Goal: Information Seeking & Learning: Learn about a topic

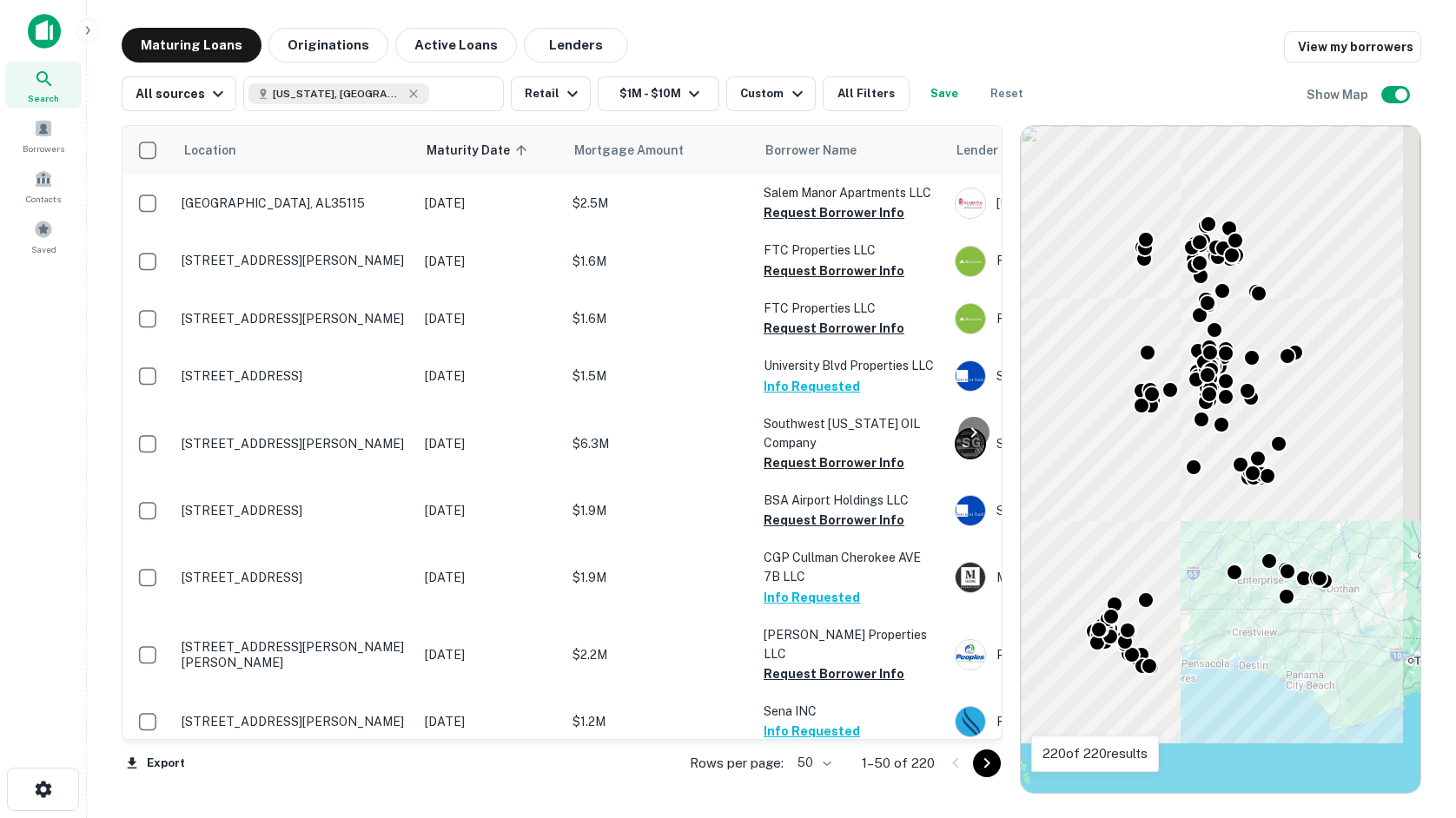
scroll to position [1477, 0]
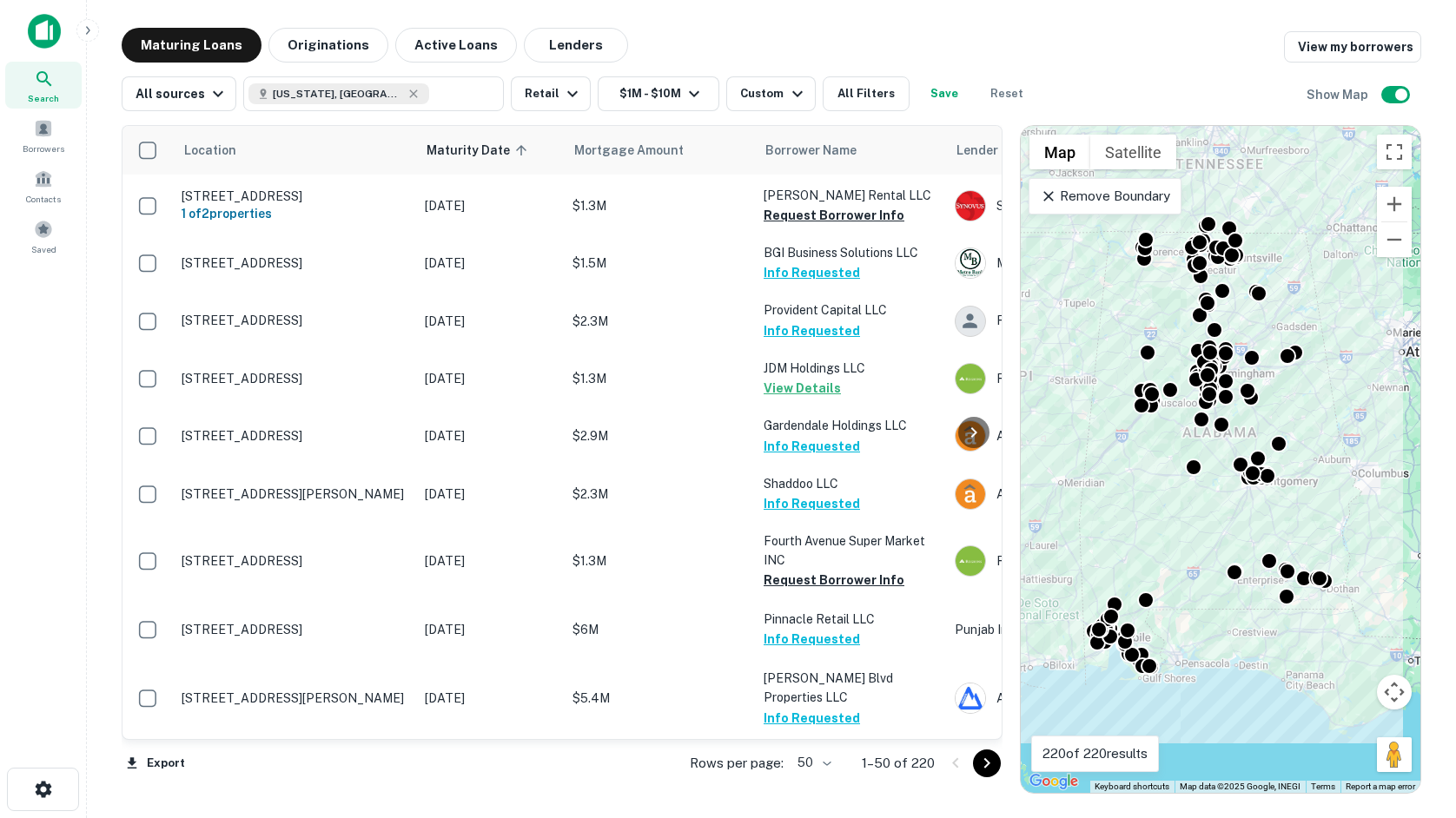
click at [1137, 67] on div "All sources Alabama, USA ​ Retail $1M - $10M Custom All Filters Save Reset Show…" at bounding box center [771, 87] width 1299 height 49
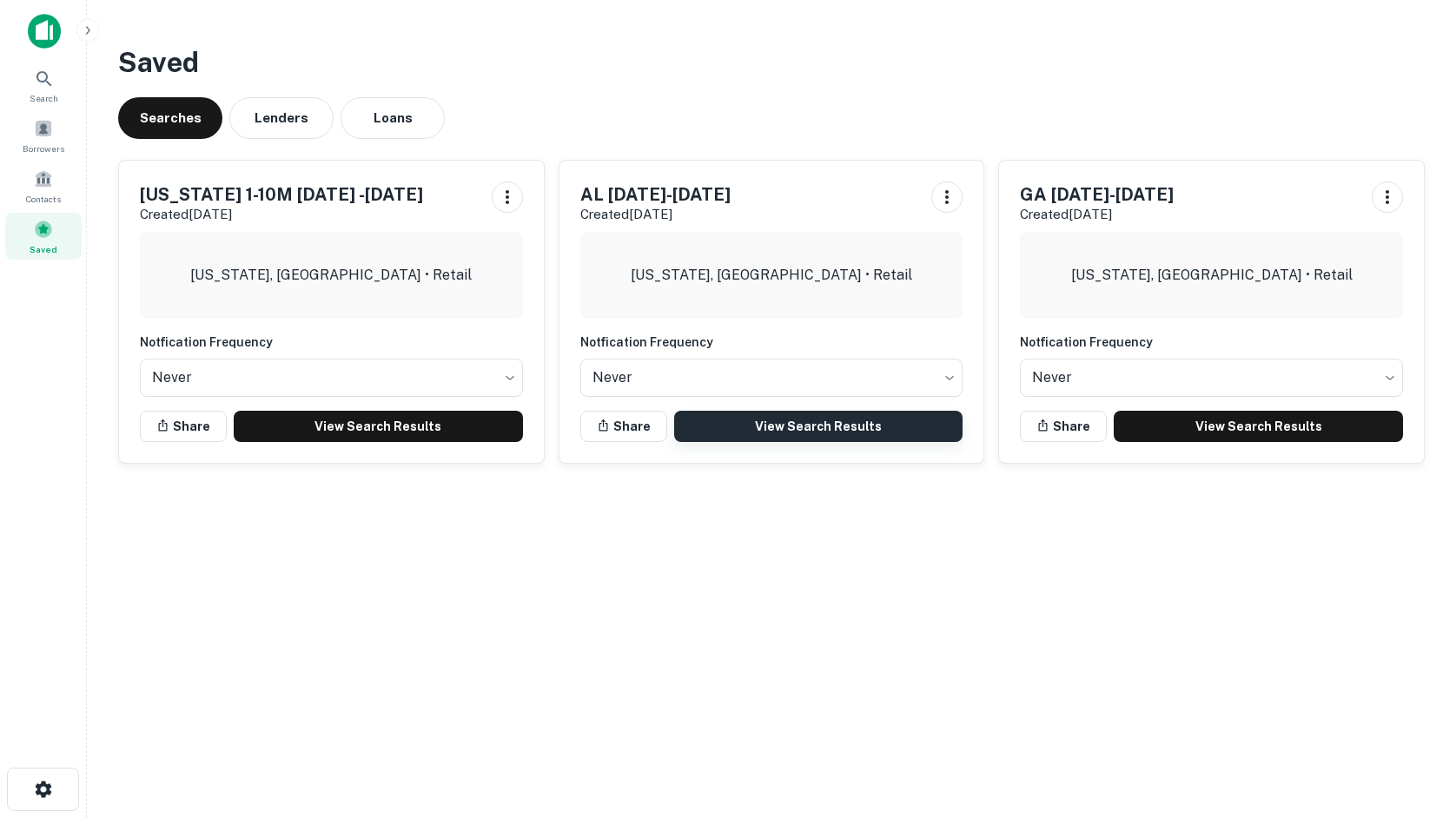
click at [801, 431] on link "View Search Results" at bounding box center [818, 427] width 289 height 31
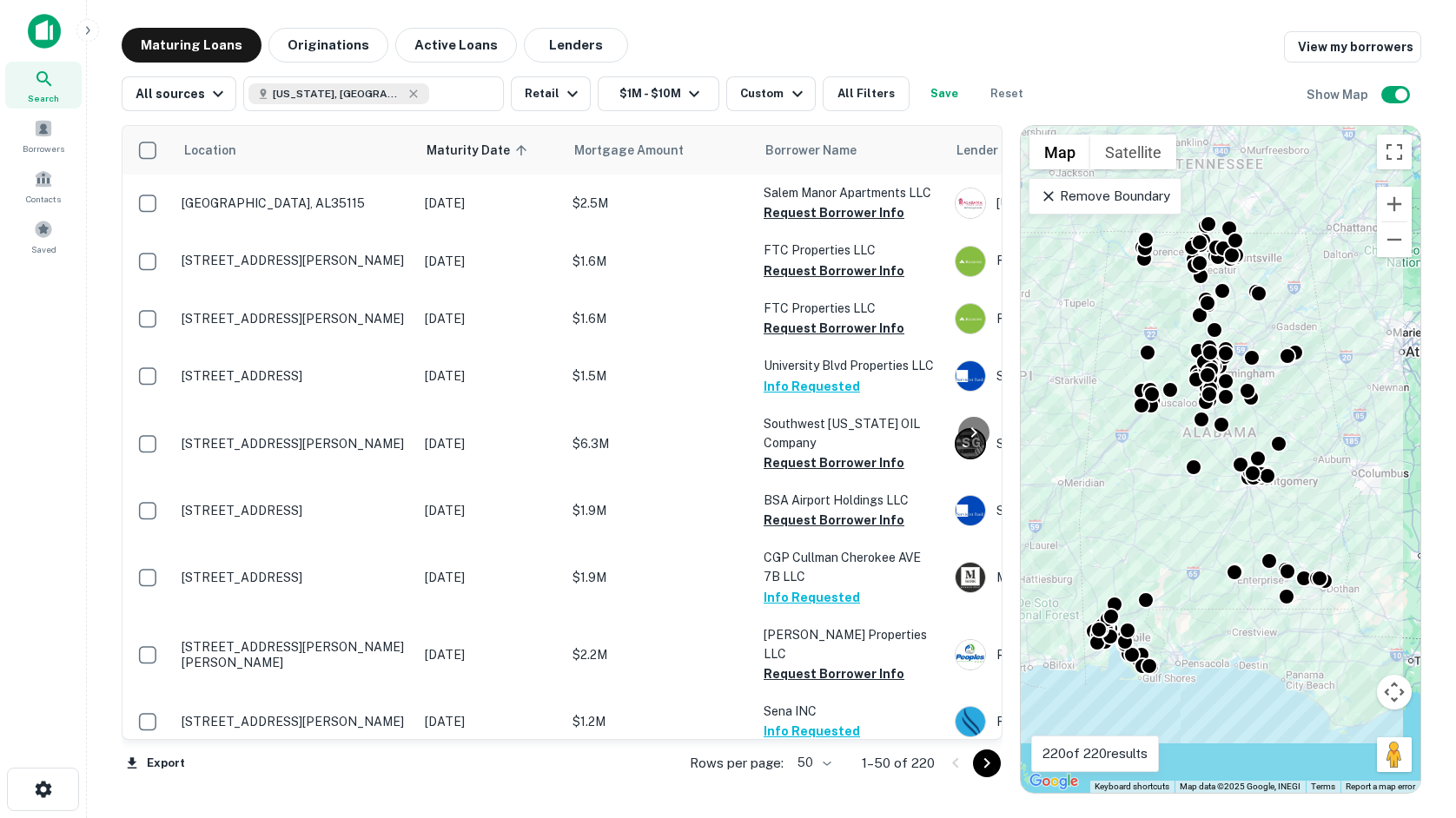
click at [1435, 121] on div "Maturing Loans Originations Active Loans Lenders View my borrowers All sources …" at bounding box center [771, 410] width 1342 height 766
click at [334, 782] on div "Export Rows per page: 50 ** 1–50 of 220" at bounding box center [562, 763] width 881 height 47
click at [27, 743] on div "Search Borrowers Contacts Saved" at bounding box center [43, 382] width 86 height 765
click at [794, 97] on icon "button" at bounding box center [797, 94] width 21 height 21
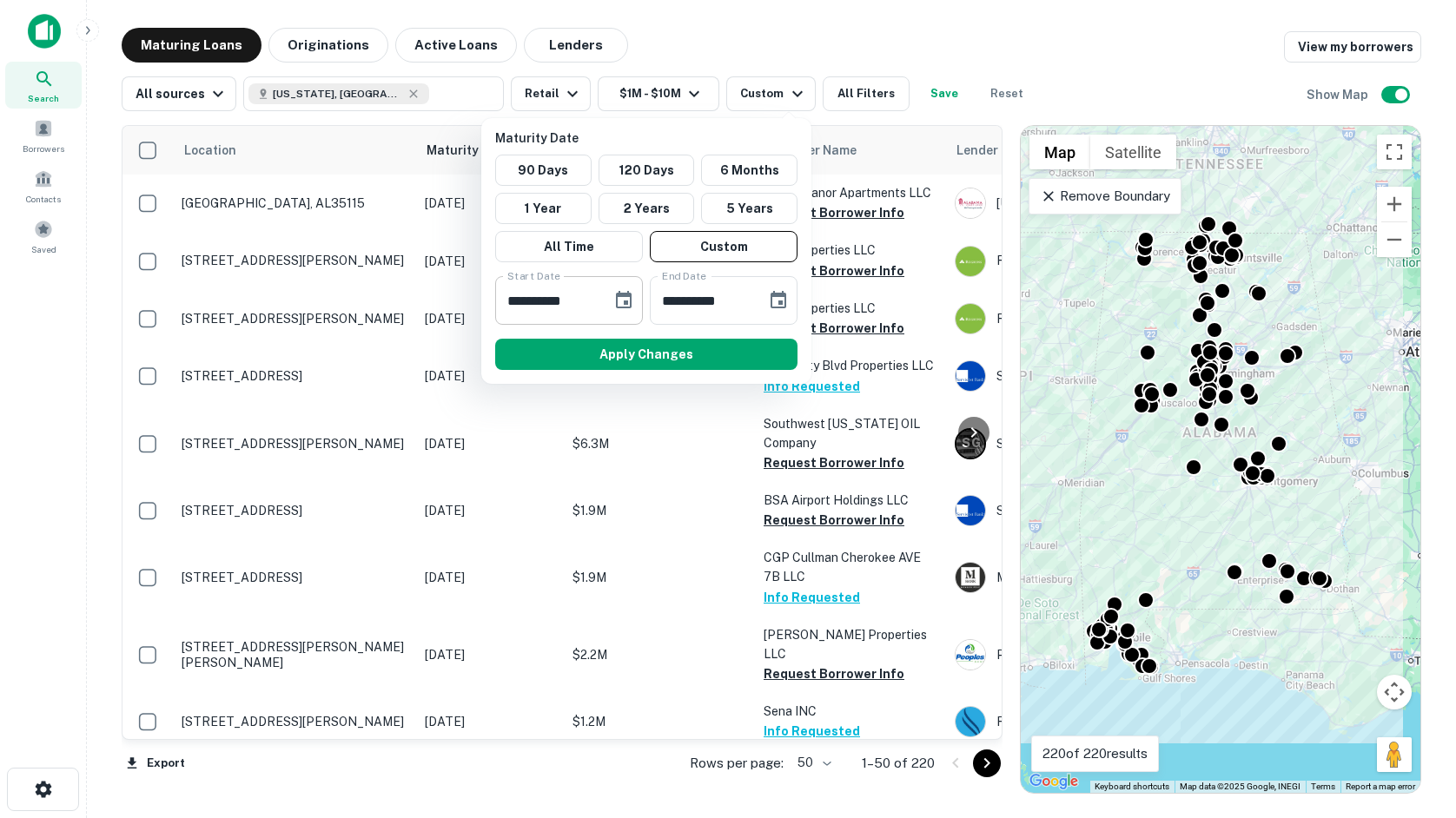
click at [625, 289] on button "Choose date, selected date is Nov 30, 2025" at bounding box center [624, 301] width 35 height 35
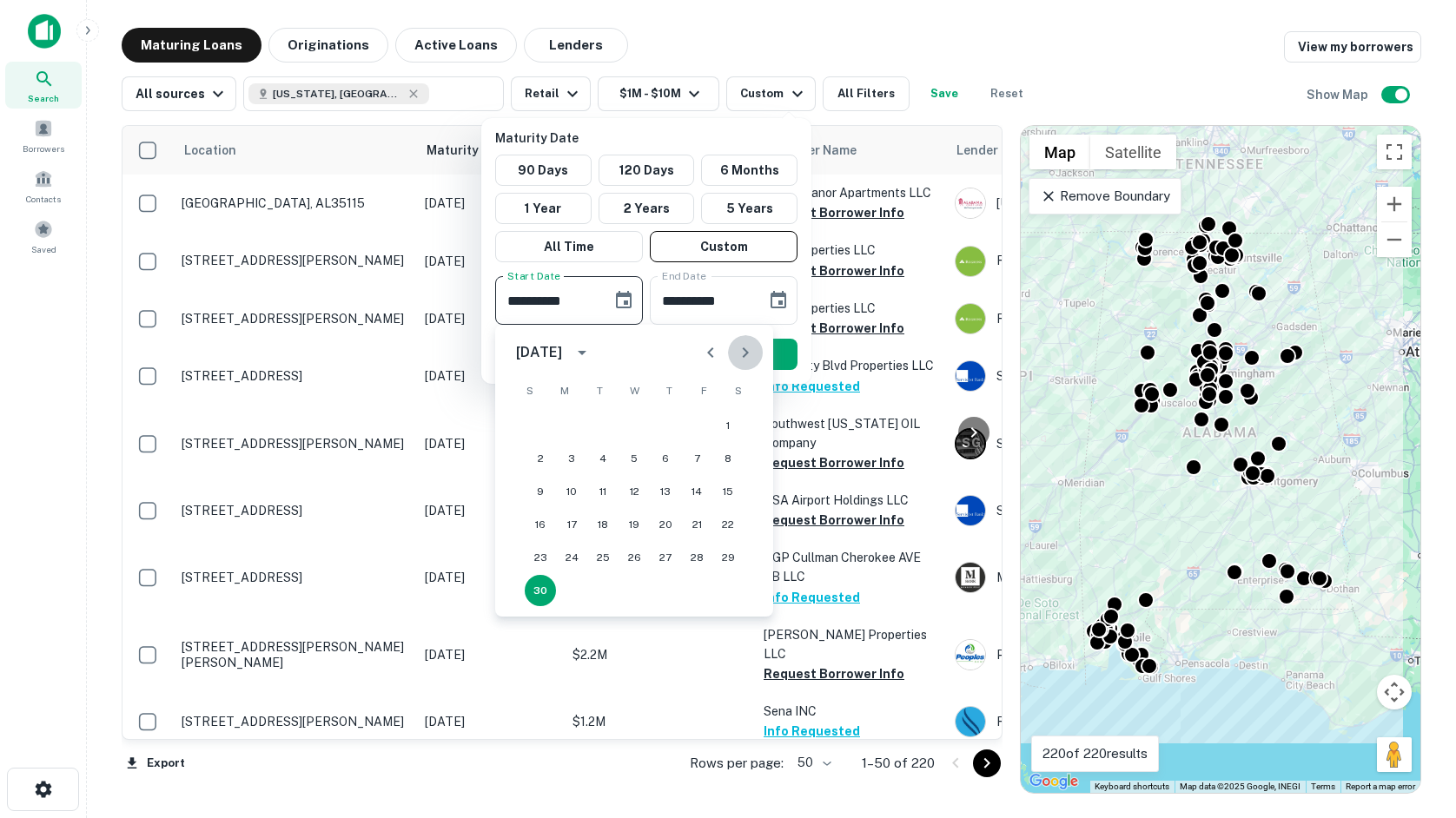
click at [752, 345] on icon "Next month" at bounding box center [745, 352] width 21 height 21
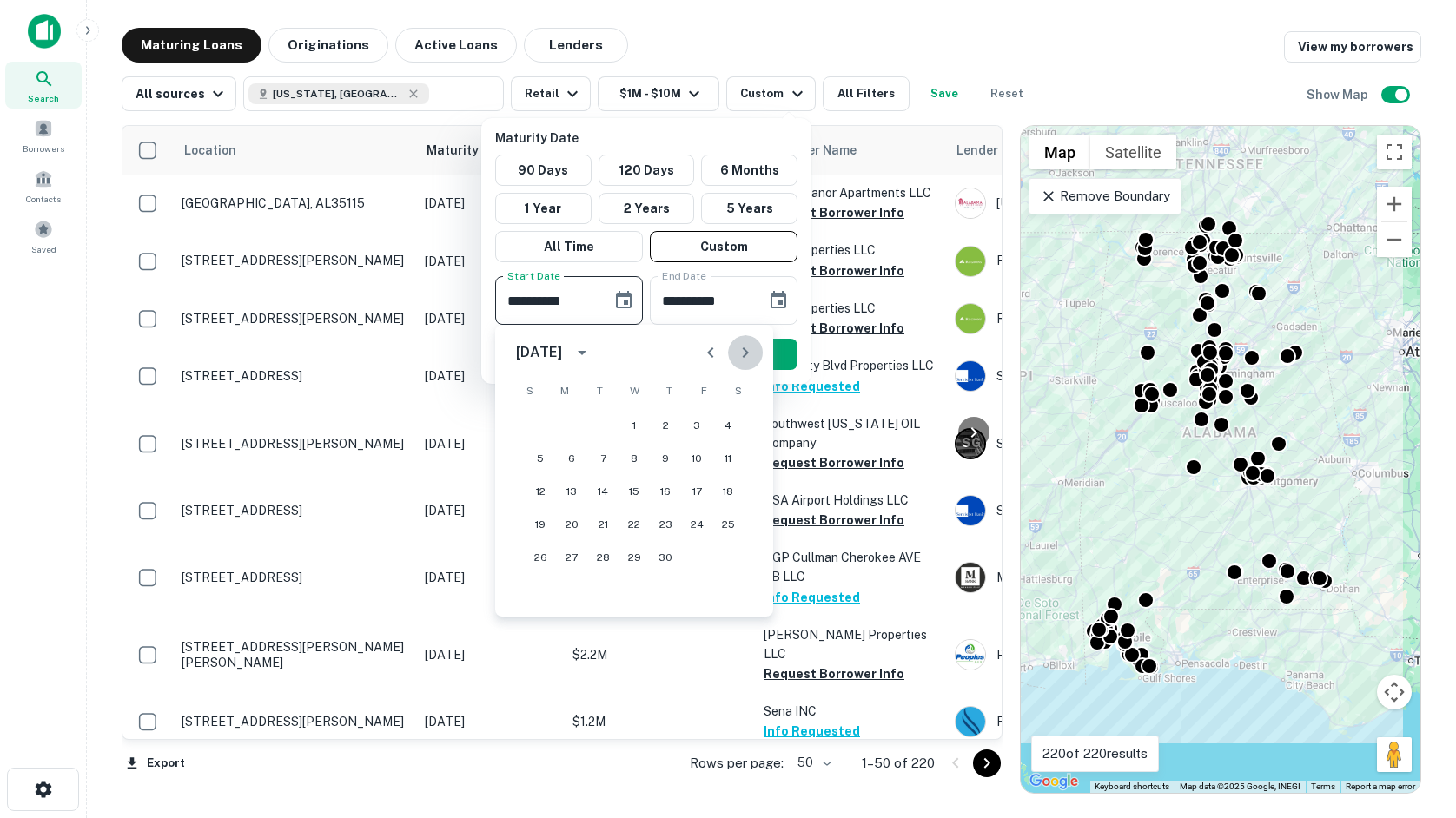
click at [752, 345] on icon "Next month" at bounding box center [745, 352] width 21 height 21
click at [728, 490] on button "20" at bounding box center [728, 491] width 31 height 31
type input "**********"
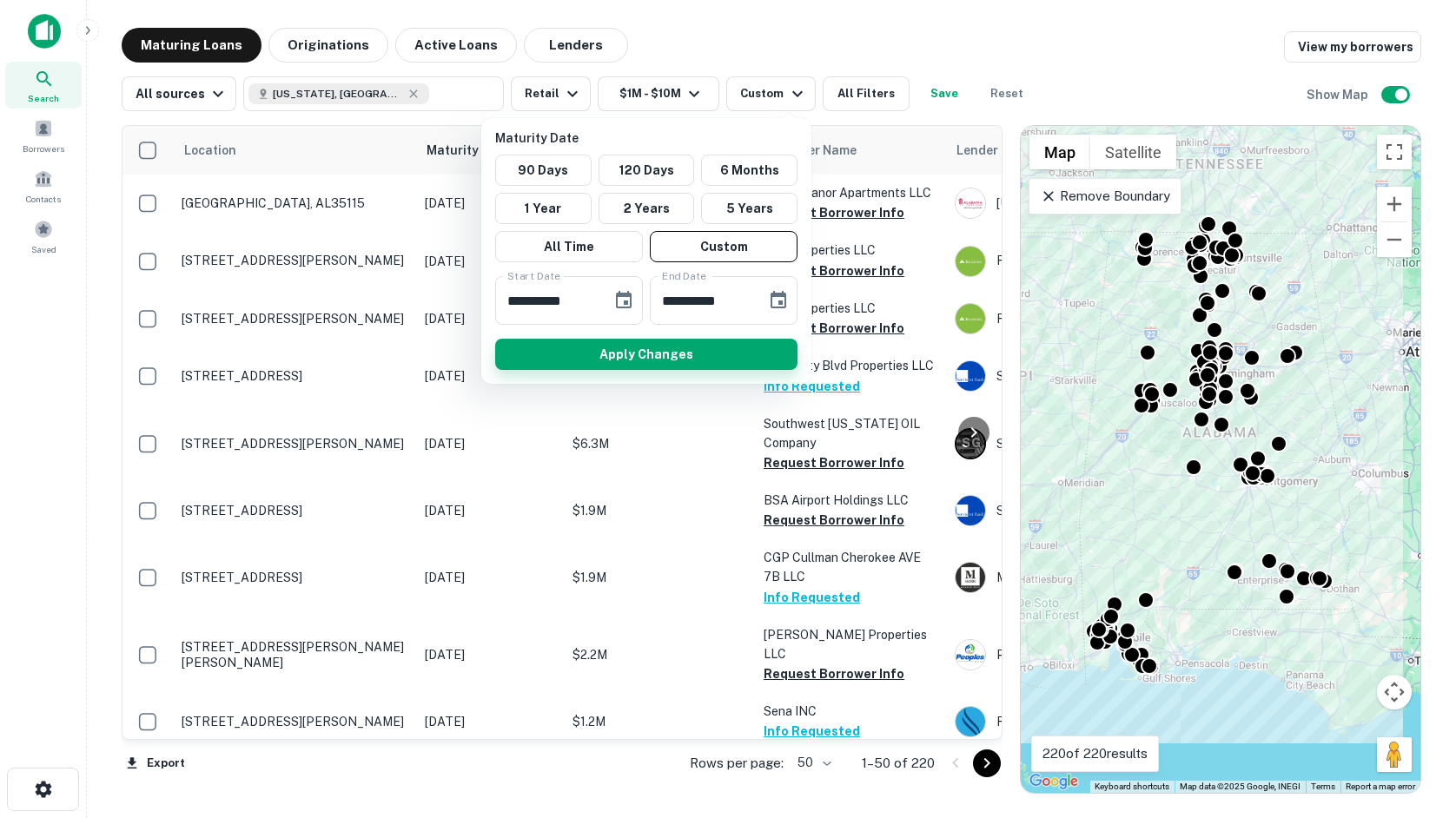
click at [711, 355] on button "Apply Changes" at bounding box center [646, 354] width 302 height 31
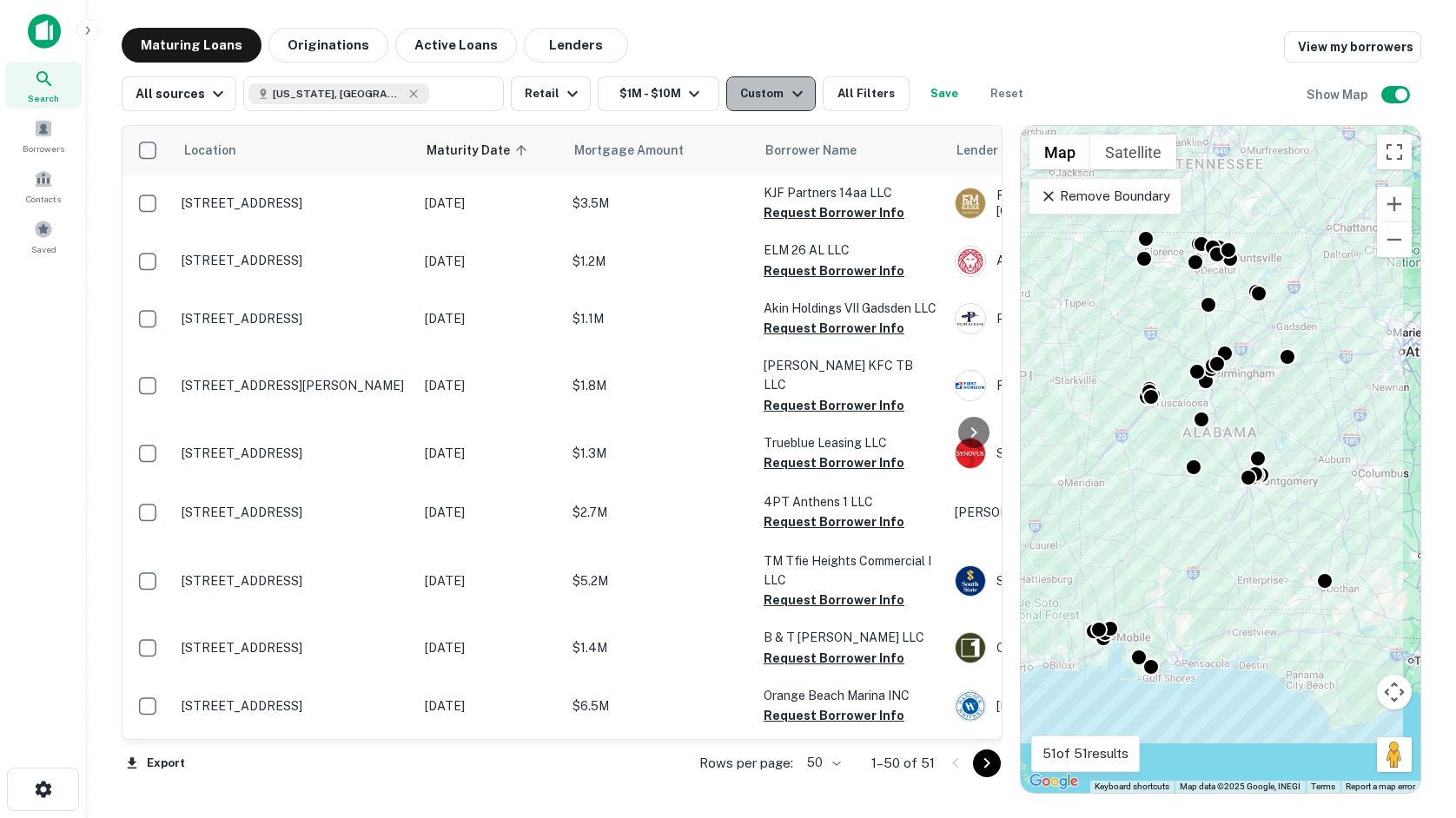
click at [732, 94] on button "Custom" at bounding box center [770, 94] width 88 height 35
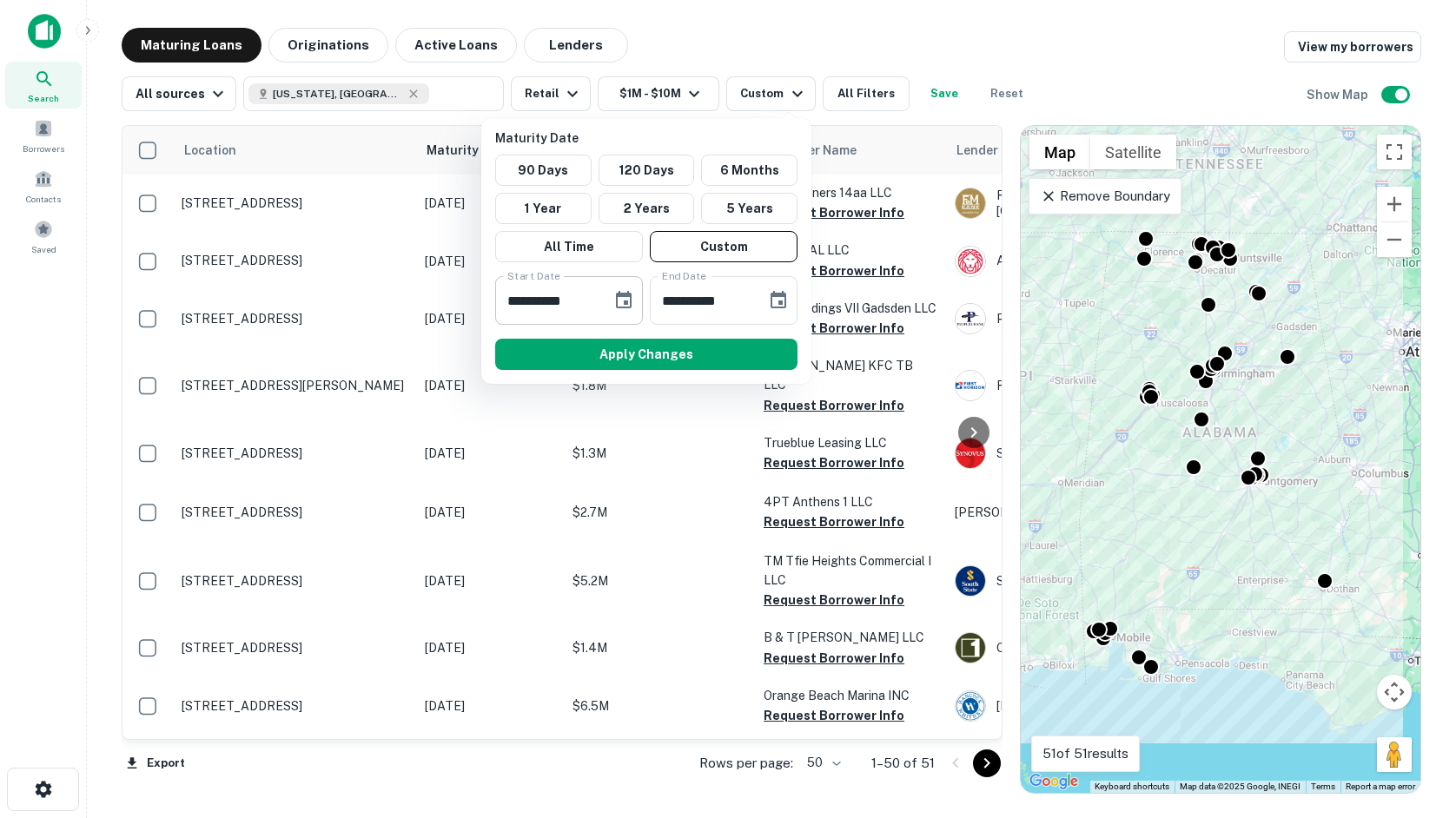
click at [619, 298] on icon "Choose date, selected date is Jun 20, 2026" at bounding box center [624, 300] width 21 height 21
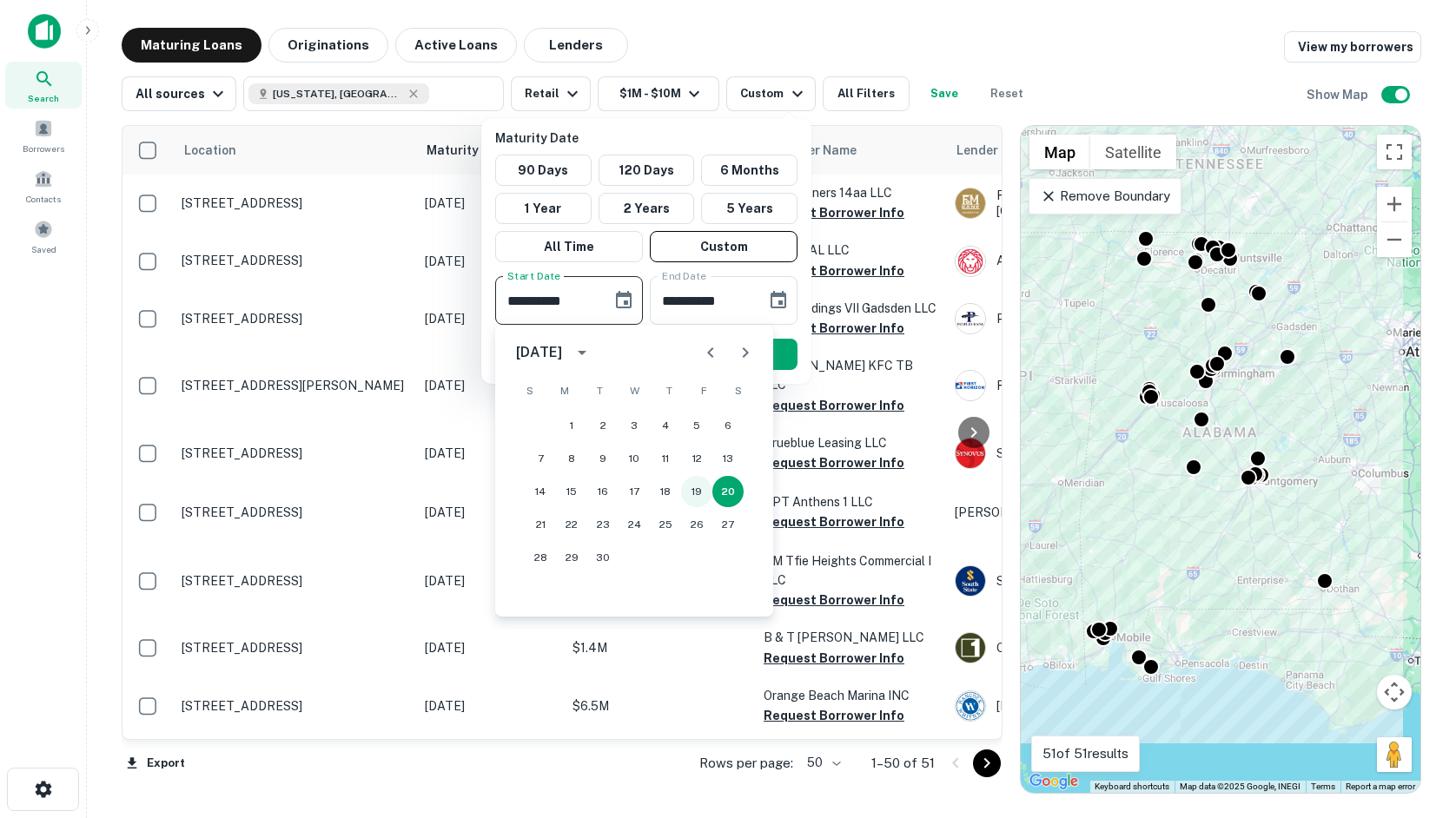
click at [696, 490] on button "19" at bounding box center [697, 491] width 31 height 31
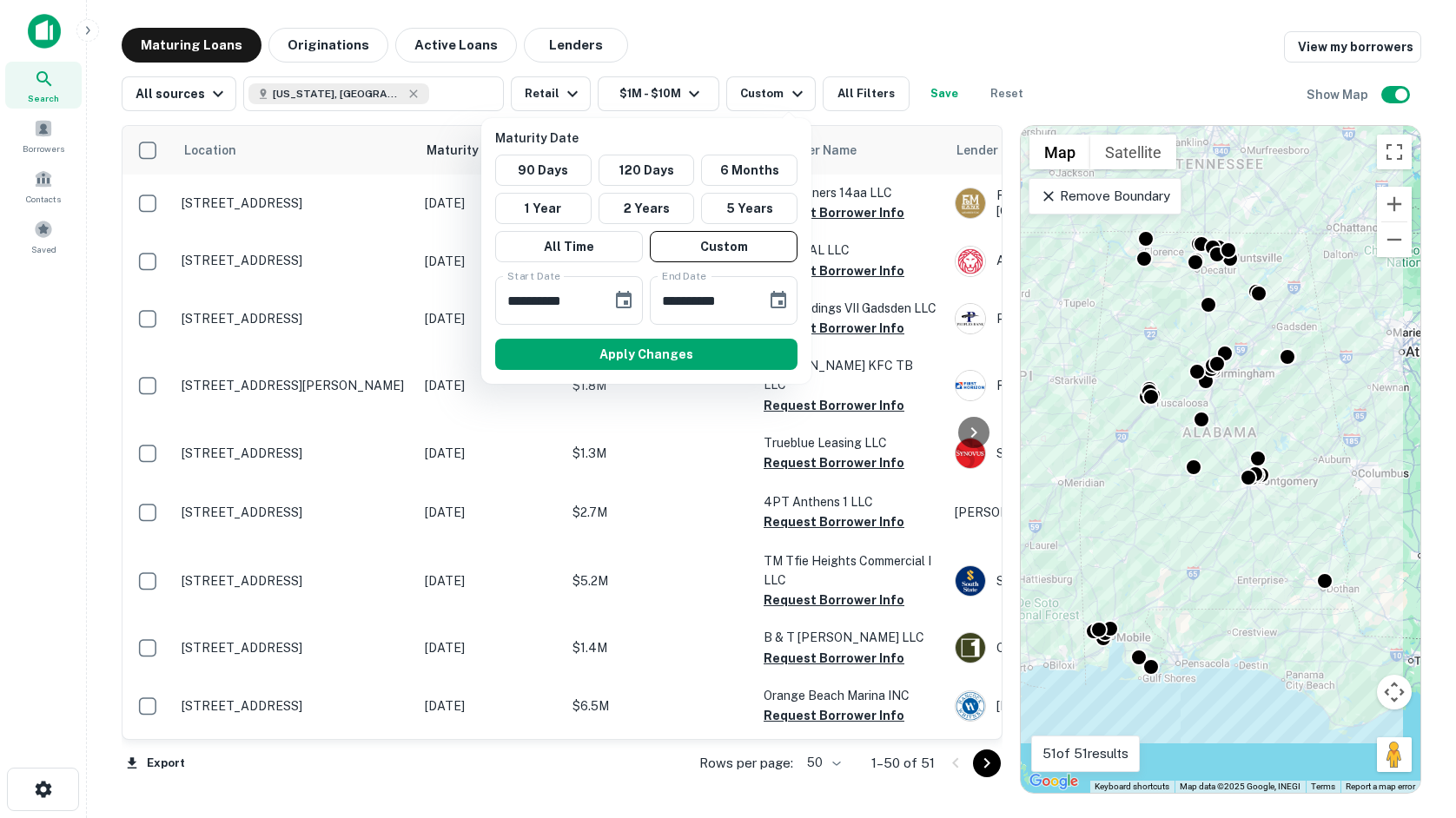
type input "**********"
click at [647, 332] on div "Apply Changes" at bounding box center [646, 355] width 316 height 45
click at [649, 351] on button "Apply Changes" at bounding box center [646, 354] width 302 height 31
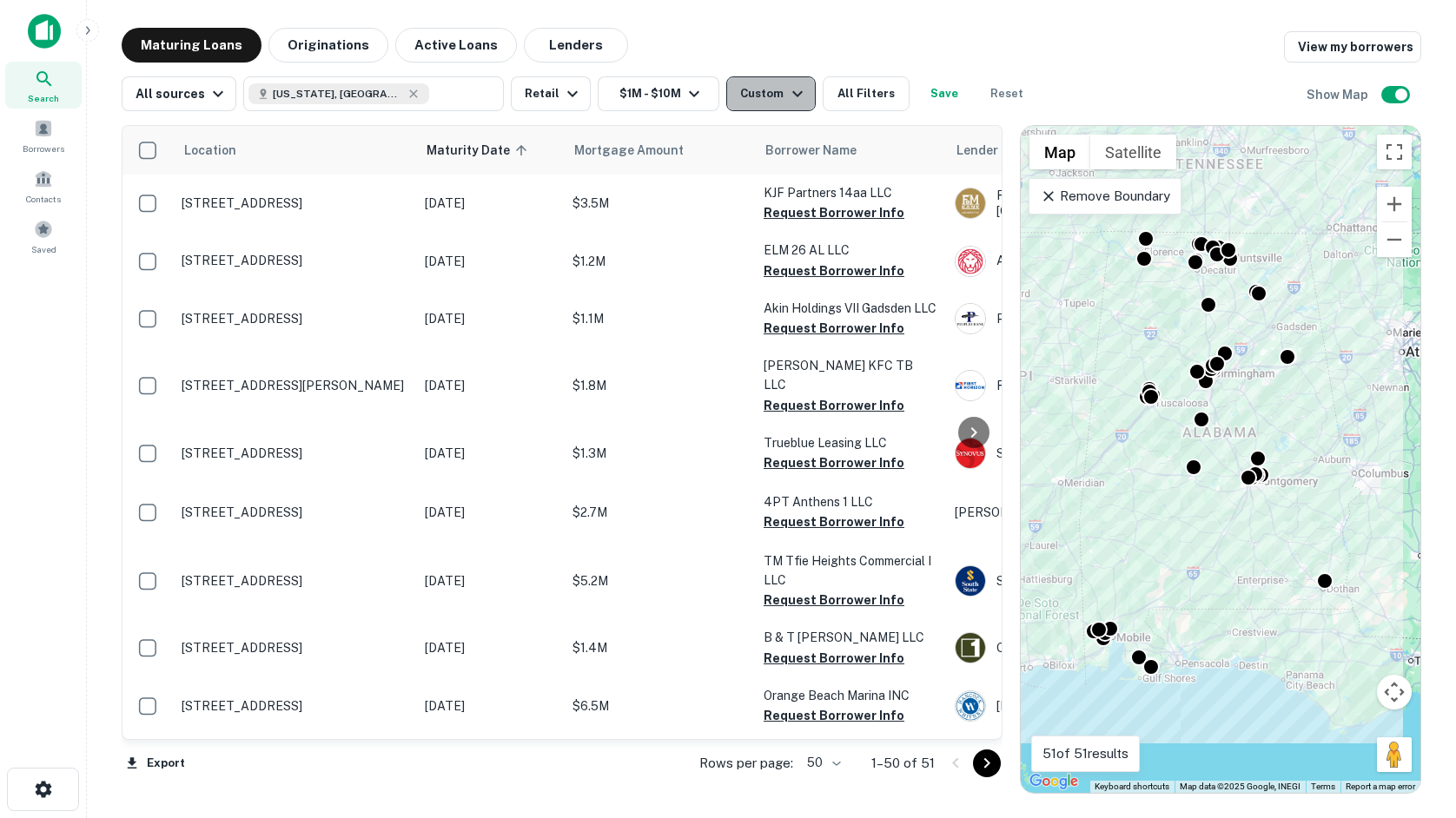
click at [781, 110] on button "Custom" at bounding box center [770, 94] width 88 height 35
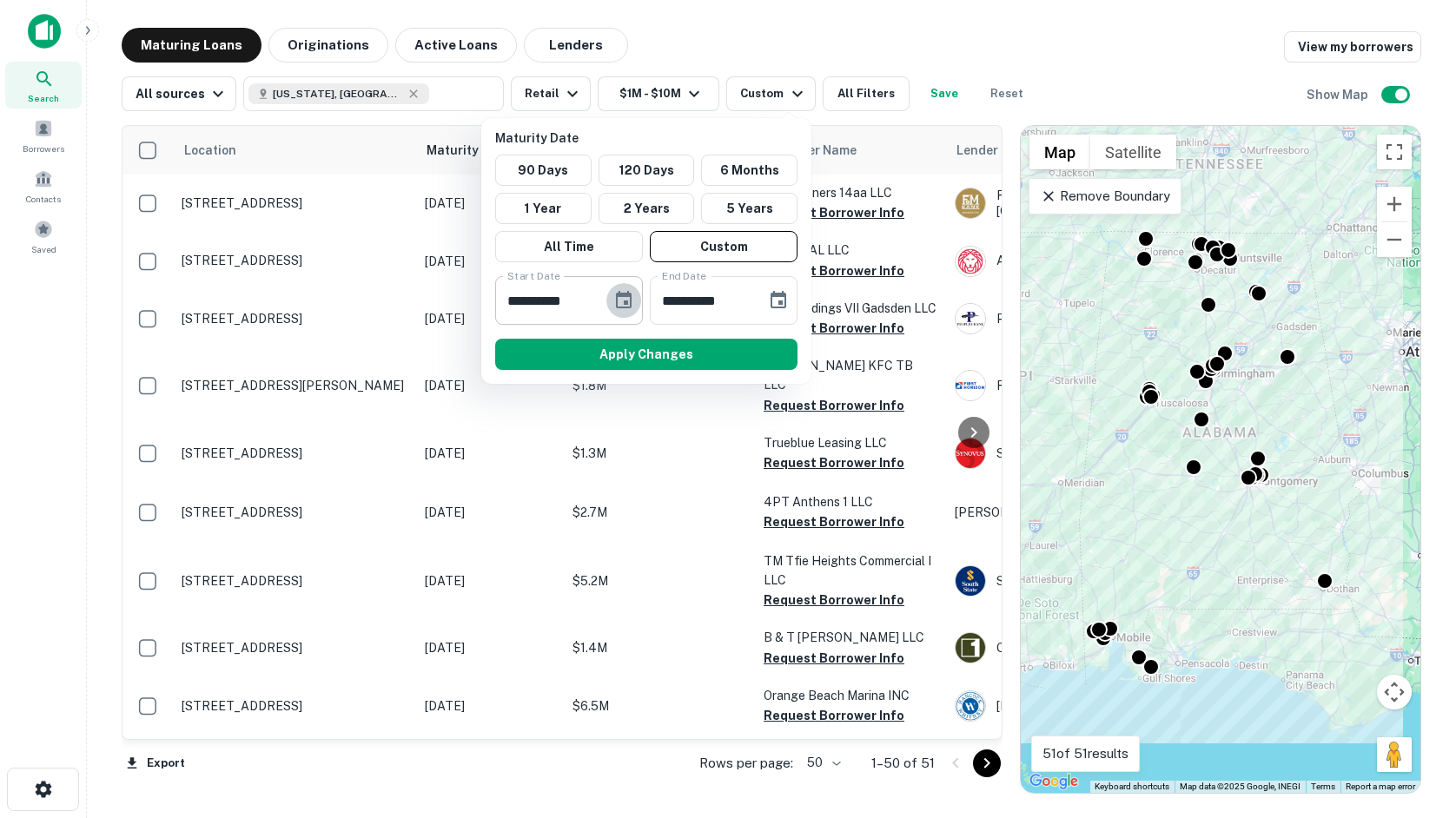
click at [630, 303] on icon "Choose date, selected date is Jun 19, 2026" at bounding box center [623, 299] width 15 height 17
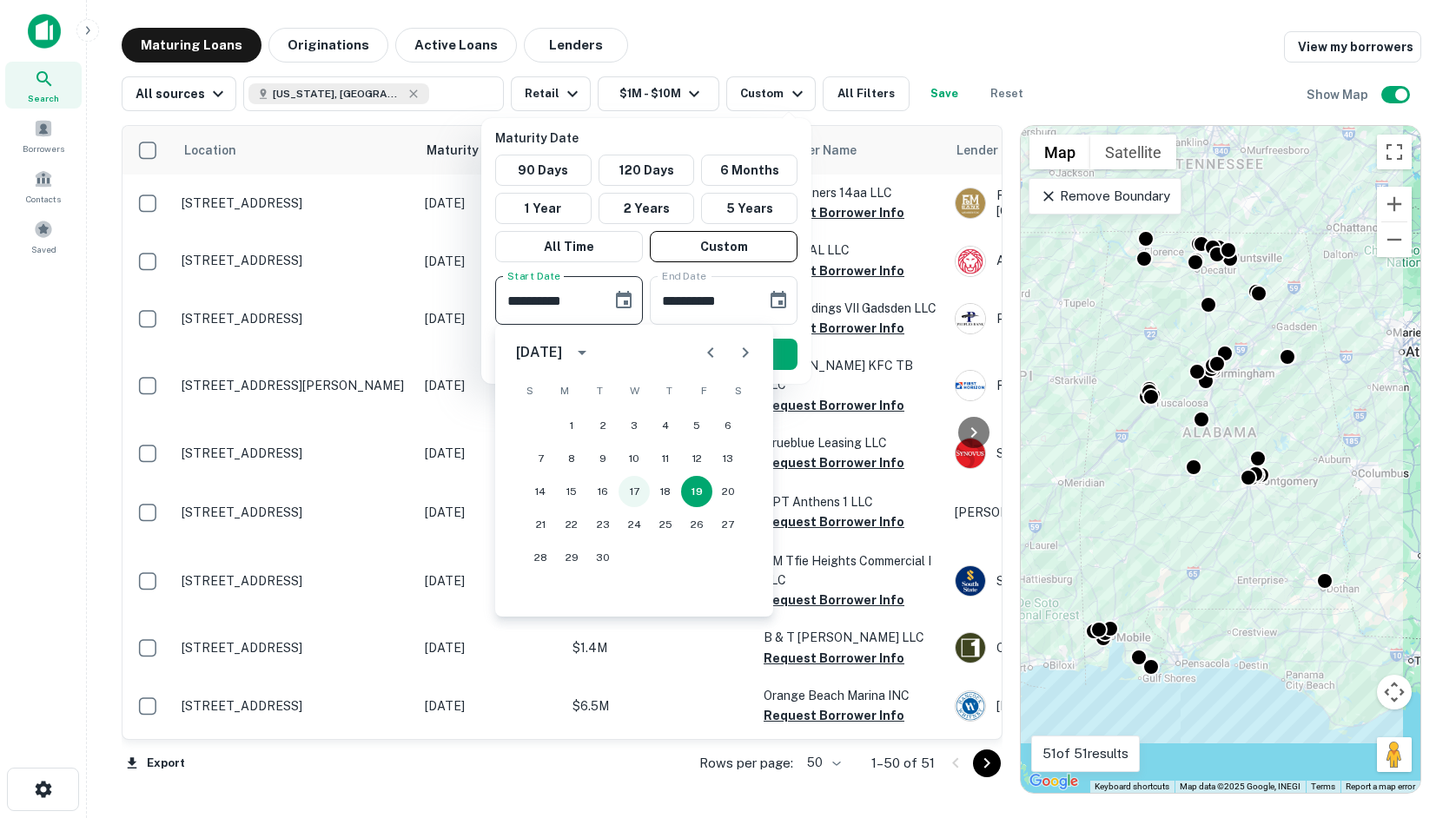
click at [643, 494] on button "17" at bounding box center [634, 491] width 31 height 31
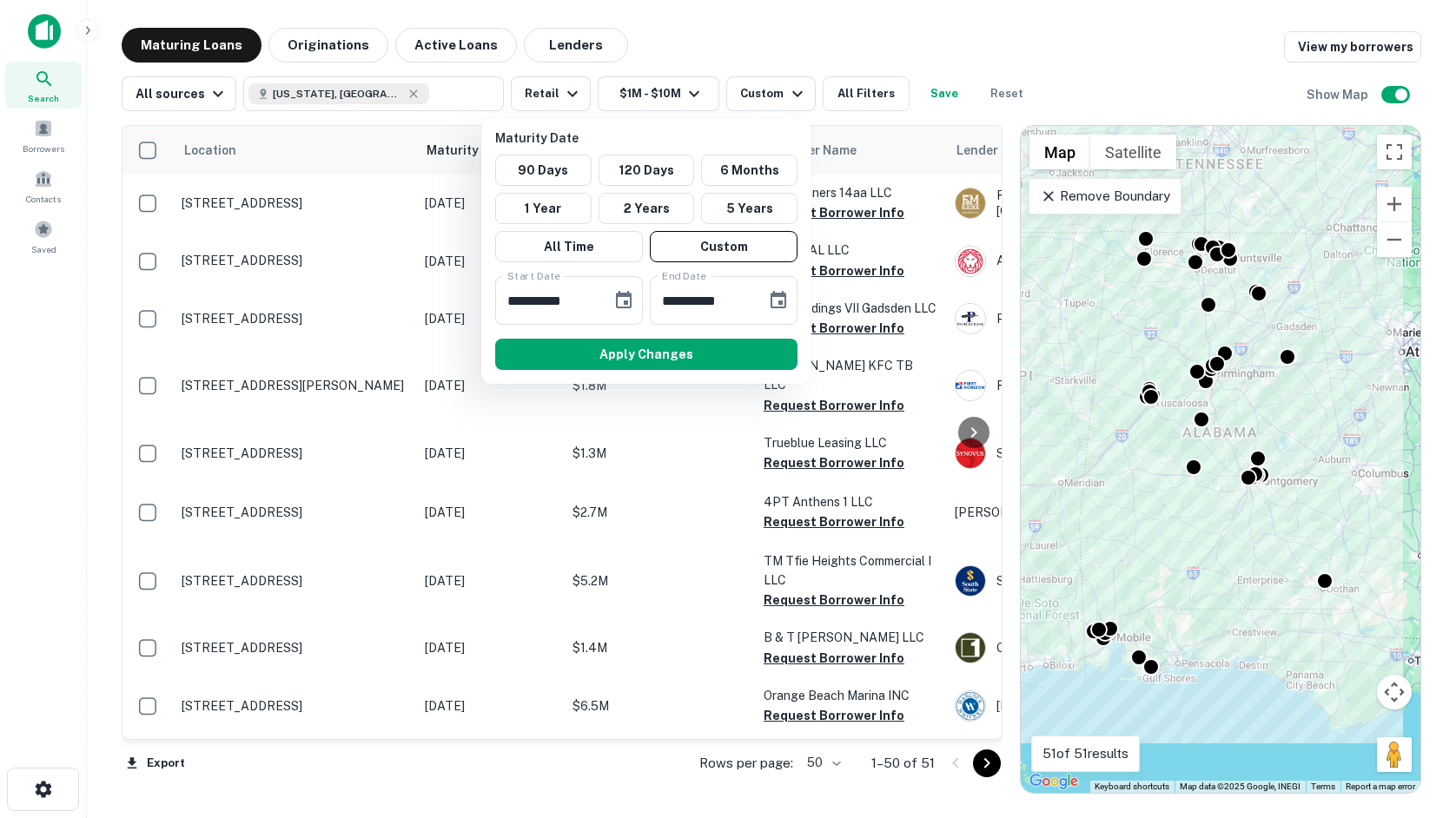
type input "**********"
click at [715, 350] on button "Apply Changes" at bounding box center [646, 354] width 302 height 31
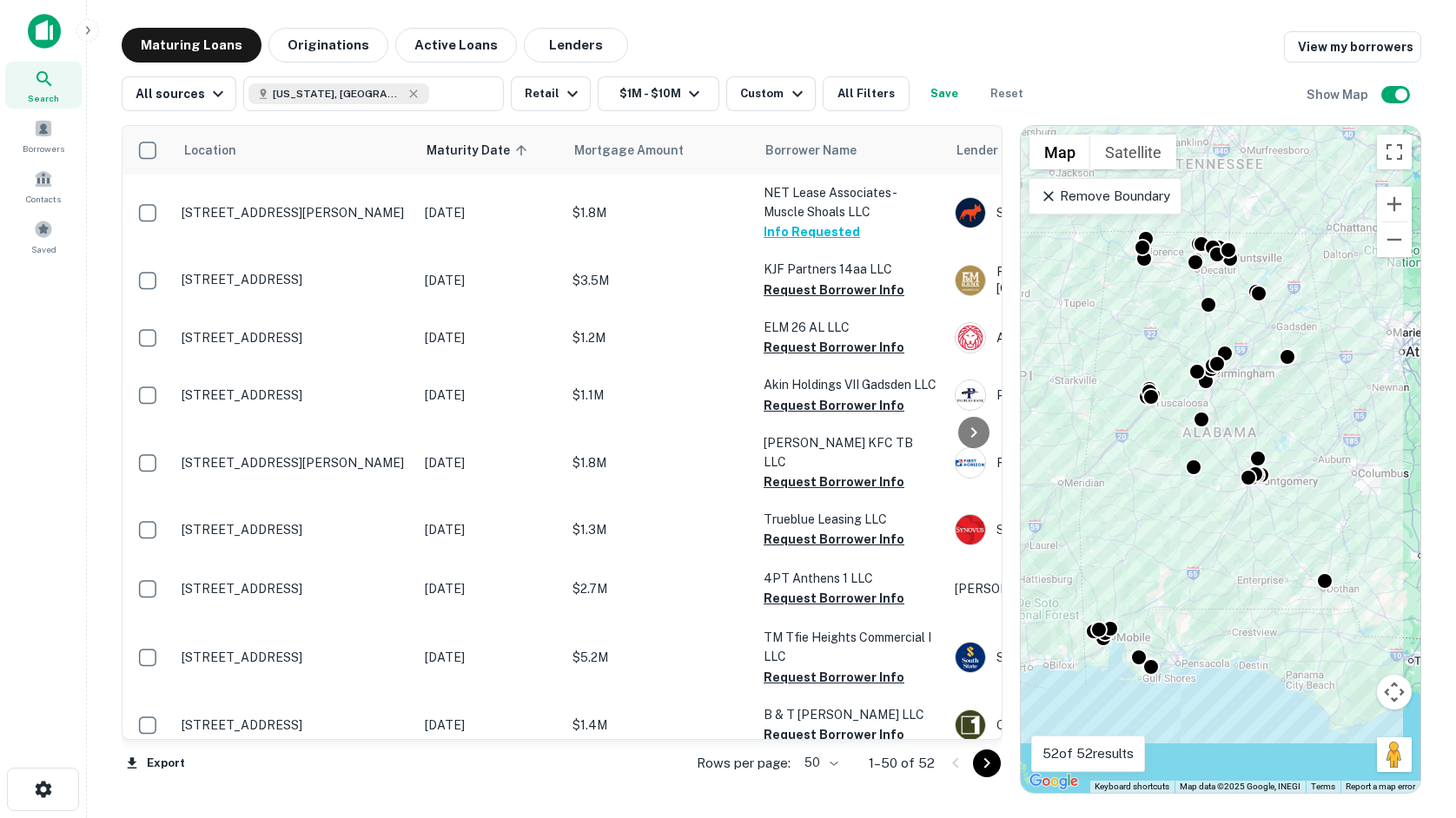
click at [76, 382] on div "Search Borrowers Contacts Saved" at bounding box center [43, 382] width 86 height 765
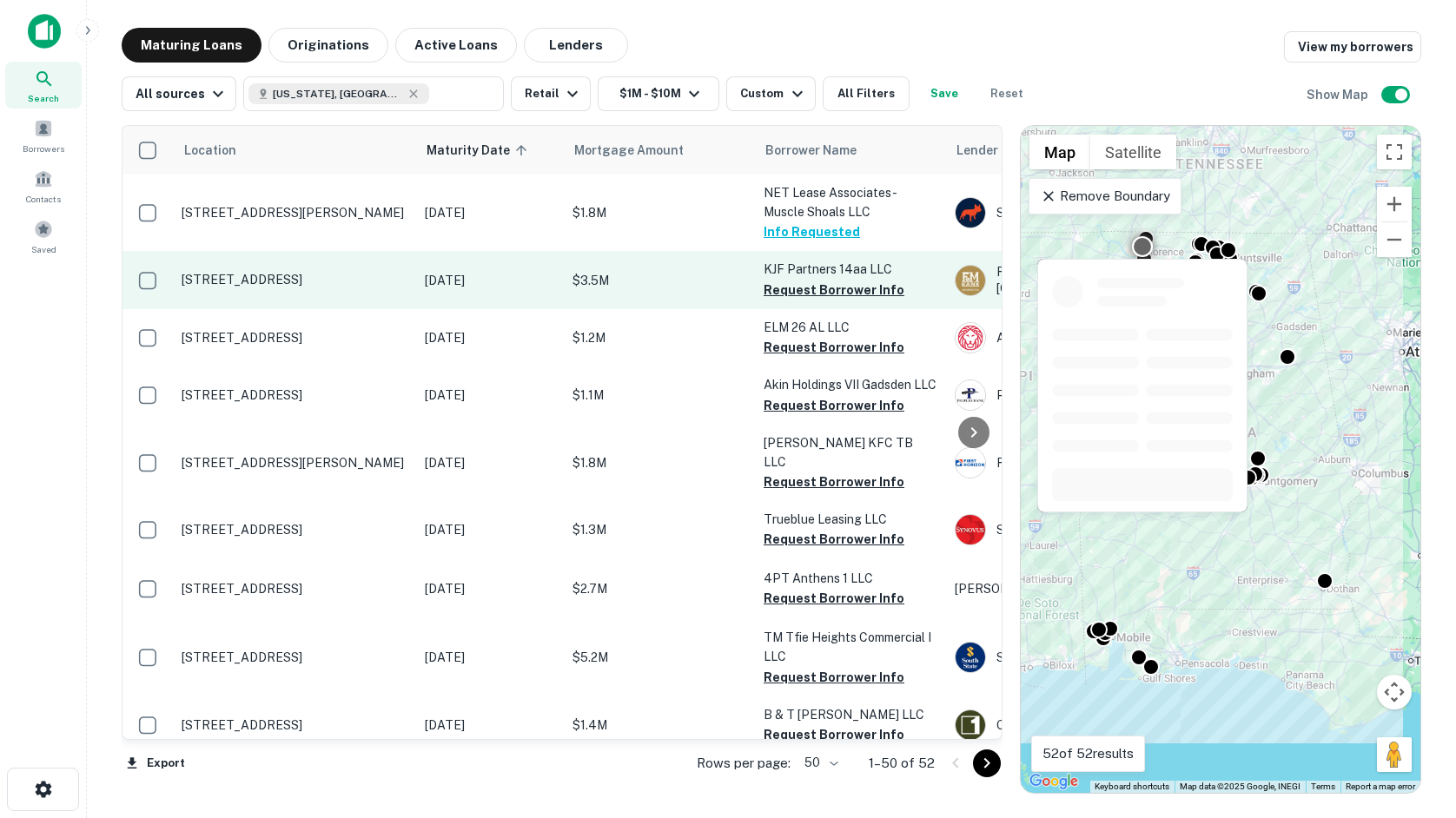
drag, startPoint x: 627, startPoint y: 246, endPoint x: 579, endPoint y: 257, distance: 49.2
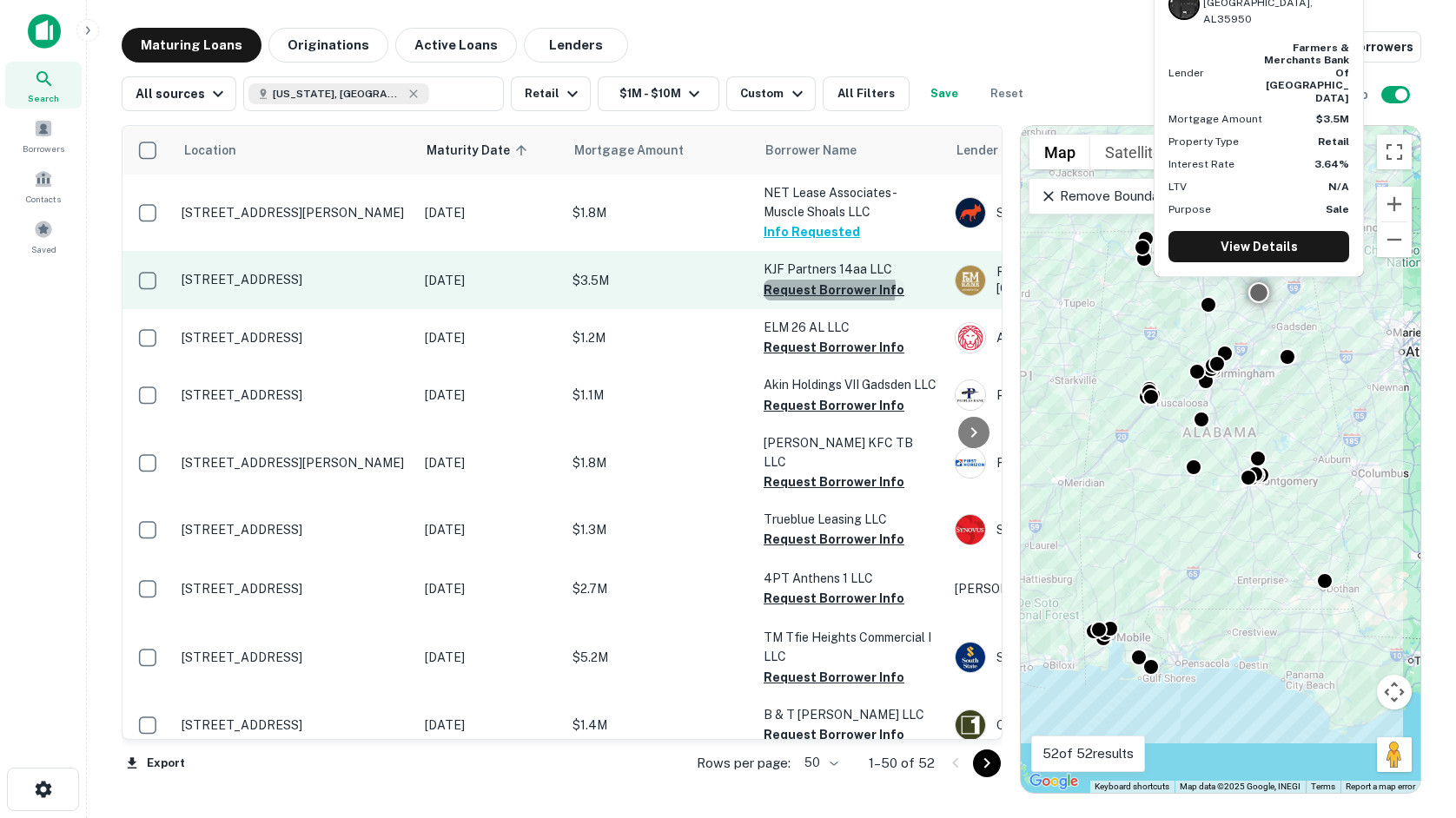
click at [826, 289] on button "Request Borrower Info" at bounding box center [834, 290] width 140 height 21
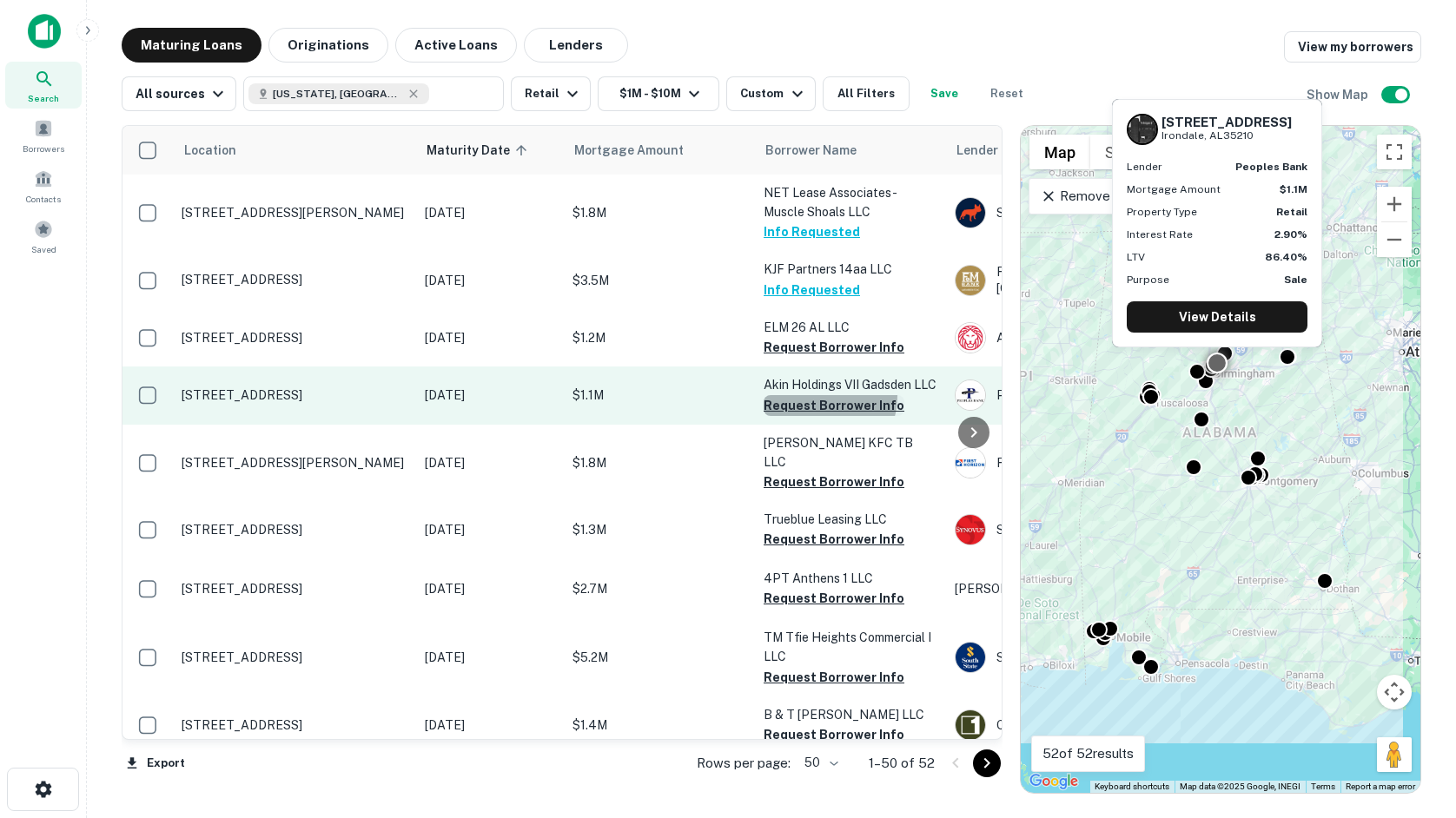
click at [815, 414] on button "Request Borrower Info" at bounding box center [834, 405] width 140 height 21
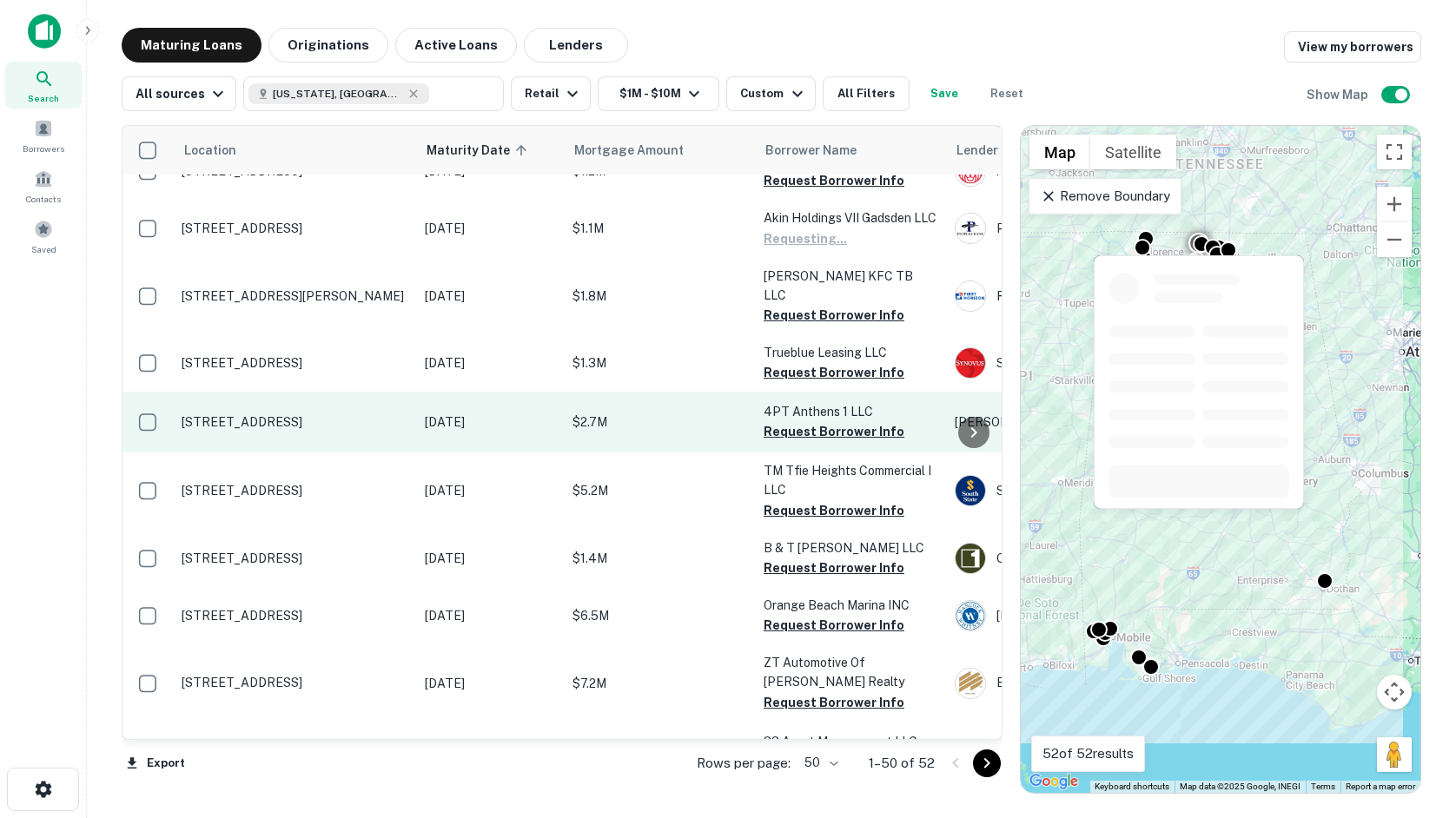
scroll to position [174, 0]
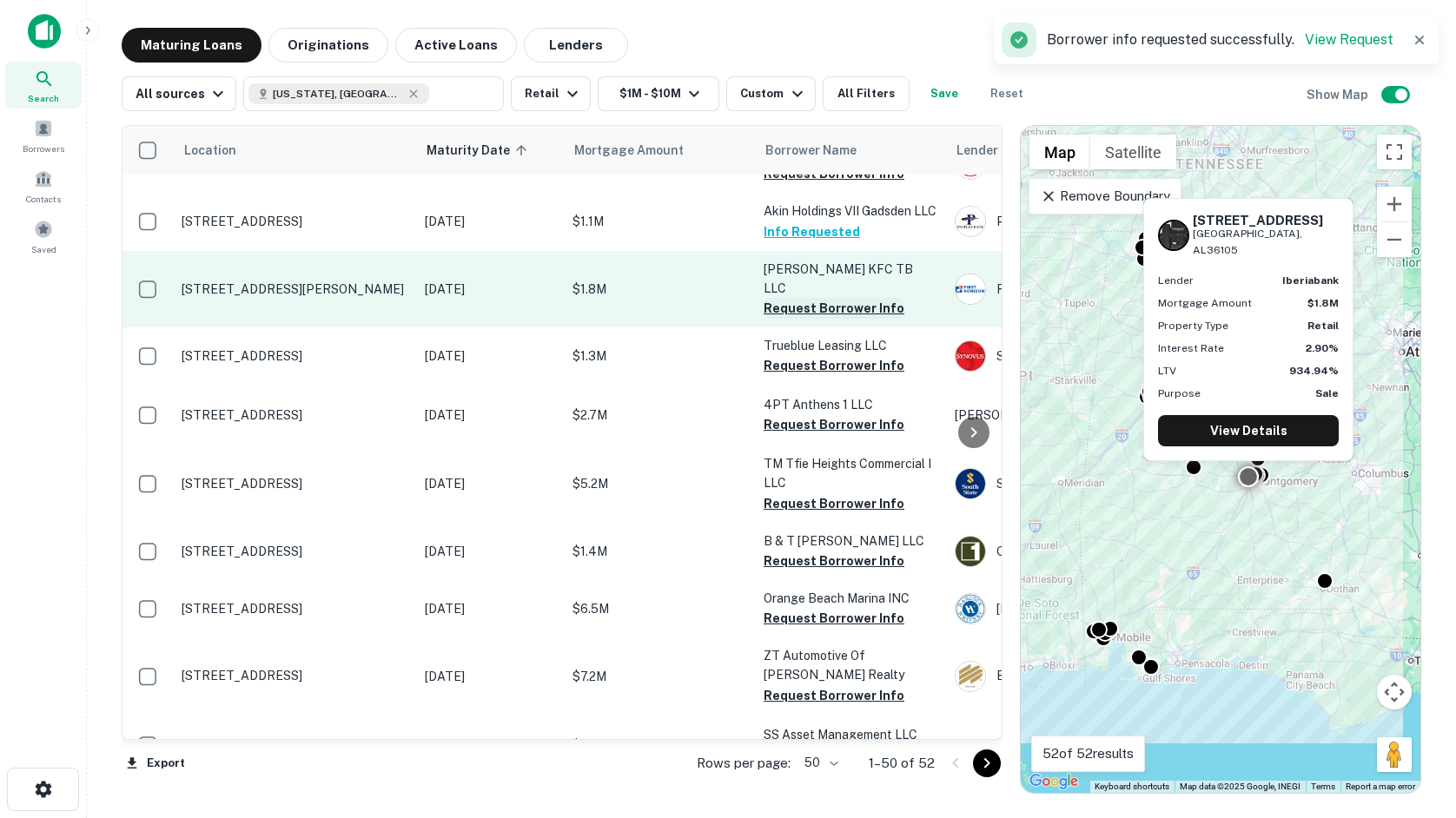
click at [787, 304] on button "Request Borrower Info" at bounding box center [834, 308] width 140 height 21
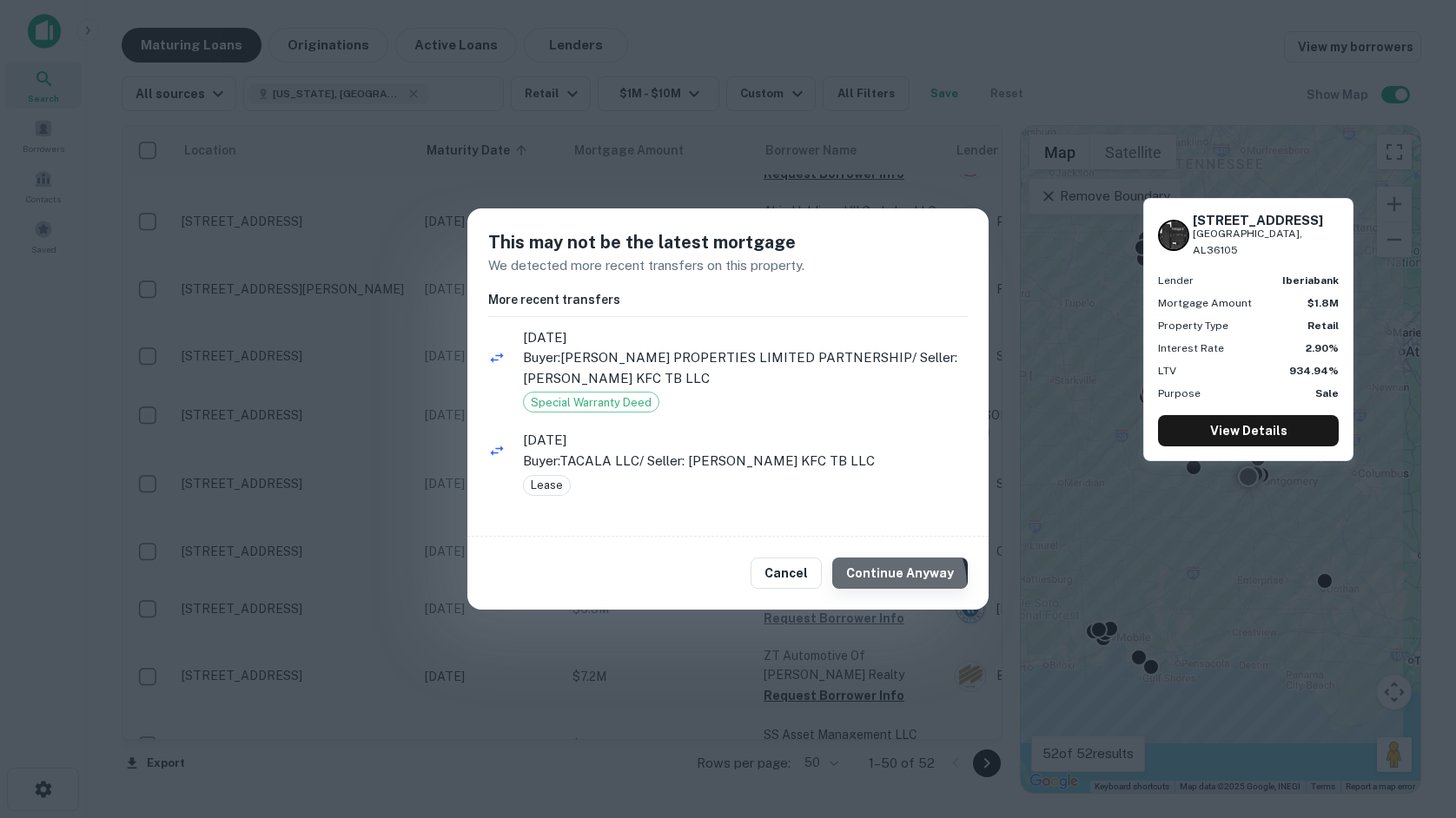
click at [890, 586] on button "Continue Anyway" at bounding box center [900, 573] width 136 height 31
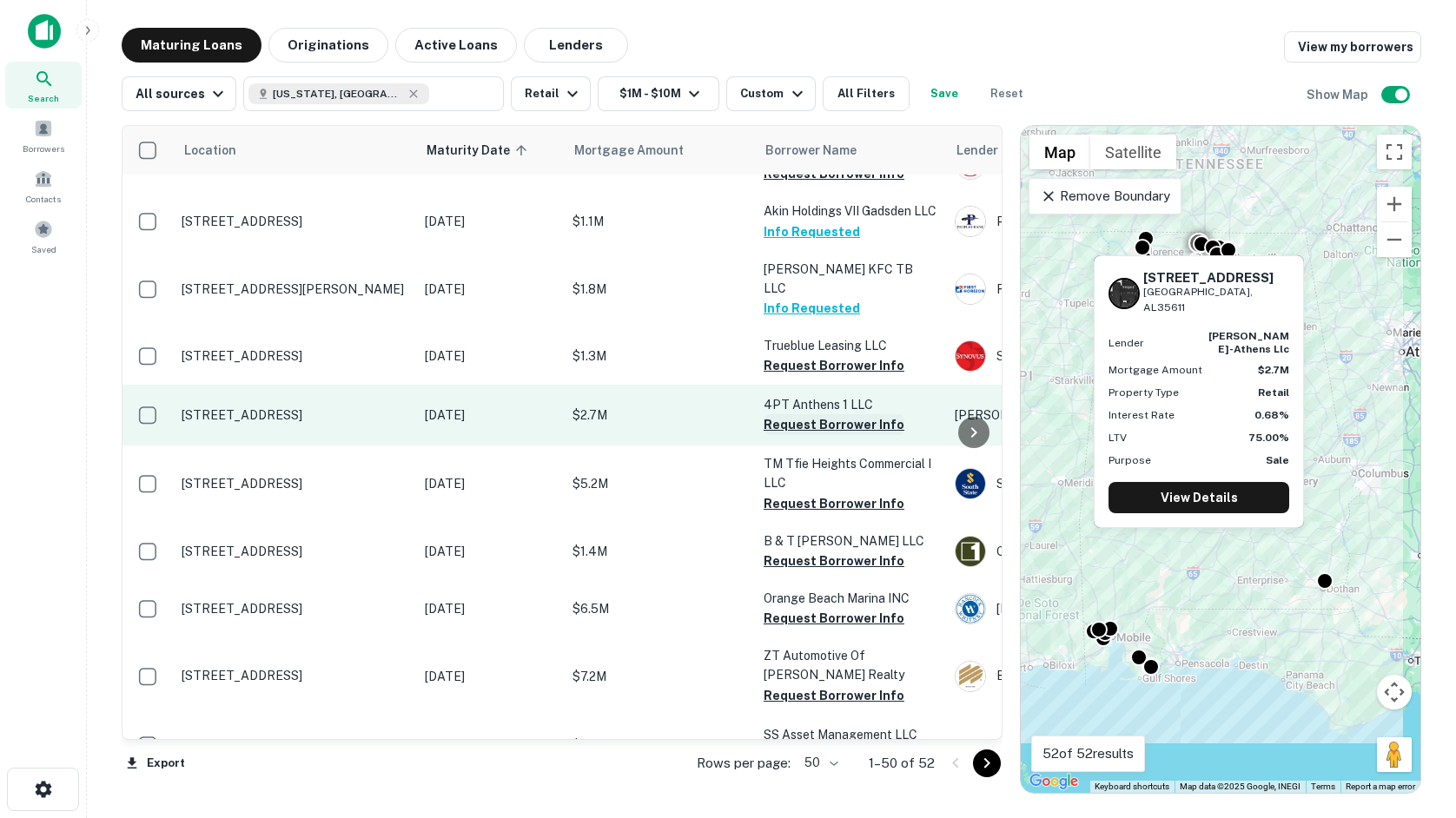
click at [860, 418] on button "Request Borrower Info" at bounding box center [834, 424] width 140 height 21
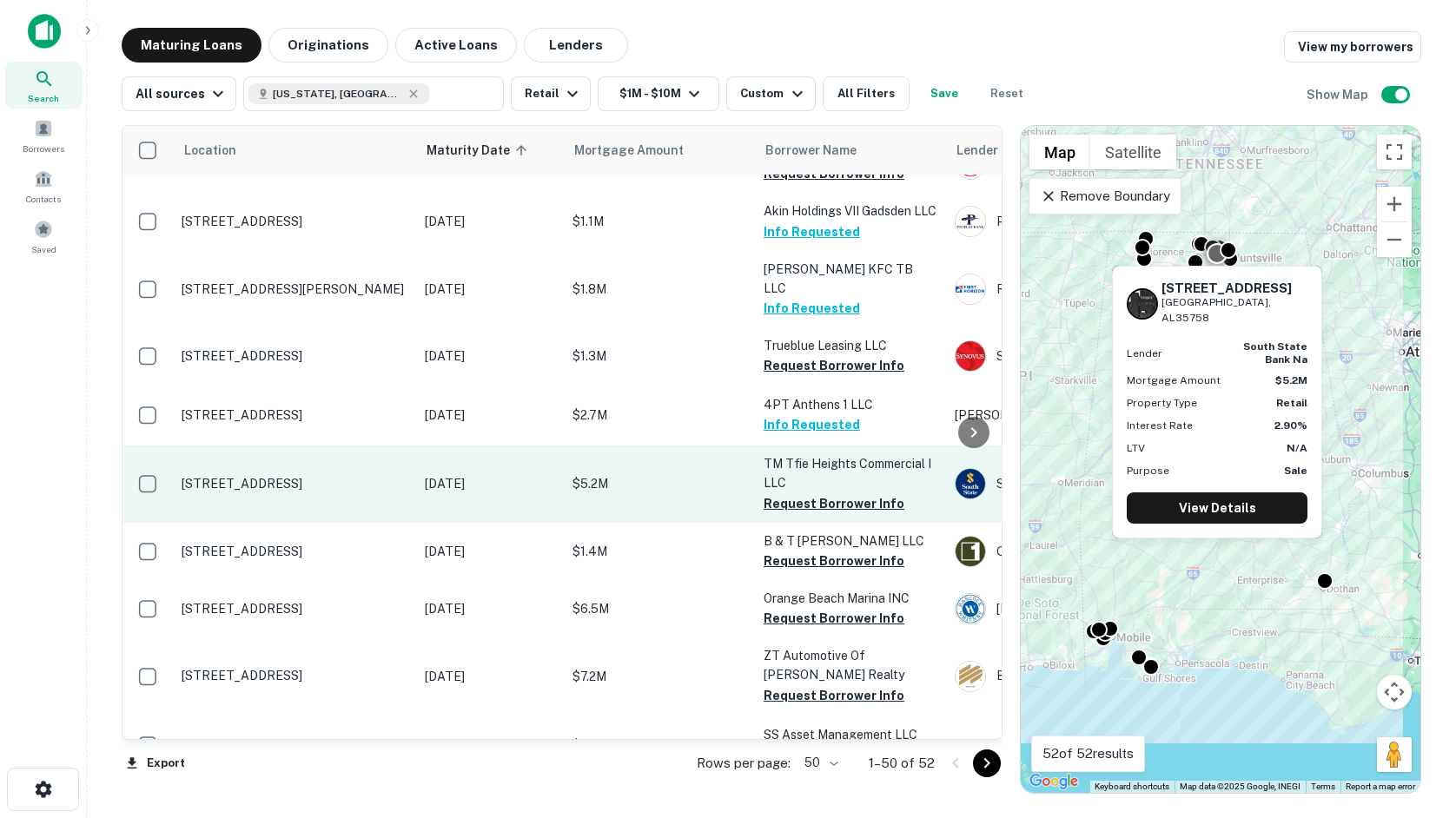
click at [840, 518] on td "TM Tfie Heights Commercial I LLC Request Borrower Info" at bounding box center [850, 483] width 191 height 76
click at [840, 500] on button "Request Borrower Info" at bounding box center [834, 503] width 140 height 21
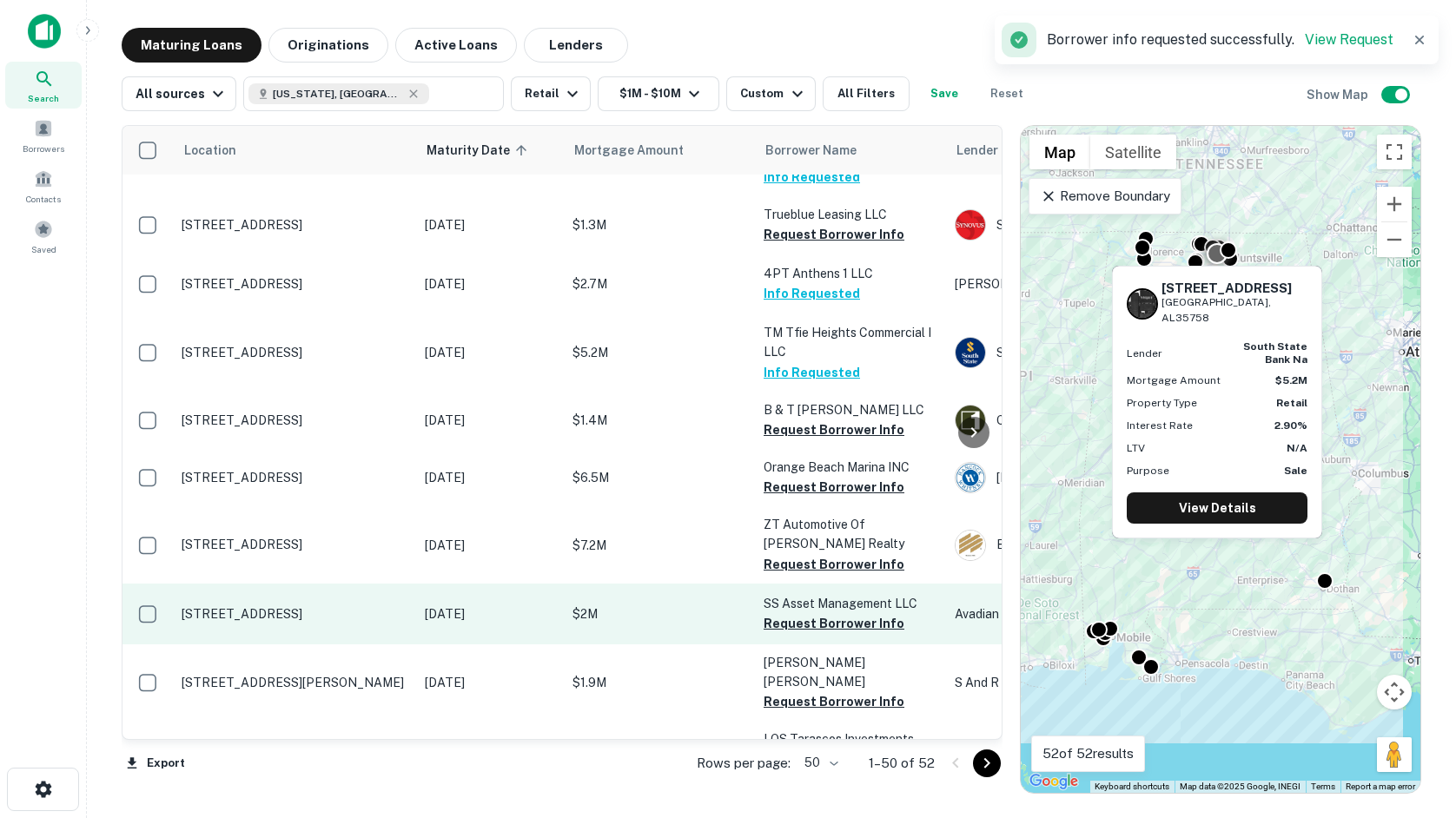
scroll to position [435, 0]
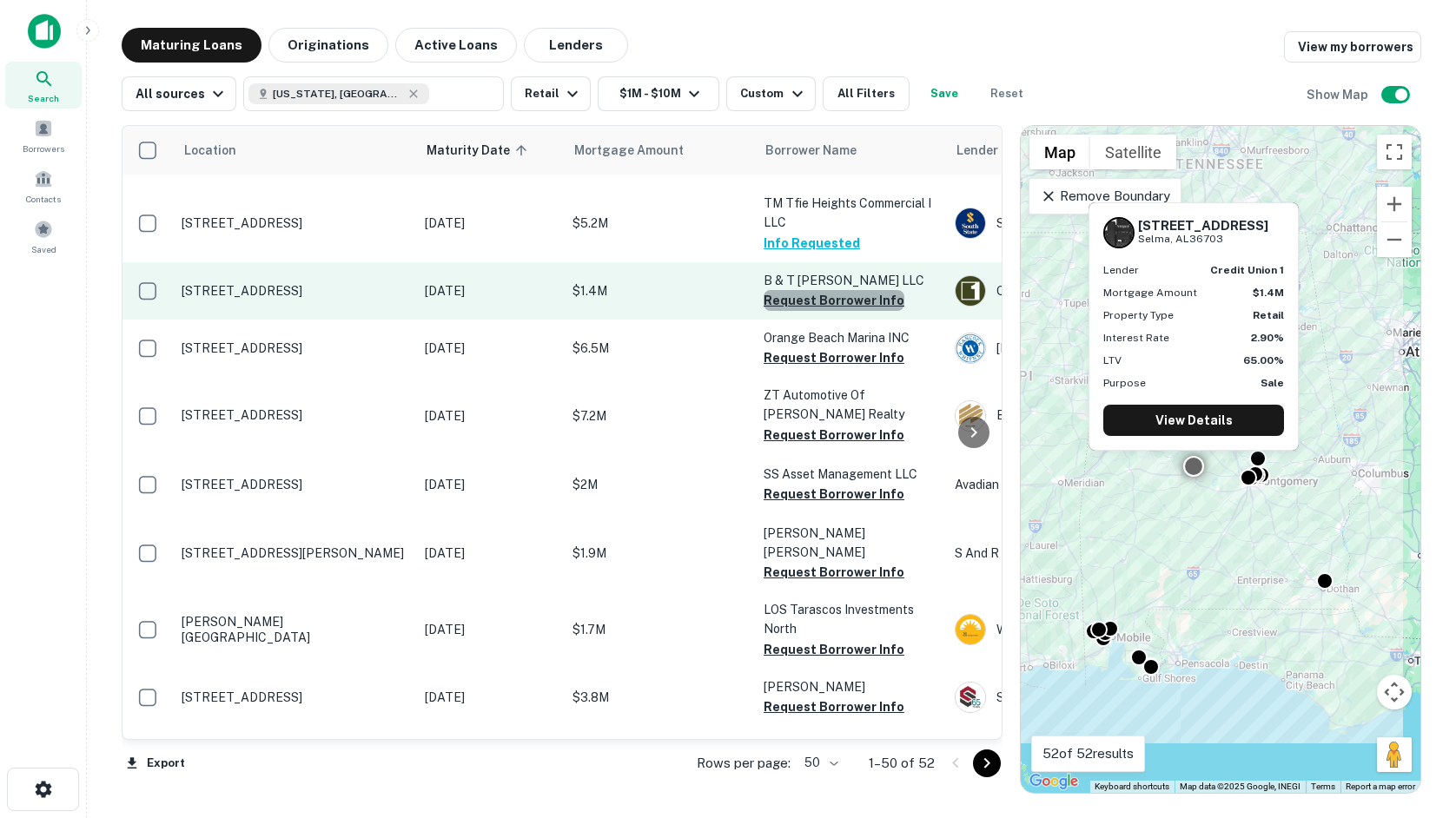
click at [839, 301] on button "Request Borrower Info" at bounding box center [834, 300] width 140 height 21
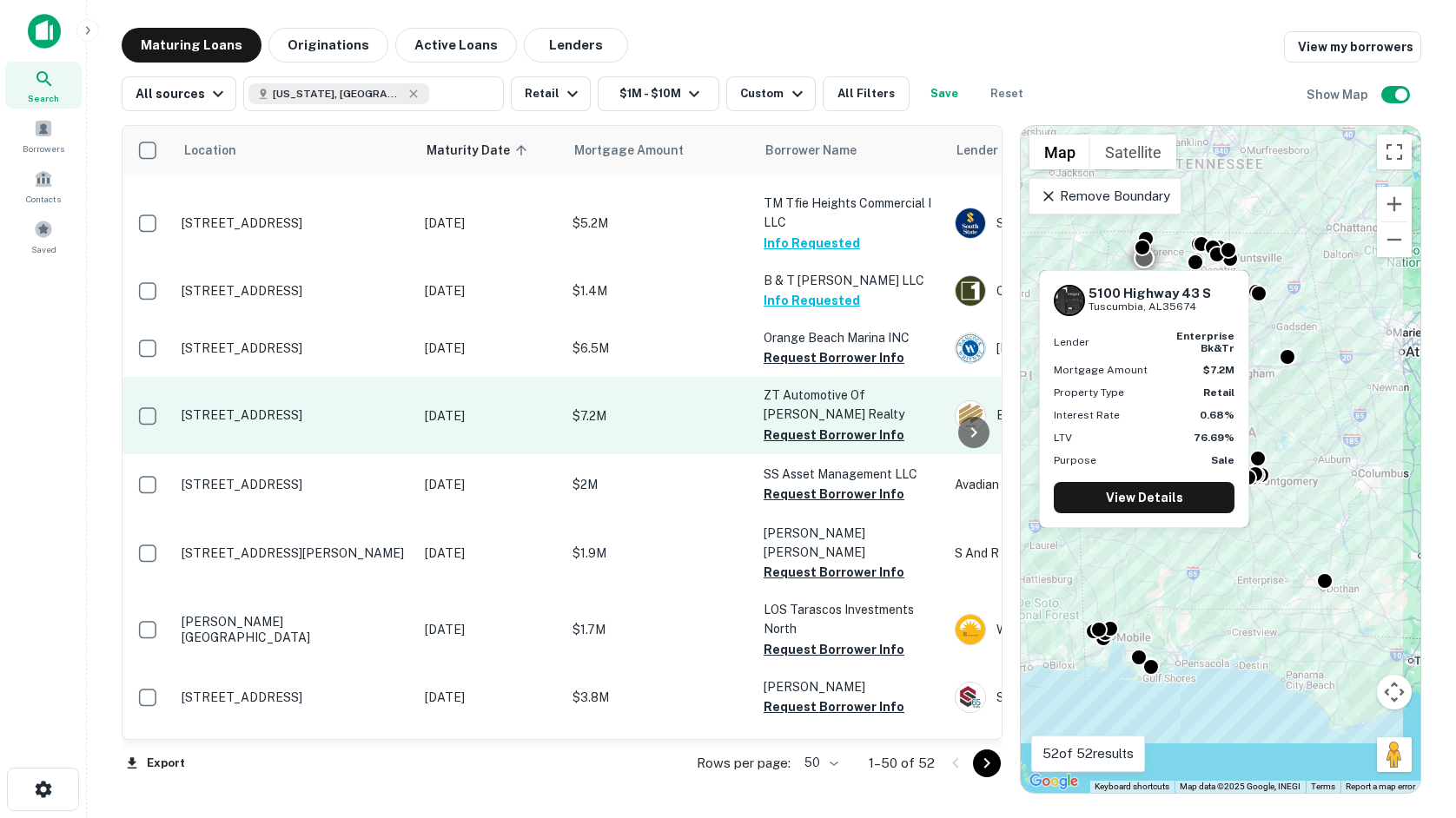
scroll to position [521, 0]
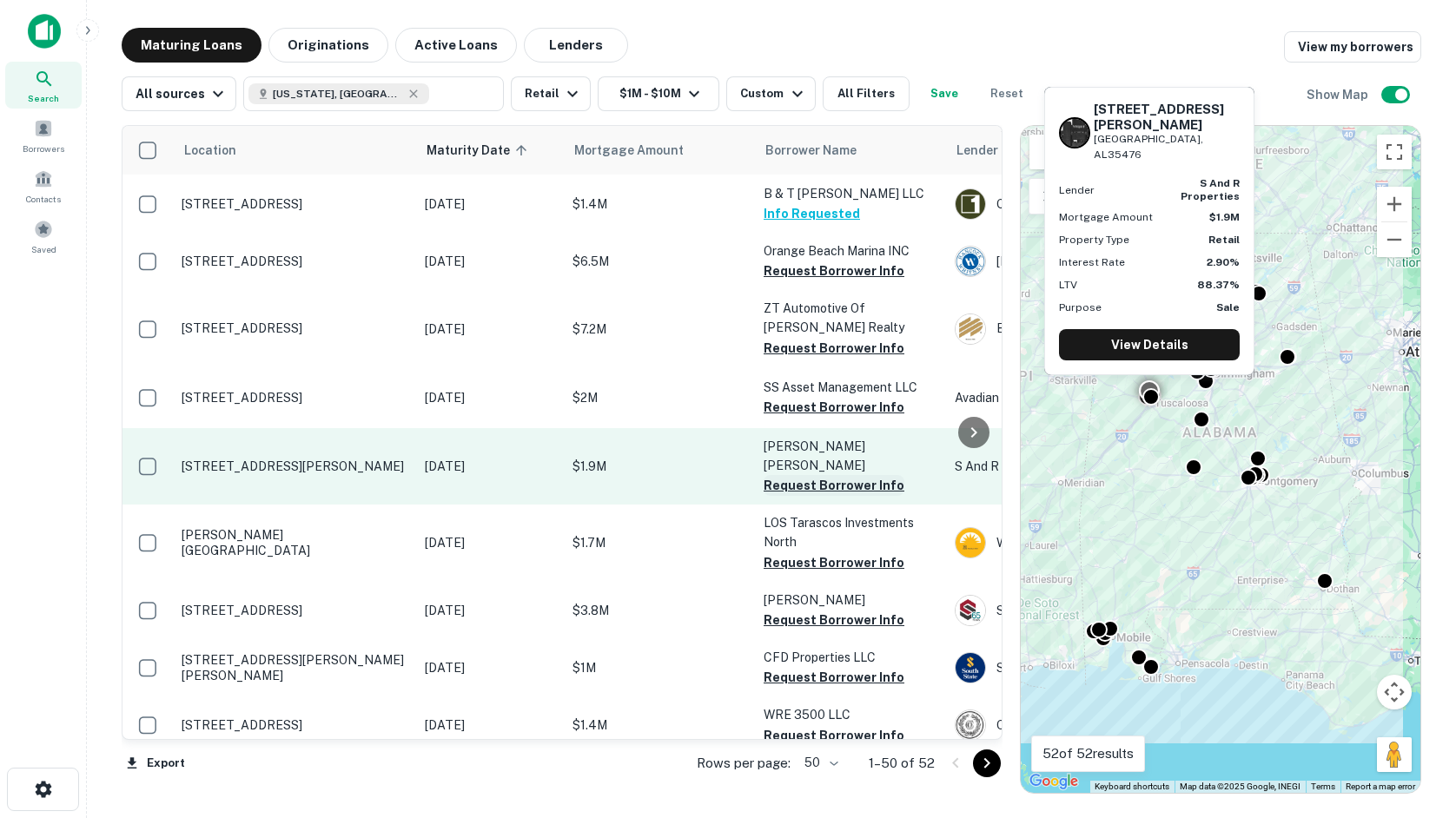
click at [805, 484] on button "Request Borrower Info" at bounding box center [834, 485] width 140 height 21
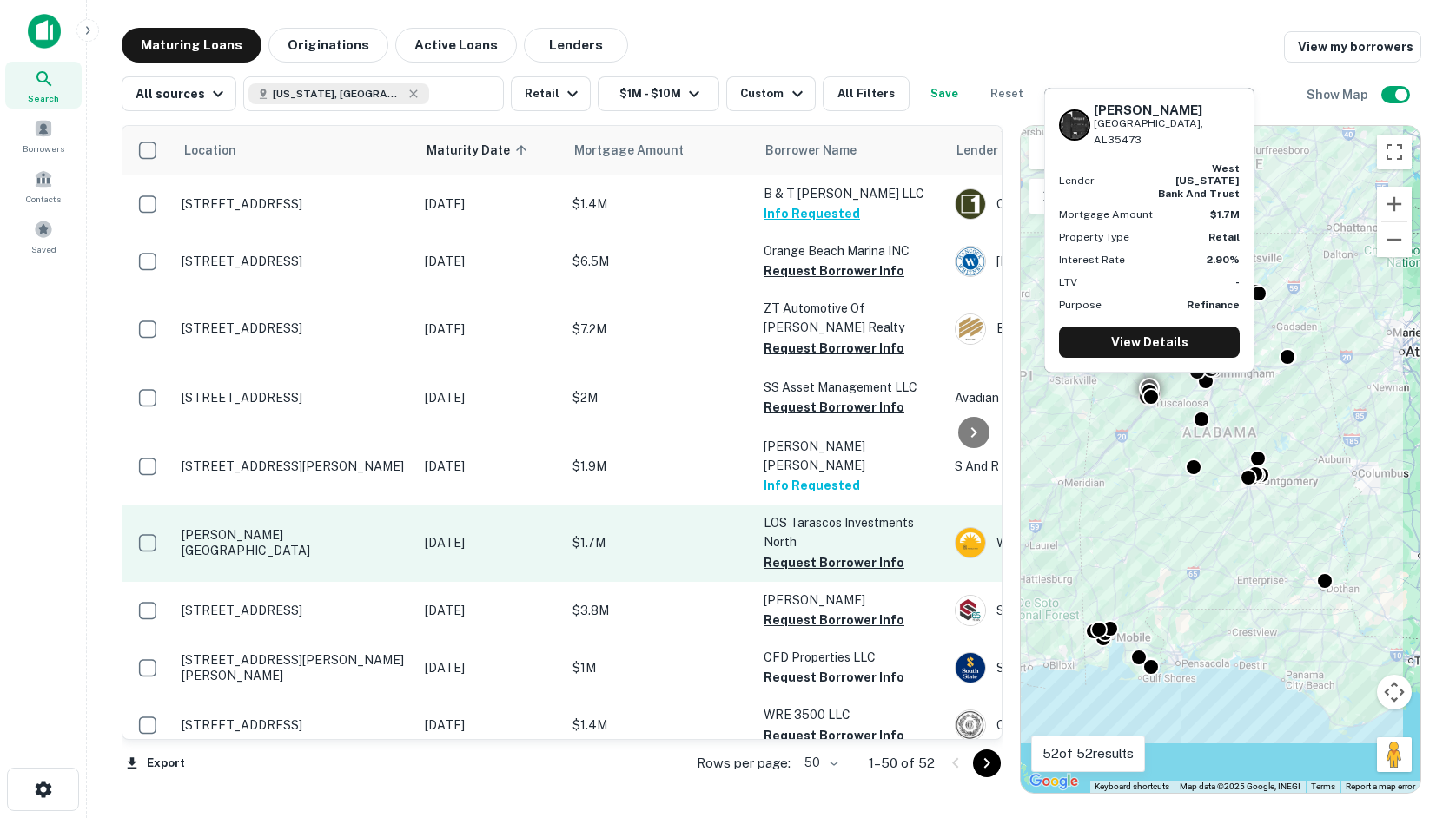
scroll to position [608, 0]
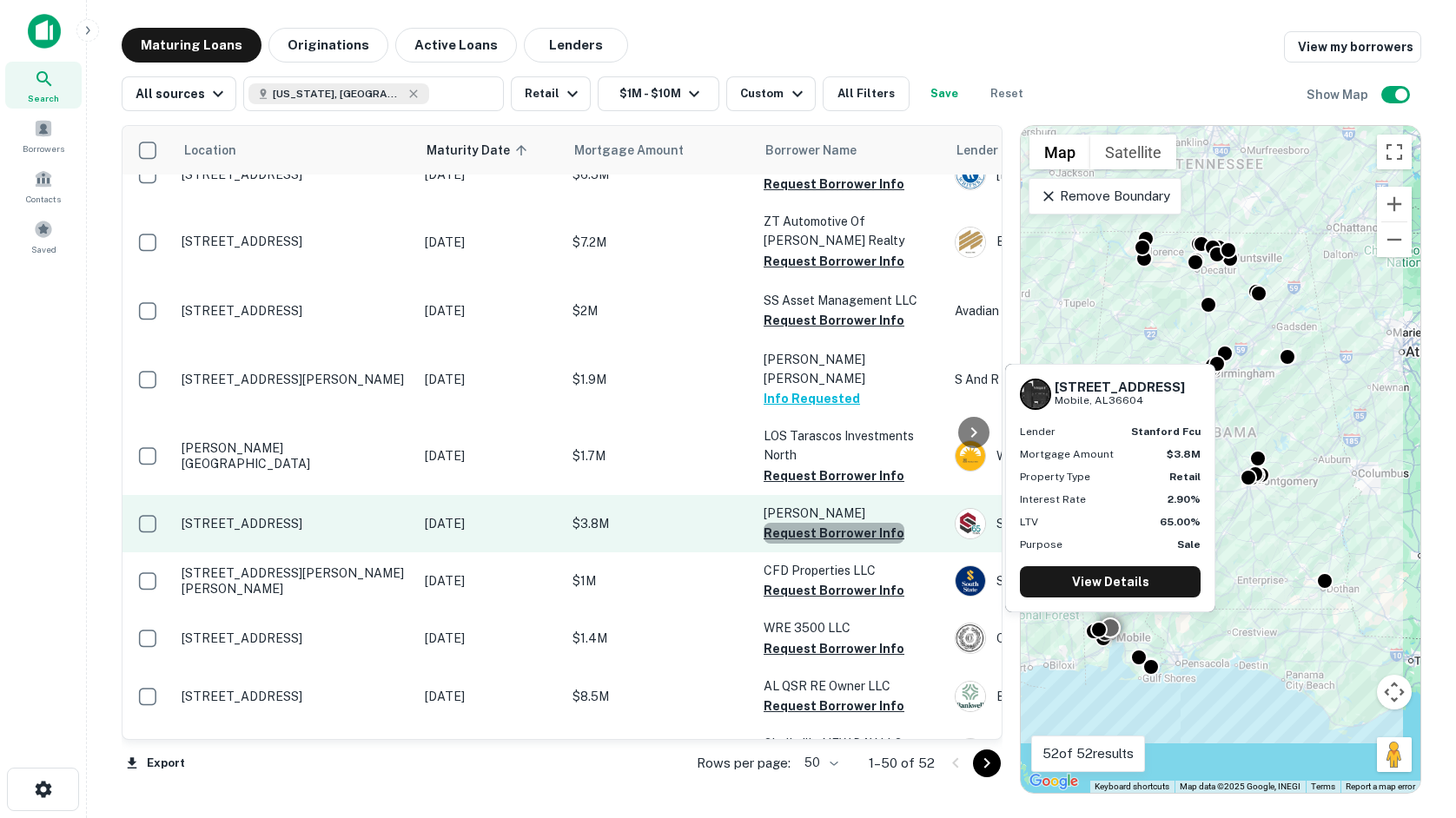
click at [843, 525] on button "Request Borrower Info" at bounding box center [834, 533] width 140 height 21
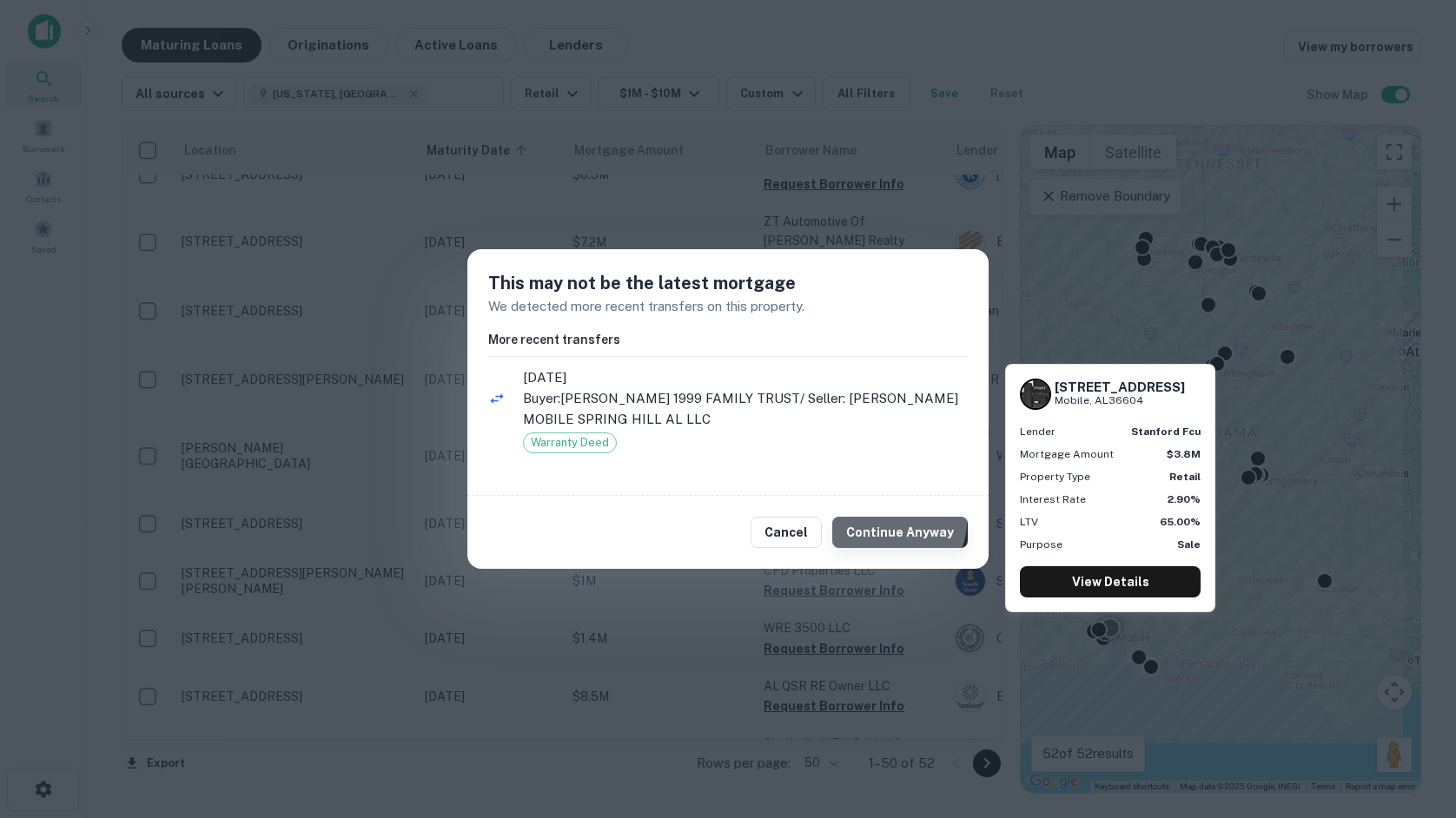
click at [903, 522] on button "Continue Anyway" at bounding box center [900, 532] width 136 height 31
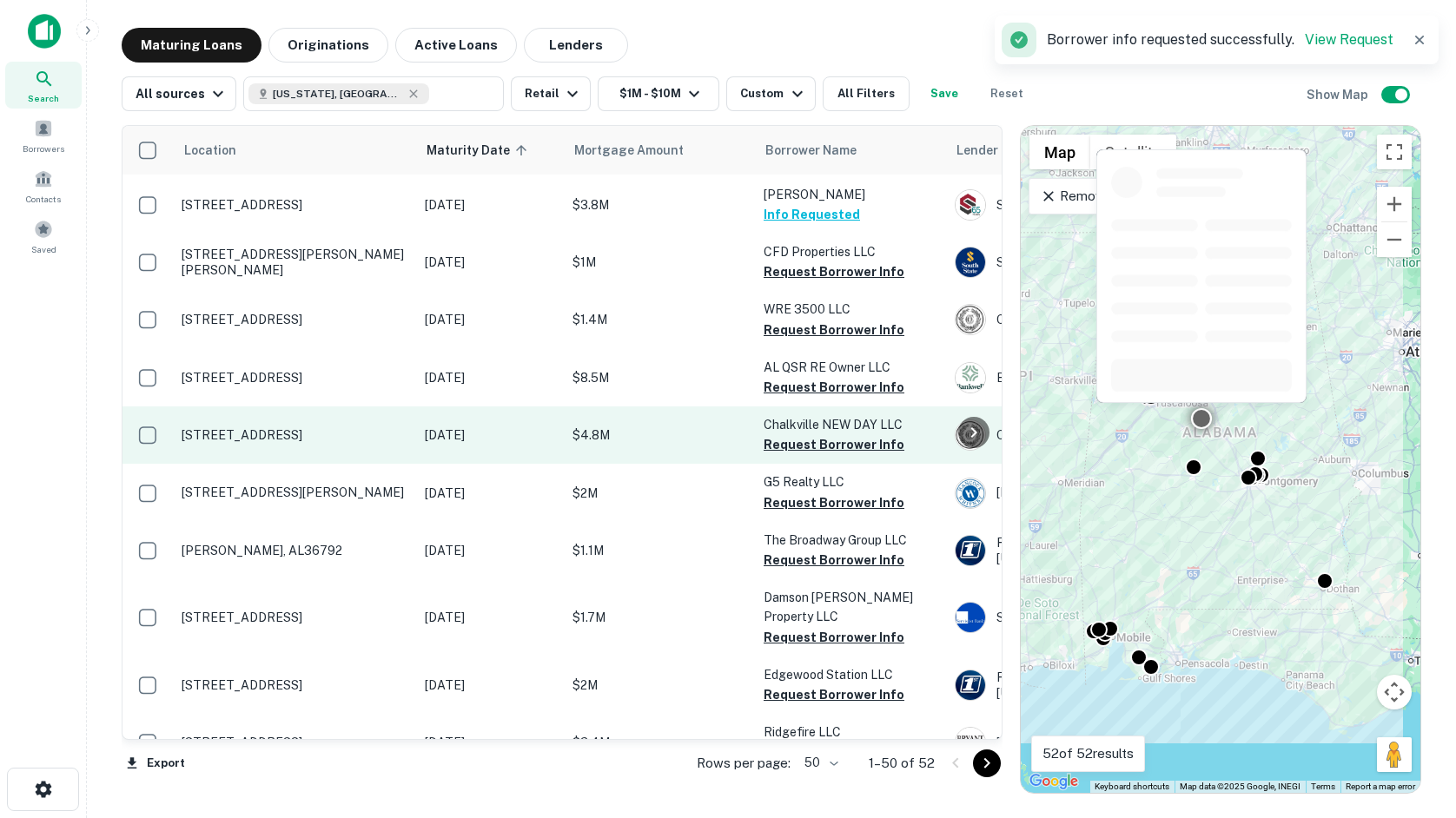
scroll to position [956, 0]
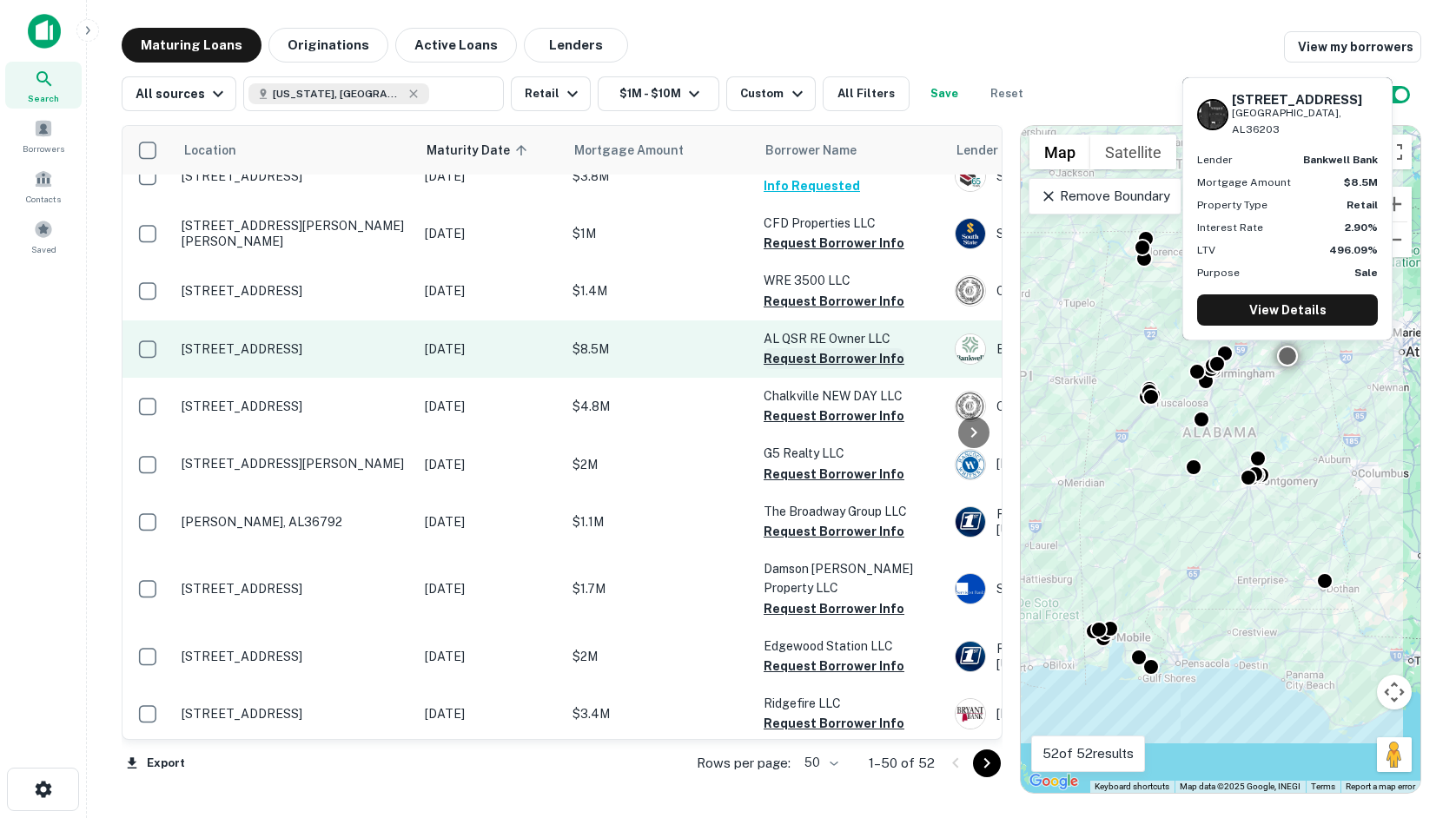
click at [824, 355] on button "Request Borrower Info" at bounding box center [834, 358] width 140 height 21
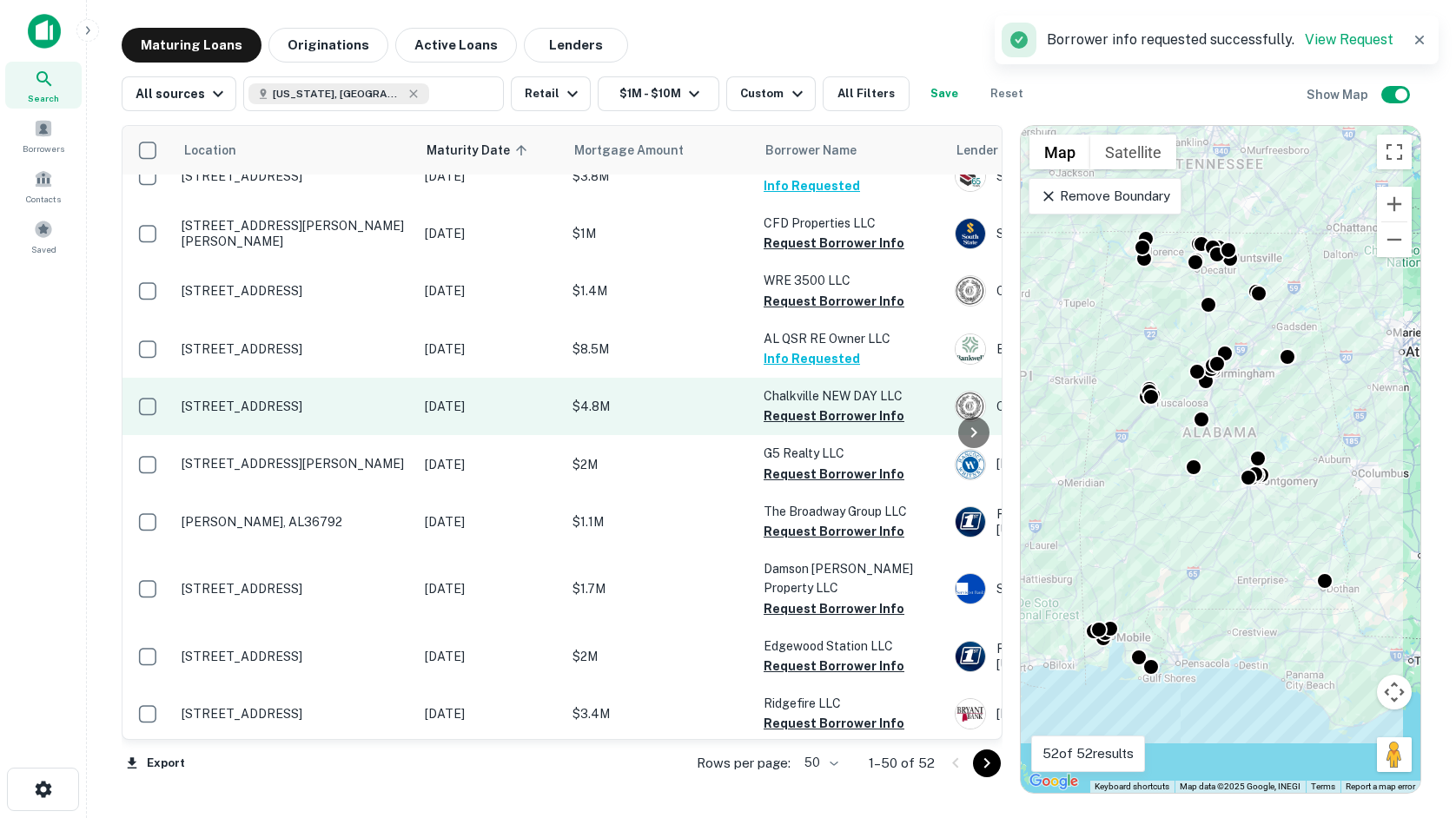
scroll to position [1042, 0]
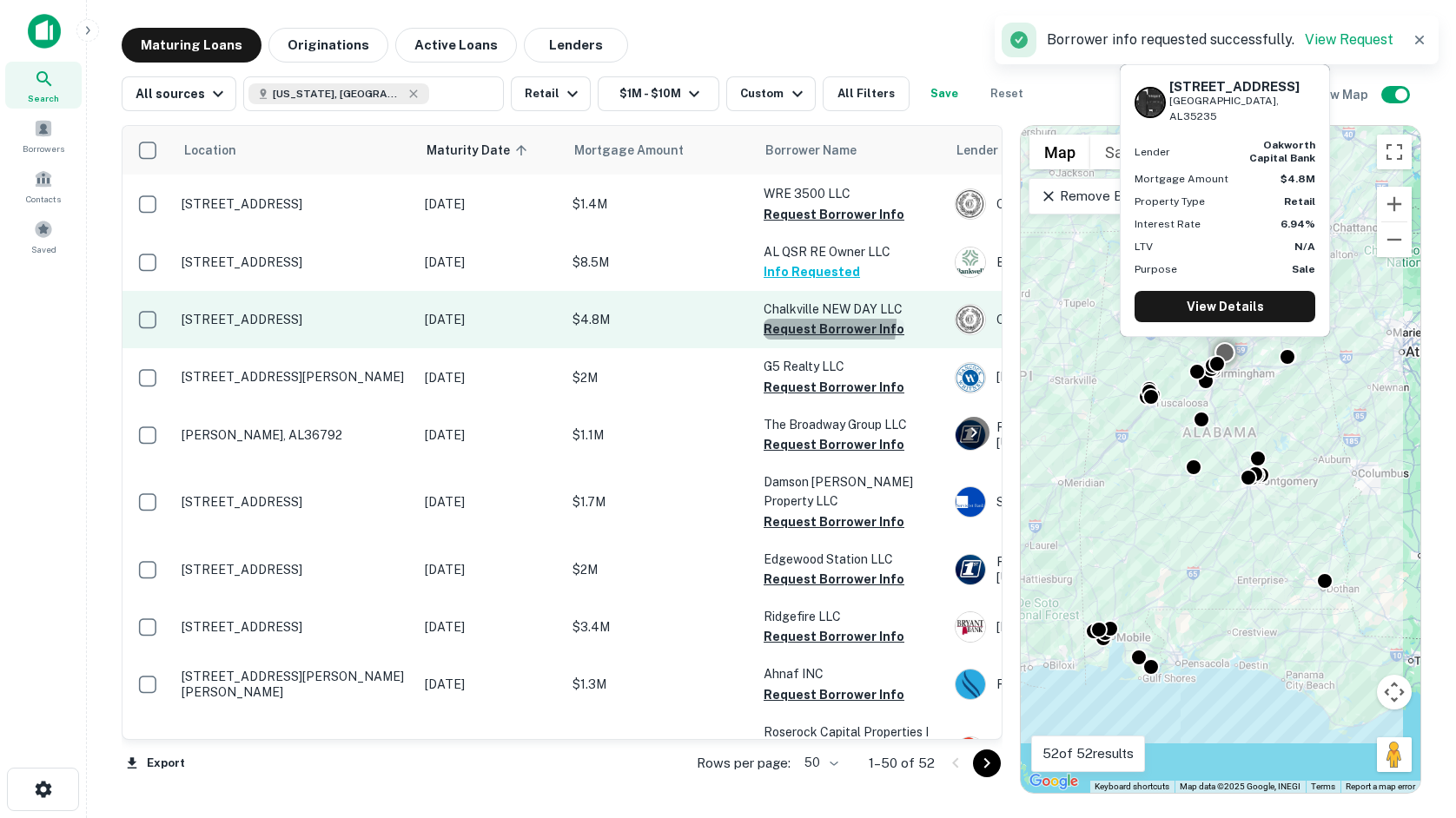
click at [786, 319] on button "Request Borrower Info" at bounding box center [834, 328] width 140 height 21
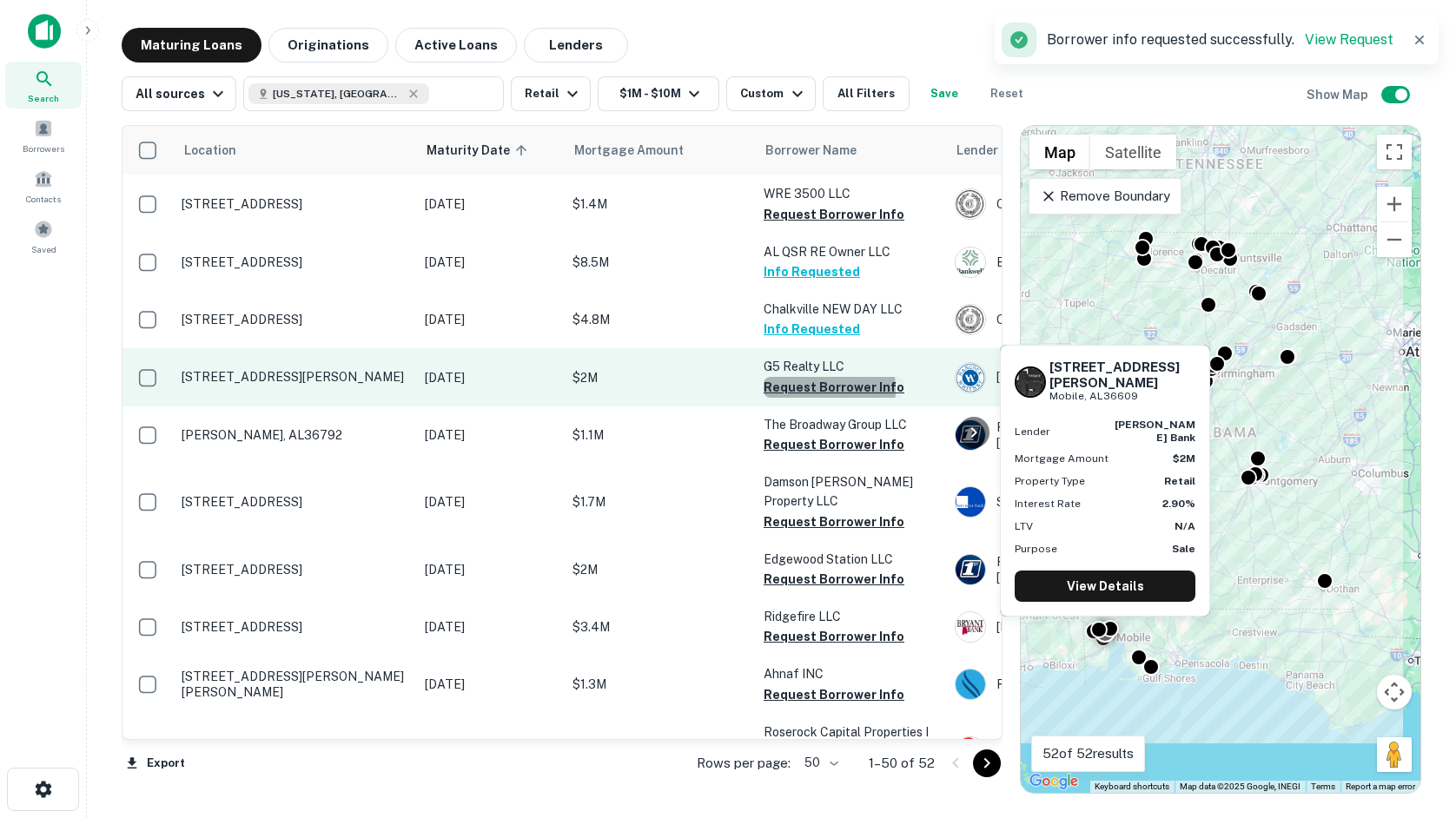
click at [805, 389] on button "Request Borrower Info" at bounding box center [834, 387] width 140 height 21
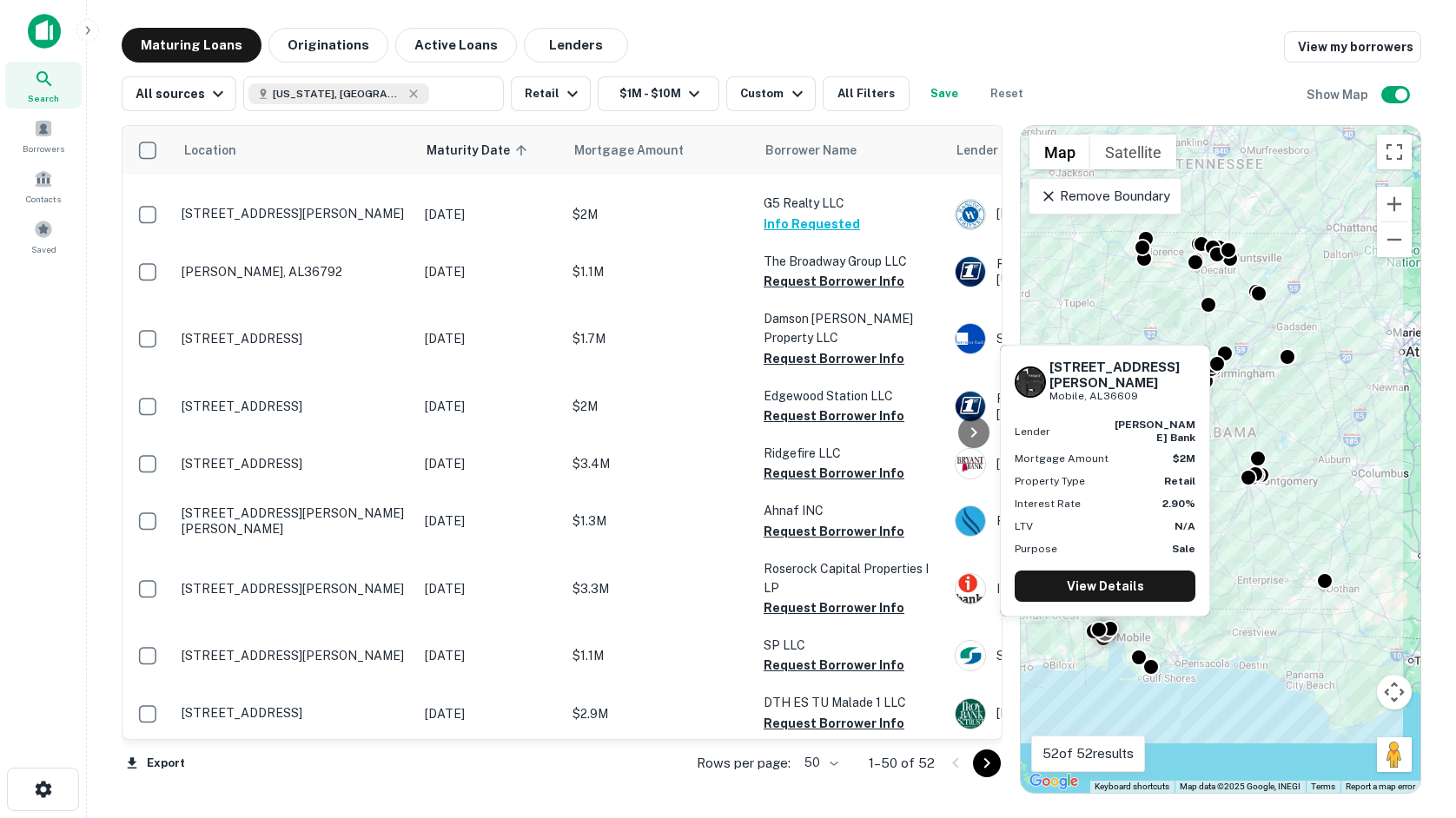
scroll to position [1217, 0]
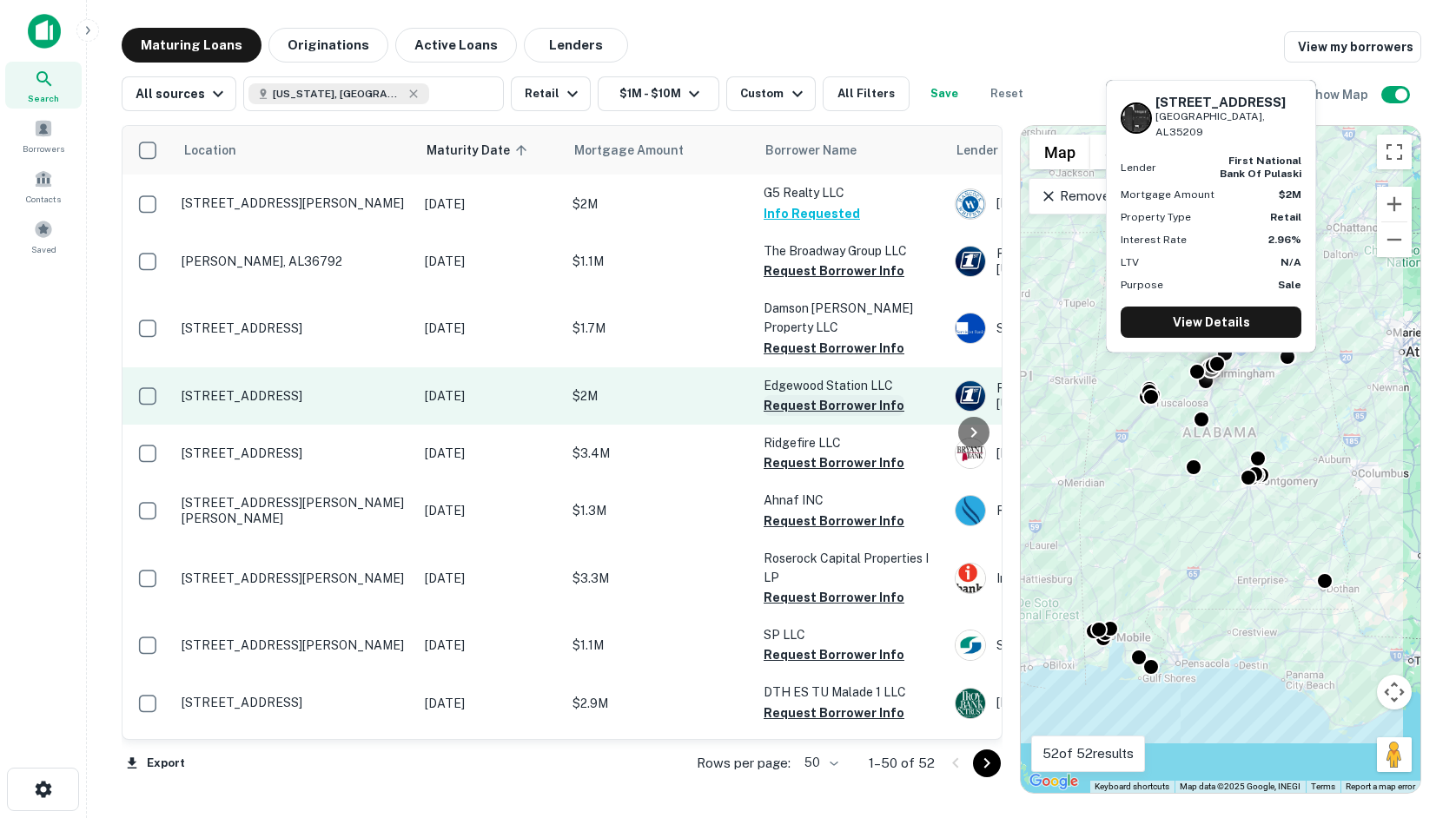
click at [849, 395] on button "Request Borrower Info" at bounding box center [834, 405] width 140 height 21
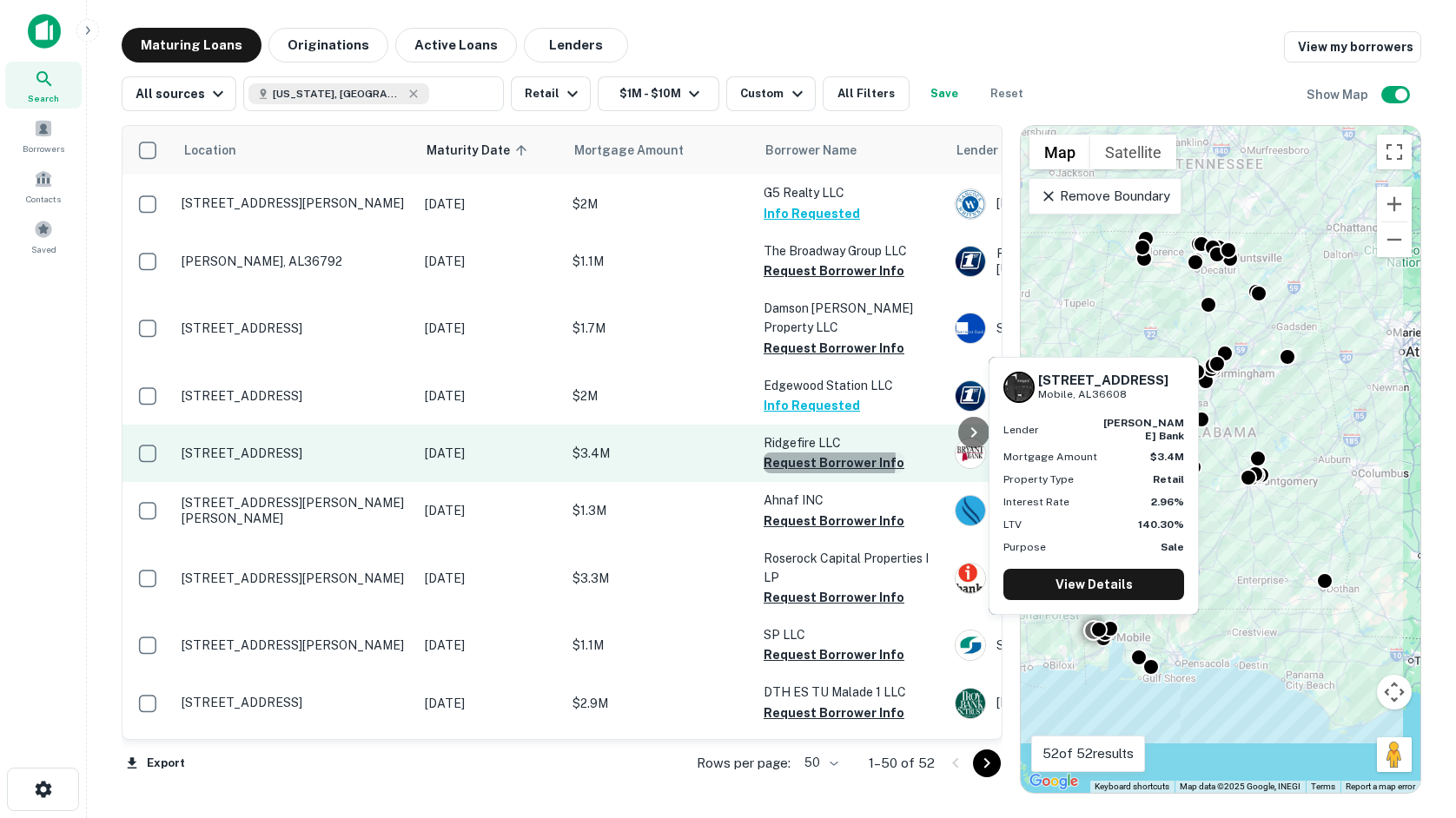
click at [786, 453] on button "Request Borrower Info" at bounding box center [834, 463] width 140 height 21
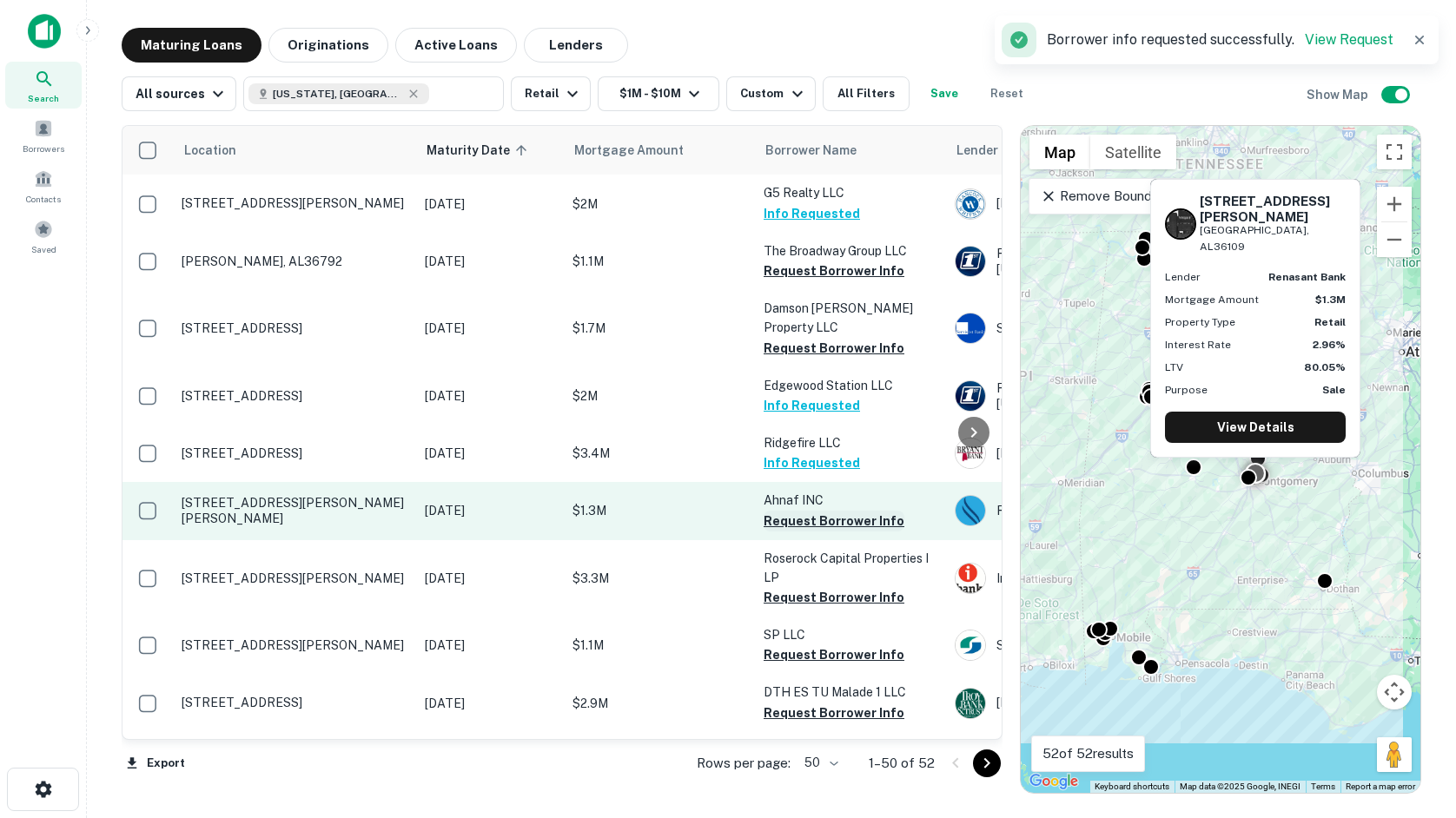
click at [794, 511] on button "Request Borrower Info" at bounding box center [834, 521] width 140 height 21
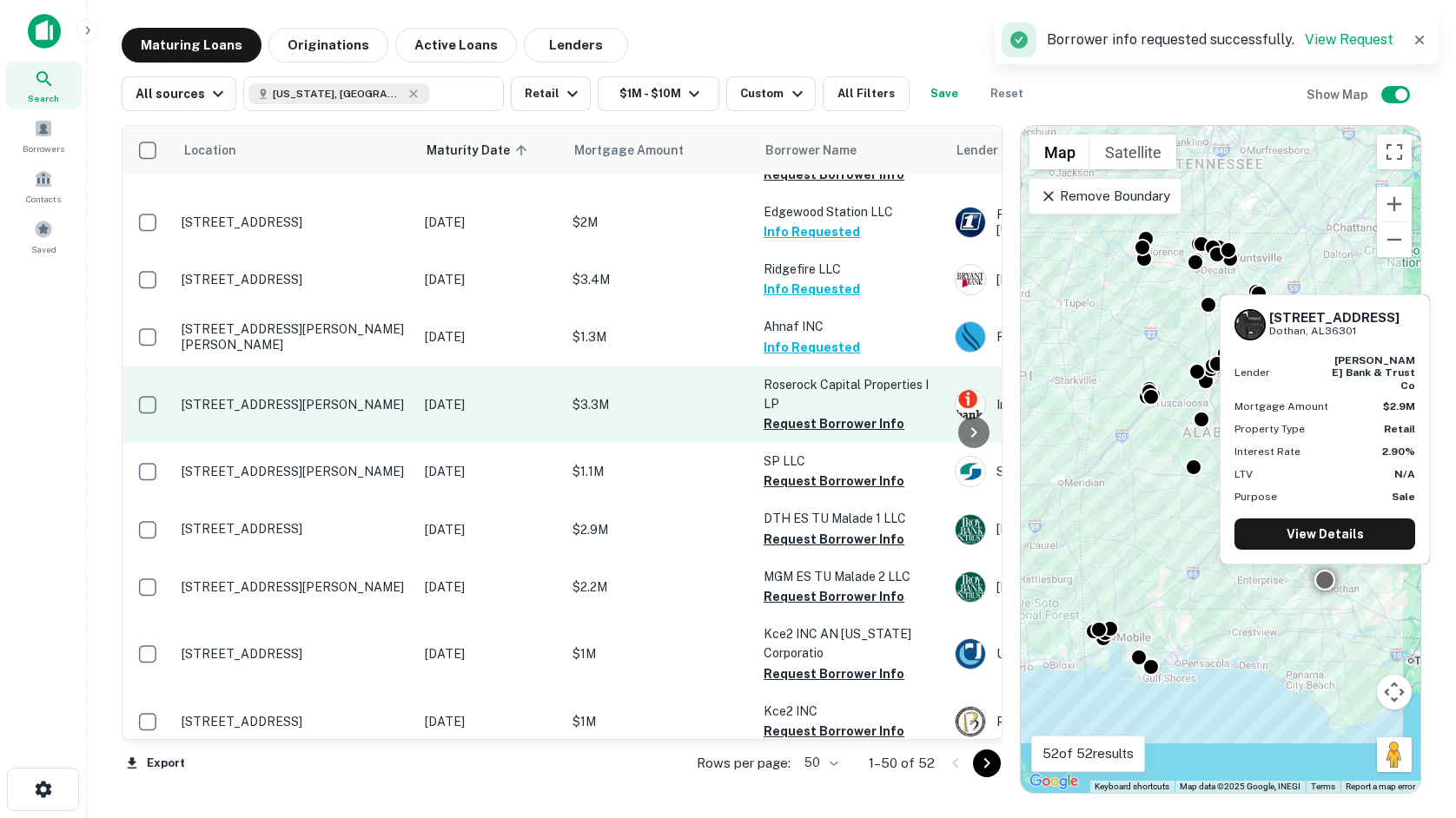
scroll to position [1477, 0]
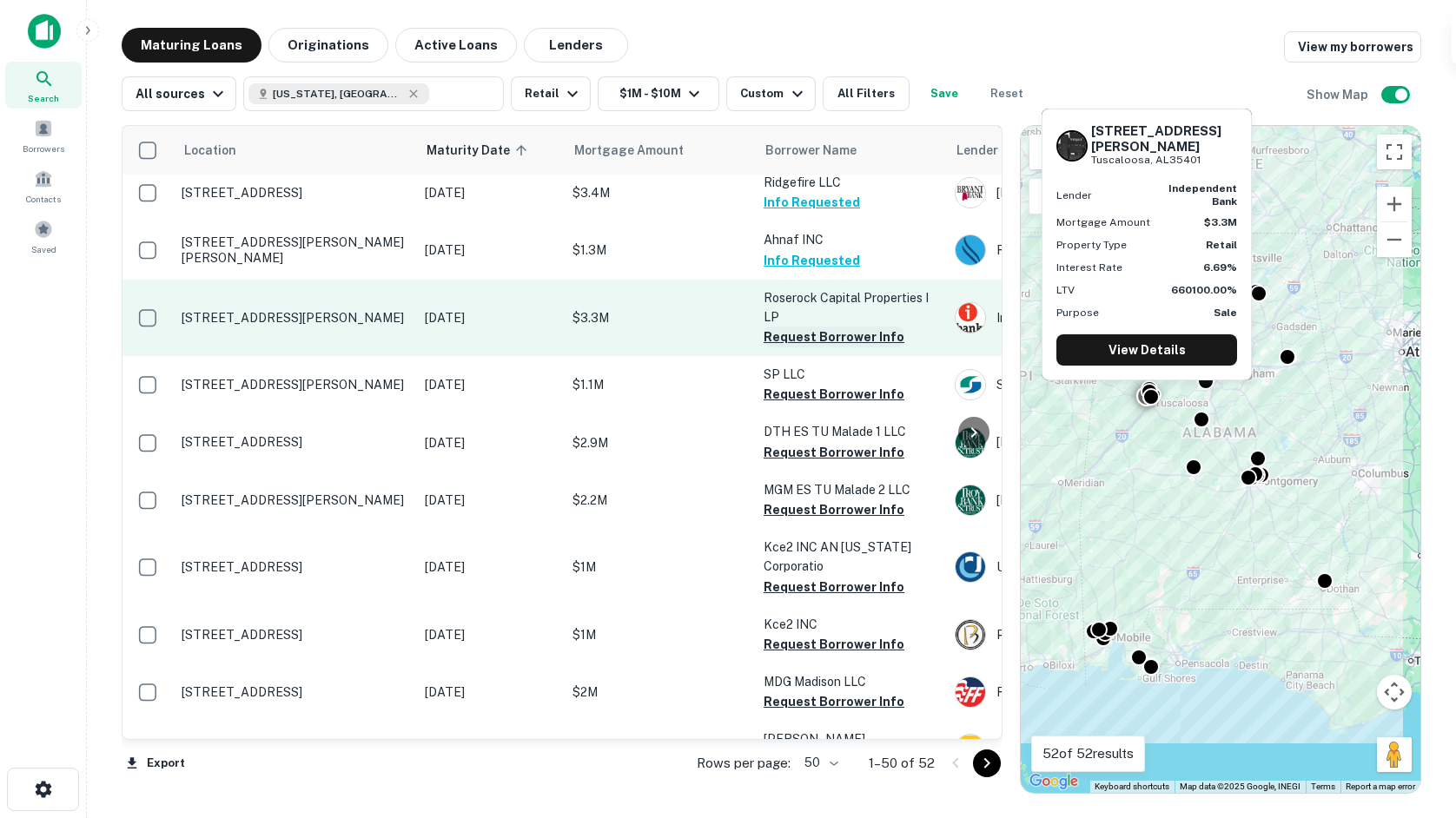
click at [823, 327] on button "Request Borrower Info" at bounding box center [834, 337] width 140 height 21
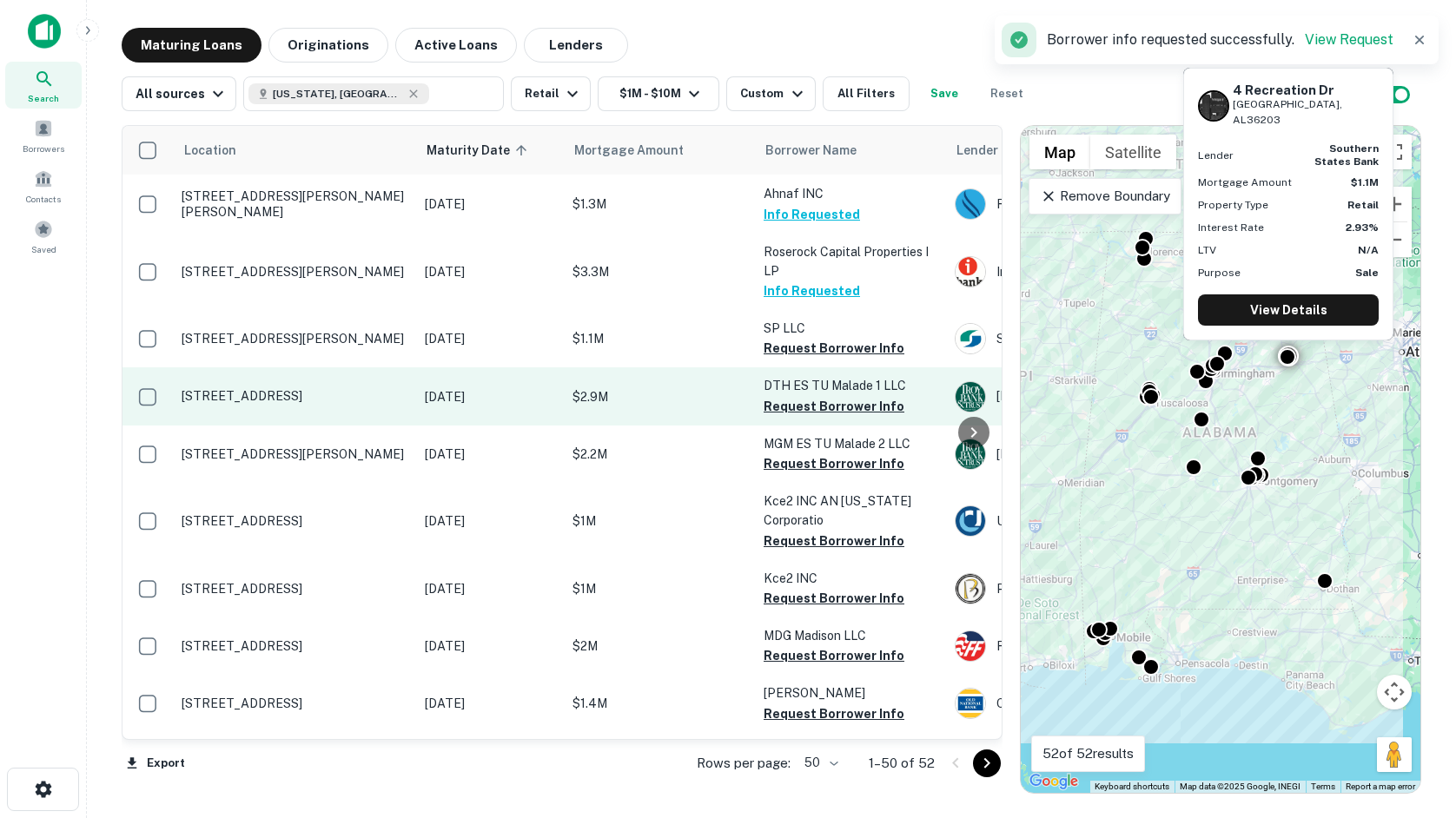
scroll to position [1564, 0]
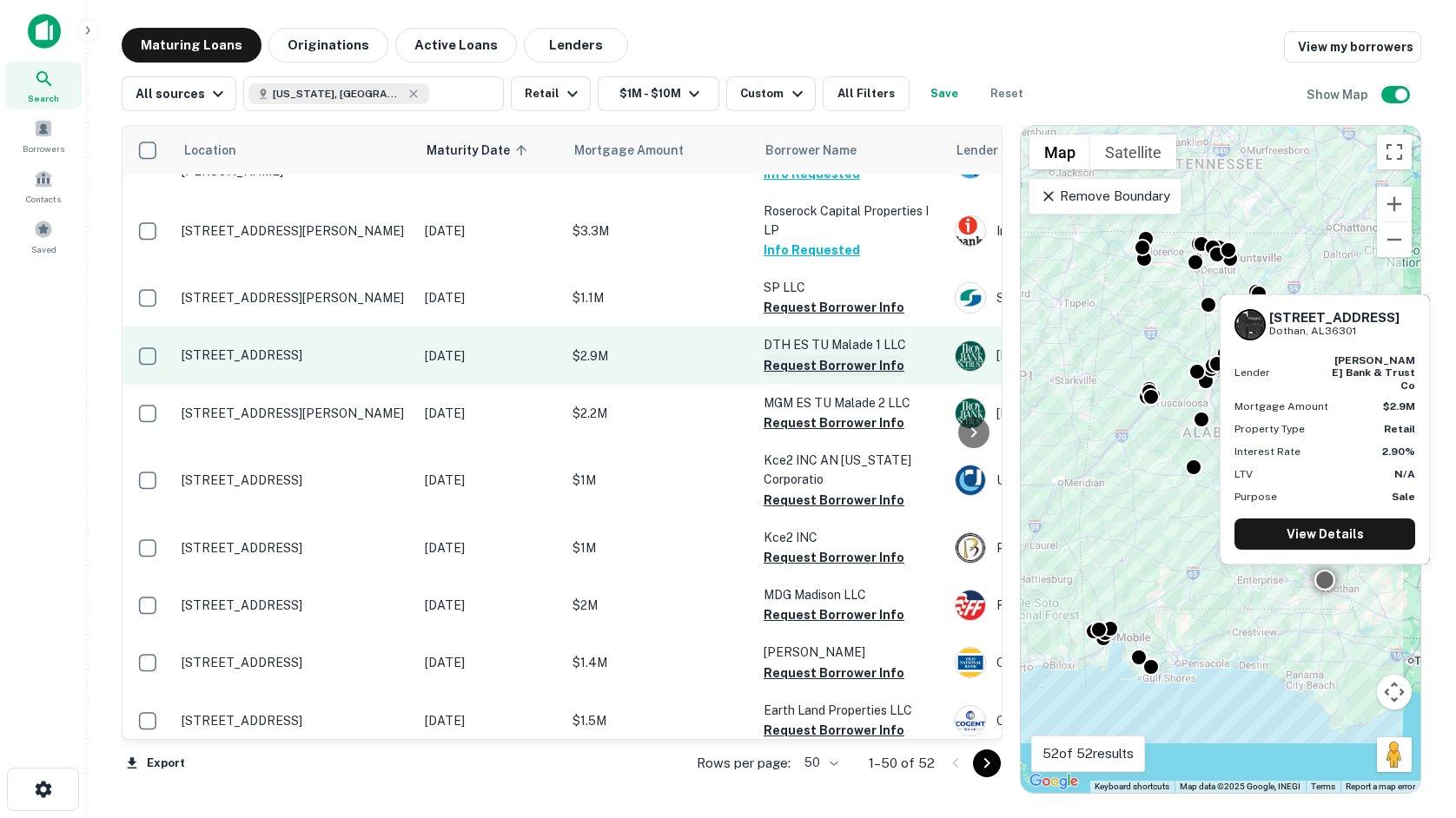
click at [792, 355] on button "Request Borrower Info" at bounding box center [834, 365] width 140 height 21
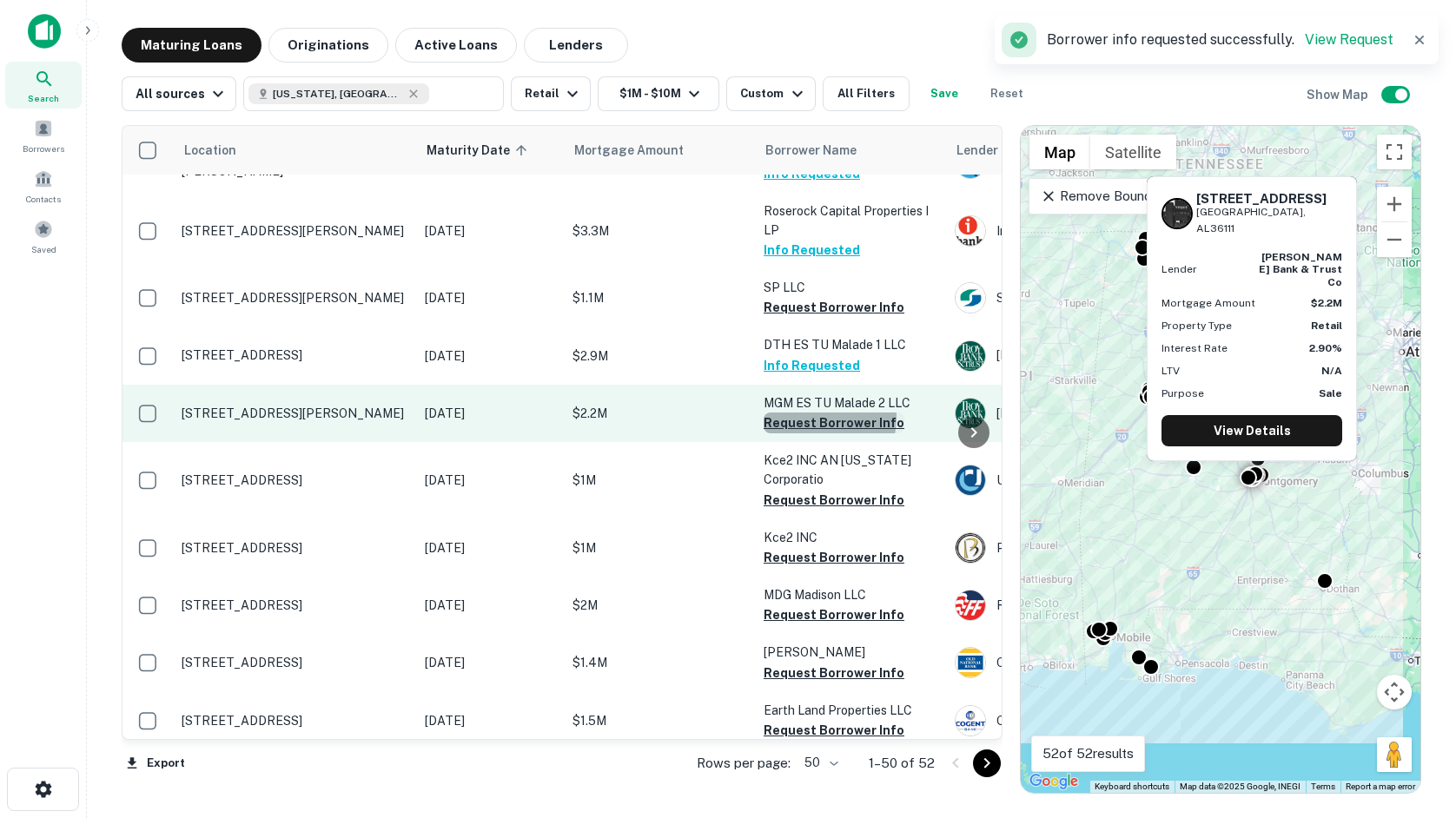
click at [806, 413] on button "Request Borrower Info" at bounding box center [834, 423] width 140 height 21
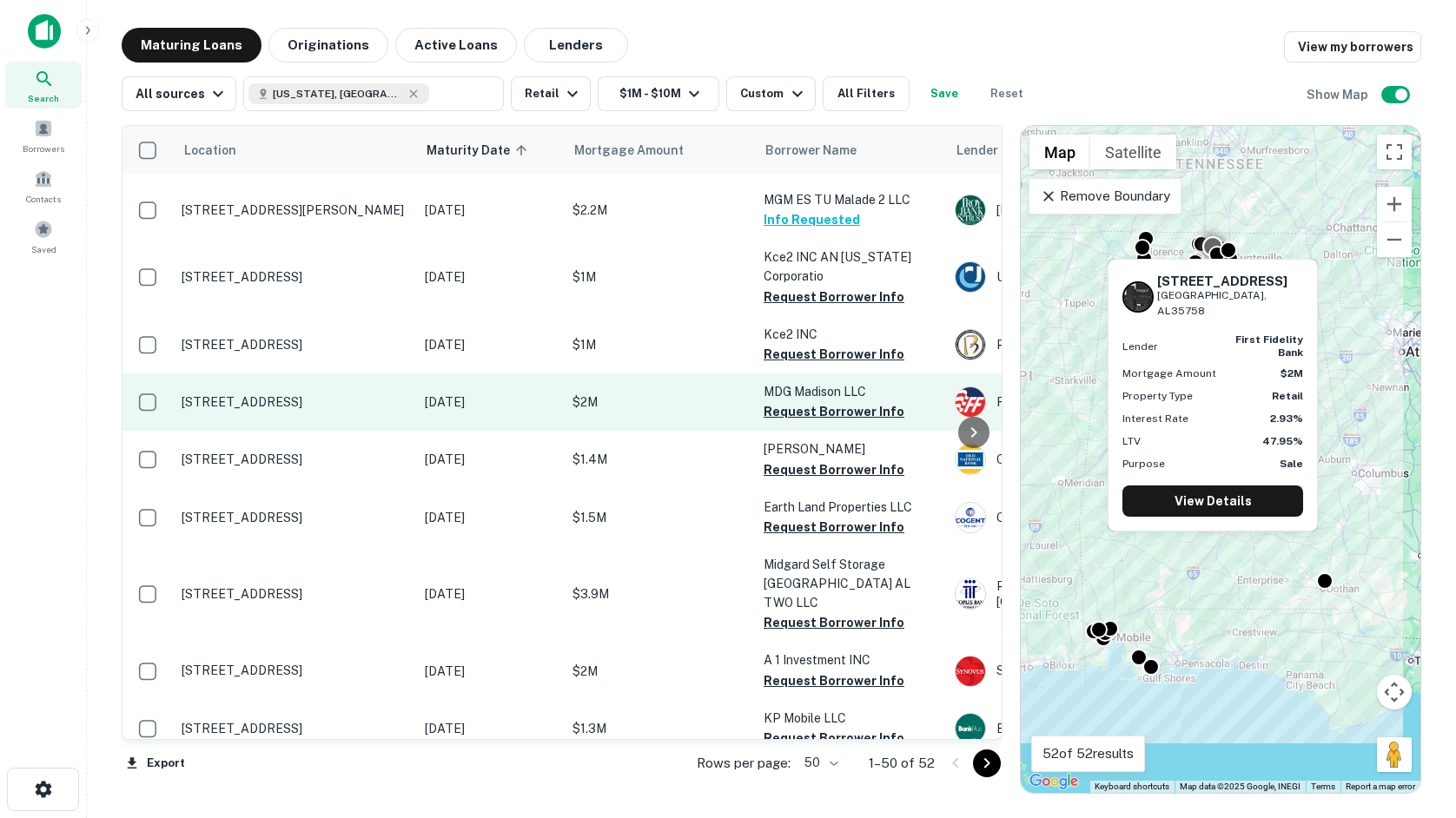
scroll to position [1824, 0]
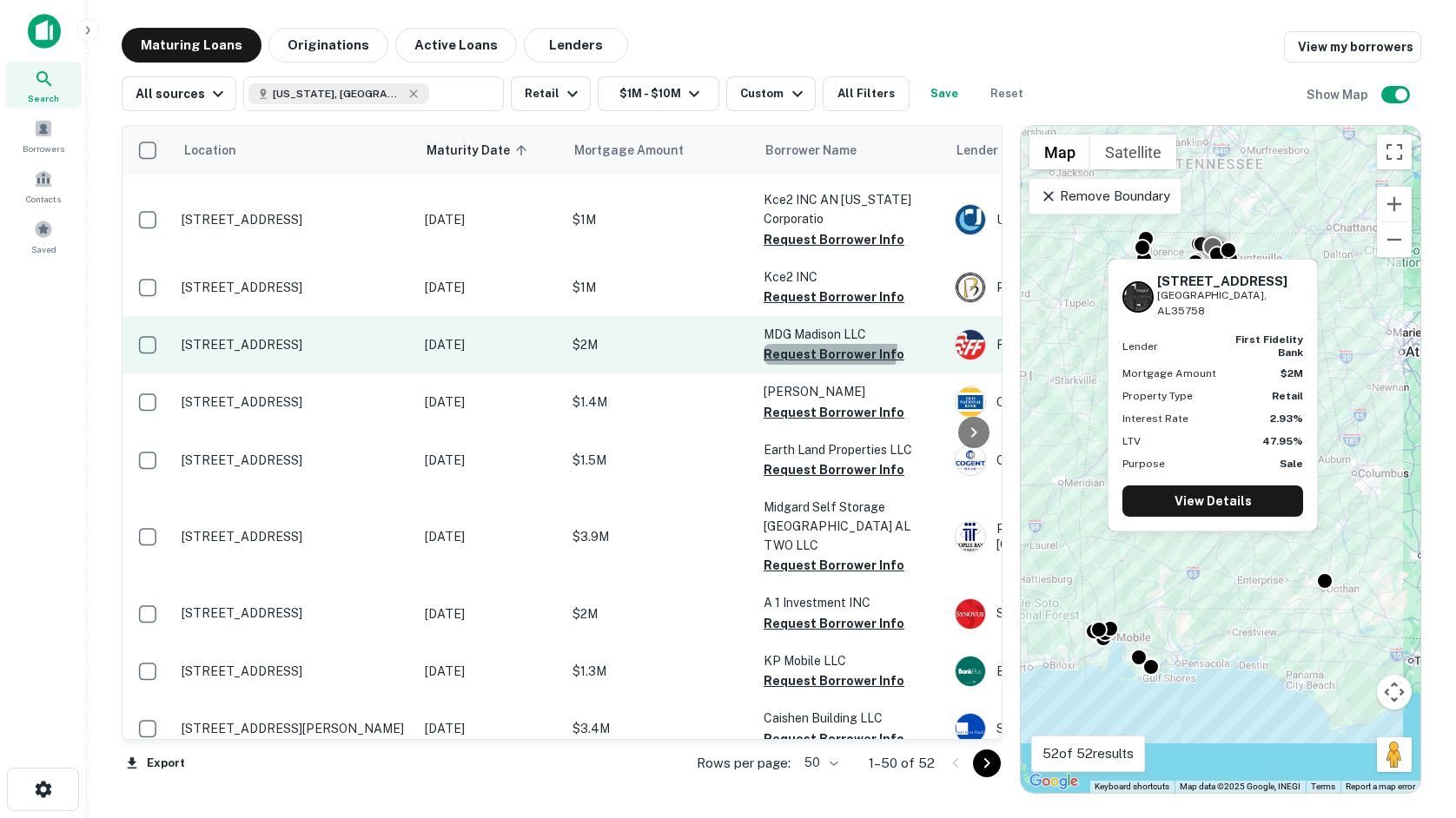
click at [826, 344] on button "Request Borrower Info" at bounding box center [834, 354] width 140 height 21
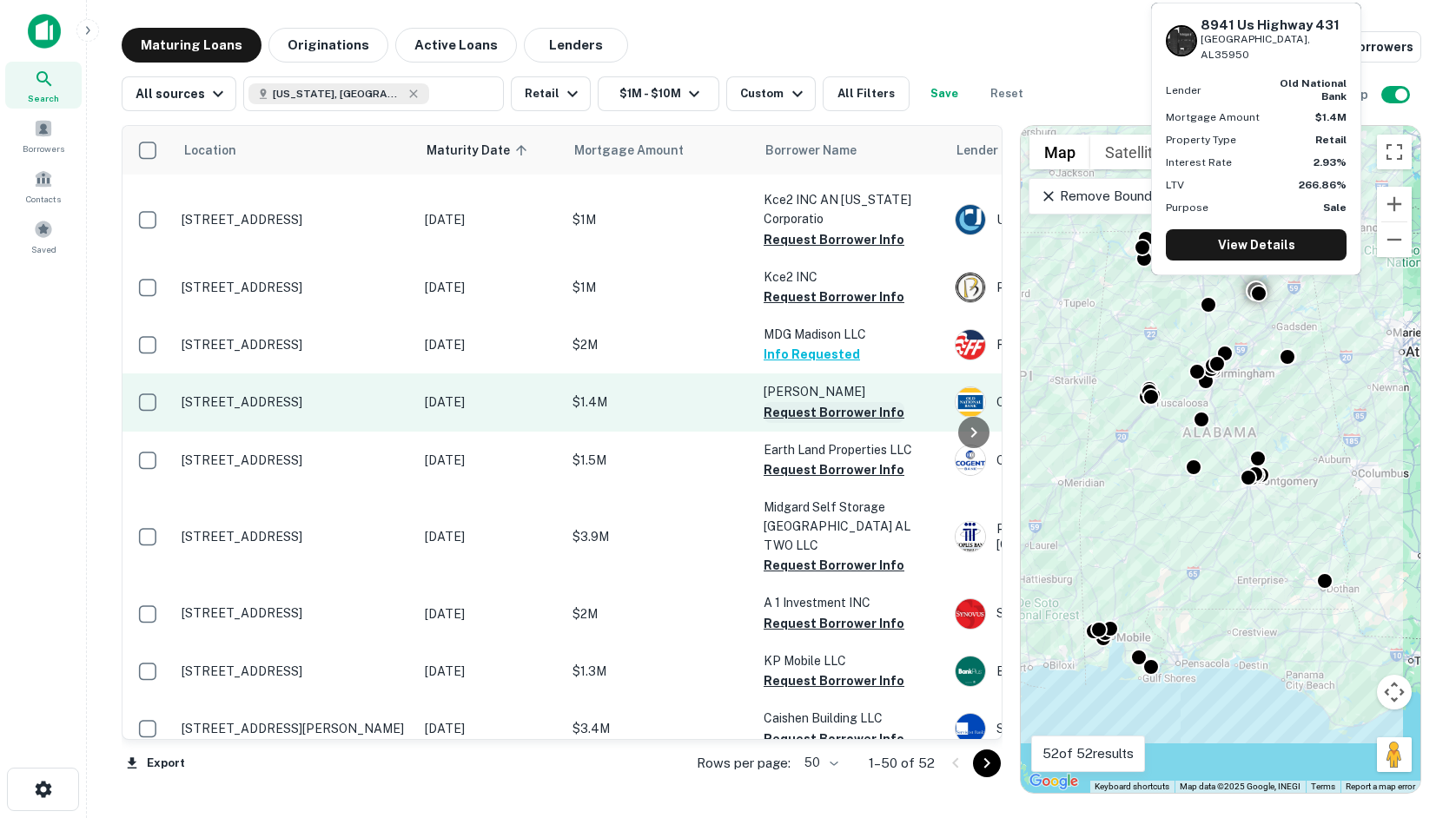
click at [812, 402] on button "Request Borrower Info" at bounding box center [834, 412] width 140 height 21
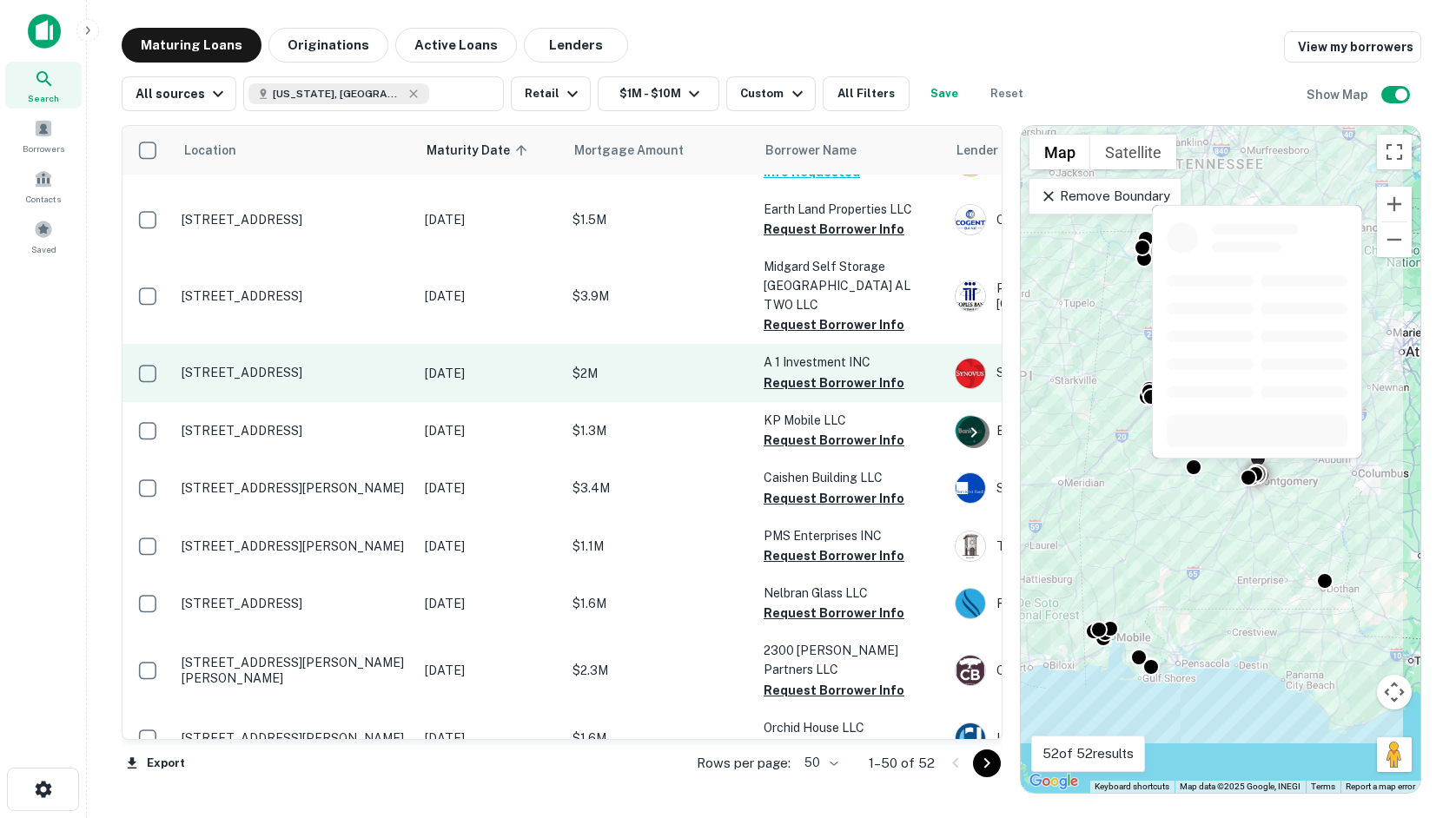
scroll to position [2085, 0]
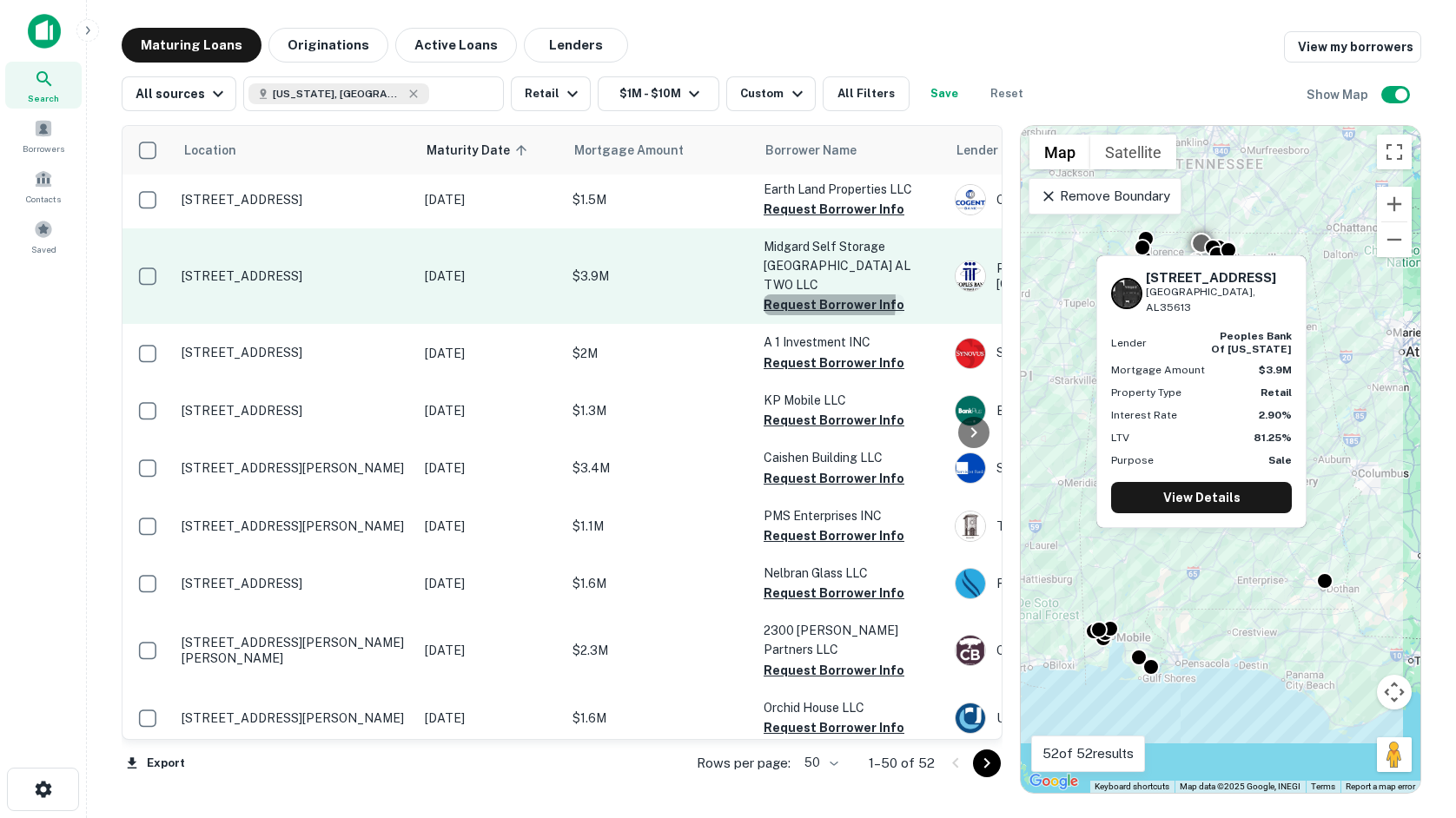
click at [774, 294] on button "Request Borrower Info" at bounding box center [834, 304] width 140 height 21
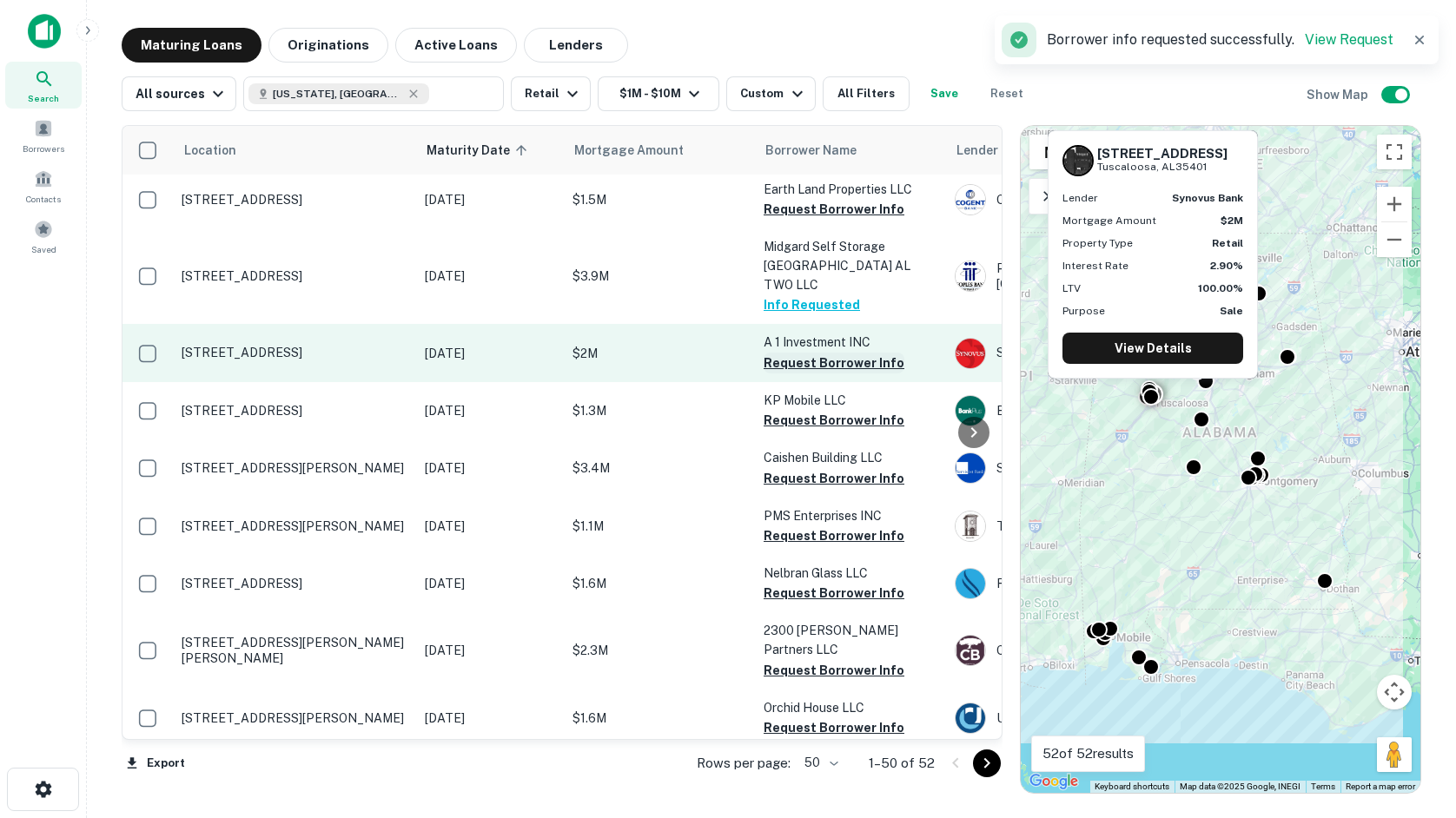
click at [793, 353] on button "Request Borrower Info" at bounding box center [834, 363] width 140 height 21
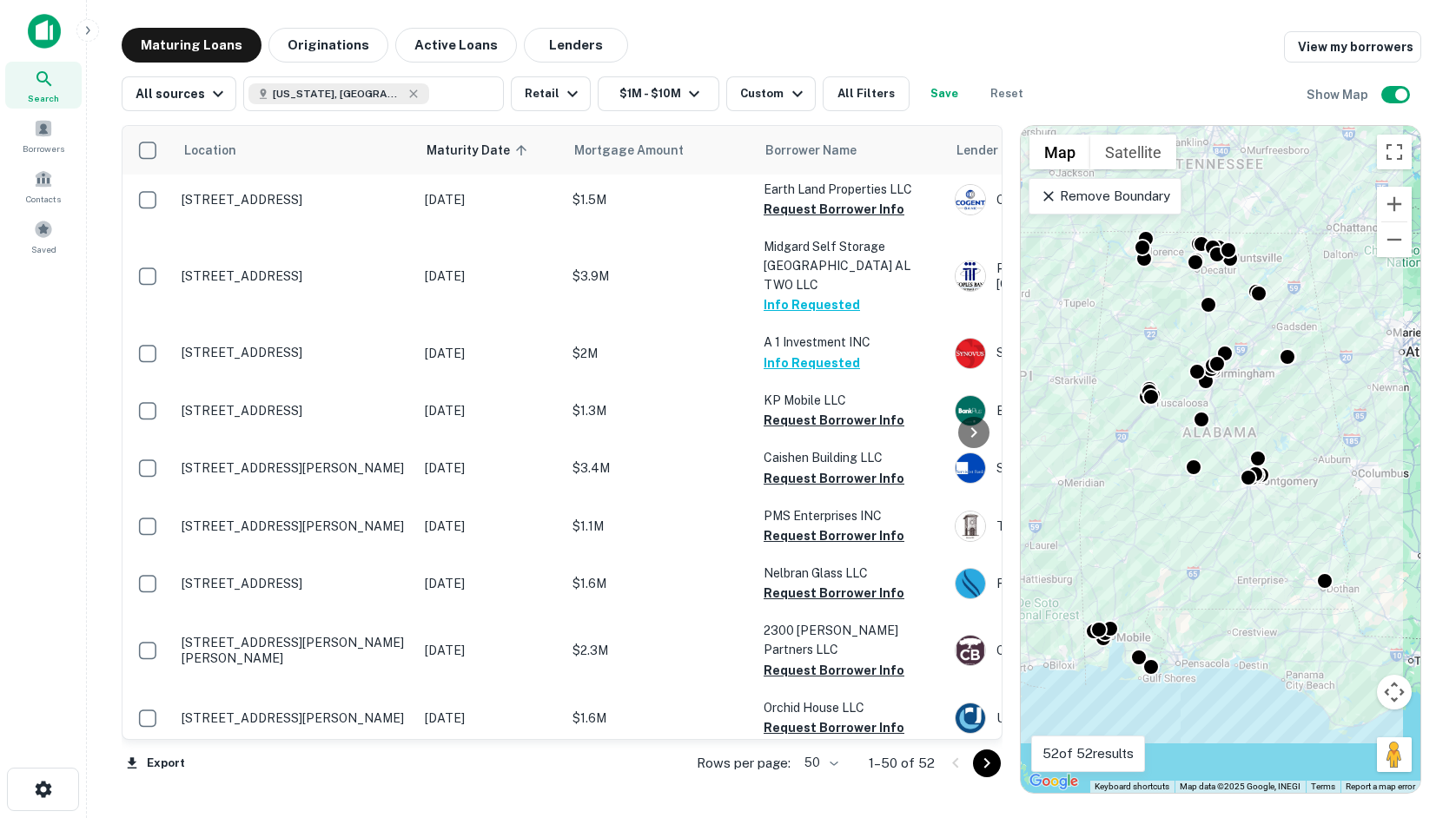
click at [350, 796] on main "Maturing Loans Originations Active Loans Lenders View my borrowers All sources …" at bounding box center [771, 409] width 1369 height 818
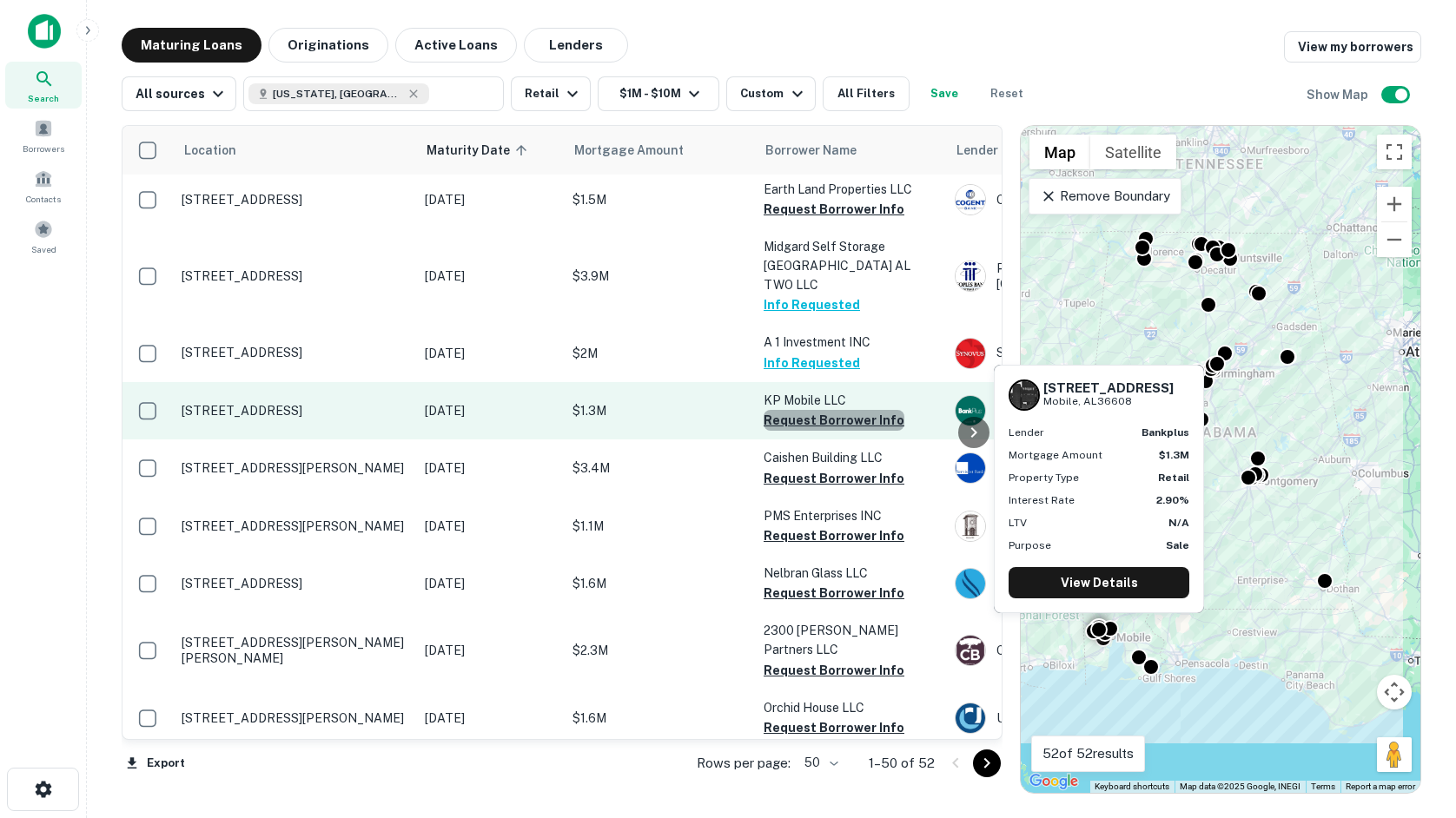
click at [850, 410] on button "Request Borrower Info" at bounding box center [834, 420] width 140 height 21
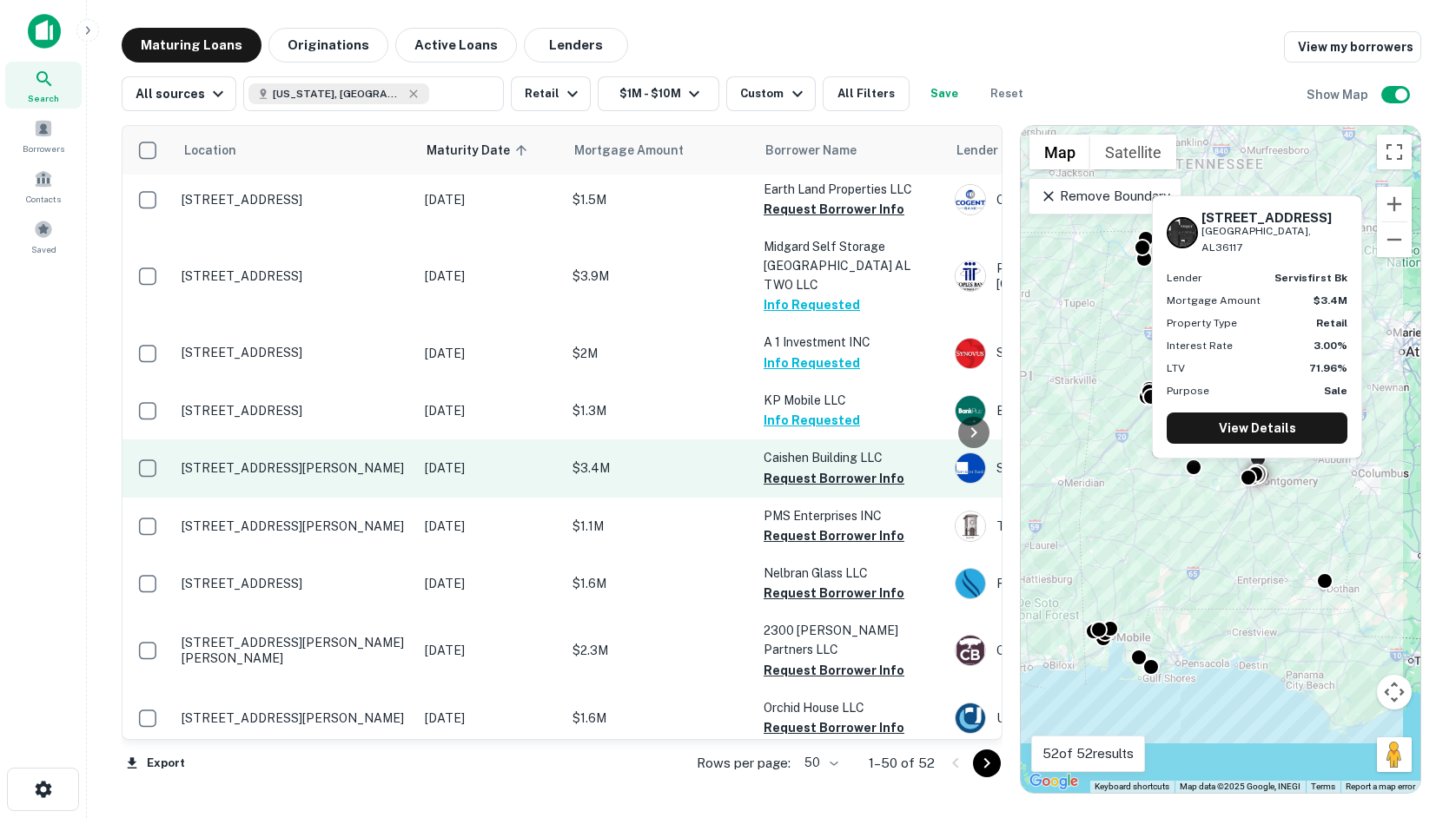
click at [824, 448] on p "Caishen Building LLC" at bounding box center [850, 457] width 174 height 19
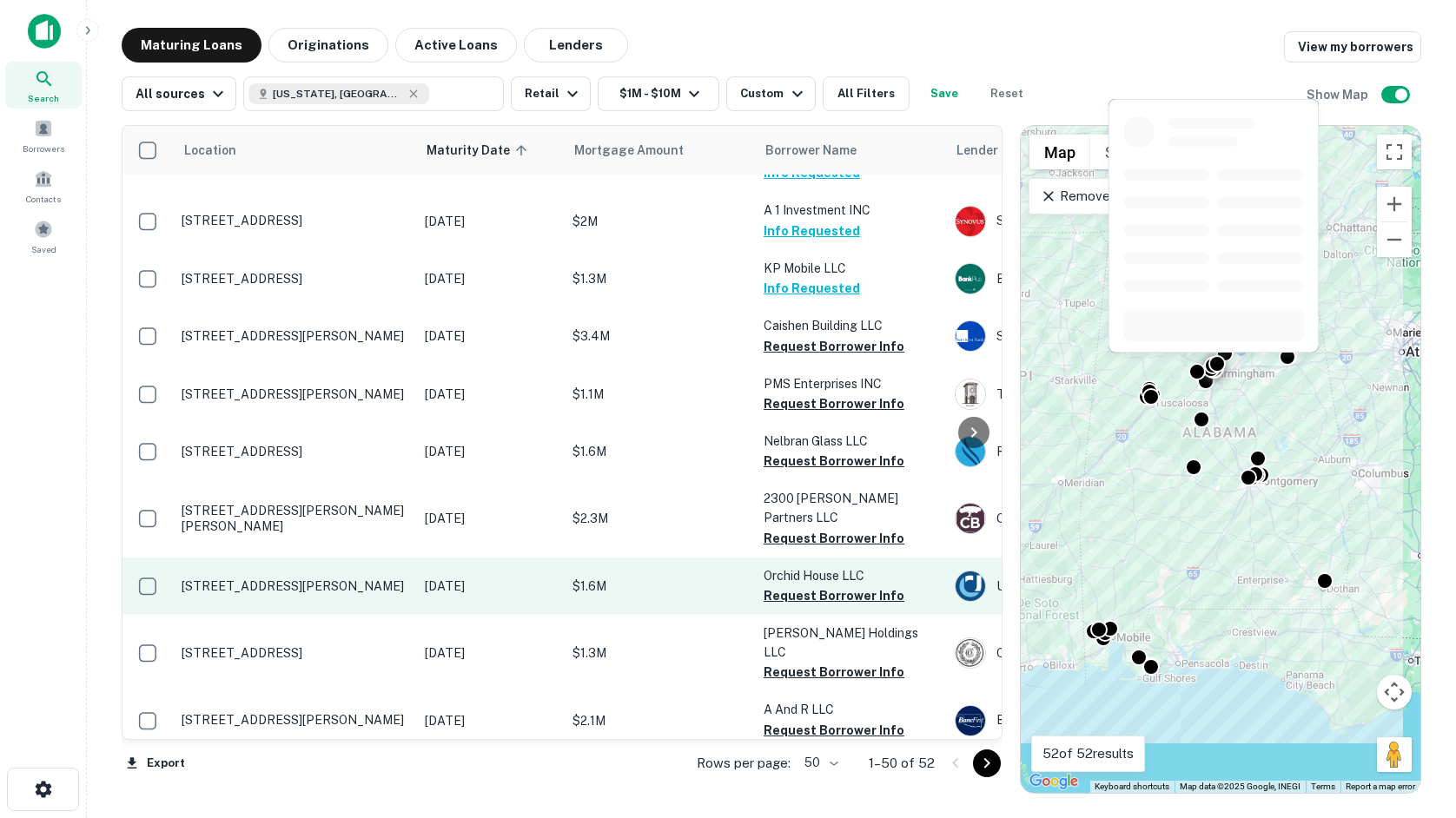
scroll to position [2259, 0]
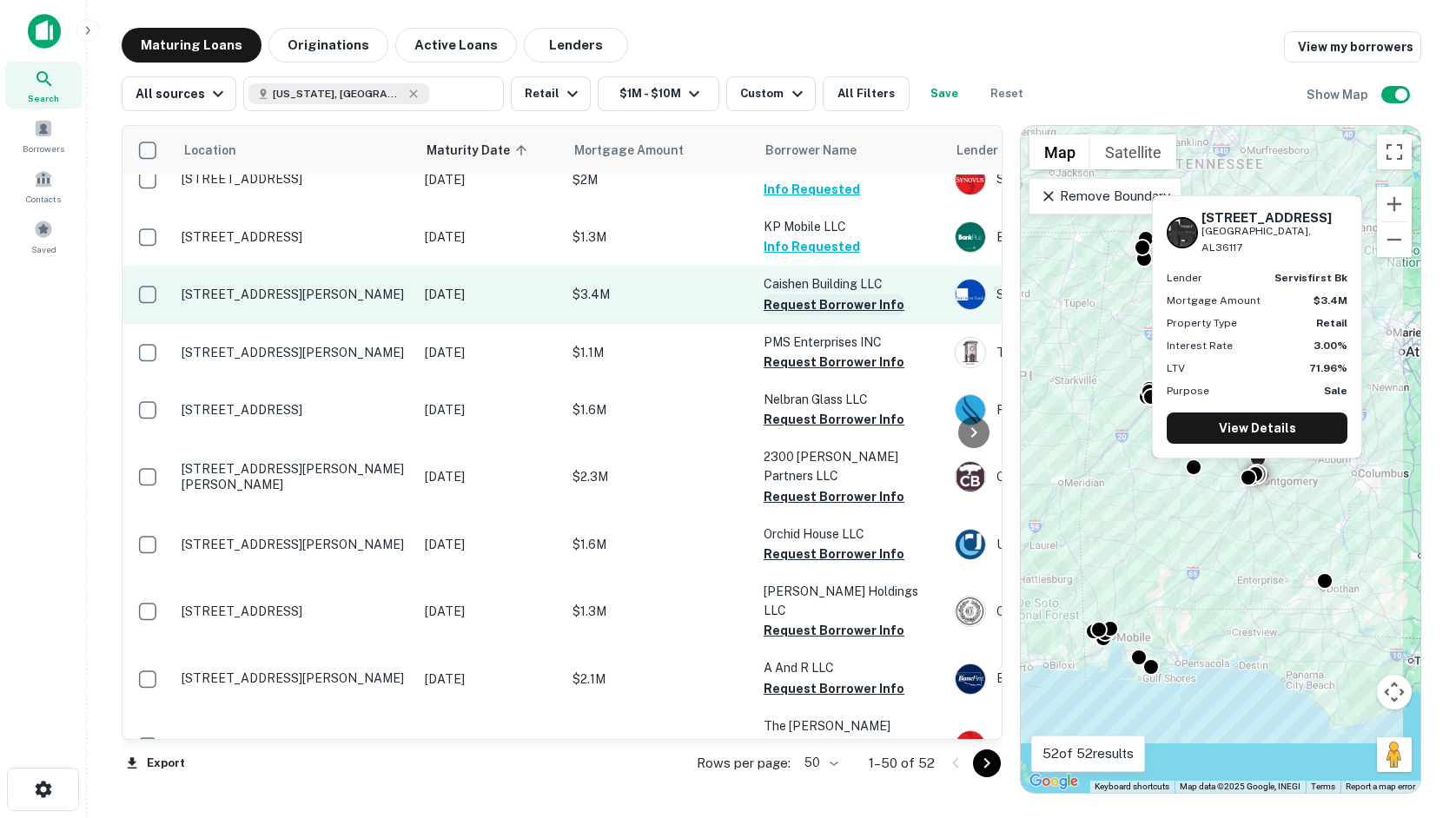
click at [815, 294] on button "Request Borrower Info" at bounding box center [834, 304] width 140 height 21
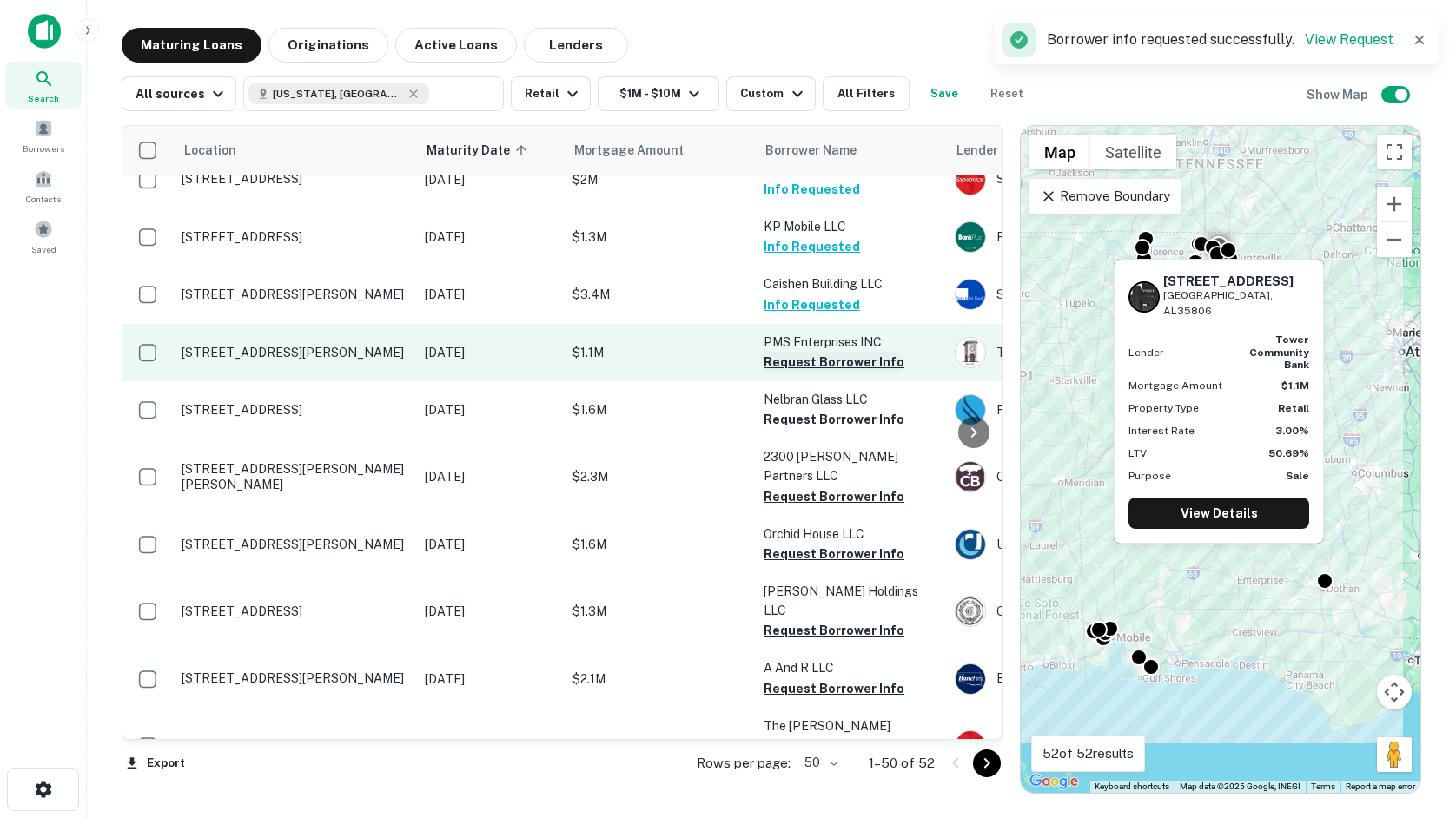
click at [812, 352] on button "Request Borrower Info" at bounding box center [834, 362] width 140 height 21
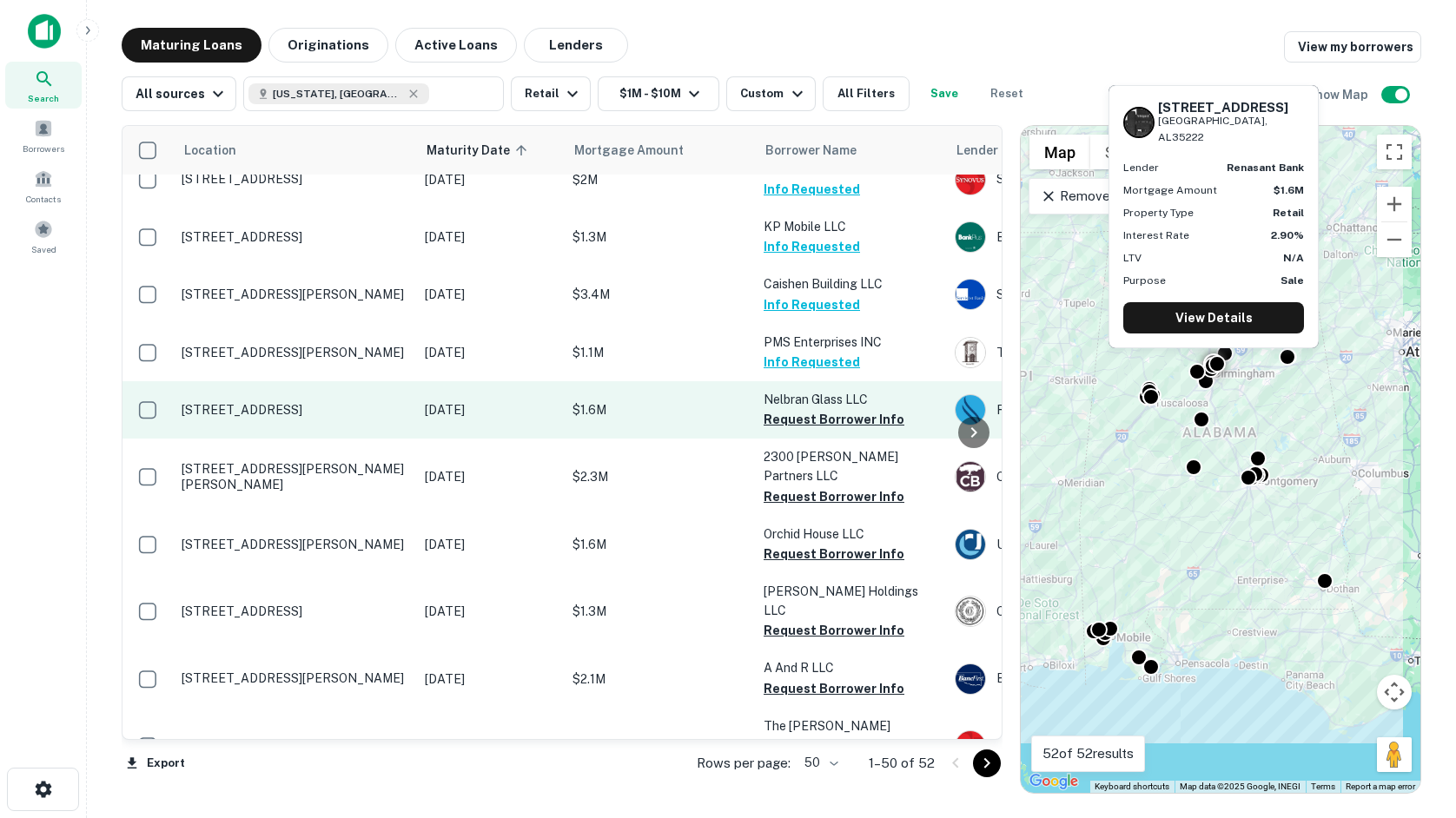
scroll to position [2346, 0]
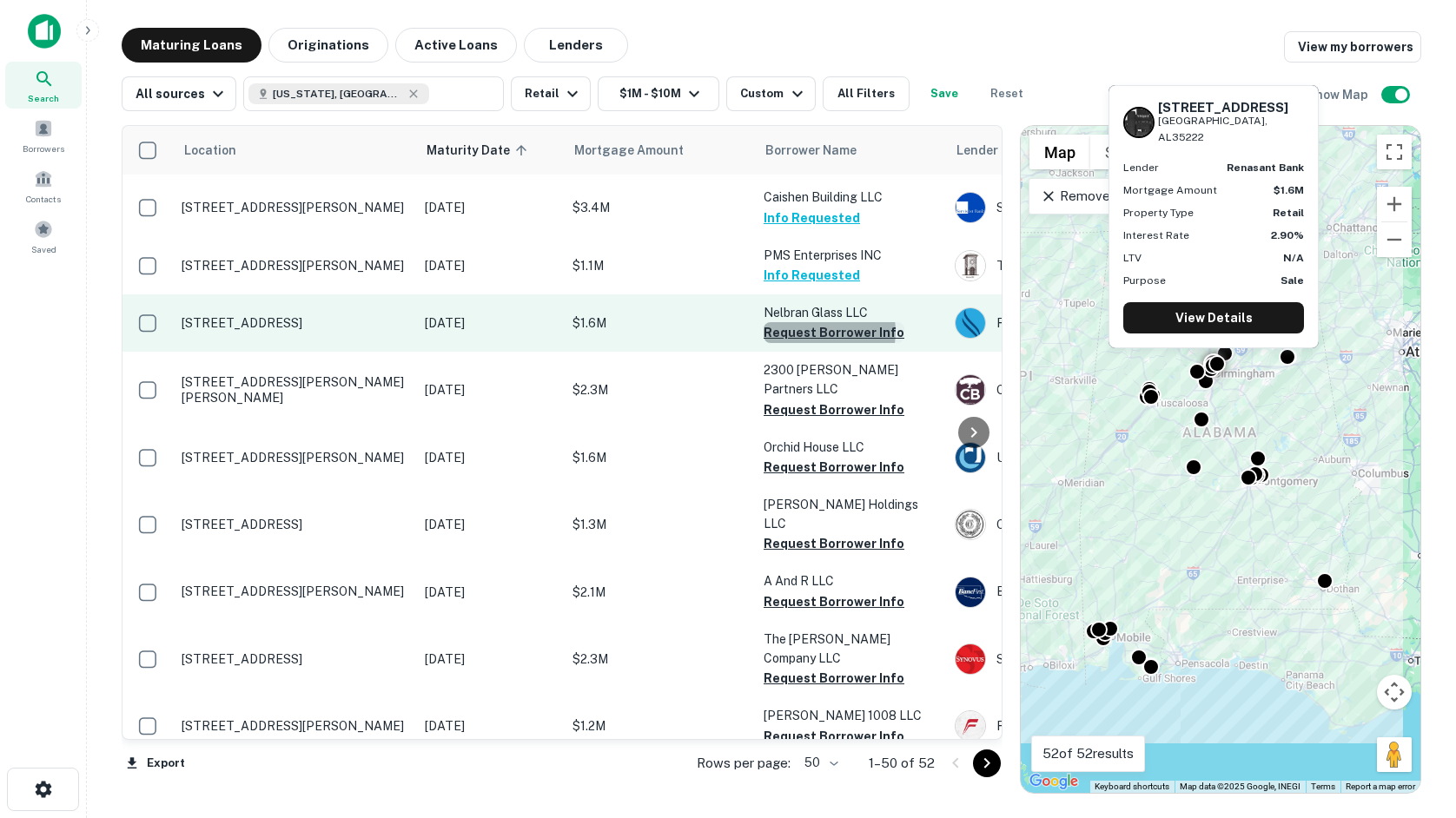
click at [822, 322] on button "Request Borrower Info" at bounding box center [834, 332] width 140 height 21
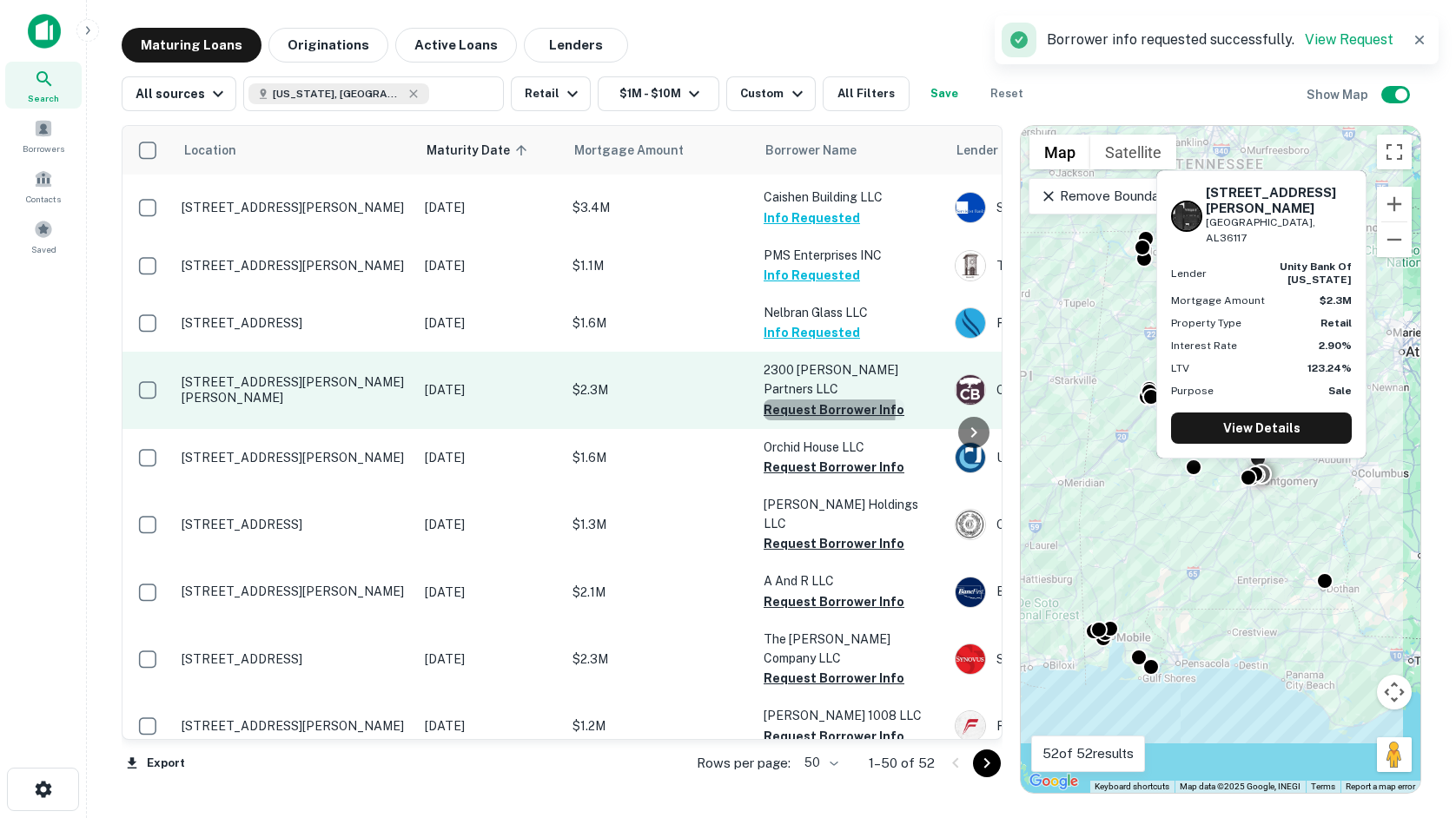
click at [785, 400] on button "Request Borrower Info" at bounding box center [834, 409] width 140 height 21
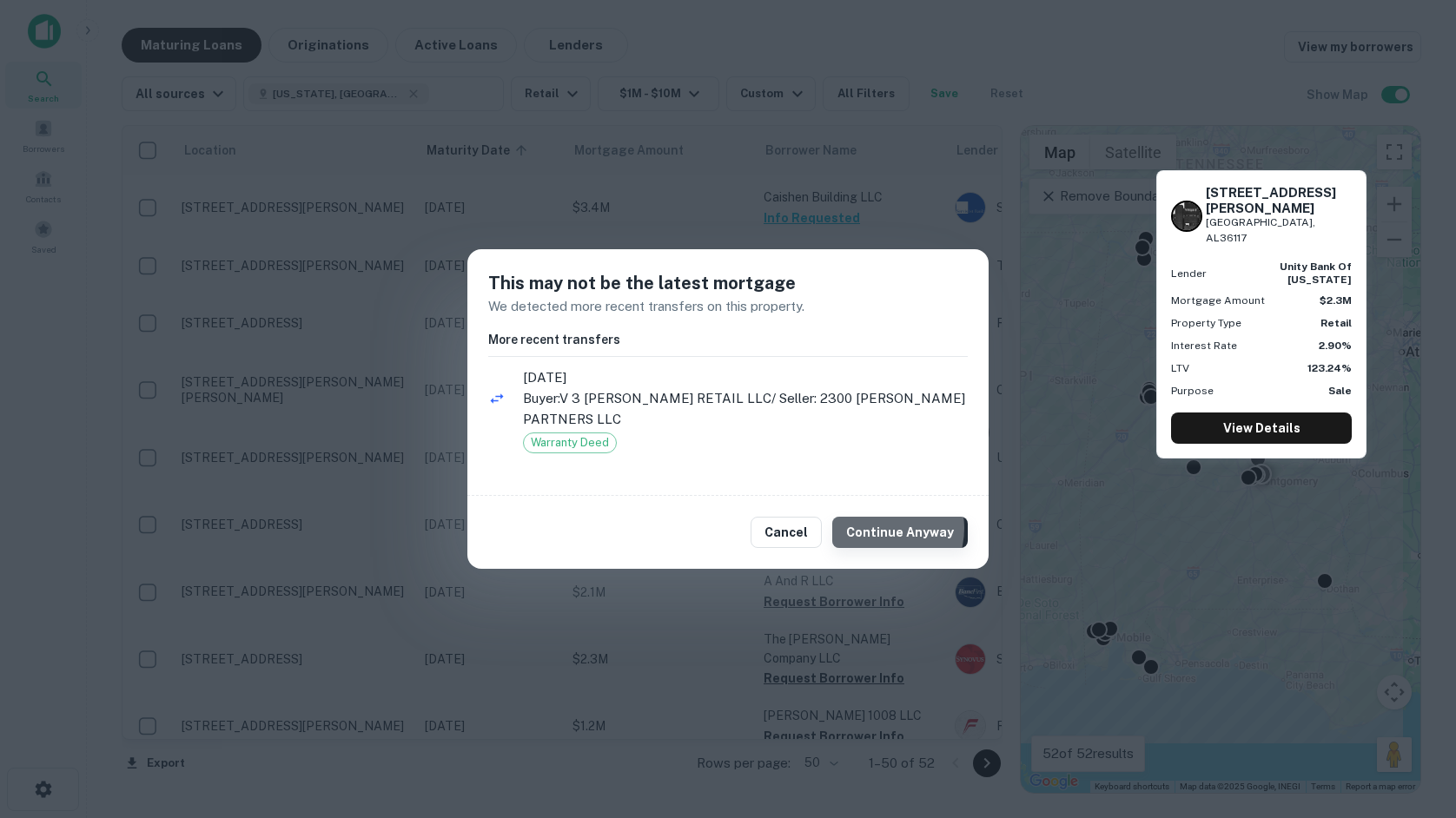
click at [885, 529] on button "Continue Anyway" at bounding box center [900, 532] width 136 height 31
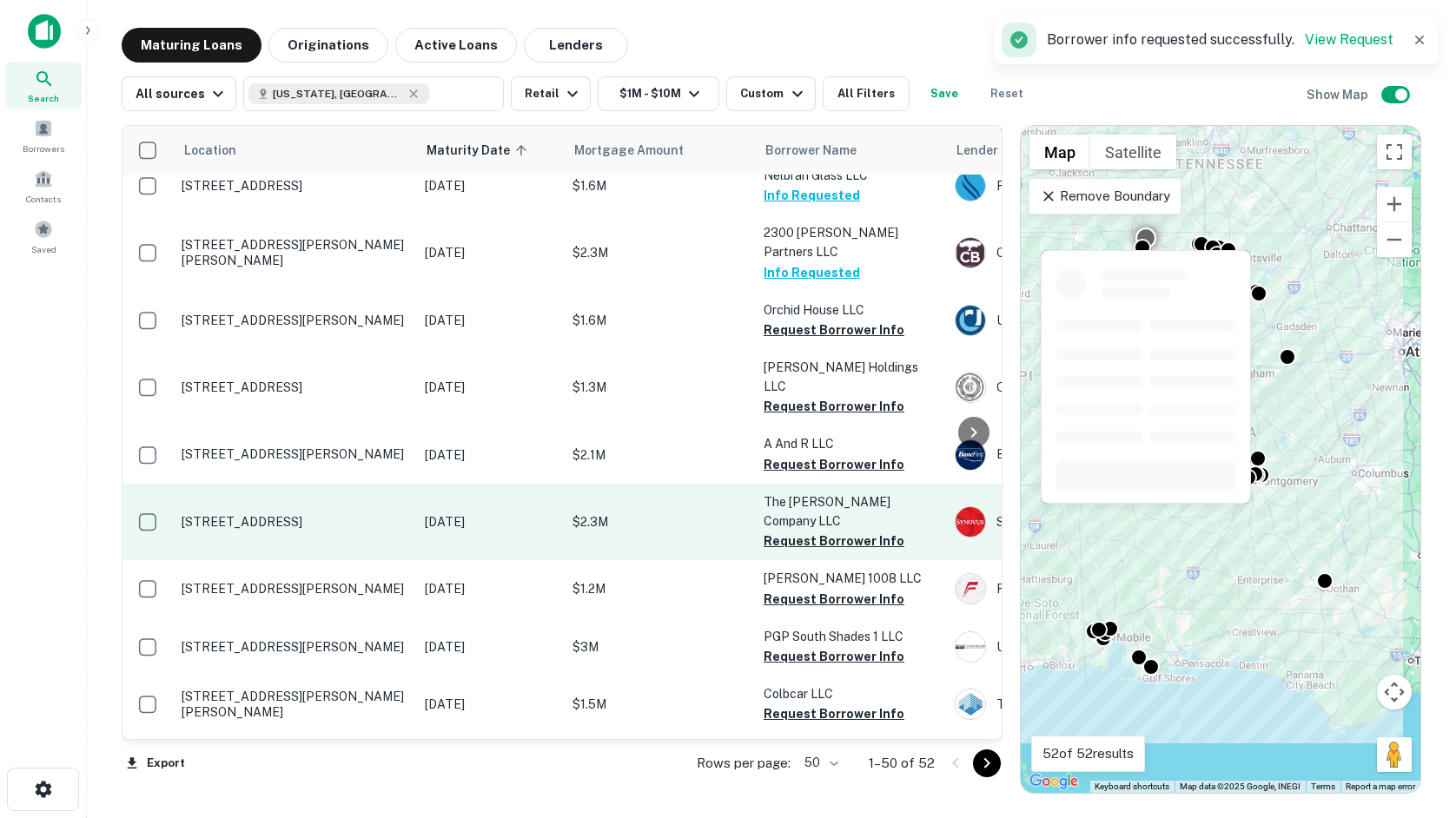
scroll to position [2510, 0]
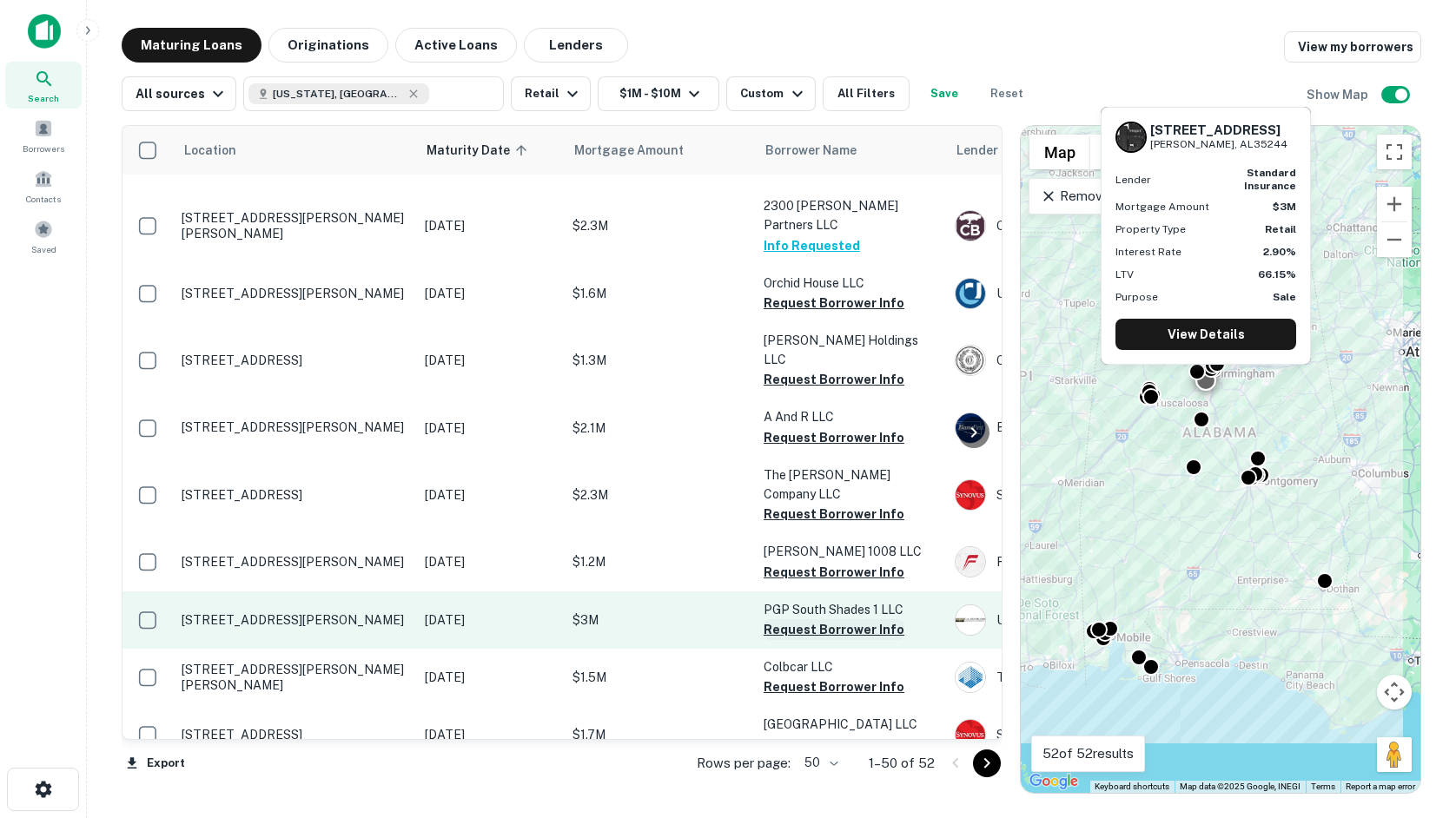
click at [799, 619] on button "Request Borrower Info" at bounding box center [834, 629] width 140 height 21
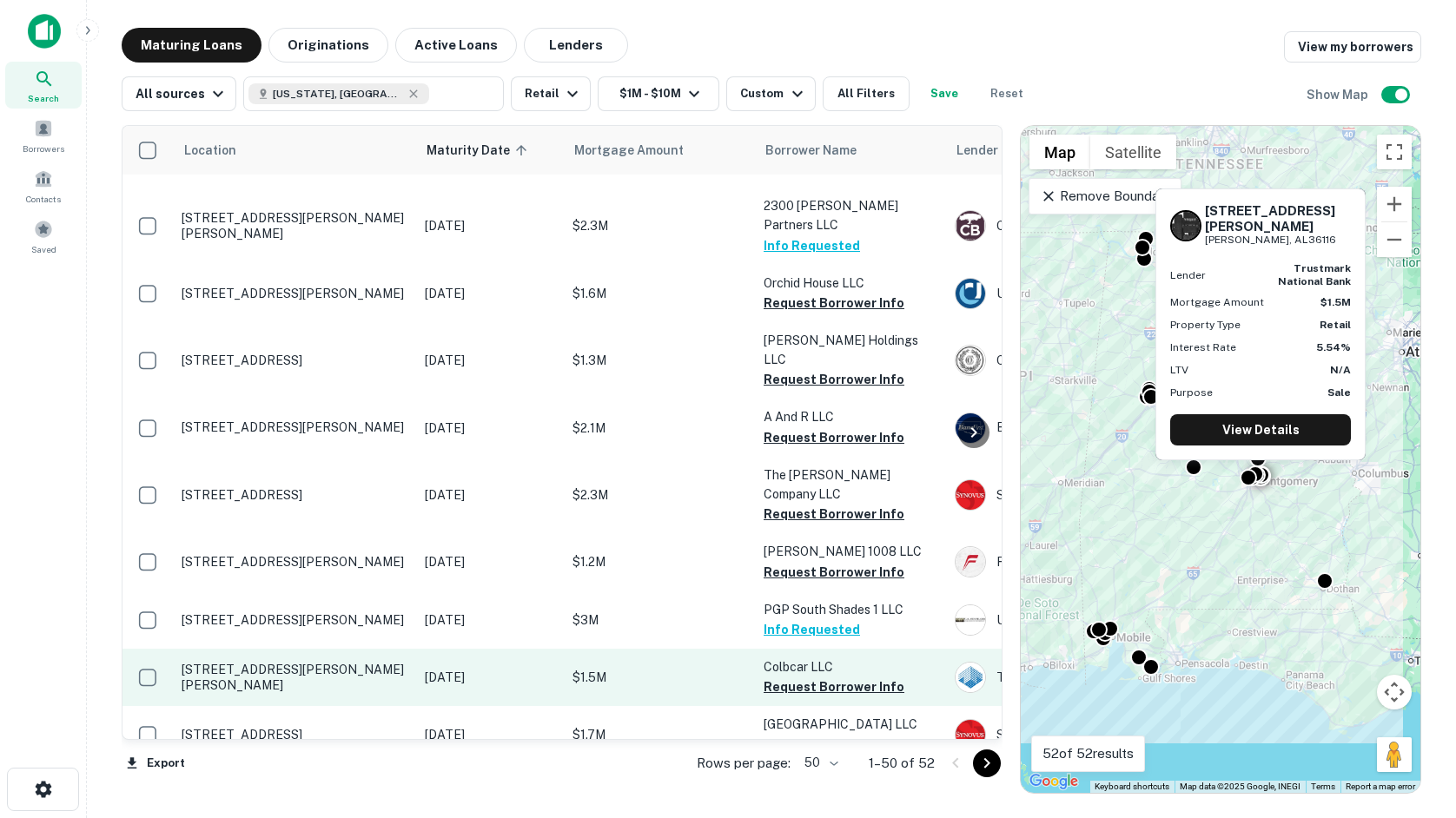
click at [777, 658] on p "Colbcar LLC" at bounding box center [850, 667] width 174 height 19
click at [779, 677] on button "Request Borrower Info" at bounding box center [834, 687] width 140 height 21
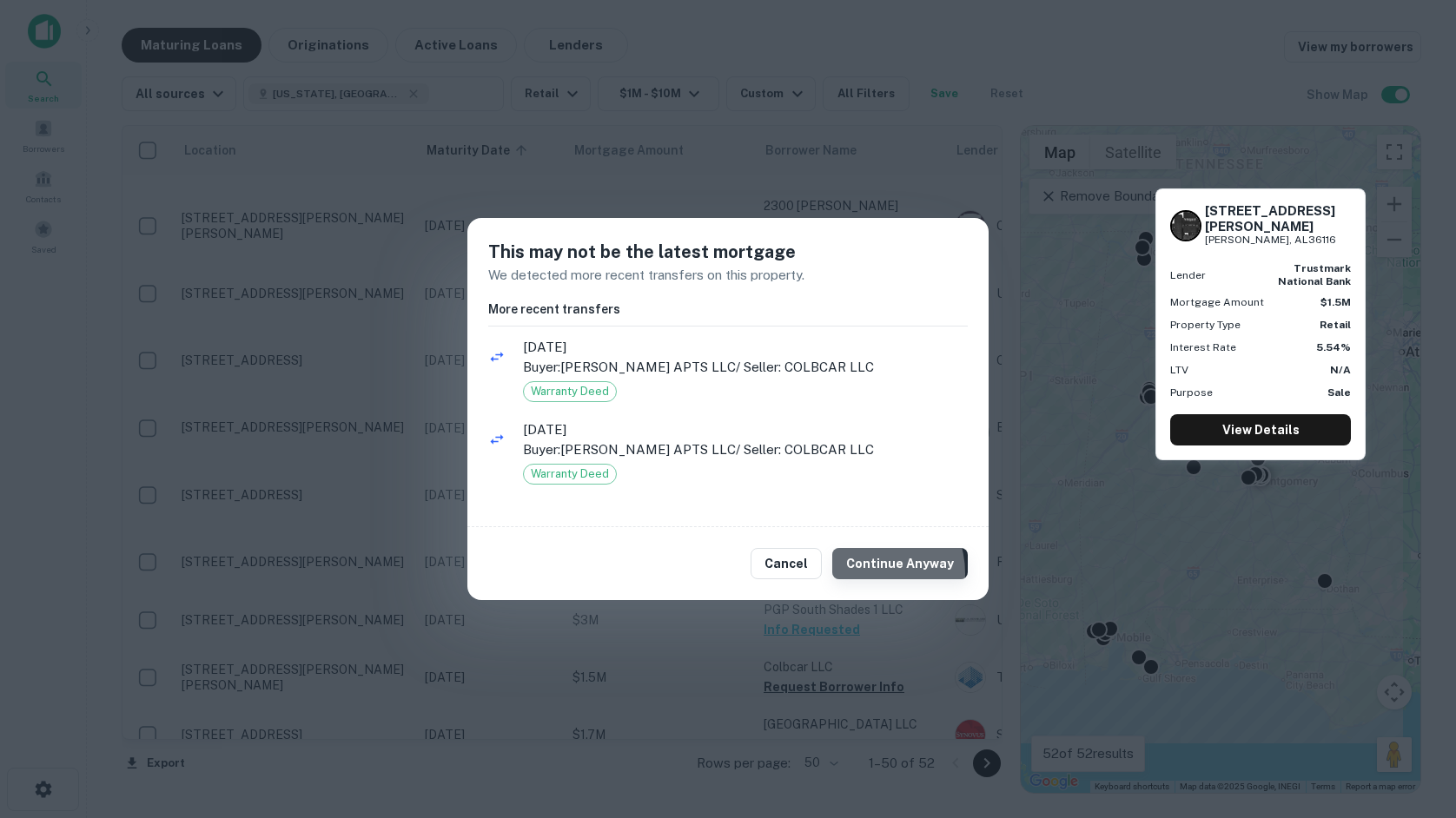
click at [873, 573] on button "Continue Anyway" at bounding box center [900, 563] width 136 height 31
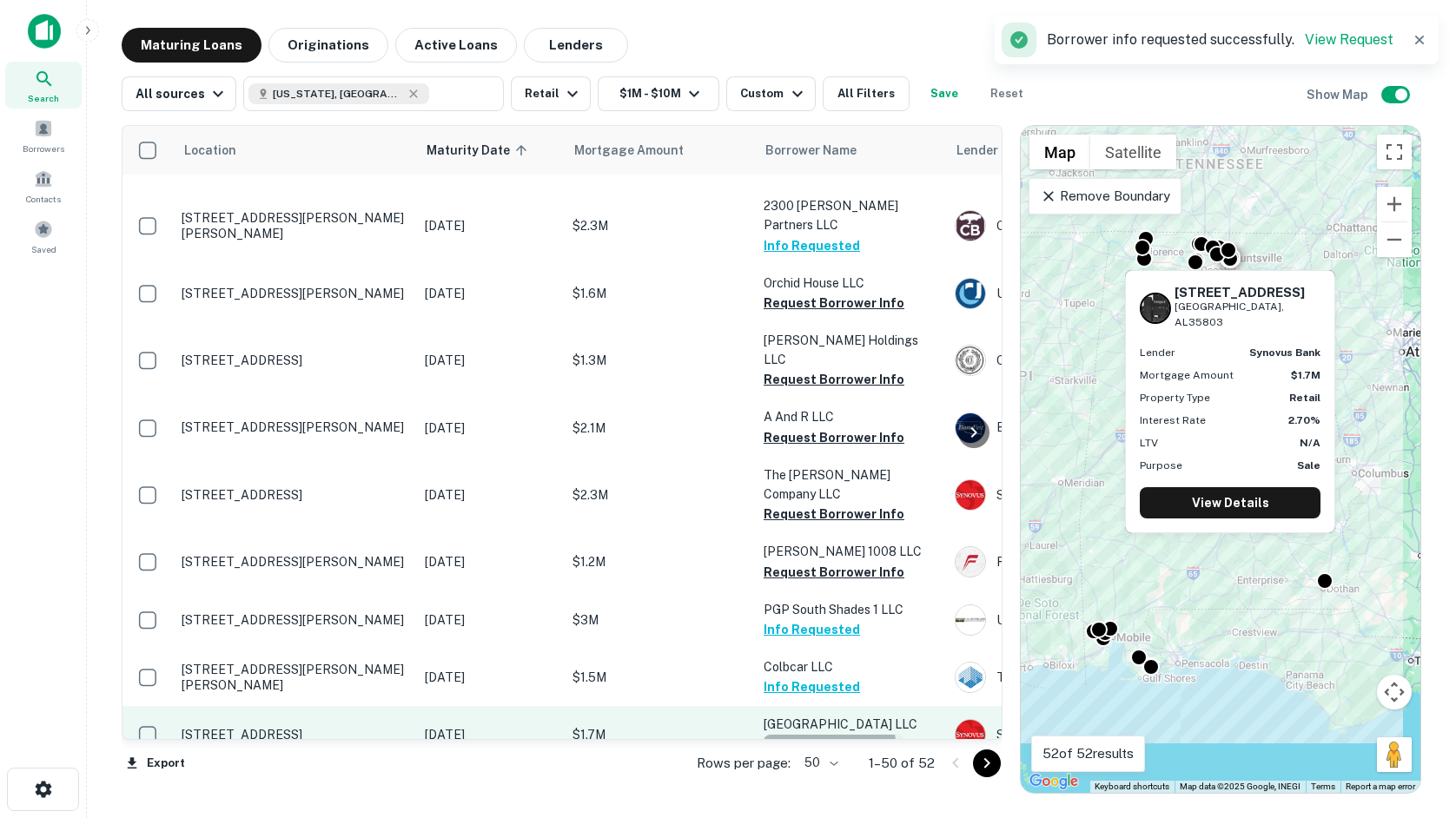
click at [799, 735] on button "Request Borrower Info" at bounding box center [834, 745] width 140 height 21
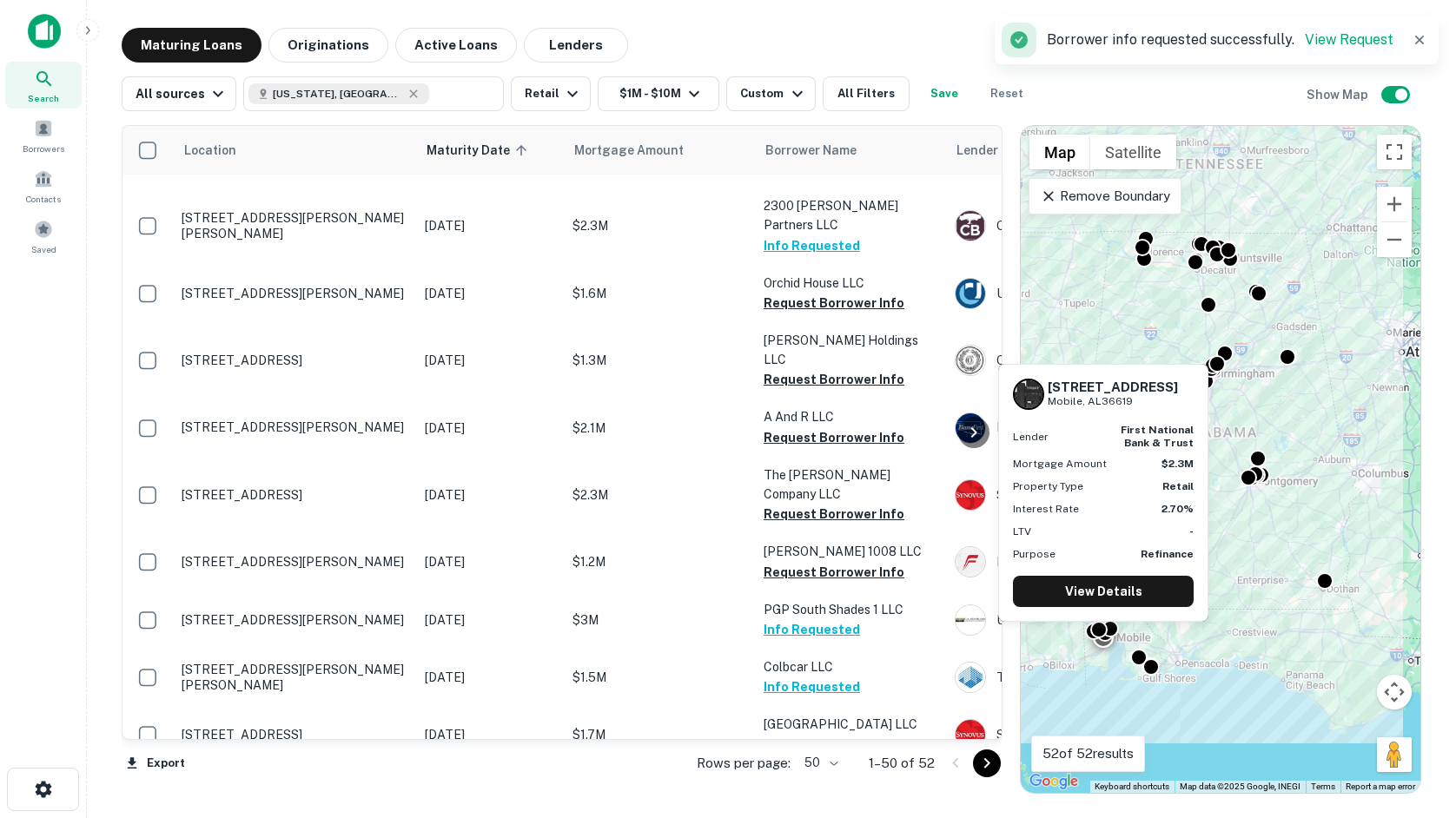
click at [827, 773] on p "Erlich ELI" at bounding box center [850, 782] width 174 height 19
click at [826, 792] on button "Request Borrower Info" at bounding box center [834, 802] width 140 height 21
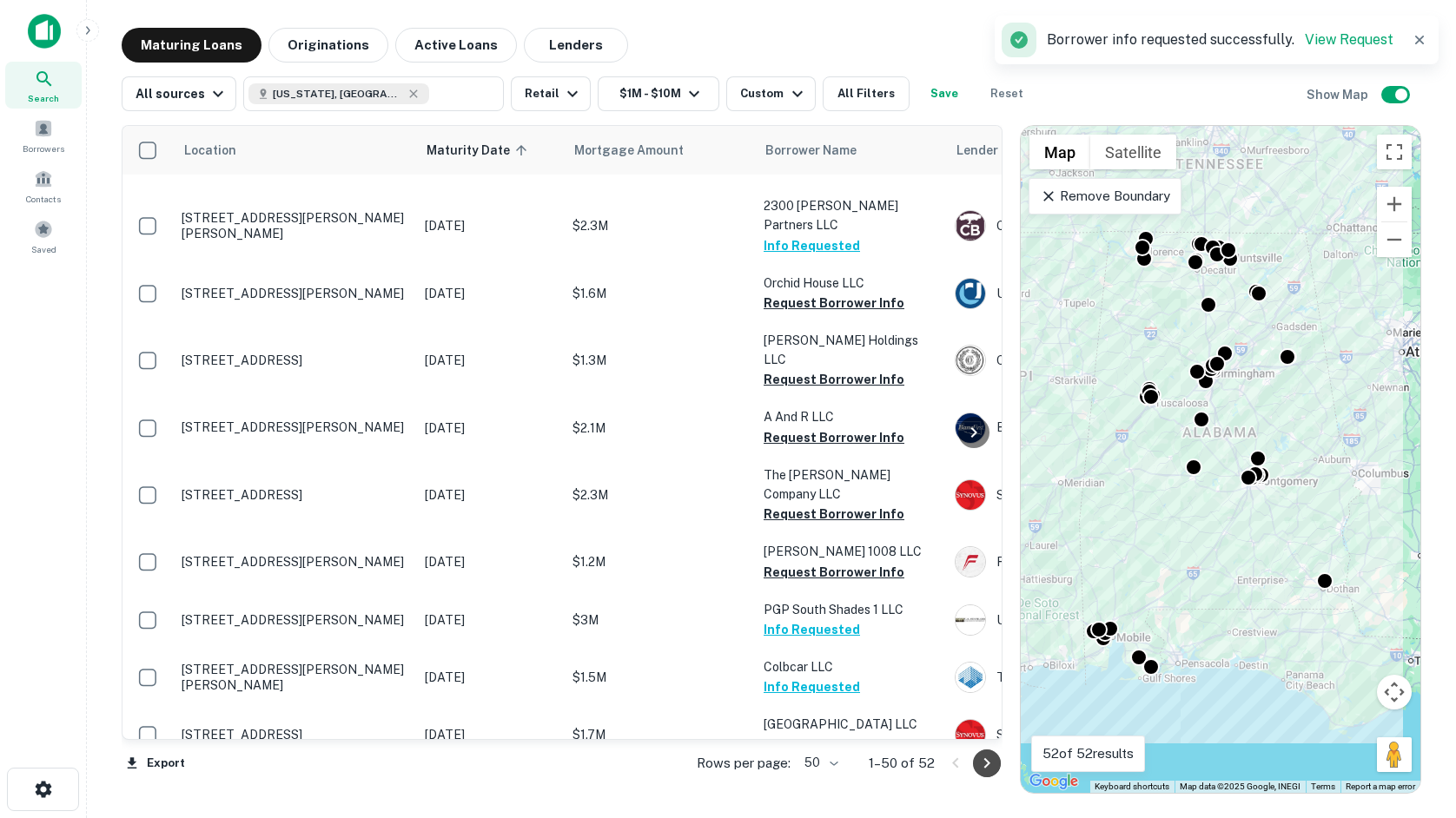
click at [988, 765] on icon "Go to next page" at bounding box center [986, 764] width 6 height 11
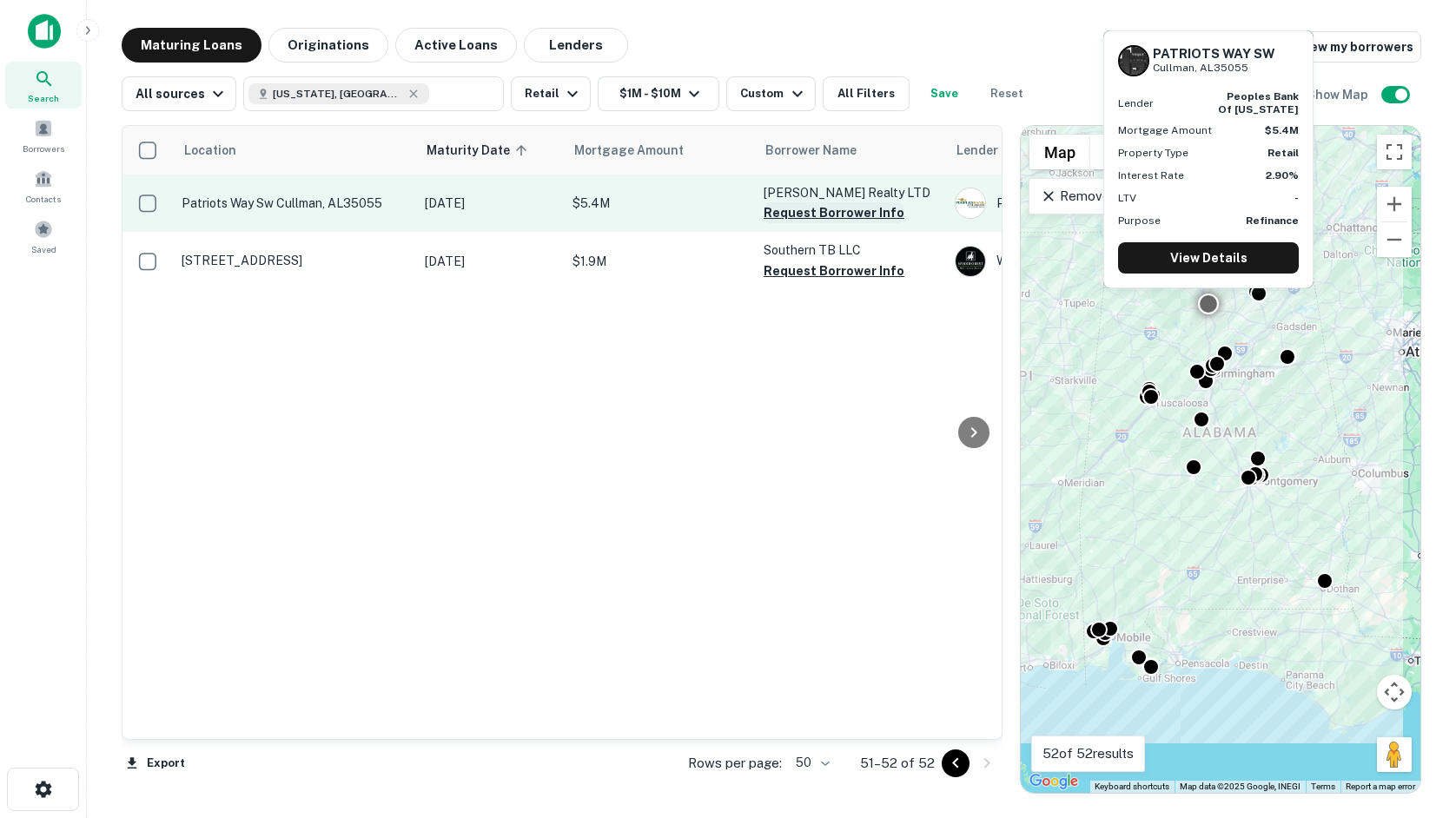
click at [845, 217] on button "Request Borrower Info" at bounding box center [834, 212] width 140 height 21
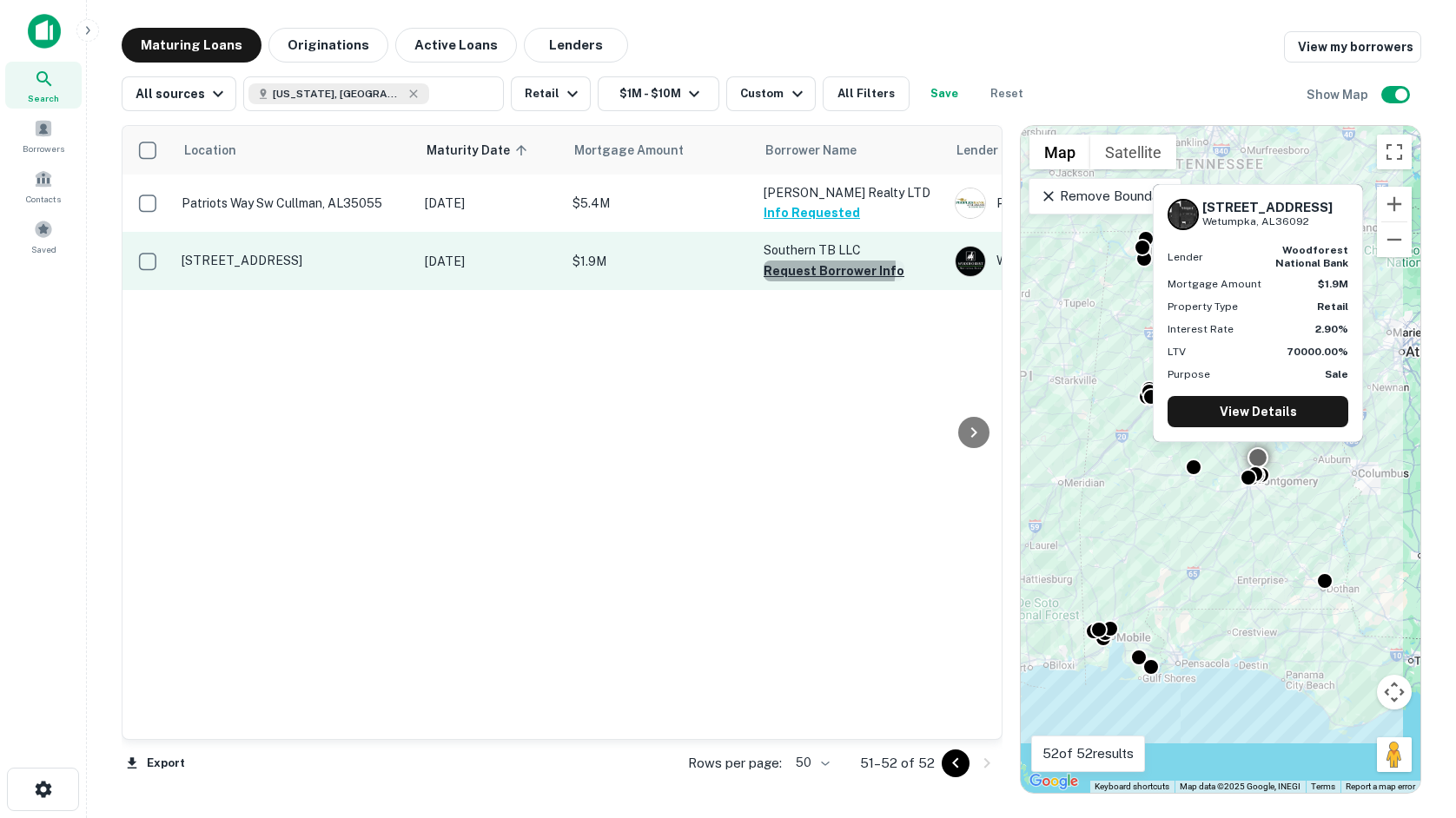
click at [810, 267] on button "Request Borrower Info" at bounding box center [834, 271] width 140 height 21
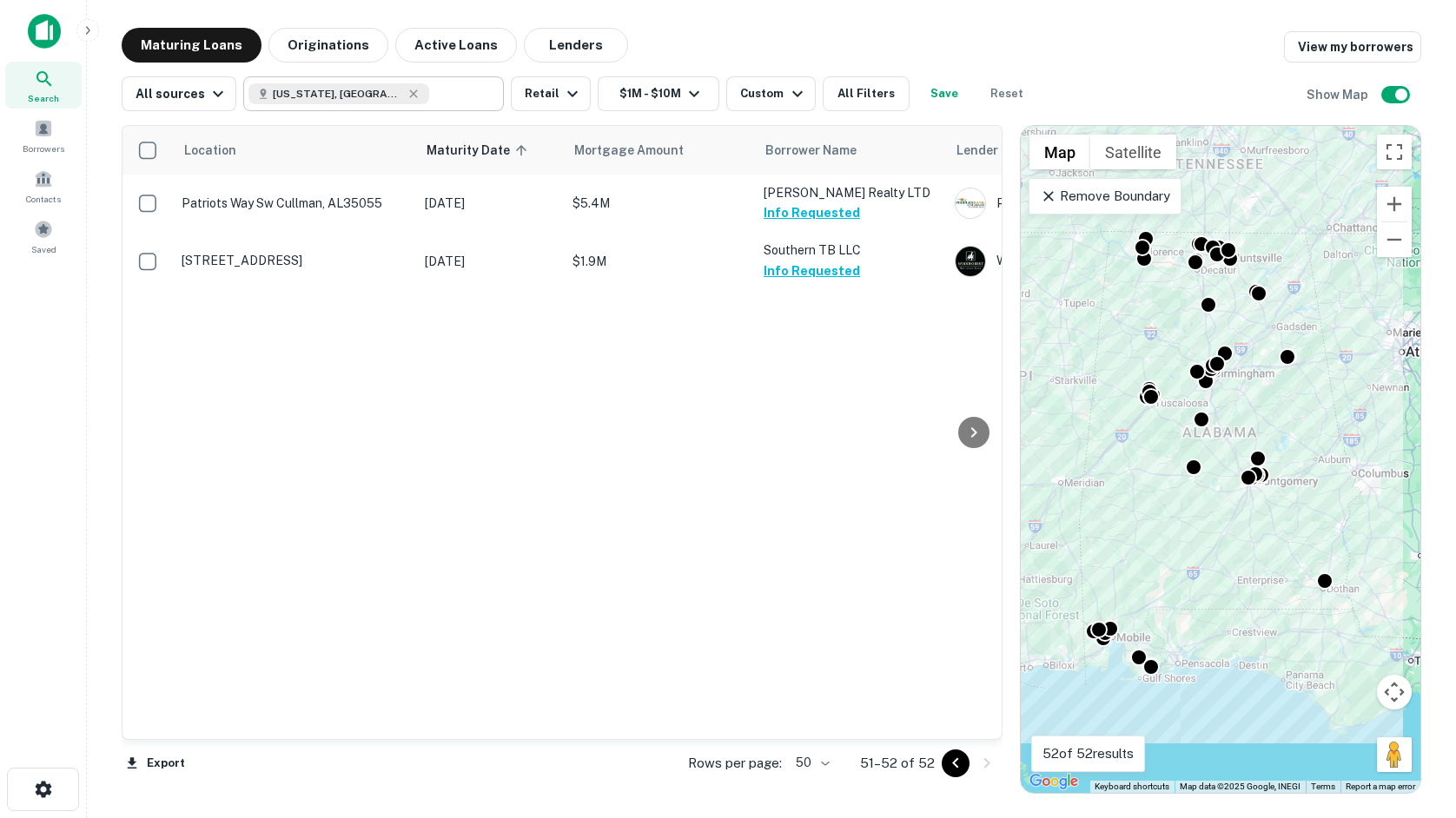
type input "**********"
click at [476, 103] on div "**********" at bounding box center [373, 94] width 261 height 35
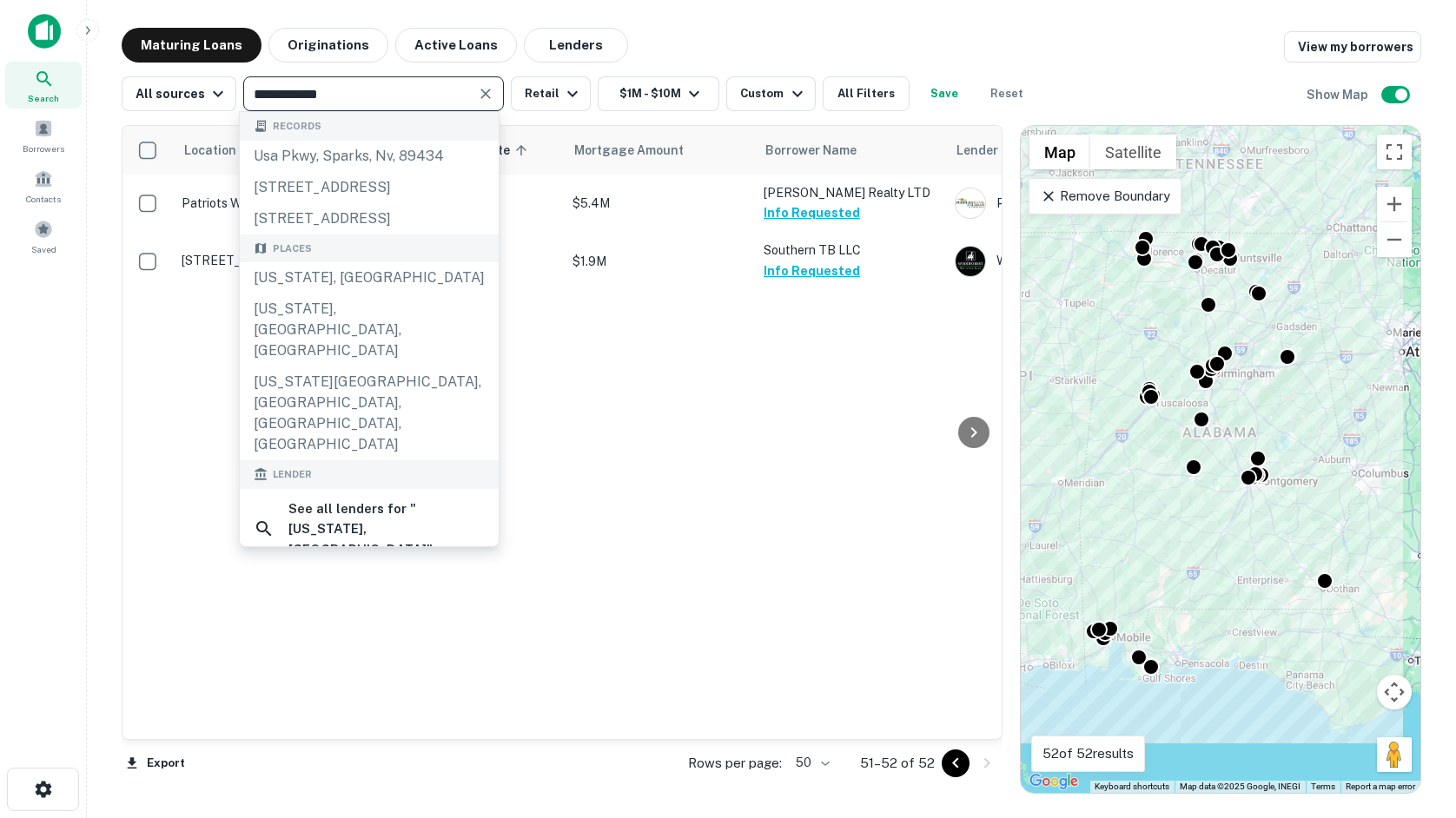
click at [481, 88] on icon "Clear" at bounding box center [485, 94] width 17 height 17
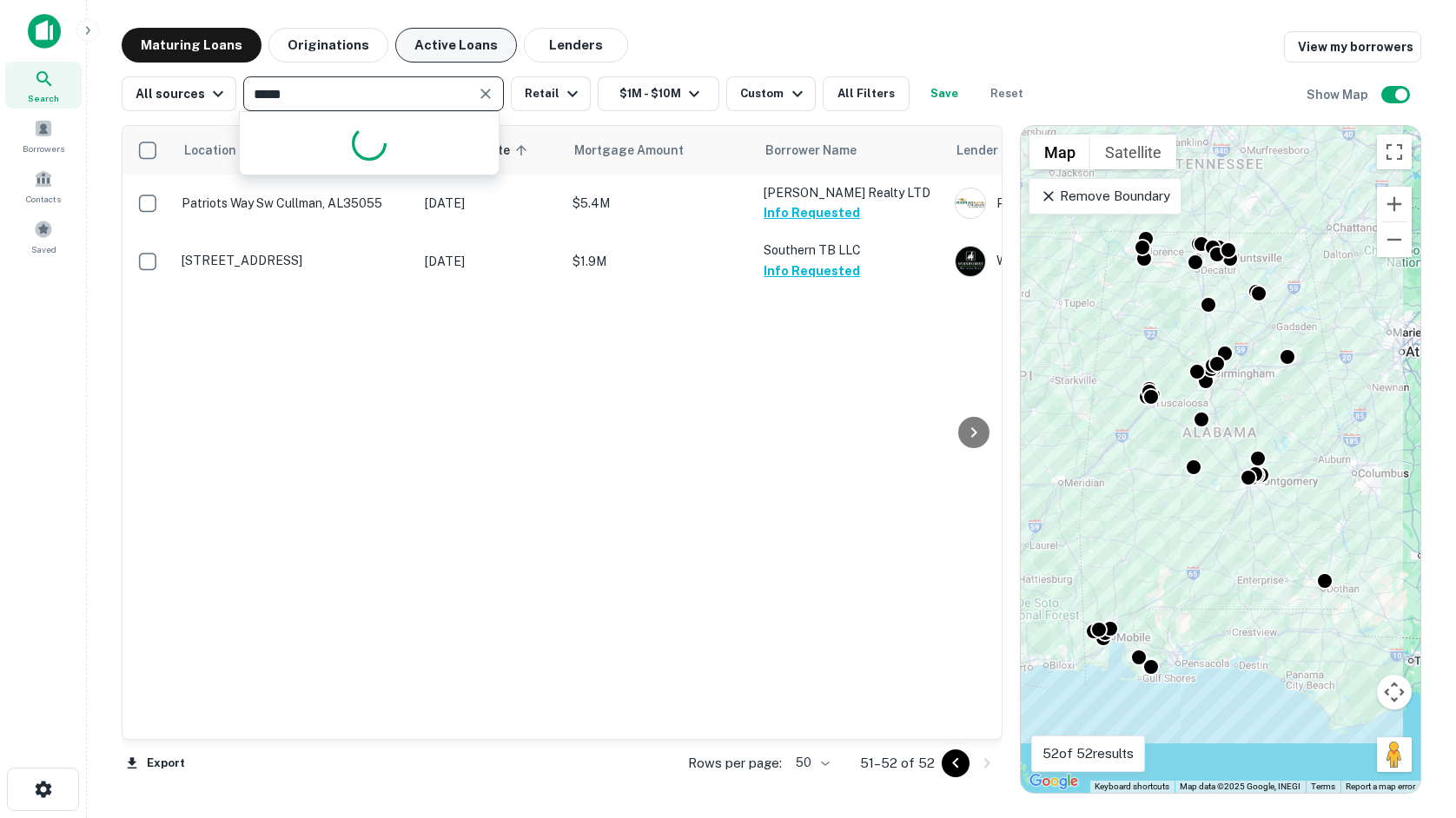
type input "******"
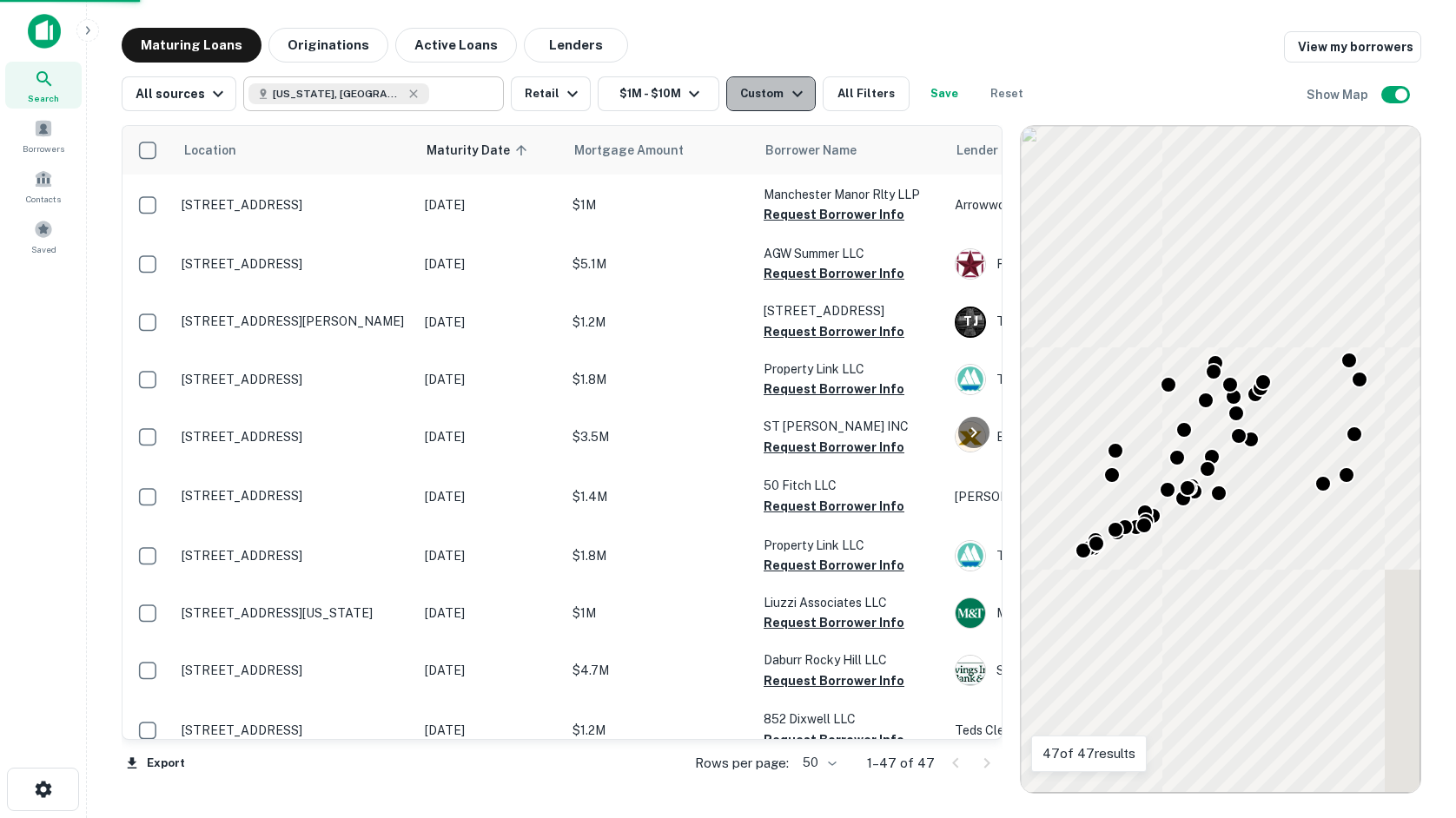
click at [741, 97] on div "Custom" at bounding box center [773, 94] width 67 height 21
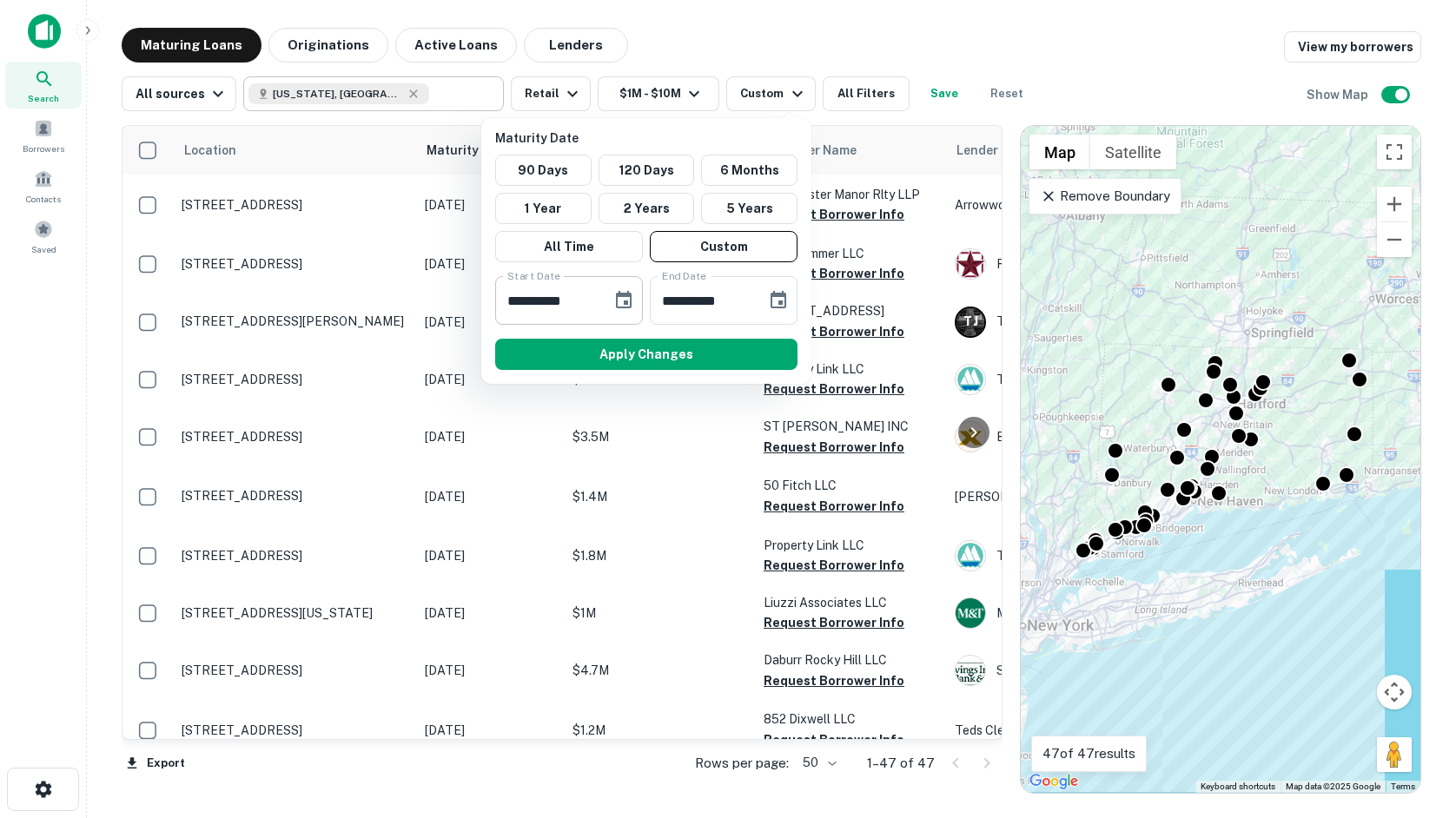
click at [622, 300] on icon "Choose date, selected date is Jun 17, 2026" at bounding box center [624, 300] width 21 height 21
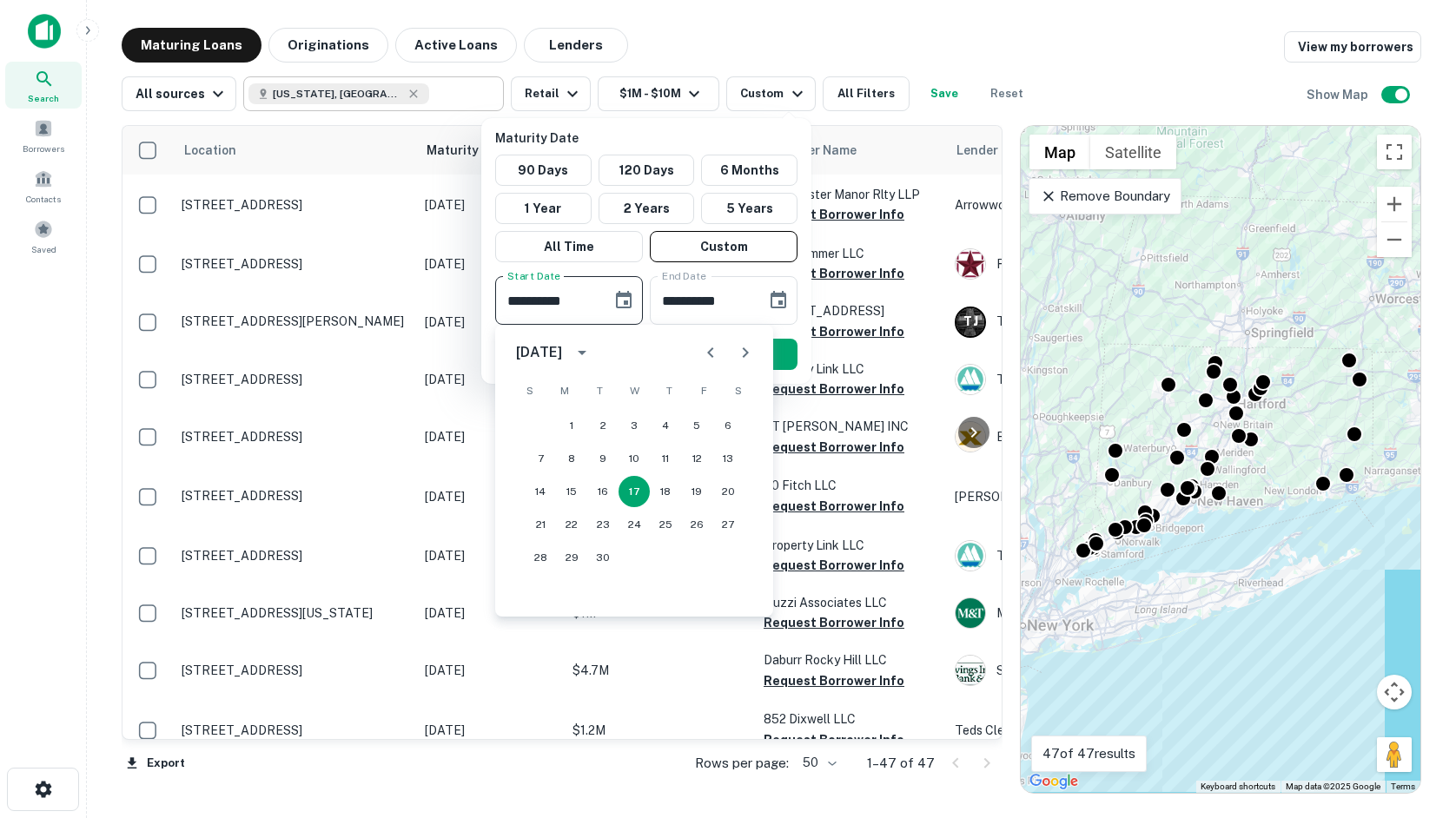
click at [592, 346] on icon "calendar view is open, switch to year view" at bounding box center [581, 352] width 21 height 21
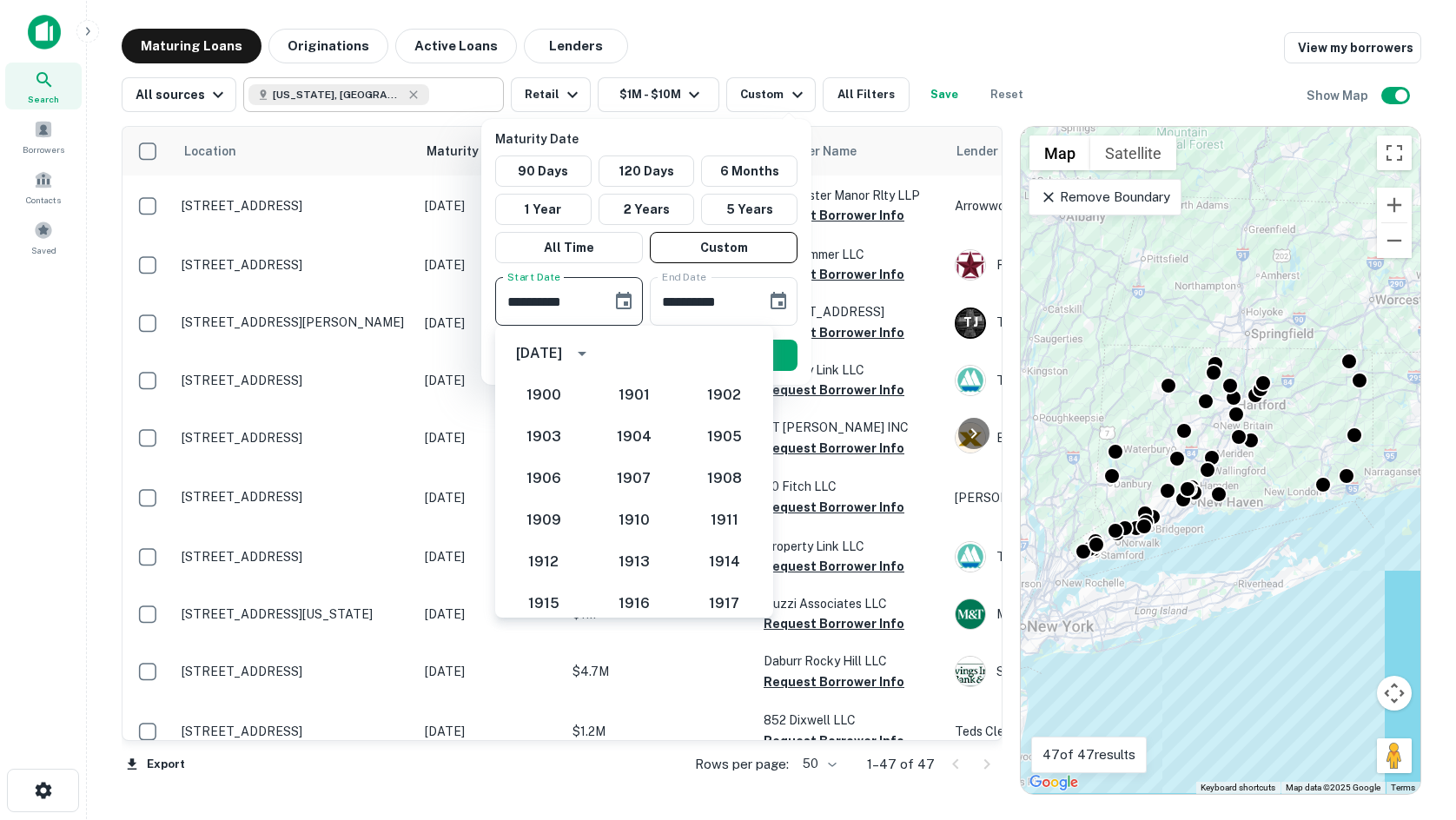
scroll to position [1651, 0]
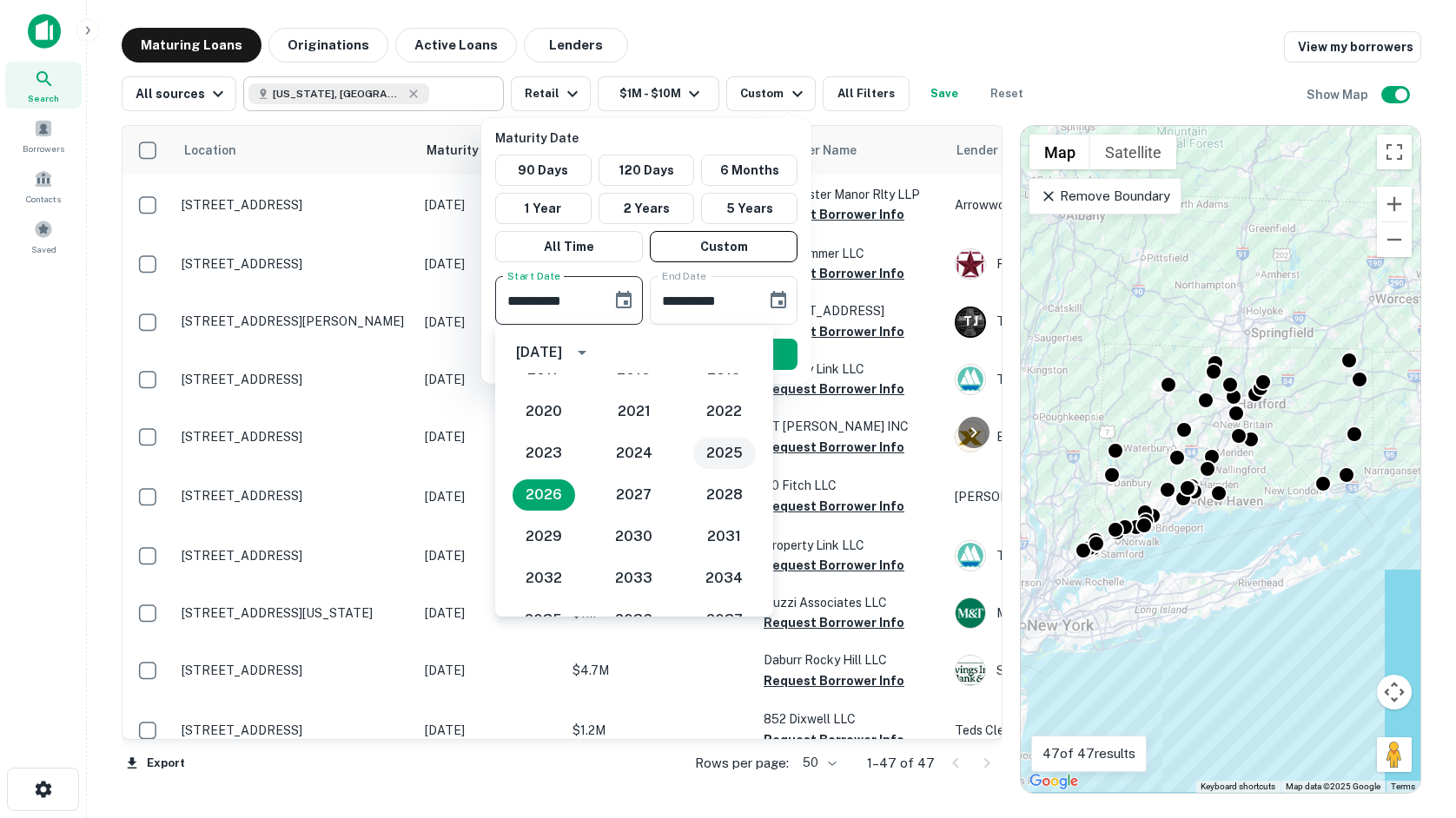
click at [732, 465] on button "2025" at bounding box center [724, 454] width 63 height 31
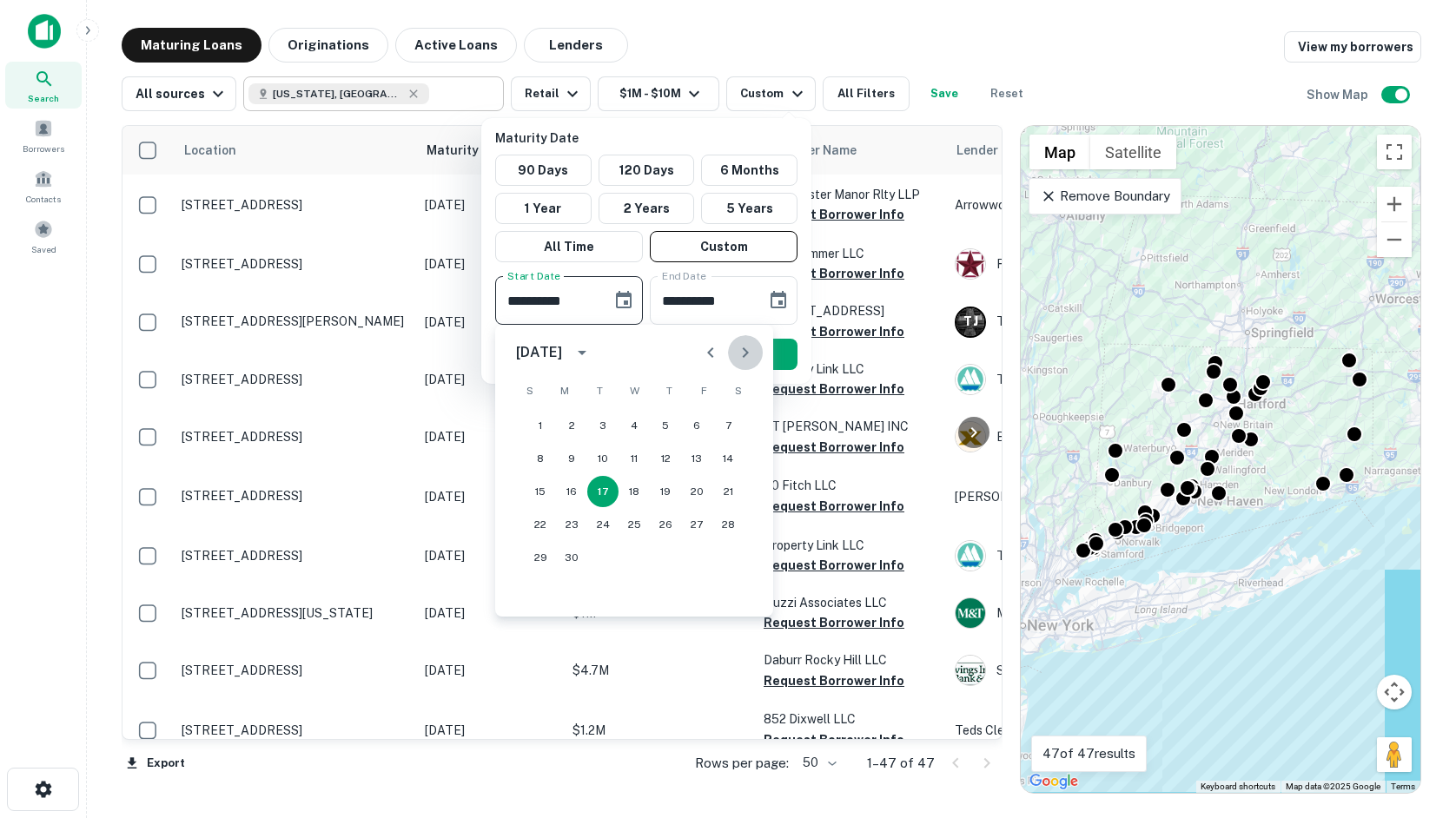
click at [734, 355] on button "Next month" at bounding box center [745, 353] width 35 height 35
click at [734, 354] on button "Next month" at bounding box center [745, 353] width 35 height 35
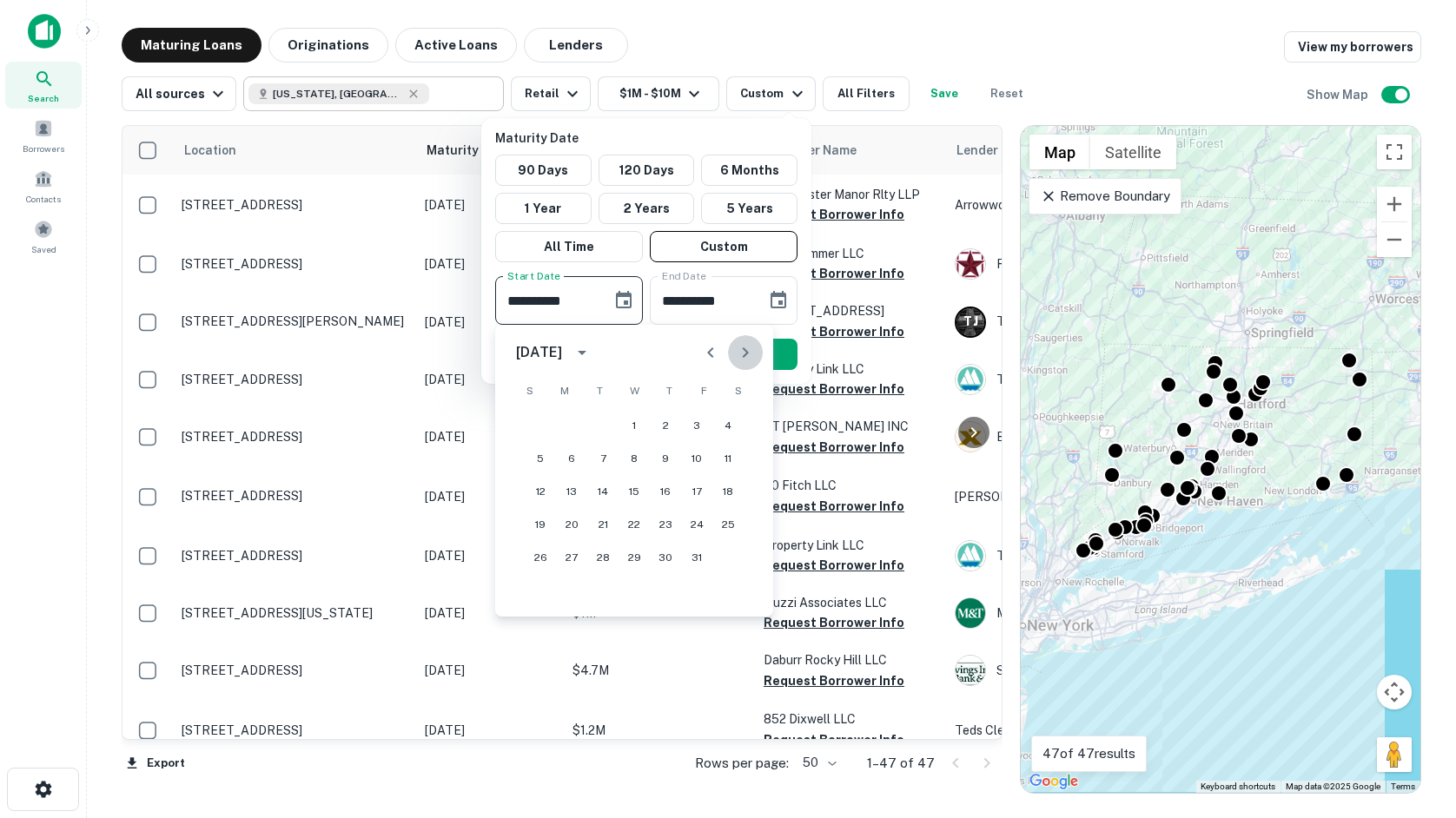
click at [734, 354] on button "Next month" at bounding box center [745, 353] width 35 height 35
click at [583, 417] on button "1" at bounding box center [571, 426] width 31 height 31
type input "**********"
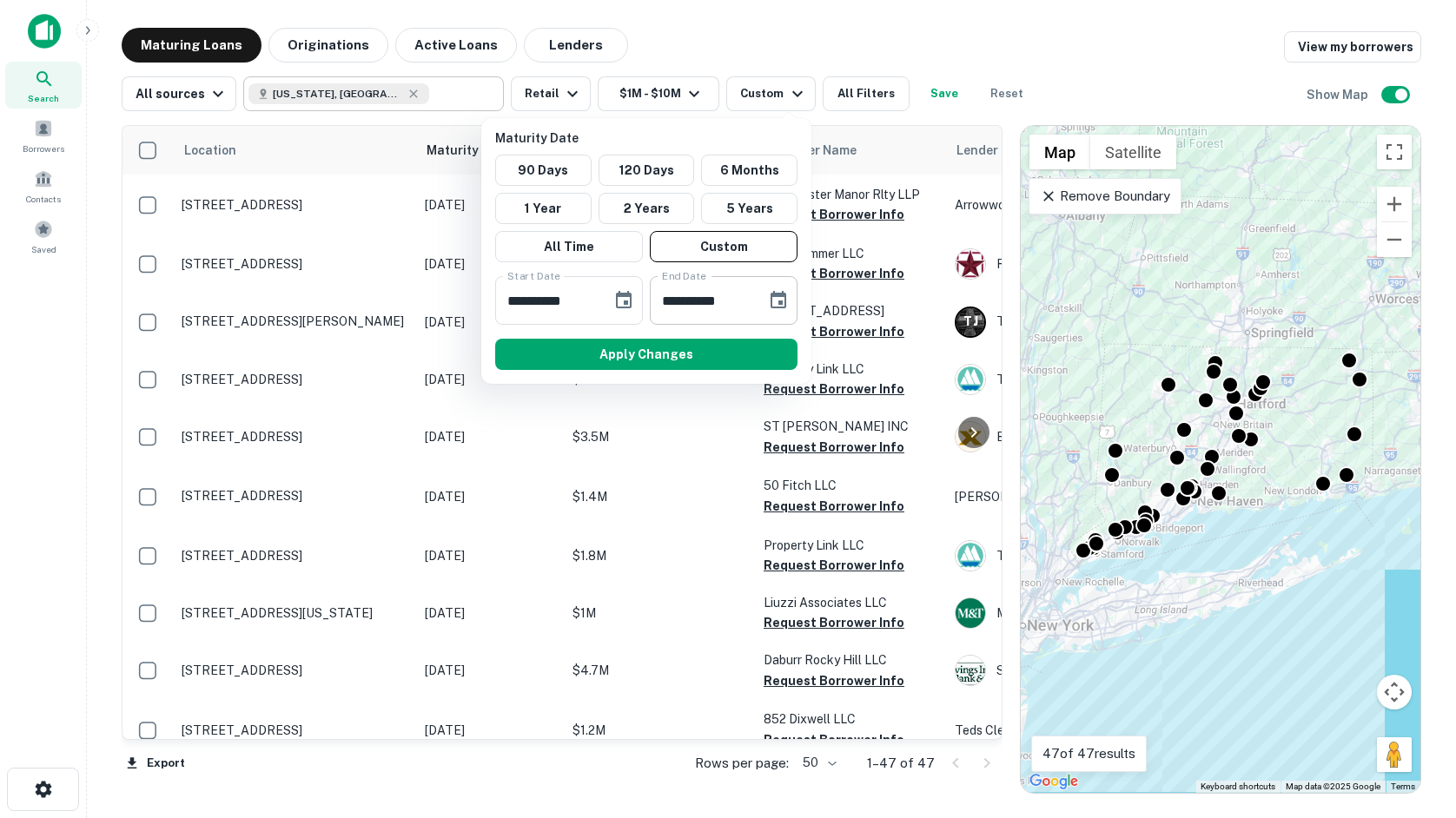
click at [789, 284] on div "**********" at bounding box center [724, 301] width 148 height 49
click at [772, 303] on icon "Choose date, selected date is Aug 18, 2026" at bounding box center [777, 299] width 15 height 17
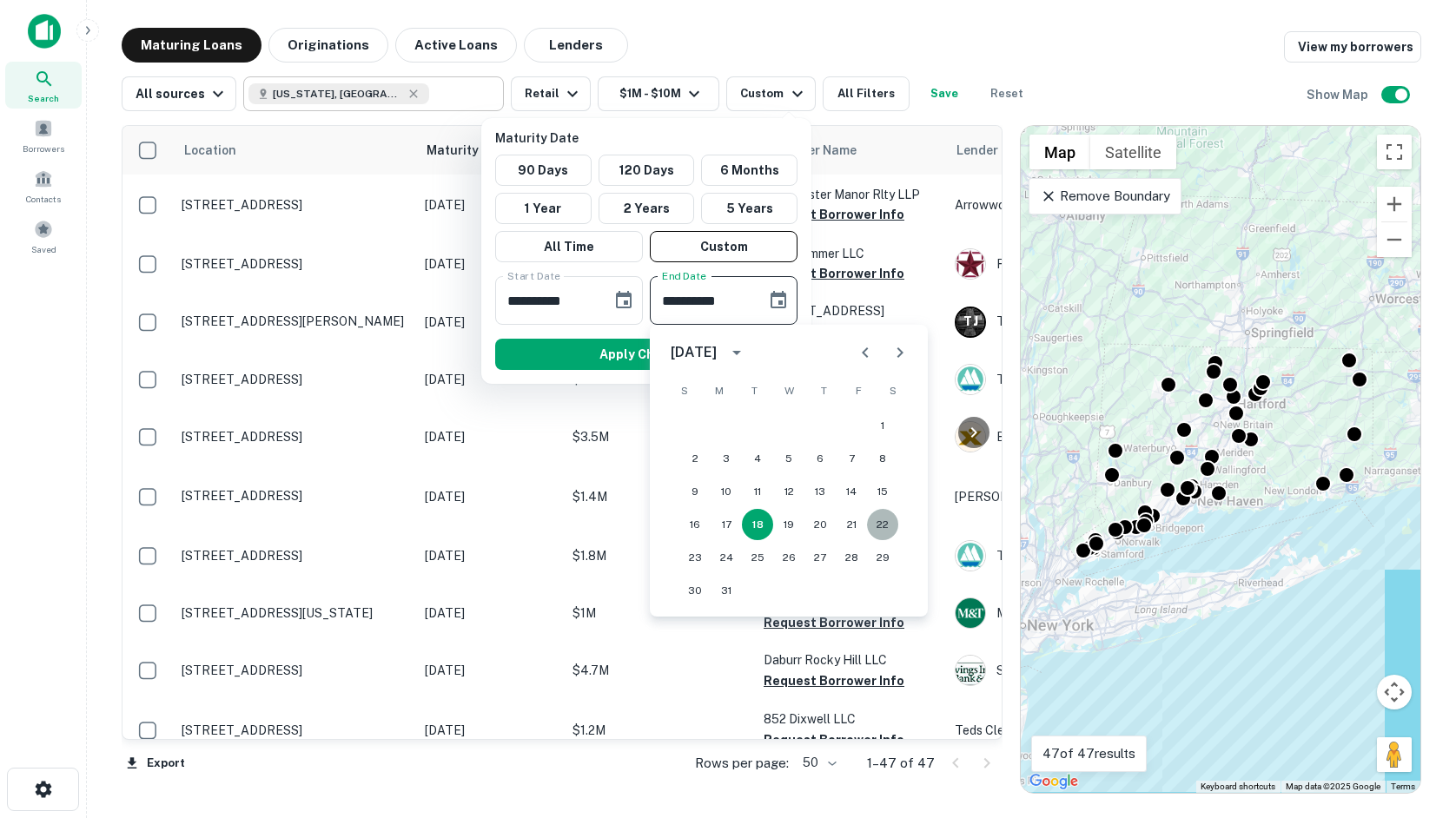
click at [877, 529] on button "22" at bounding box center [882, 525] width 31 height 31
type input "**********"
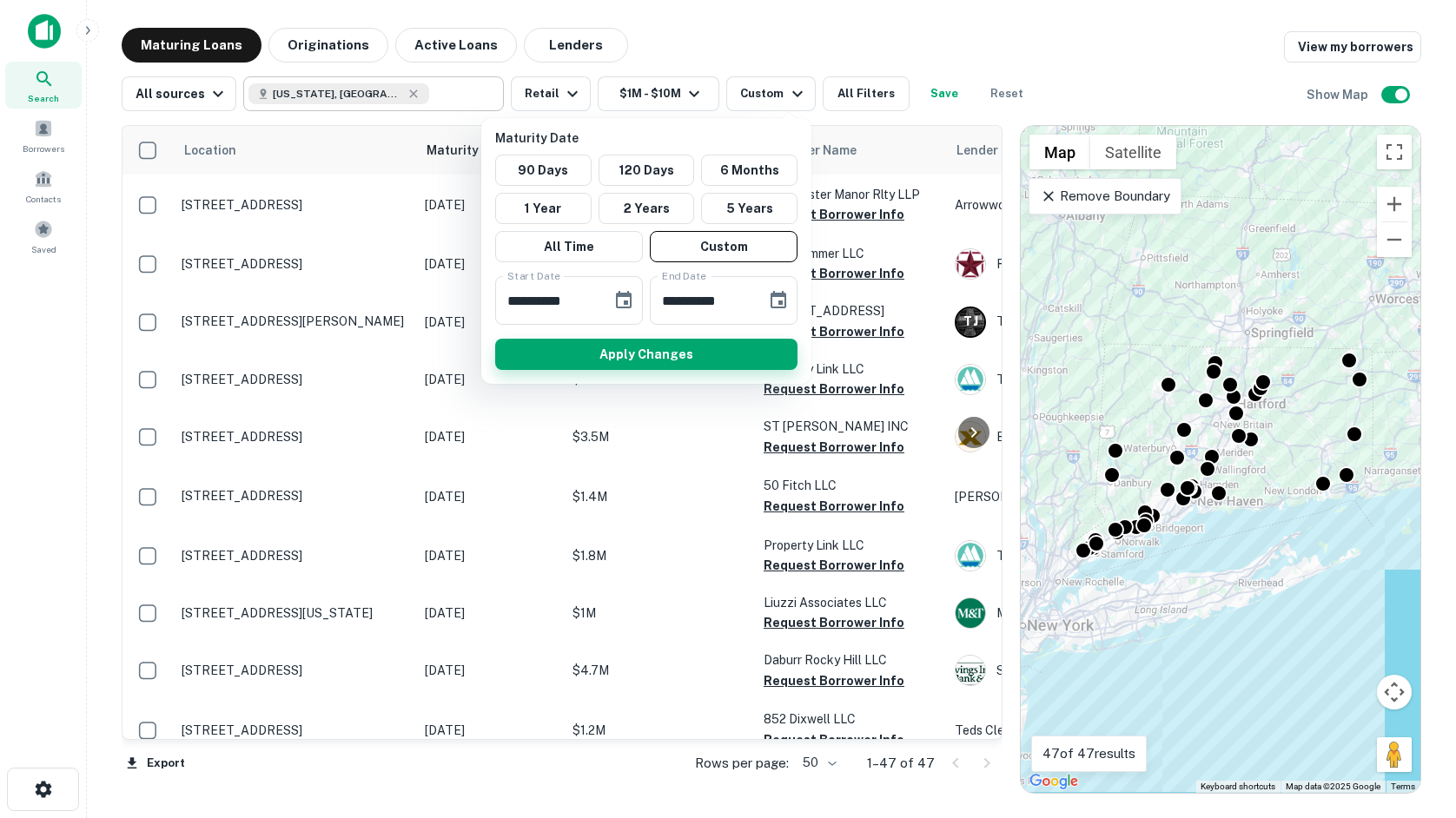
click at [702, 349] on button "Apply Changes" at bounding box center [646, 354] width 302 height 31
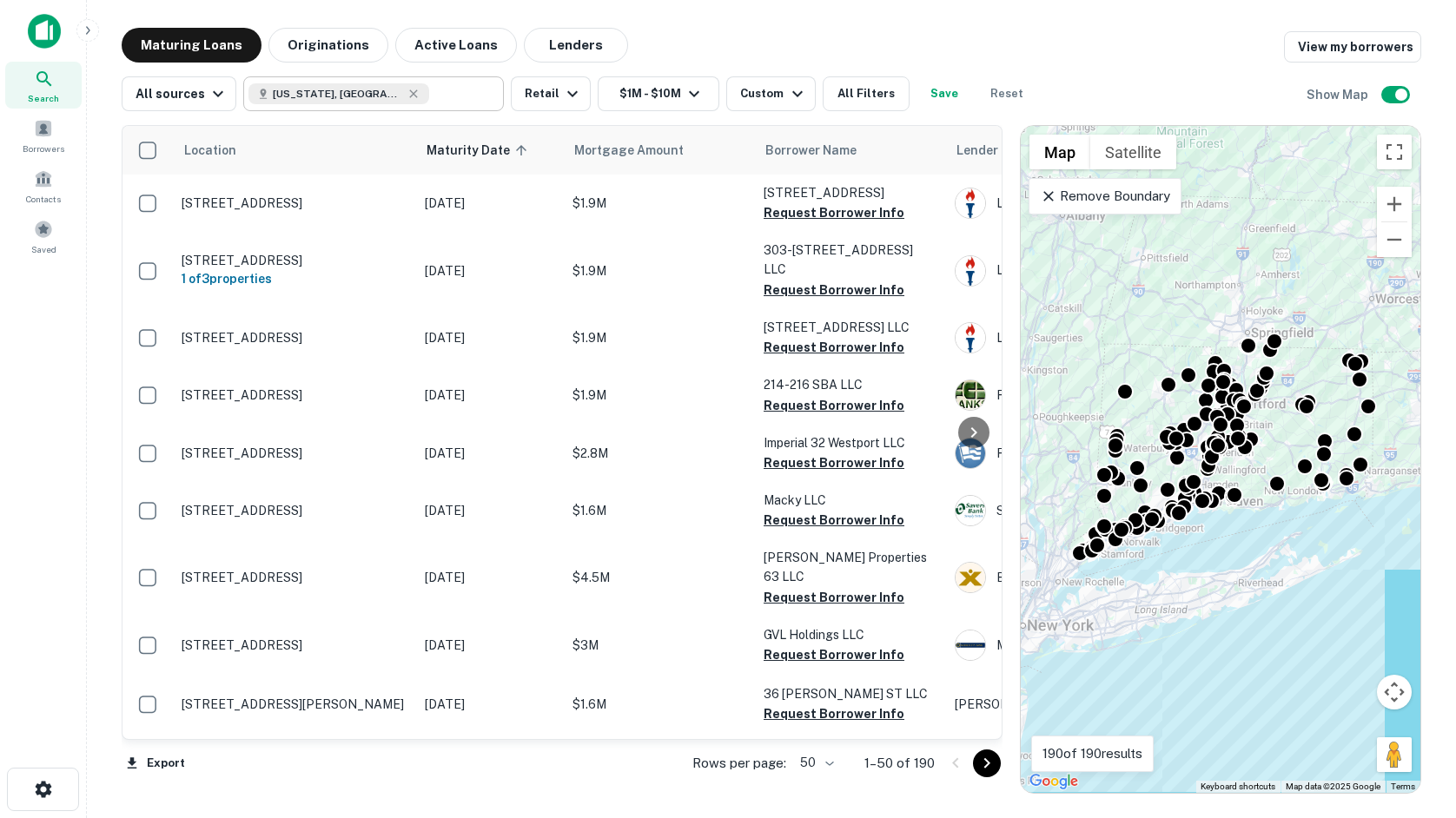
drag, startPoint x: 585, startPoint y: 168, endPoint x: 738, endPoint y: 18, distance: 214.3
click at [738, 18] on main "Maturing Loans Originations Active Loans Lenders View my borrowers All sources …" at bounding box center [771, 409] width 1369 height 818
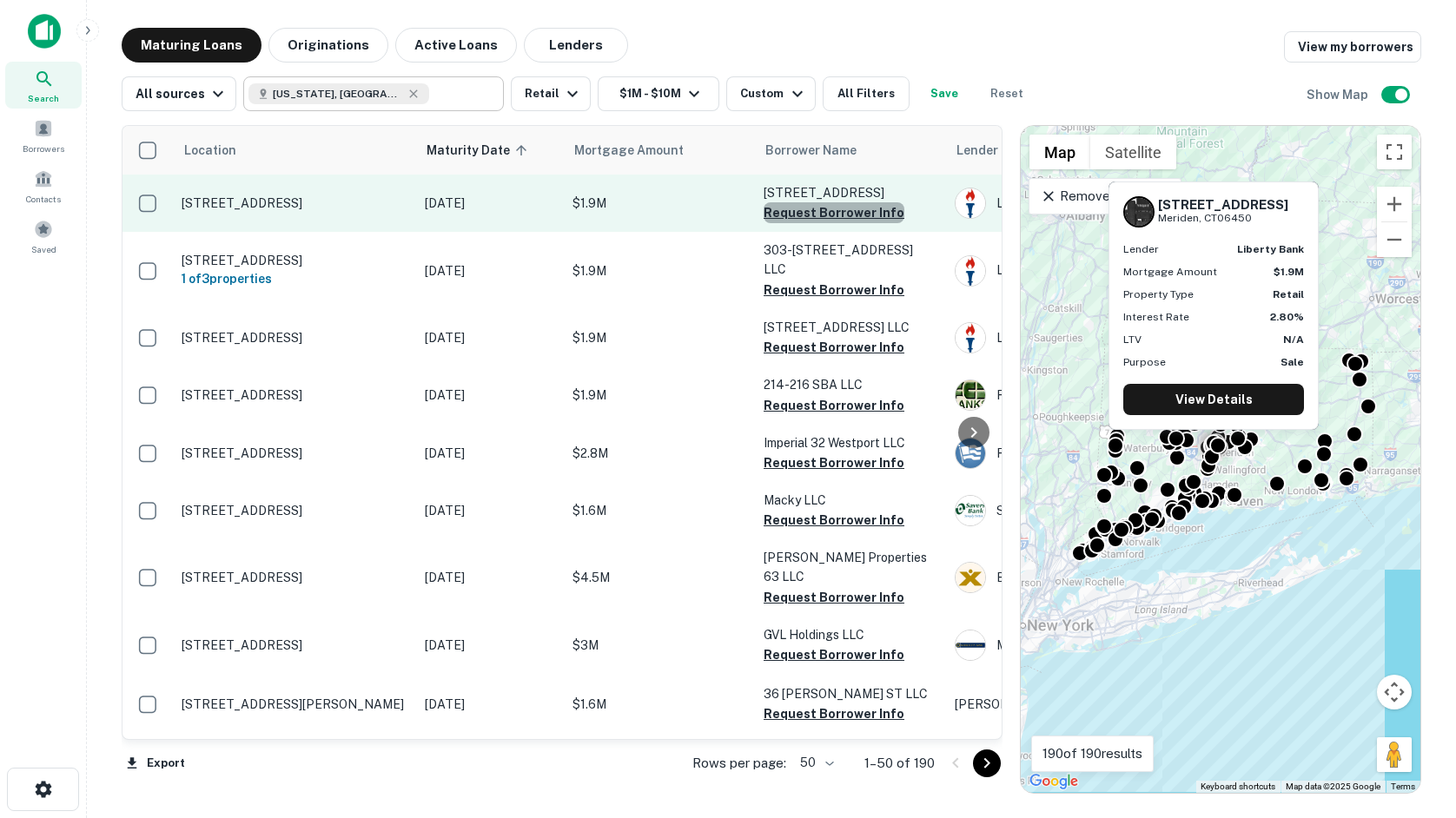
click at [868, 220] on button "Request Borrower Info" at bounding box center [834, 212] width 140 height 21
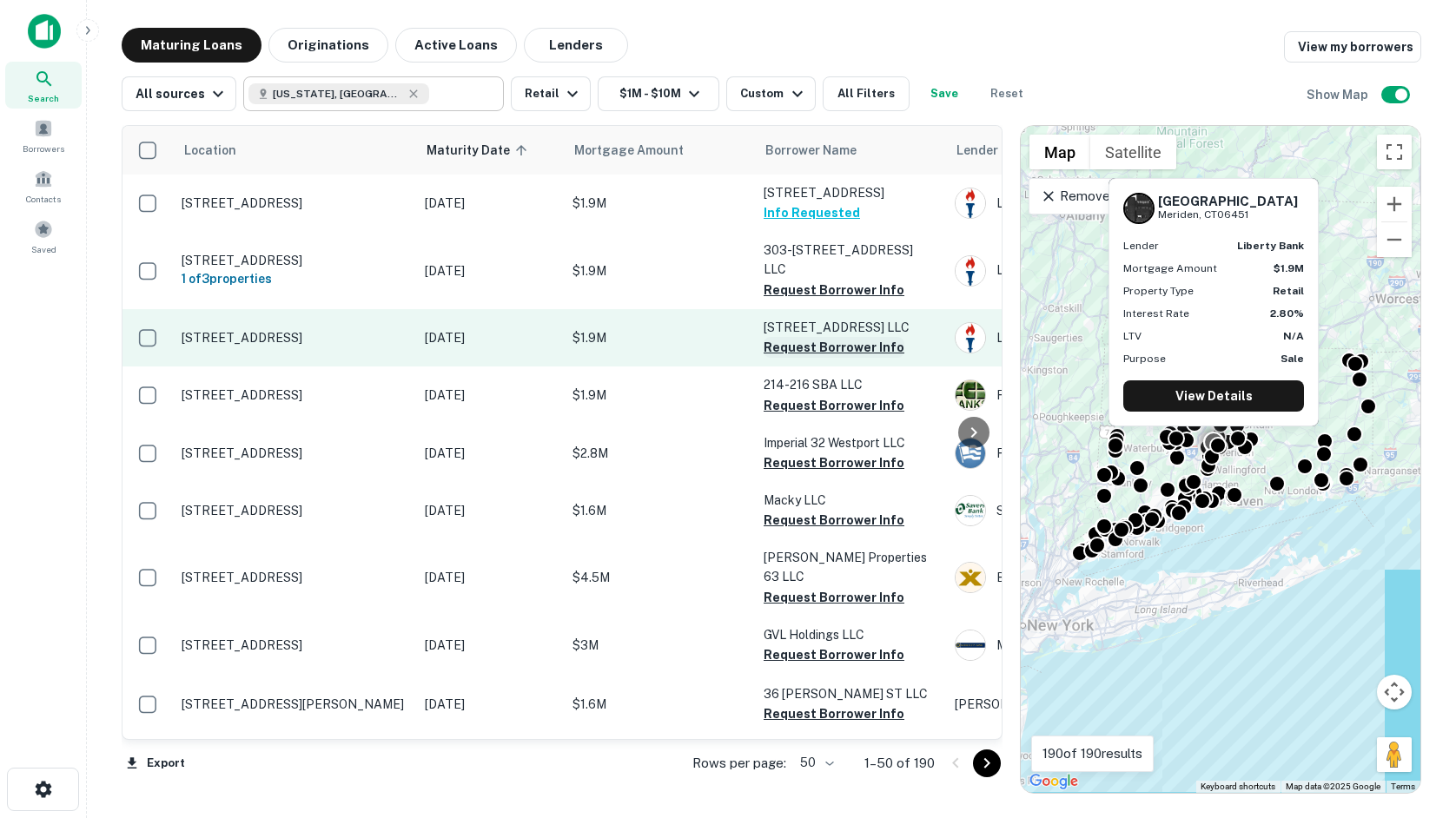
click at [840, 337] on button "Request Borrower Info" at bounding box center [834, 347] width 140 height 21
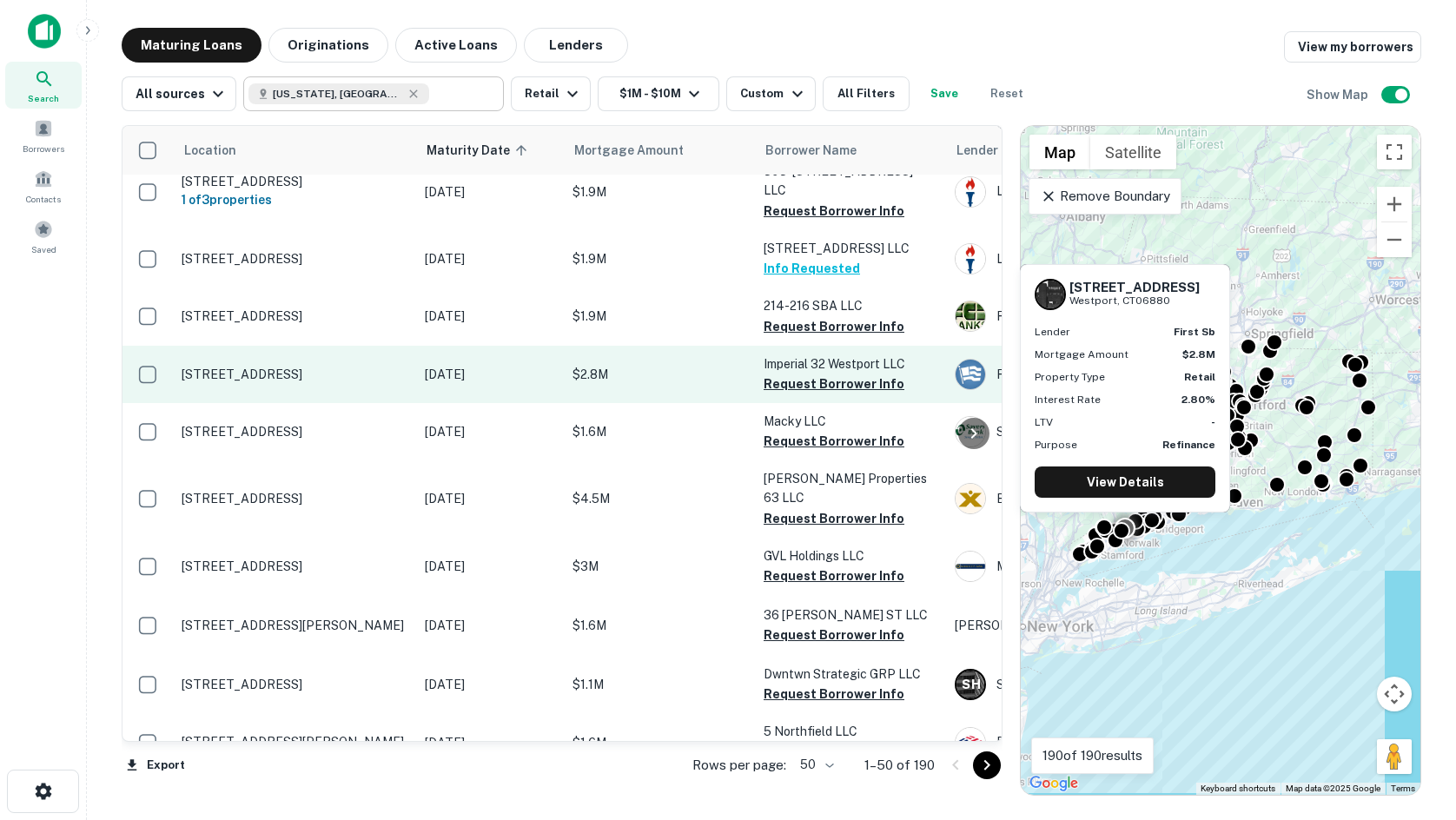
scroll to position [87, 0]
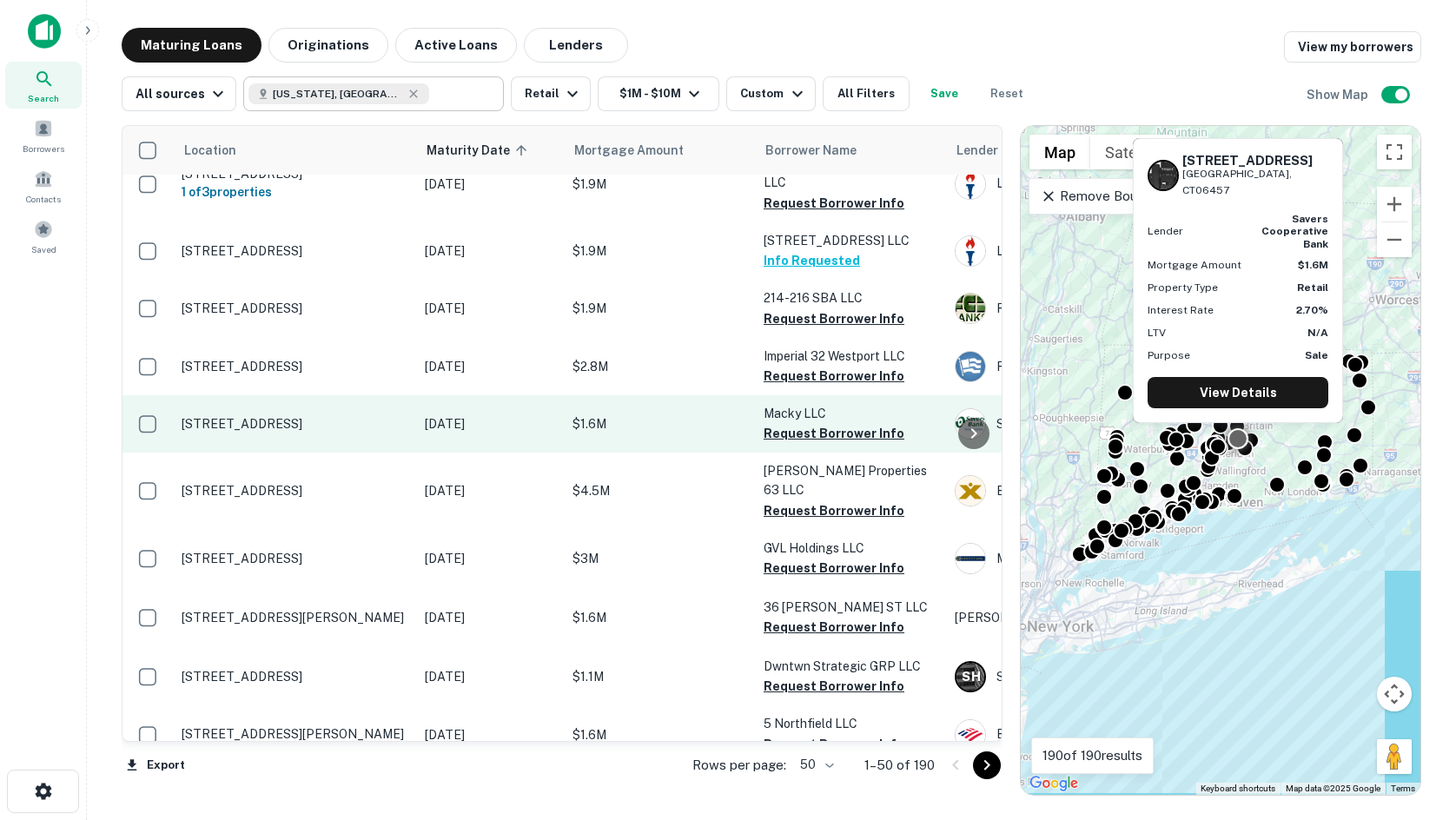
drag, startPoint x: 298, startPoint y: 409, endPoint x: 296, endPoint y: 418, distance: 9.2
click at [796, 423] on button "Request Borrower Info" at bounding box center [834, 433] width 140 height 21
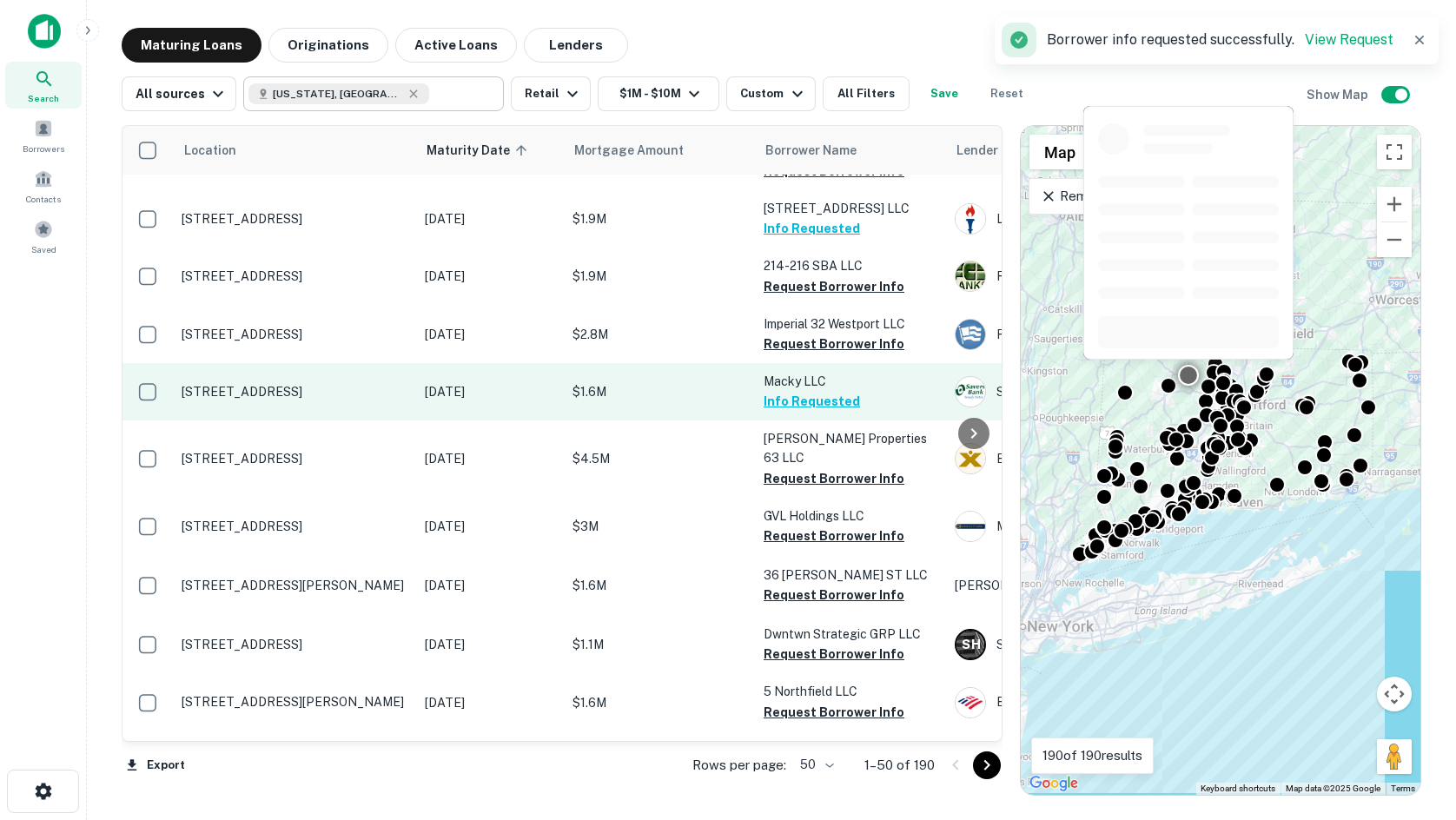
scroll to position [261, 0]
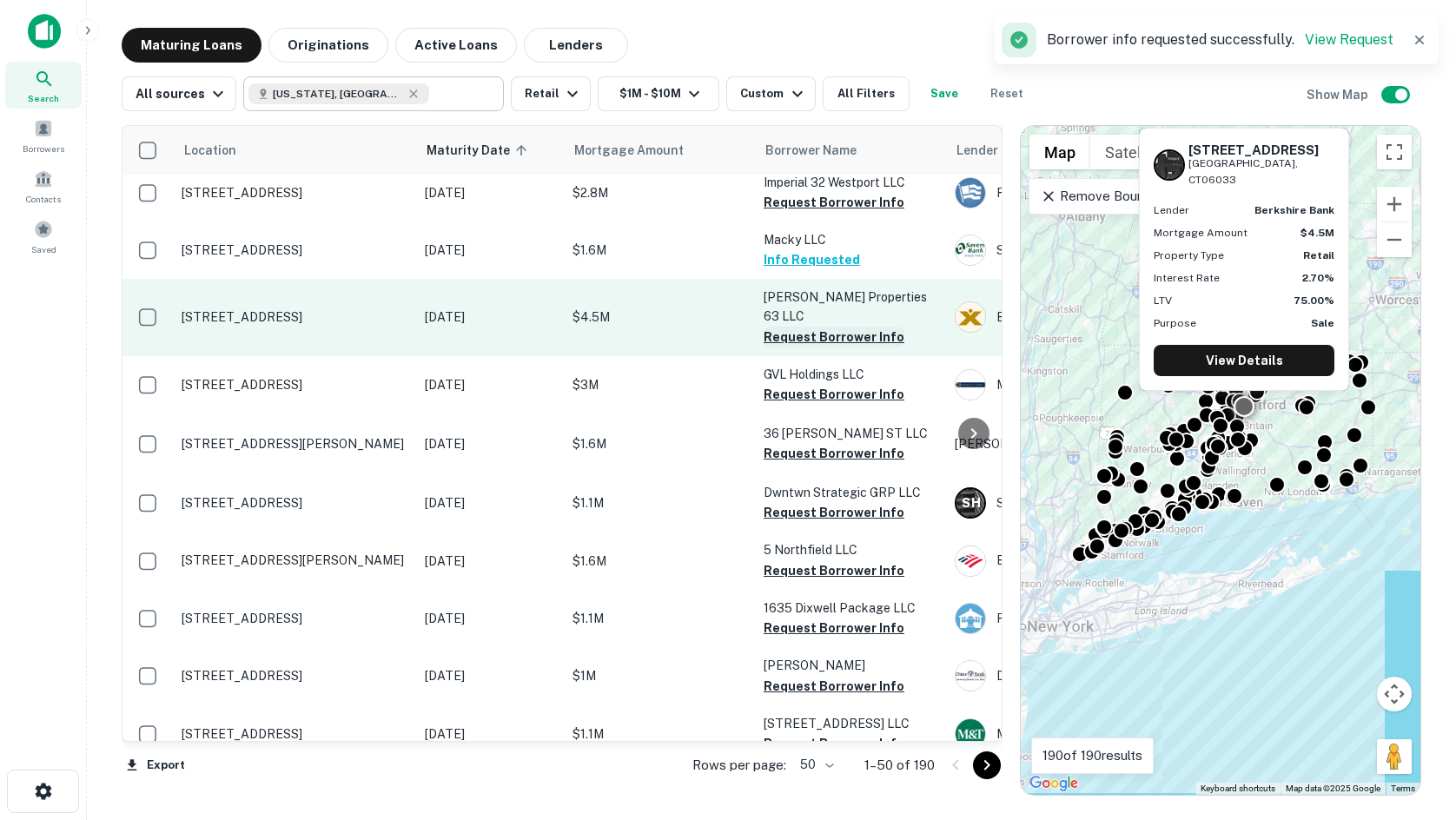
click at [838, 327] on button "Request Borrower Info" at bounding box center [834, 337] width 140 height 21
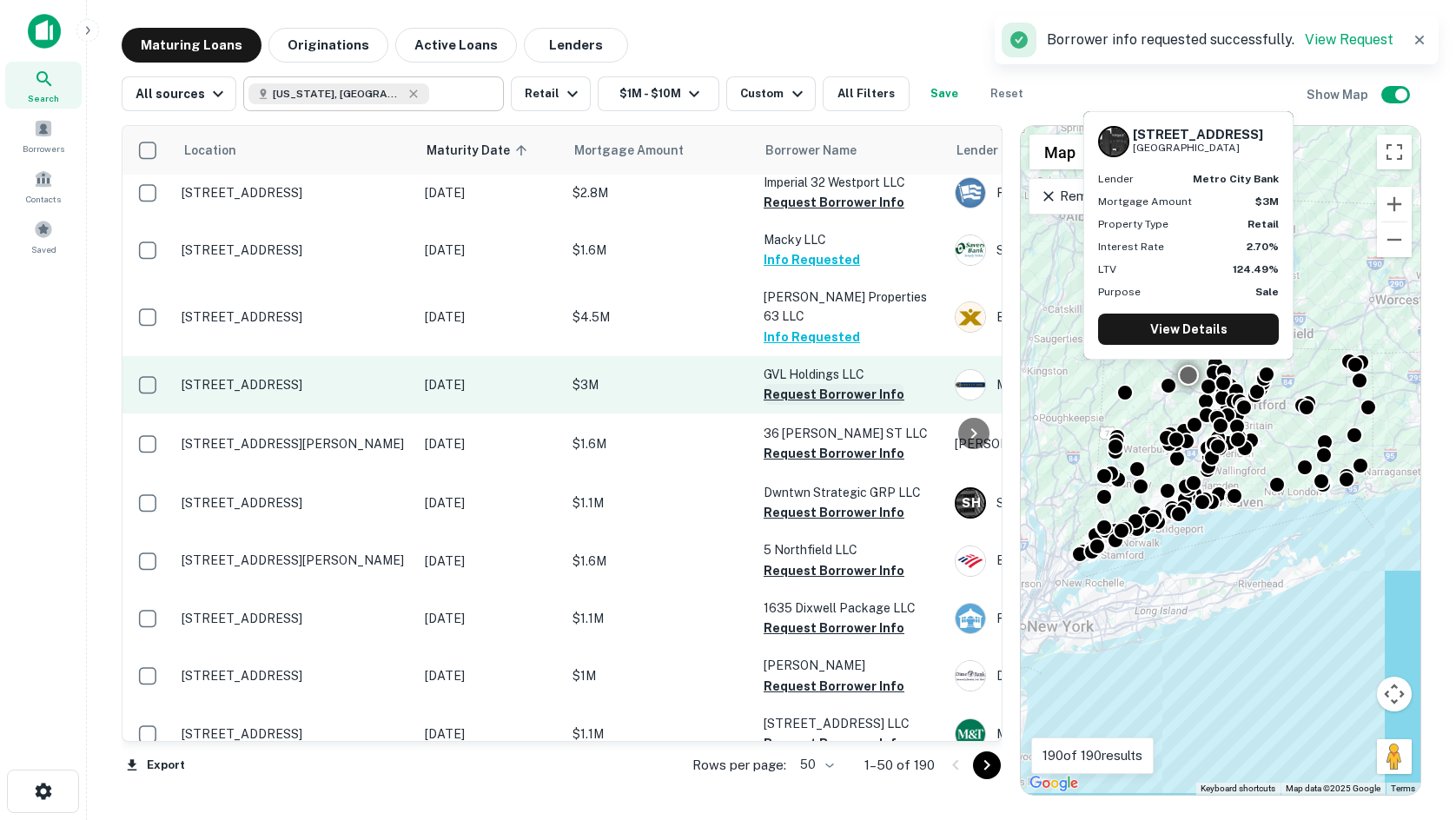
click at [848, 384] on button "Request Borrower Info" at bounding box center [834, 394] width 140 height 21
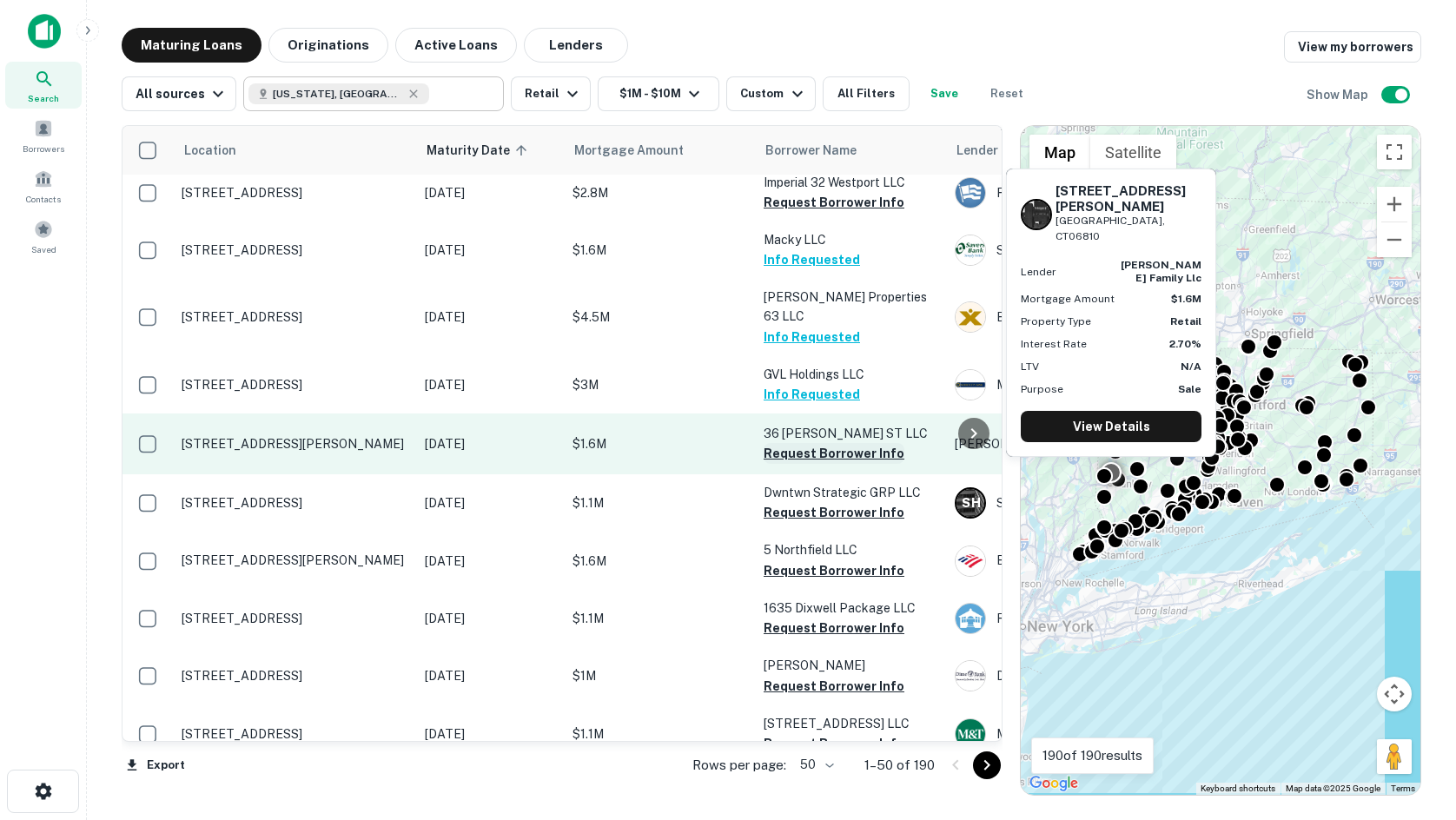
click at [780, 443] on button "Request Borrower Info" at bounding box center [834, 453] width 140 height 21
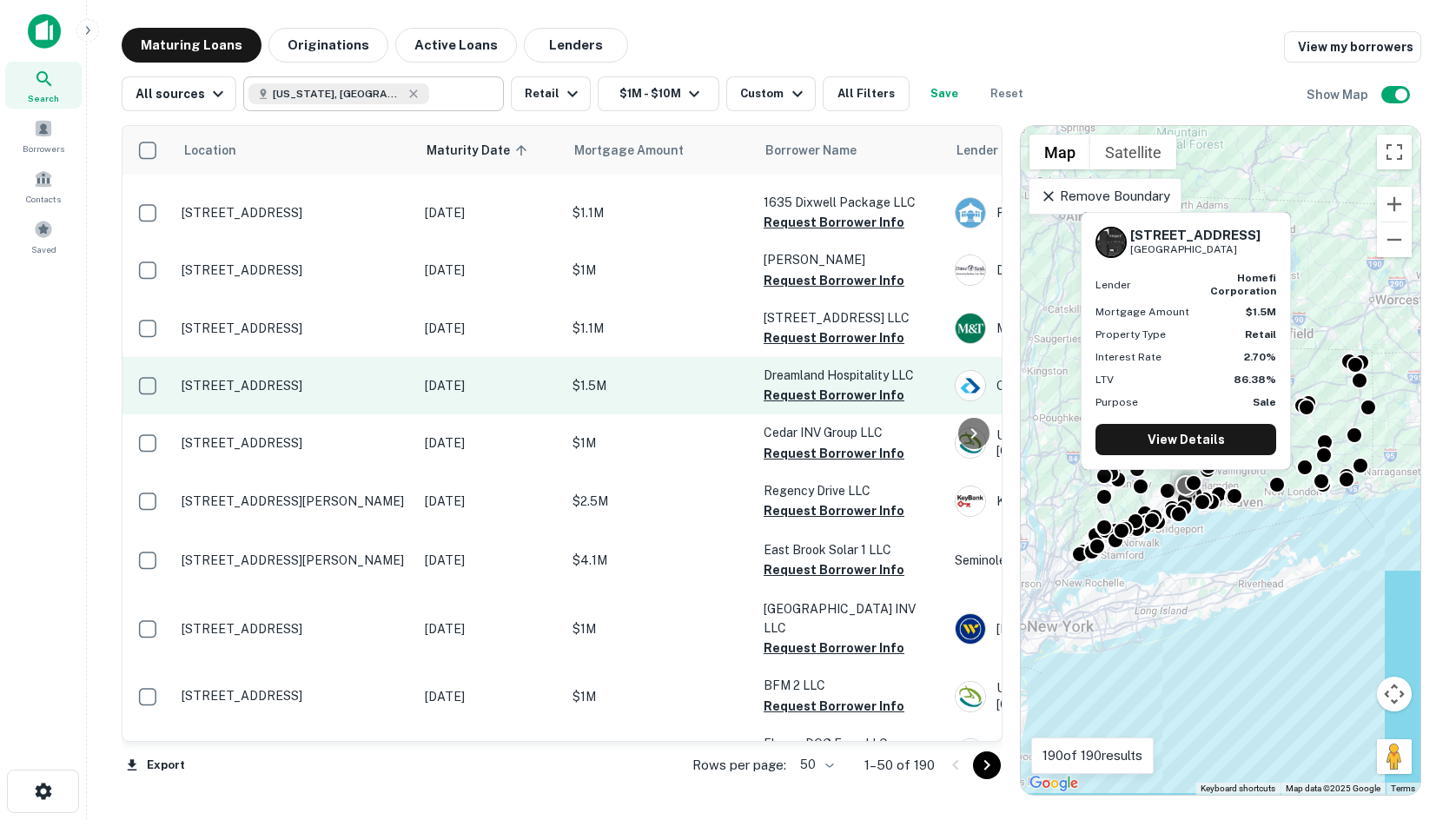
scroll to position [695, 0]
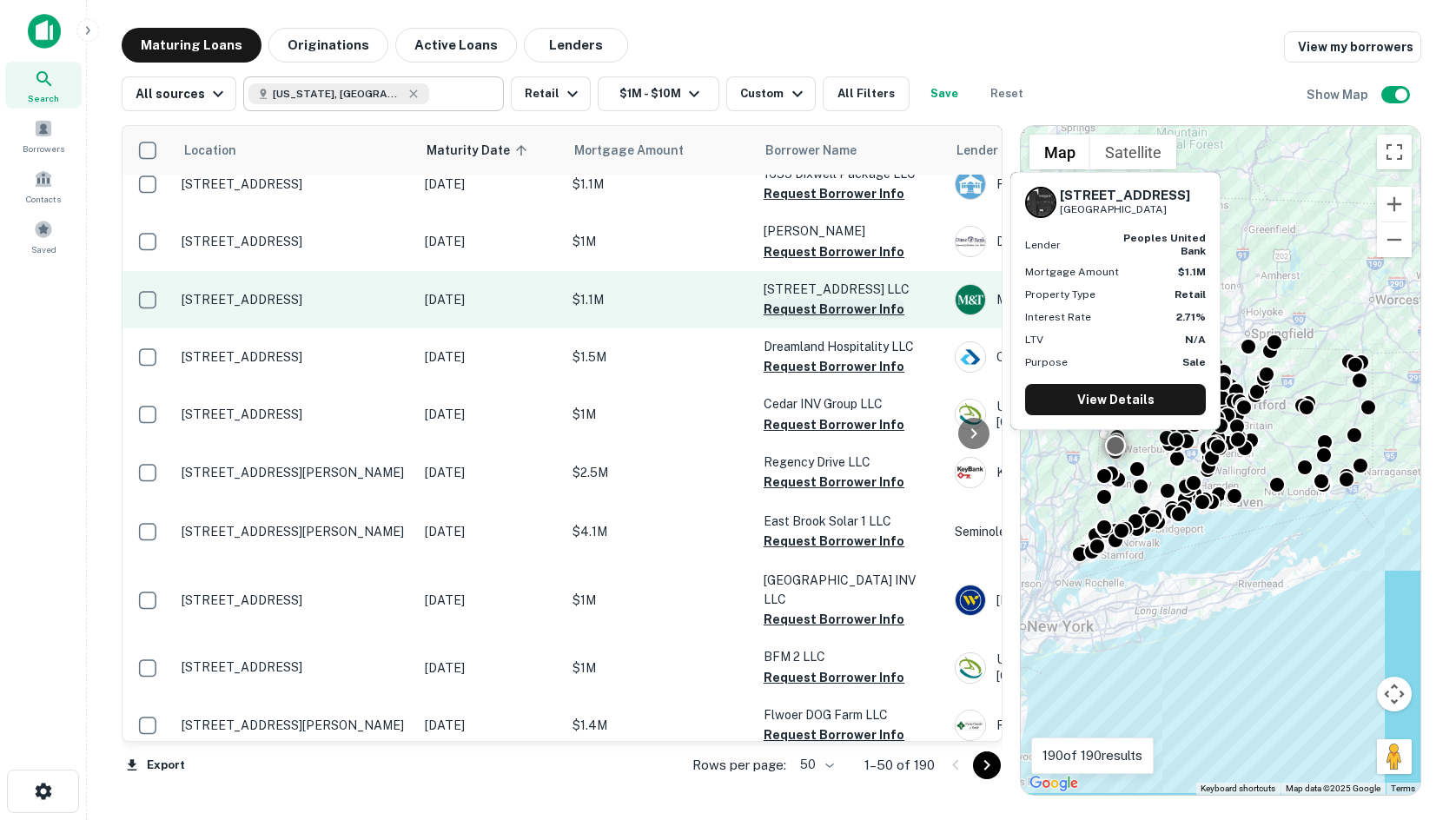
click at [831, 299] on button "Request Borrower Info" at bounding box center [834, 309] width 140 height 21
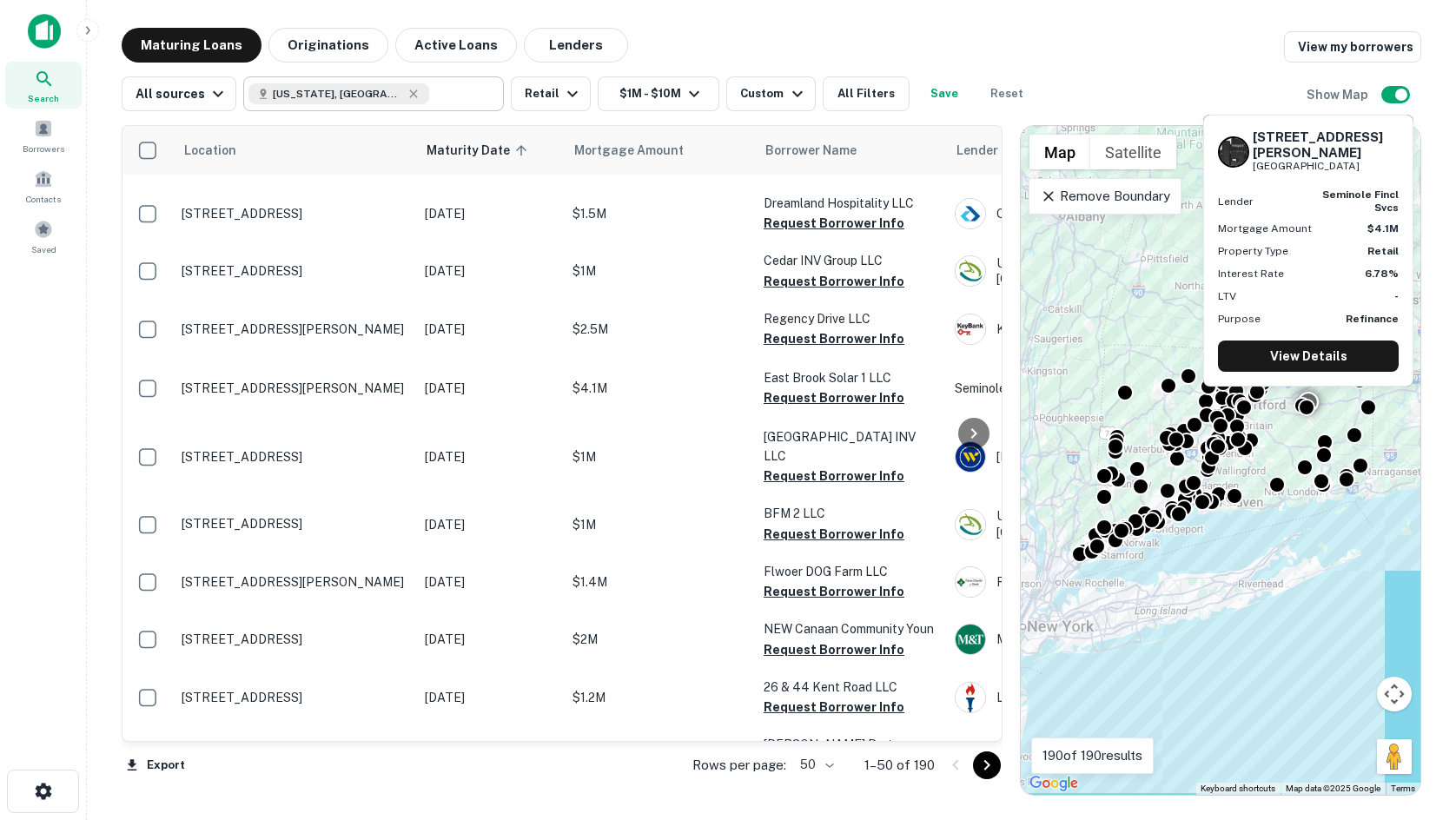
scroll to position [869, 0]
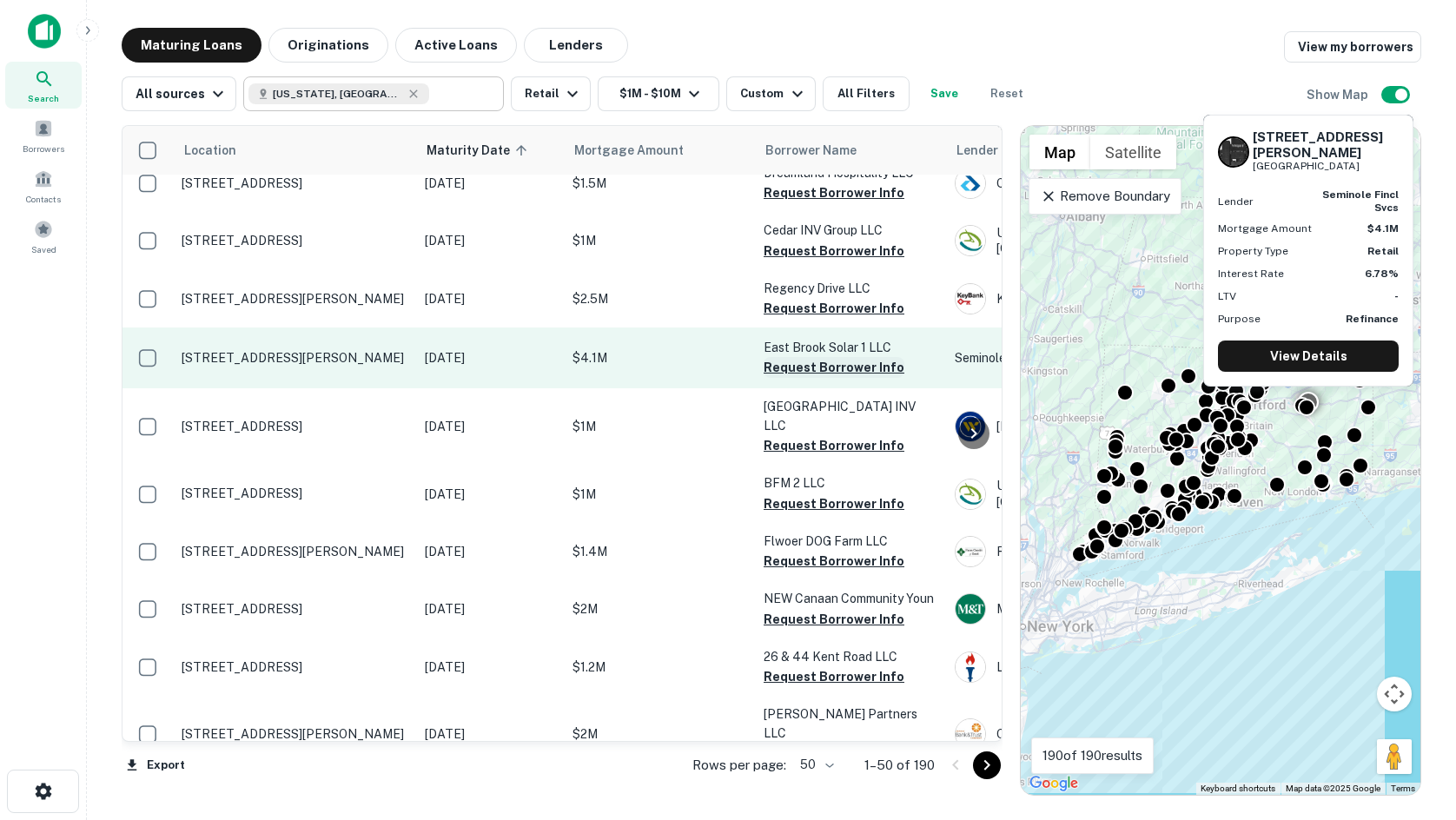
click at [827, 357] on button "Request Borrower Info" at bounding box center [834, 367] width 140 height 21
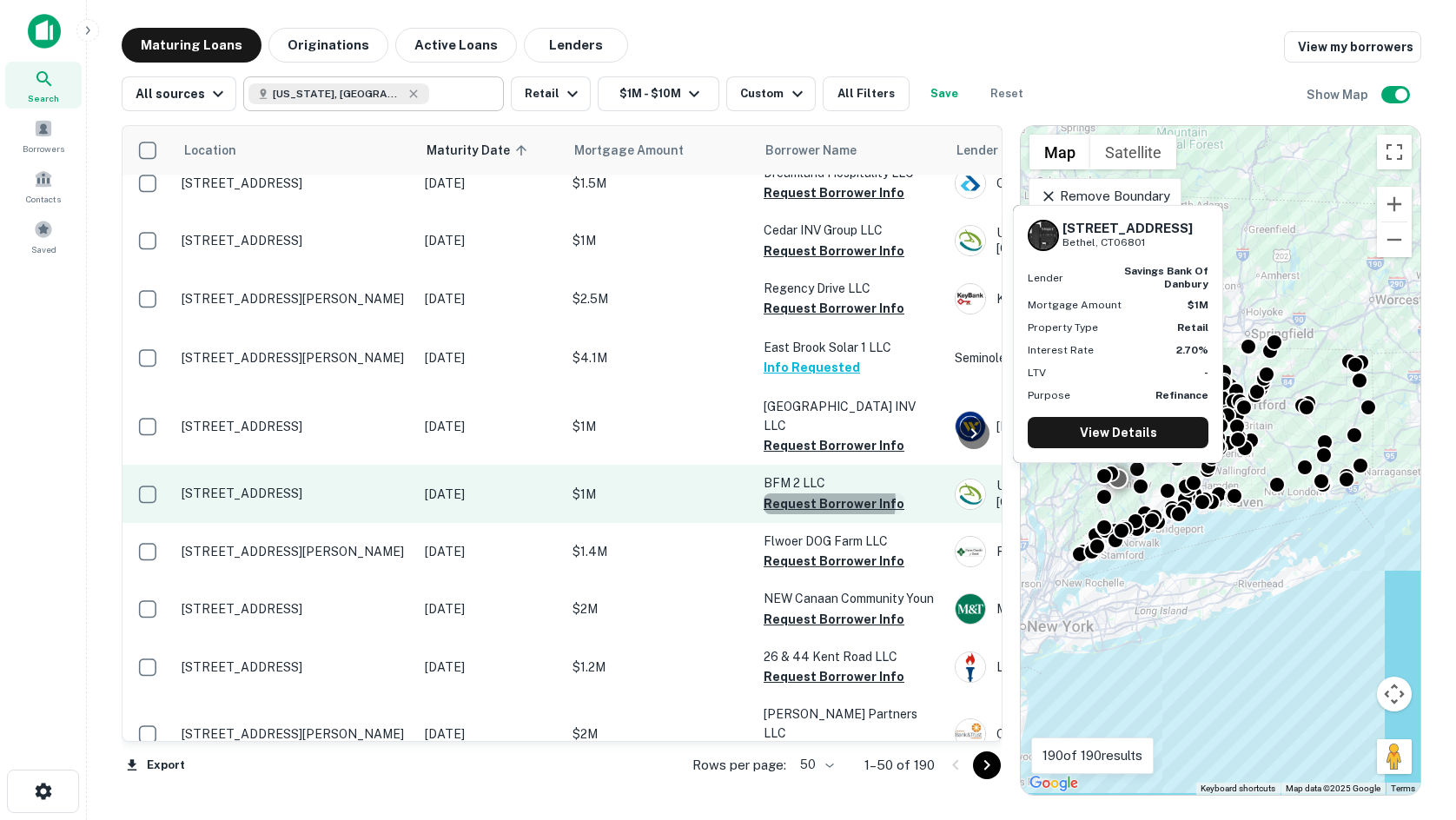
click at [822, 493] on button "Request Borrower Info" at bounding box center [834, 503] width 140 height 21
click at [786, 493] on button "Request Borrower Info" at bounding box center [834, 503] width 140 height 21
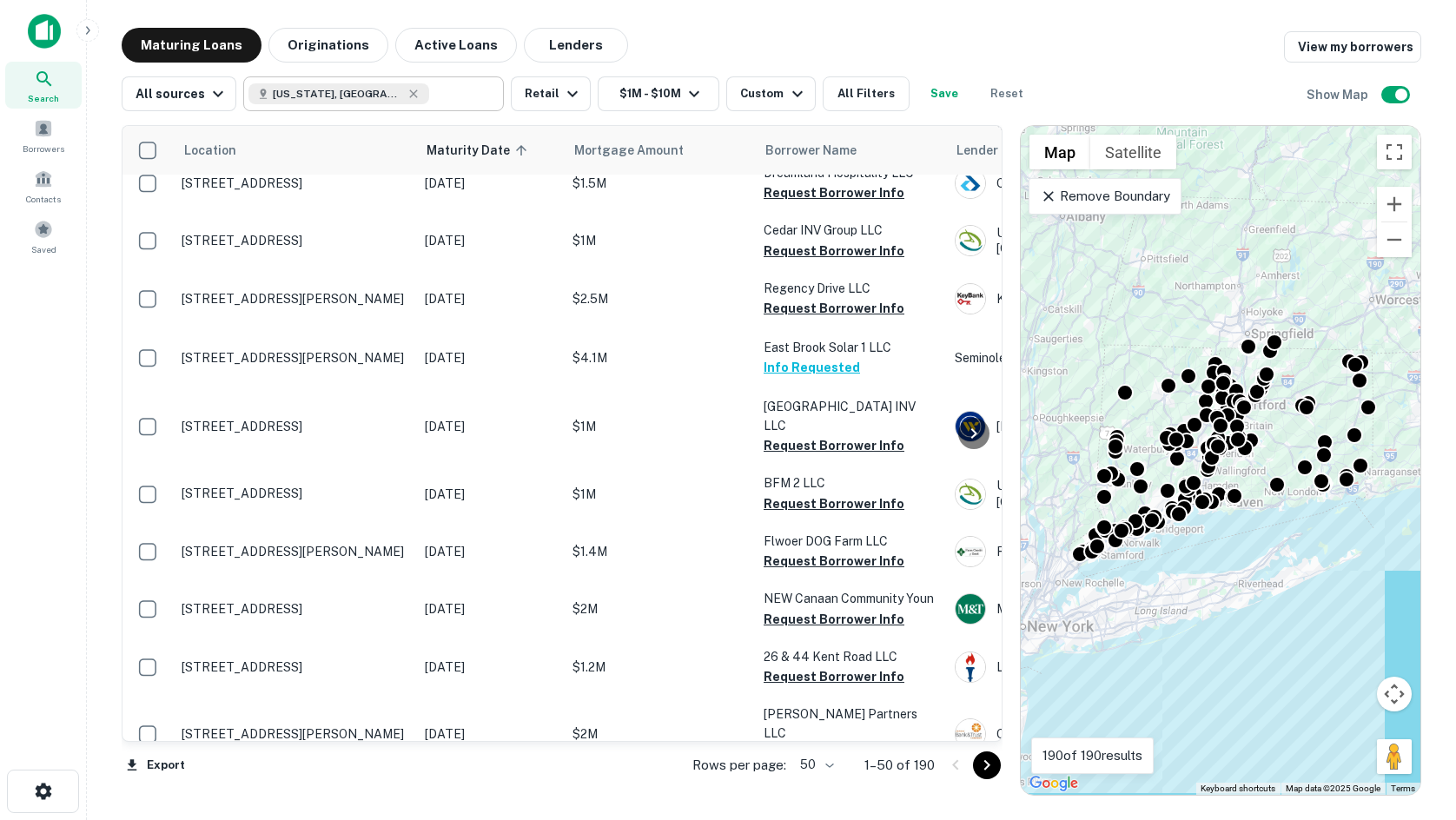
click at [570, 765] on div "Export Rows per page: 50 ** 1–50 of 190" at bounding box center [562, 765] width 881 height 47
click at [1110, 43] on div "Maturing Loans Originations Active Loans Lenders View my borrowers" at bounding box center [771, 45] width 1299 height 35
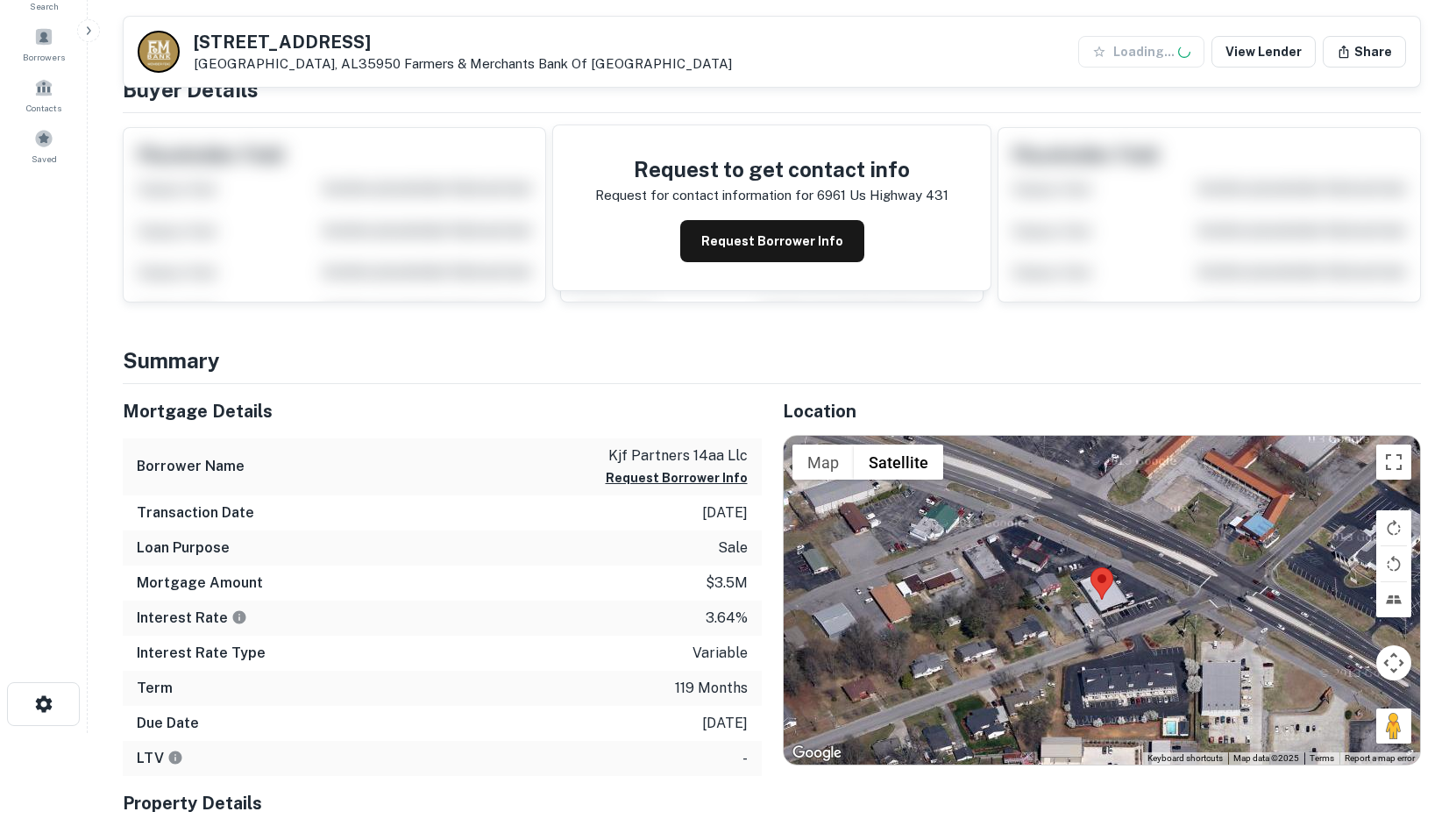
scroll to position [264, 0]
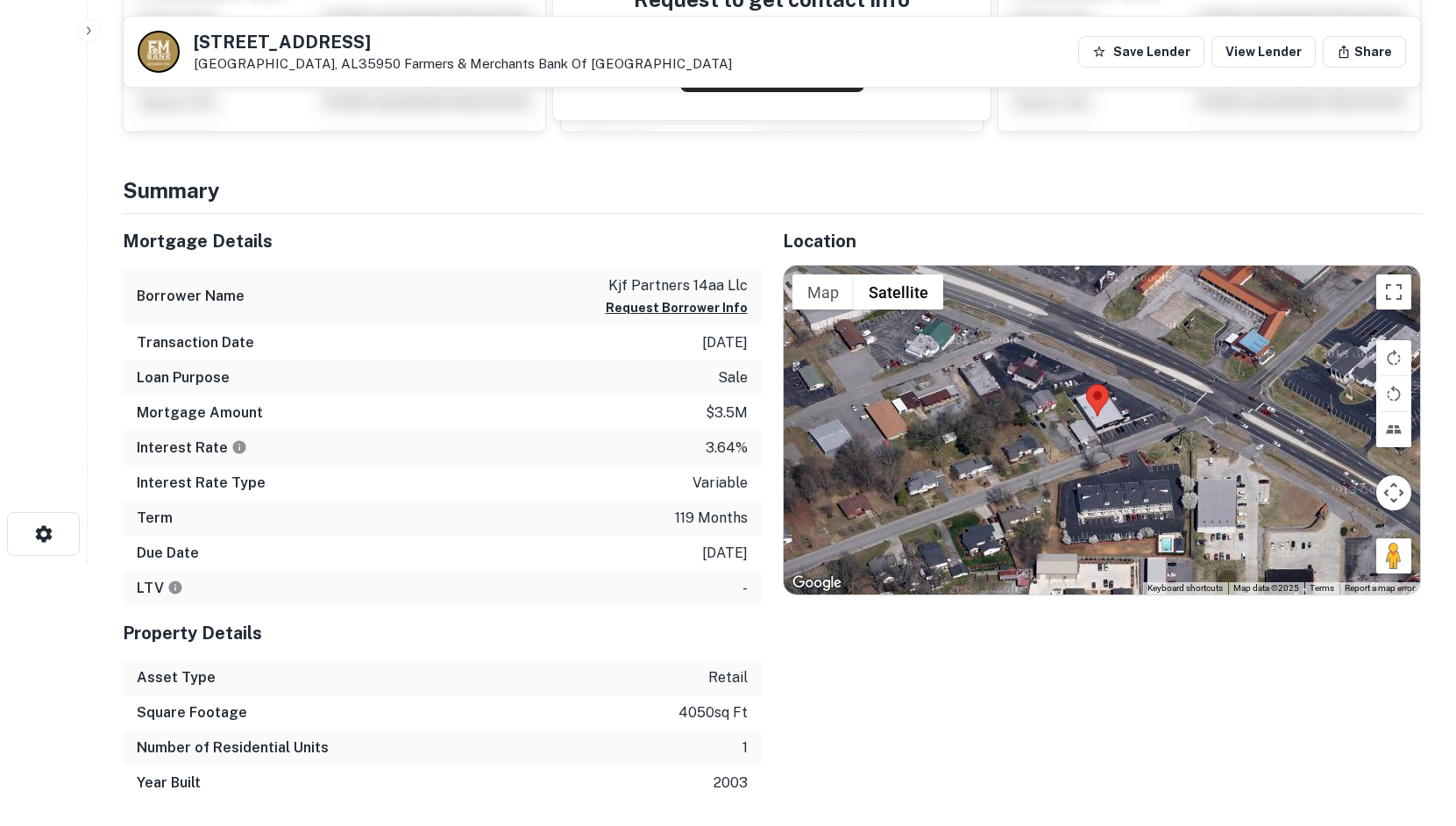
drag, startPoint x: 1372, startPoint y: 564, endPoint x: 1365, endPoint y: 545, distance: 20.2
click at [1365, 545] on div at bounding box center [1103, 431] width 638 height 329
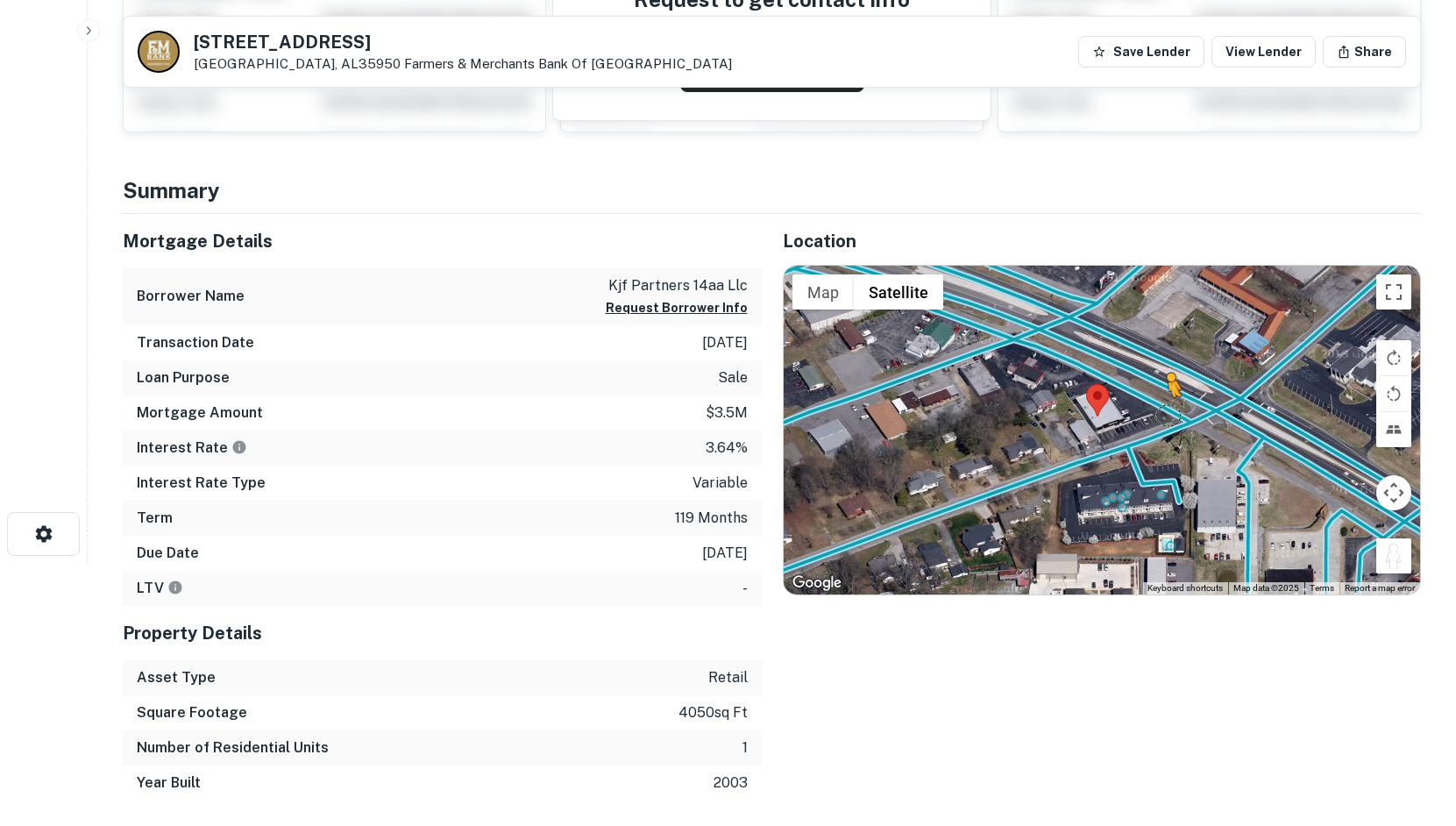
drag, startPoint x: 1399, startPoint y: 560, endPoint x: 1154, endPoint y: 409, distance: 287.8
click at [1154, 409] on div "To activate drag with keyboard, press Alt + Enter. Once in keyboard drag state,…" at bounding box center [1103, 431] width 638 height 329
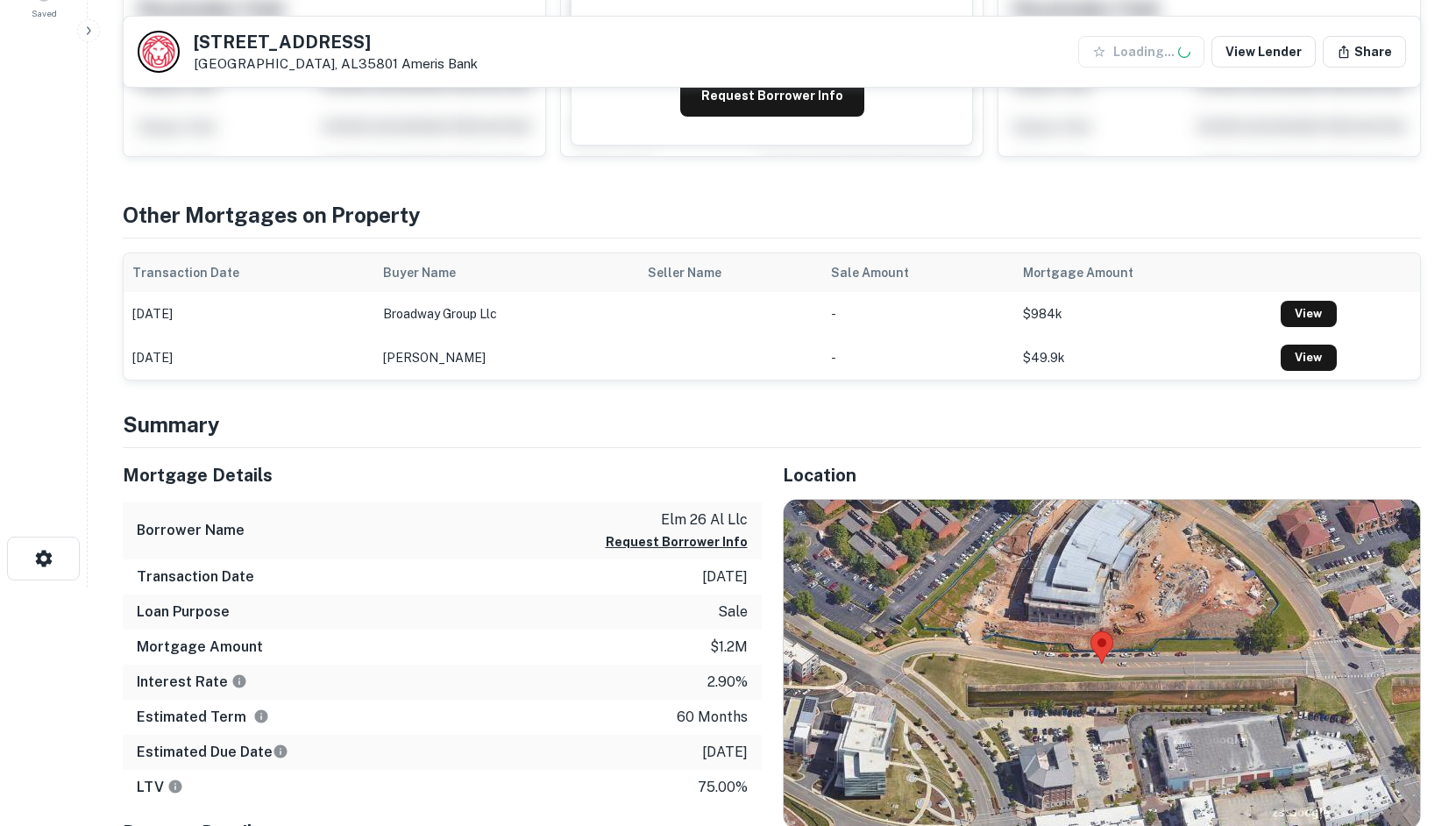
scroll to position [439, 0]
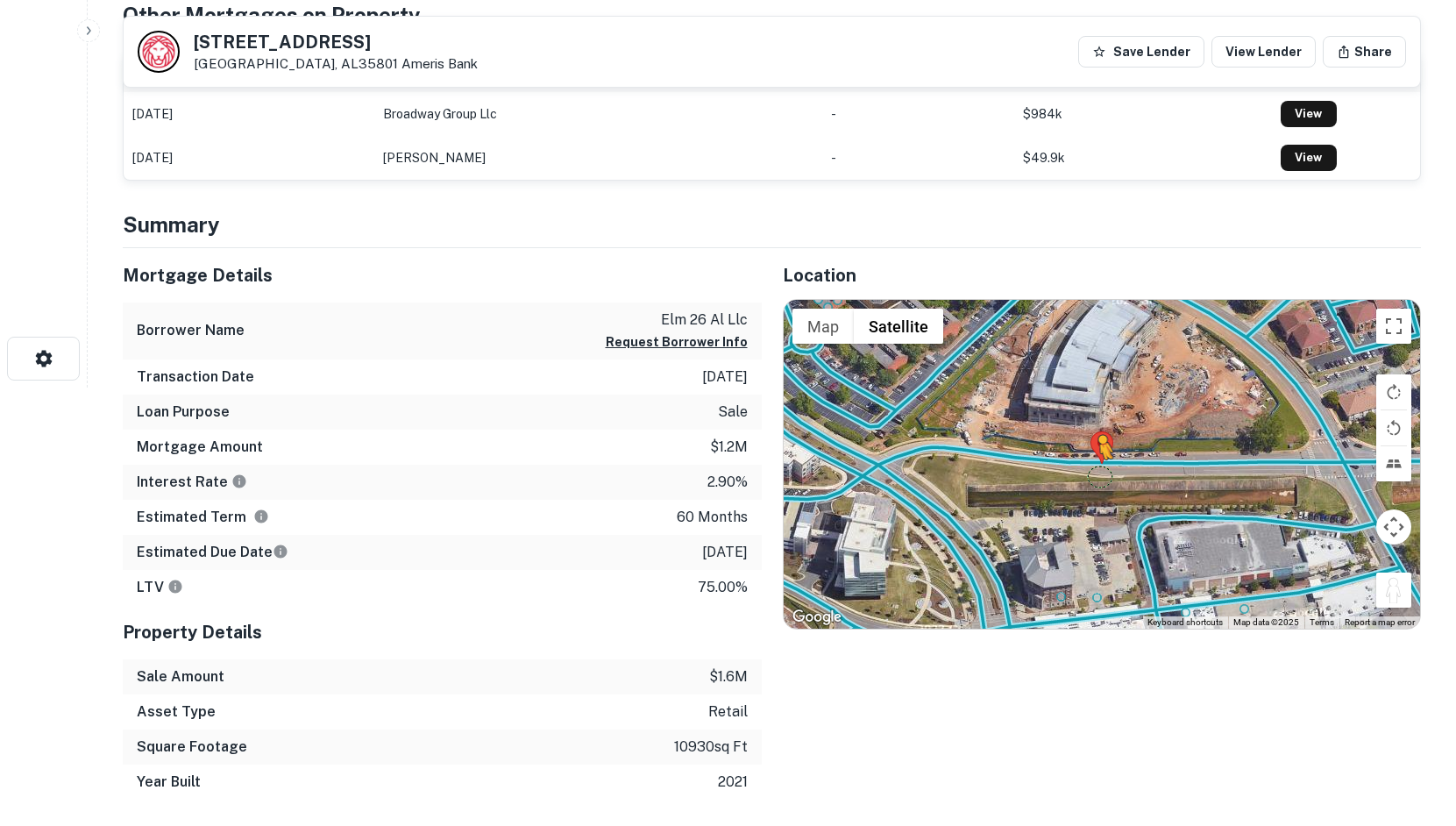
drag, startPoint x: 1387, startPoint y: 590, endPoint x: 1100, endPoint y: 477, distance: 308.4
click at [1100, 477] on div "To activate drag with keyboard, press Alt + Enter. Once in keyboard drag state,…" at bounding box center [1103, 464] width 638 height 329
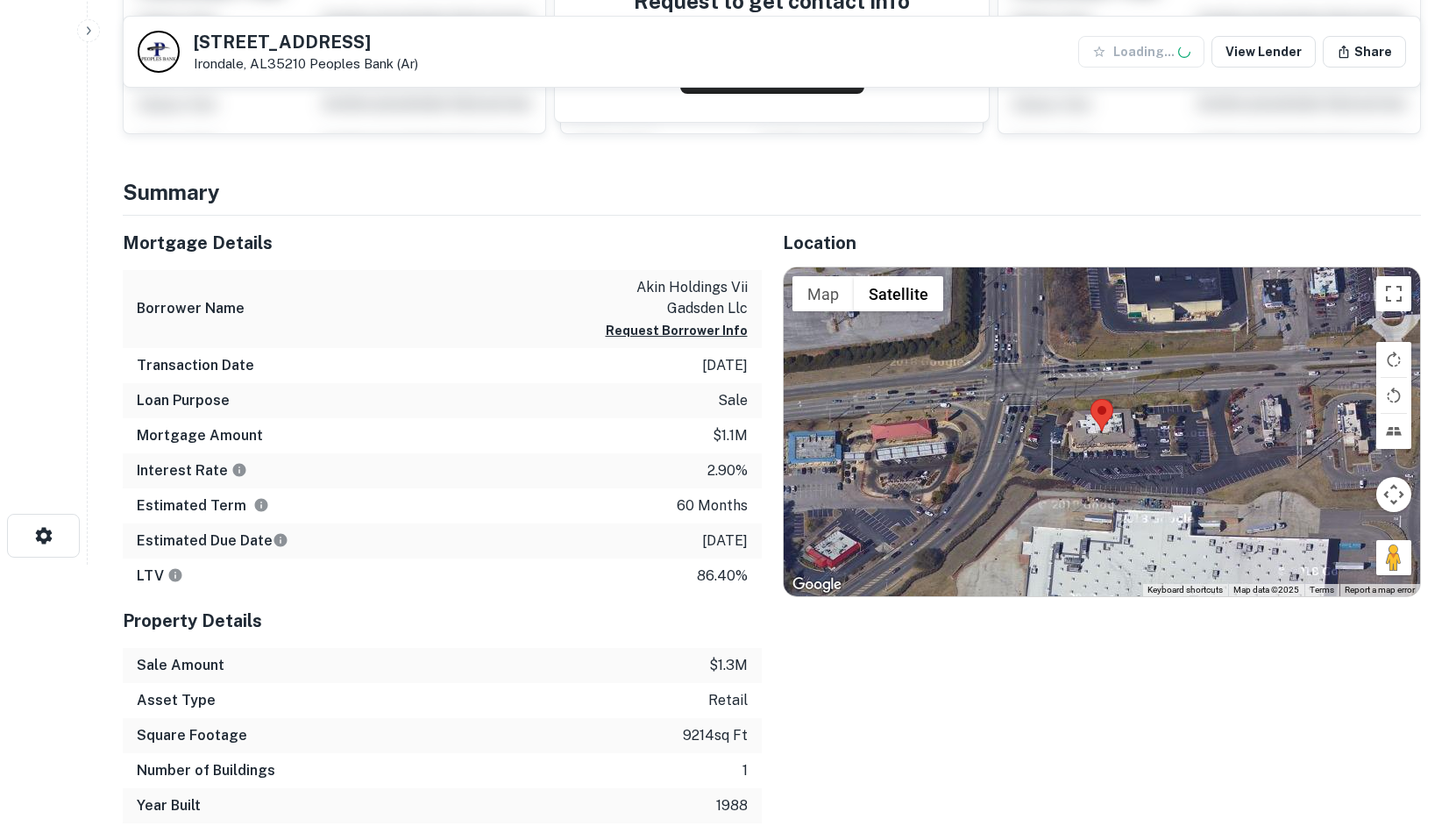
scroll to position [264, 0]
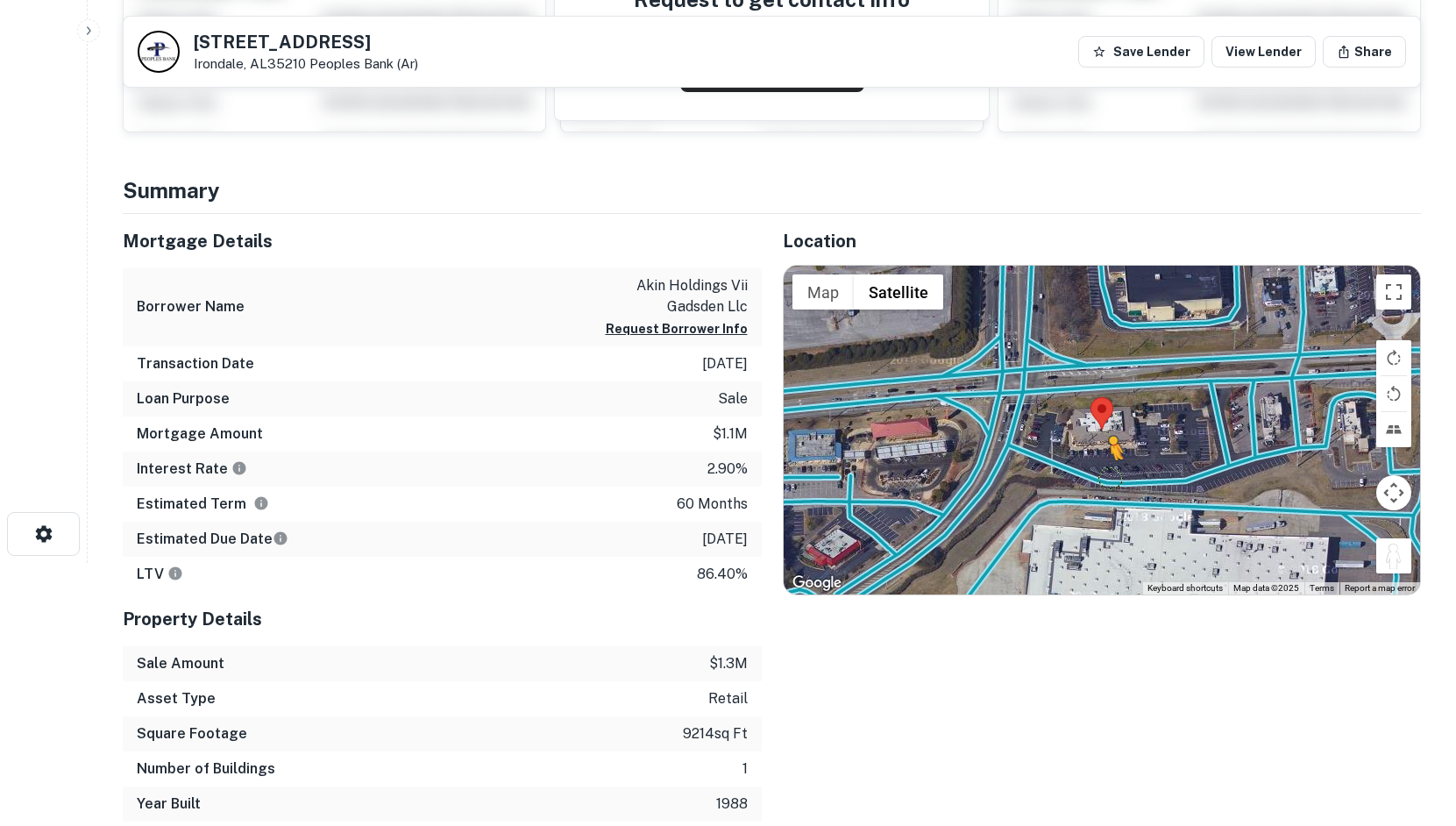
drag, startPoint x: 1386, startPoint y: 555, endPoint x: 1104, endPoint y: 474, distance: 293.4
click at [1104, 474] on div "To activate drag with keyboard, press Alt + Enter. Once in keyboard drag state,…" at bounding box center [1103, 431] width 638 height 329
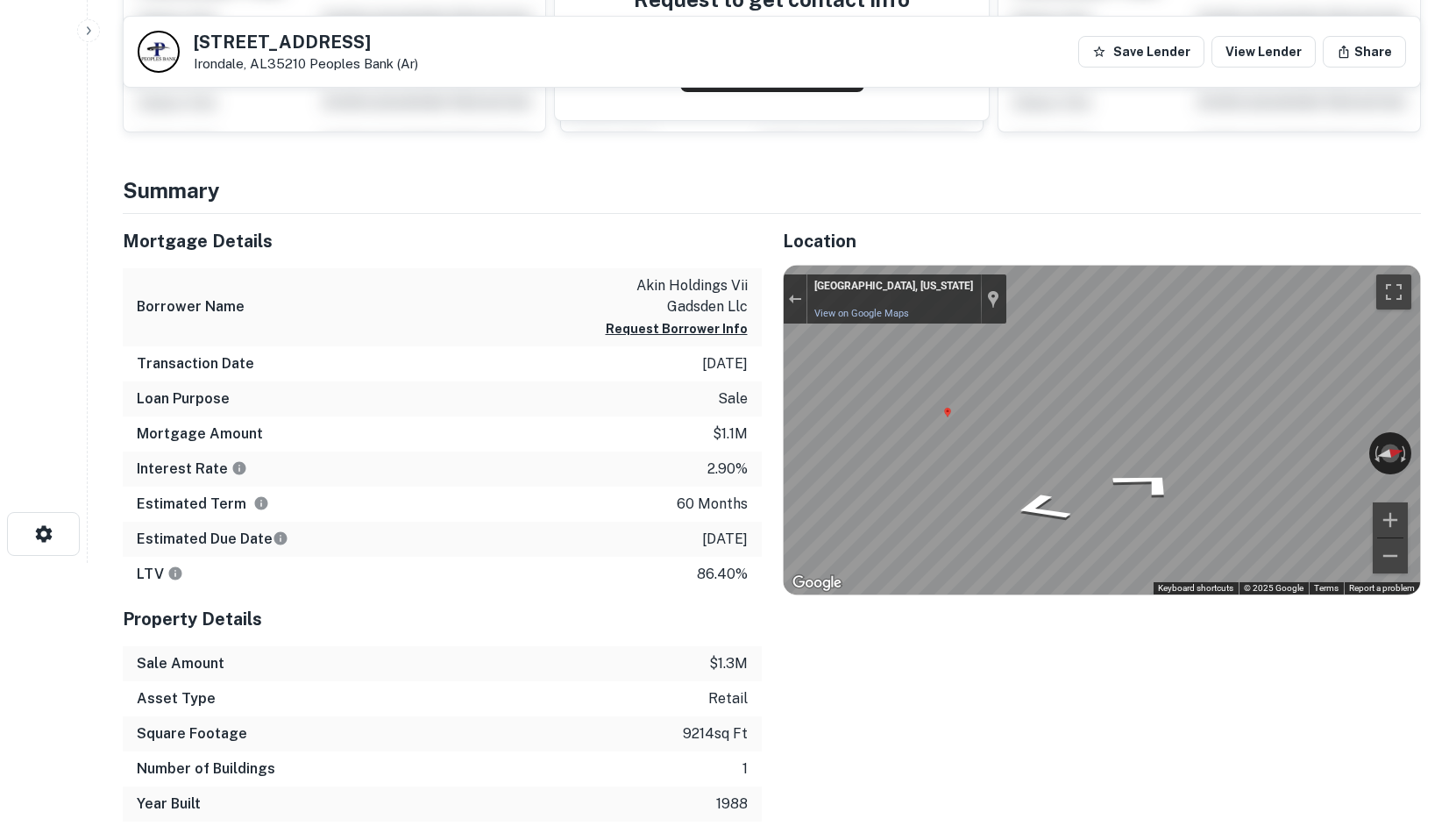
click at [1456, 404] on html "Search Borrowers Contacts Saved [STREET_ADDRESS][GEOGRAPHIC_DATA] (ar) Save Len…" at bounding box center [728, 149] width 1456 height 826
click at [814, 463] on div "← Move left → Move right ↑ Move up ↓ Move down + Zoom in - Zoom out [GEOGRAPHIC…" at bounding box center [1103, 431] width 638 height 329
drag, startPoint x: 1263, startPoint y: 456, endPoint x: 737, endPoint y: 470, distance: 526.2
click at [737, 470] on div "Mortgage Details Borrower Name akin holdings vii gadsden llc Request Borrower I…" at bounding box center [761, 518] width 1320 height 608
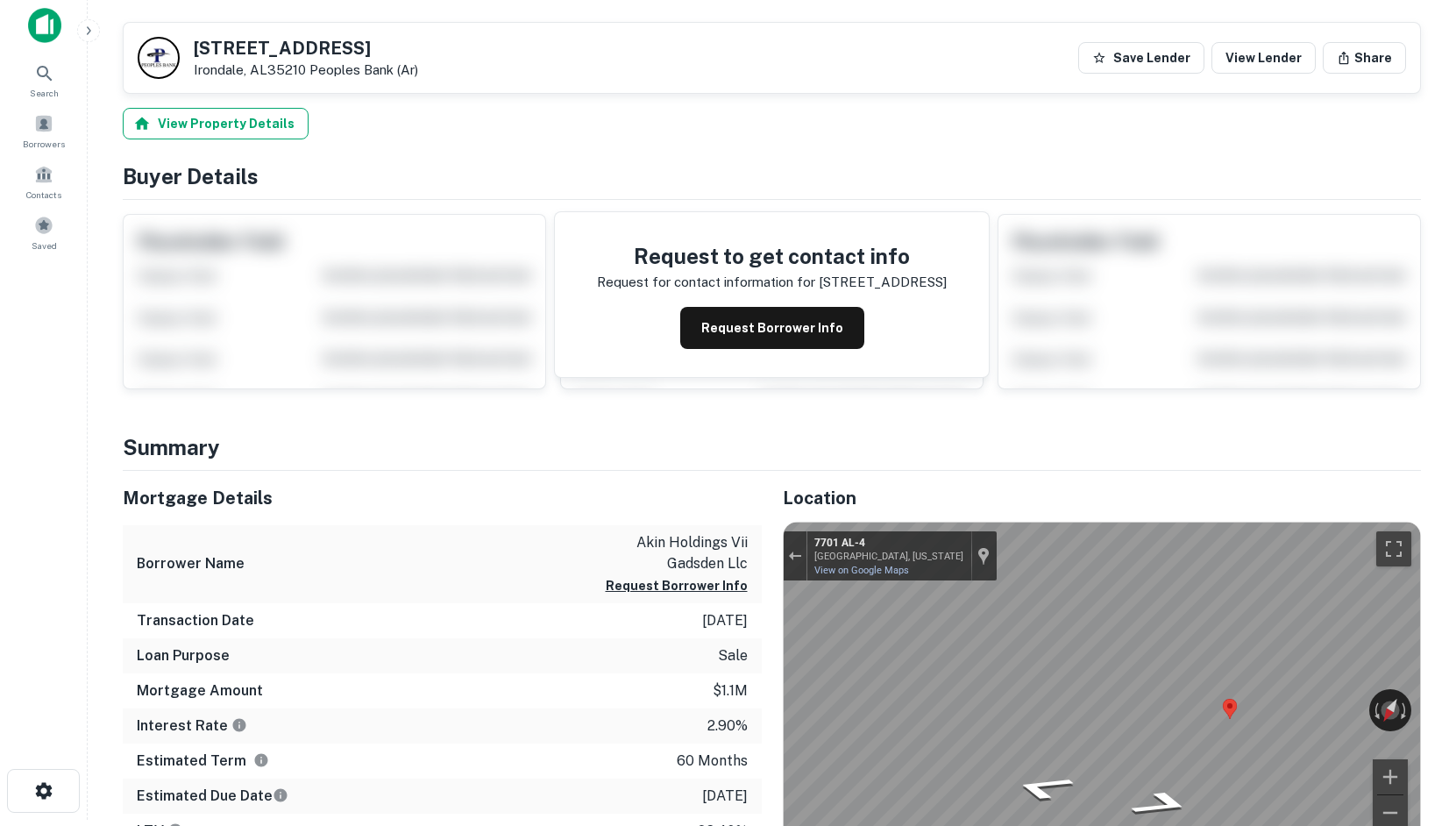
scroll to position [0, 0]
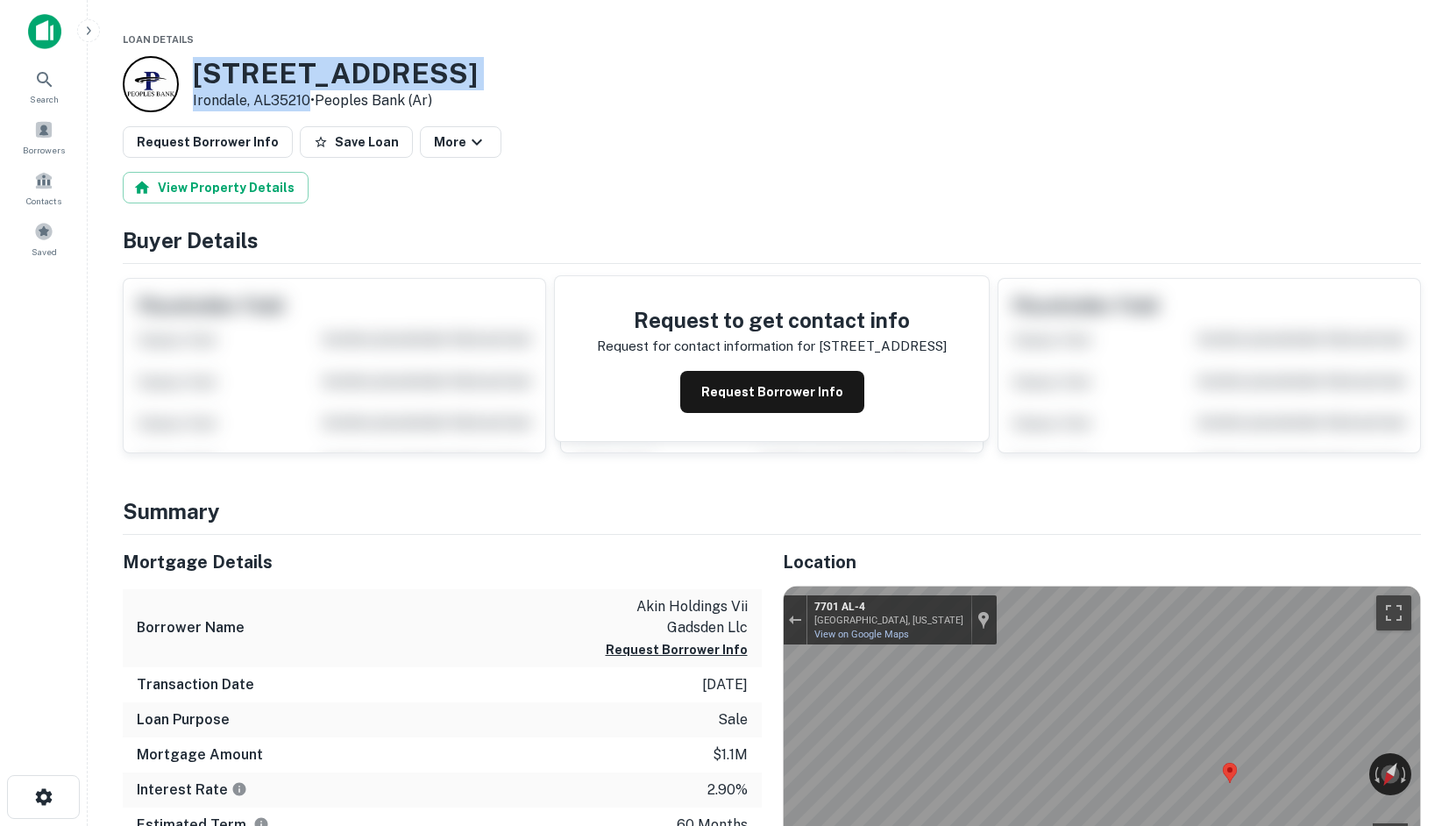
drag, startPoint x: 190, startPoint y: 60, endPoint x: 311, endPoint y: 95, distance: 126.0
click at [311, 95] on div "7701 Crestwood Blvd Irondale, AL35210 • Peoples Bank (ar)" at bounding box center [300, 85] width 355 height 56
copy div "7701 Crestwood Blvd Irondale, AL35210"
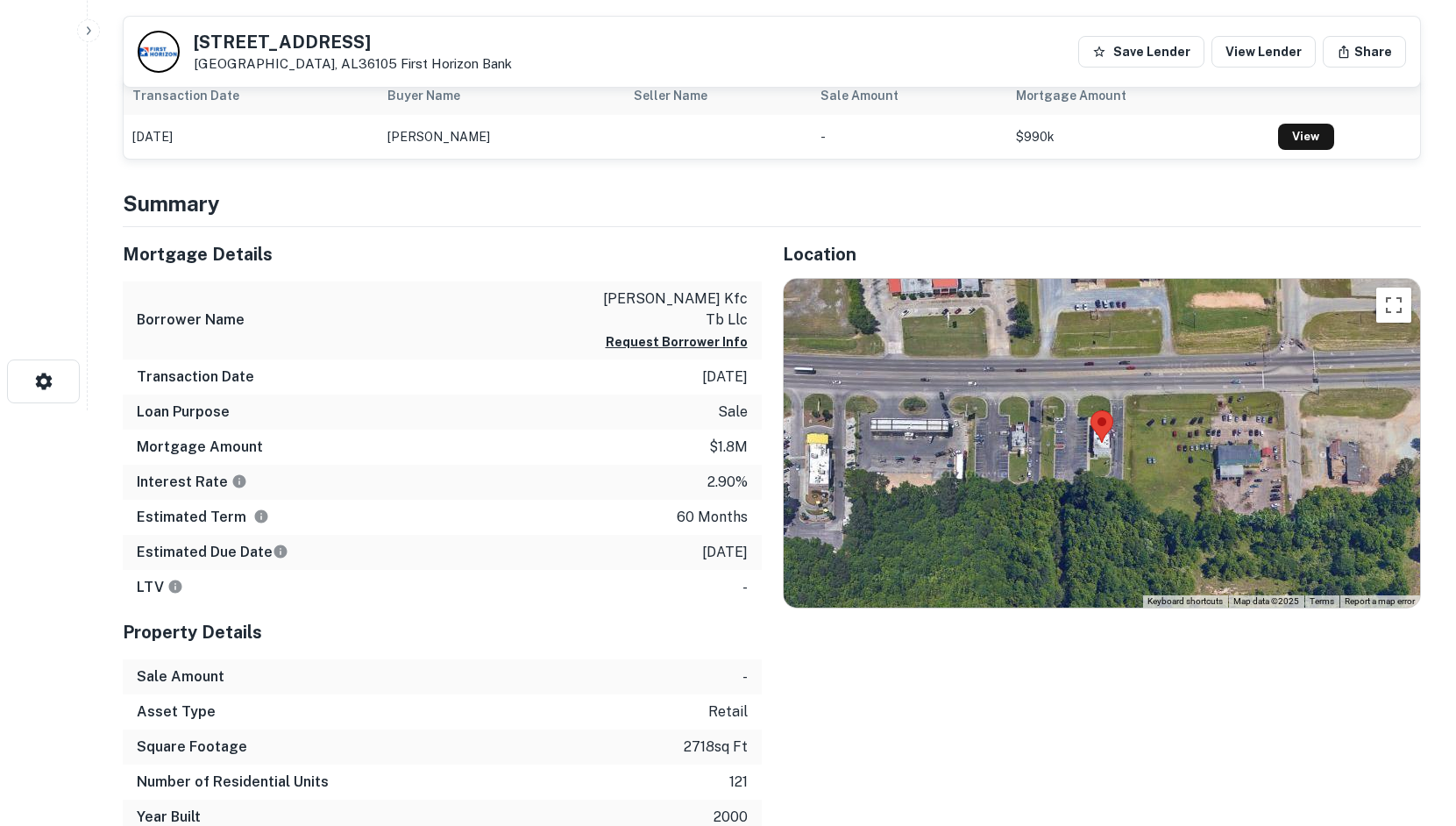
scroll to position [526, 0]
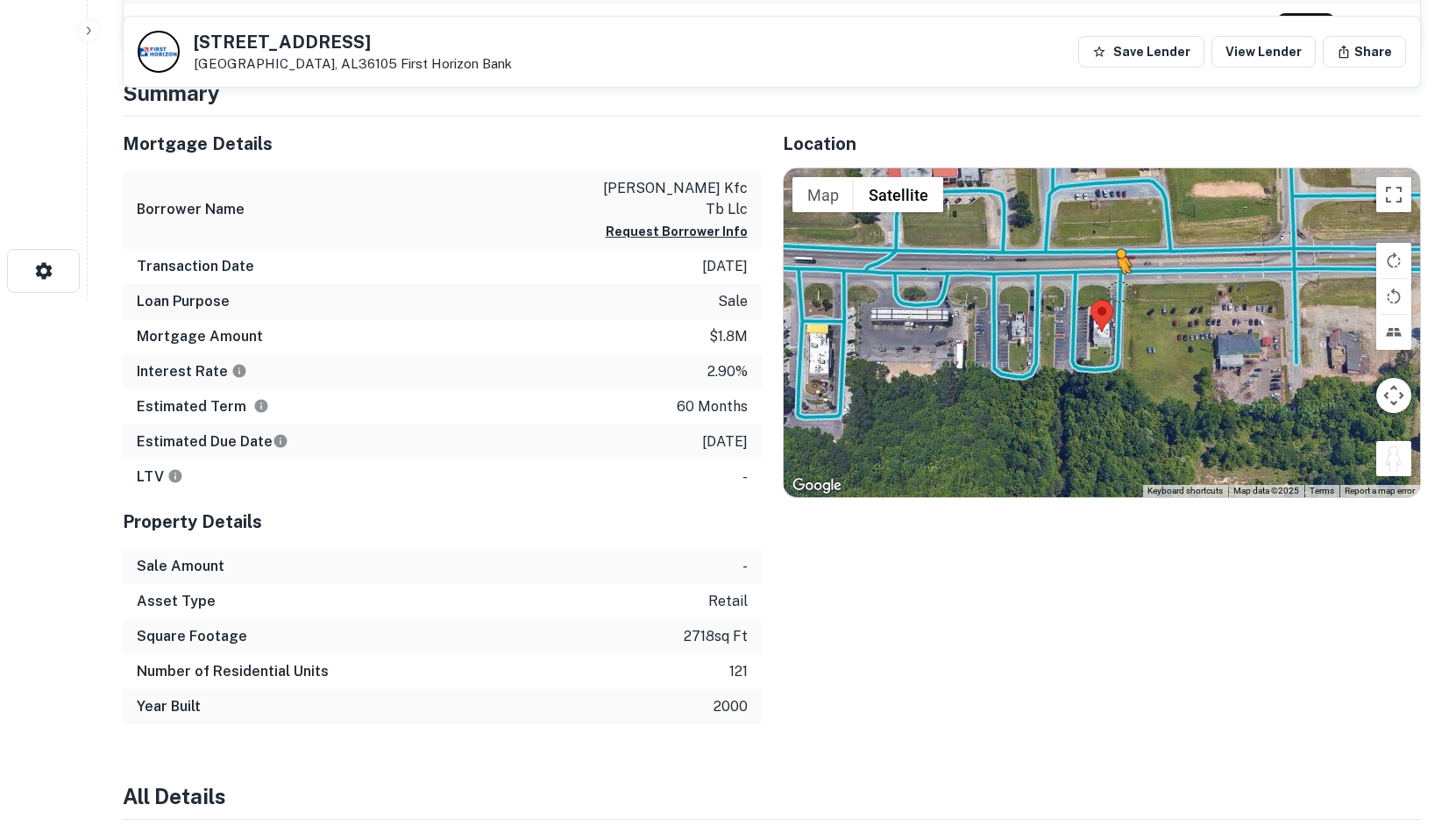
drag, startPoint x: 1392, startPoint y: 460, endPoint x: 1108, endPoint y: 291, distance: 330.5
click at [1108, 291] on div "To activate drag with keyboard, press Alt + Enter. Once in keyboard drag state,…" at bounding box center [1103, 333] width 638 height 329
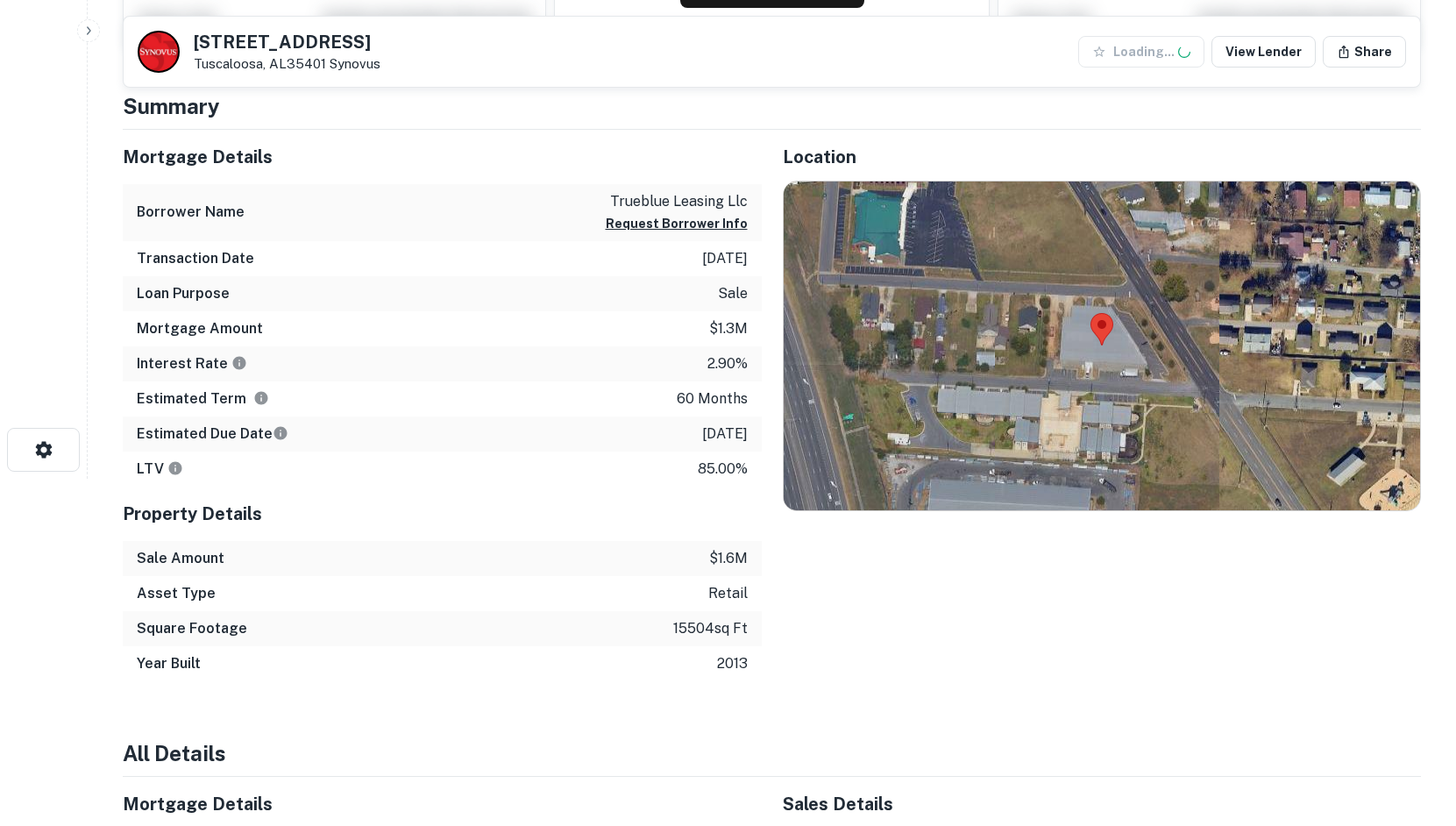
scroll to position [351, 0]
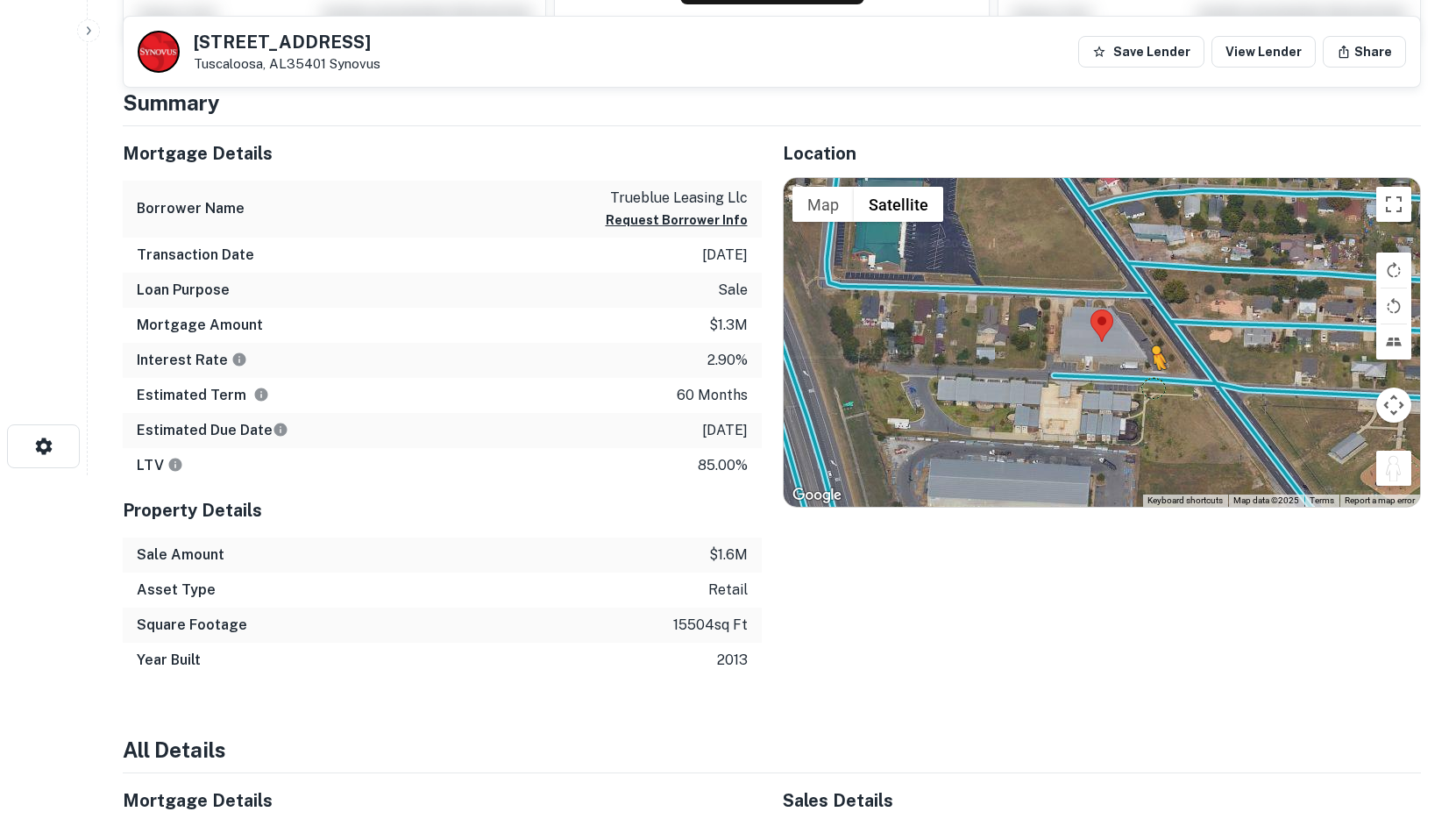
drag, startPoint x: 1399, startPoint y: 473, endPoint x: 1126, endPoint y: 386, distance: 286.5
click at [1126, 386] on div "To activate drag with keyboard, press Alt + Enter. Once in keyboard drag state,…" at bounding box center [1103, 343] width 638 height 329
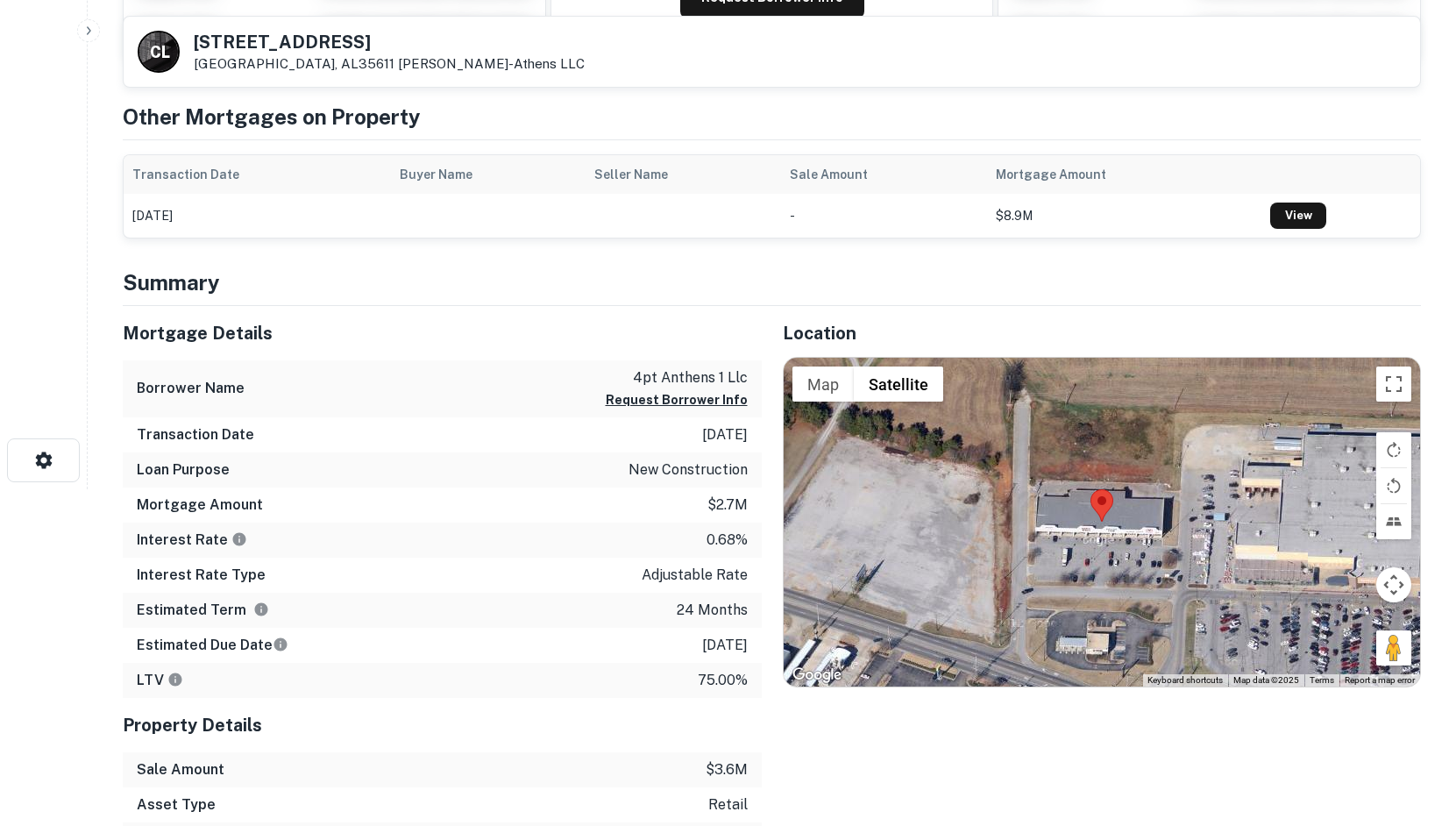
scroll to position [351, 0]
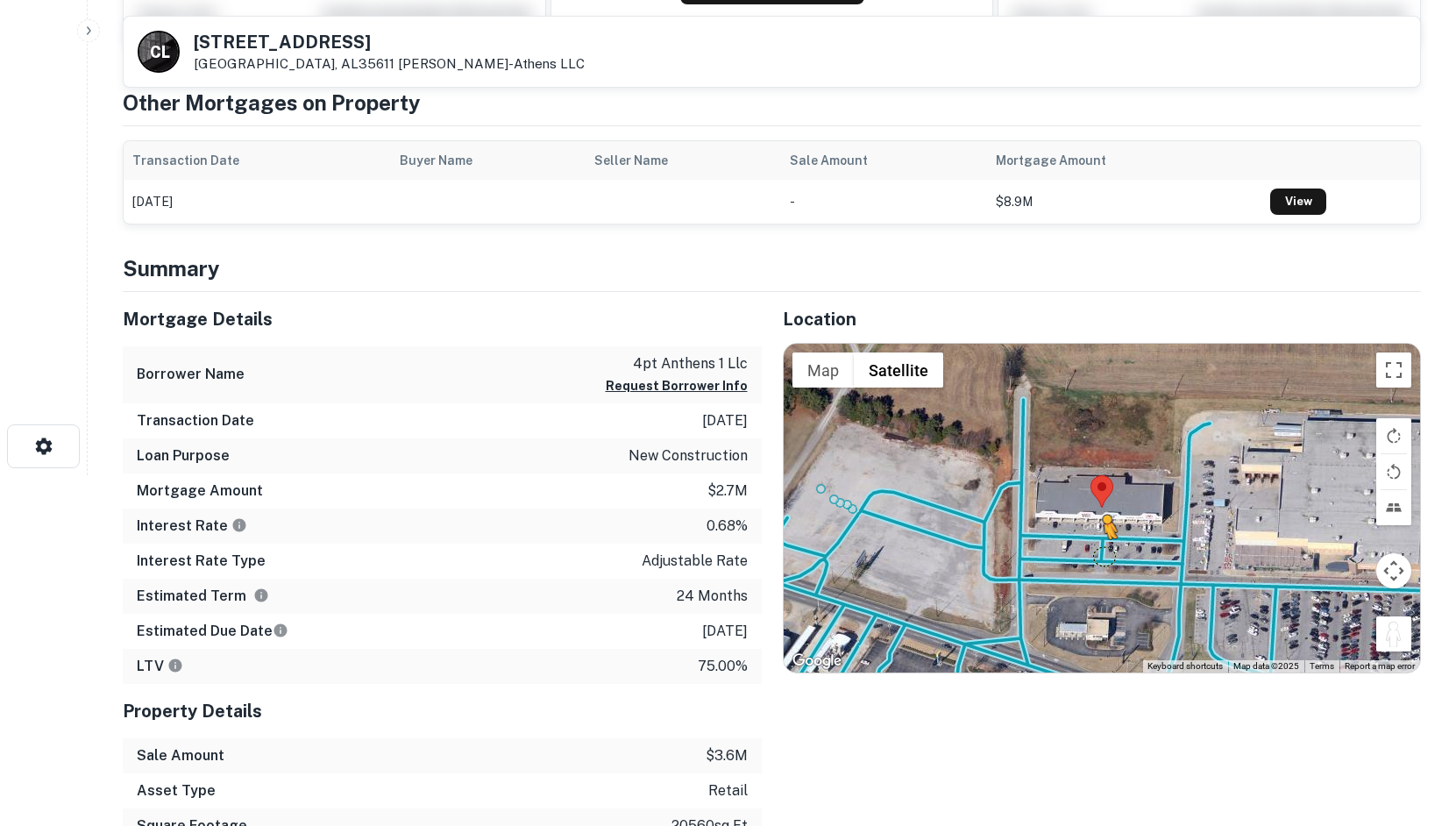
drag, startPoint x: 1402, startPoint y: 634, endPoint x: 1098, endPoint y: 562, distance: 312.4
click at [1098, 562] on div "To activate drag with keyboard, press Alt + Enter. Once in keyboard drag state,…" at bounding box center [1103, 508] width 638 height 329
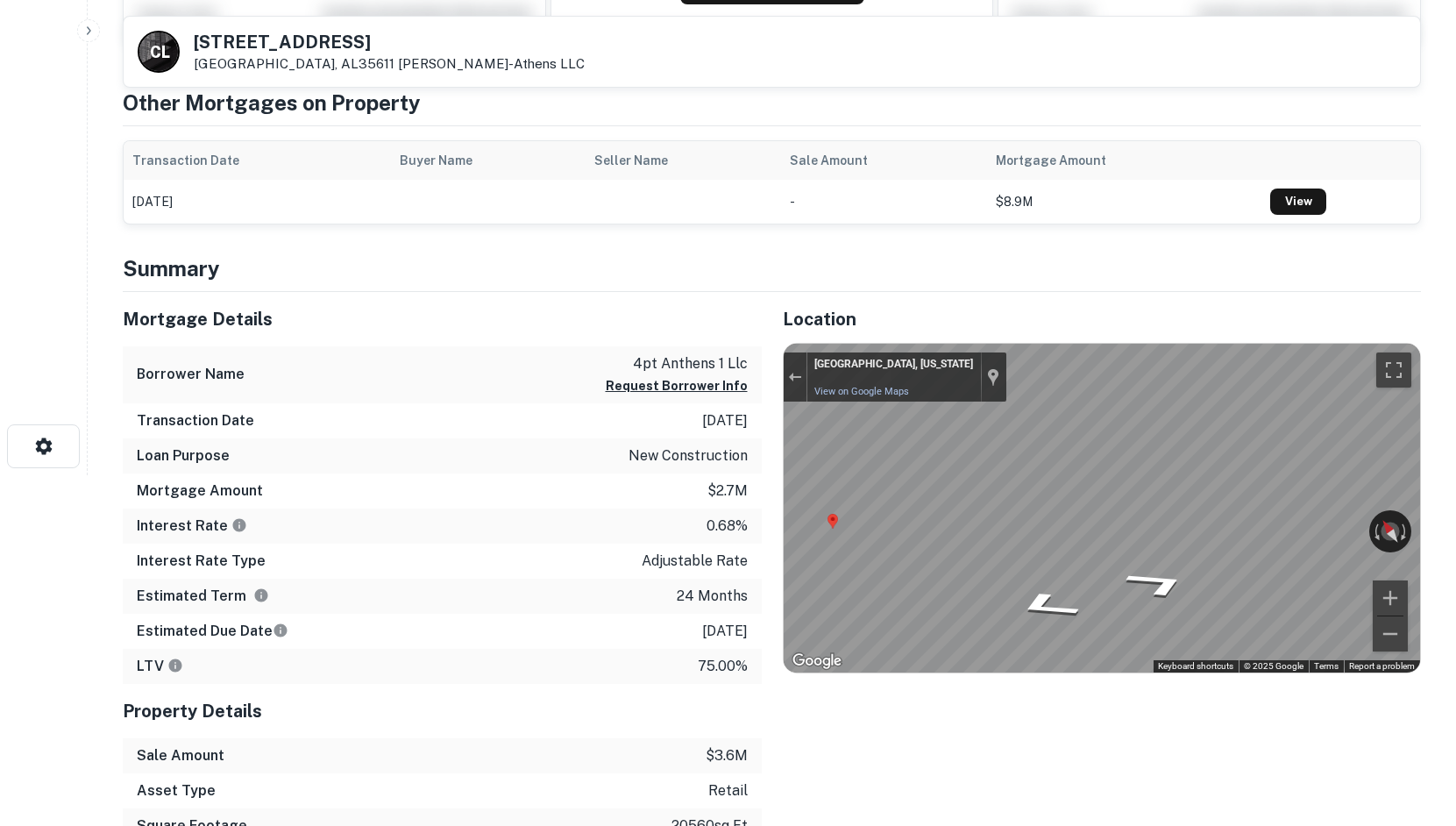
click at [727, 461] on div "Mortgage Details Borrower Name 4pt anthens 1 llc Request Borrower Info Transact…" at bounding box center [761, 585] width 1320 height 587
click at [1450, 475] on html "Search Borrowers Contacts Saved C L 1001 Us Highway 72 E Athens, AL35611 Crunkl…" at bounding box center [728, 62] width 1456 height 826
click at [1449, 475] on html "Search Borrowers Contacts Saved C L 1001 Us Highway 72 E Athens, AL35611 Crunkl…" at bounding box center [728, 62] width 1456 height 826
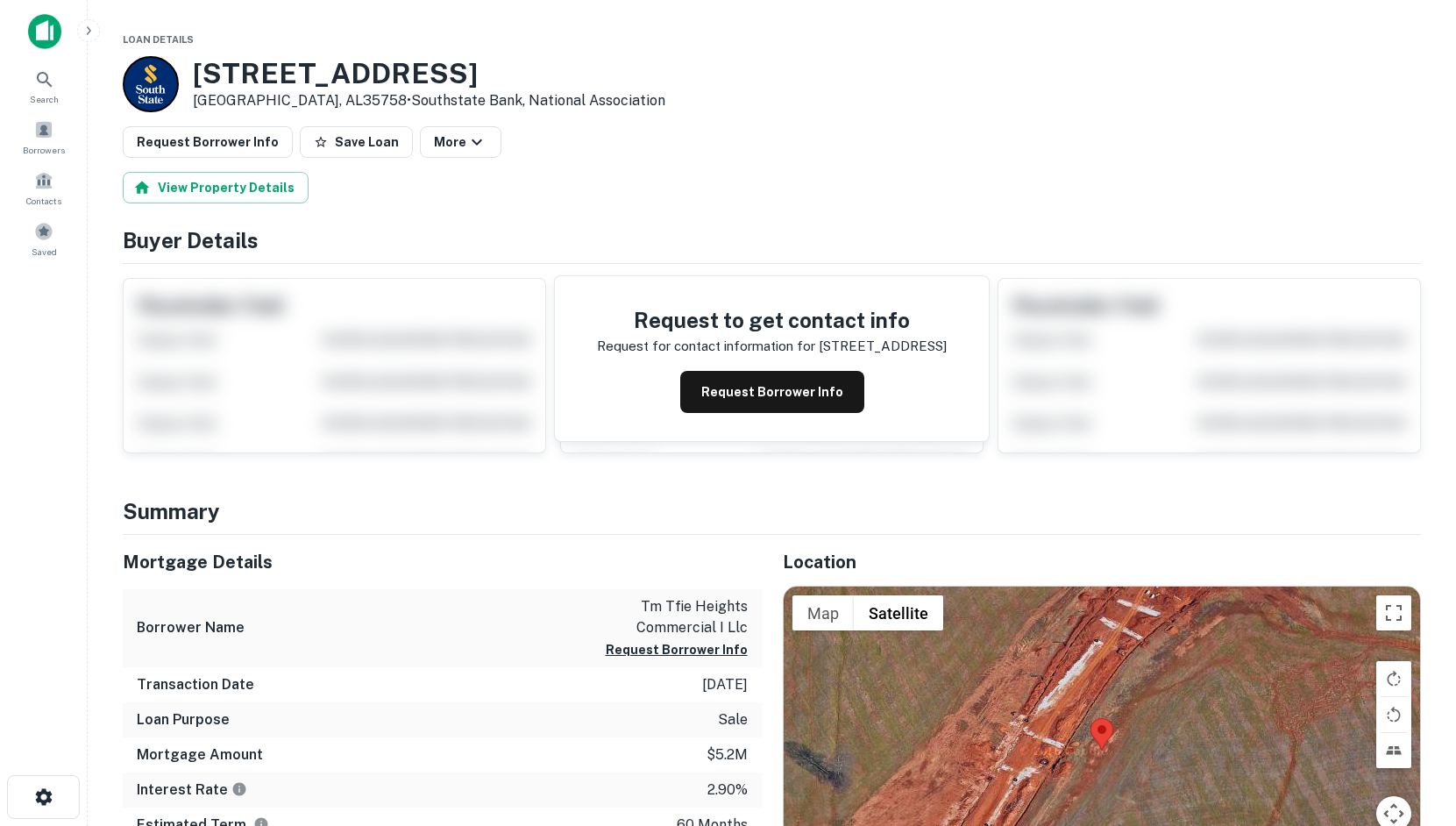
scroll to position [351, 0]
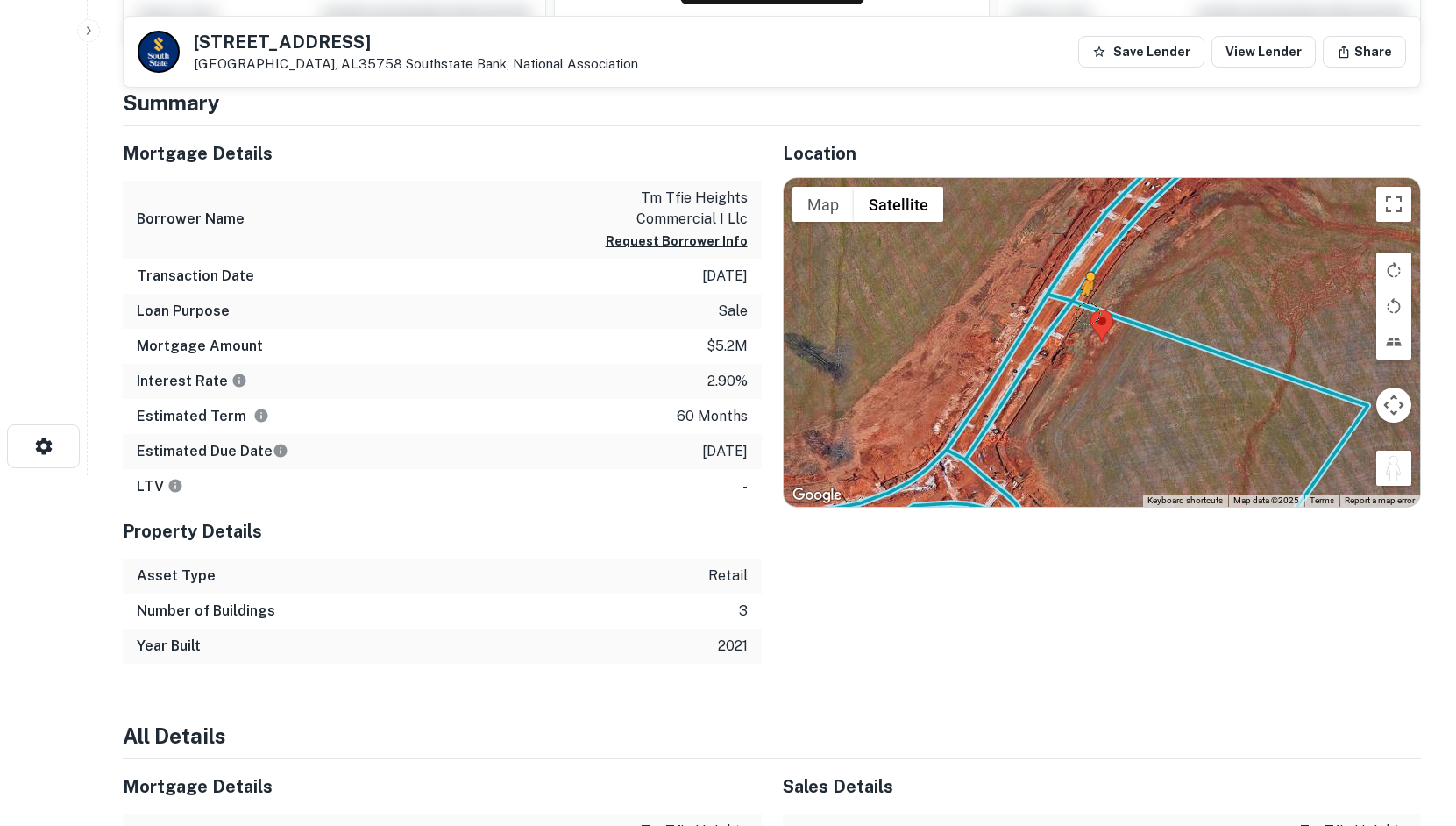
drag, startPoint x: 1398, startPoint y: 463, endPoint x: 1089, endPoint y: 316, distance: 342.2
click at [1089, 316] on div "To activate drag with keyboard, press Alt + Enter. Once in keyboard drag state,…" at bounding box center [1103, 343] width 638 height 329
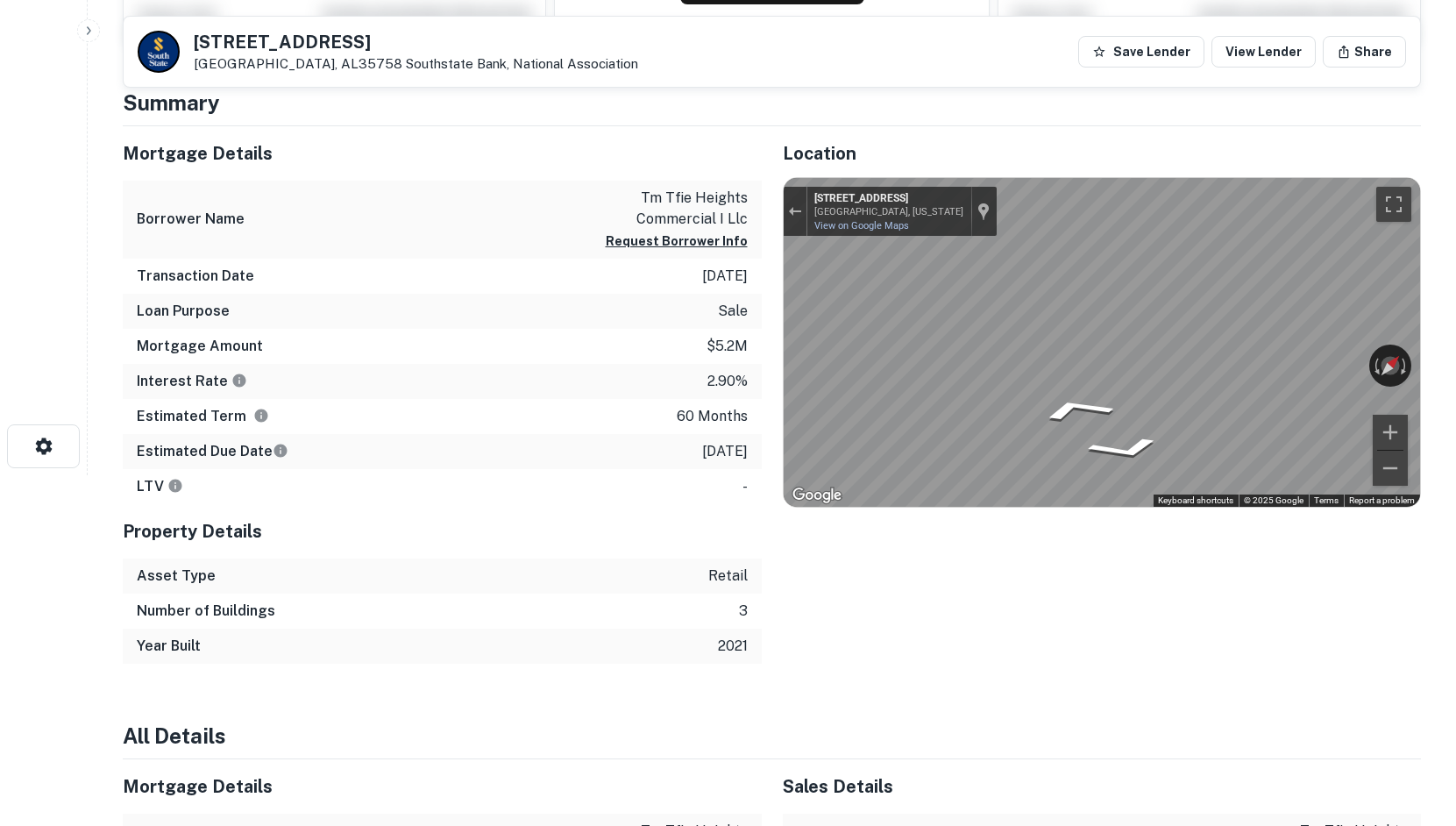
click at [1456, 355] on html "Search Borrowers Contacts Saved [STREET_ADDRESS][GEOGRAPHIC_DATA], National Ass…" at bounding box center [728, 62] width 1456 height 826
drag, startPoint x: 782, startPoint y: 354, endPoint x: 1384, endPoint y: 359, distance: 602.0
click at [1378, 361] on div "Location ← Move left → Move right ↑ Move up ↓ Move down + Zoom in - Zoom out Ho…" at bounding box center [1092, 395] width 660 height 538
click at [1456, 347] on html "Search Borrowers Contacts Saved [STREET_ADDRESS][GEOGRAPHIC_DATA], National Ass…" at bounding box center [728, 62] width 1456 height 826
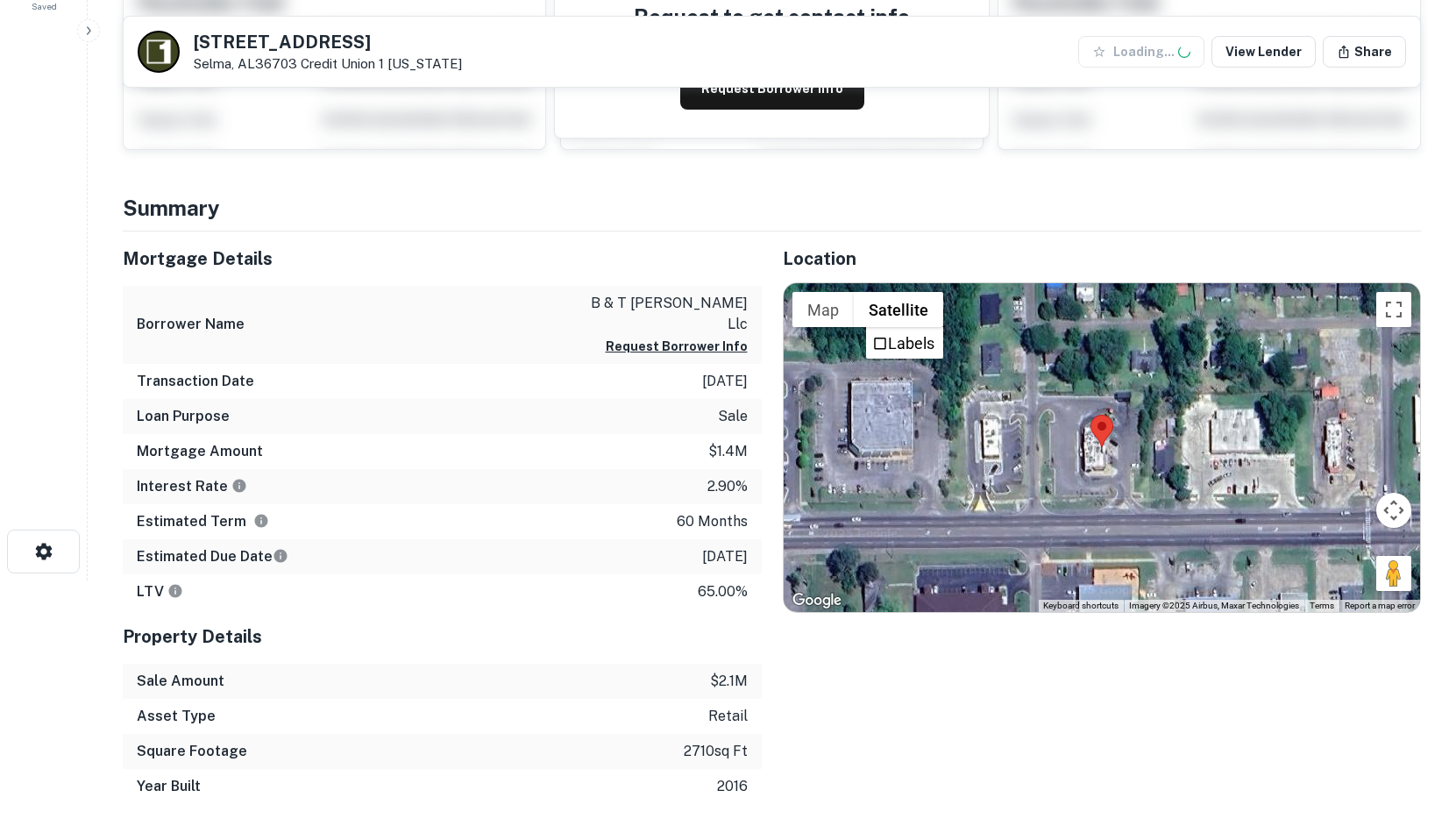
scroll to position [264, 0]
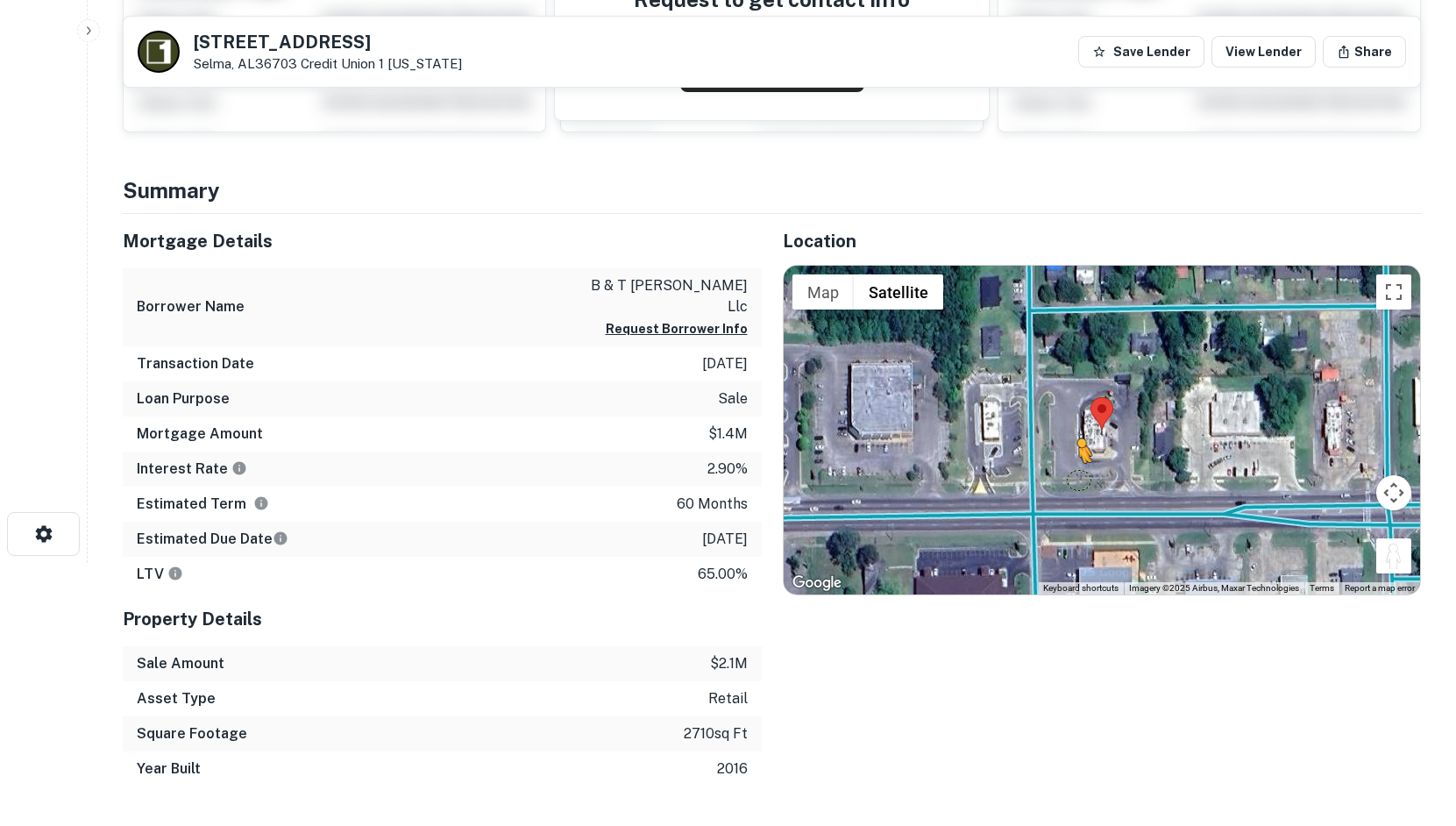
drag, startPoint x: 1392, startPoint y: 560, endPoint x: 1045, endPoint y: 480, distance: 356.1
click at [1045, 480] on div "To activate drag with keyboard, press Alt + Enter. Once in keyboard drag state,…" at bounding box center [1103, 431] width 638 height 329
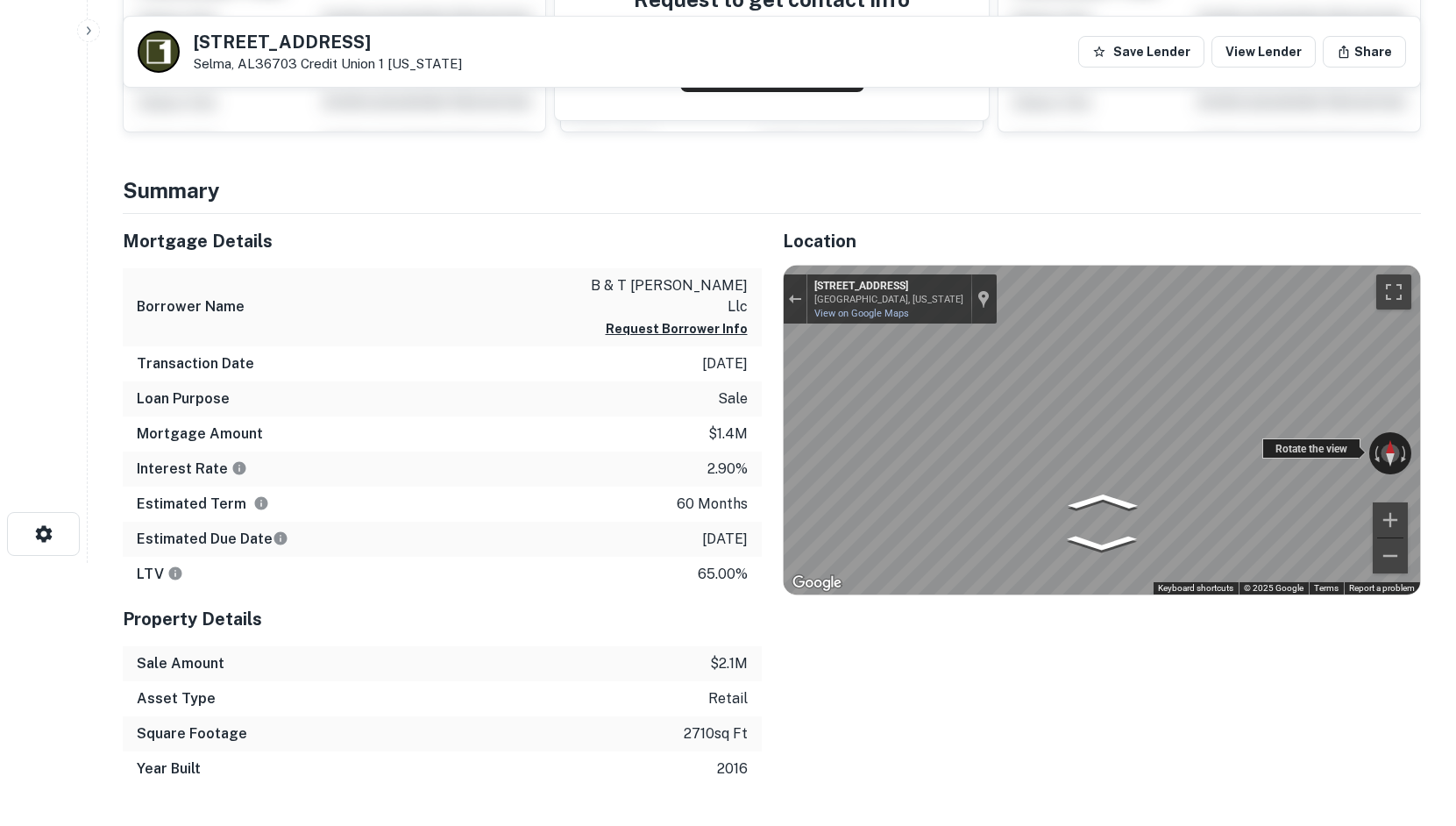
click at [831, 457] on div "← Move left → Move right ↑ Move up ↓ Move down + Zoom in - Zoom out 2415 Poplar…" at bounding box center [1103, 431] width 638 height 329
drag, startPoint x: 1292, startPoint y: 452, endPoint x: 687, endPoint y: 435, distance: 605.2
click at [687, 435] on div "Mortgage Details Borrower Name b & t mclaughlin llc Request Borrower Info Trans…" at bounding box center [761, 501] width 1320 height 572
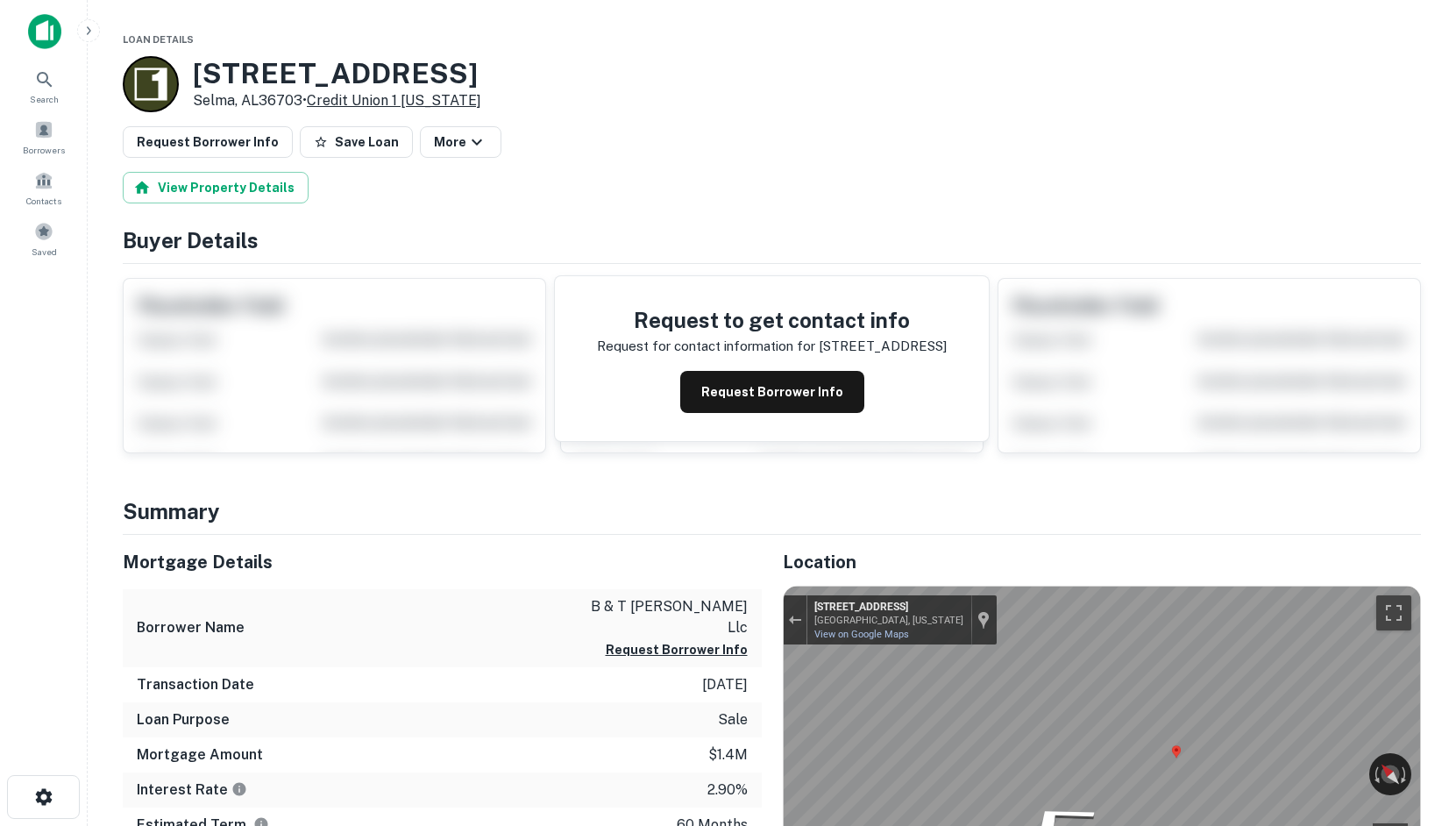
drag, startPoint x: 189, startPoint y: 58, endPoint x: 316, endPoint y: 103, distance: 134.7
click at [316, 103] on div "1201 Highland Ave Selma, AL36703 • Credit Union 1 Alaska" at bounding box center [302, 85] width 359 height 56
copy div "1201 Highland Ave Selma, AL36703 •"
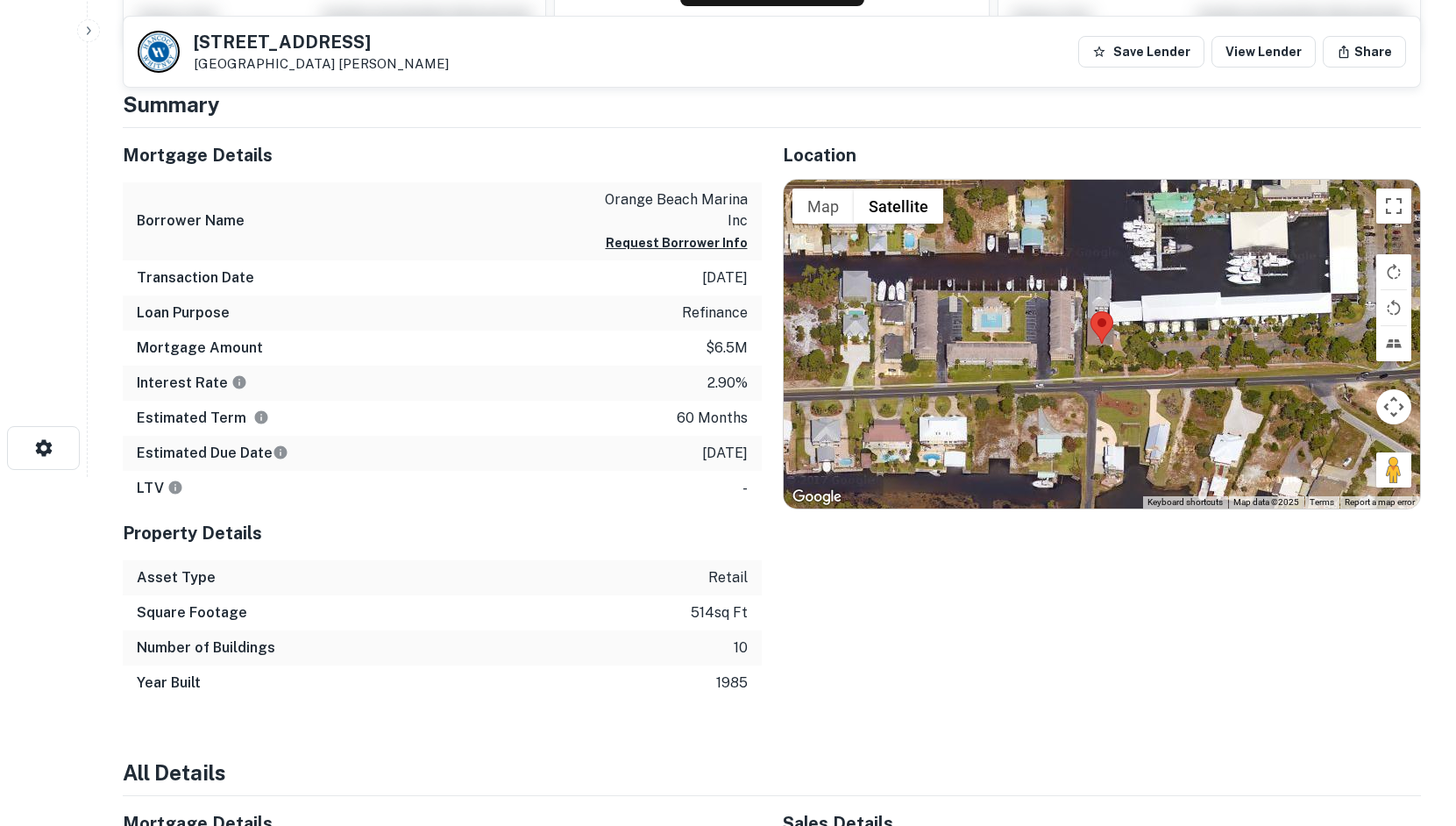
scroll to position [351, 0]
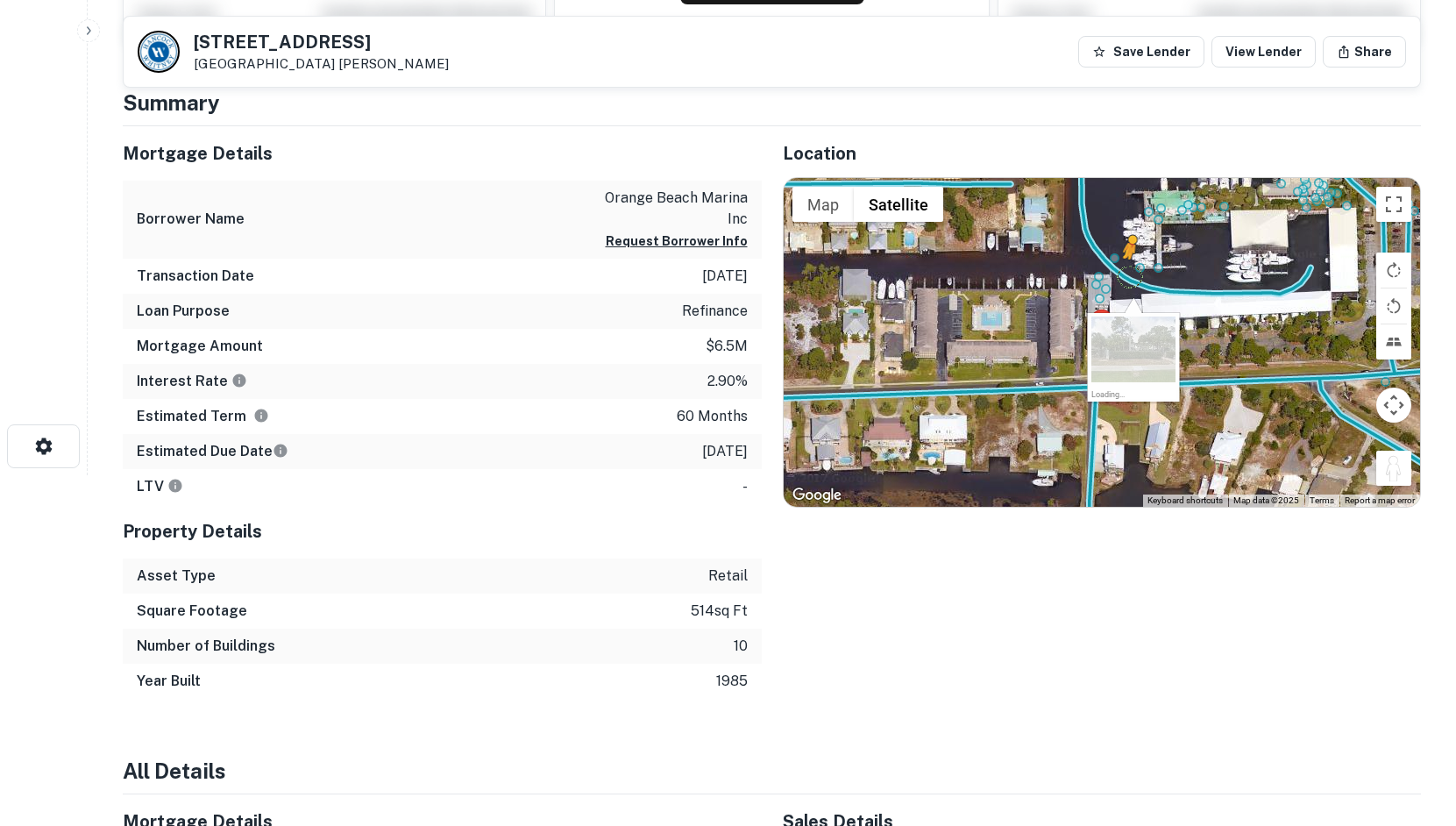
drag, startPoint x: 1302, startPoint y: 439, endPoint x: 1126, endPoint y: 277, distance: 239.2
click at [1126, 277] on div "To activate drag with keyboard, press Alt + Enter. Once in keyboard drag state,…" at bounding box center [1103, 343] width 638 height 329
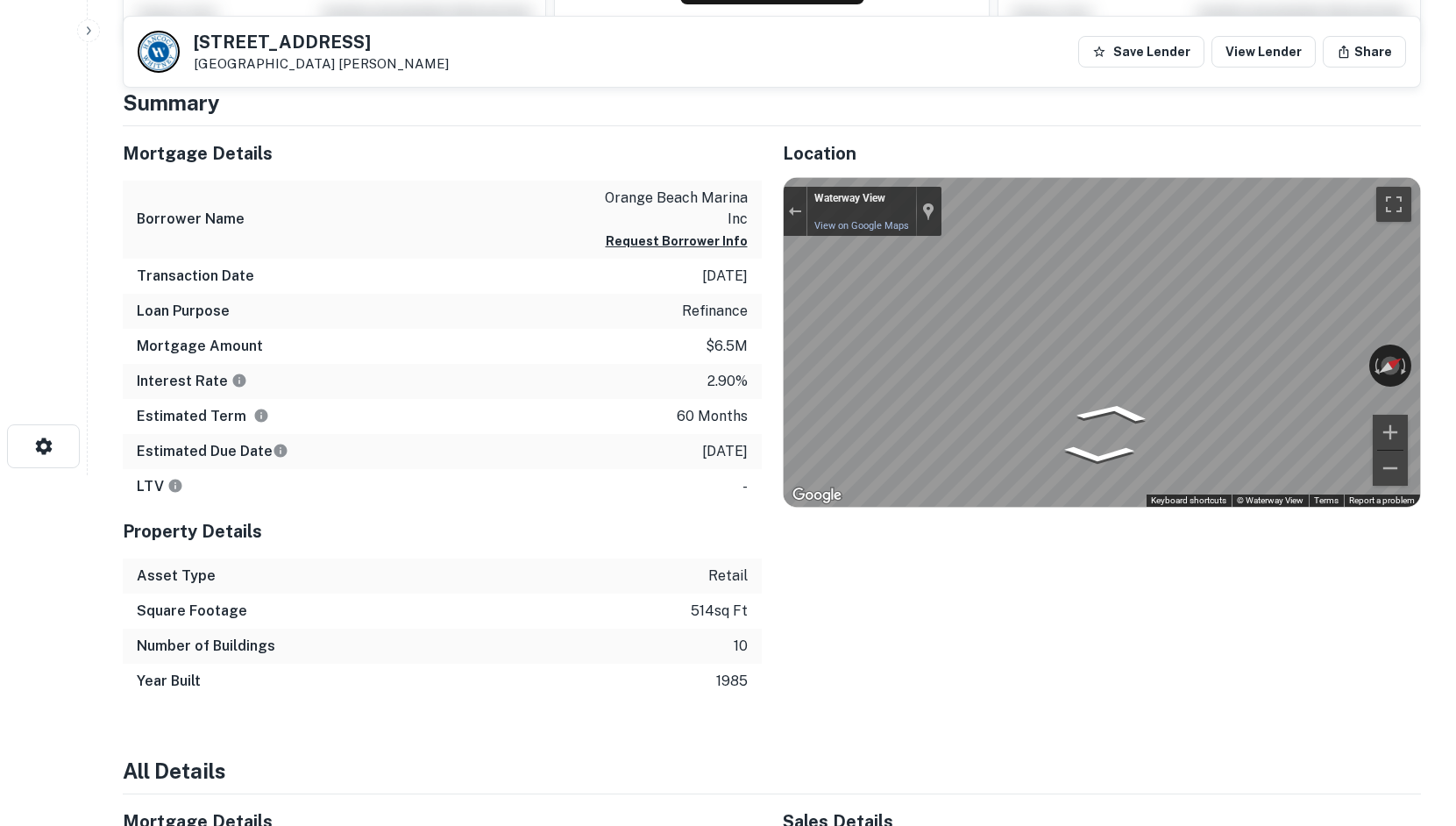
click at [1442, 314] on main "[STREET_ADDRESS] [PERSON_NAME] Save Lender View Lender Share View Property Deta…" at bounding box center [772, 62] width 1369 height 826
click at [794, 215] on div "Exit the Street View" at bounding box center [795, 212] width 13 height 11
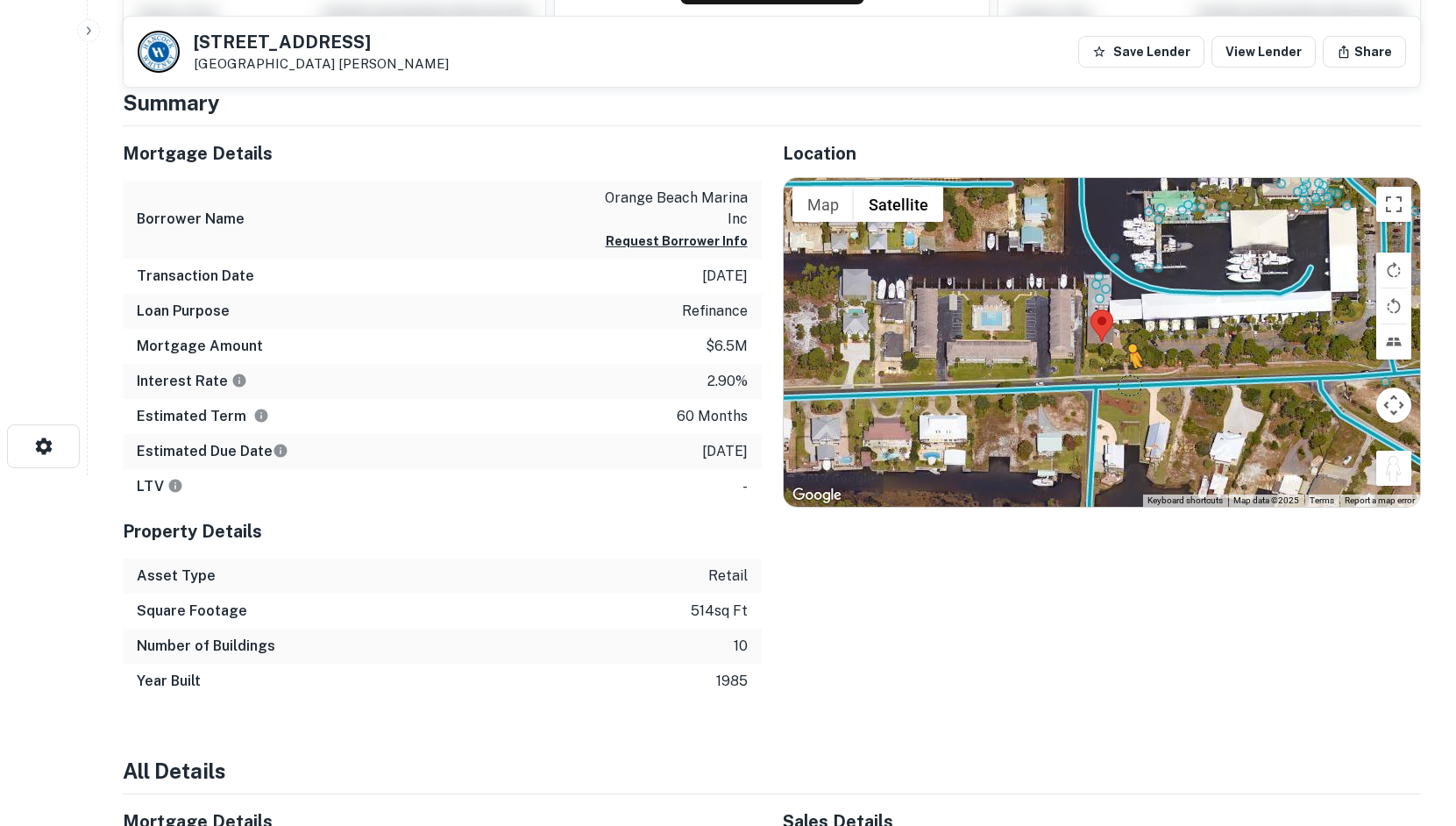
drag, startPoint x: 1404, startPoint y: 477, endPoint x: 1096, endPoint y: 376, distance: 324.1
click at [1096, 376] on div "To activate drag with keyboard, press Alt + Enter. Once in keyboard drag state,…" at bounding box center [1103, 343] width 638 height 329
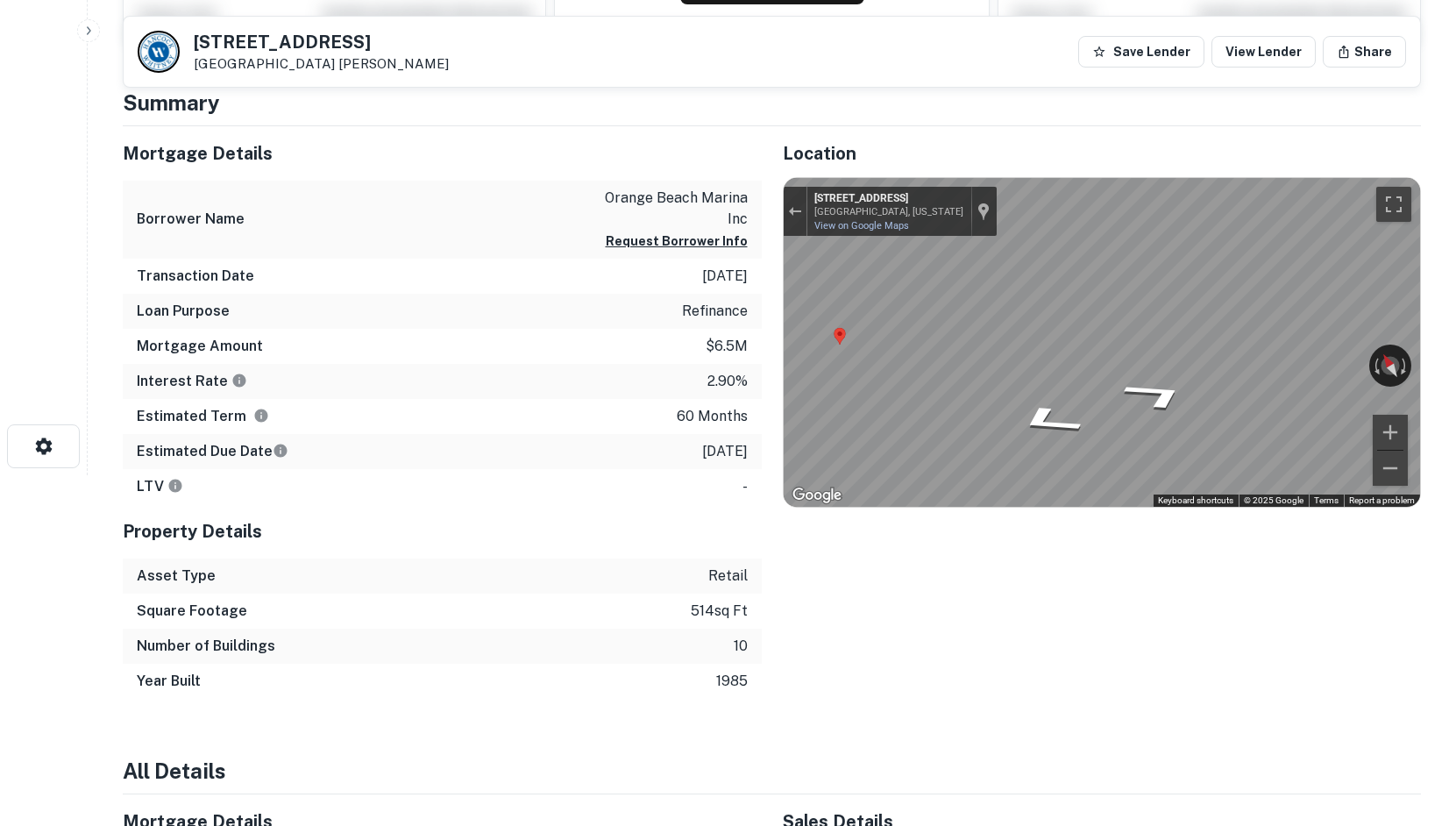
click at [1456, 308] on html "Search Borrowers Contacts Saved 27075 Marina Rd Orange Beach, AL36561 Hancock W…" at bounding box center [728, 62] width 1456 height 826
click at [1275, 370] on div "← Move left → Move right ↑ Move up ↓ Move down + Zoom in - Zoom out 27016 Marin…" at bounding box center [1103, 343] width 638 height 329
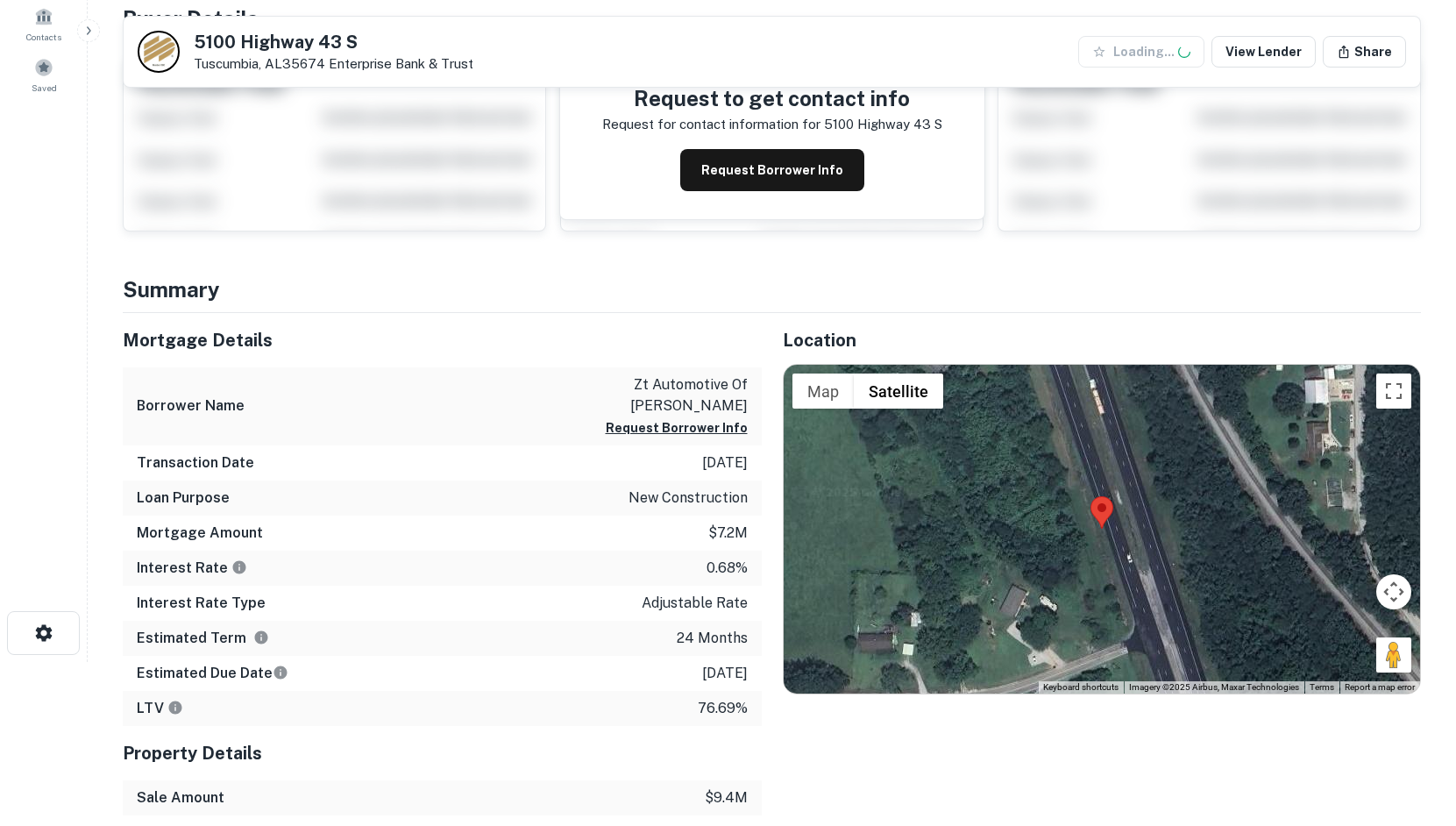
scroll to position [292, 0]
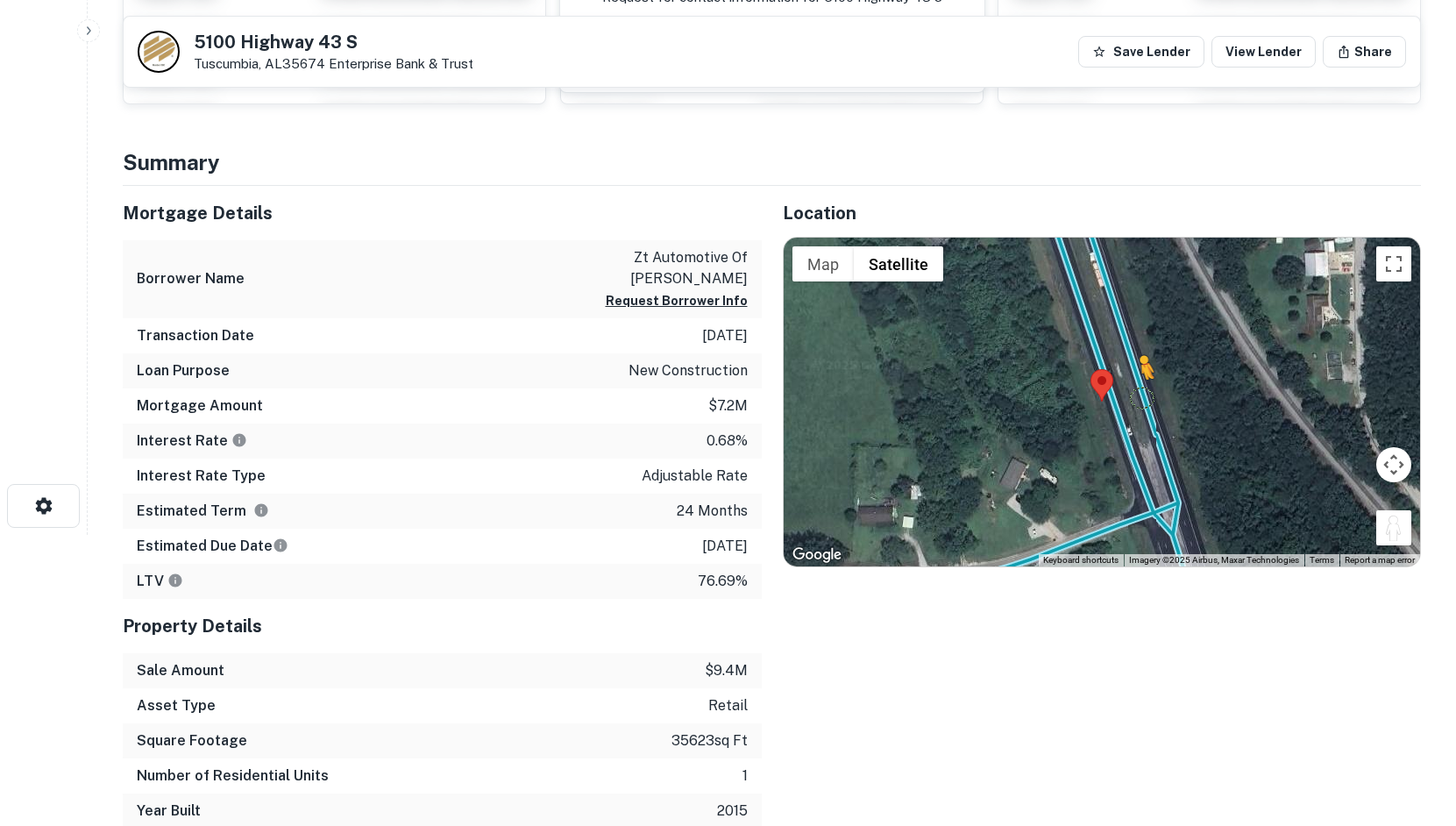
drag, startPoint x: 1393, startPoint y: 525, endPoint x: 1100, endPoint y: 393, distance: 321.4
click at [1100, 393] on div "To activate drag with keyboard, press Alt + Enter. Once in keyboard drag state,…" at bounding box center [1103, 403] width 638 height 329
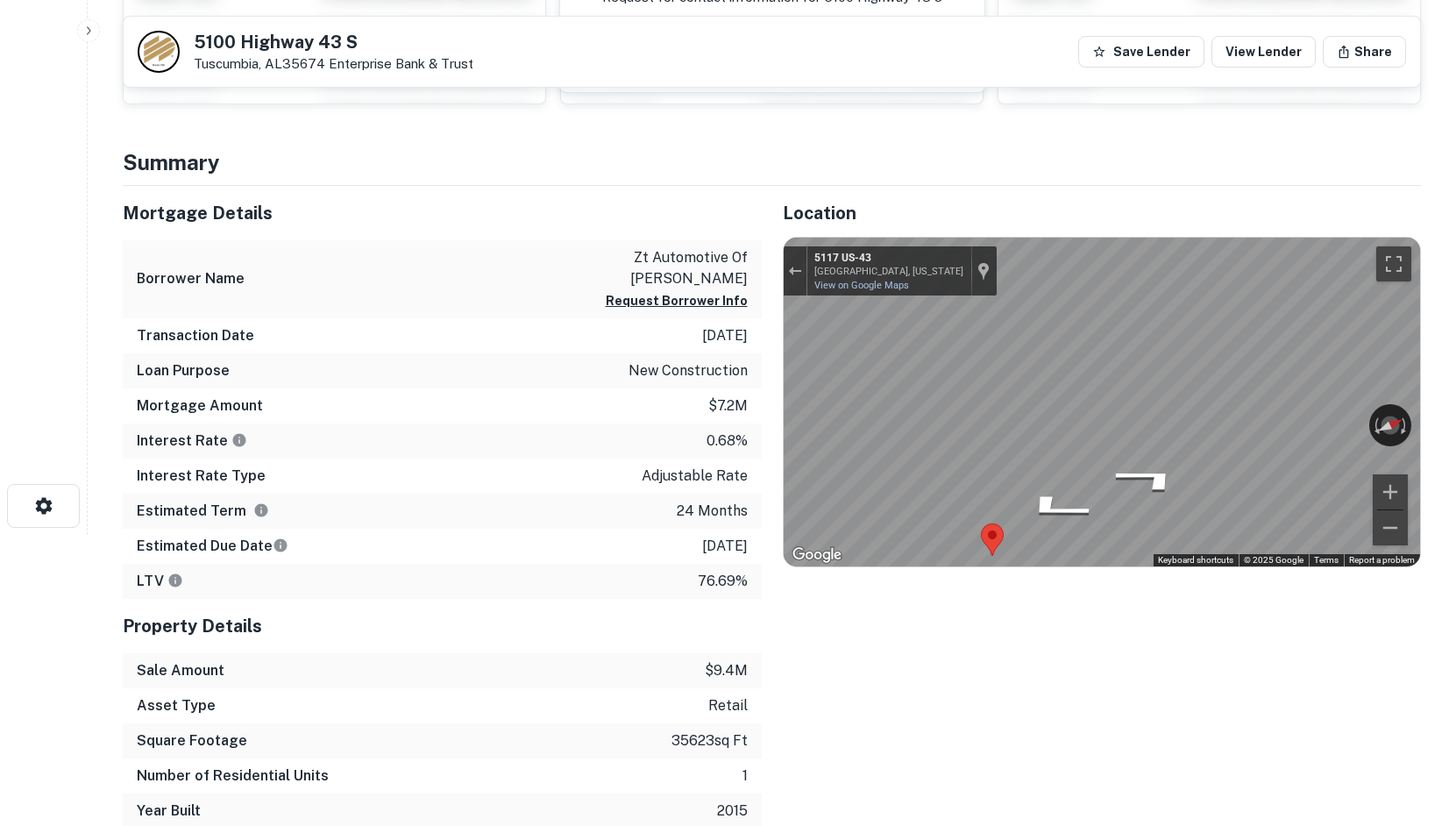
click at [1456, 393] on html "Search Borrowers Contacts Saved 5100 Highway 43 S Tuscumbia, AL35674 Enterprise…" at bounding box center [728, 121] width 1456 height 826
click at [1456, 407] on html "Search Borrowers Contacts Saved 5100 Highway 43 S Tuscumbia, AL35674 Enterprise…" at bounding box center [728, 121] width 1456 height 826
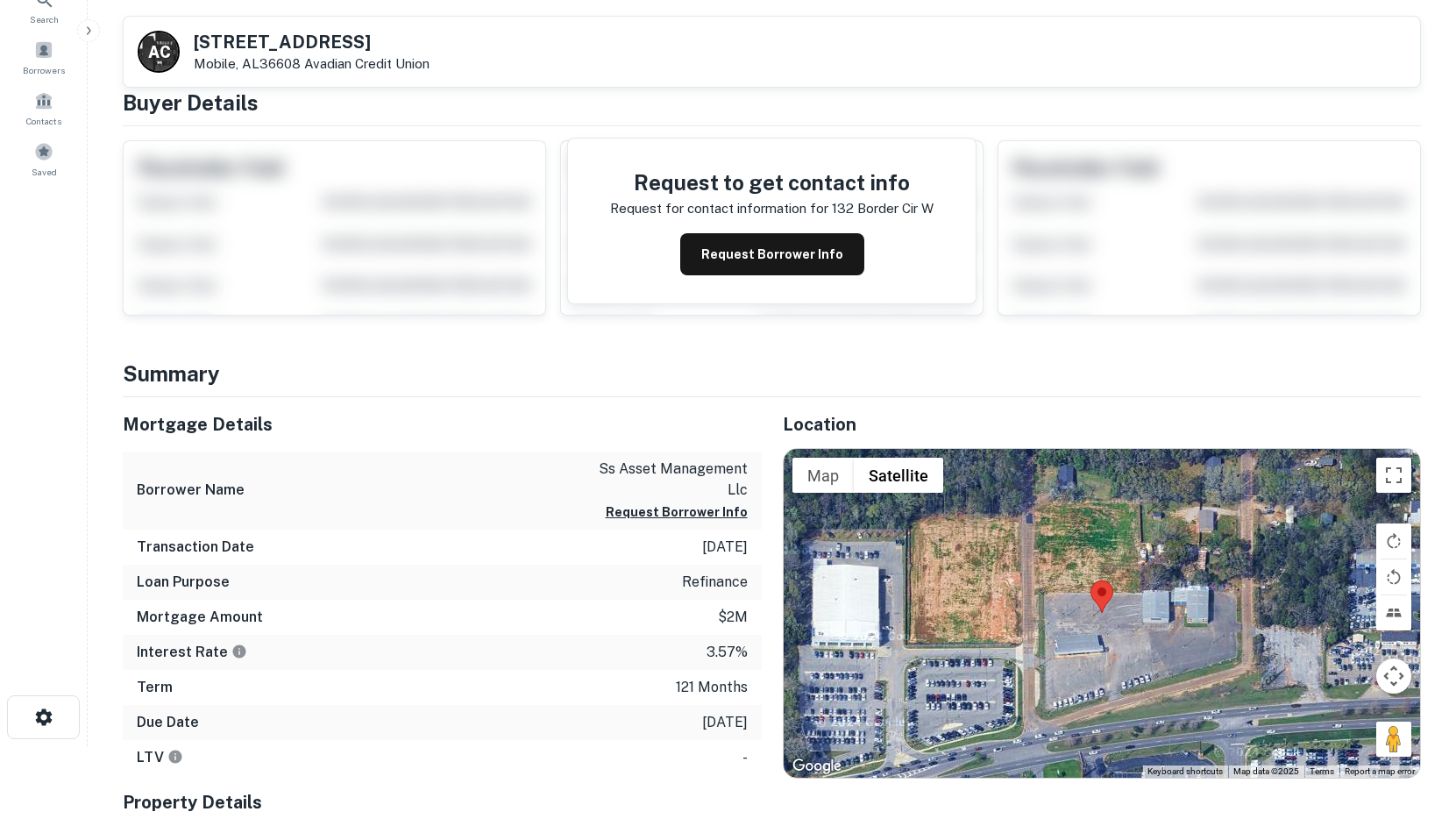
scroll to position [264, 0]
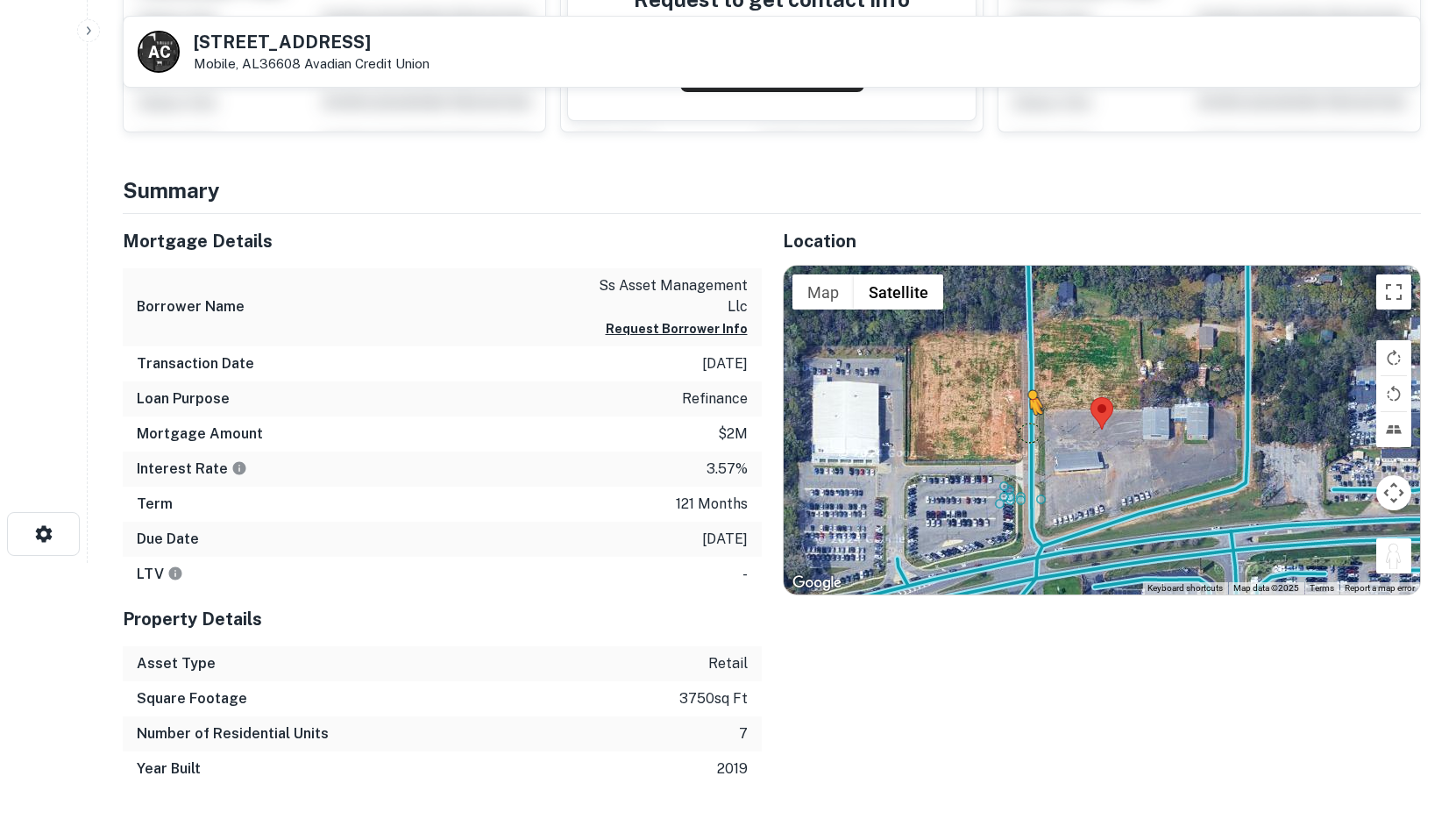
drag, startPoint x: 1402, startPoint y: 552, endPoint x: 1021, endPoint y: 433, distance: 399.2
click at [1021, 433] on div "To activate drag with keyboard, press Alt + Enter. Once in keyboard drag state,…" at bounding box center [1103, 431] width 638 height 329
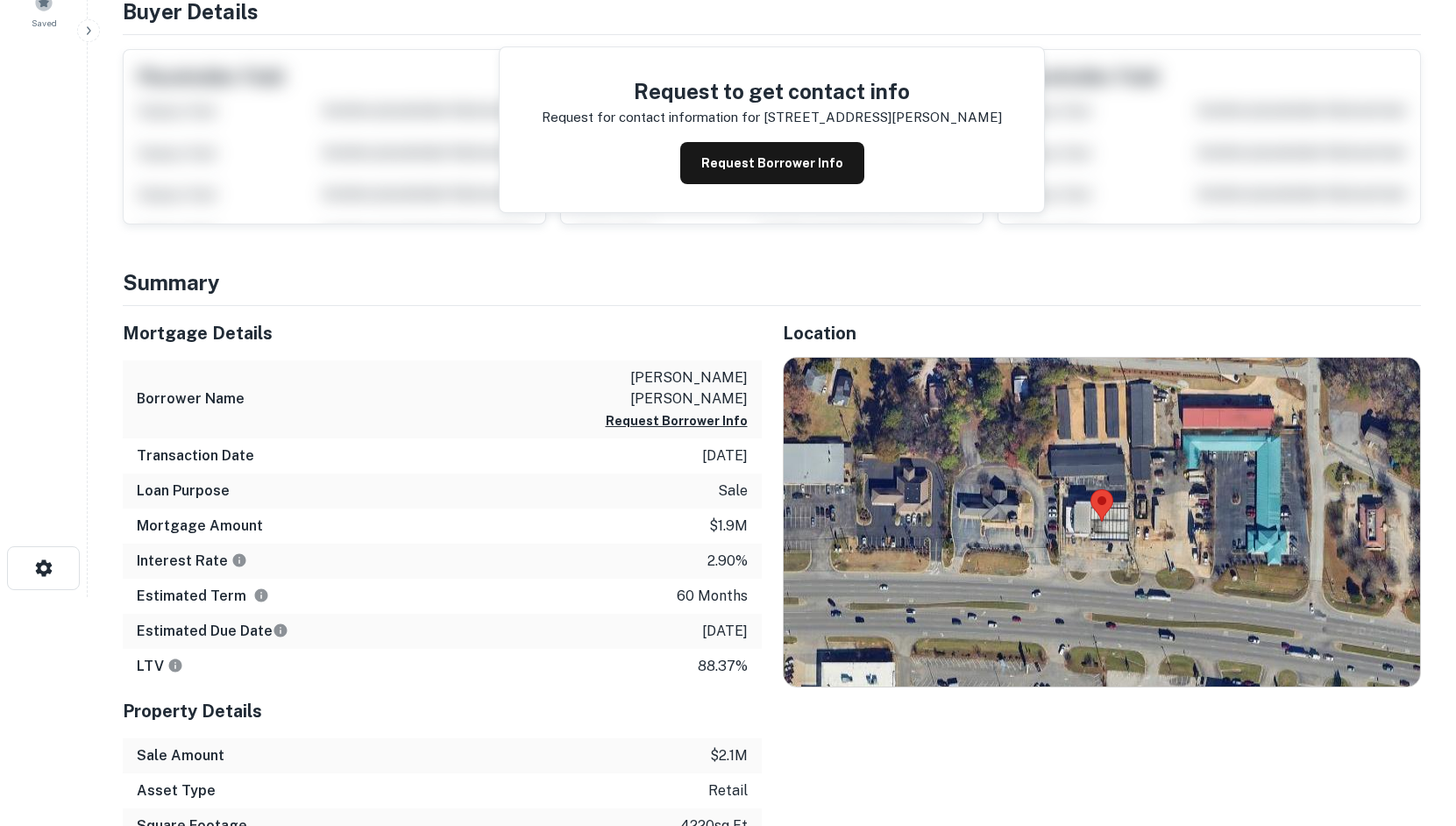
scroll to position [264, 0]
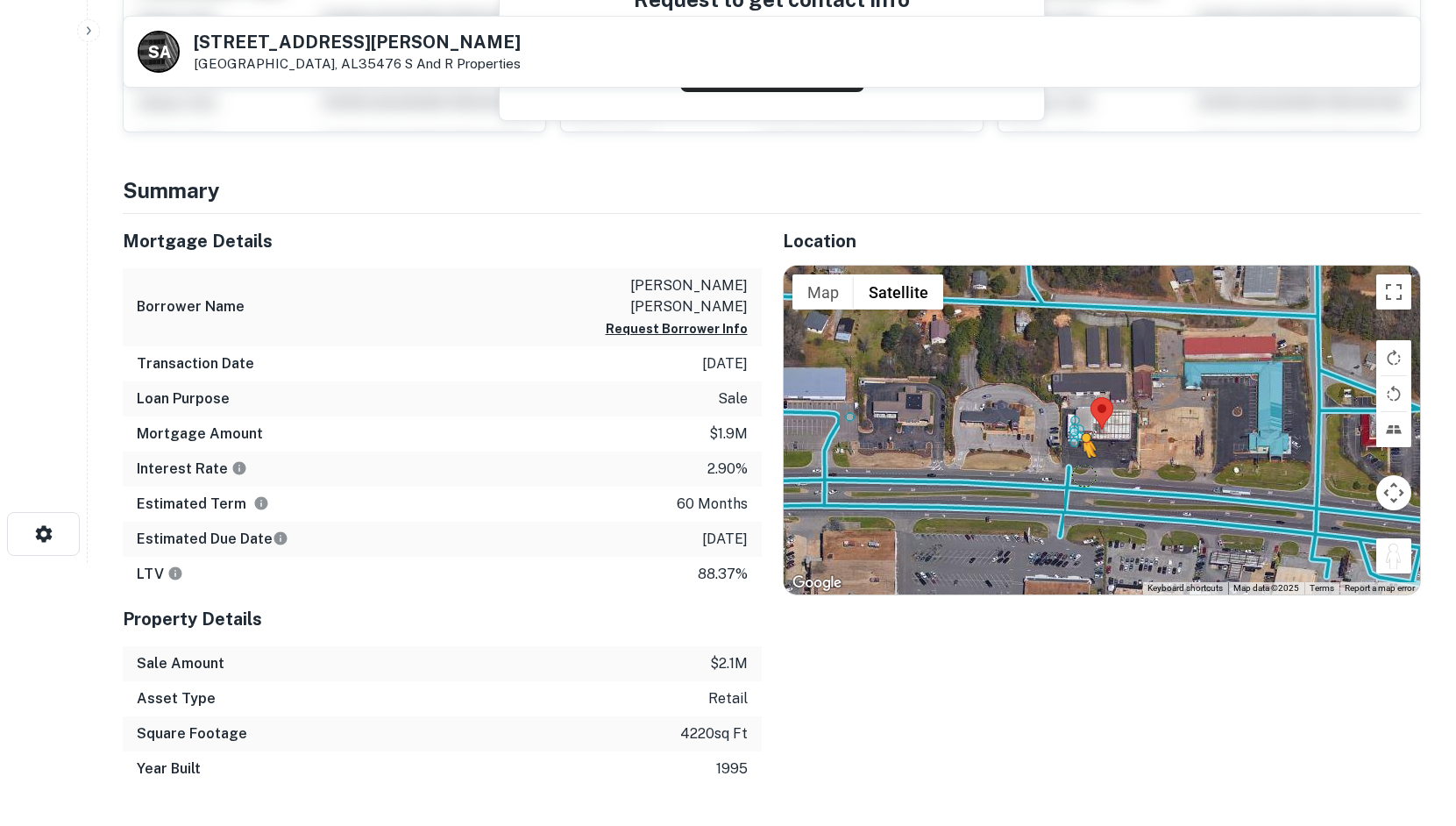
drag, startPoint x: 1407, startPoint y: 558, endPoint x: 1050, endPoint y: 465, distance: 368.9
click at [1050, 465] on div "To activate drag with keyboard, press Alt + Enter. Once in keyboard drag state,…" at bounding box center [1103, 431] width 638 height 329
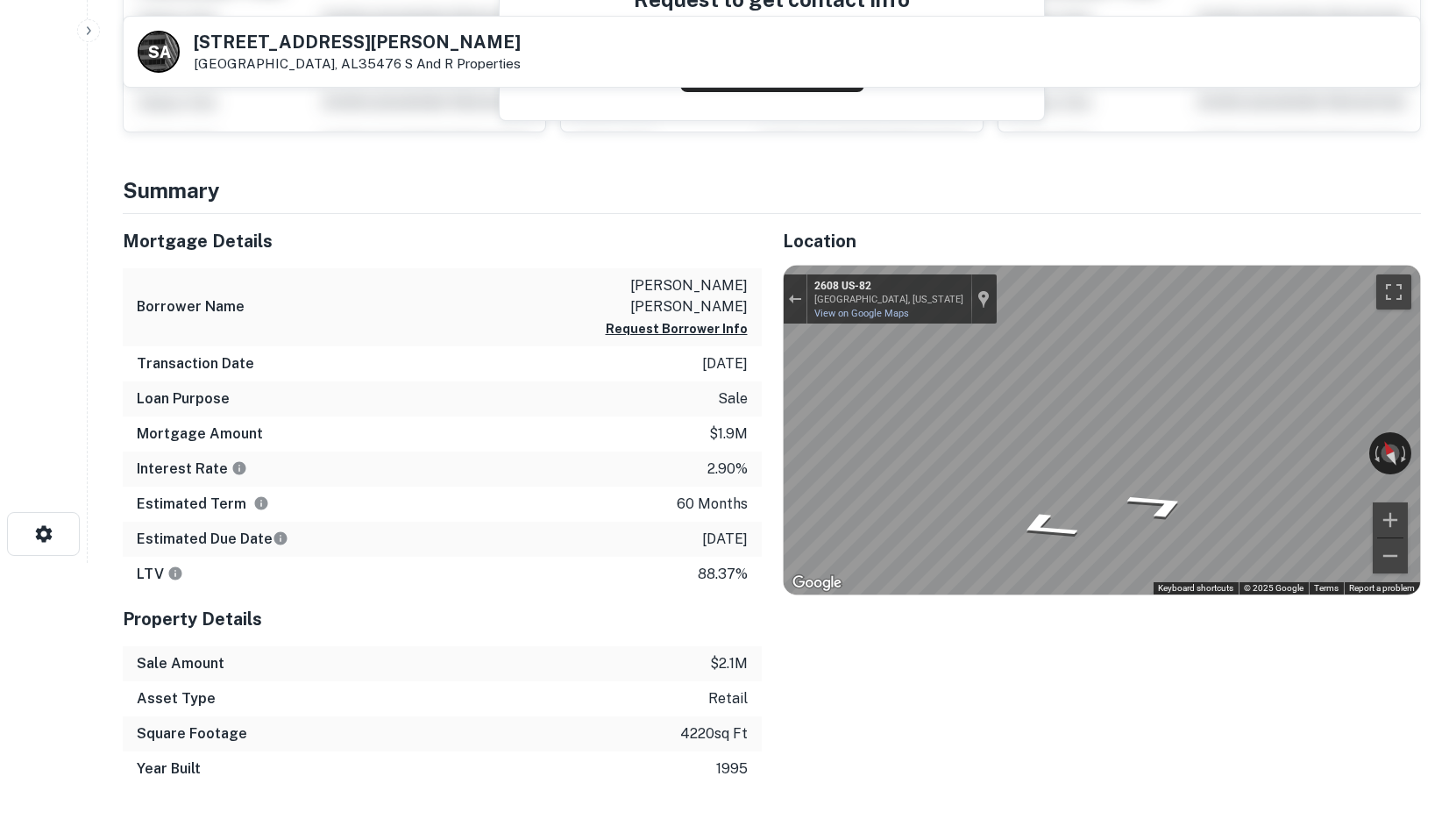
click at [1456, 515] on html "Search Borrowers Contacts Saved S A [STREET_ADDRESS][PERSON_NAME] S And R Prope…" at bounding box center [728, 149] width 1456 height 826
click at [745, 381] on div "Mortgage Details Borrower Name [PERSON_NAME] [PERSON_NAME] Request Borrower Inf…" at bounding box center [761, 501] width 1320 height 572
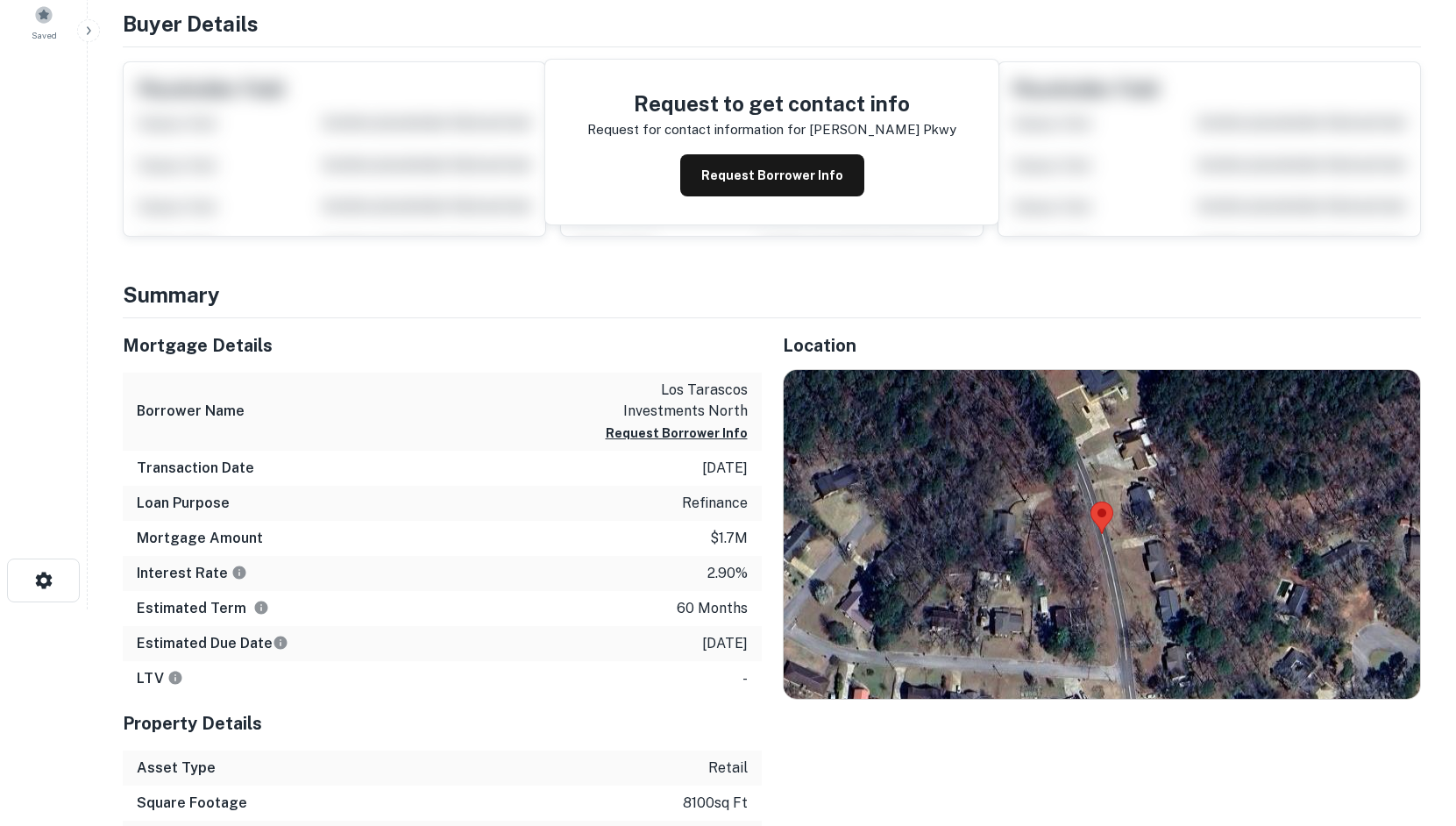
scroll to position [351, 0]
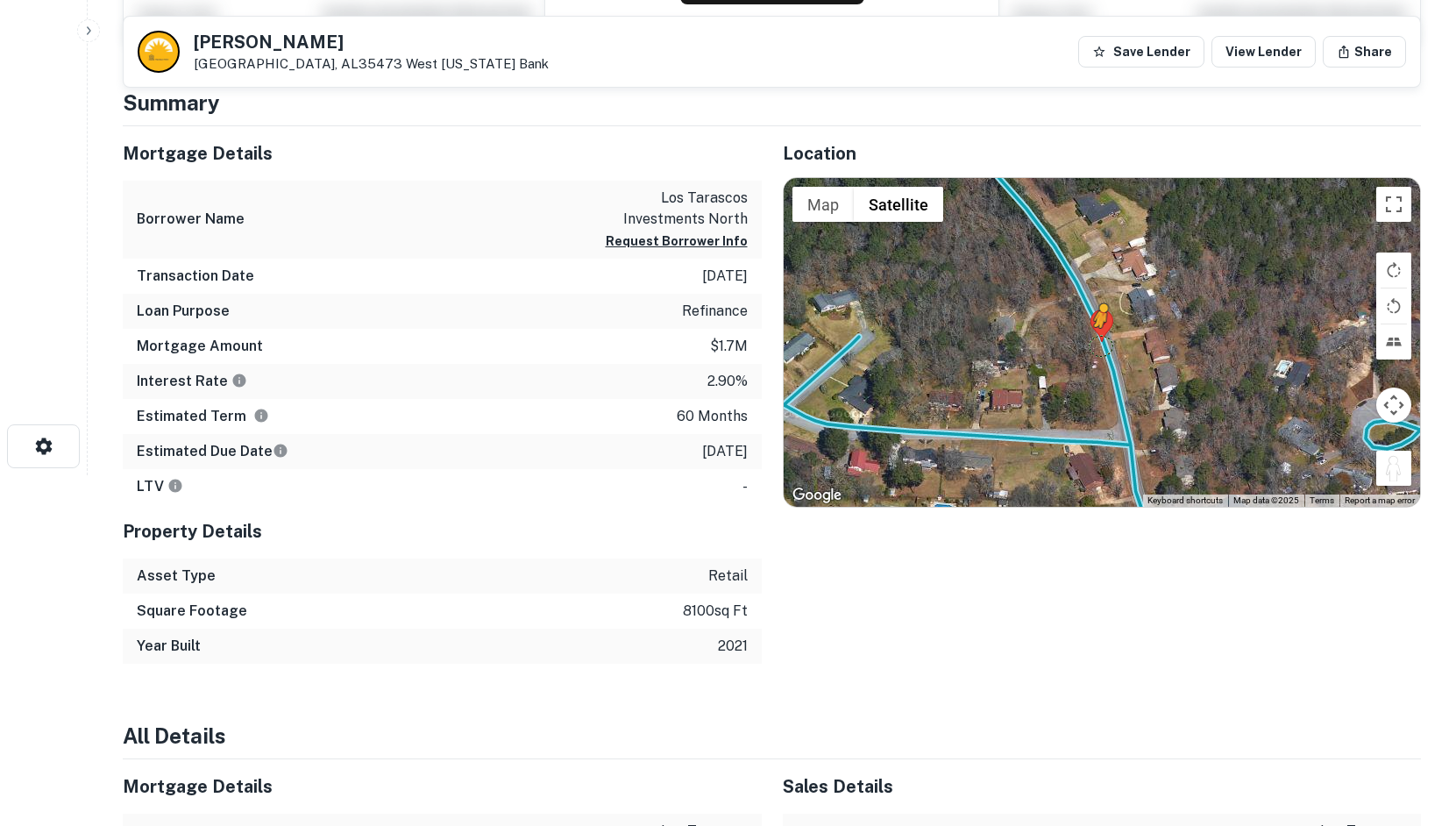
drag, startPoint x: 1402, startPoint y: 485, endPoint x: 1102, endPoint y: 343, distance: 331.9
click at [1102, 343] on div "To activate drag with keyboard, press Alt + Enter. Once in keyboard drag state,…" at bounding box center [1103, 343] width 638 height 329
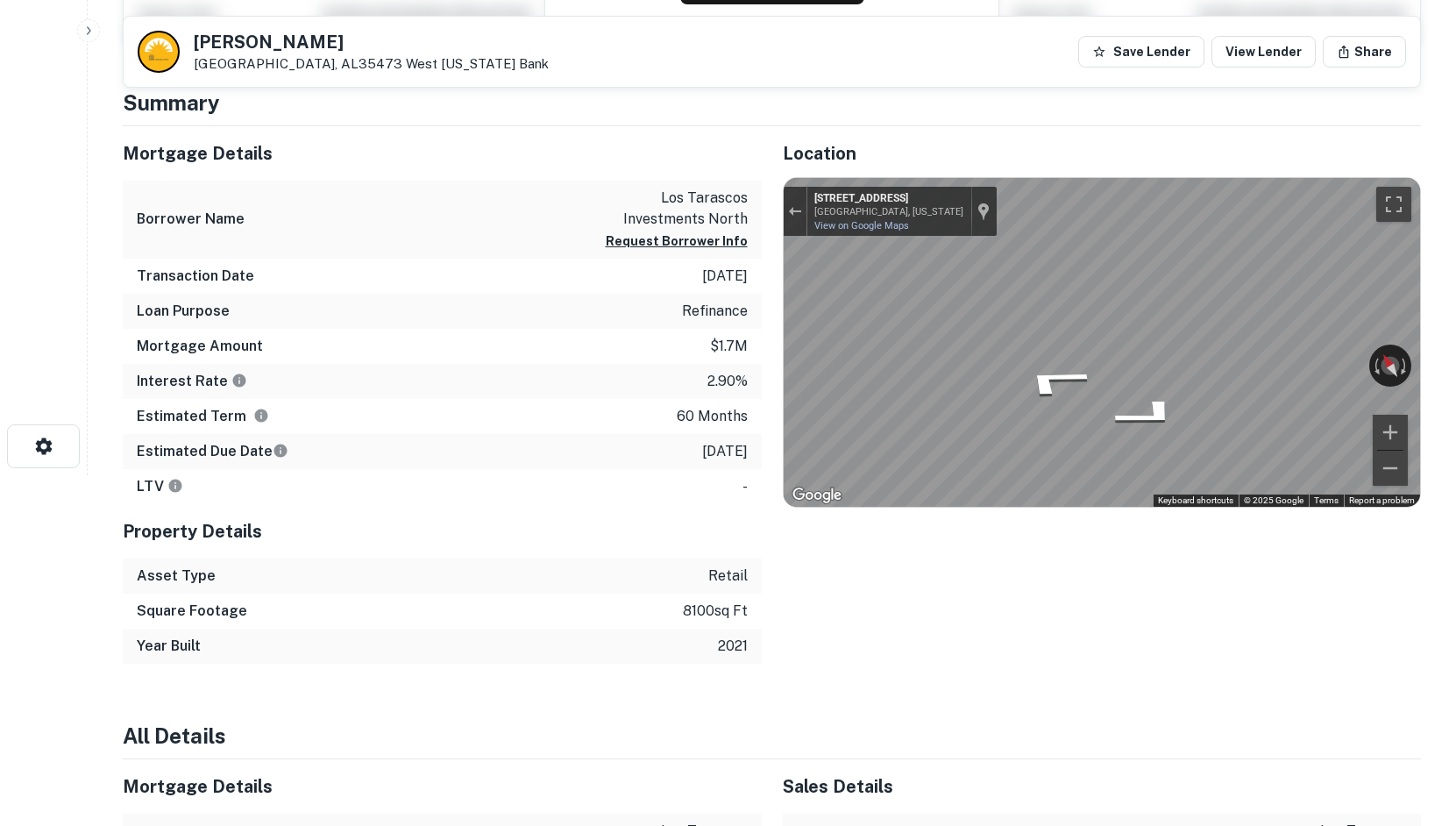
click at [1456, 274] on html "Search Borrowers Contacts Saved [PERSON_NAME][GEOGRAPHIC_DATA][US_STATE] Bank S…" at bounding box center [728, 62] width 1456 height 826
click at [1456, 302] on html "Search Borrowers Contacts Saved [PERSON_NAME][GEOGRAPHIC_DATA][US_STATE] Bank S…" at bounding box center [728, 62] width 1456 height 826
click at [1456, 297] on html "Search Borrowers Contacts Saved [PERSON_NAME][GEOGRAPHIC_DATA][US_STATE] Bank S…" at bounding box center [728, 62] width 1456 height 826
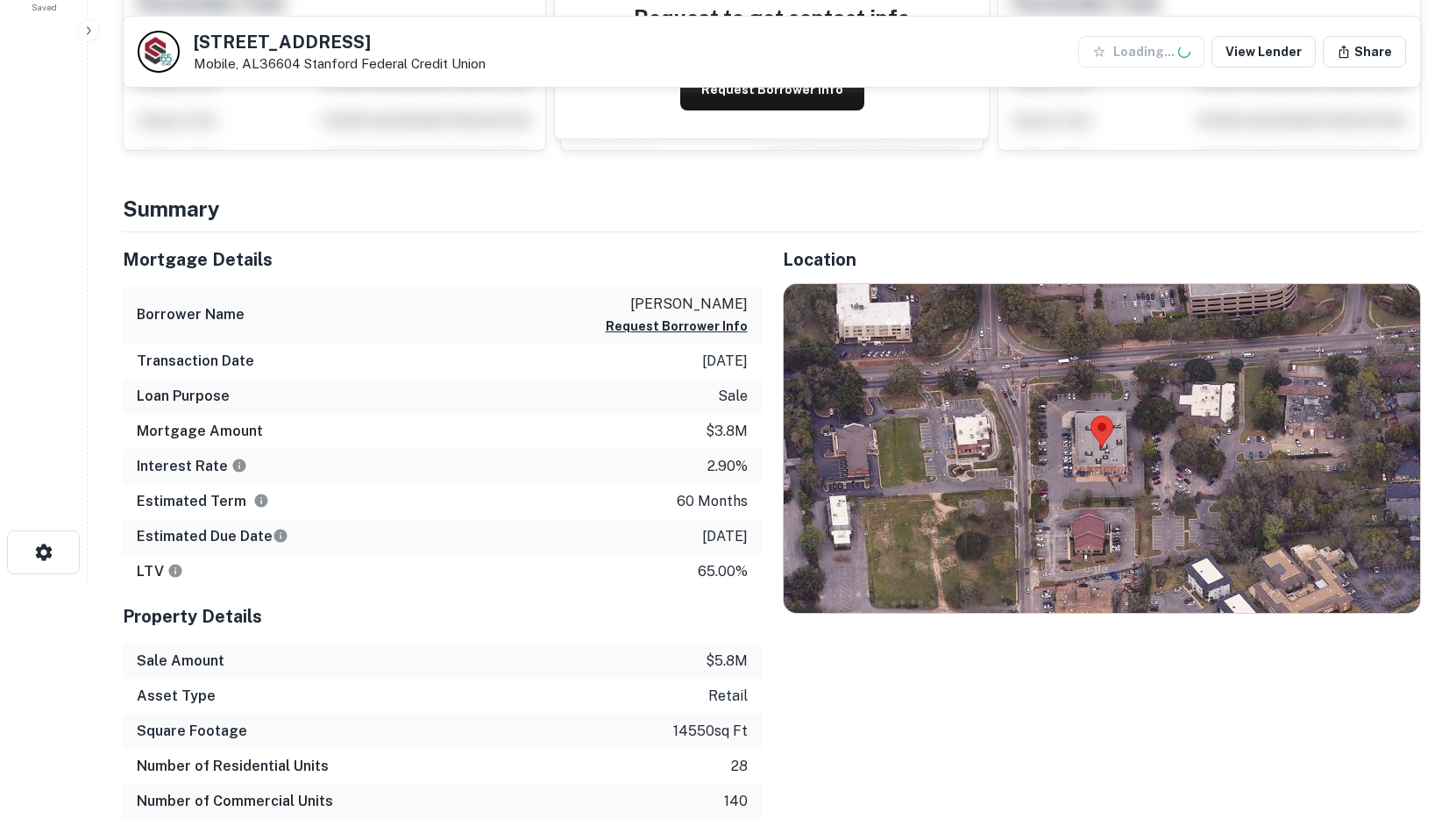
scroll to position [264, 0]
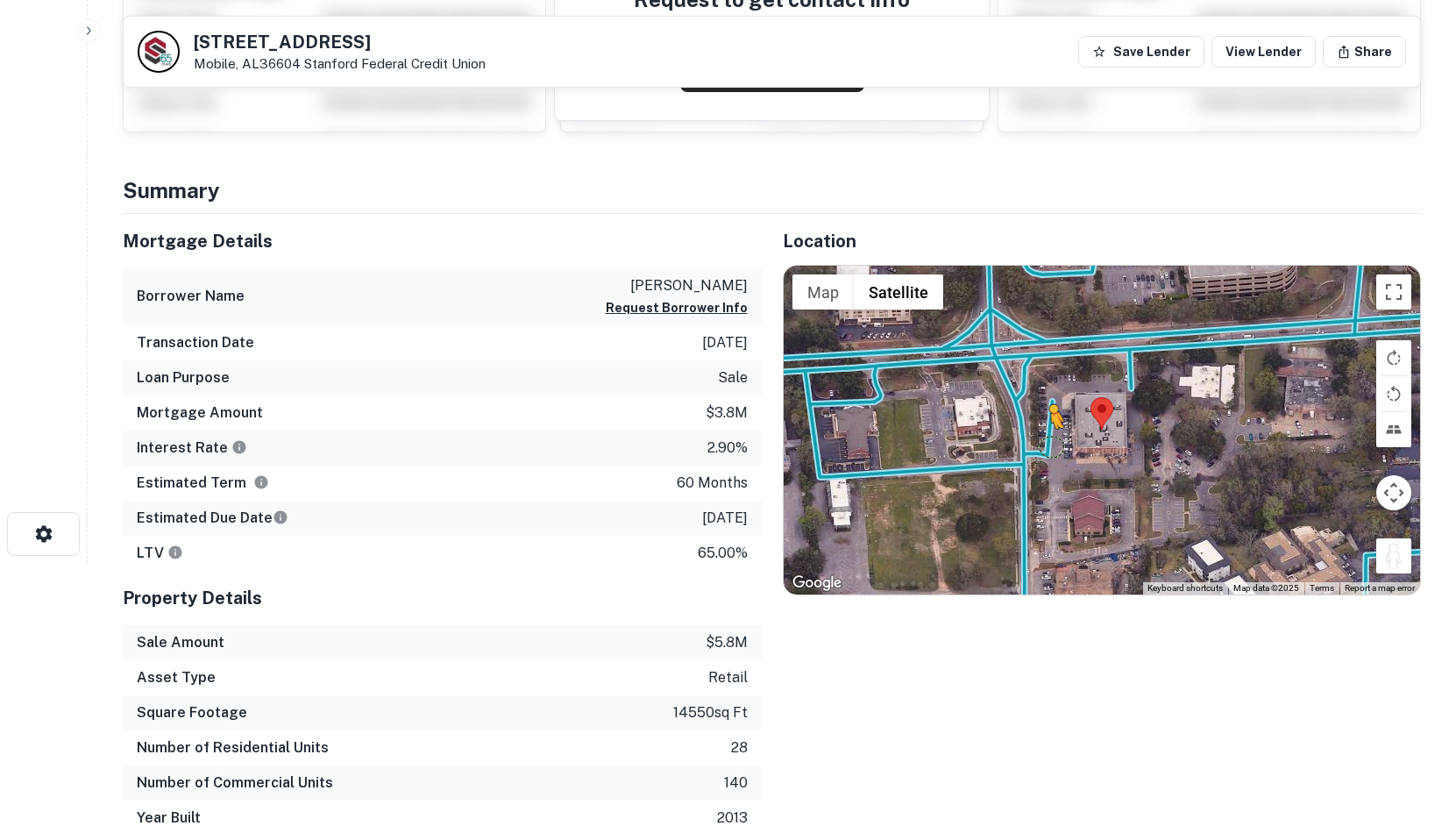
drag, startPoint x: 1403, startPoint y: 560, endPoint x: 1039, endPoint y: 437, distance: 384.2
click at [1037, 442] on div "To activate drag with keyboard, press Alt + Enter. Once in keyboard drag state,…" at bounding box center [1103, 431] width 638 height 329
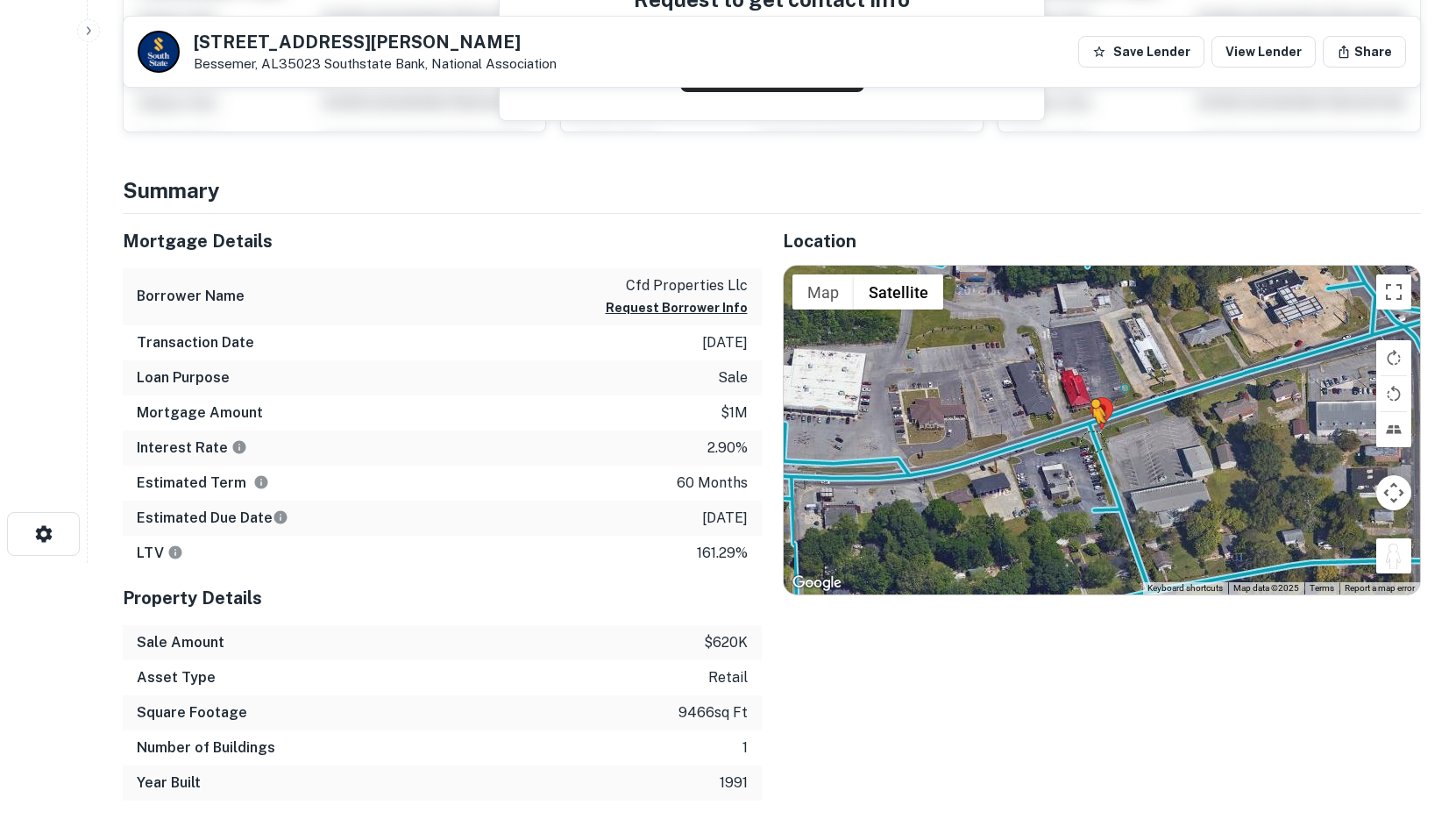
drag, startPoint x: 1408, startPoint y: 561, endPoint x: 1092, endPoint y: 440, distance: 338.4
click at [1092, 440] on div "To activate drag with keyboard, press Alt + Enter. Once in keyboard drag state,…" at bounding box center [1103, 431] width 638 height 329
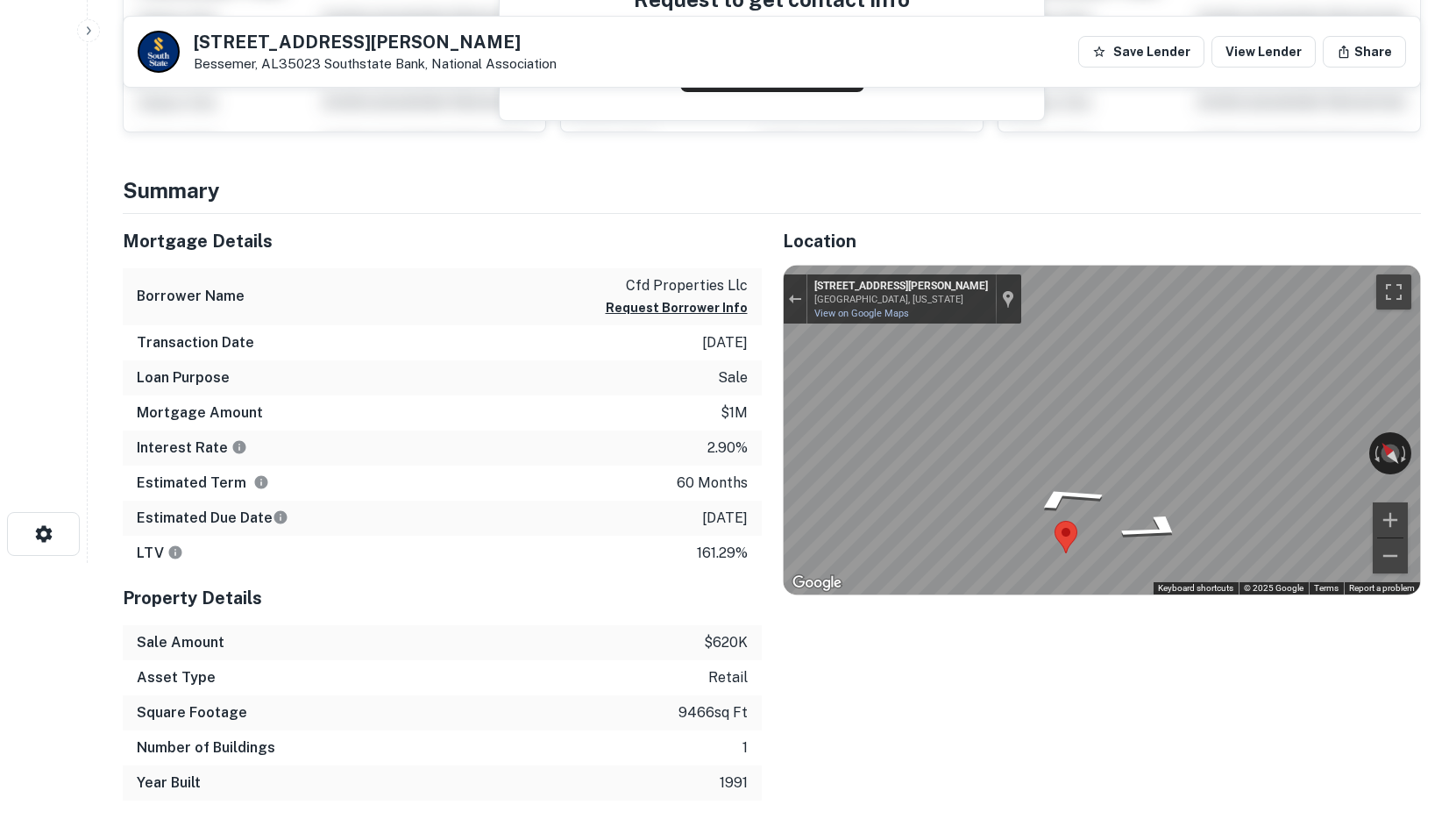
click at [763, 389] on div "Location ← Move left → Move right ↑ Move up ↓ Move down + Zoom in - Zoom out Ho…" at bounding box center [1092, 508] width 660 height 587
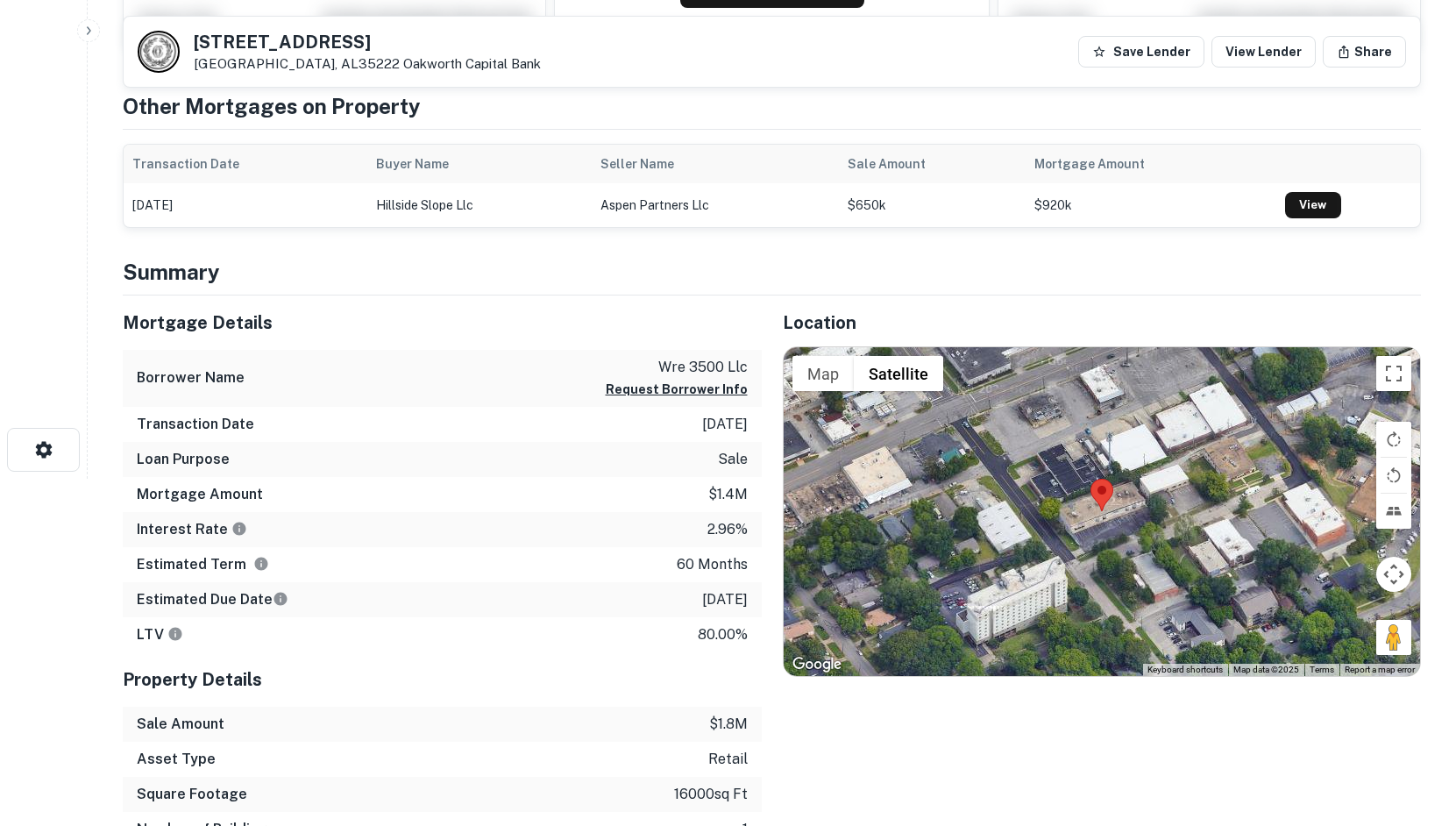
scroll to position [351, 0]
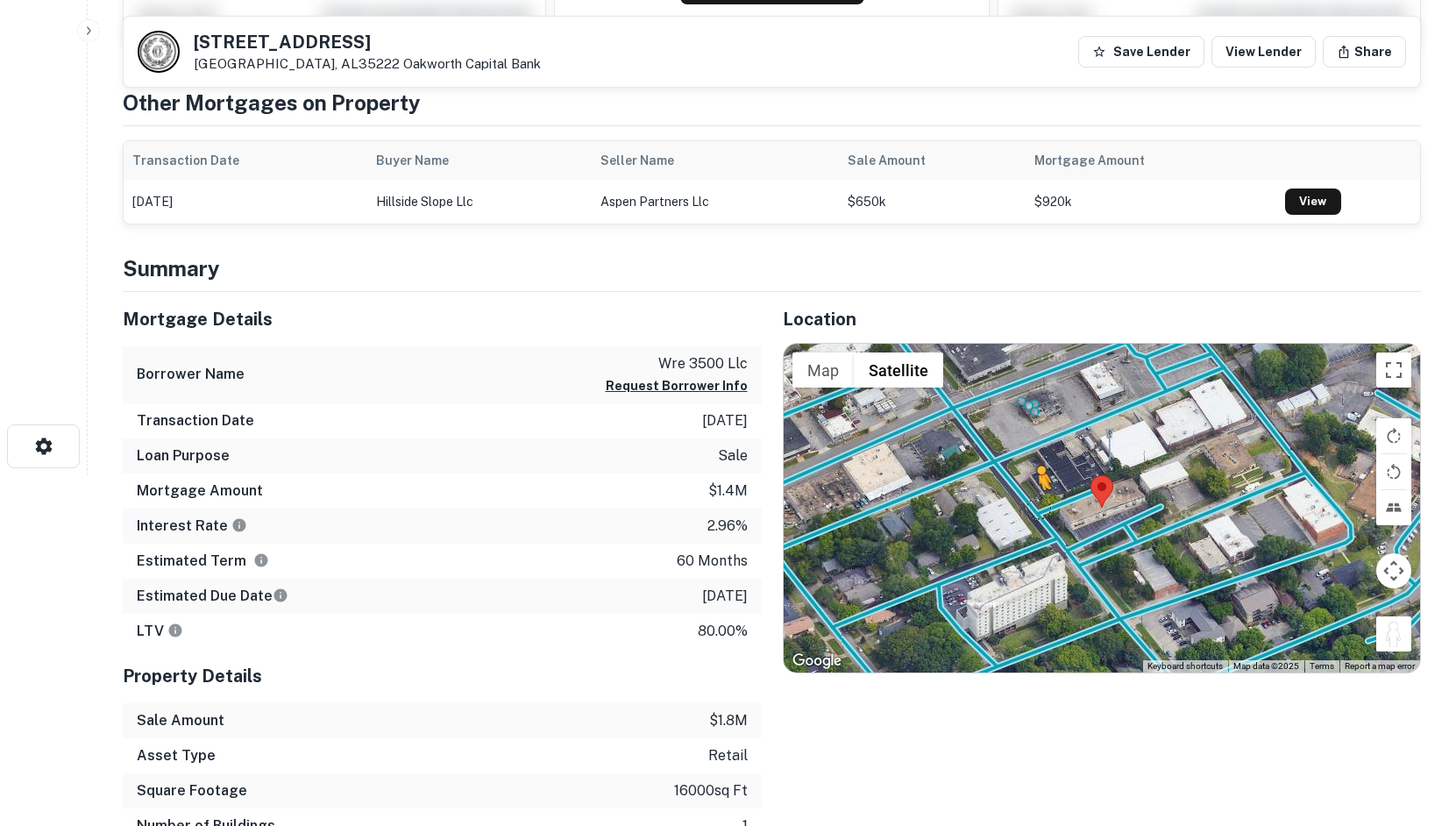
drag, startPoint x: 1394, startPoint y: 638, endPoint x: 1039, endPoint y: 506, distance: 378.7
click at [1039, 506] on div "To activate drag with keyboard, press Alt + Enter. Once in keyboard drag state,…" at bounding box center [1103, 508] width 638 height 329
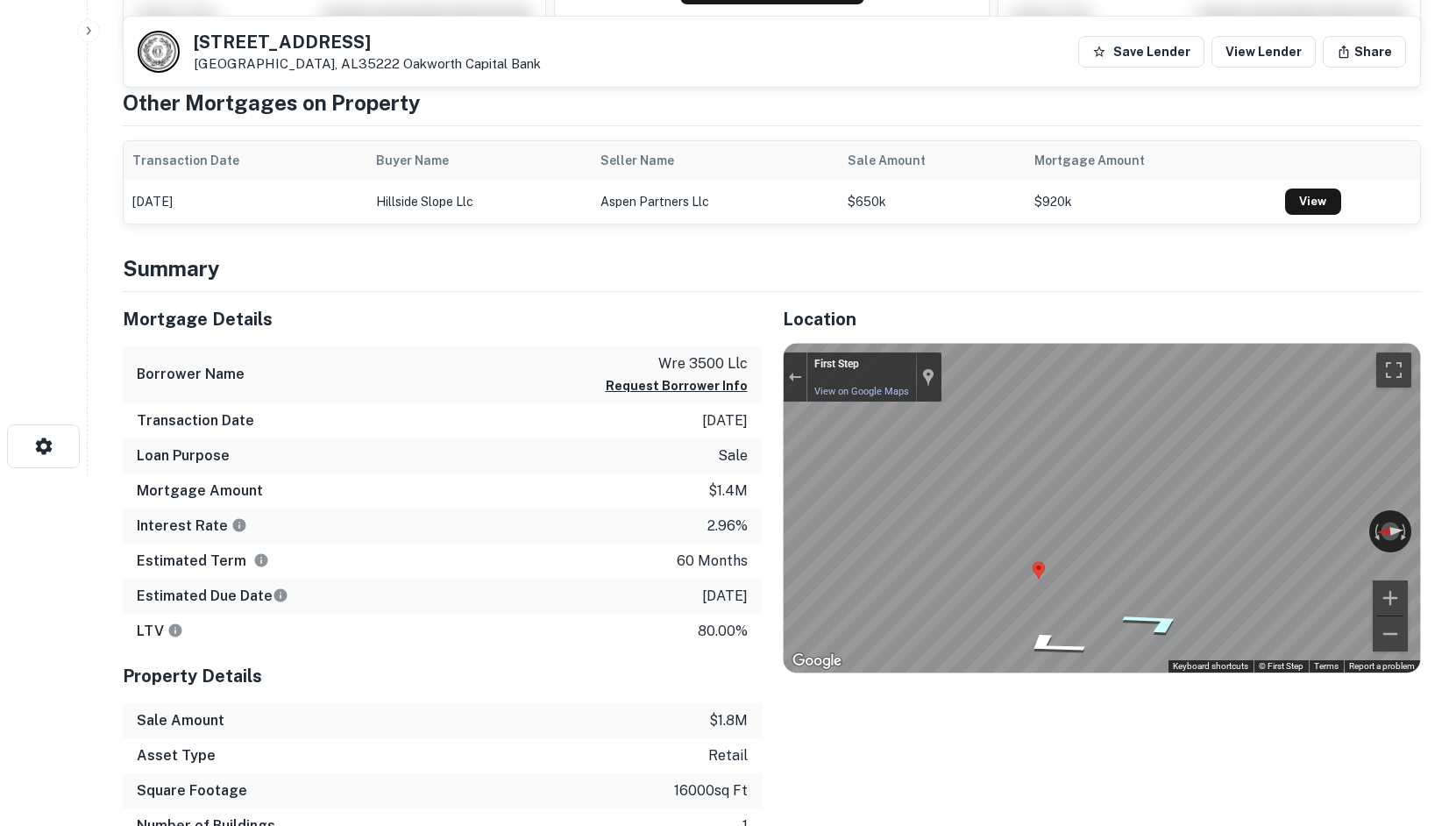
click at [1173, 619] on icon "Go Southeast" at bounding box center [1155, 622] width 125 height 37
click at [1456, 416] on html "Search Borrowers Contacts Saved [STREET_ADDRESS][GEOGRAPHIC_DATA] Save Lender V…" at bounding box center [728, 62] width 1456 height 826
click at [1162, 587] on div "Map" at bounding box center [1103, 508] width 638 height 329
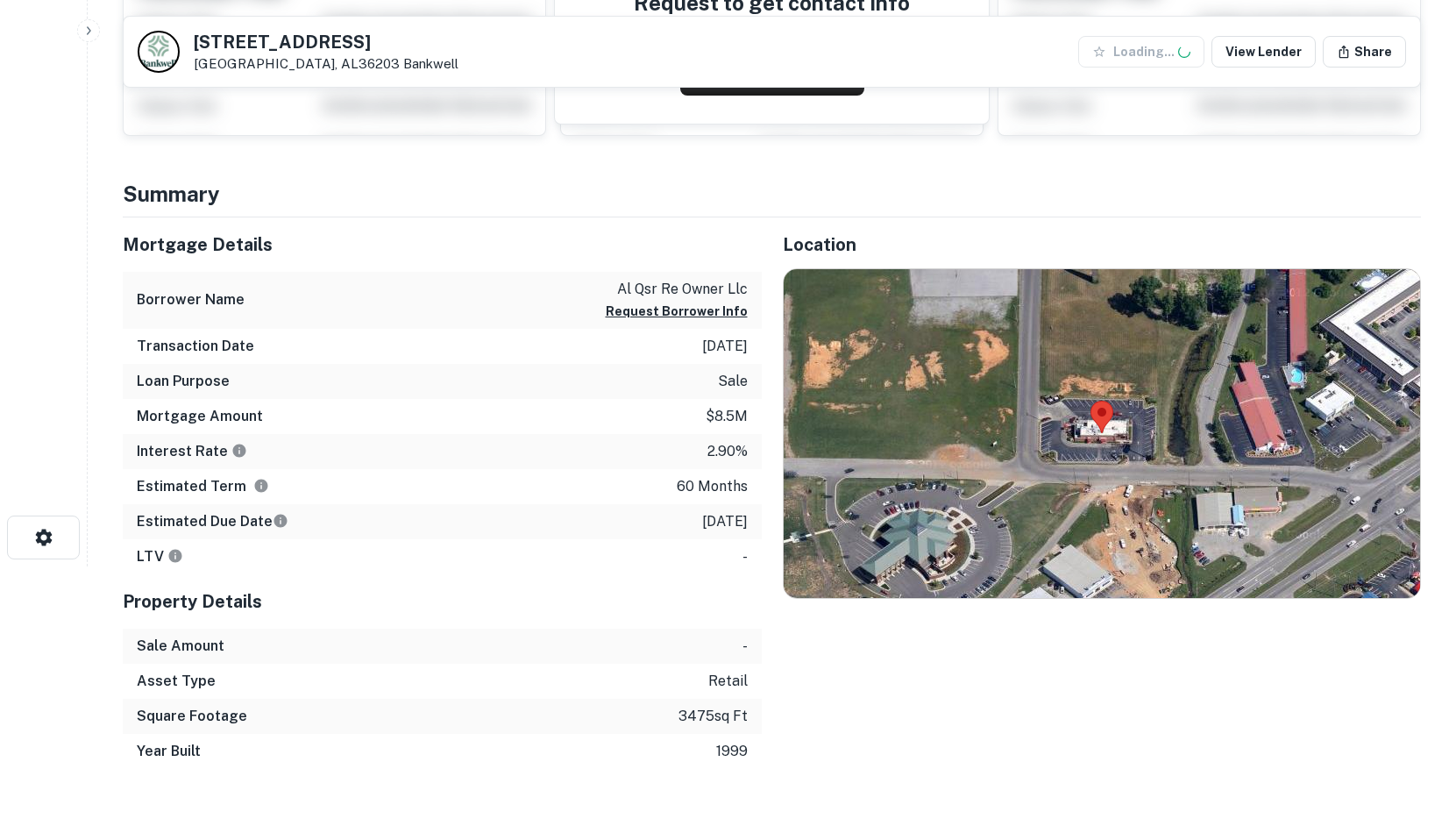
scroll to position [264, 0]
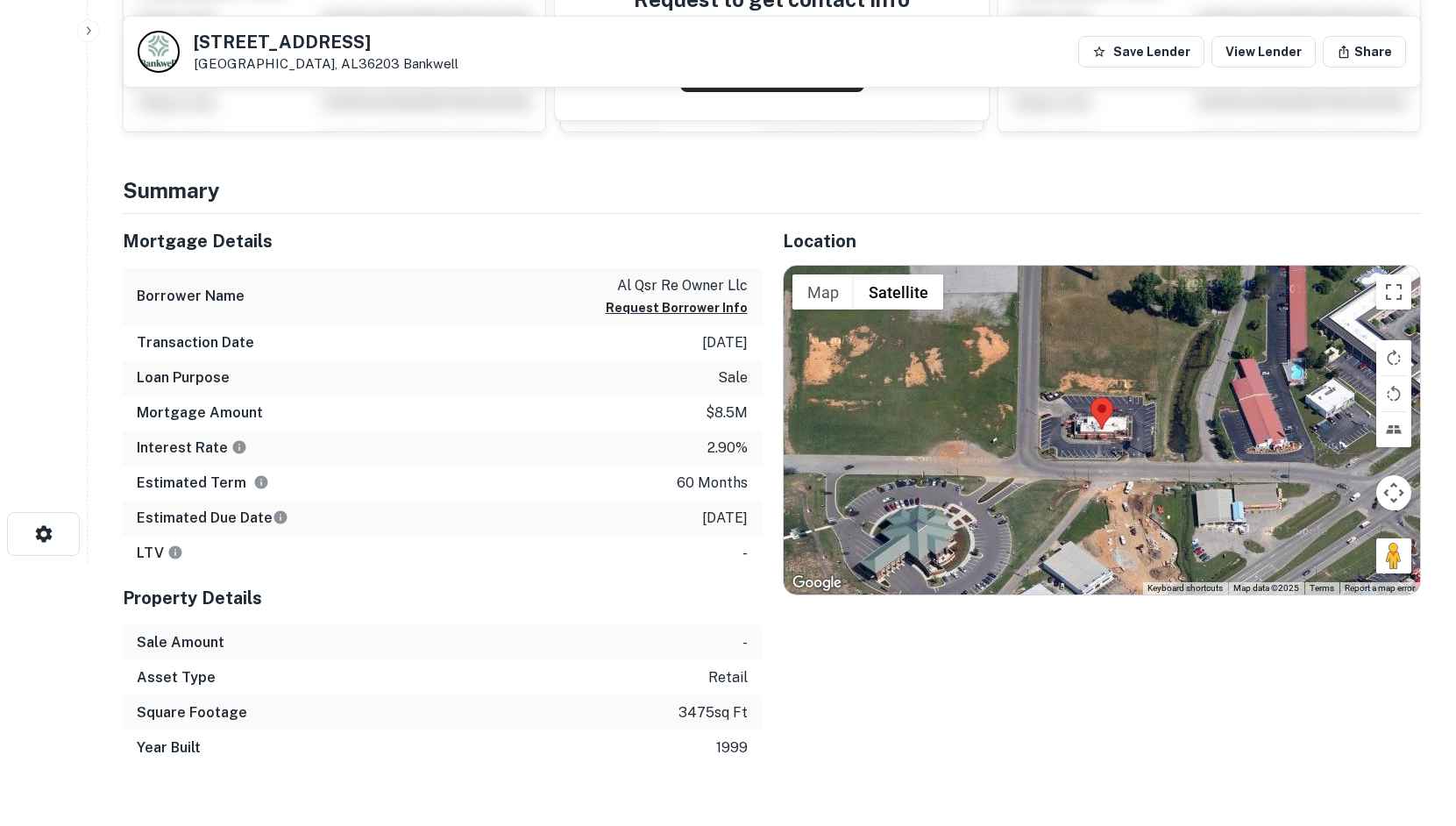
drag, startPoint x: 1378, startPoint y: 552, endPoint x: 1097, endPoint y: 479, distance: 290.3
click at [1097, 479] on div "Map Terrain Satellite Labels Keyboard shortcuts Map Data Map data ©2025 Map dat…" at bounding box center [1103, 431] width 638 height 329
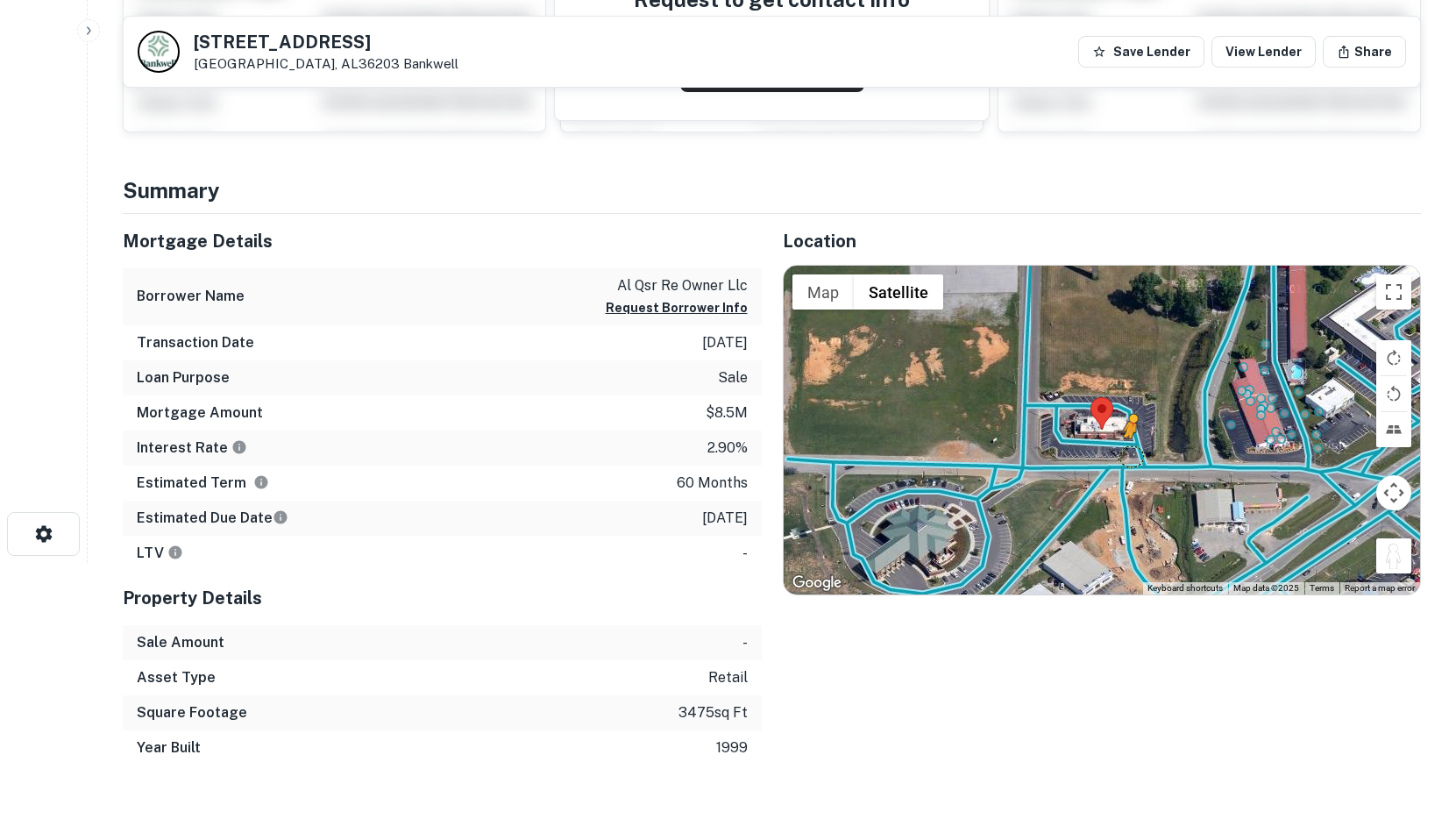
drag, startPoint x: 1406, startPoint y: 563, endPoint x: 1126, endPoint y: 452, distance: 301.2
click at [1126, 452] on div "To activate drag with keyboard, press Alt + Enter. Once in keyboard drag state,…" at bounding box center [1103, 431] width 638 height 329
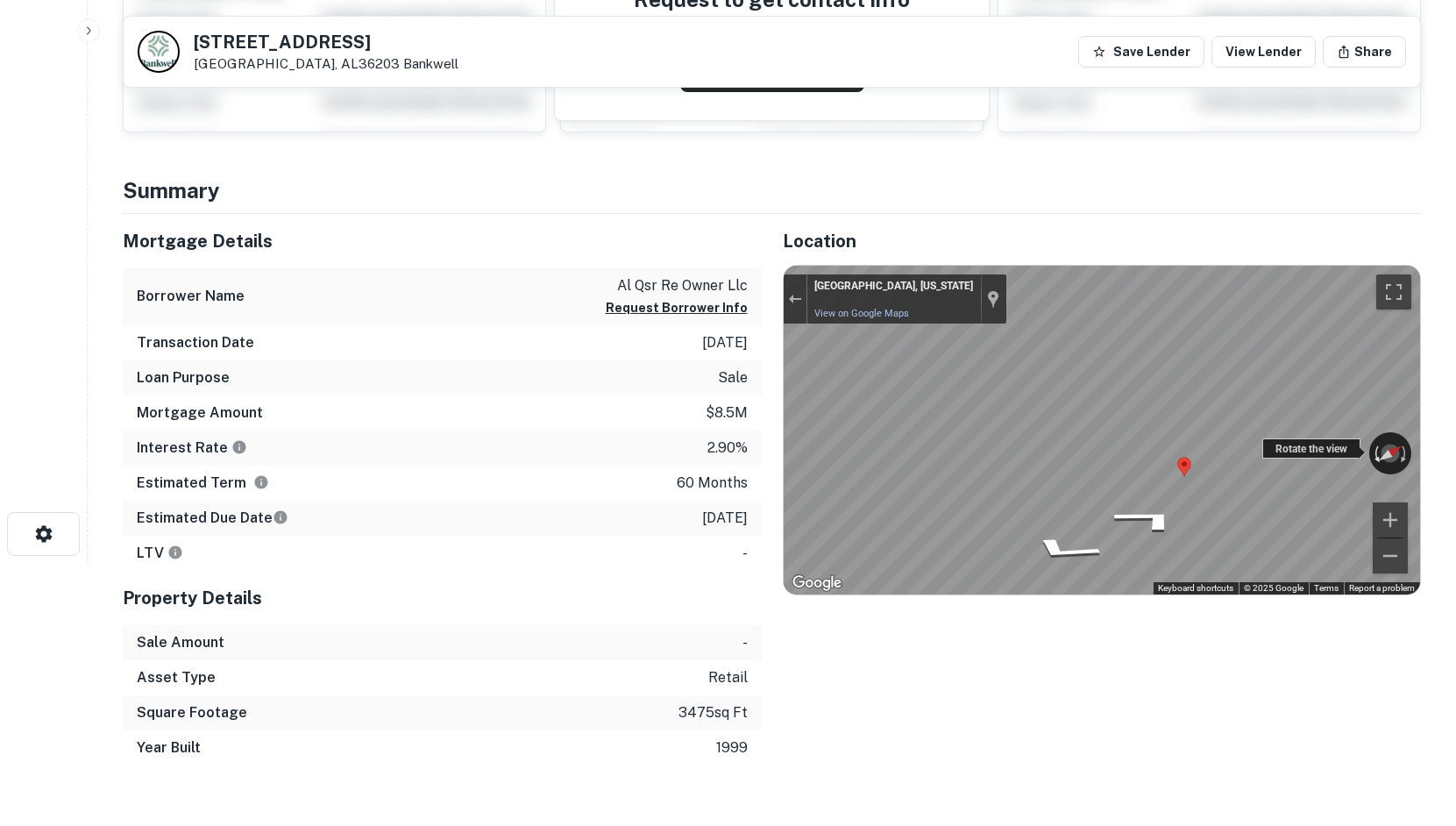
click at [1406, 456] on div "← Move left → Move right ↑ Move up ↓ Move down + Zoom in - Zoom out [GEOGRAPHIC…" at bounding box center [1103, 431] width 638 height 329
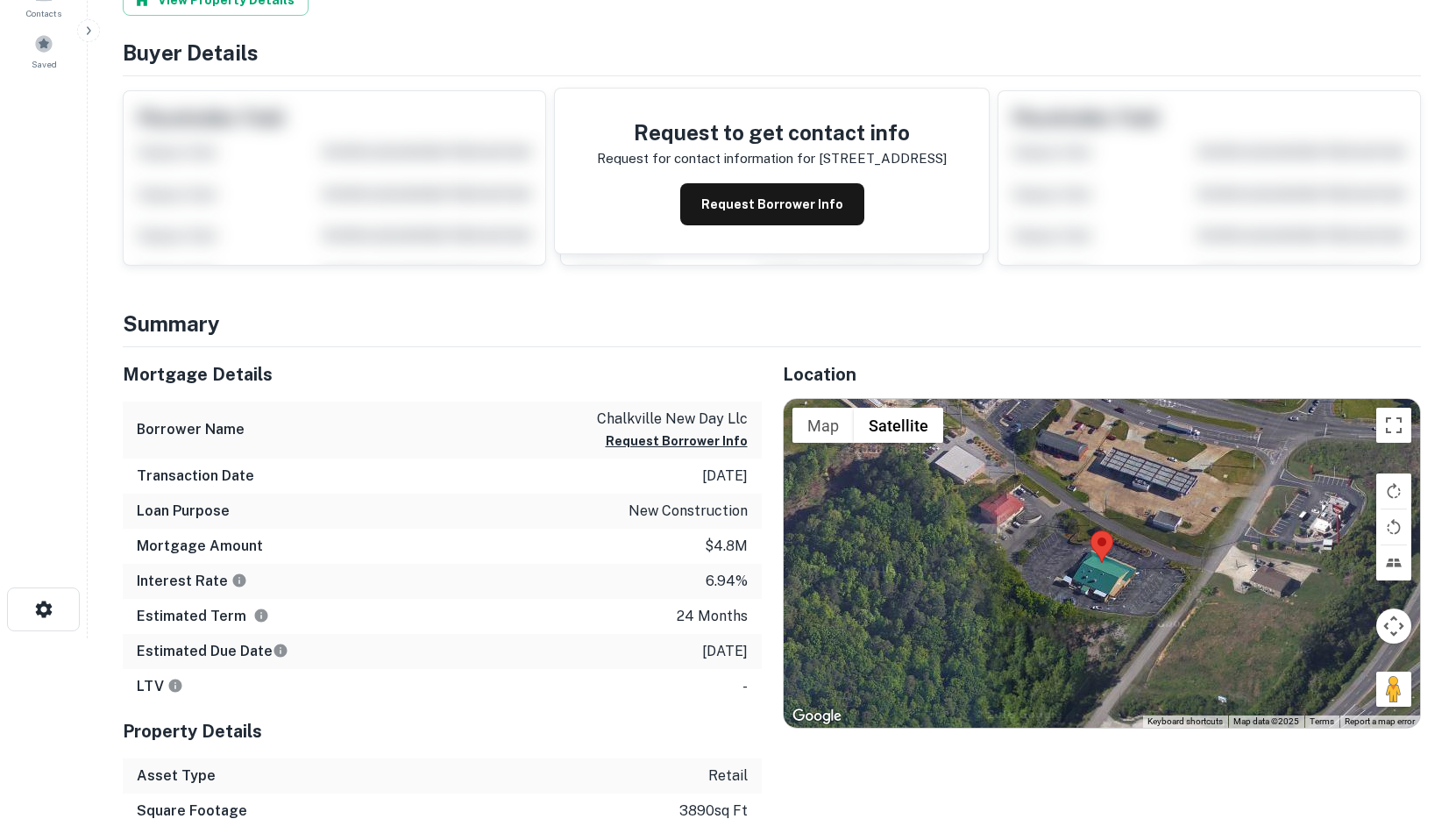
scroll to position [264, 0]
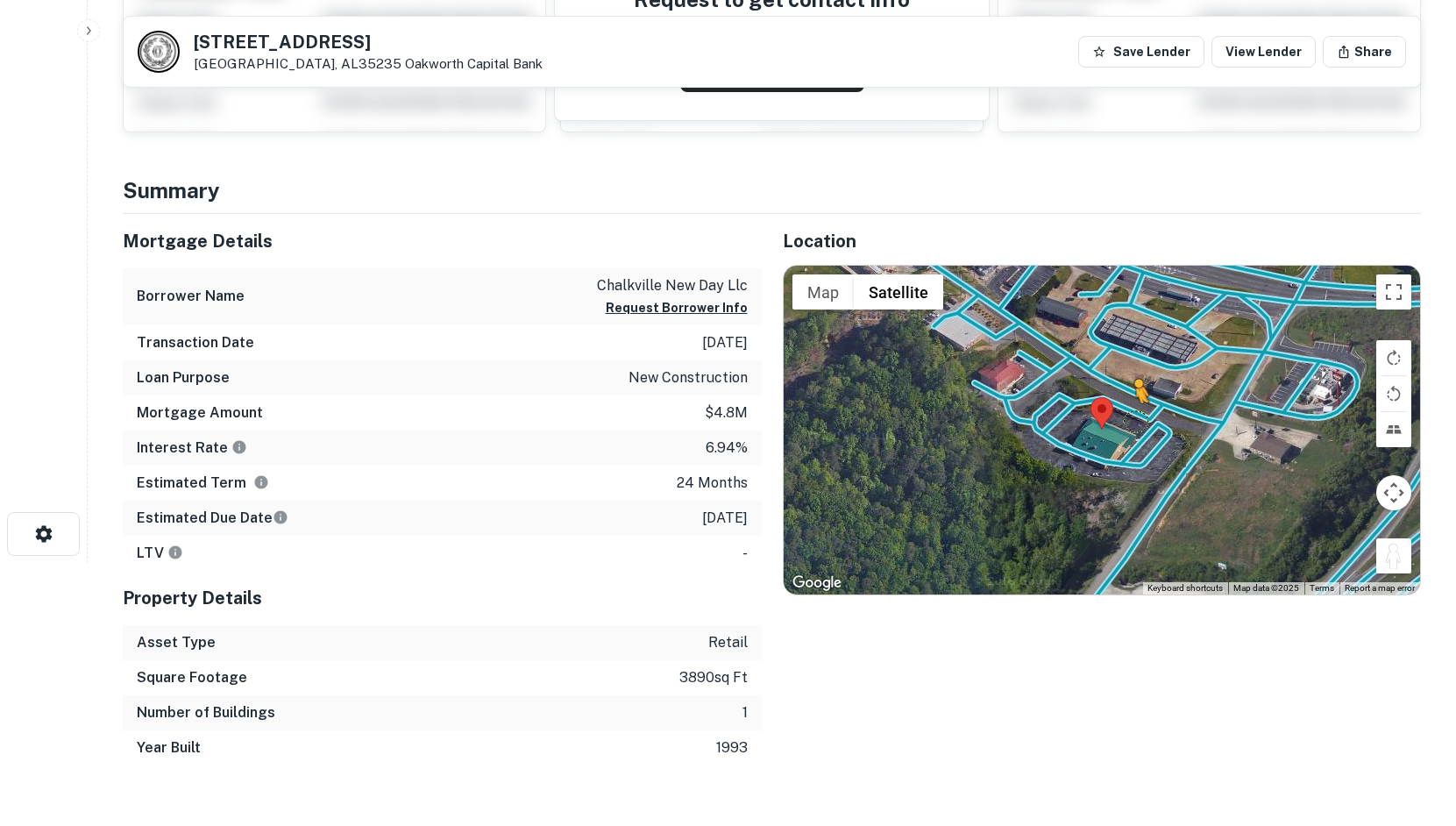
drag, startPoint x: 1394, startPoint y: 553, endPoint x: 1124, endPoint y: 414, distance: 303.7
click at [1124, 414] on div "To activate drag with keyboard, press Alt + Enter. Once in keyboard drag state,…" at bounding box center [1103, 431] width 638 height 329
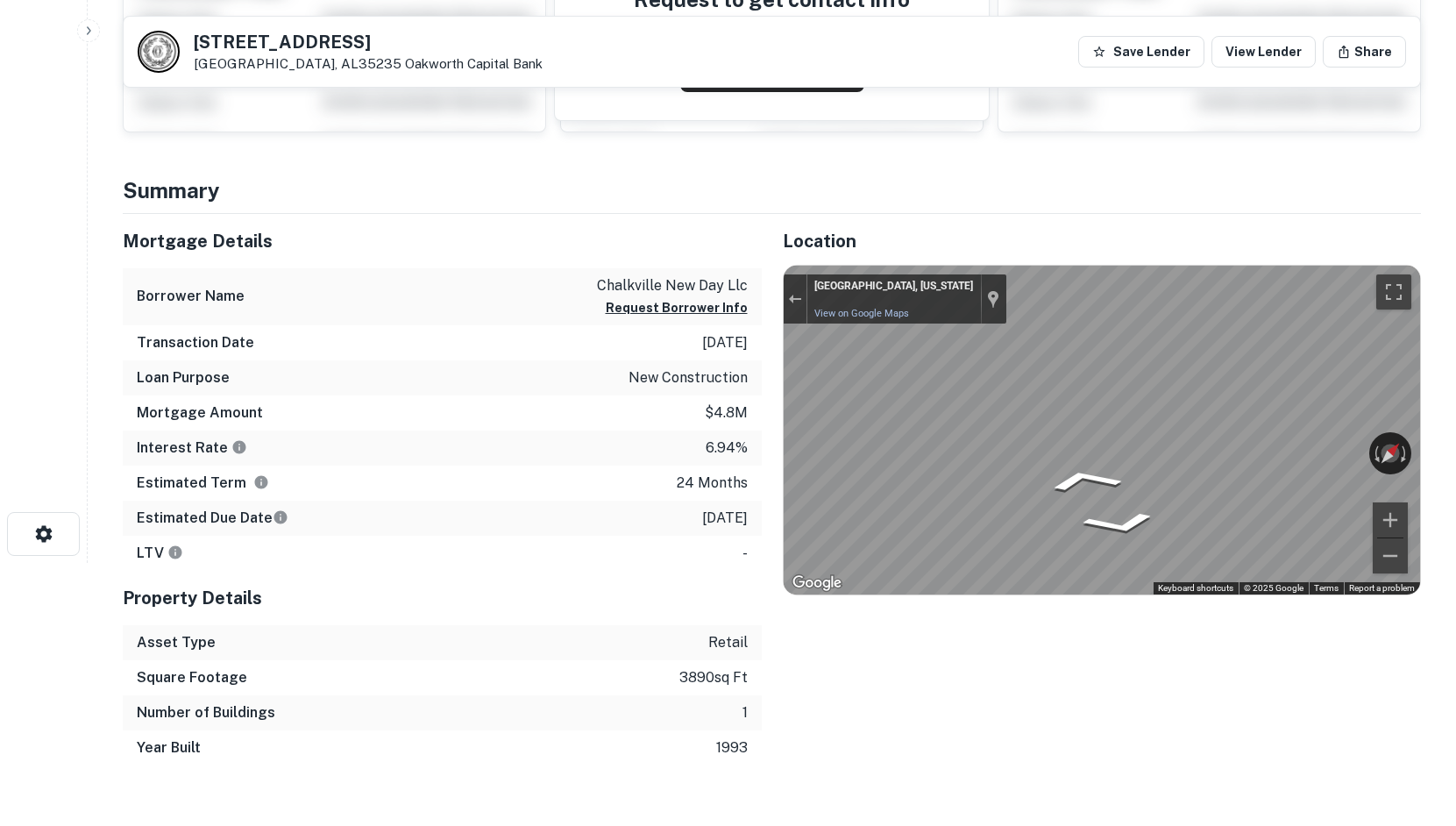
click at [1456, 411] on html "Search Borrowers Contacts Saved [STREET_ADDRESS][GEOGRAPHIC_DATA] Save Lender V…" at bounding box center [728, 149] width 1456 height 826
click at [1456, 355] on html "Search Borrowers Contacts Saved [STREET_ADDRESS][GEOGRAPHIC_DATA] Save Lender V…" at bounding box center [728, 149] width 1456 height 826
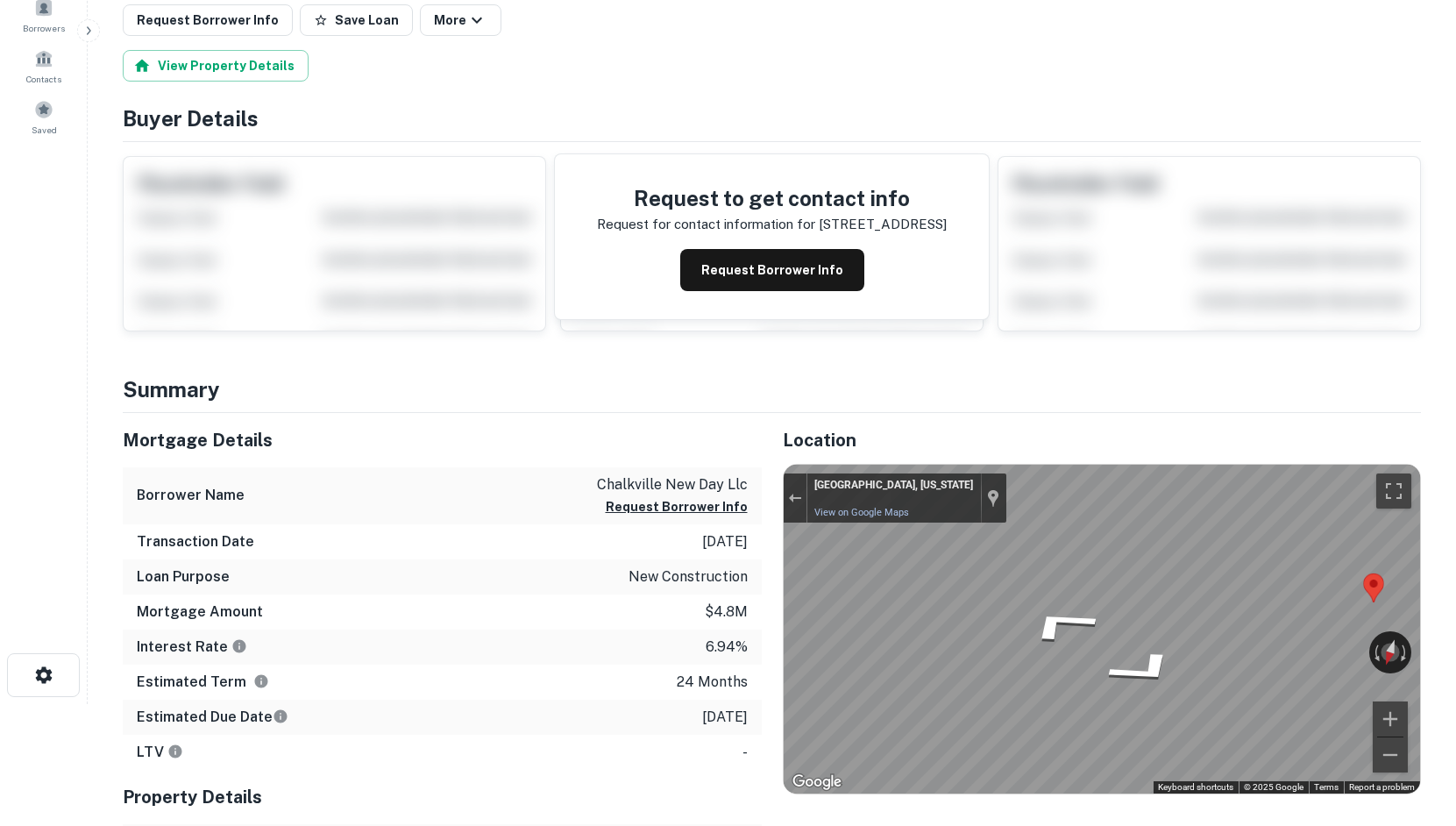
scroll to position [0, 0]
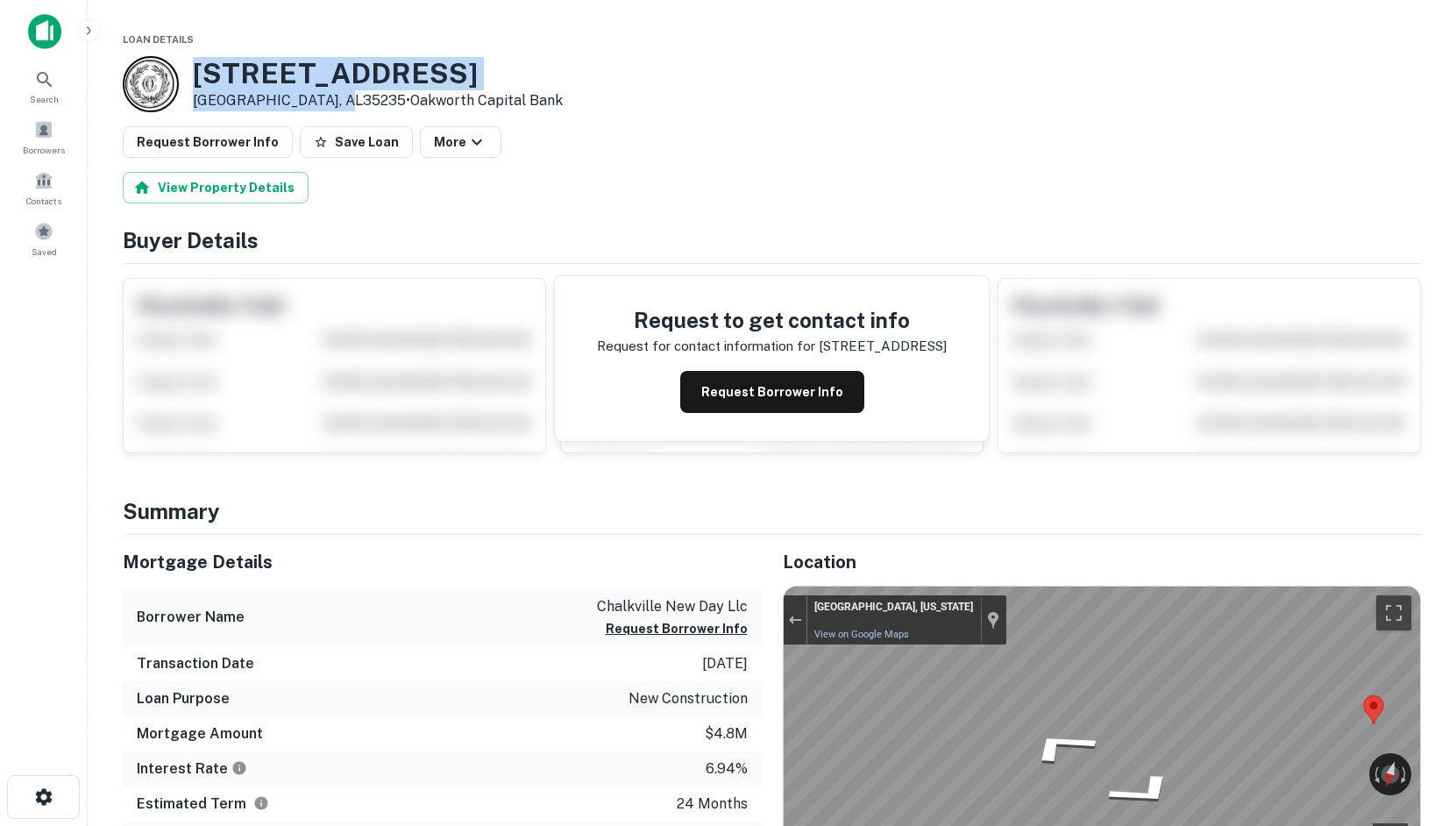
drag, startPoint x: 193, startPoint y: 66, endPoint x: 342, endPoint y: 96, distance: 152.0
click at [342, 96] on div "[STREET_ADDRESS] • Oakworth Capital Bank" at bounding box center [377, 85] width 370 height 55
copy div "[STREET_ADDRESS]"
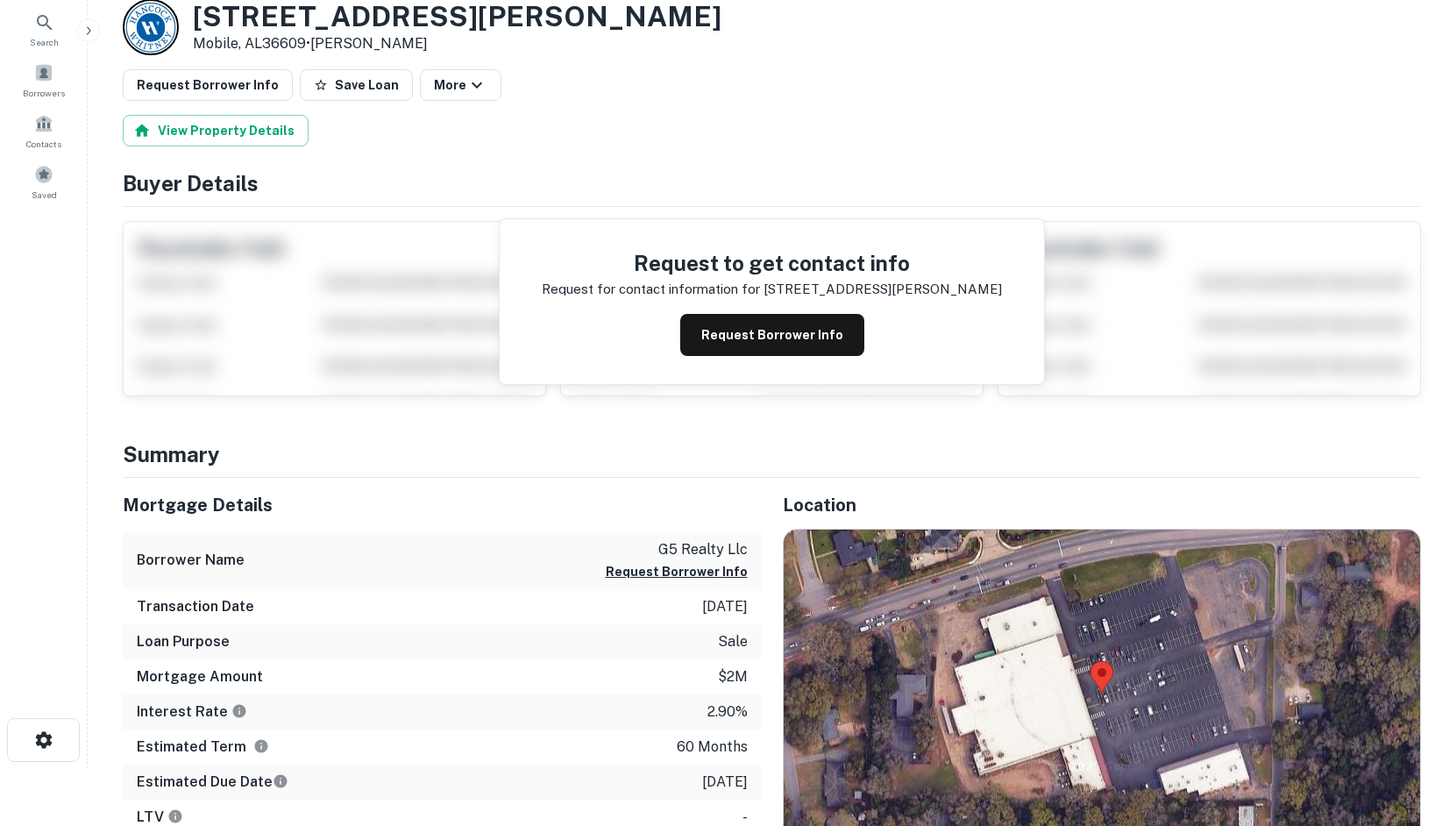
scroll to position [439, 0]
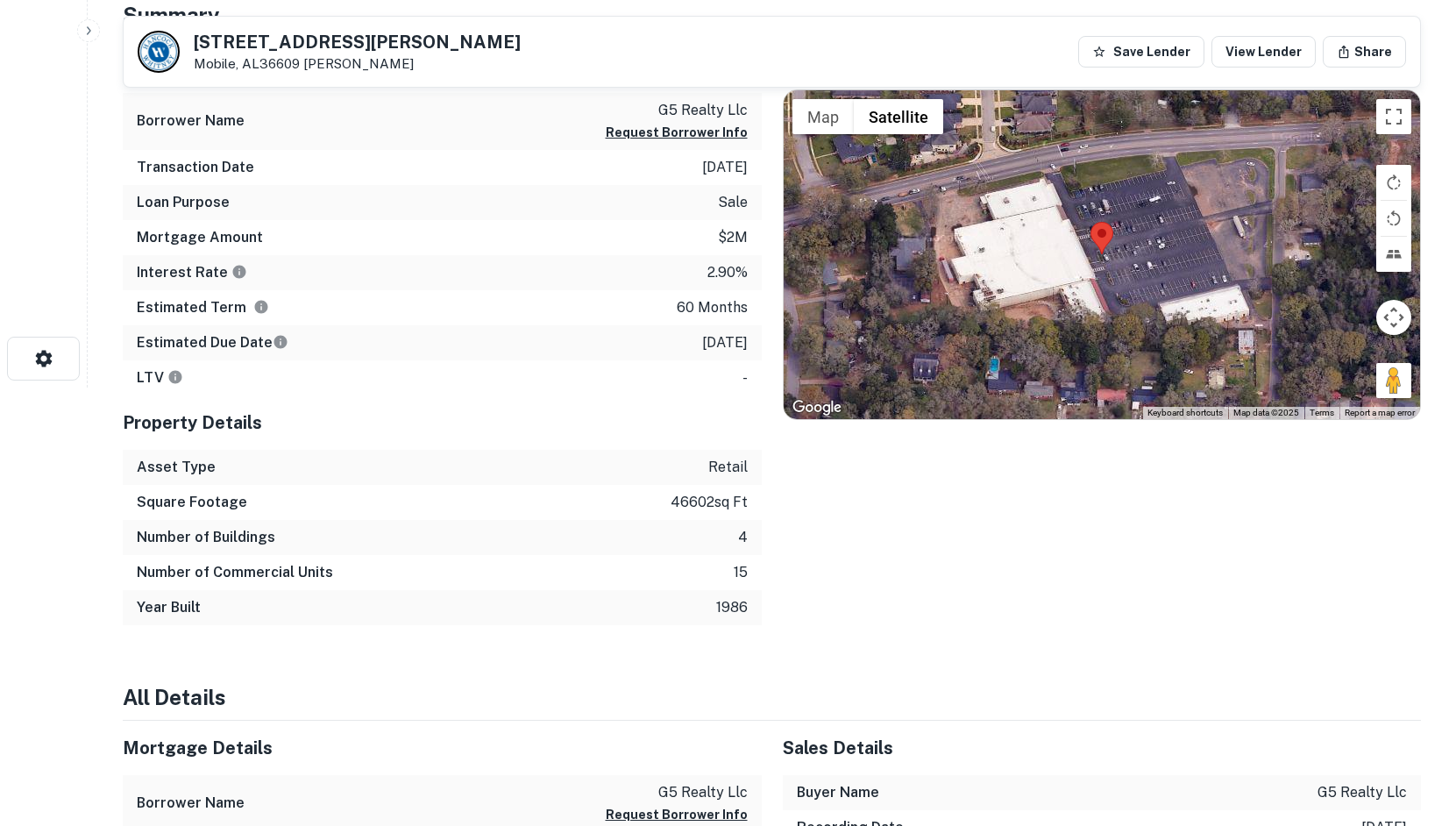
drag, startPoint x: 1385, startPoint y: 387, endPoint x: 1365, endPoint y: 361, distance: 32.8
click at [1116, 248] on div "Map Terrain Satellite Labels Keyboard shortcuts Map Data Map data ©2025 Map dat…" at bounding box center [1103, 254] width 638 height 329
drag, startPoint x: 1389, startPoint y: 383, endPoint x: 1235, endPoint y: 307, distance: 171.7
click at [1177, 290] on div "Map Terrain Satellite Labels Keyboard shortcuts Map Data Map data ©2025 Map dat…" at bounding box center [1103, 254] width 638 height 329
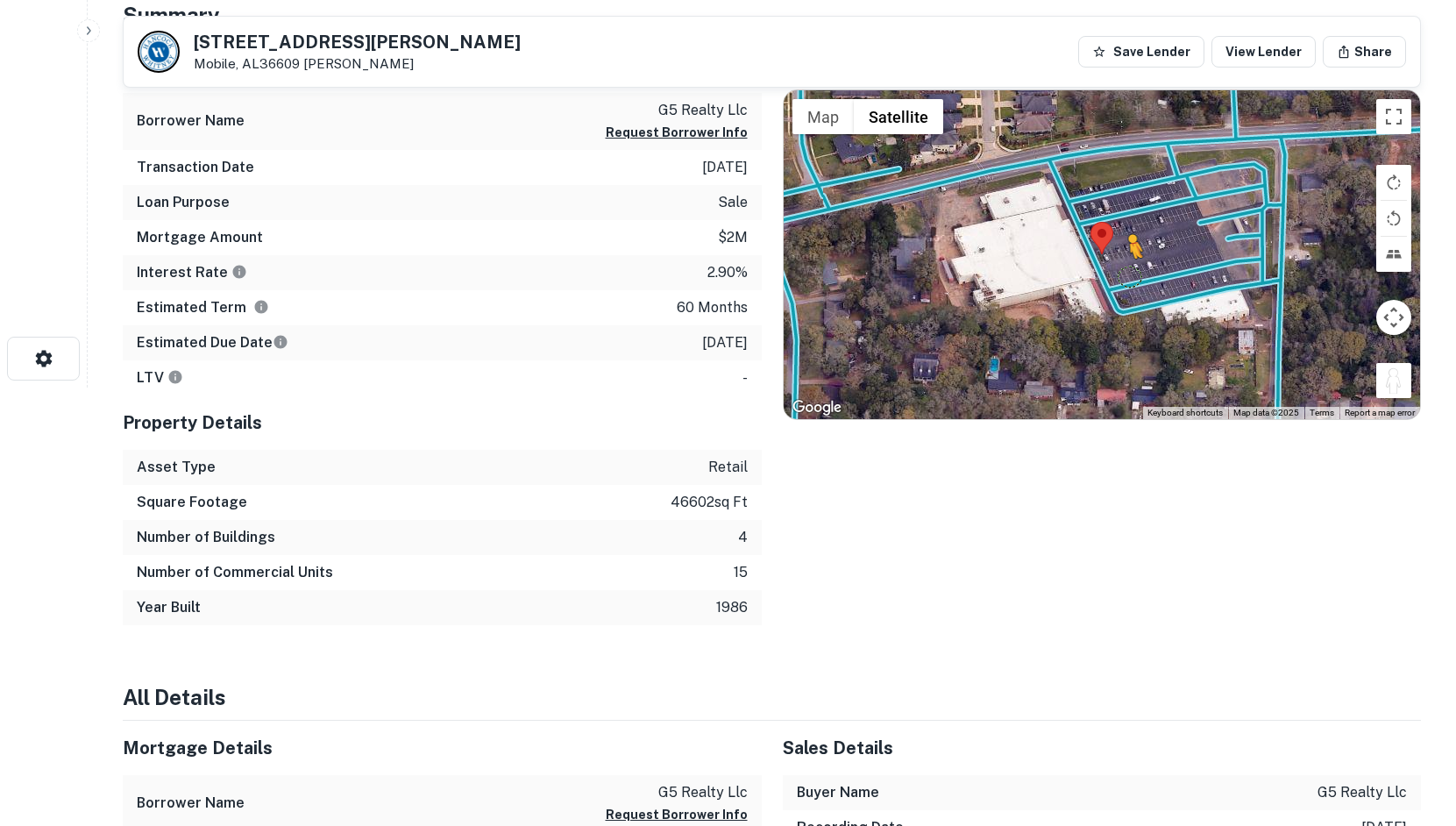
drag, startPoint x: 1402, startPoint y: 385, endPoint x: 1128, endPoint y: 273, distance: 296.0
click at [1128, 273] on div "To activate drag with keyboard, press Alt + Enter. Once in keyboard drag state,…" at bounding box center [1103, 254] width 638 height 329
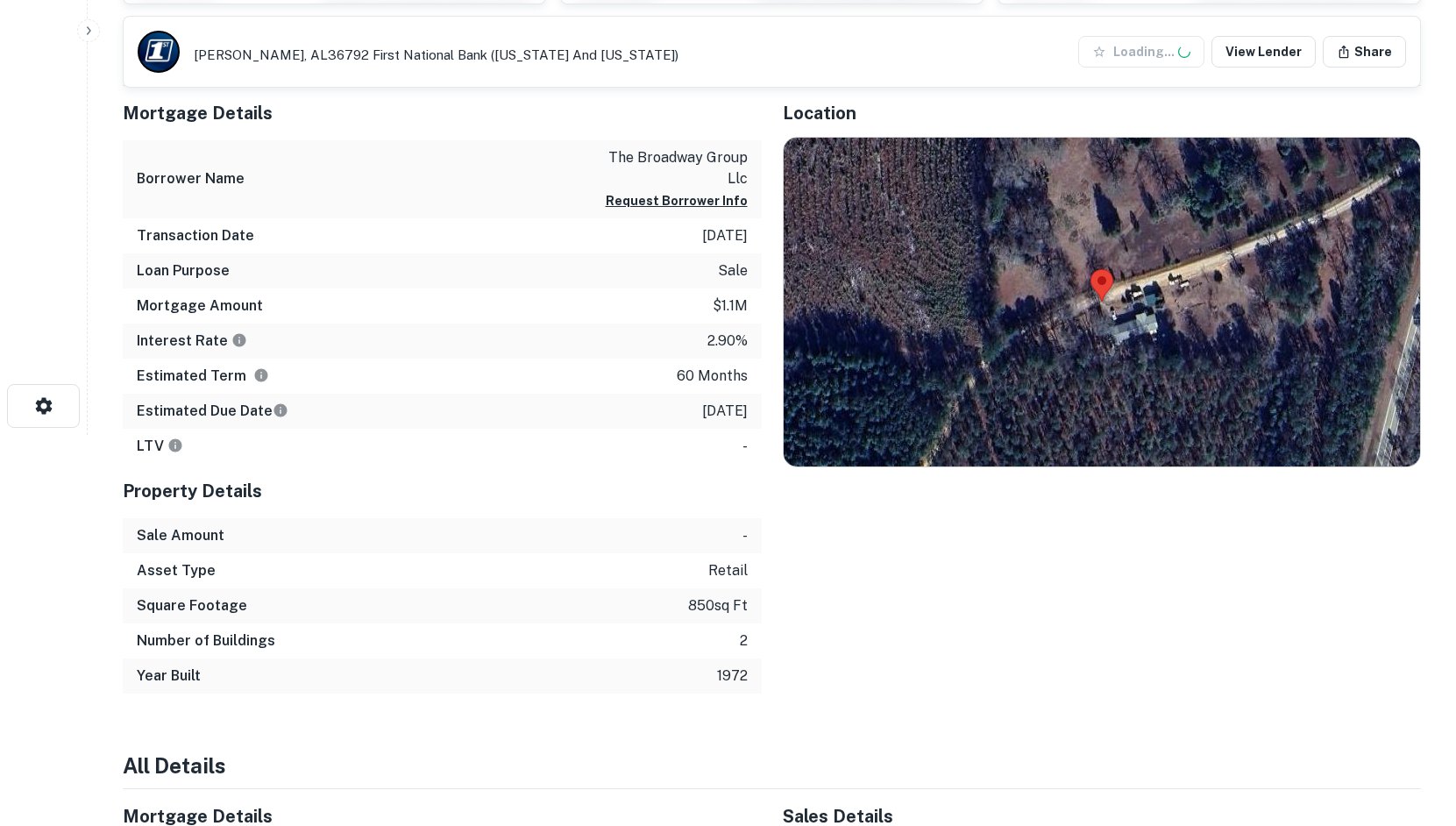
scroll to position [439, 0]
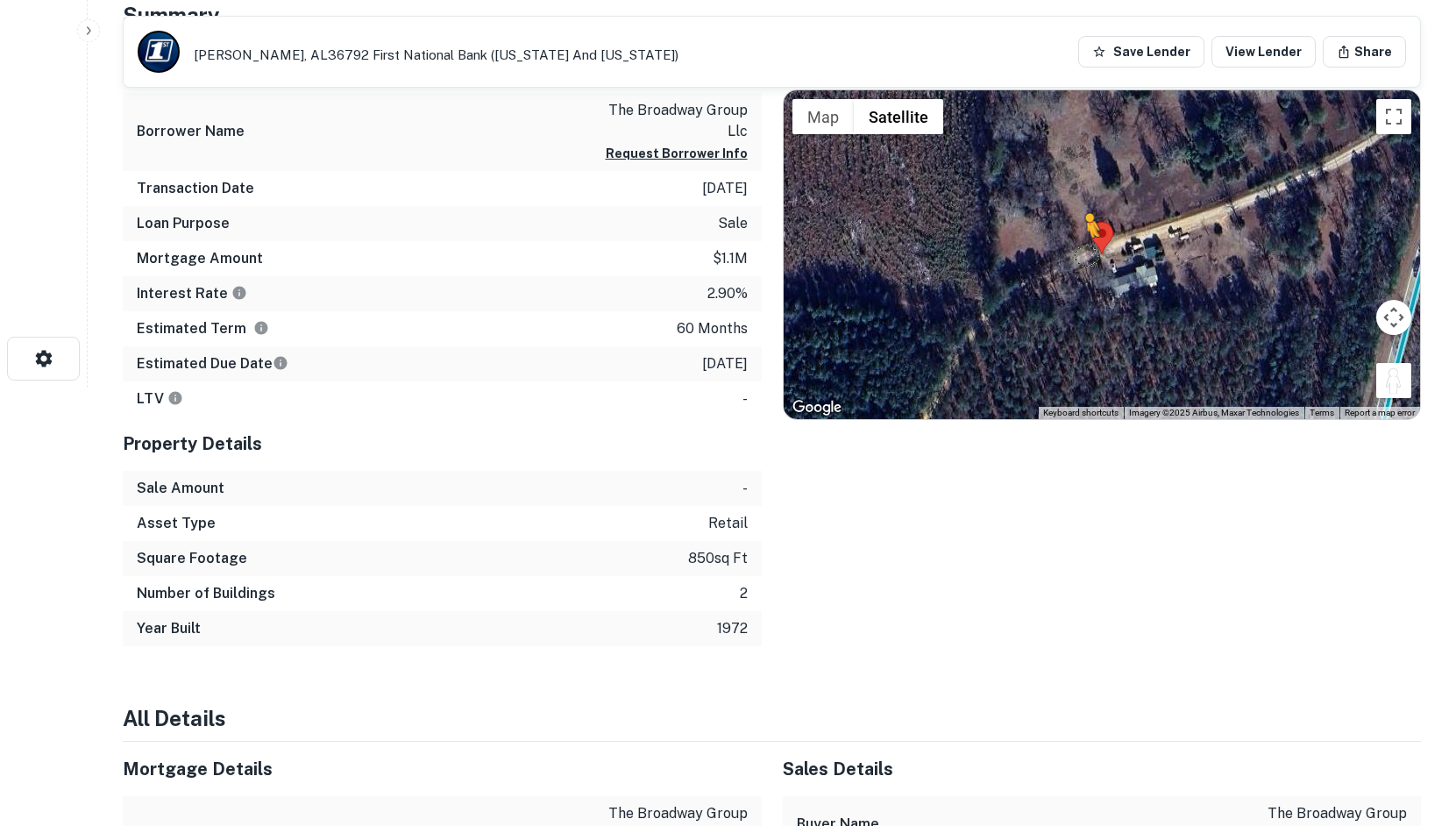
drag, startPoint x: 1394, startPoint y: 391, endPoint x: 1083, endPoint y: 253, distance: 340.2
click at [1083, 253] on div "To activate drag with keyboard, press Alt + Enter. Once in keyboard drag state,…" at bounding box center [1103, 254] width 638 height 329
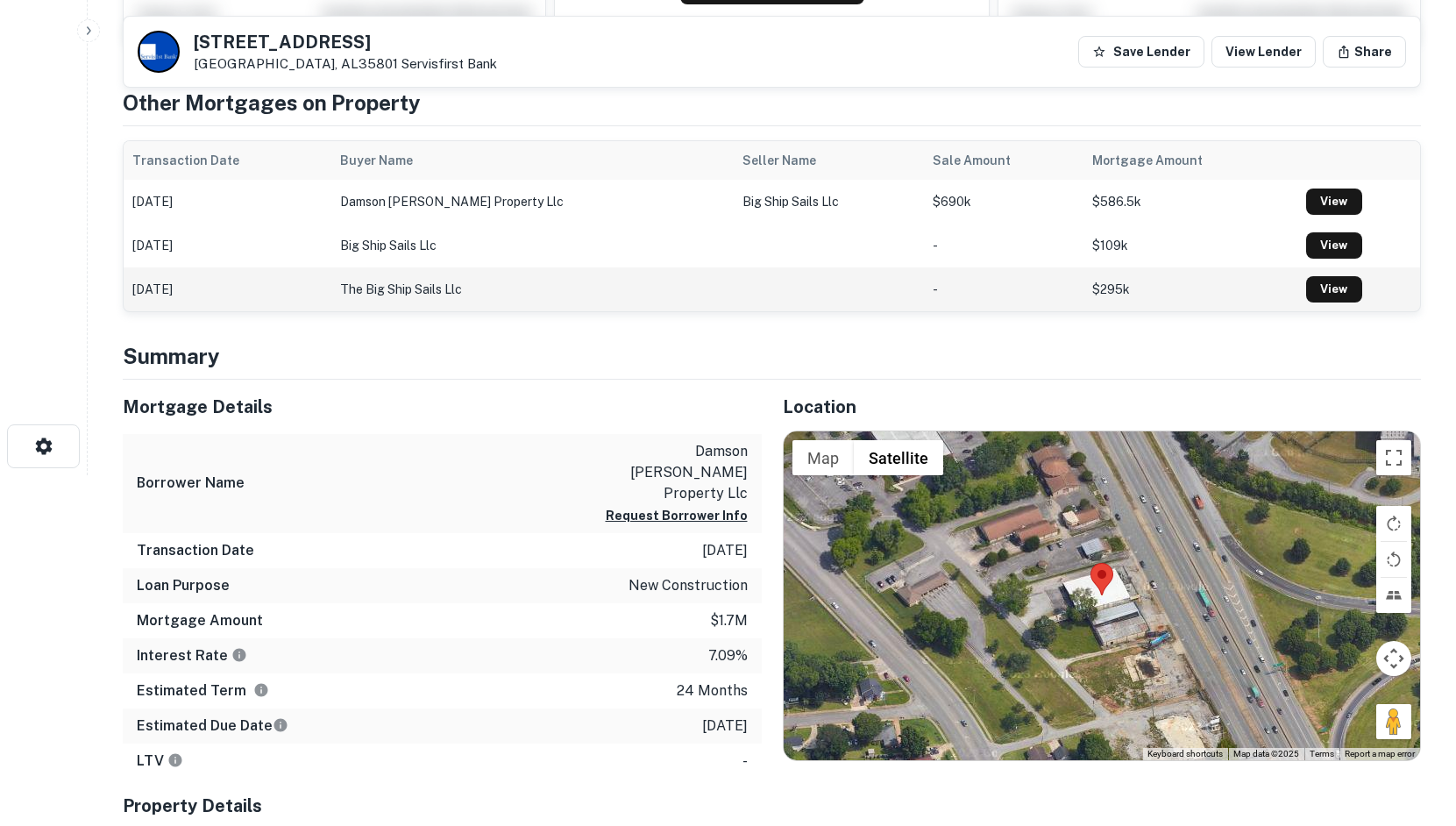
scroll to position [439, 0]
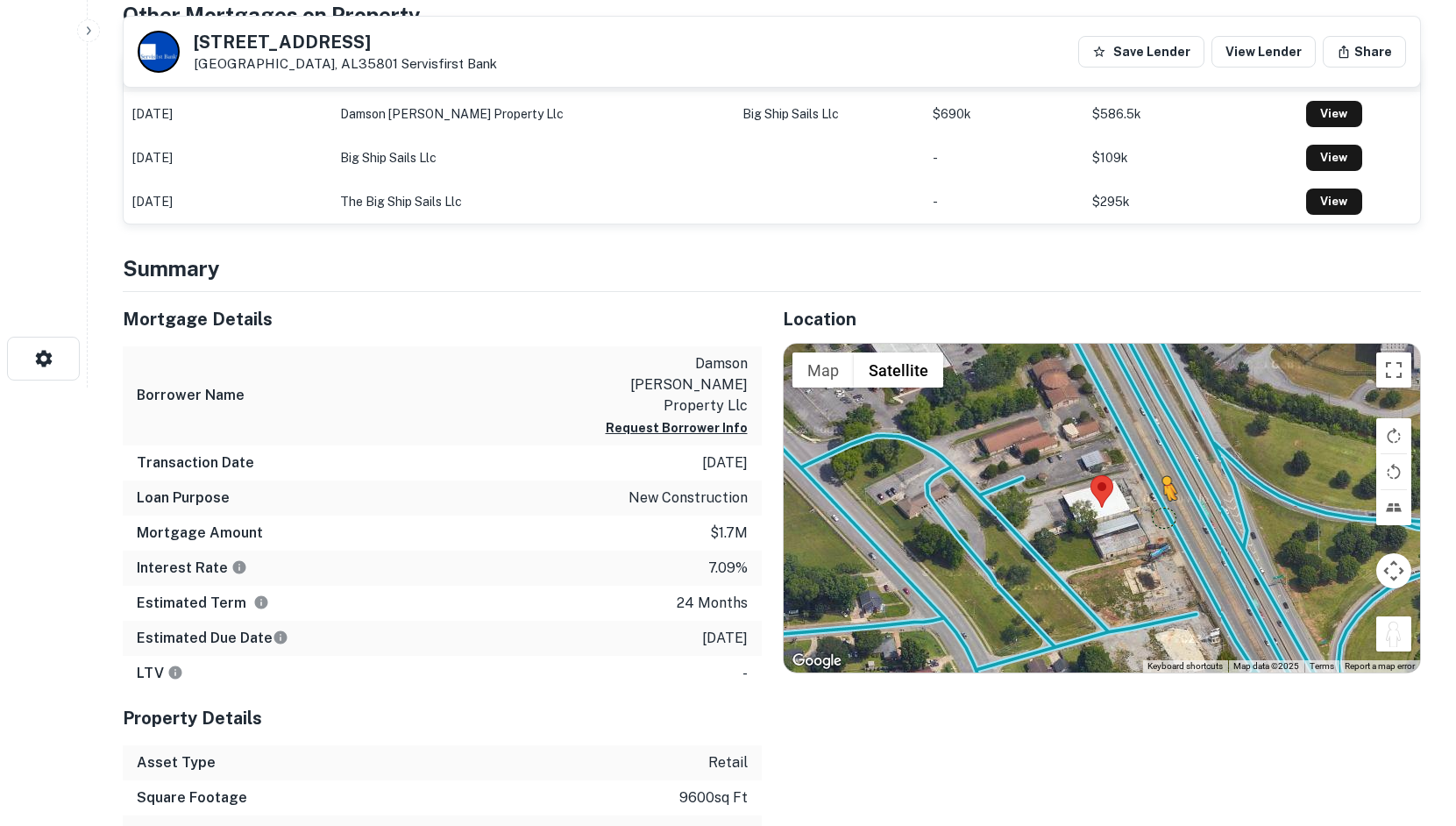
drag, startPoint x: 1411, startPoint y: 637, endPoint x: 1158, endPoint y: 513, distance: 281.8
click at [1158, 513] on div "To activate drag with keyboard, press Alt + Enter. Once in keyboard drag state,…" at bounding box center [1103, 508] width 638 height 329
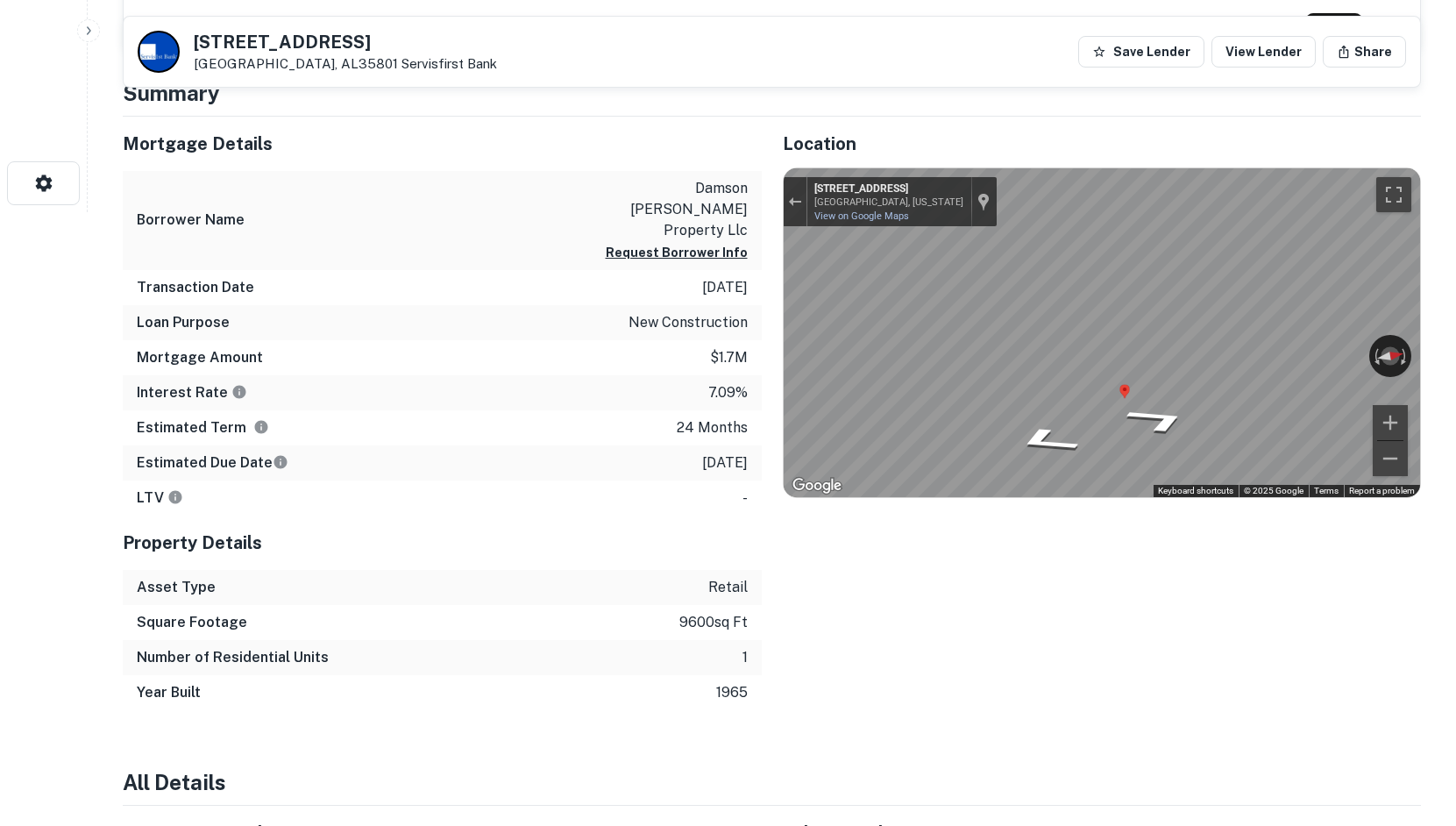
scroll to position [0, 0]
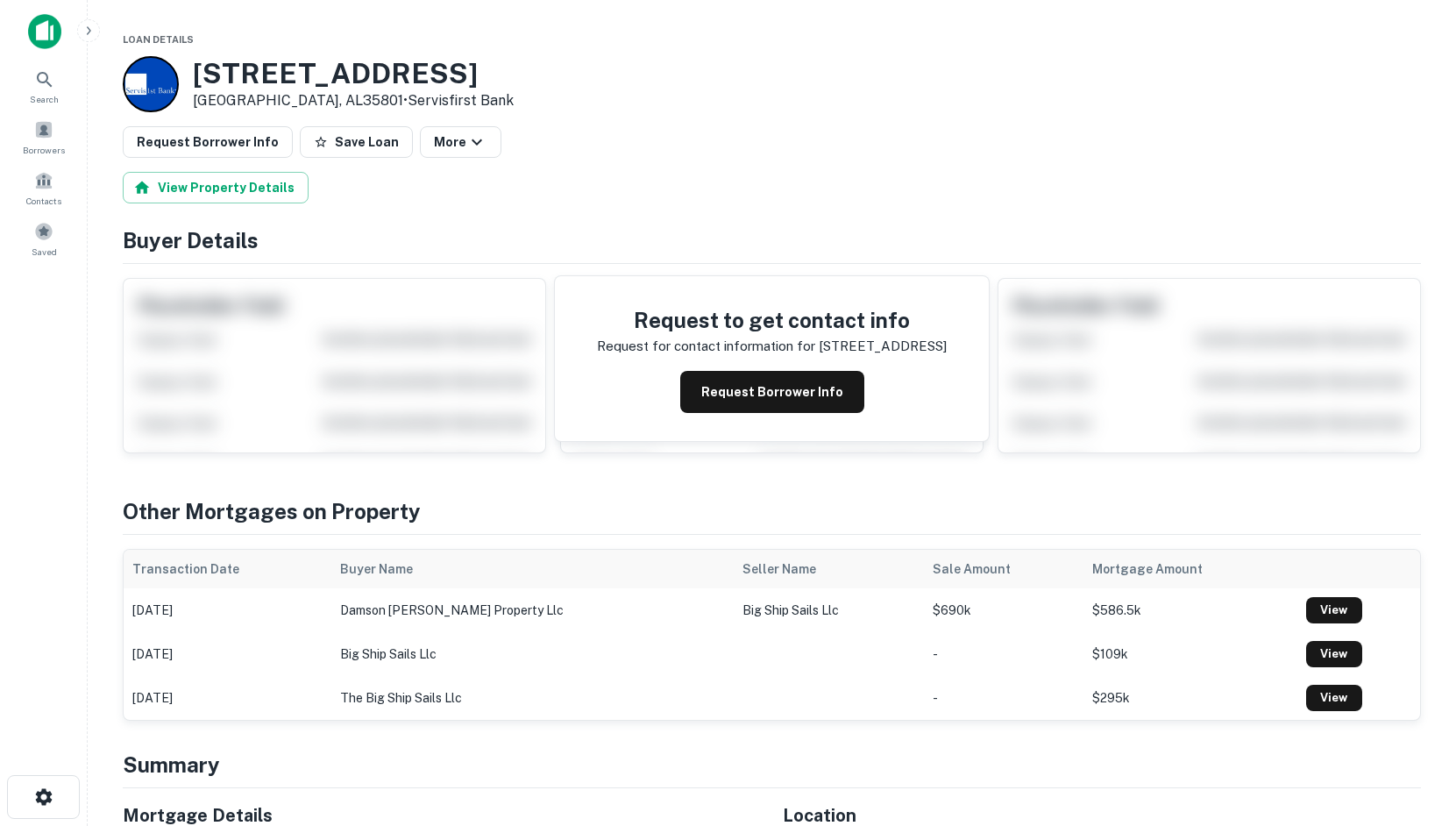
drag, startPoint x: 195, startPoint y: 69, endPoint x: 332, endPoint y: 102, distance: 140.9
click at [332, 102] on div "711 MEMORIAL PKWY NW Huntsville, AL35801 • Servisfirst Bank" at bounding box center [352, 85] width 321 height 55
copy div "711 MEMORIAL PKWY NW Huntsville, AL35801 •"
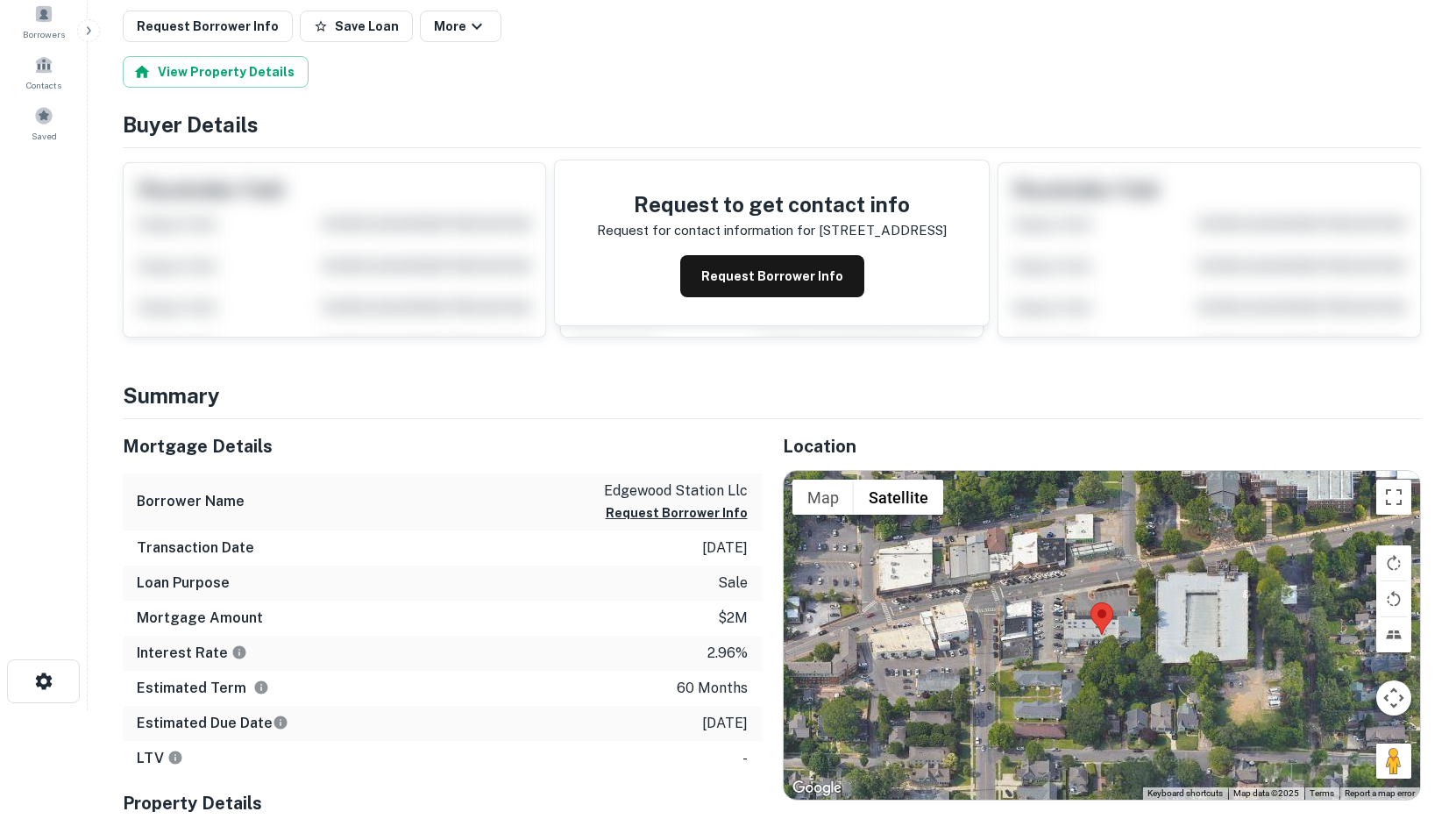
scroll to position [351, 0]
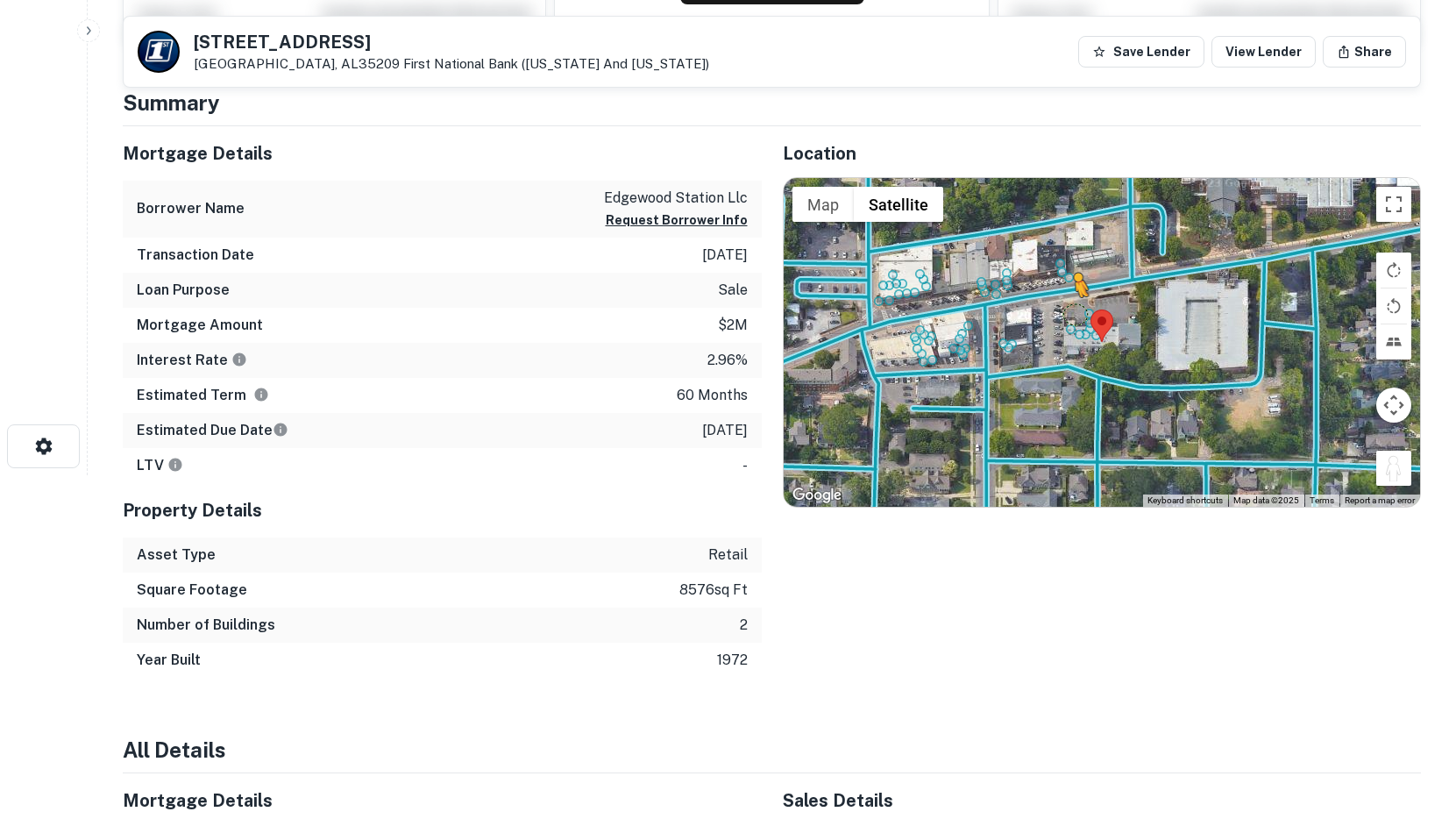
drag, startPoint x: 1400, startPoint y: 468, endPoint x: 1073, endPoint y: 313, distance: 361.9
click at [1073, 313] on div "To activate drag with keyboard, press Alt + Enter. Once in keyboard drag state,…" at bounding box center [1103, 343] width 638 height 329
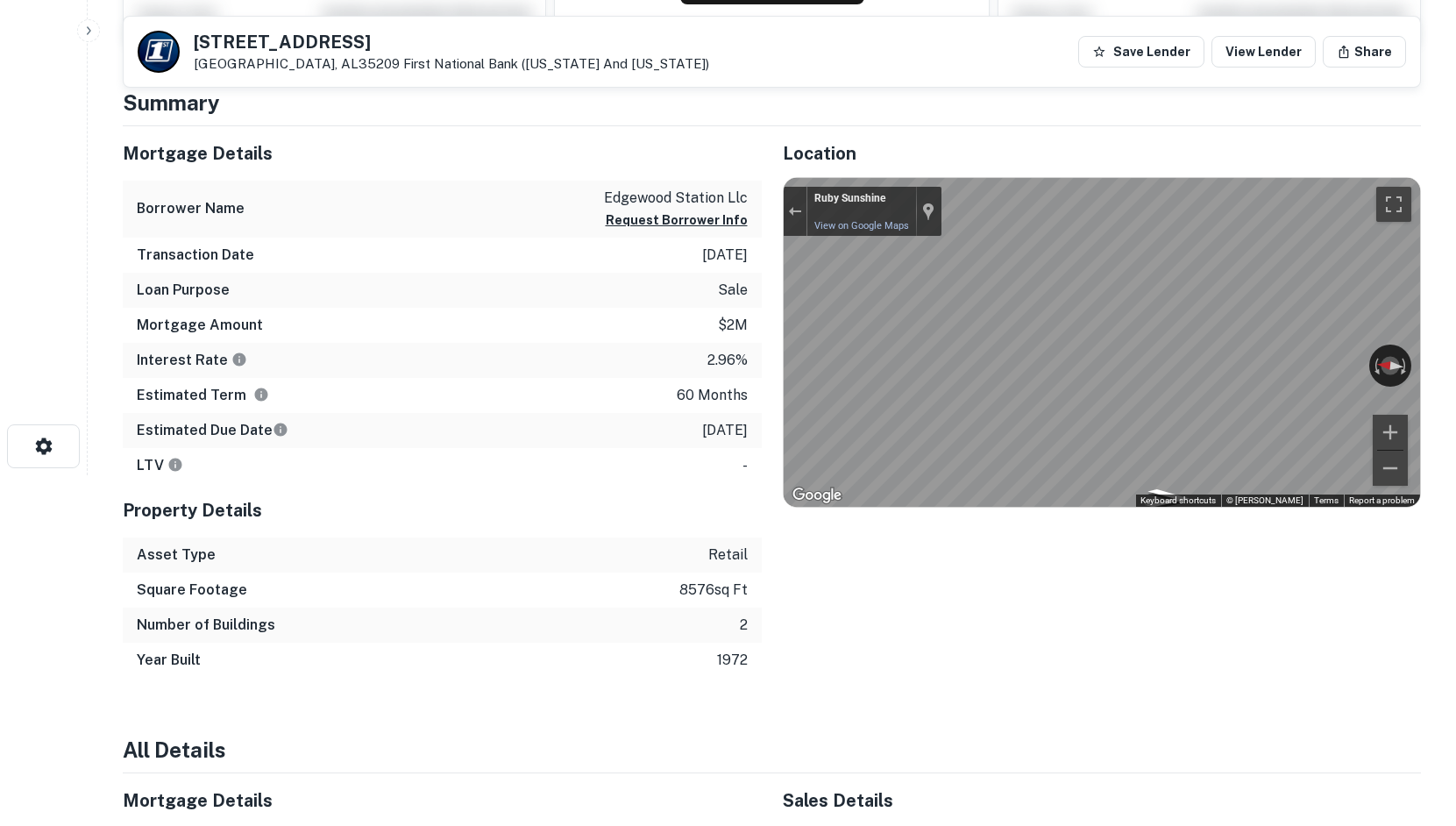
click at [280, 426] on div "Mortgage Details Borrower Name edgewood station llc Request Borrower Info Trans…" at bounding box center [761, 402] width 1320 height 552
click at [588, 343] on div "Mortgage Details Borrower Name edgewood station llc Request Borrower Info Trans…" at bounding box center [761, 402] width 1320 height 552
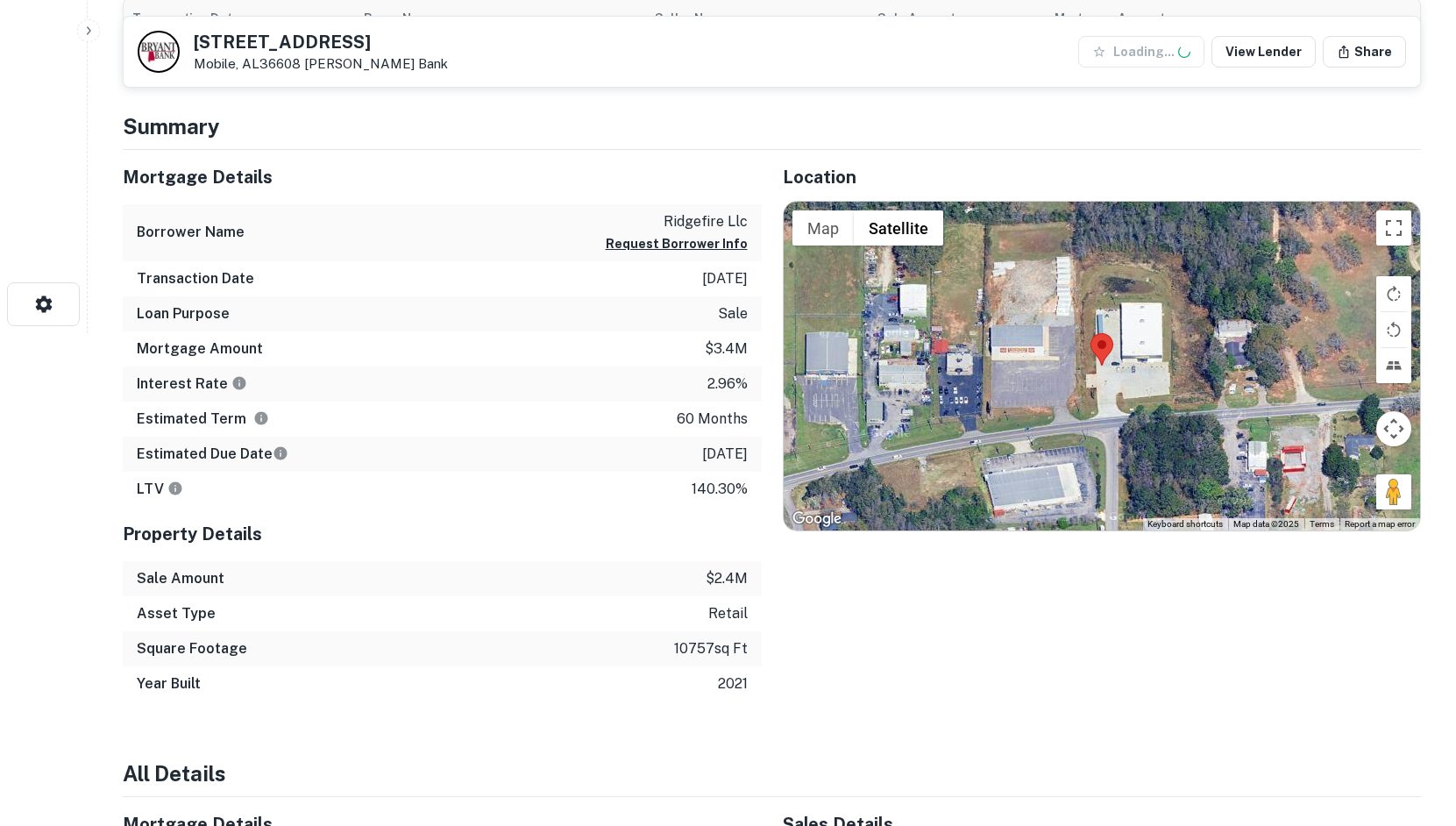
scroll to position [526, 0]
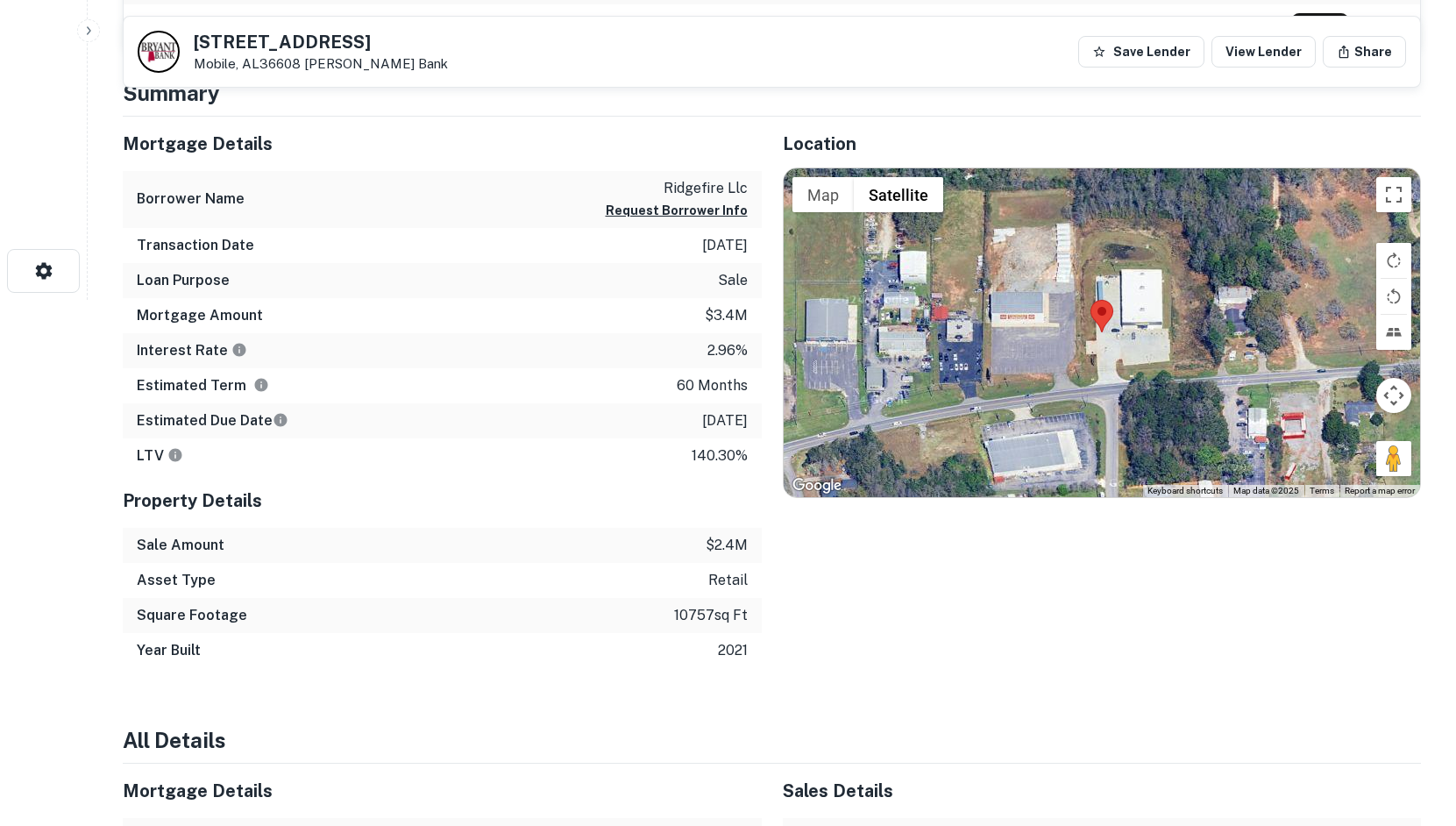
drag, startPoint x: 1377, startPoint y: 456, endPoint x: 1455, endPoint y: 438, distance: 80.0
click at [1153, 412] on div "Map Terrain Satellite Labels Keyboard shortcuts Map Data Map data ©2025 Map dat…" at bounding box center [1103, 333] width 638 height 329
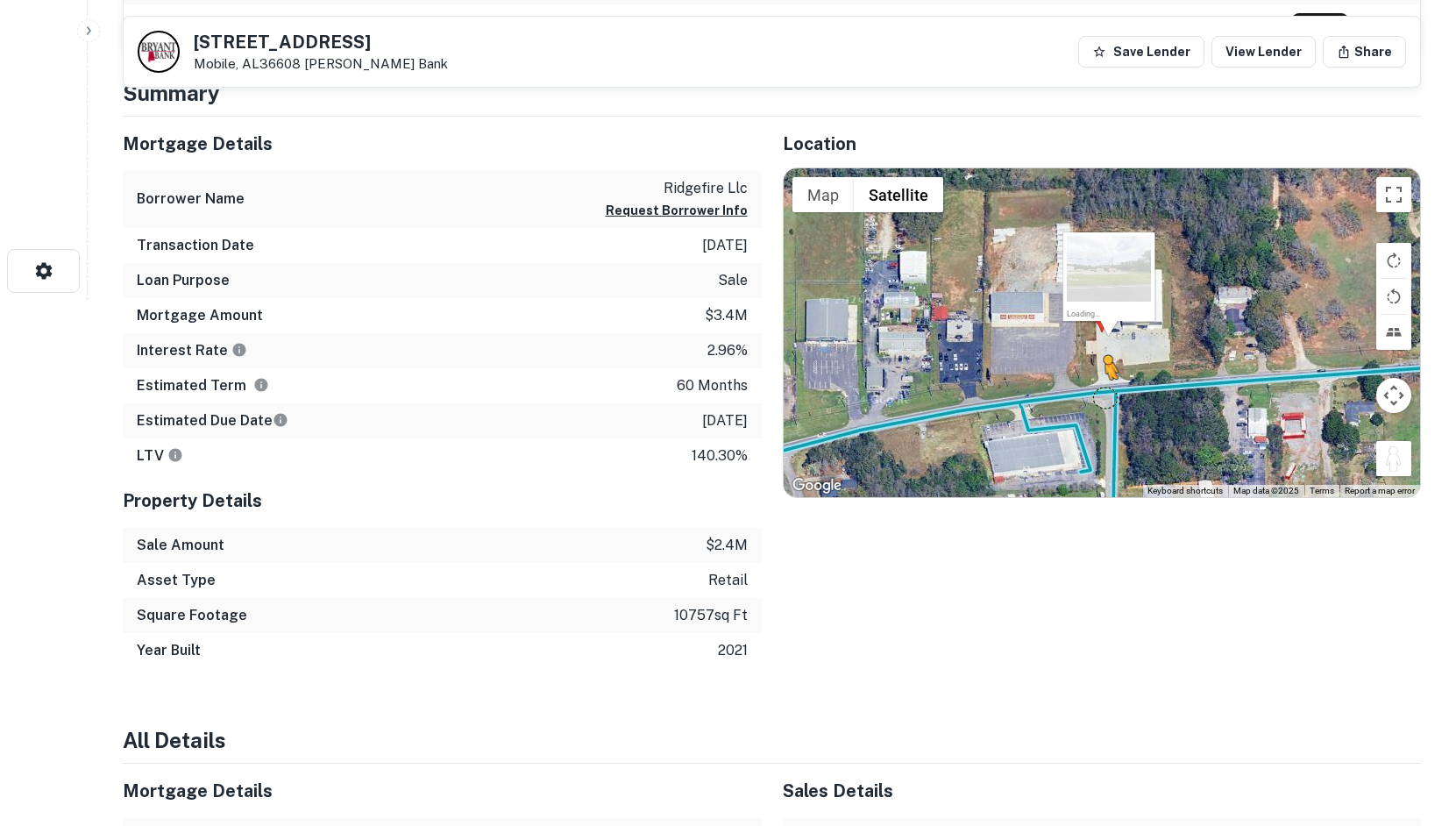
drag, startPoint x: 1399, startPoint y: 461, endPoint x: 1104, endPoint y: 403, distance: 300.6
click at [1104, 403] on div "To activate drag with keyboard, press Alt + Enter. Once in keyboard drag state,…" at bounding box center [1103, 333] width 638 height 329
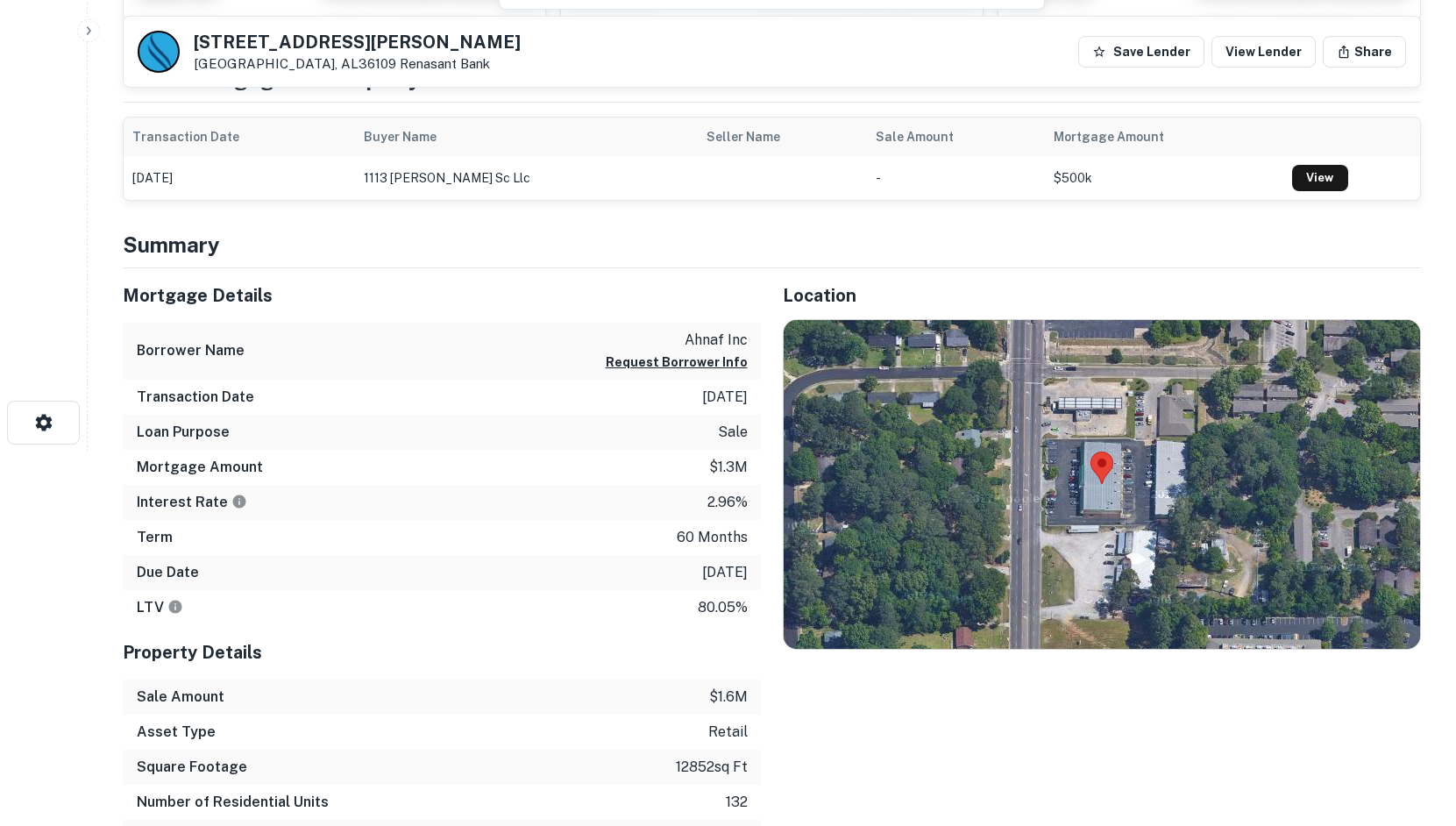
scroll to position [614, 0]
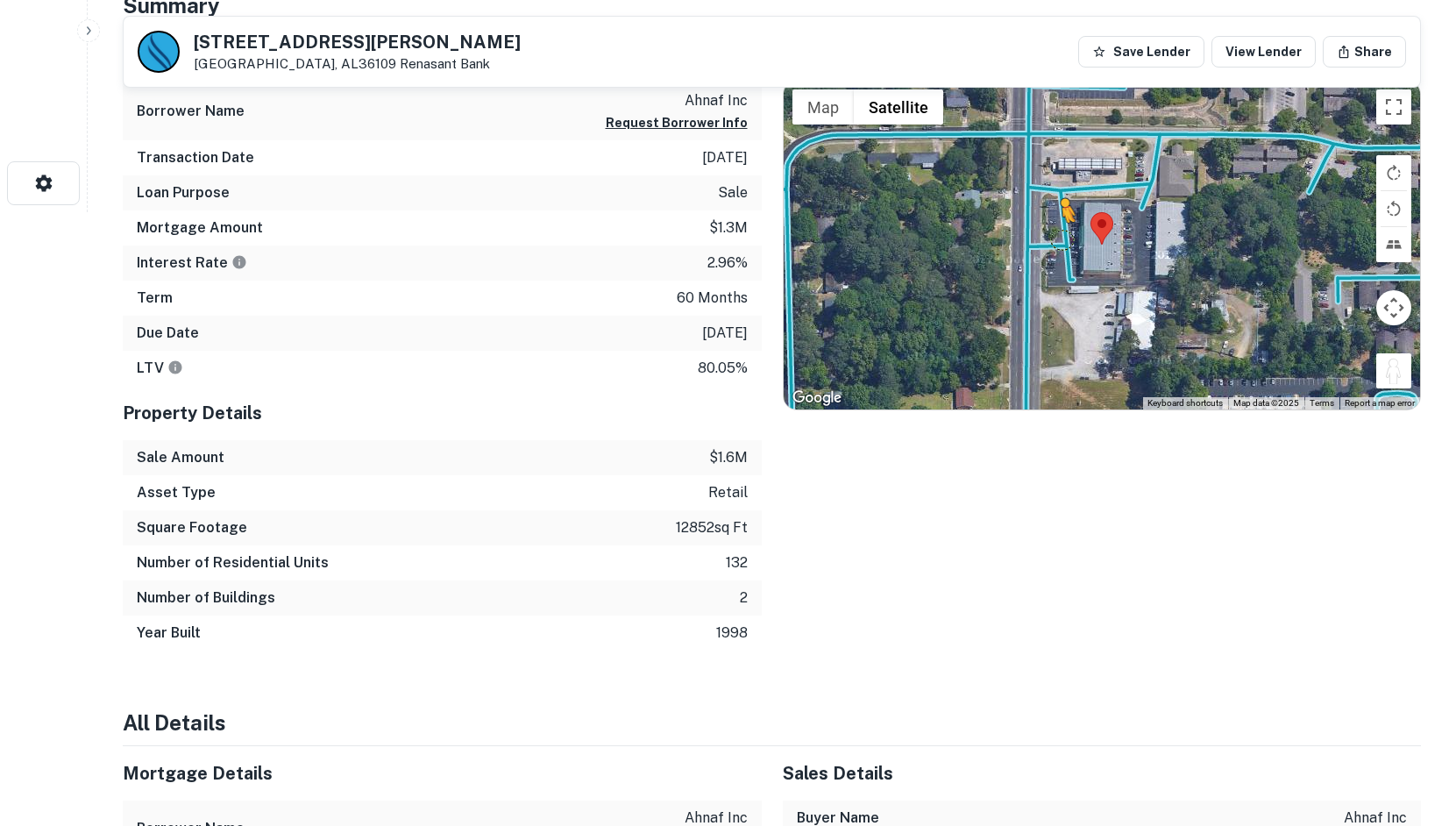
drag, startPoint x: 1397, startPoint y: 381, endPoint x: 1055, endPoint y: 237, distance: 371.1
click at [1055, 237] on div "To activate drag with keyboard, press Alt + Enter. Once in keyboard drag state,…" at bounding box center [1103, 245] width 638 height 329
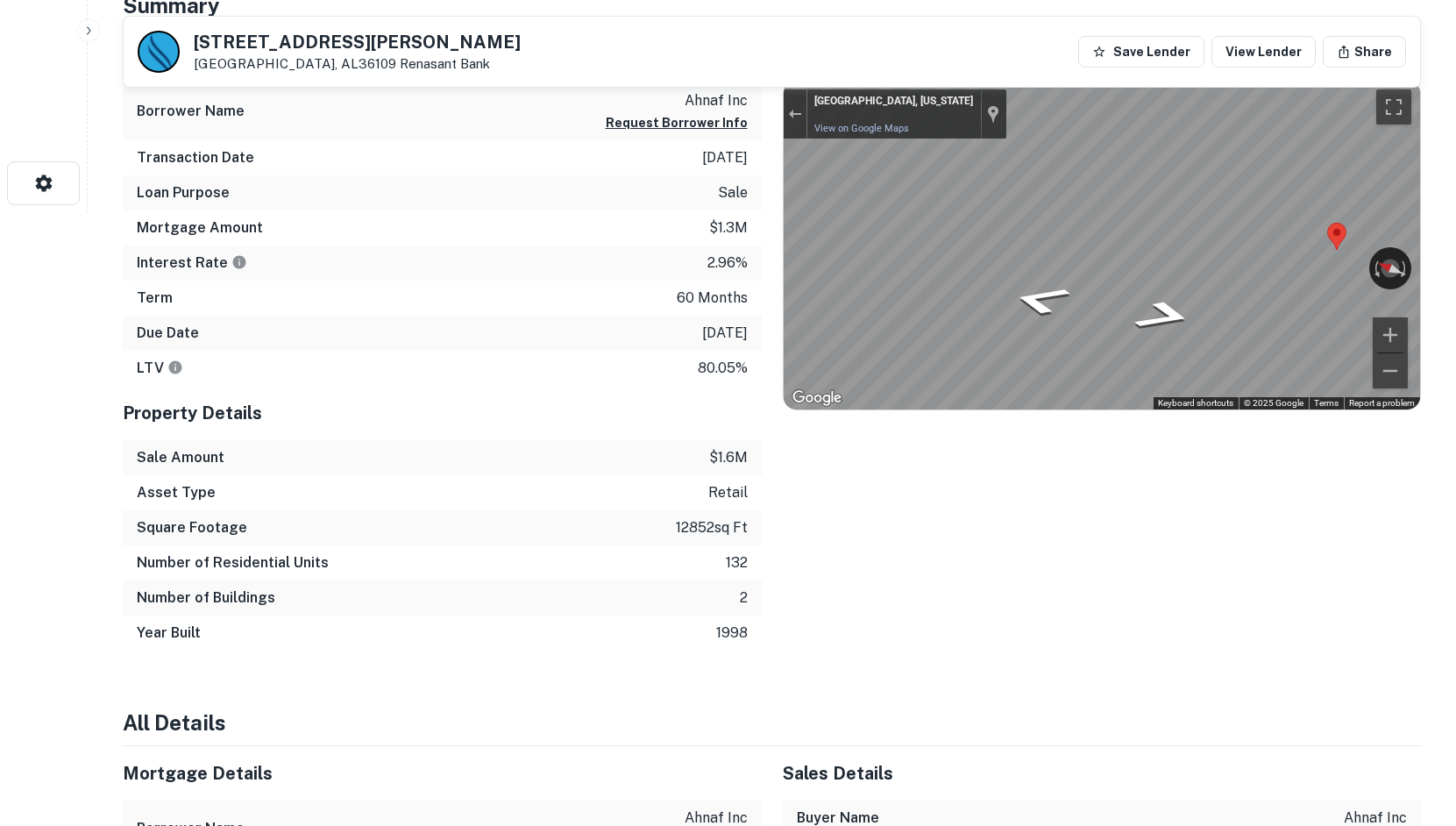
click at [699, 228] on div "Mortgage Details Borrower Name ahnaf inc Request Borrower Info Transaction Date…" at bounding box center [761, 340] width 1320 height 622
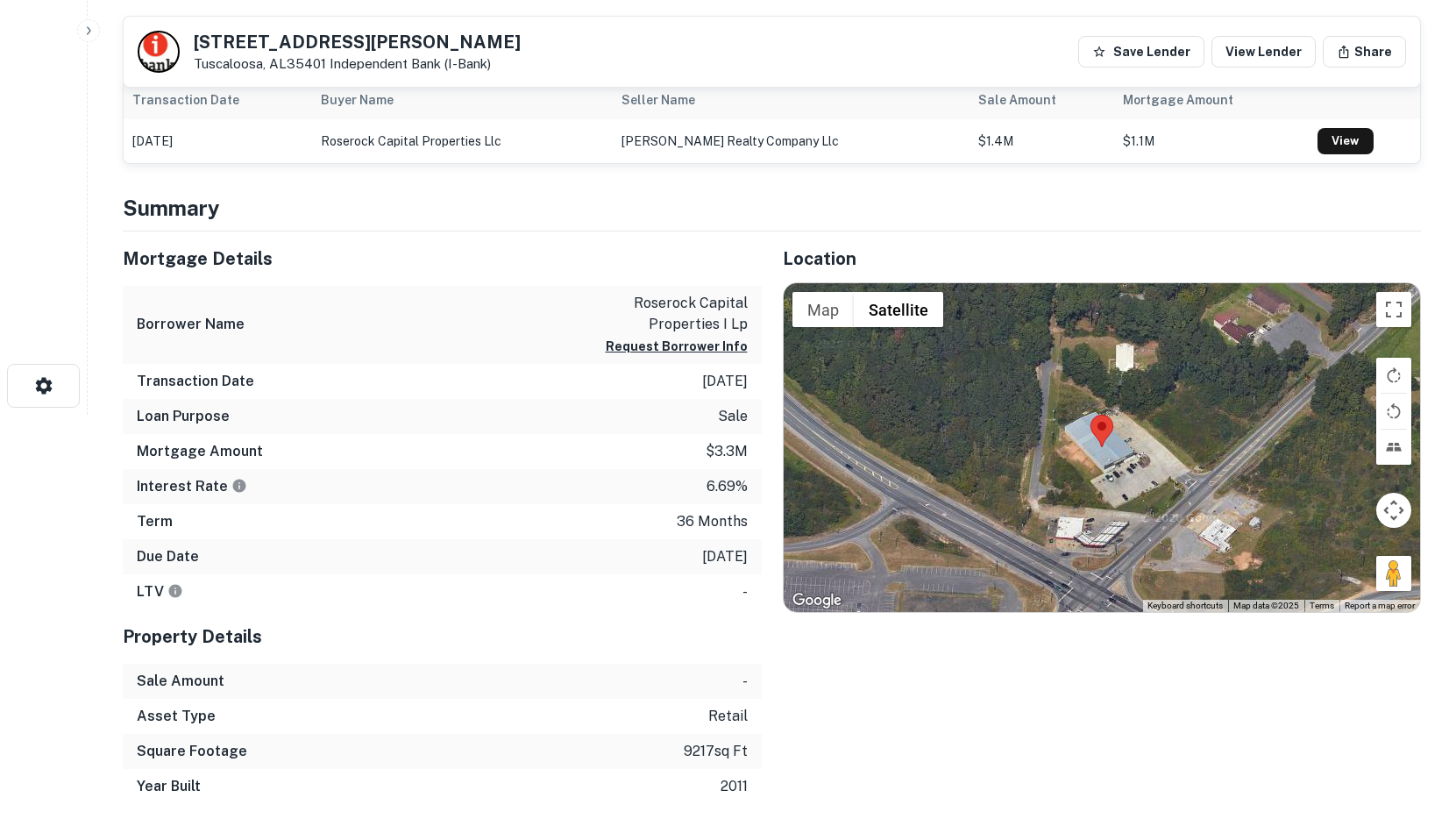
scroll to position [439, 0]
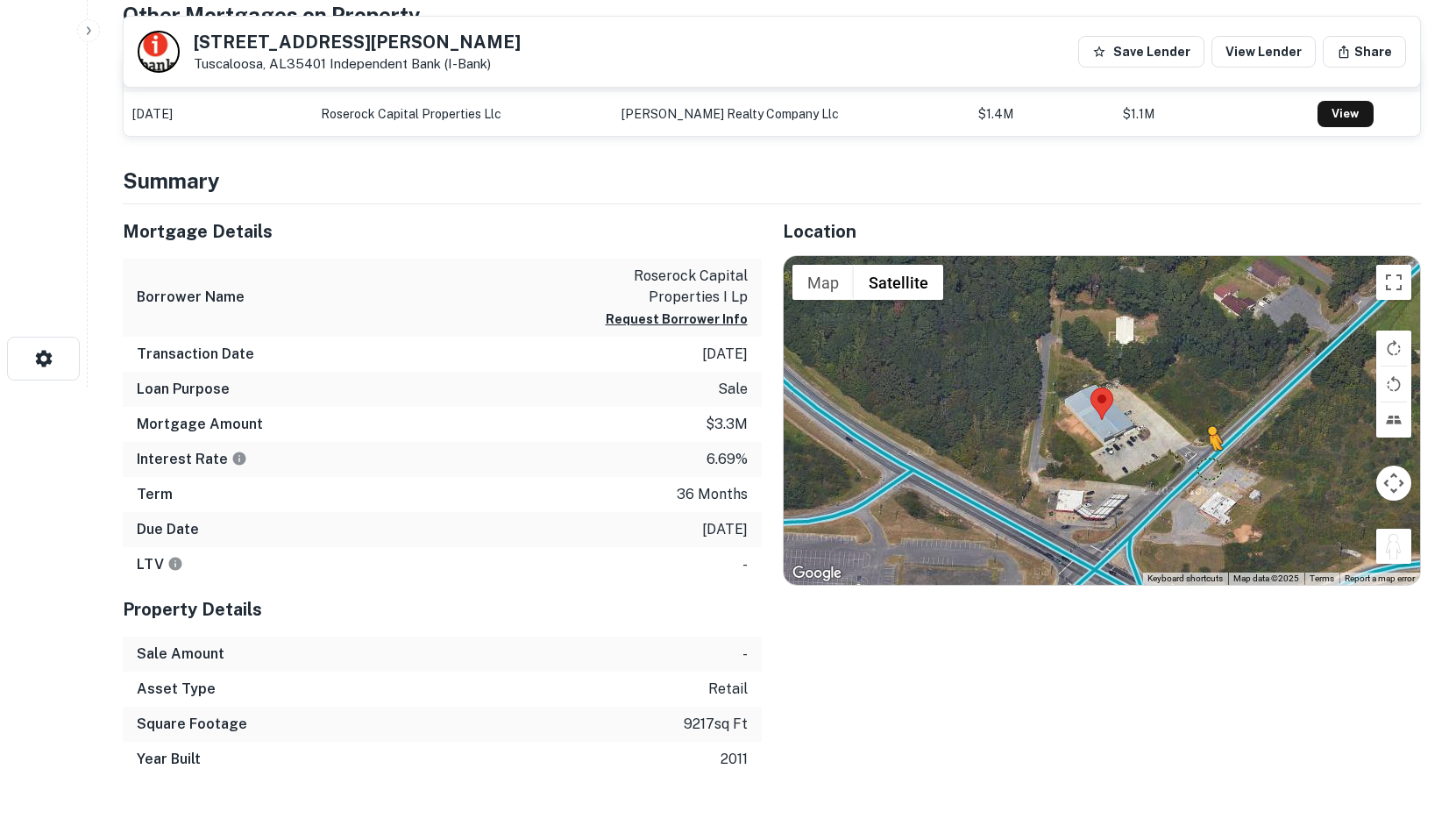
drag, startPoint x: 1390, startPoint y: 546, endPoint x: 1203, endPoint y: 463, distance: 204.6
click at [1203, 463] on div "To activate drag with keyboard, press Alt + Enter. Once in keyboard drag state,…" at bounding box center [1103, 421] width 638 height 329
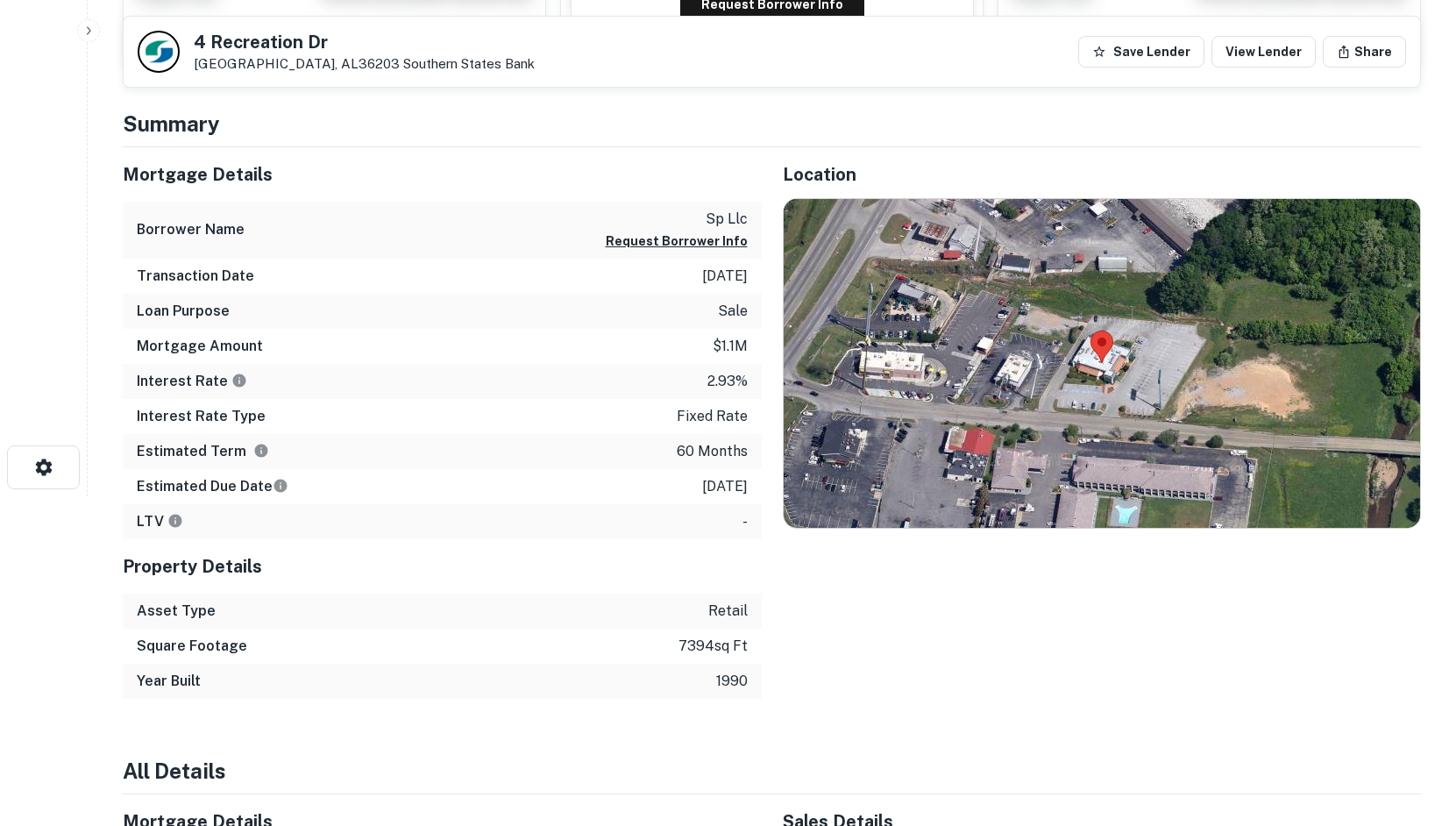
scroll to position [351, 0]
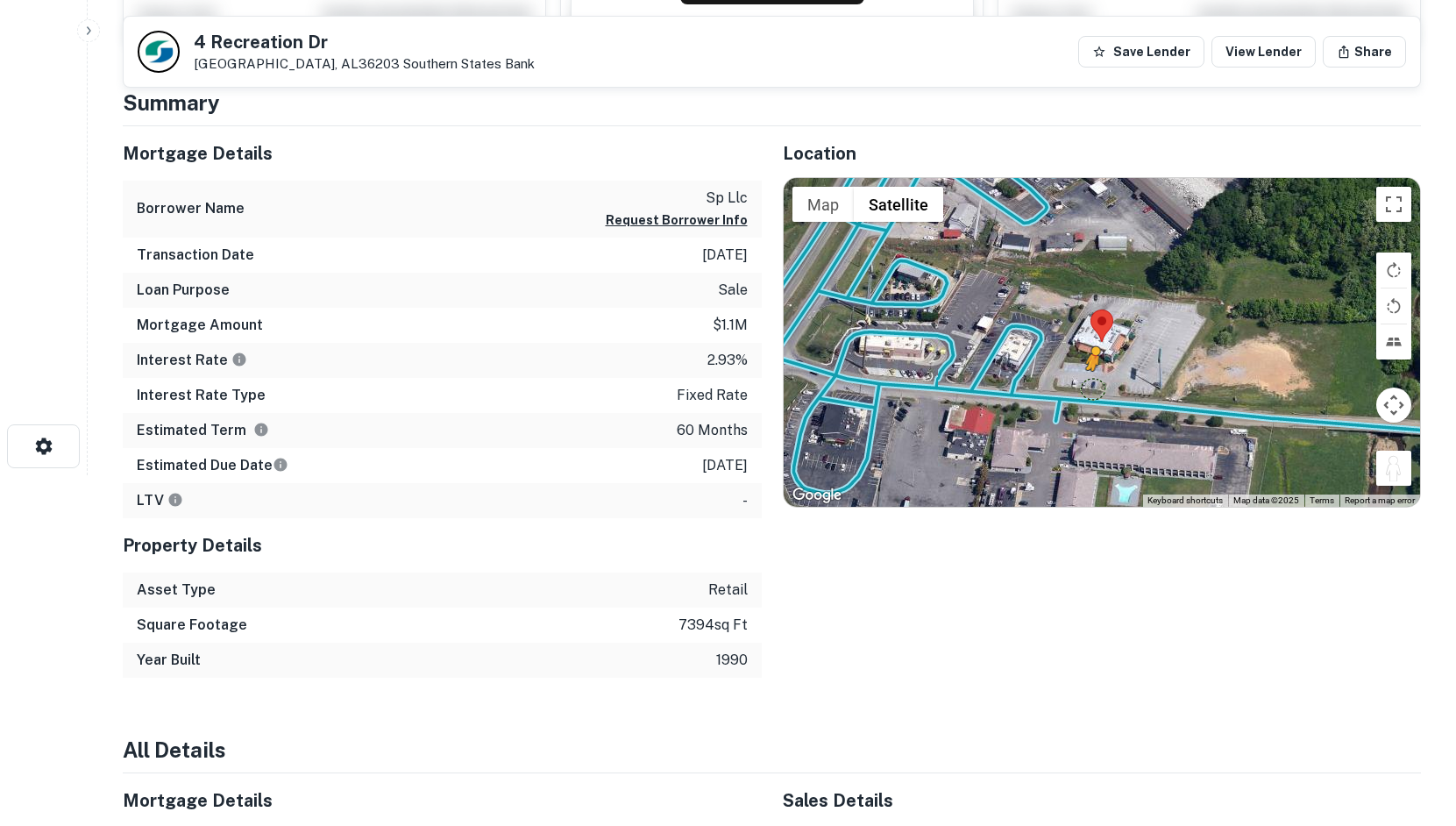
drag, startPoint x: 1400, startPoint y: 471, endPoint x: 1090, endPoint y: 389, distance: 320.7
click at [1090, 389] on div "To activate drag with keyboard, press Alt + Enter. Once in keyboard drag state,…" at bounding box center [1103, 343] width 638 height 329
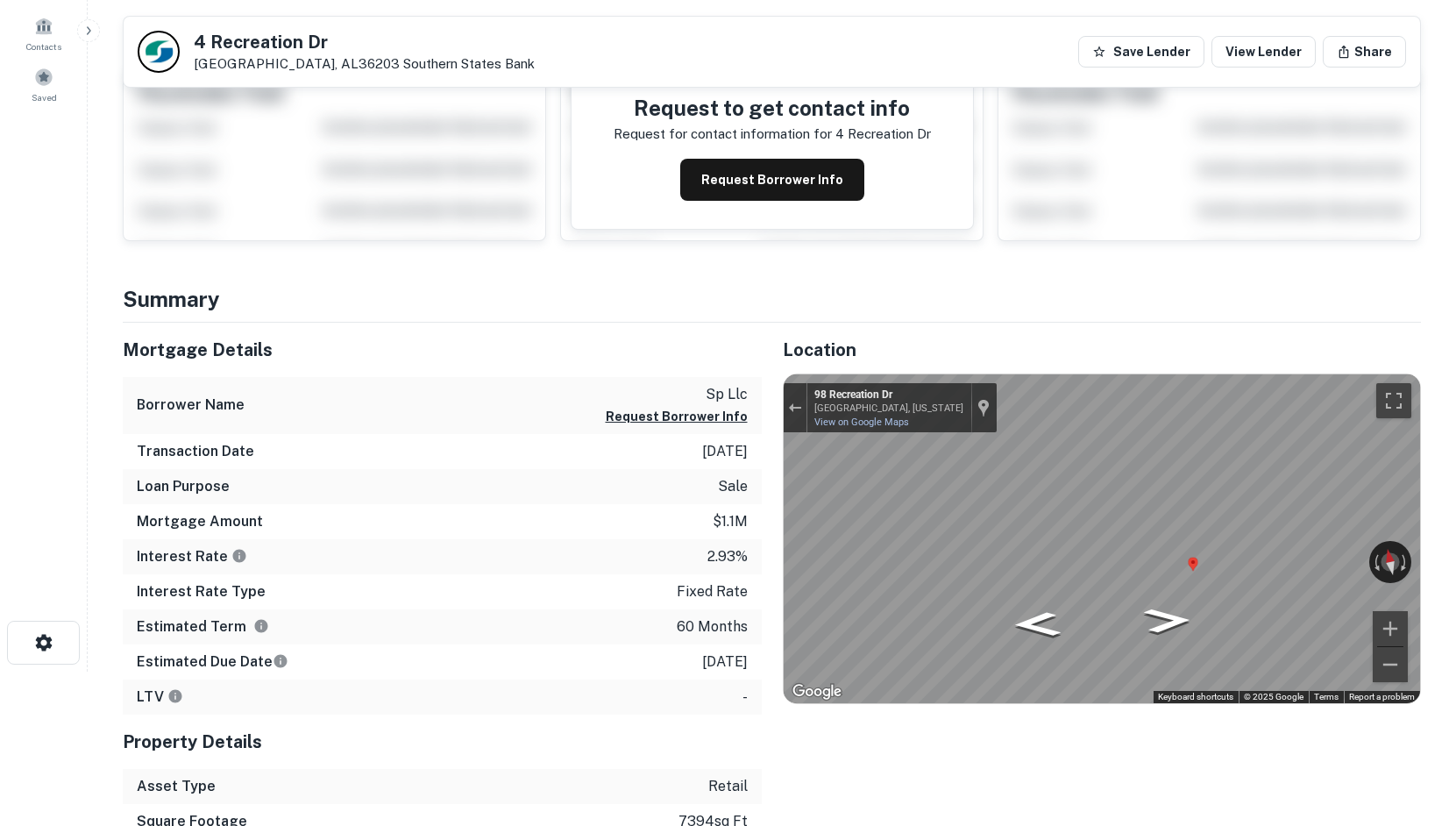
scroll to position [0, 0]
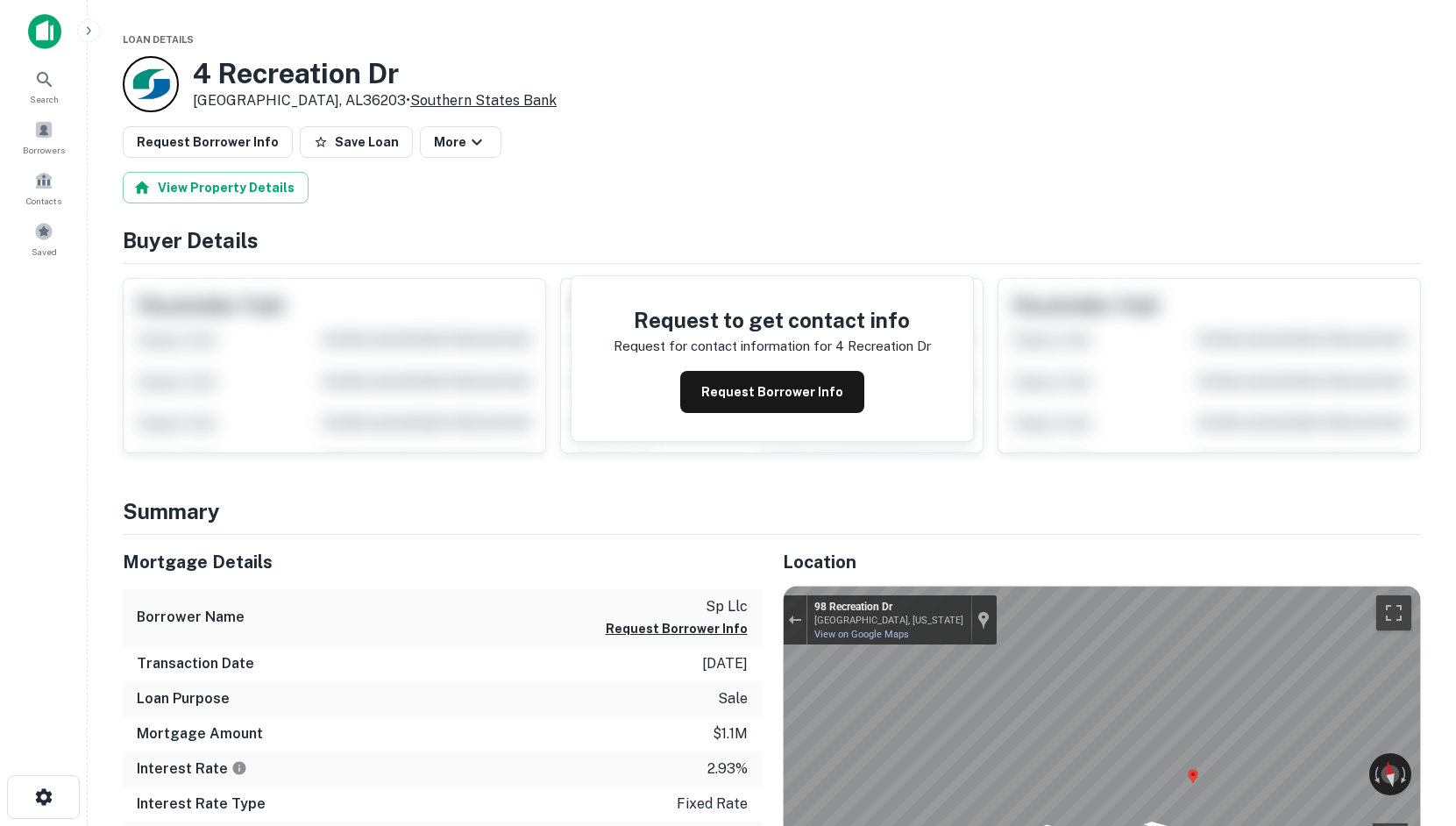
drag, startPoint x: 194, startPoint y: 72, endPoint x: 317, endPoint y: 104, distance: 127.1
click at [317, 104] on div "[STREET_ADDRESS][PERSON_NAME] • Southern States Bank" at bounding box center [374, 85] width 364 height 55
copy div "[STREET_ADDRESS][PERSON_NAME] •"
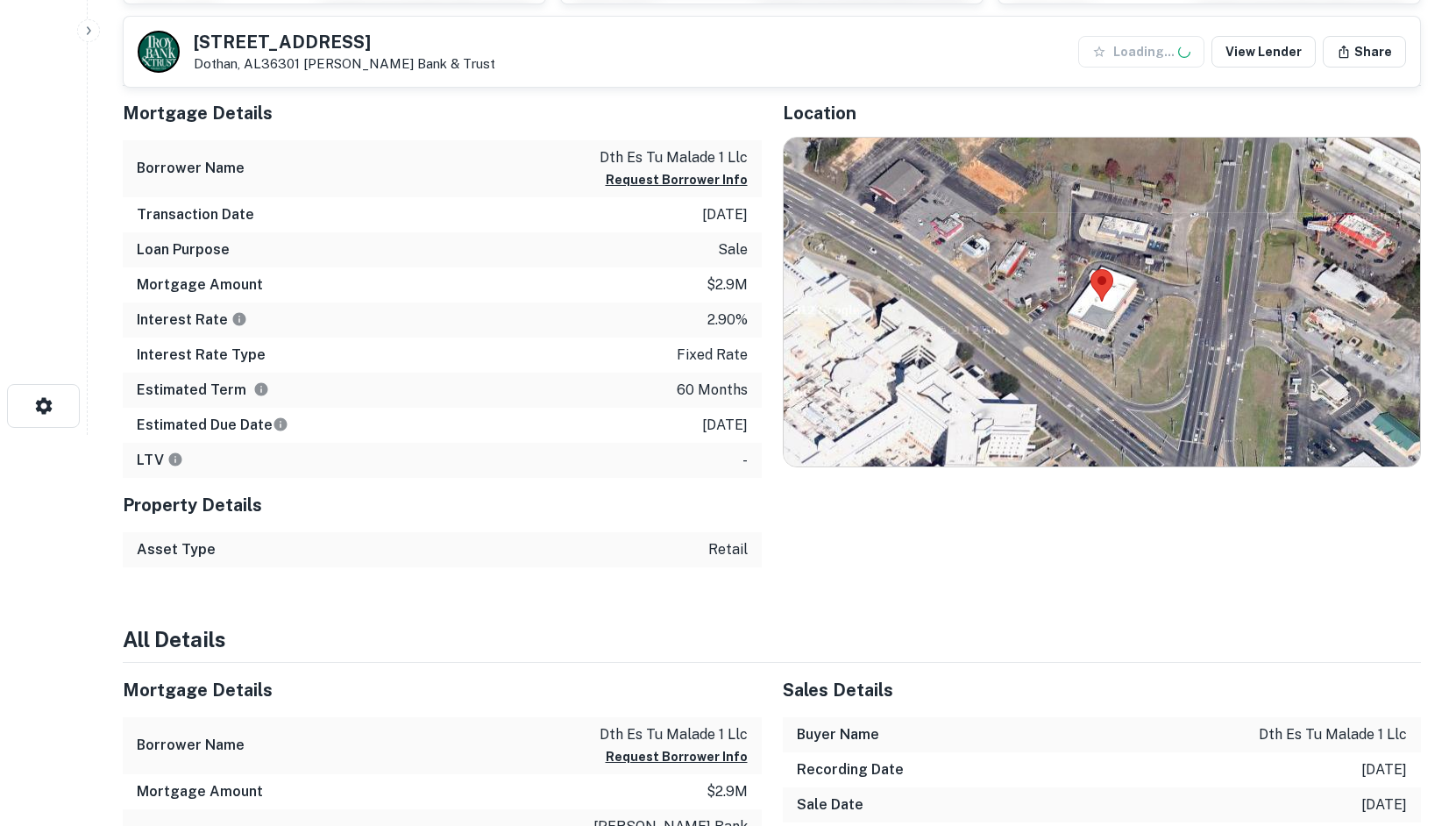
scroll to position [439, 0]
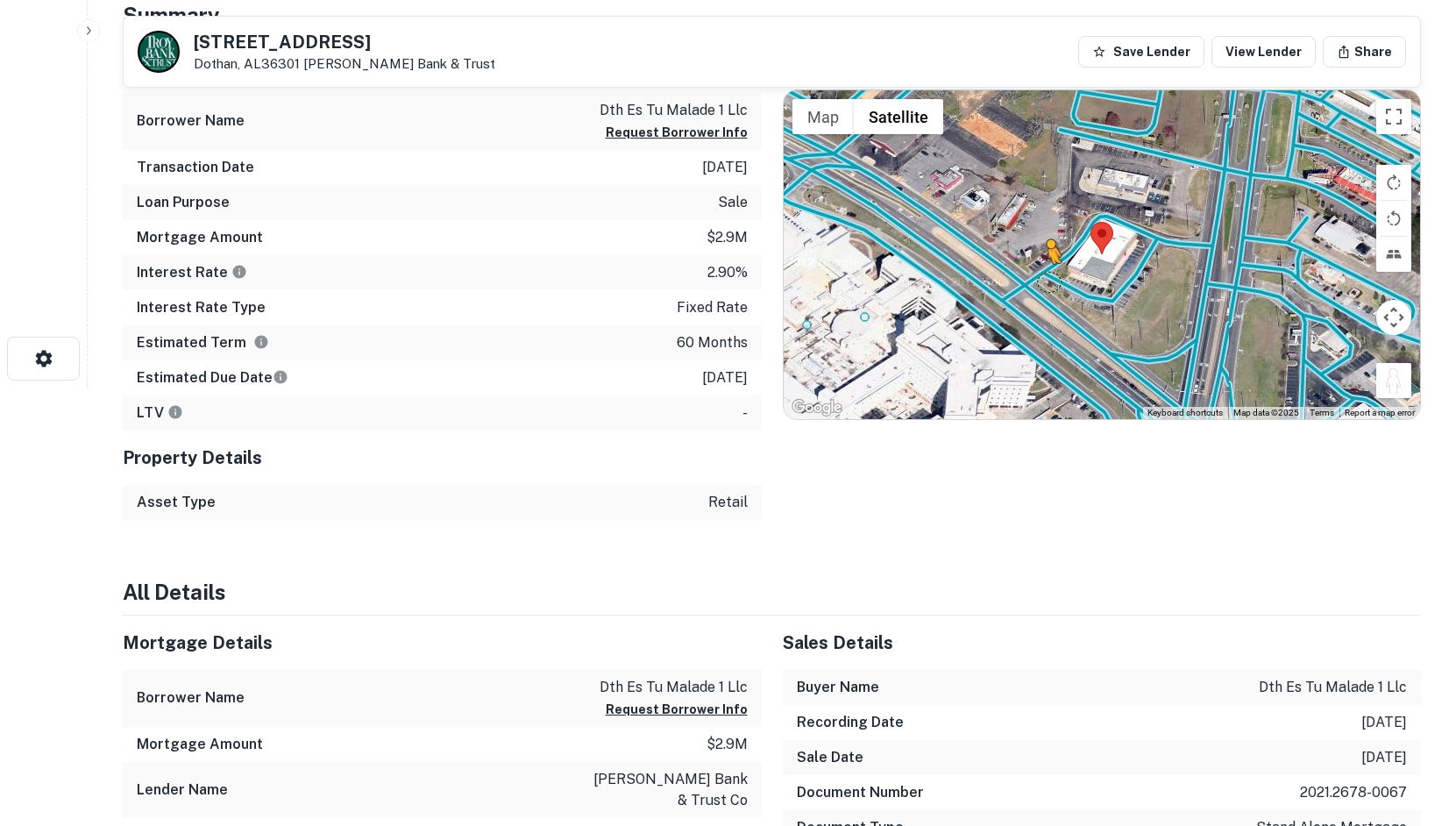
drag, startPoint x: 1398, startPoint y: 387, endPoint x: 1041, endPoint y: 284, distance: 371.6
click at [1041, 284] on div "To activate drag with keyboard, press Alt + Enter. Once in keyboard drag state,…" at bounding box center [1103, 254] width 638 height 329
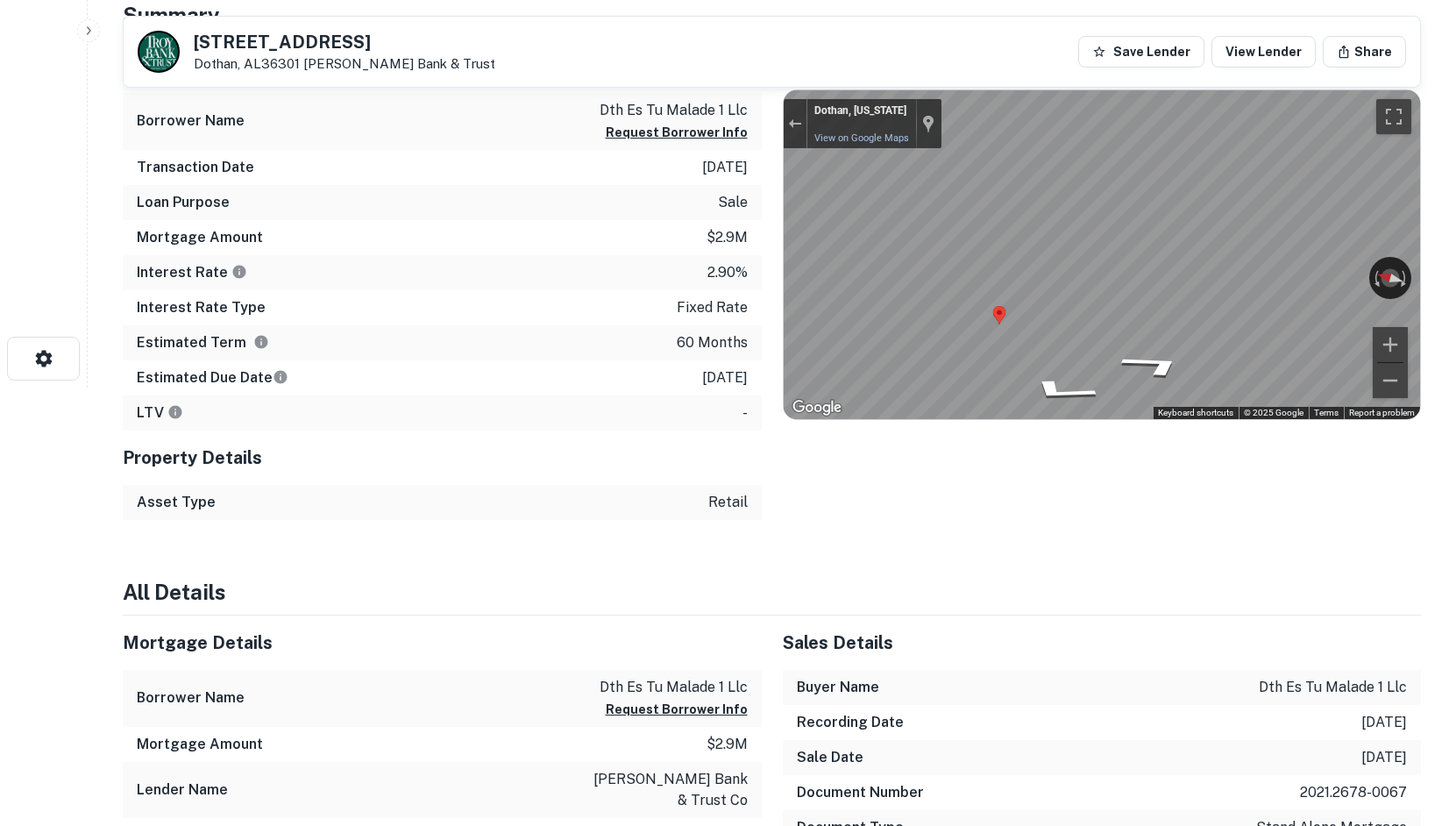
click at [634, 286] on div "Mortgage Details Borrower Name dth es tu malade 1 llc Request Borrower Info Tra…" at bounding box center [761, 279] width 1320 height 482
click at [1142, 351] on icon "Go Southeast" at bounding box center [1139, 355] width 132 height 36
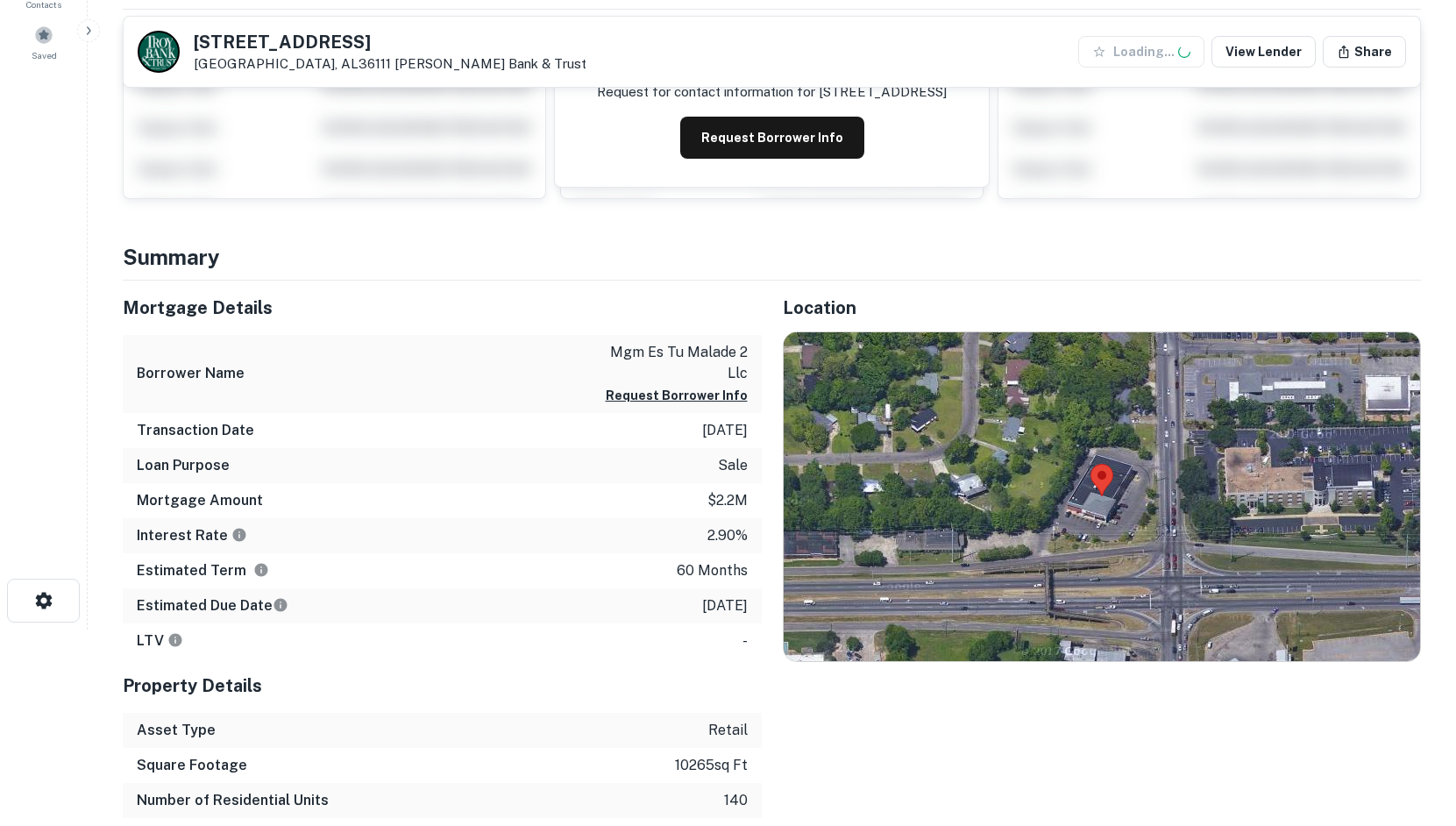
scroll to position [204, 0]
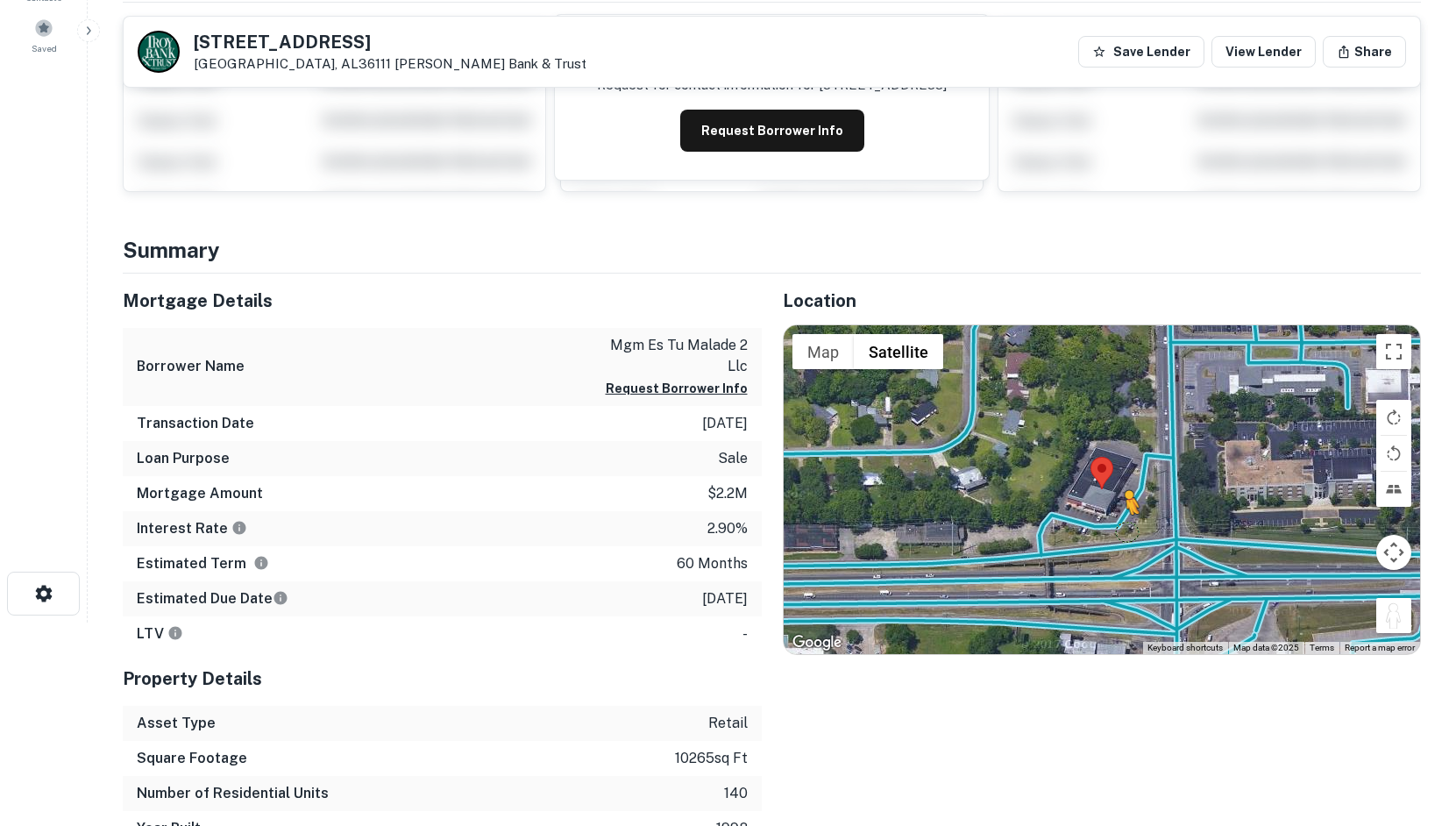
drag, startPoint x: 1383, startPoint y: 613, endPoint x: 1126, endPoint y: 532, distance: 269.5
click at [1126, 532] on div "To activate drag with keyboard, press Alt + Enter. Once in keyboard drag state,…" at bounding box center [1103, 490] width 638 height 329
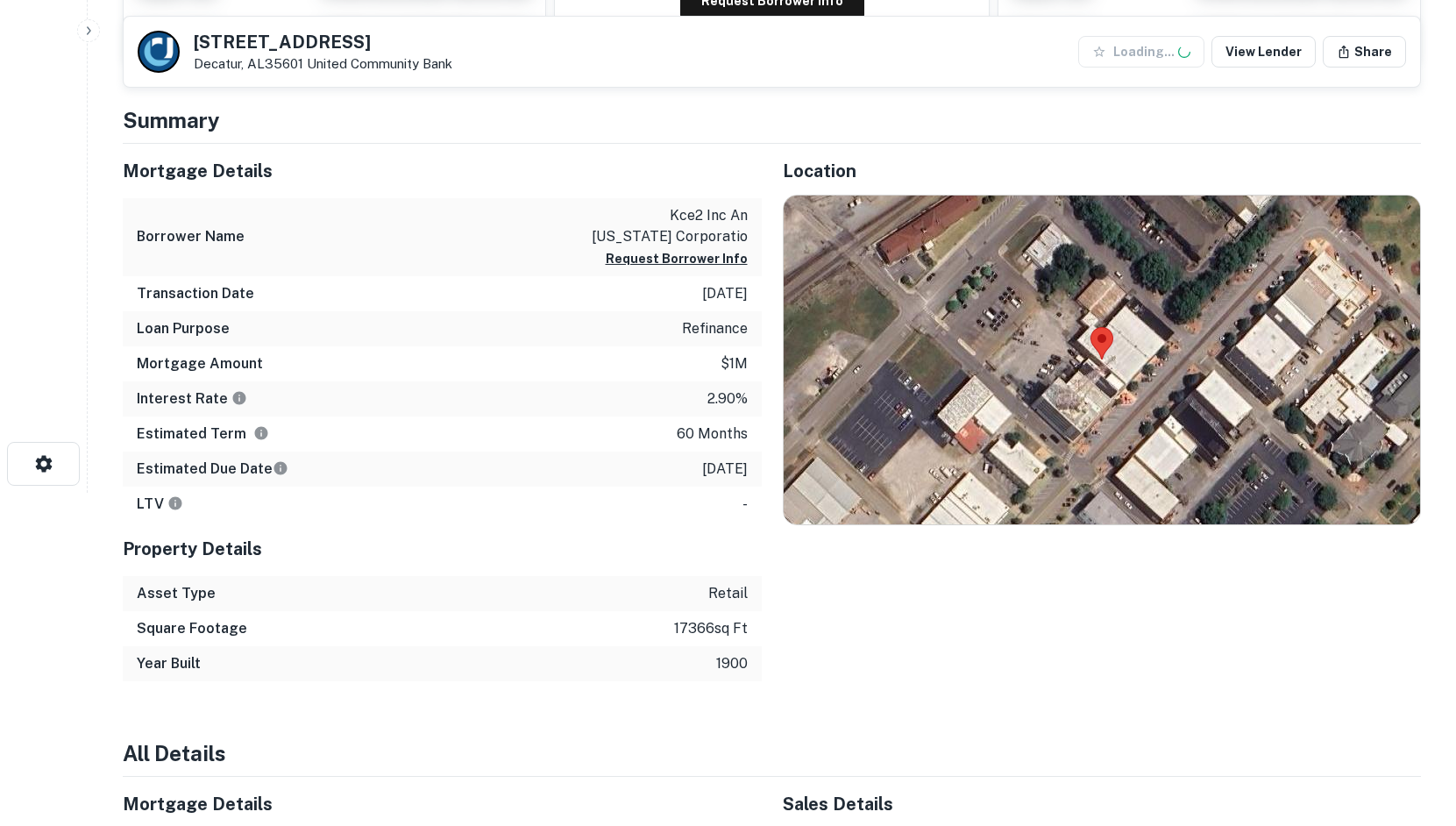
scroll to position [351, 0]
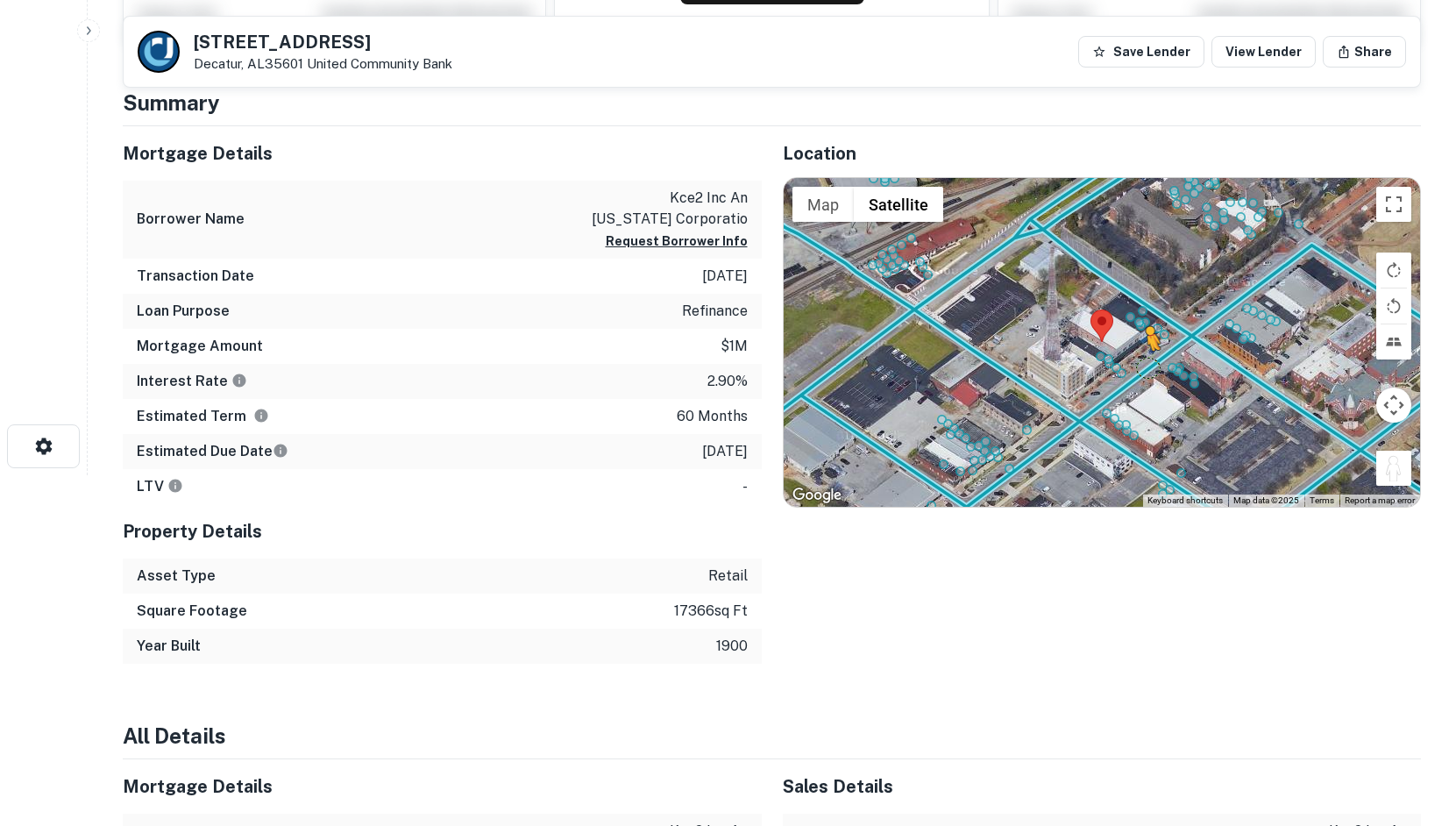
drag, startPoint x: 1400, startPoint y: 470, endPoint x: 1142, endPoint y: 367, distance: 277.8
click at [1142, 367] on div "To activate drag with keyboard, press Alt + Enter. Once in keyboard drag state,…" at bounding box center [1103, 343] width 638 height 329
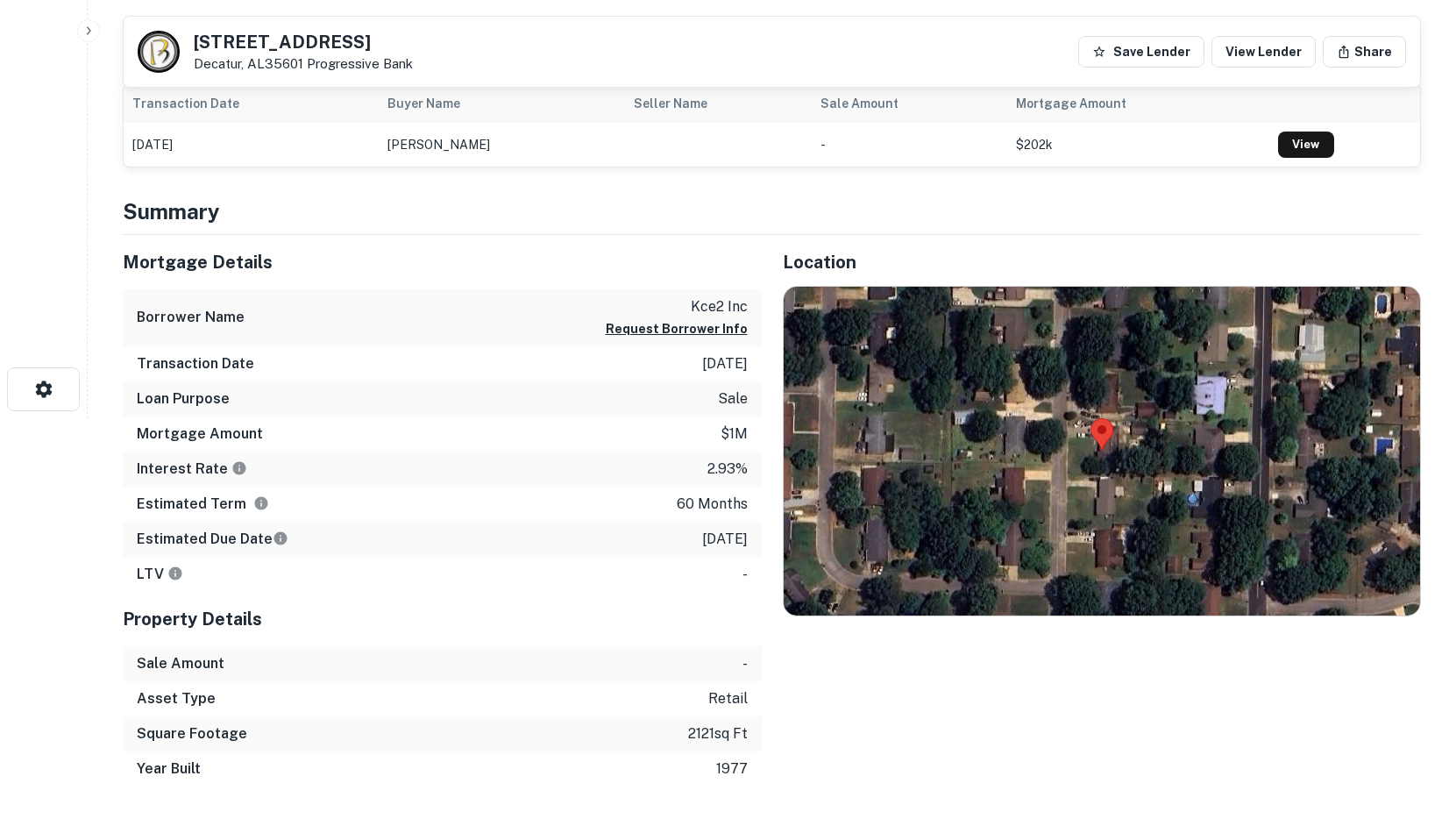
scroll to position [439, 0]
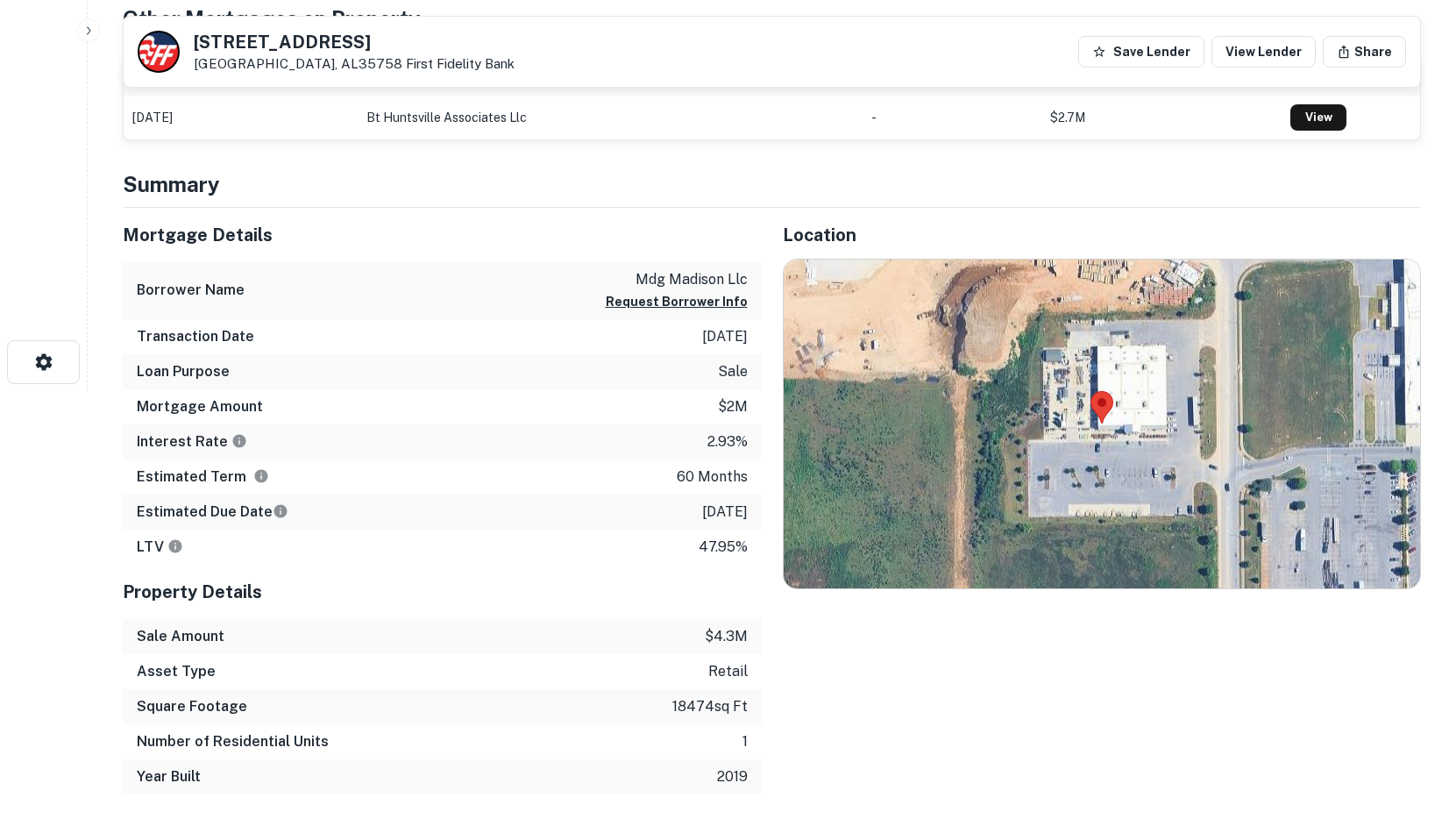
scroll to position [467, 0]
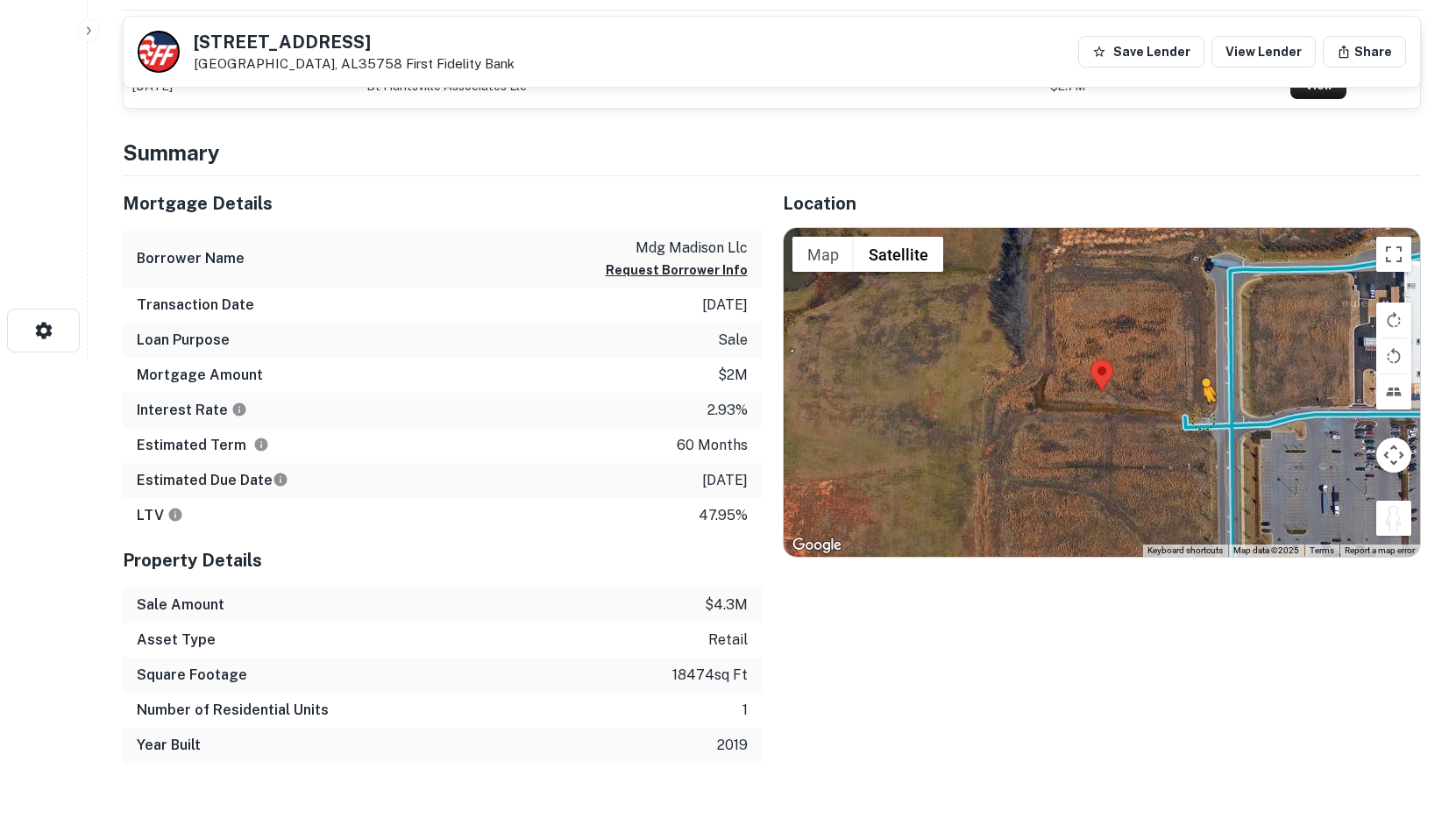
drag, startPoint x: 1410, startPoint y: 521, endPoint x: 1195, endPoint y: 416, distance: 239.3
click at [1200, 420] on div "To activate drag with keyboard, press Alt + Enter. Once in keyboard drag state,…" at bounding box center [1103, 393] width 638 height 329
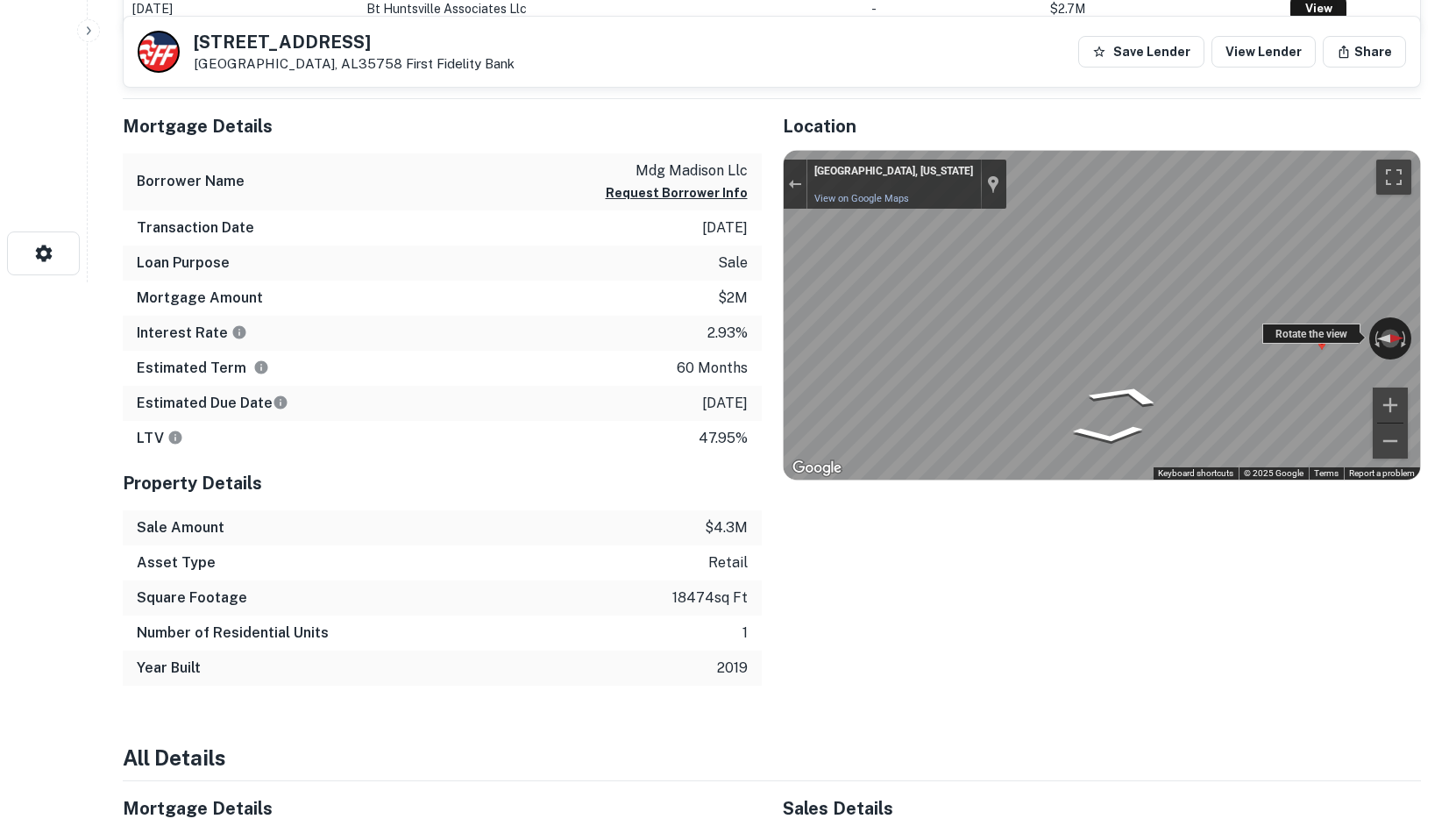
scroll to position [554, 0]
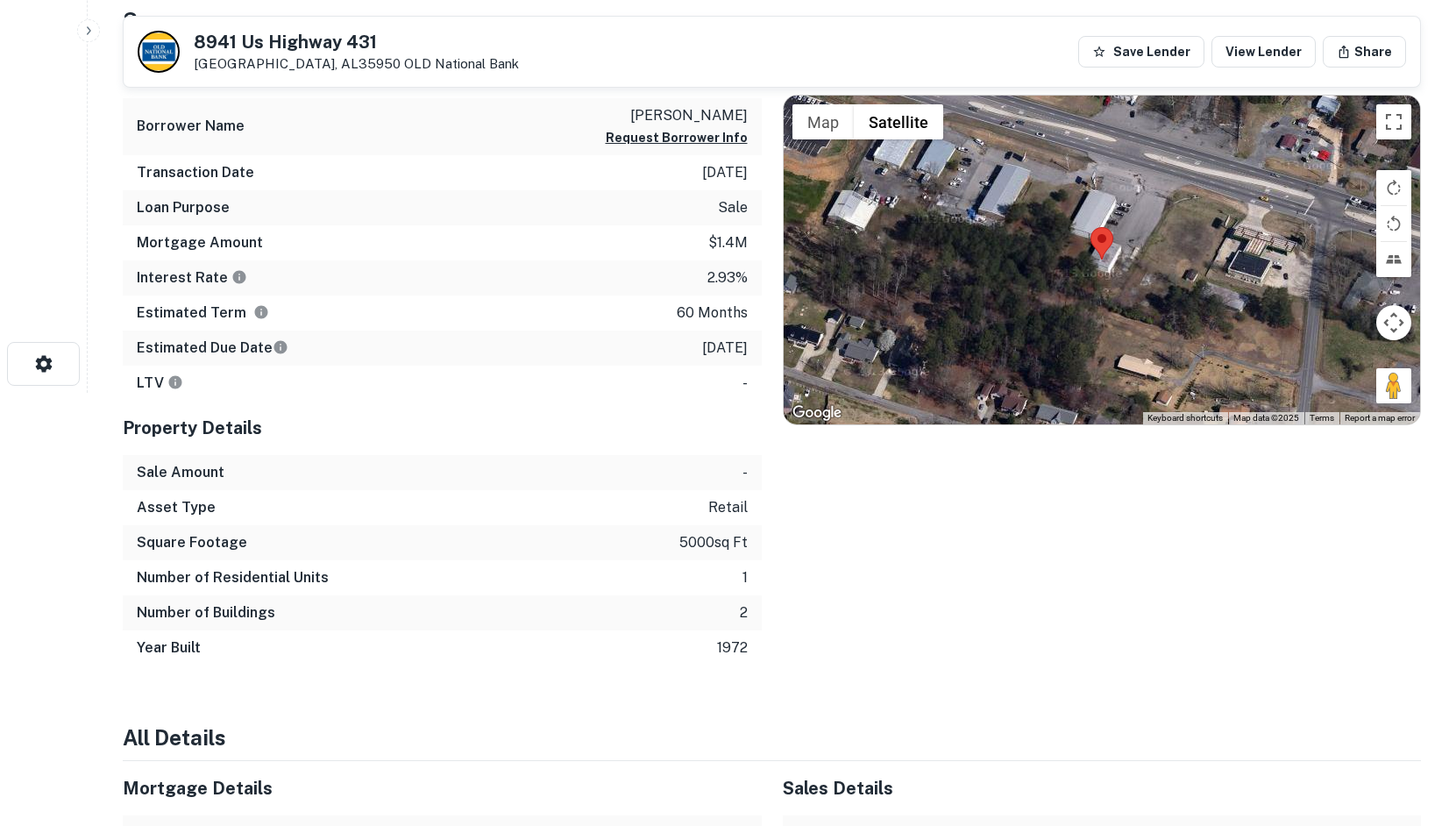
scroll to position [264, 0]
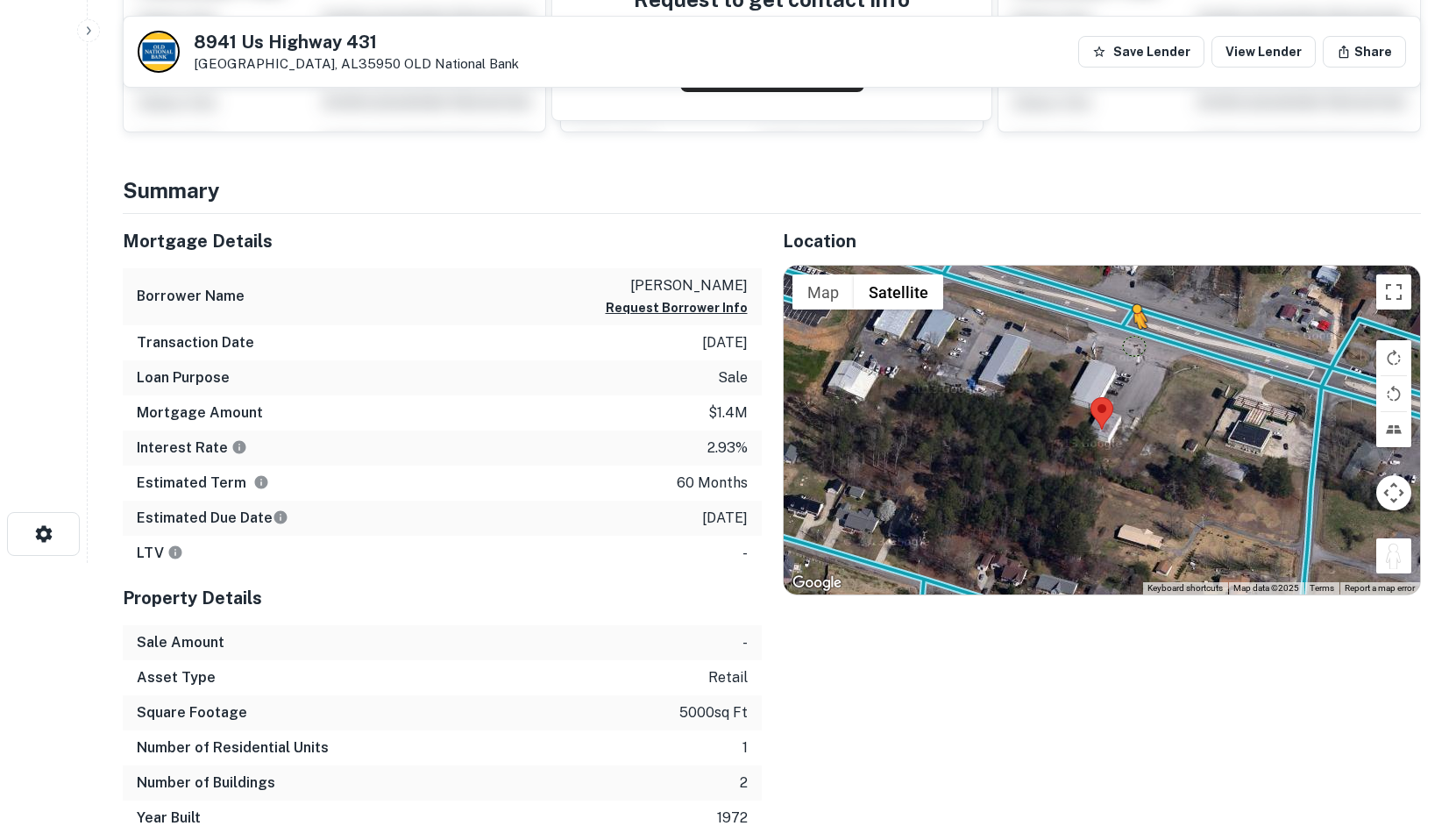
drag, startPoint x: 1402, startPoint y: 562, endPoint x: 1134, endPoint y: 346, distance: 344.2
click at [1134, 346] on div "To activate drag with keyboard, press Alt + Enter. Once in keyboard drag state,…" at bounding box center [1103, 431] width 638 height 329
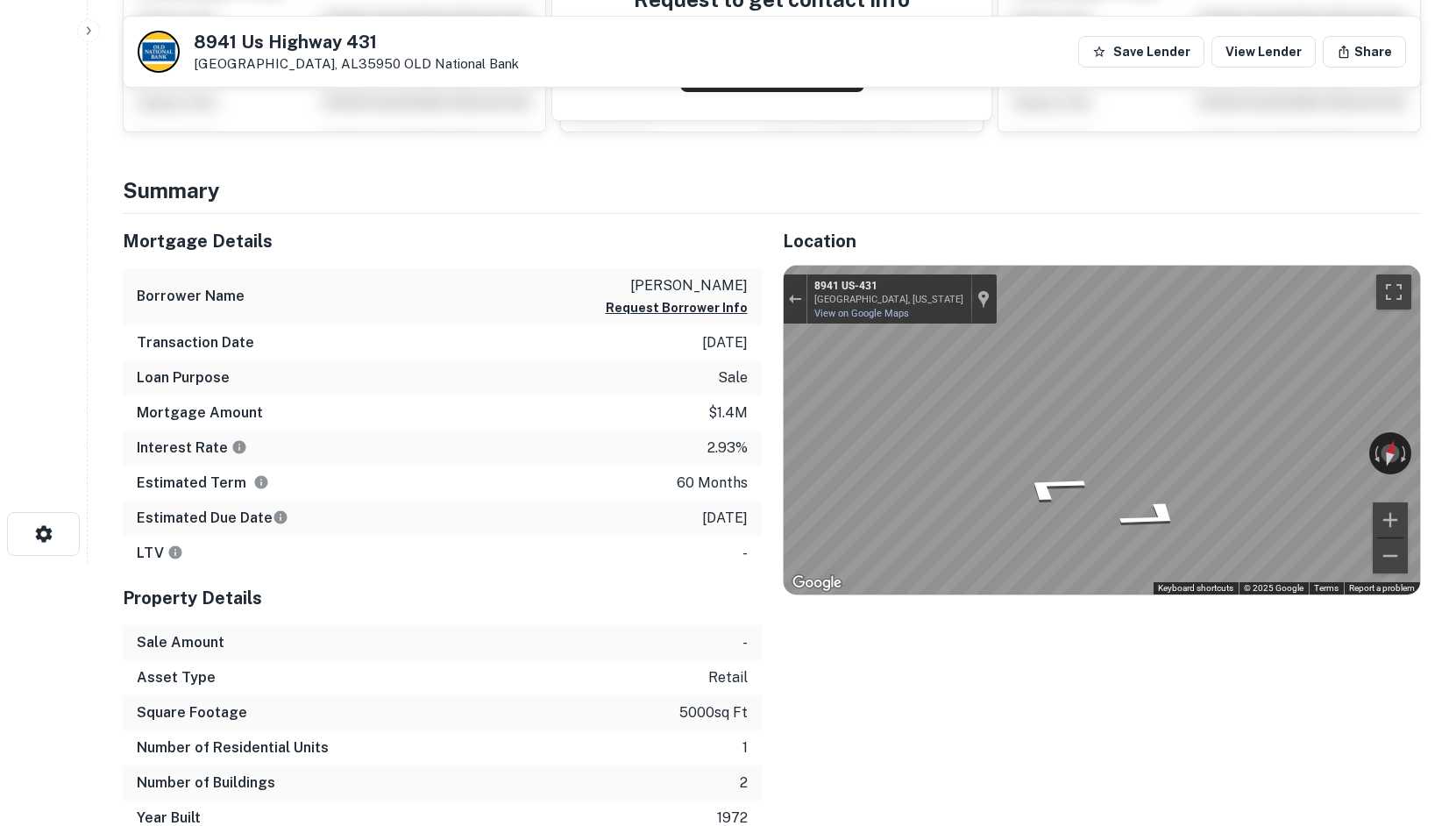
click at [1421, 411] on div "← Move left → Move right ↑ Move up ↓ Move down + Zoom in - Zoom out Home Jump l…" at bounding box center [1103, 431] width 639 height 331
click at [1456, 402] on html "Search Borrowers Contacts Saved 8941 Us Highway 431 Albertville, AL35950 OLD Na…" at bounding box center [728, 149] width 1456 height 826
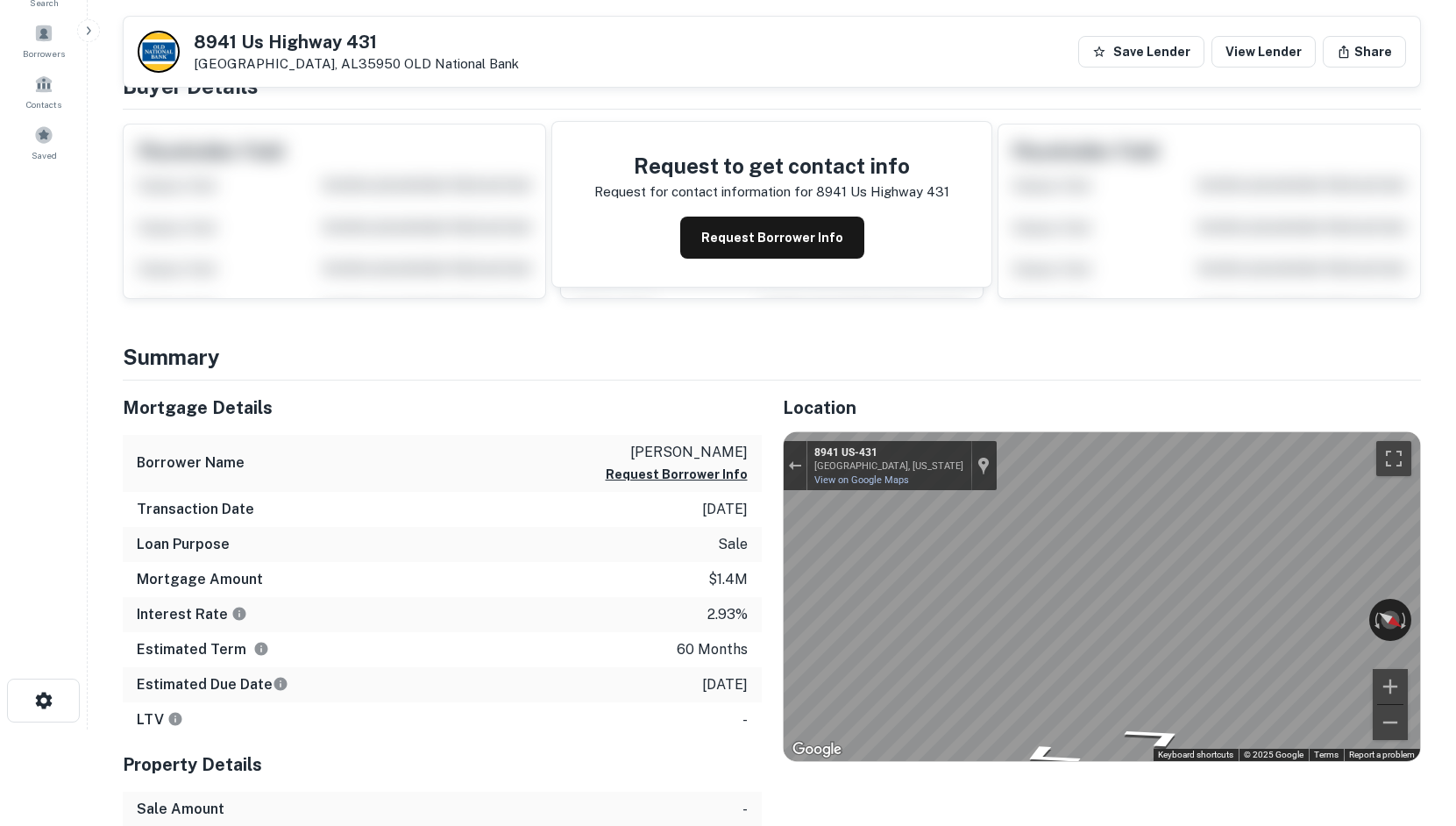
scroll to position [0, 0]
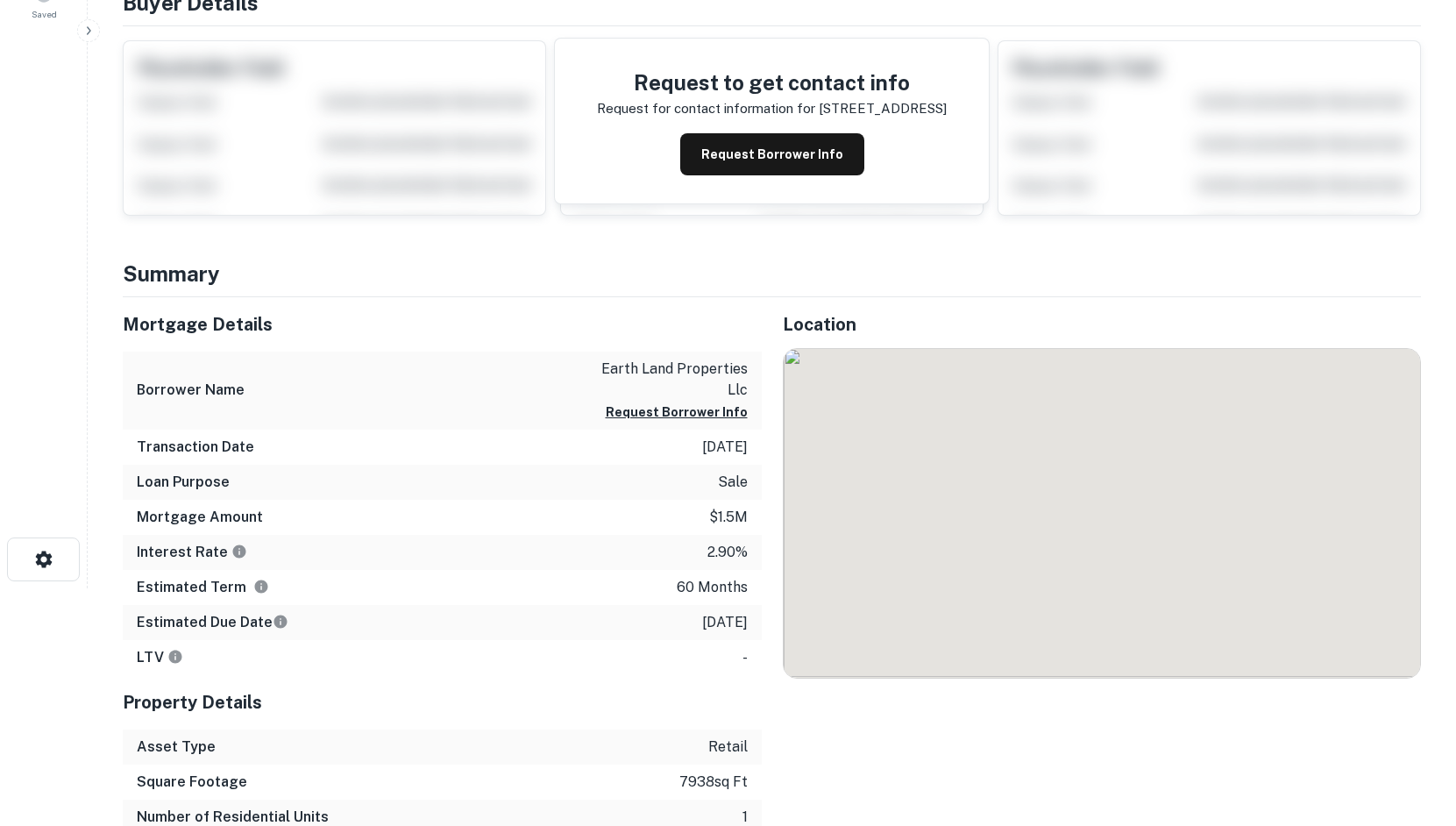
scroll to position [351, 0]
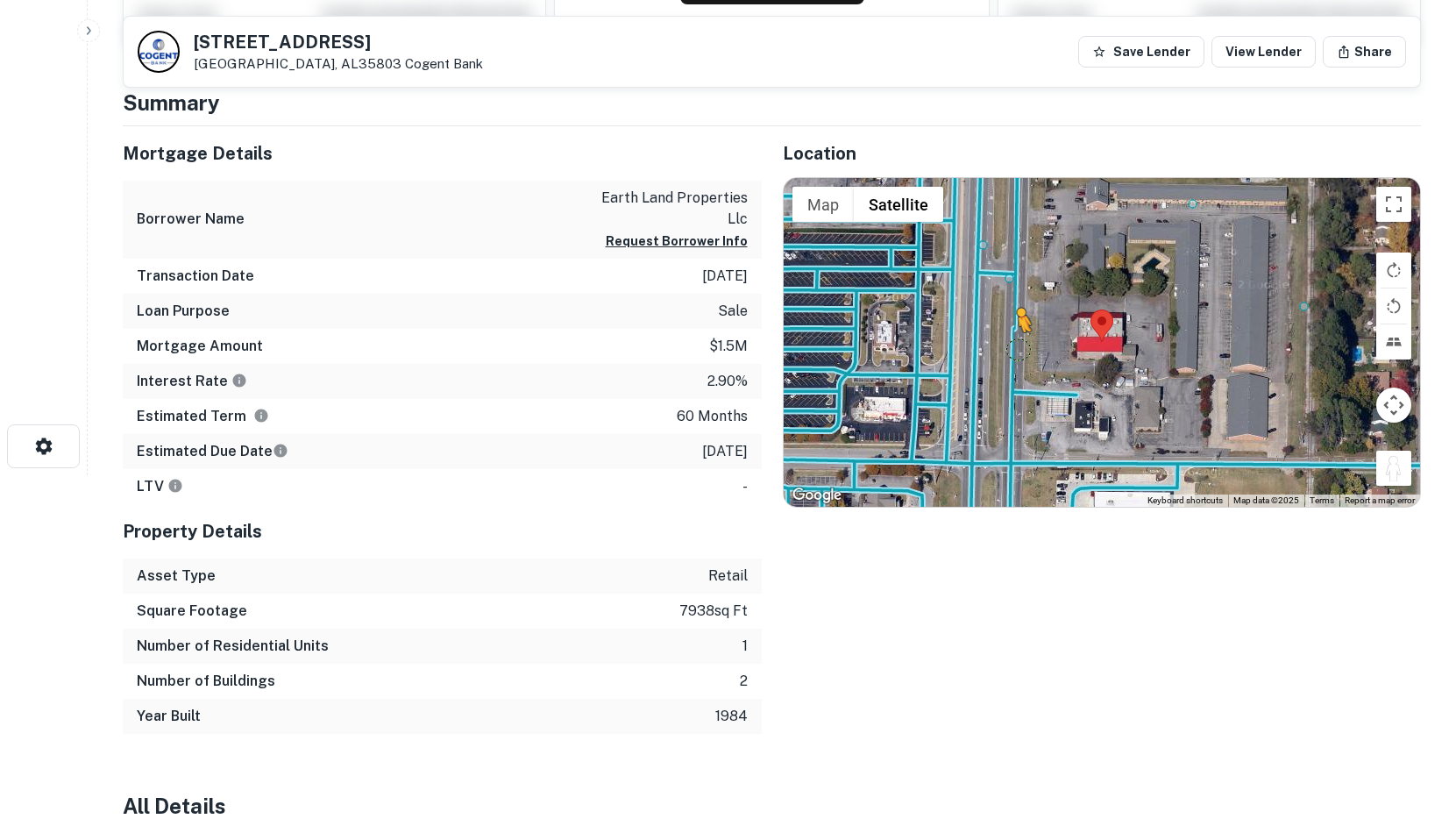
drag, startPoint x: 1390, startPoint y: 480, endPoint x: 1016, endPoint y: 347, distance: 396.9
click at [1016, 347] on div "To activate drag with keyboard, press Alt + Enter. Once in keyboard drag state,…" at bounding box center [1103, 343] width 638 height 329
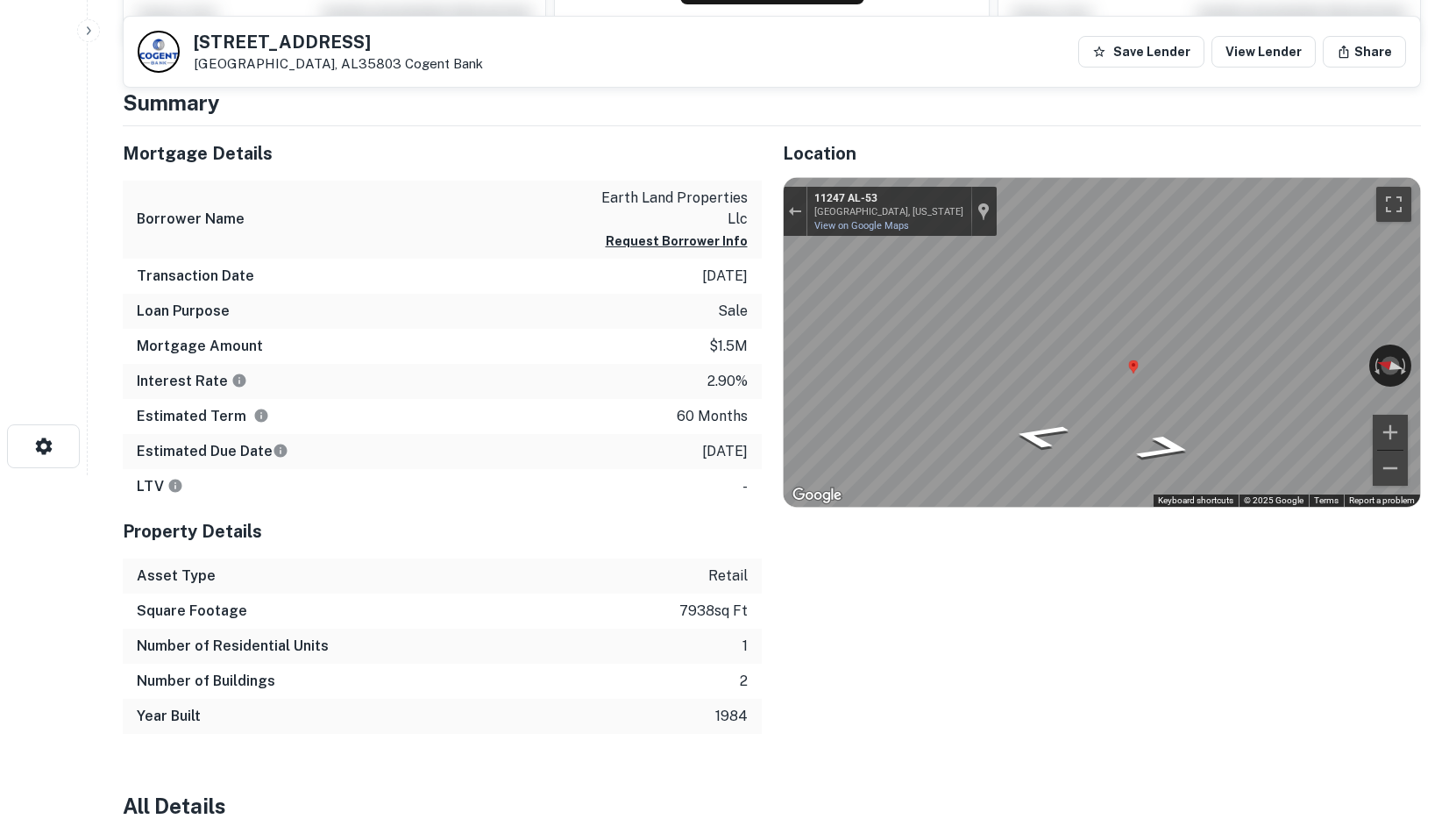
click at [764, 316] on div "Location ← Move left → Move right ↑ Move up ↓ Move down + Zoom in - Zoom out Ho…" at bounding box center [1092, 430] width 660 height 608
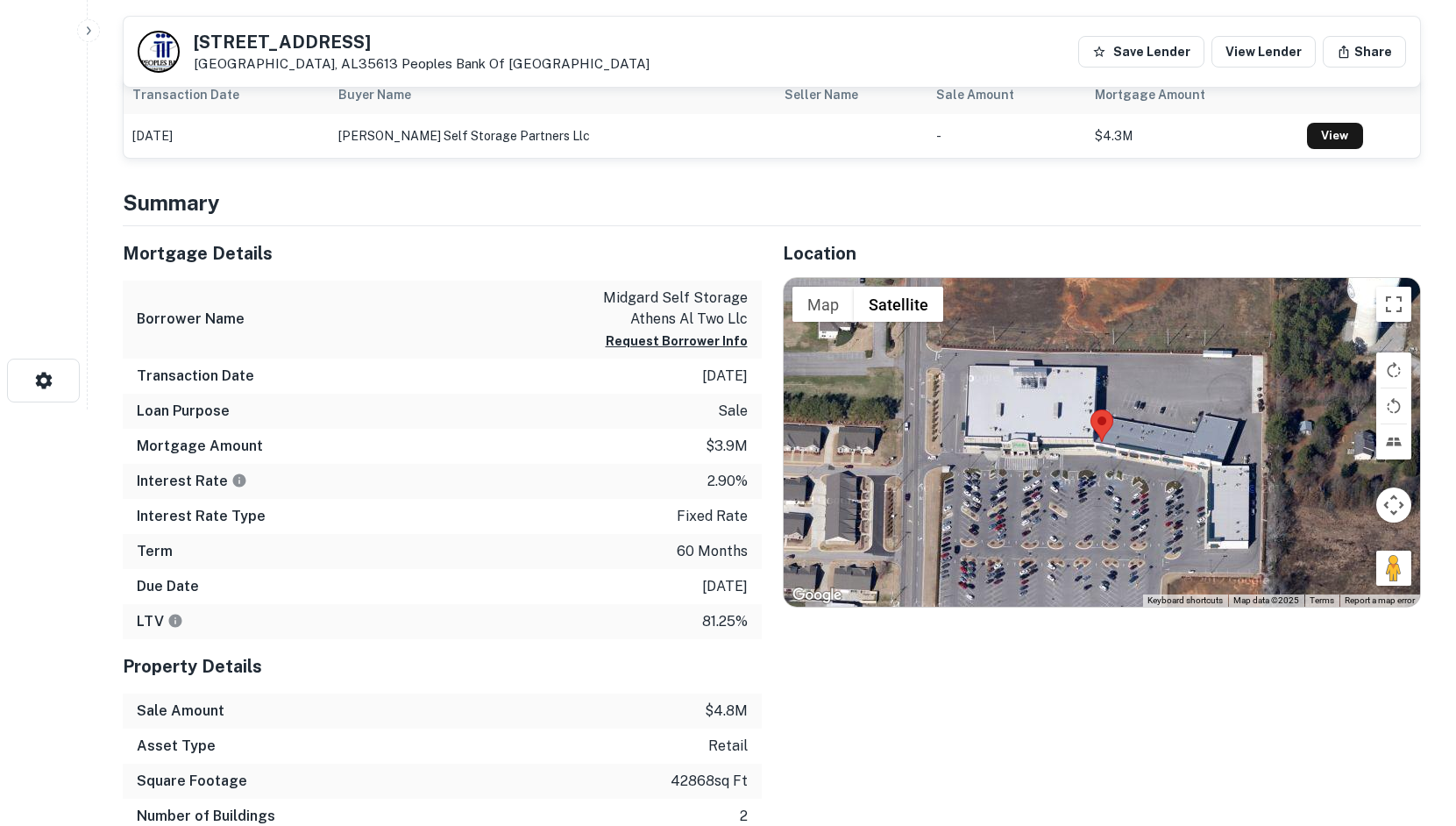
scroll to position [439, 0]
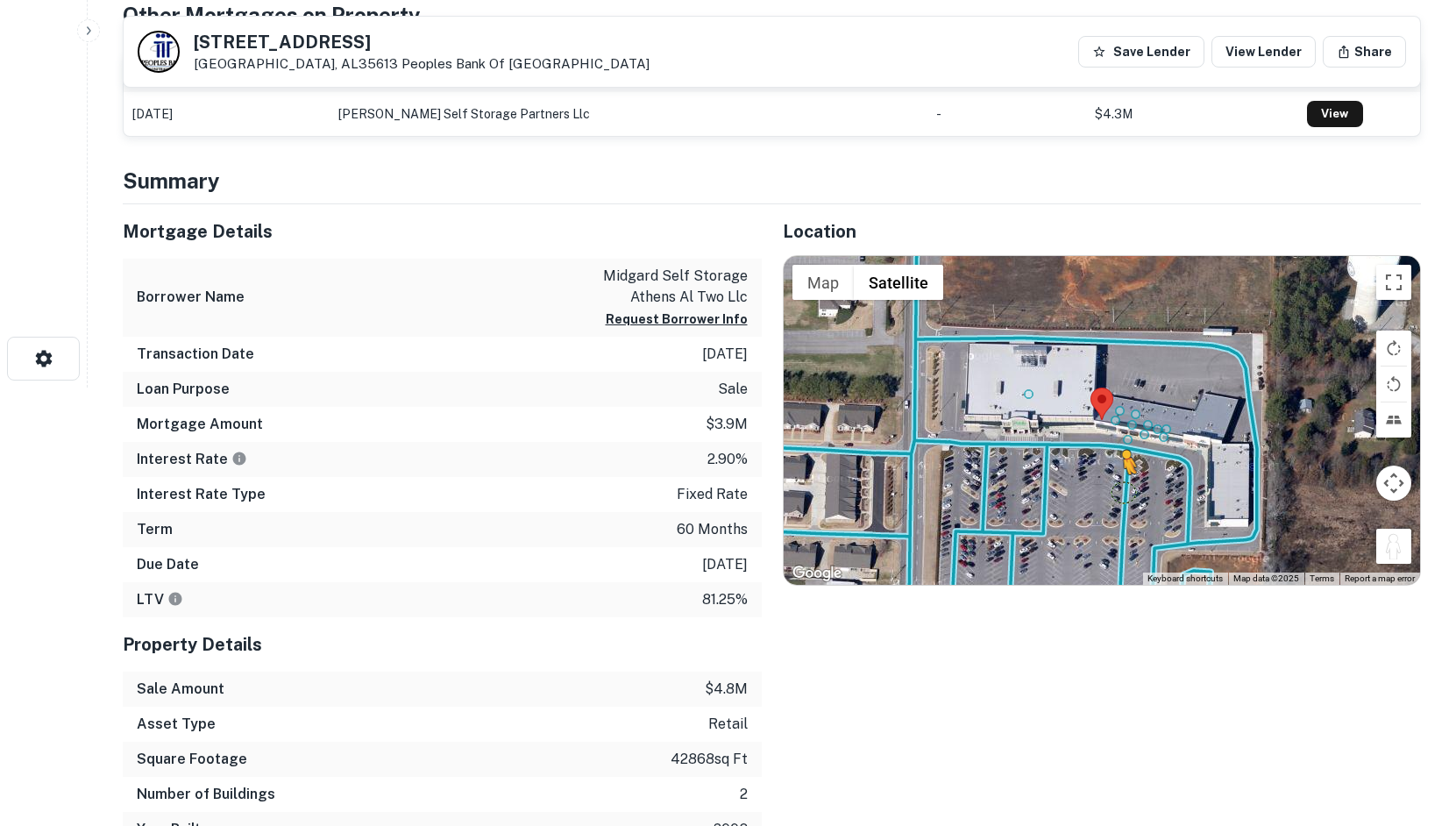
drag, startPoint x: 1381, startPoint y: 544, endPoint x: 1113, endPoint y: 492, distance: 273.0
click at [1113, 492] on div "To activate drag with keyboard, press Alt + Enter. Once in keyboard drag state,…" at bounding box center [1103, 421] width 638 height 329
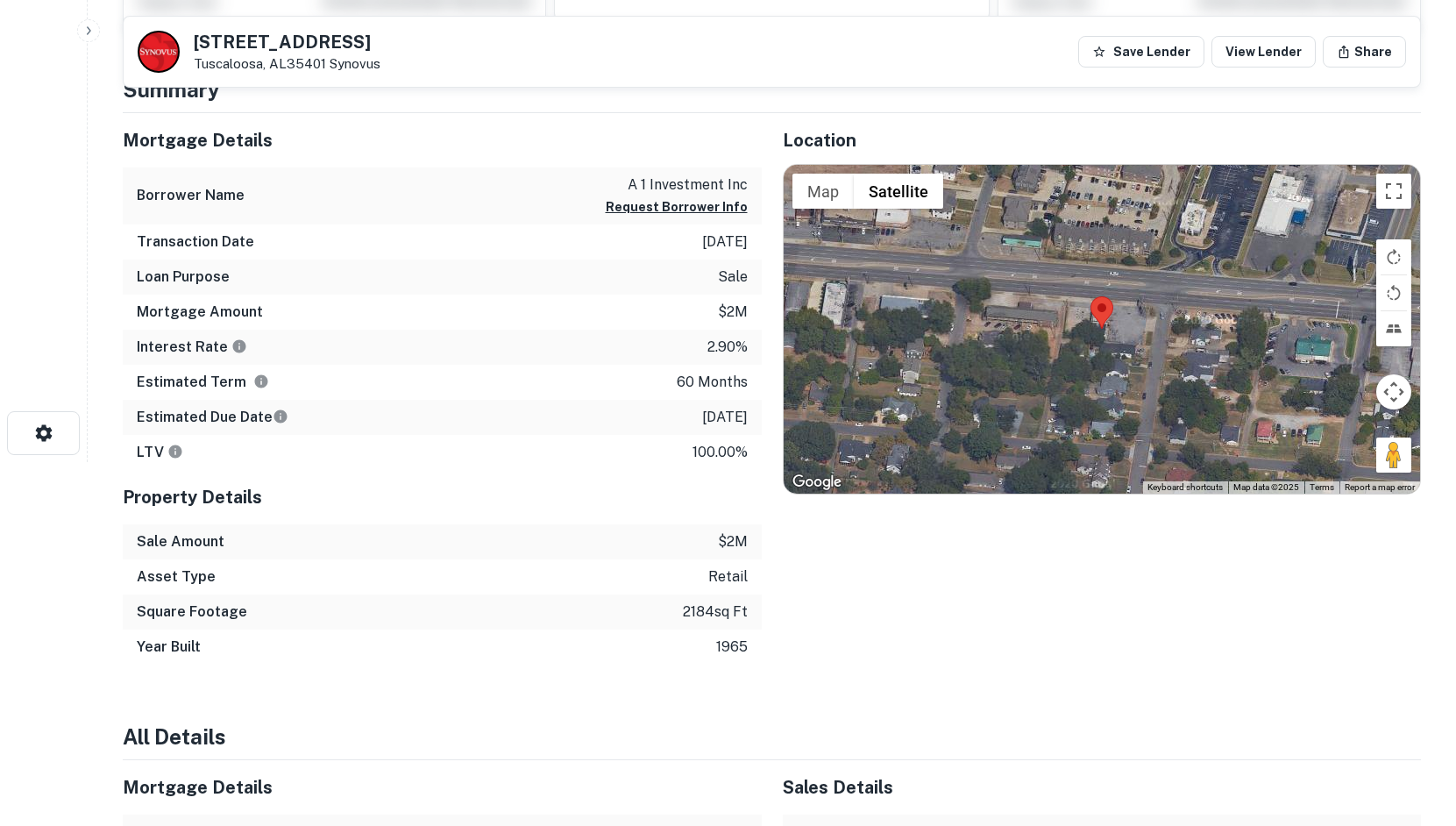
scroll to position [351, 0]
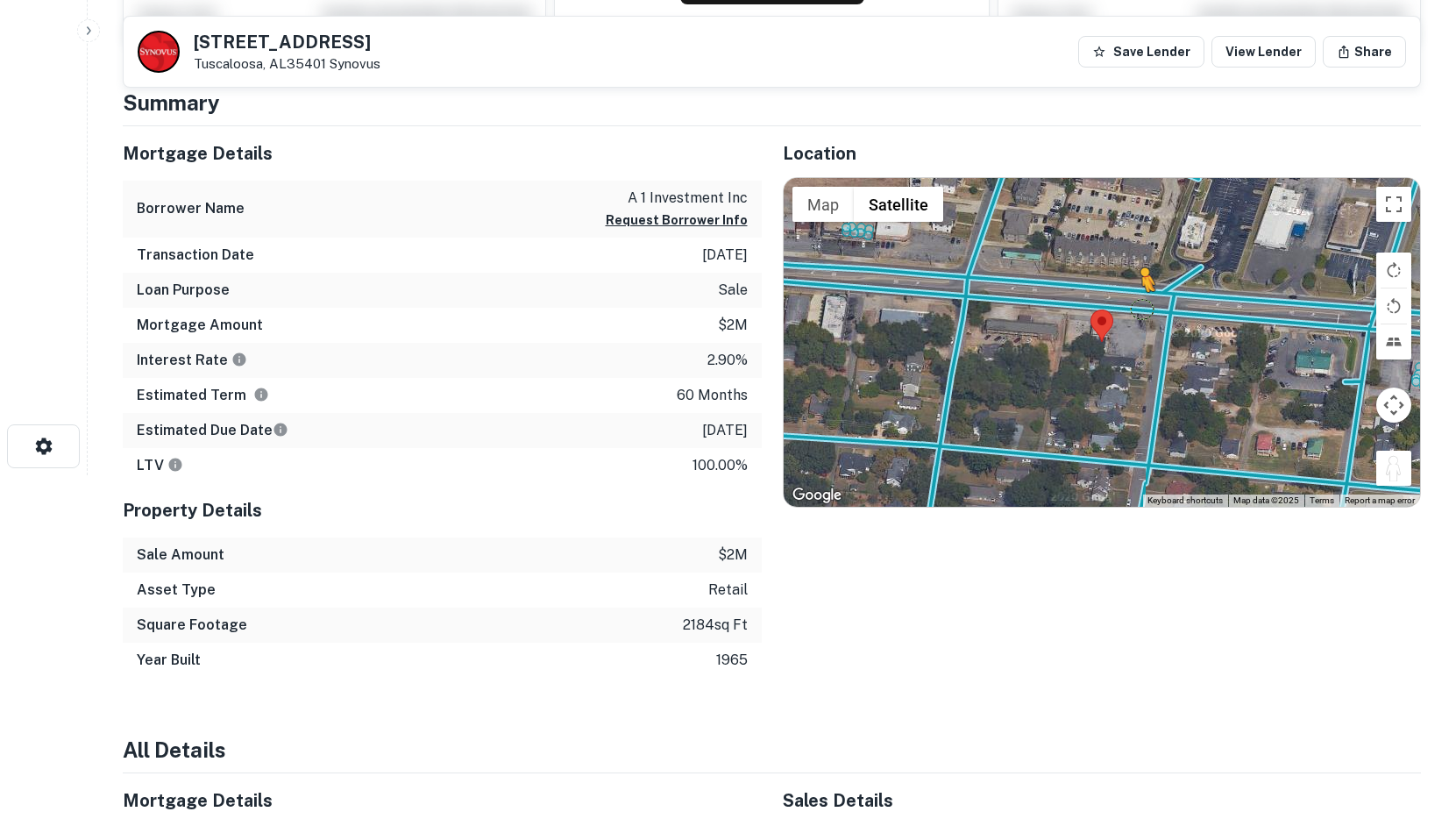
drag, startPoint x: 1408, startPoint y: 463, endPoint x: 1119, endPoint y: 303, distance: 330.3
click at [1119, 303] on div "To activate drag with keyboard, press Alt + Enter. Once in keyboard drag state,…" at bounding box center [1103, 343] width 638 height 329
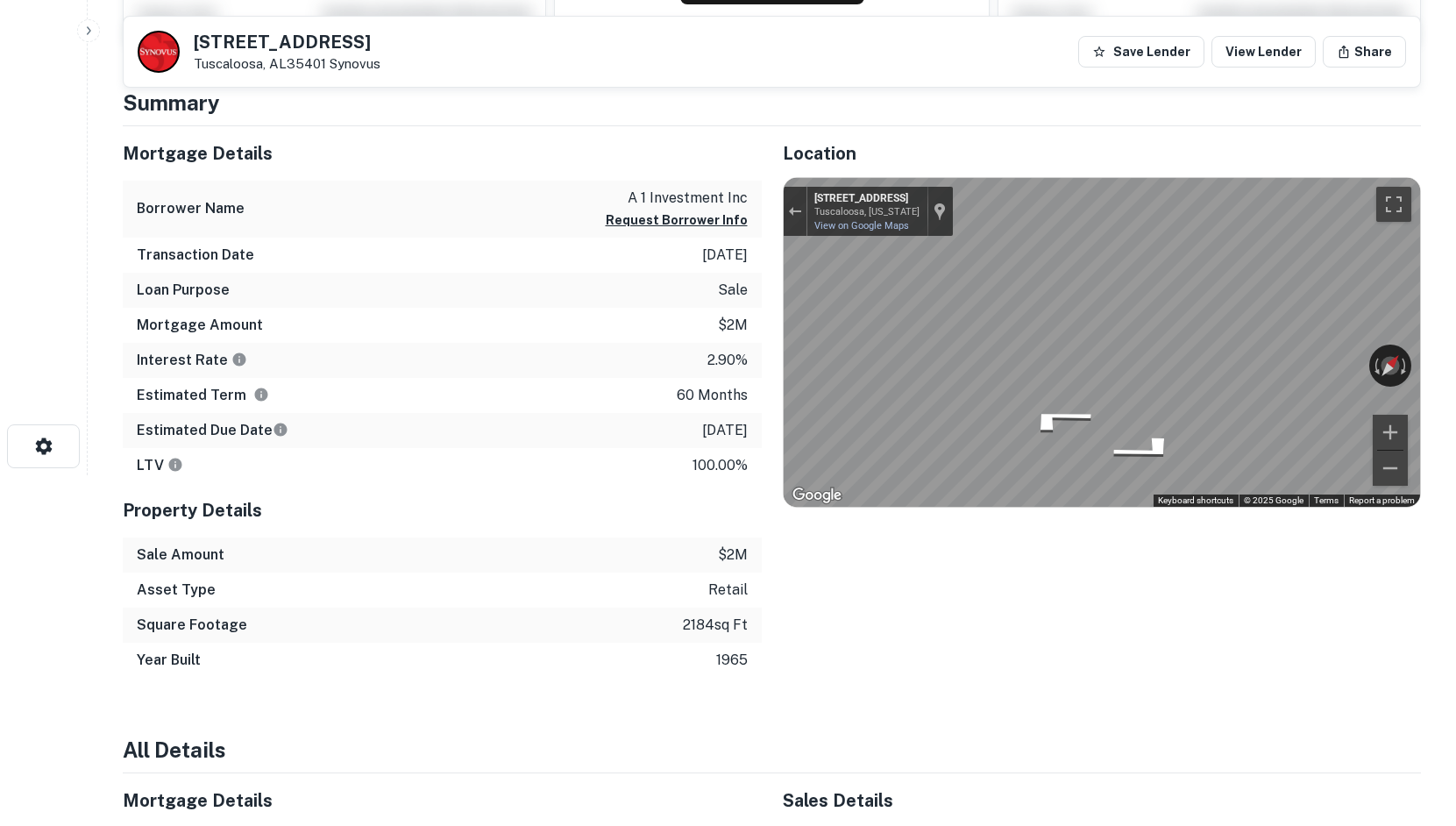
click html "Search Borrowers Contacts Saved 305 15th St Tuscaloosa, AL35401 Synovus Save Le…"
click div "305 15th St Tuscaloosa, AL35401 Synovus Save Lender View Lender Share View Prop…"
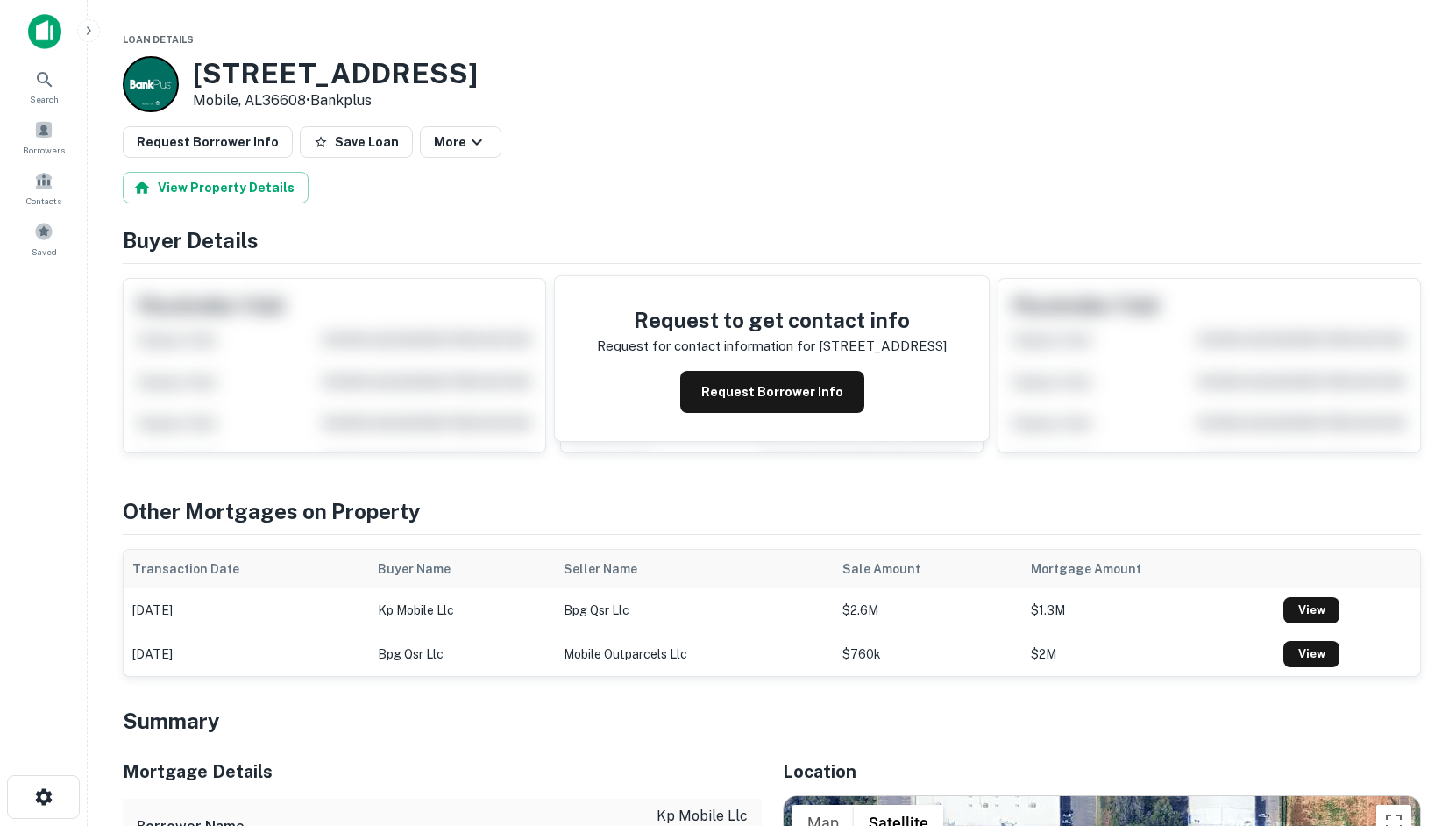
click at [383, 731] on h4 "Summary" at bounding box center [772, 721] width 1299 height 32
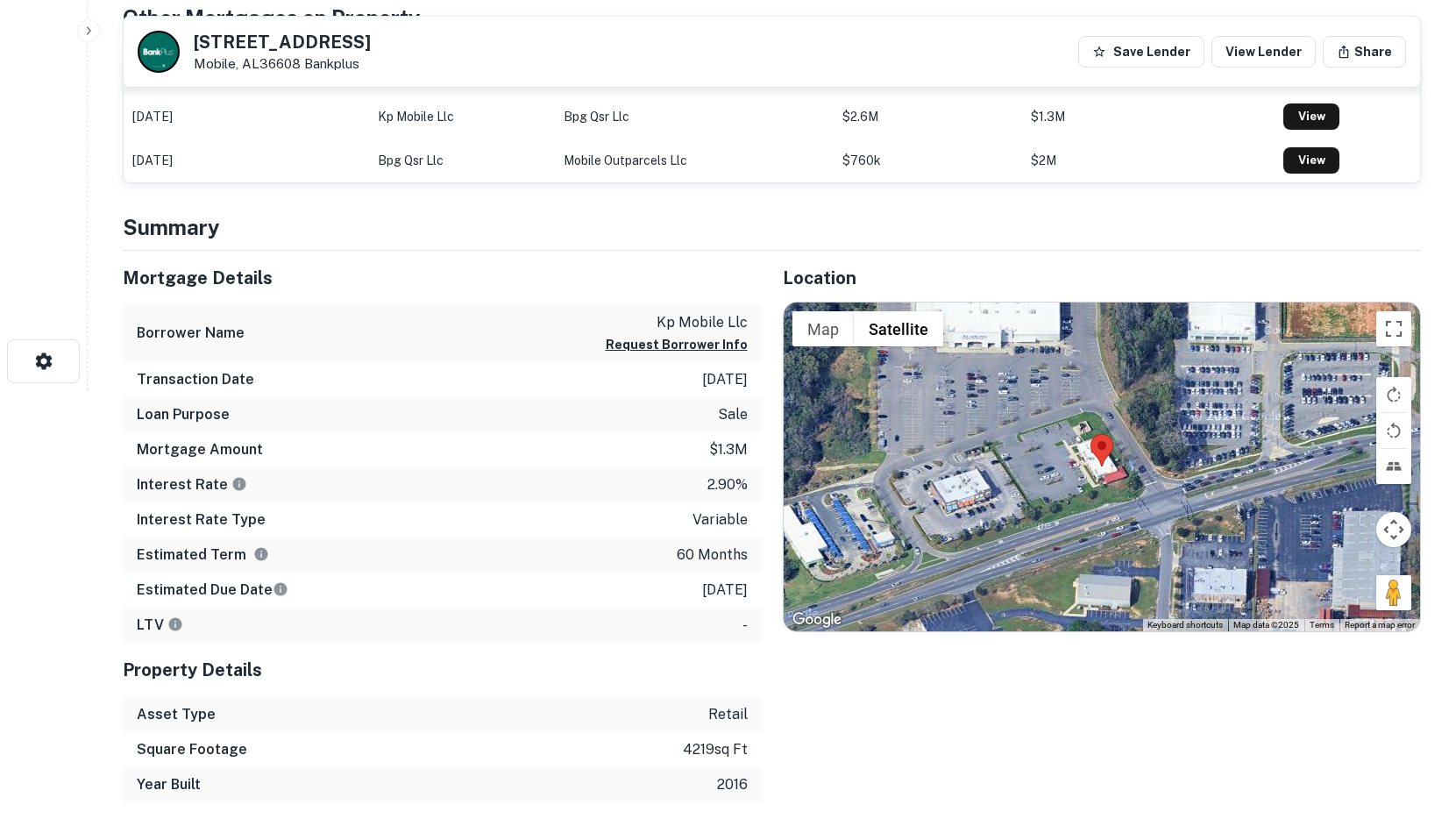
scroll to position [439, 0]
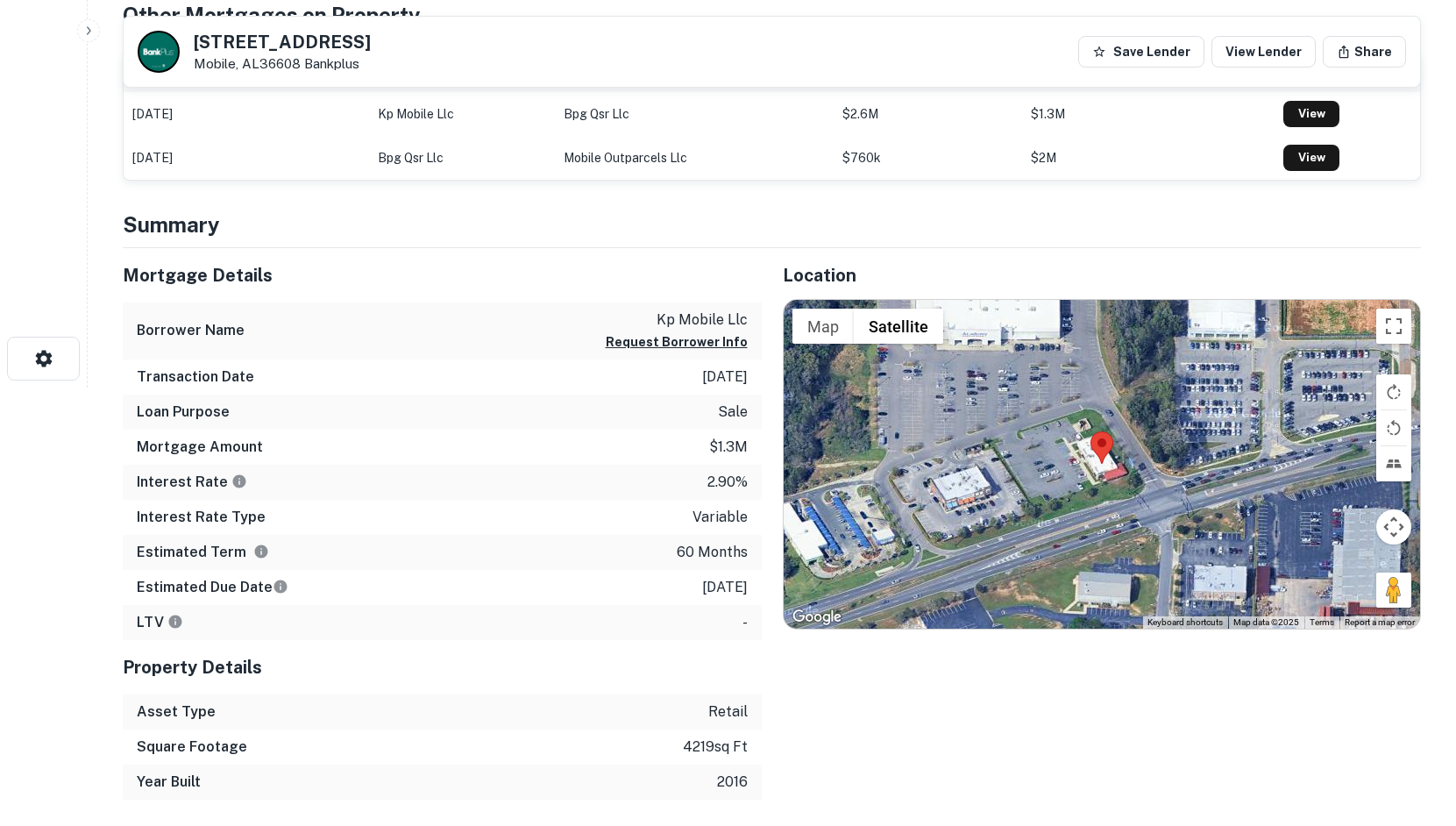
drag, startPoint x: 1380, startPoint y: 599, endPoint x: 1323, endPoint y: 527, distance: 91.8
click at [1204, 526] on div "Map Terrain Satellite Labels Keyboard shortcuts Map Data Map data ©2025 Map dat…" at bounding box center [1103, 464] width 638 height 329
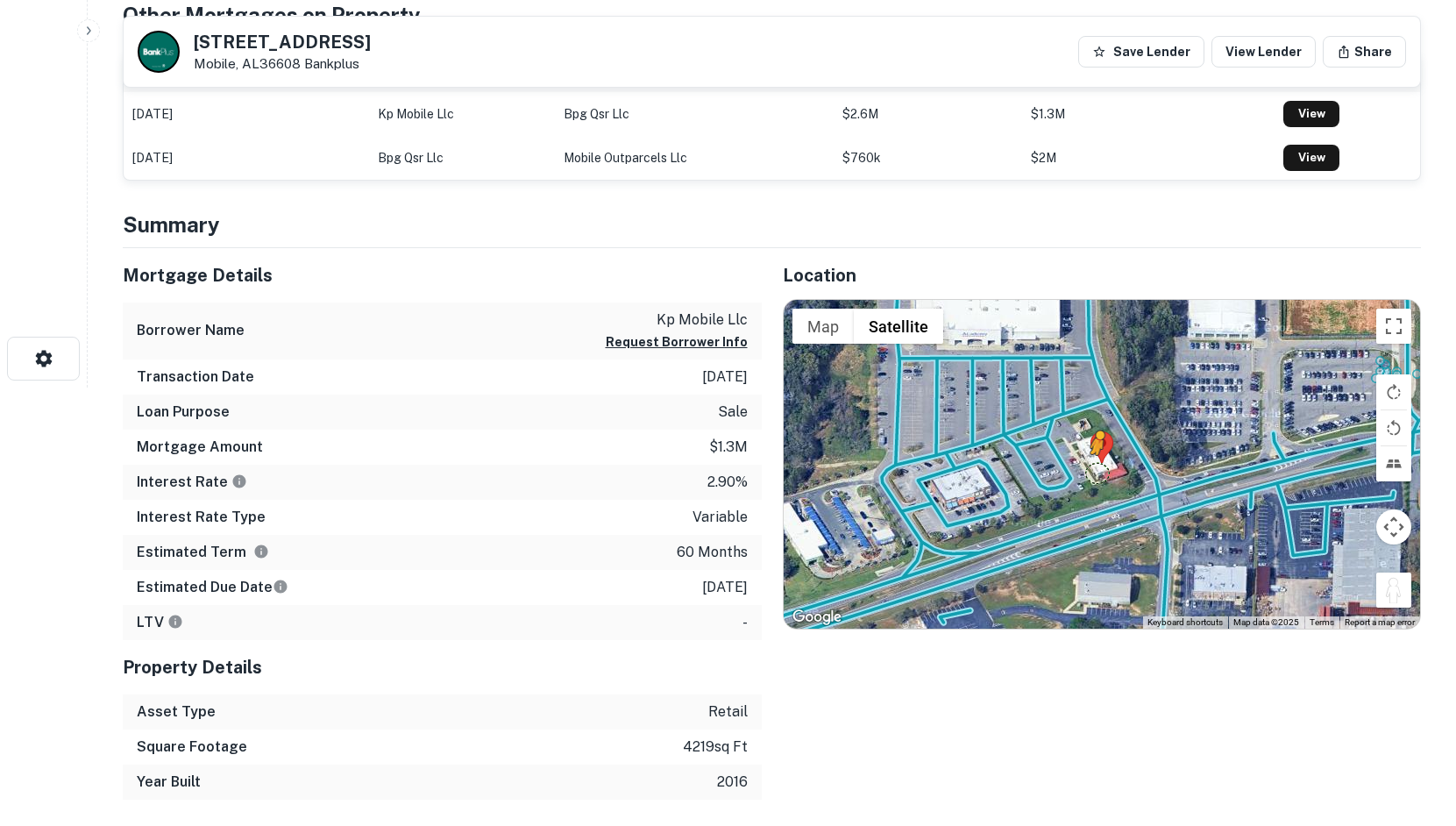
drag, startPoint x: 1388, startPoint y: 600, endPoint x: 1096, endPoint y: 469, distance: 320.0
click at [1096, 469] on div "To activate drag with keyboard, press Alt + Enter. Once in keyboard drag state,…" at bounding box center [1103, 464] width 638 height 329
click at [1082, 478] on div "← Move left → Move right ↑ Move up ↓ Move down + Zoom in - Zoom out Home Jump l…" at bounding box center [1103, 464] width 638 height 329
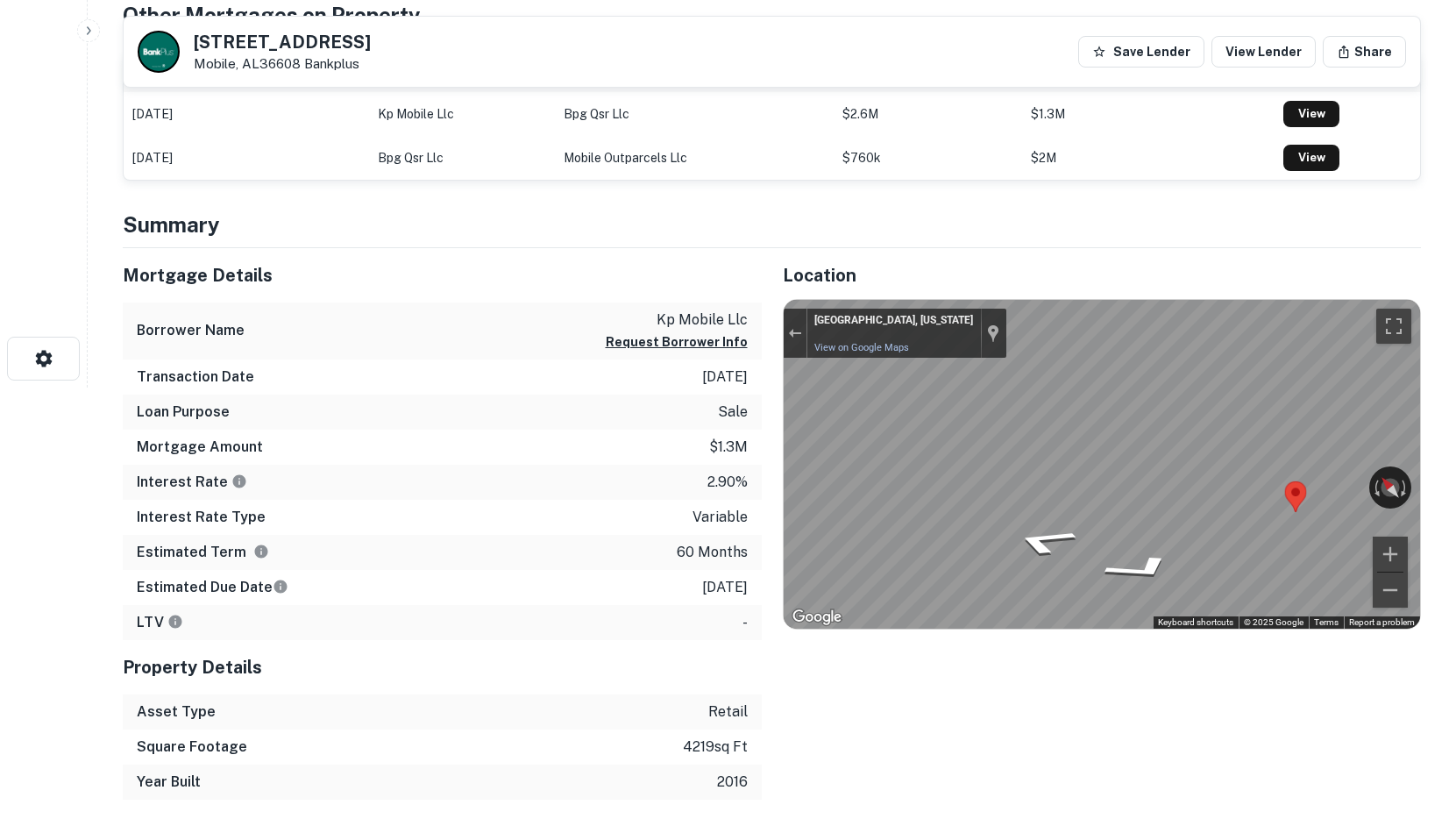
drag, startPoint x: 1082, startPoint y: 478, endPoint x: 620, endPoint y: 508, distance: 463.0
click at [620, 508] on div "Mortgage Details Borrower Name kp mobile llc Request Borrower Info Transaction …" at bounding box center [761, 523] width 1320 height 552
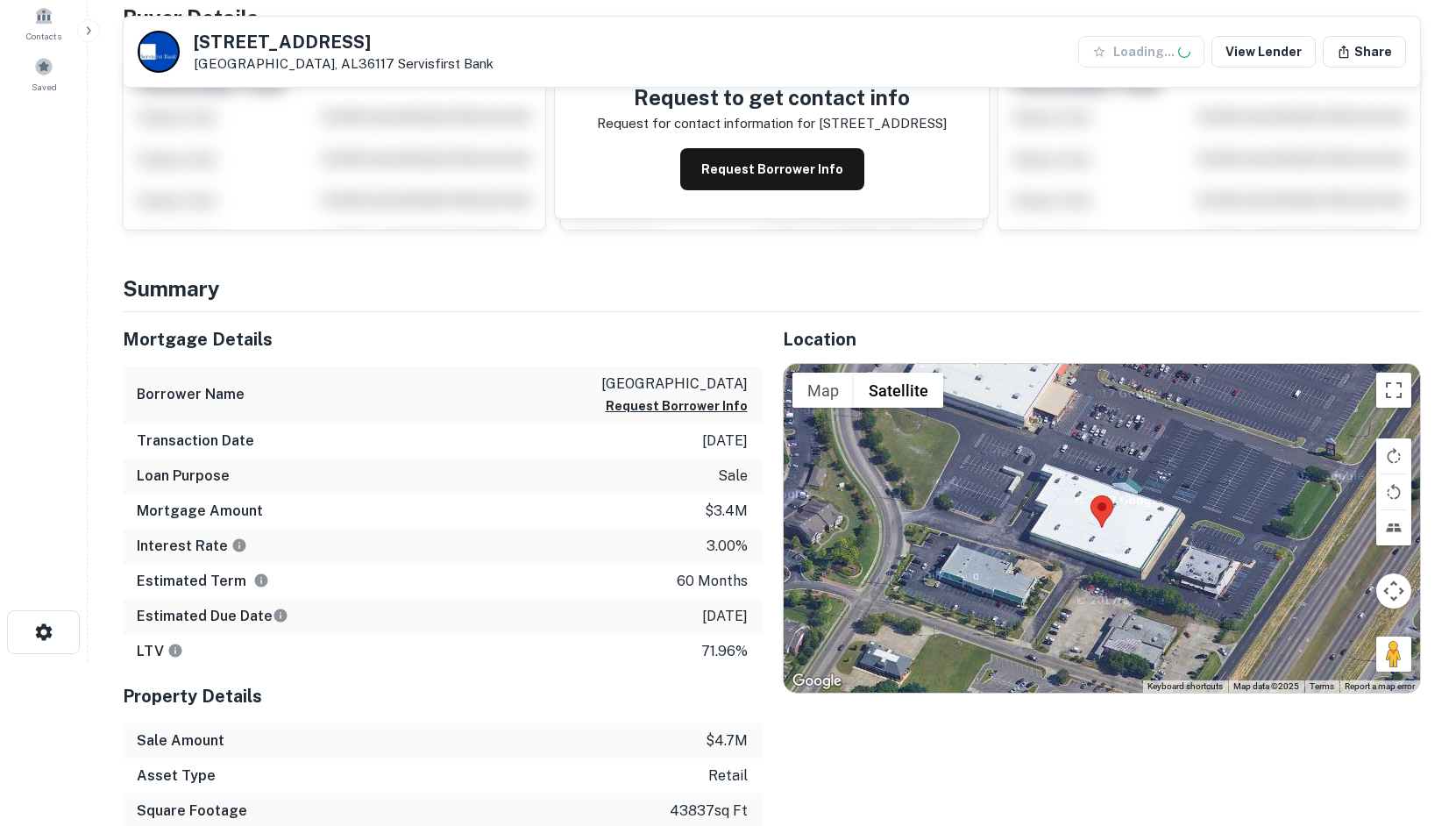
scroll to position [351, 0]
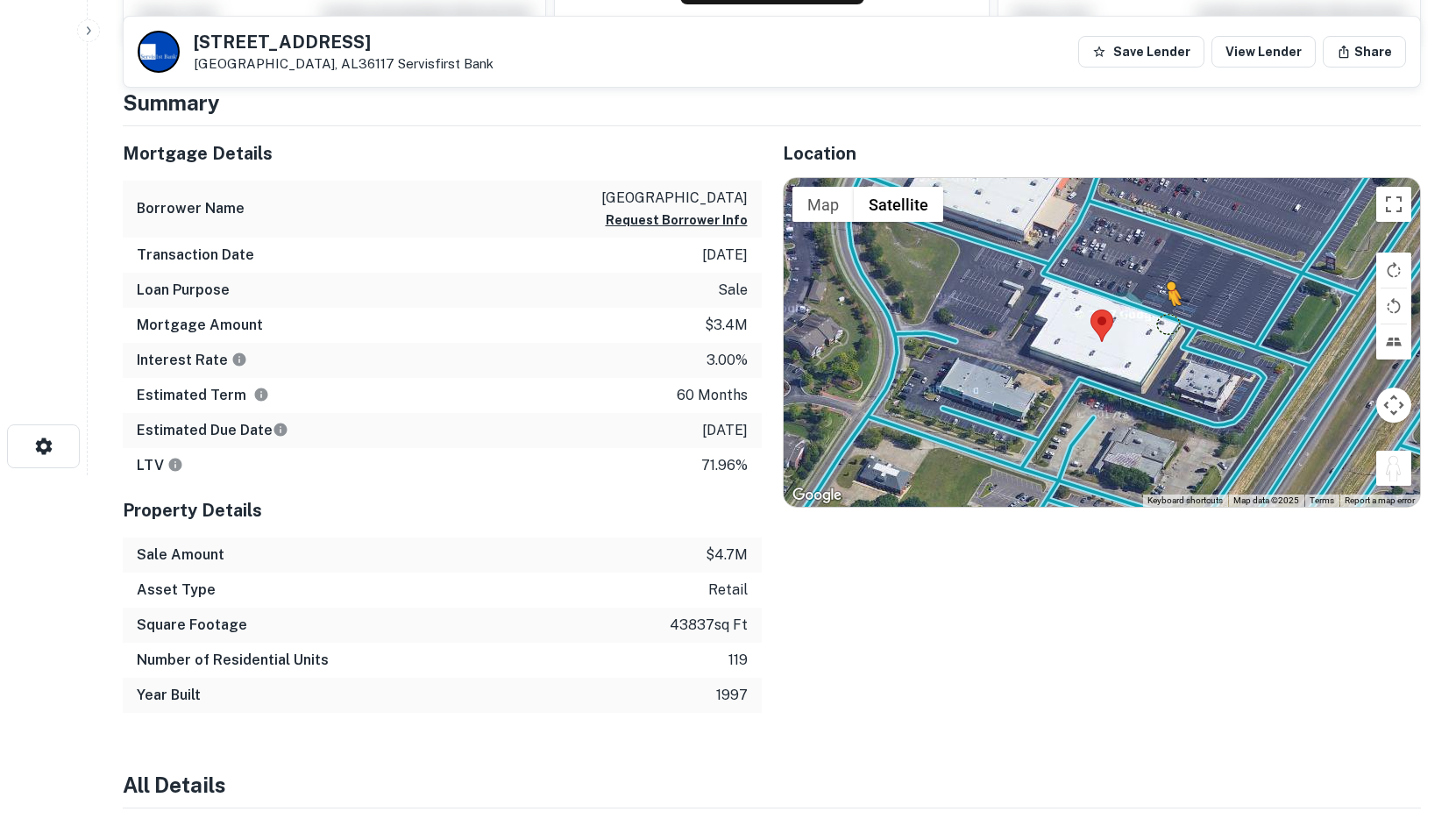
drag, startPoint x: 1392, startPoint y: 460, endPoint x: 1156, endPoint y: 301, distance: 284.6
click at [1157, 304] on div "To activate drag with keyboard, press Alt + Enter. Once in keyboard drag state,…" at bounding box center [1103, 343] width 638 height 329
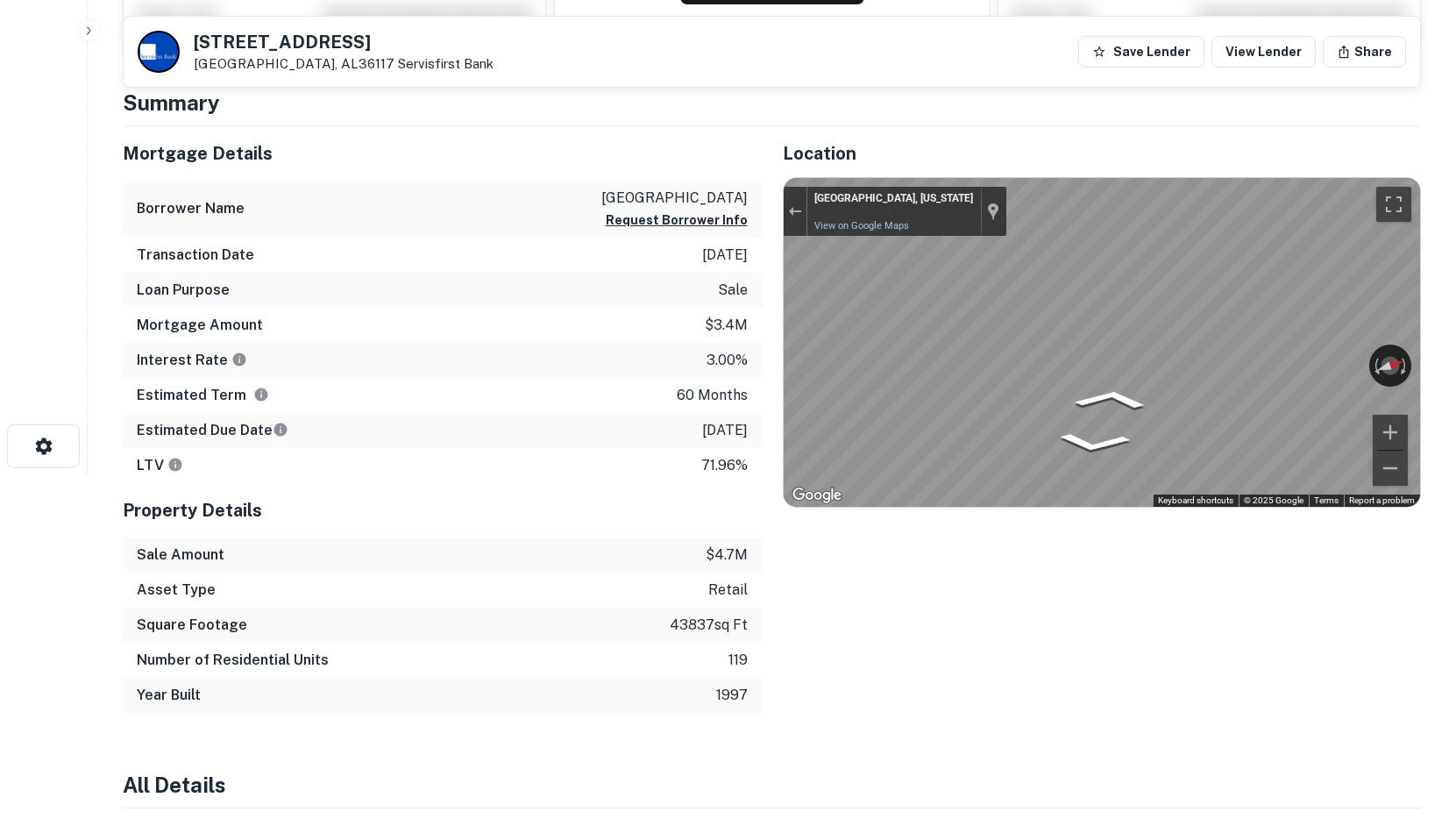
click at [1456, 310] on html "Search Borrowers Contacts Saved 2424 Eastern Blvd Montgomery, AL36117 Servisfir…" at bounding box center [728, 62] width 1456 height 826
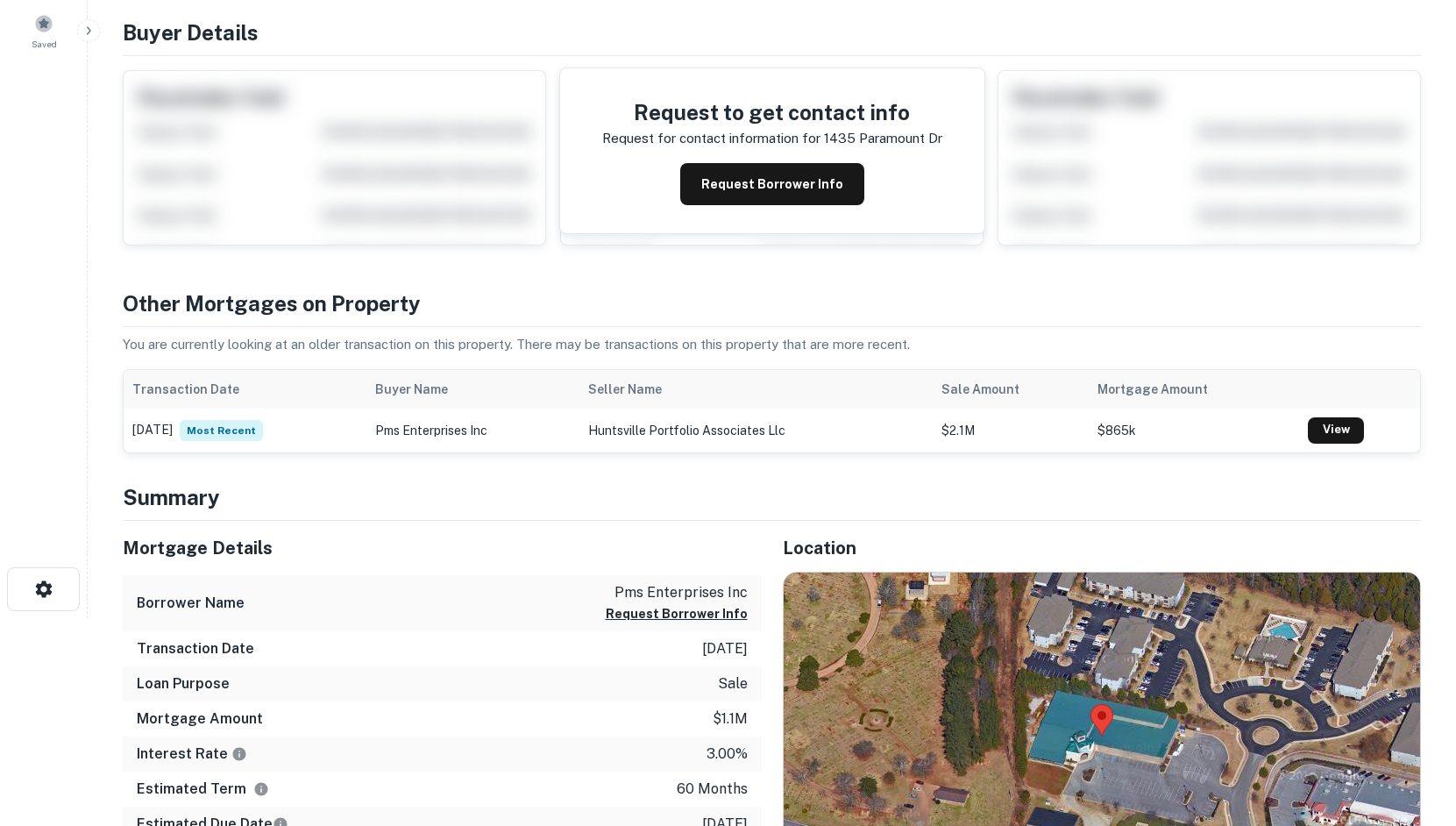
scroll to position [439, 0]
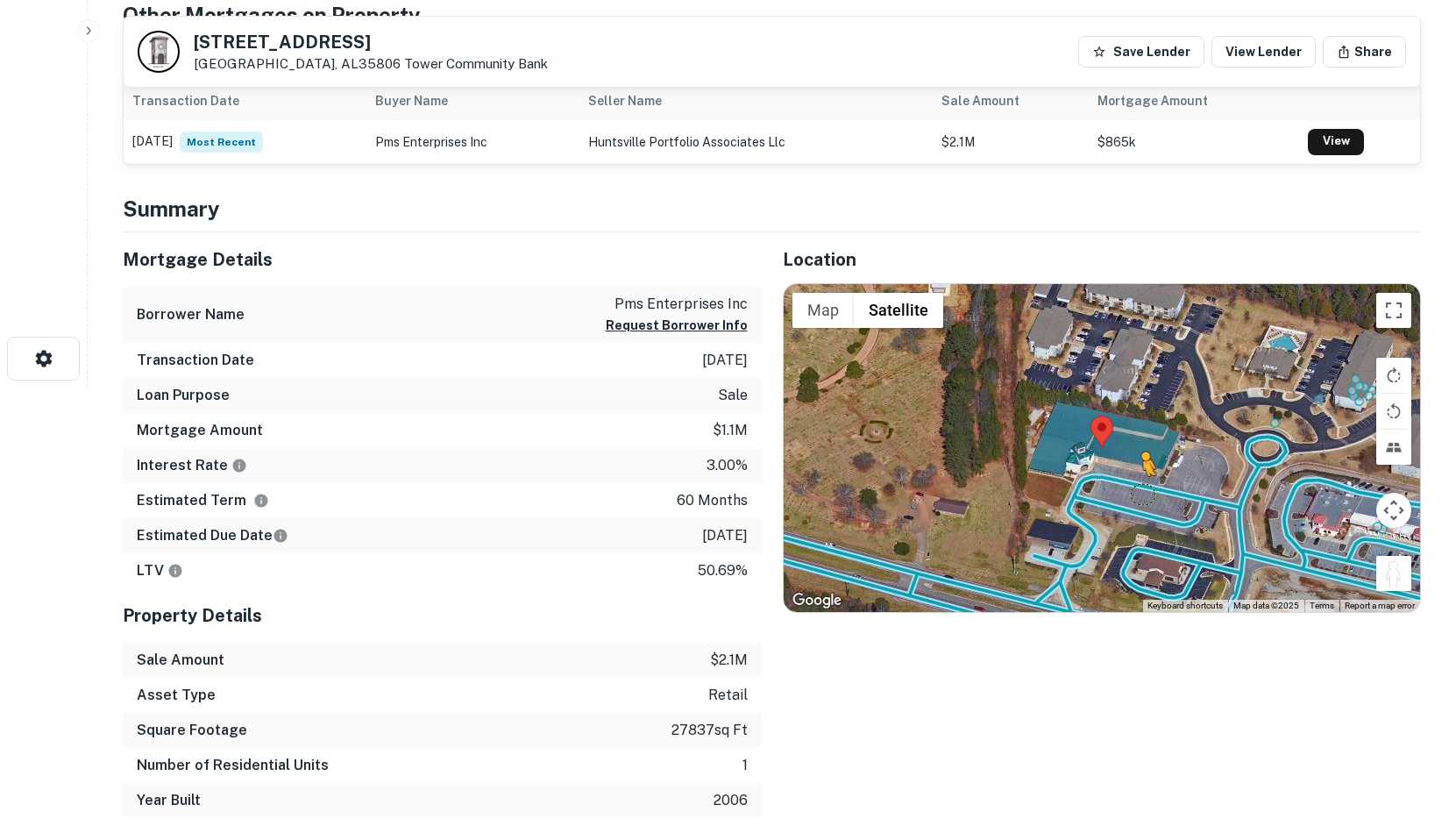
drag, startPoint x: 1396, startPoint y: 567, endPoint x: 1135, endPoint y: 495, distance: 270.7
click at [1135, 495] on div "To activate drag with keyboard, press Alt + Enter. Once in keyboard drag state,…" at bounding box center [1103, 449] width 638 height 329
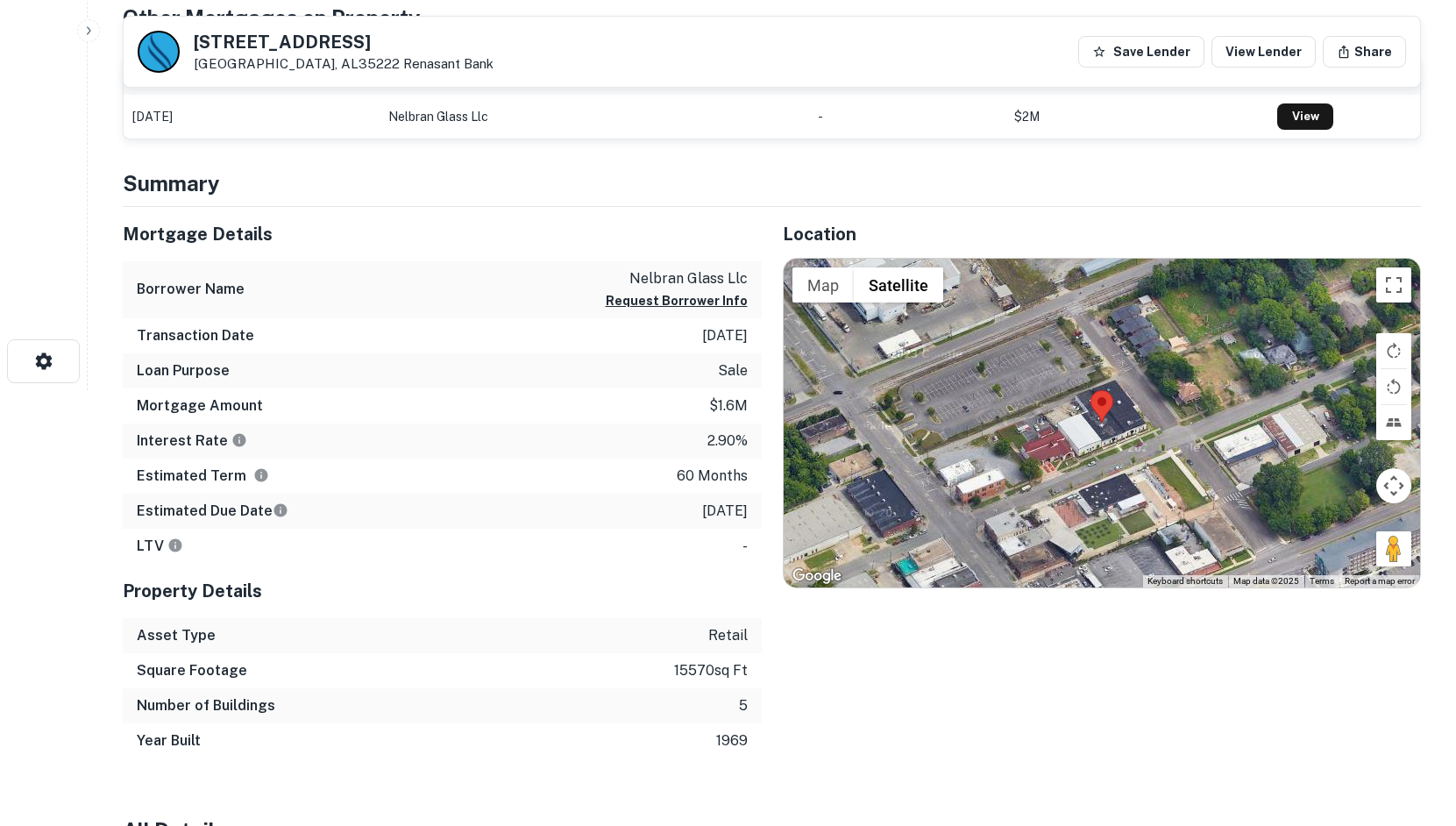
scroll to position [439, 0]
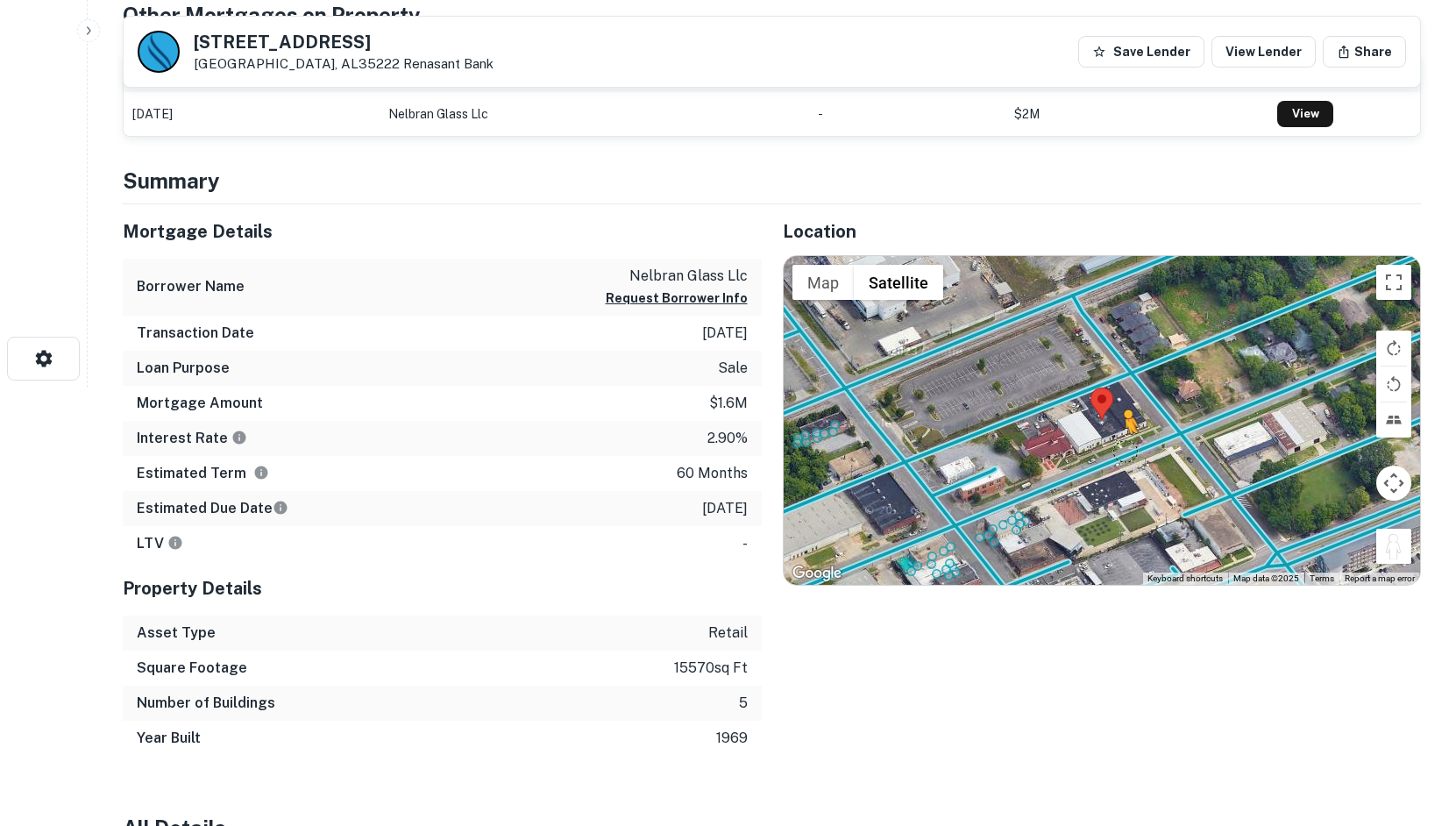
drag, startPoint x: 1406, startPoint y: 553, endPoint x: 1116, endPoint y: 452, distance: 307.1
click at [1116, 452] on div "To activate drag with keyboard, press Alt + Enter. Once in keyboard drag state,…" at bounding box center [1103, 421] width 638 height 329
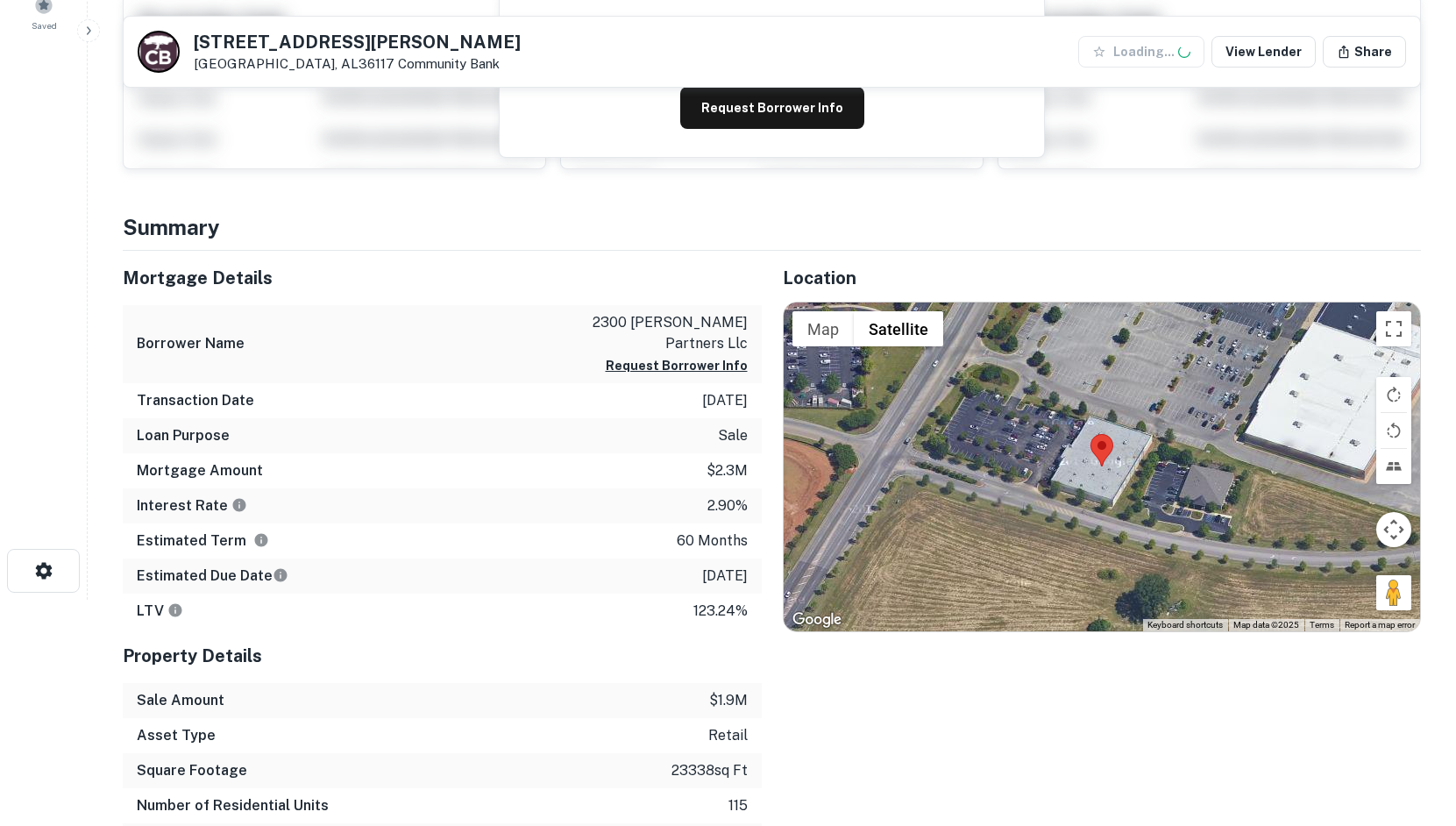
scroll to position [351, 0]
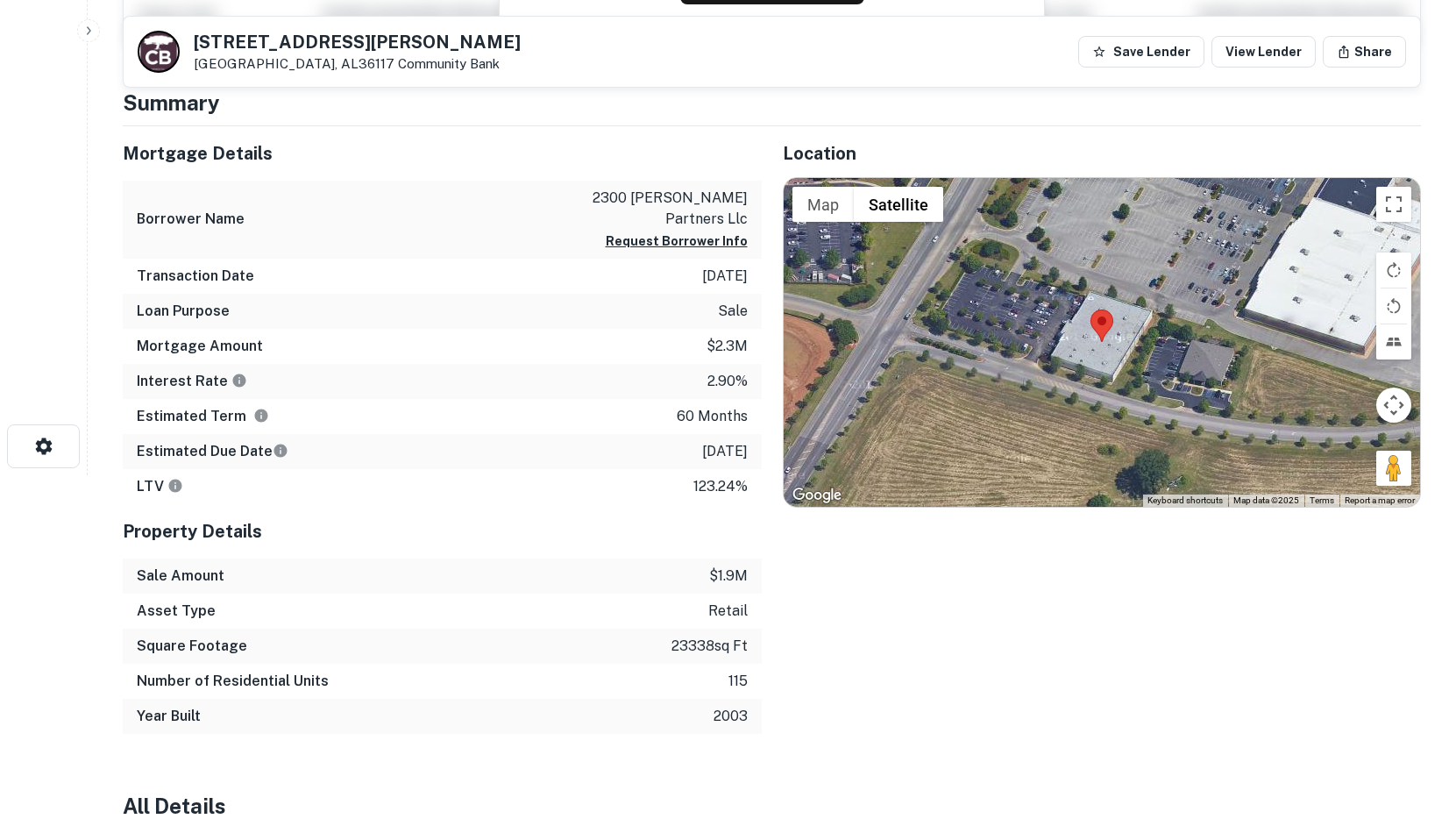
drag, startPoint x: 1382, startPoint y: 466, endPoint x: 1166, endPoint y: 315, distance: 263.5
click at [1161, 313] on div "Map Terrain Satellite Labels Keyboard shortcuts Map Data Map data ©2025 Map dat…" at bounding box center [1103, 343] width 638 height 329
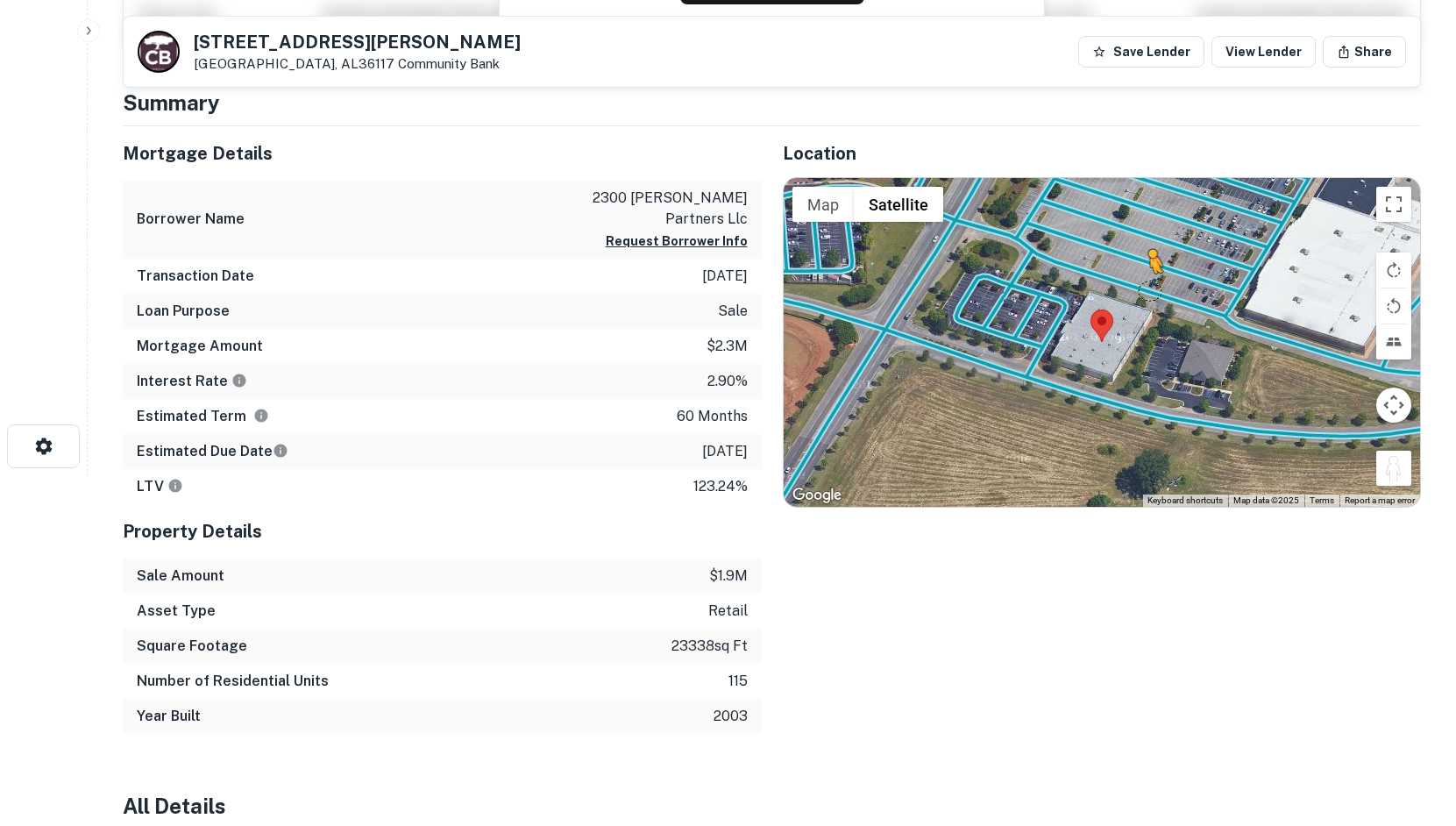
drag, startPoint x: 1392, startPoint y: 469, endPoint x: 1147, endPoint y: 292, distance: 302.2
click at [1147, 292] on div "To activate drag with keyboard, press Alt + Enter. Once in keyboard drag state,…" at bounding box center [1103, 343] width 638 height 329
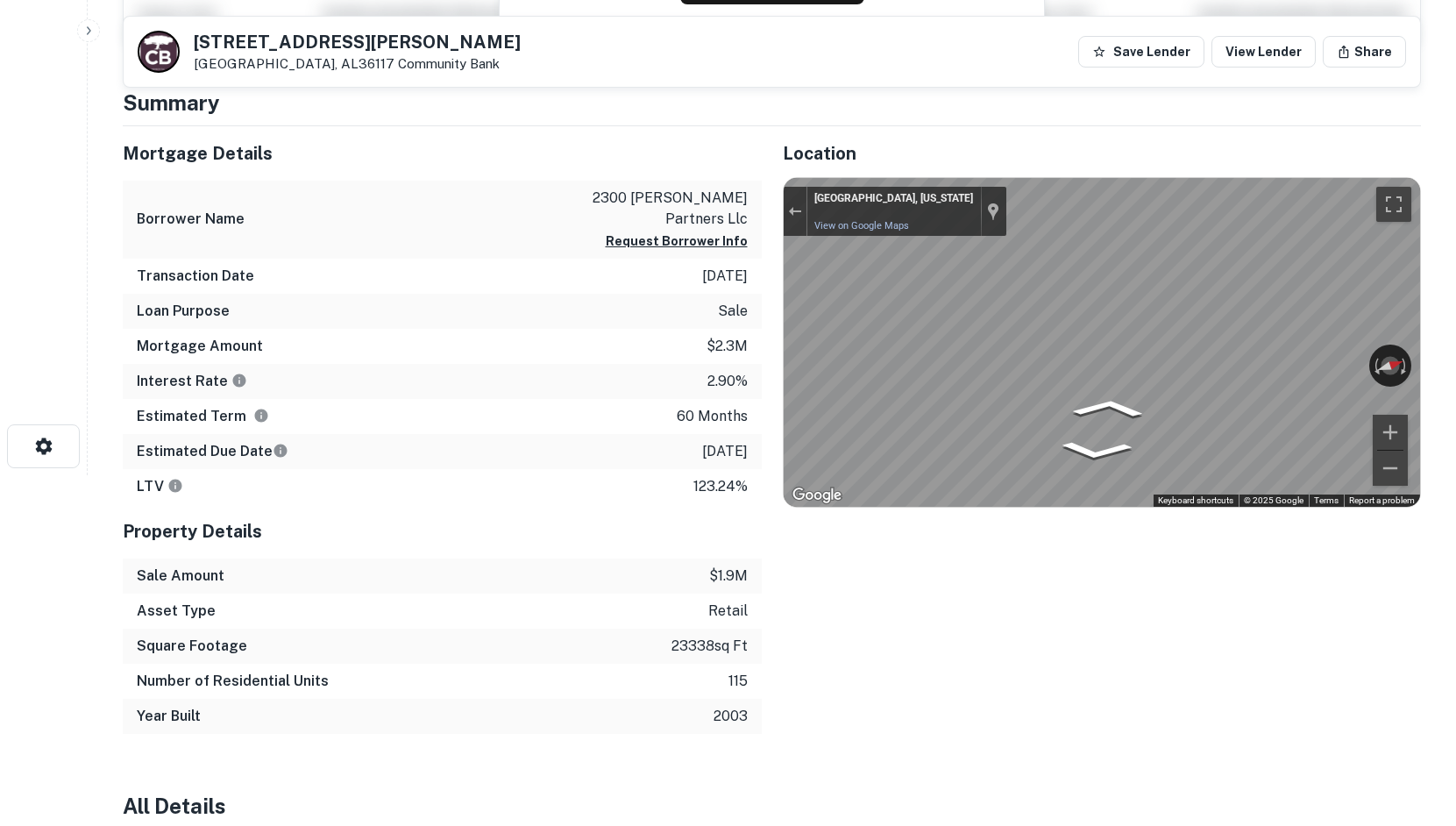
click at [1456, 325] on html "Search Borrowers Contacts Saved [STREET_ADDRESS][PERSON_NAME][PERSON_NAME] Comm…" at bounding box center [728, 62] width 1456 height 826
click at [1456, 390] on html "Search Borrowers Contacts Saved [STREET_ADDRESS][PERSON_NAME][PERSON_NAME] Comm…" at bounding box center [728, 62] width 1456 height 826
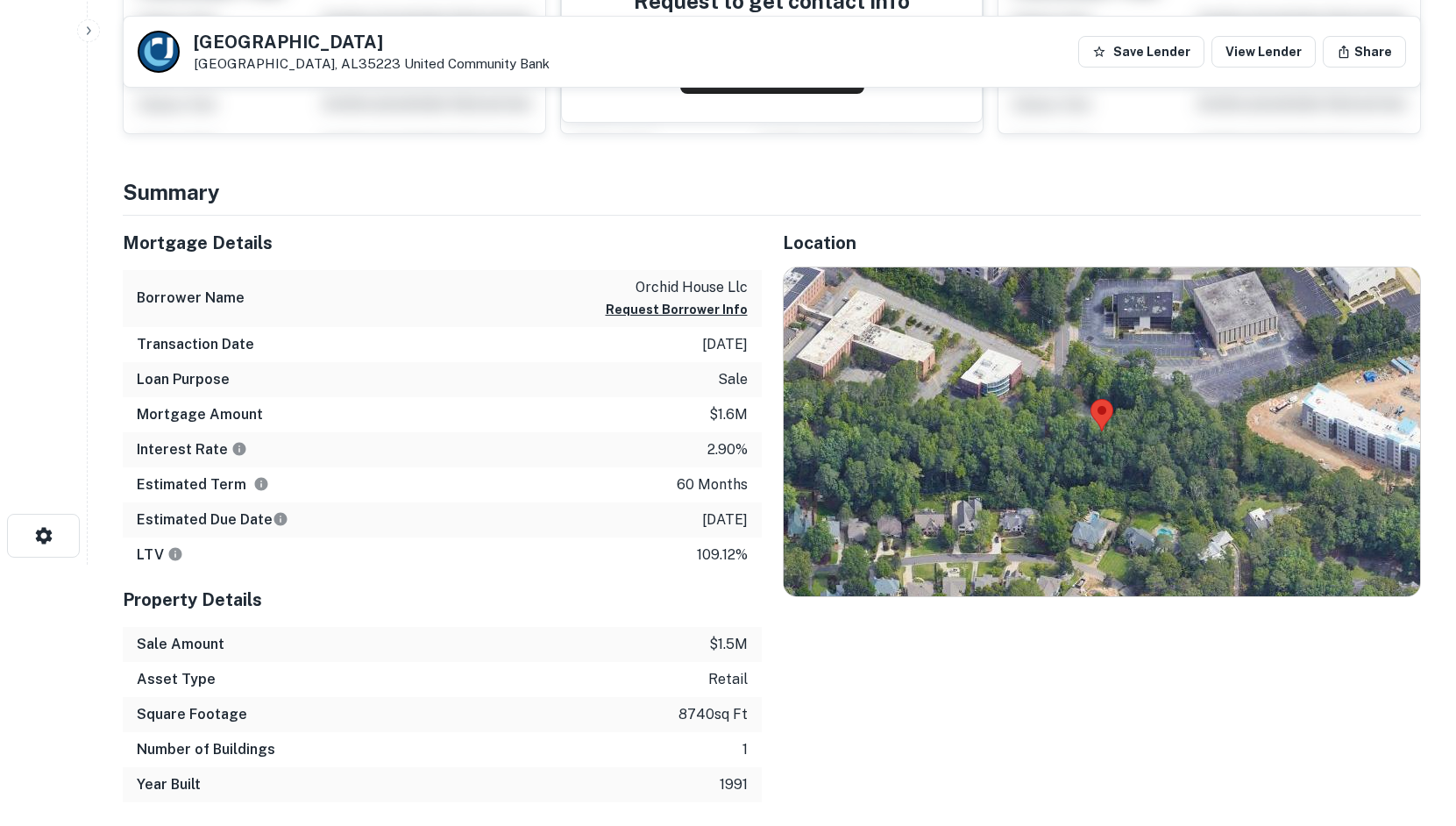
scroll to position [264, 0]
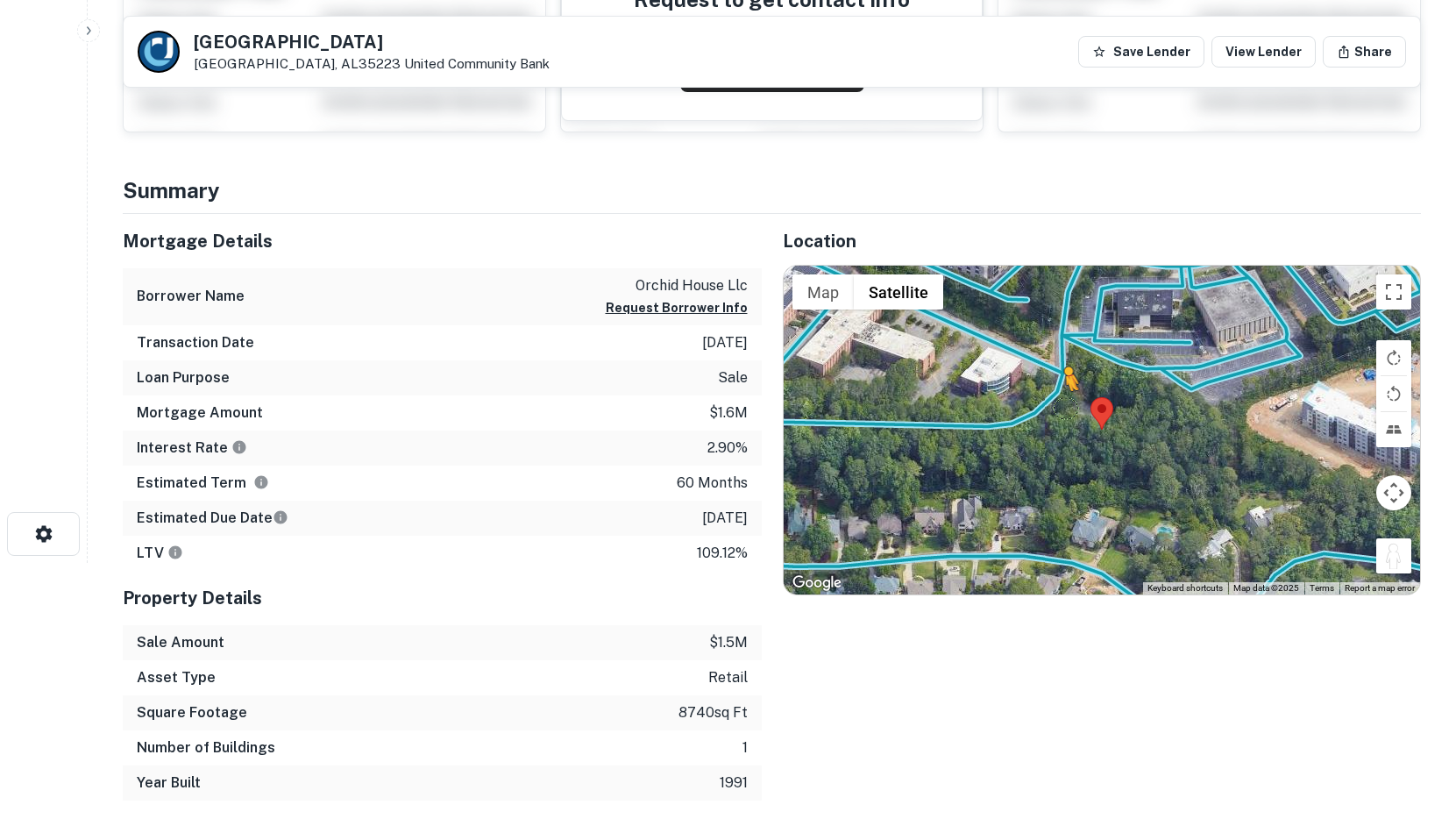
drag, startPoint x: 1396, startPoint y: 561, endPoint x: 1051, endPoint y: 391, distance: 384.6
click at [1051, 391] on div "To activate drag with keyboard, press Alt + Enter. Once in keyboard drag state,…" at bounding box center [1103, 431] width 638 height 329
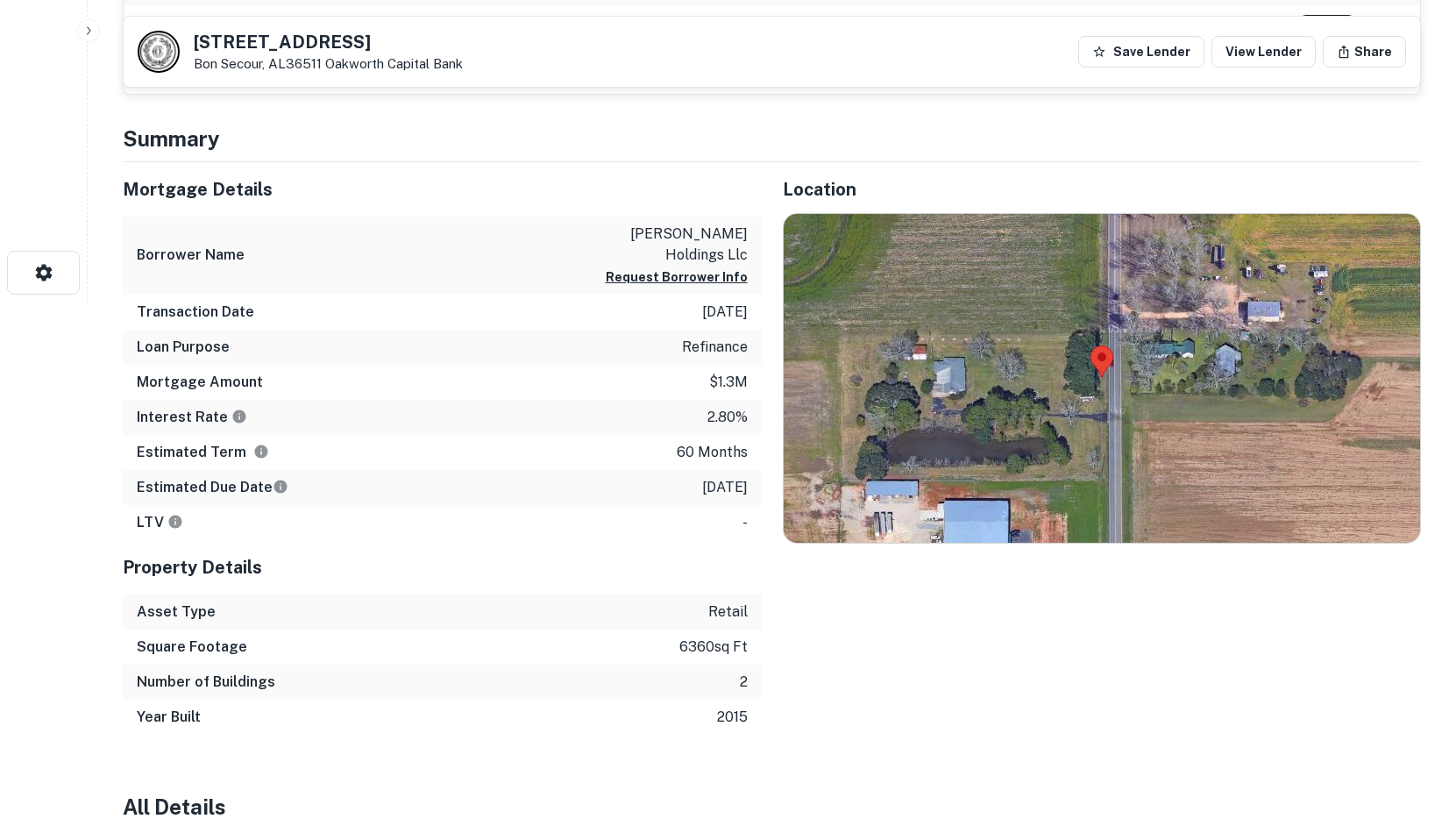
scroll to position [526, 0]
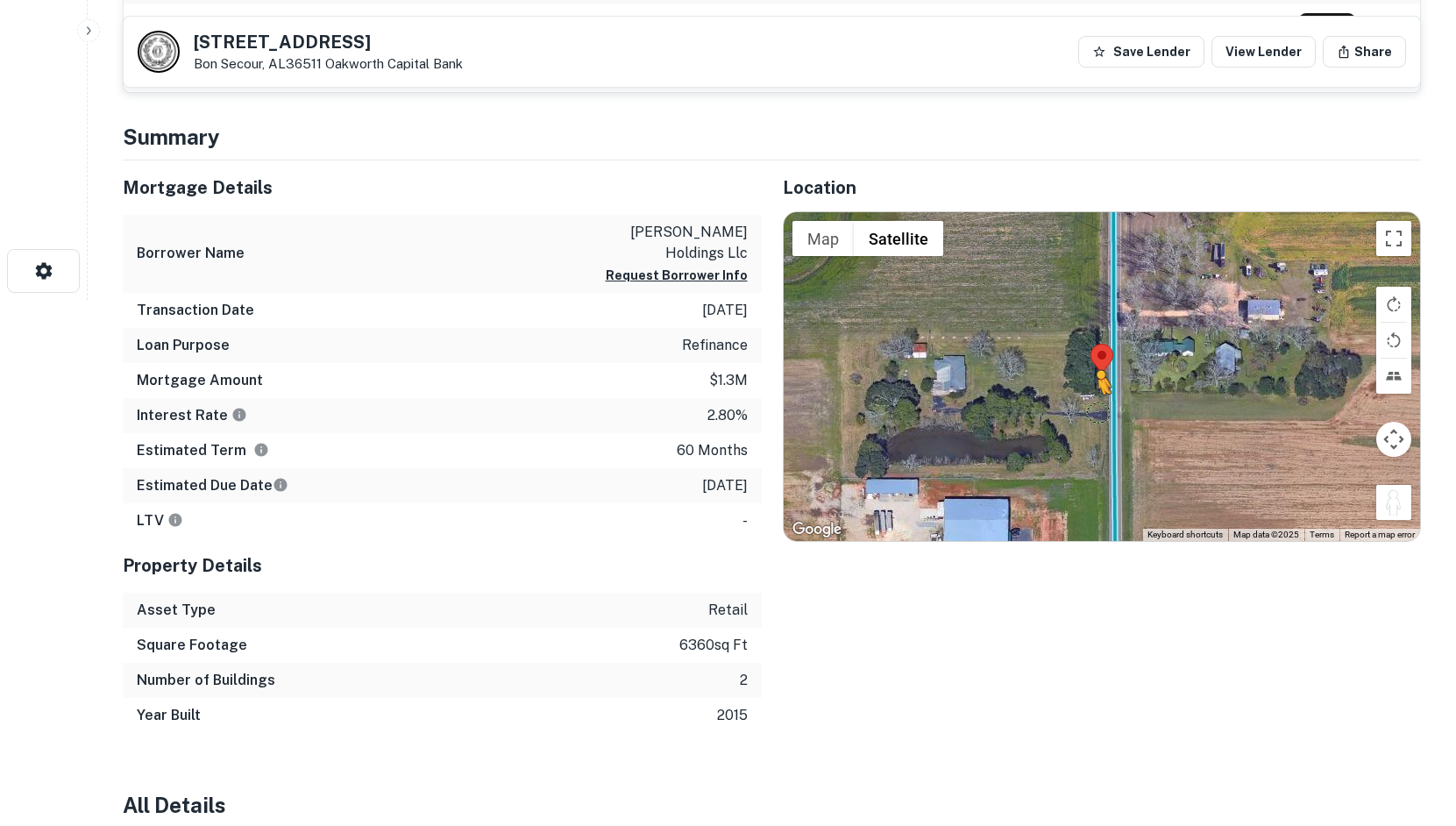
drag, startPoint x: 1393, startPoint y: 509, endPoint x: 1086, endPoint y: 407, distance: 323.5
click at [1086, 407] on div "To activate drag with keyboard, press Alt + Enter. Once in keyboard drag state,…" at bounding box center [1103, 377] width 638 height 329
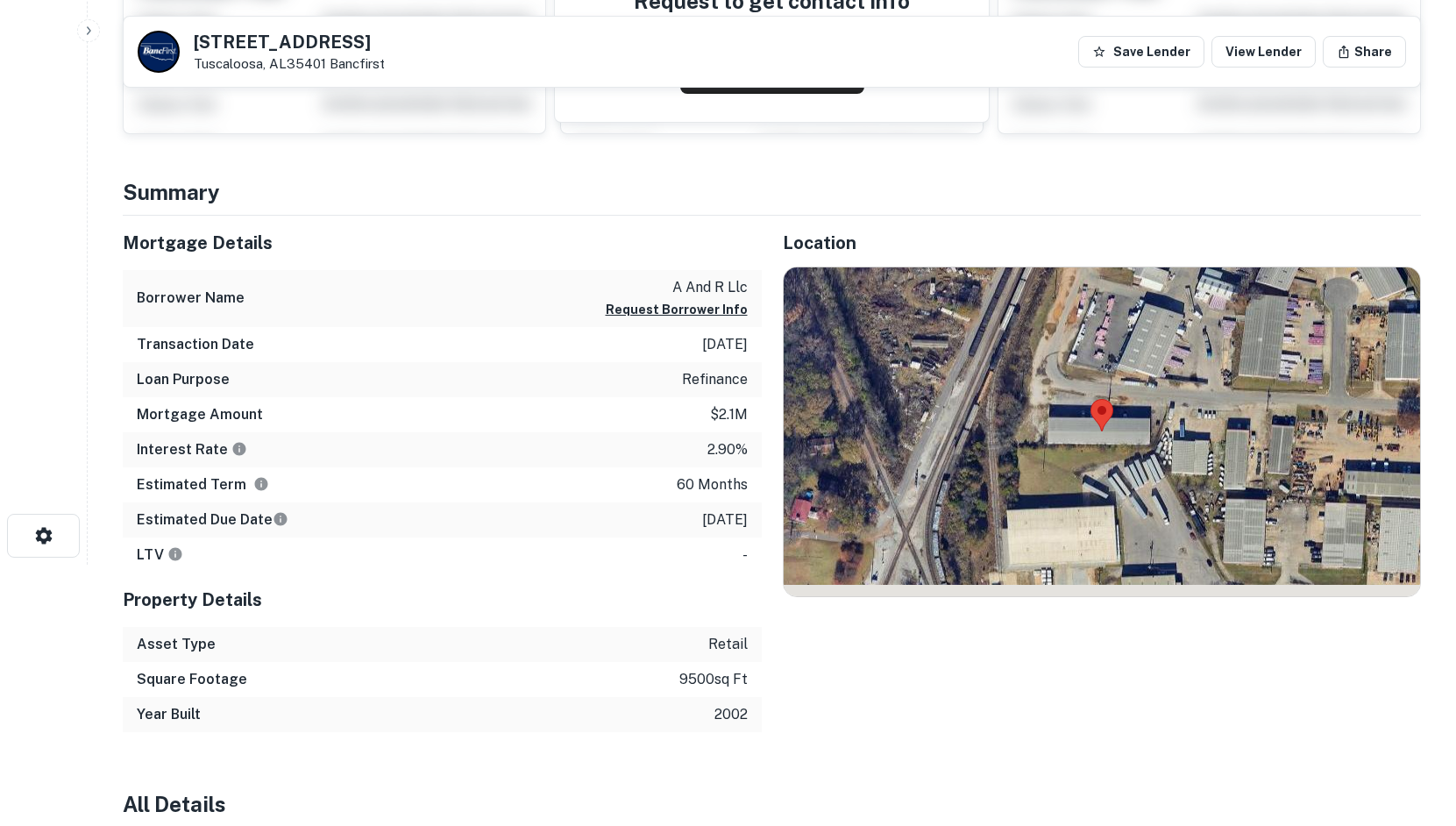
scroll to position [264, 0]
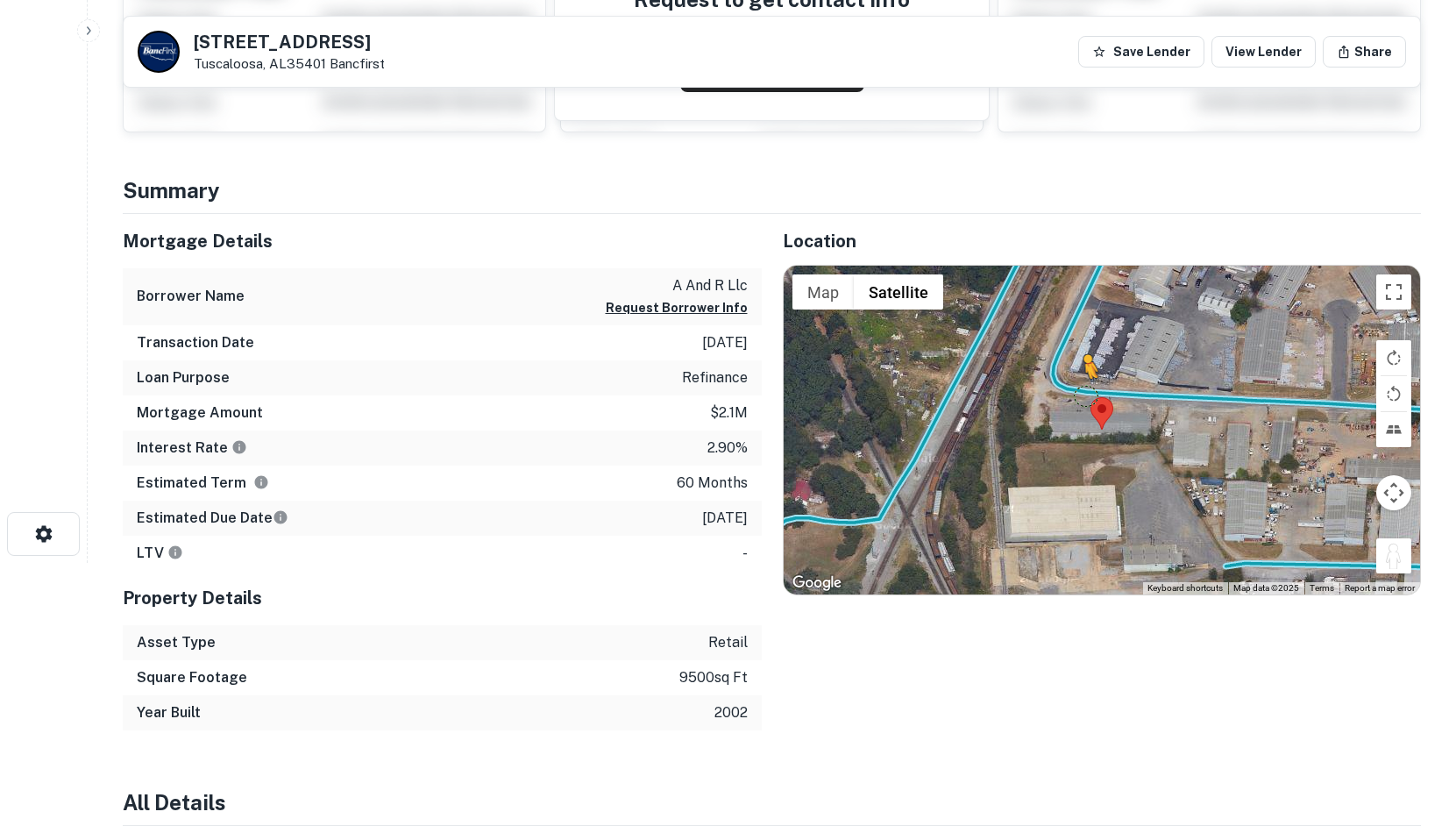
drag, startPoint x: 1398, startPoint y: 546, endPoint x: 1082, endPoint y: 393, distance: 351.1
click at [1082, 393] on div "To activate drag with keyboard, press Alt + Enter. Once in keyboard drag state,…" at bounding box center [1103, 431] width 638 height 329
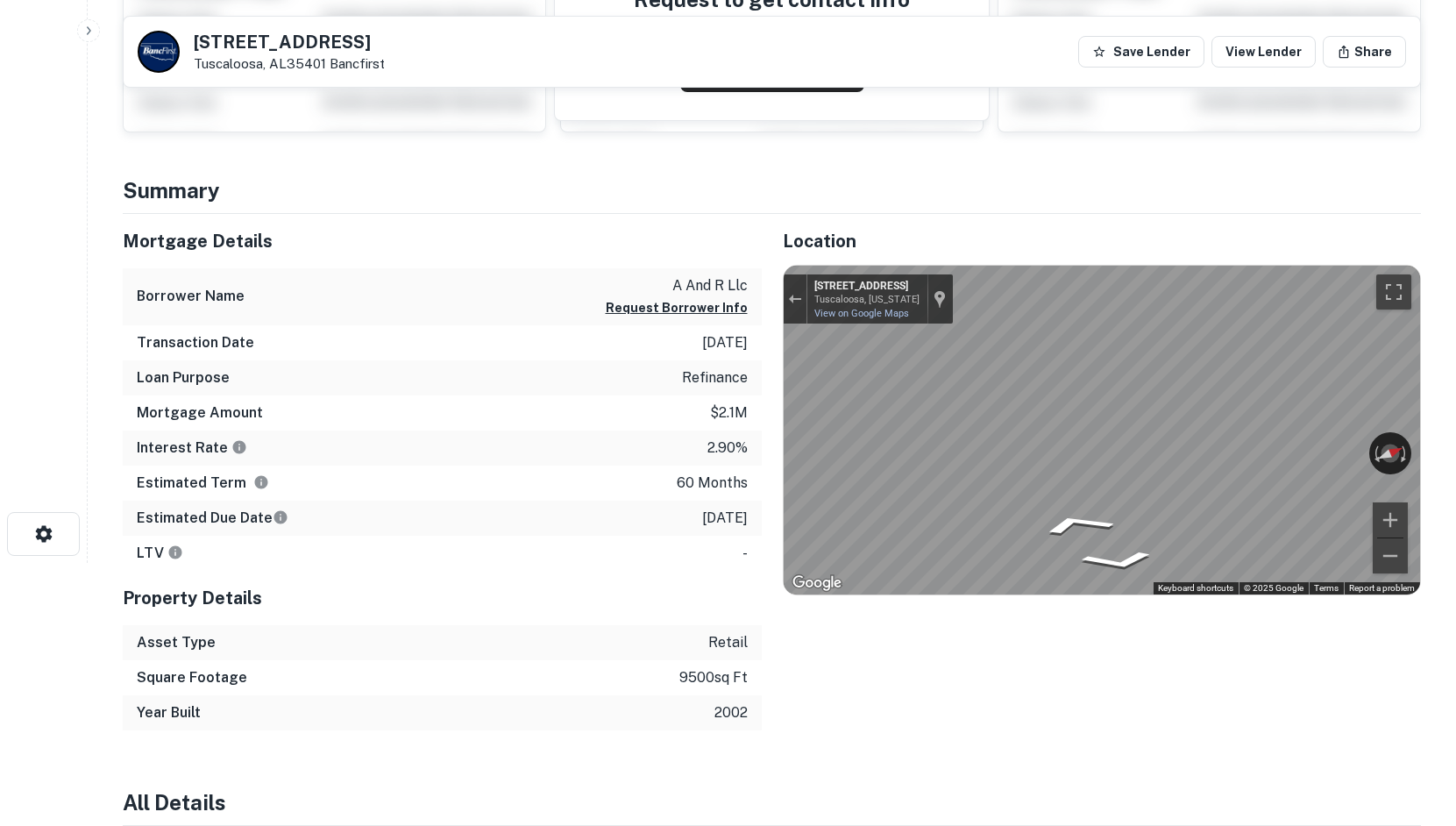
click at [1456, 419] on html "Search Borrowers Contacts Saved 2710 Southside Dr Tuscaloosa, AL35401 Bancfirst…" at bounding box center [728, 149] width 1456 height 826
click at [1028, 512] on icon "Go East, Southside Dr" at bounding box center [1039, 513] width 104 height 39
click at [1172, 521] on icon "Go West, Southside Dr" at bounding box center [1167, 512] width 94 height 38
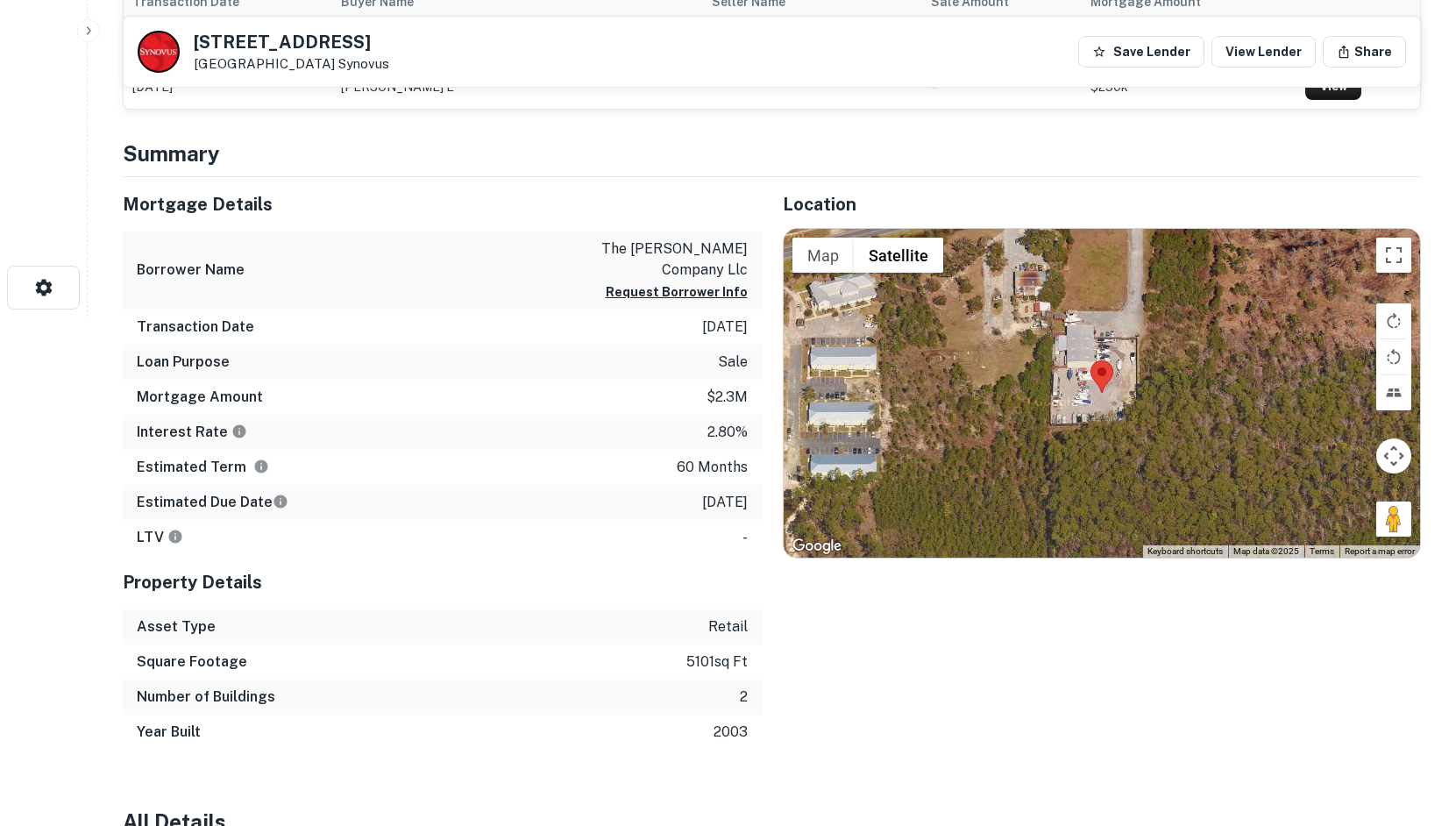
scroll to position [526, 0]
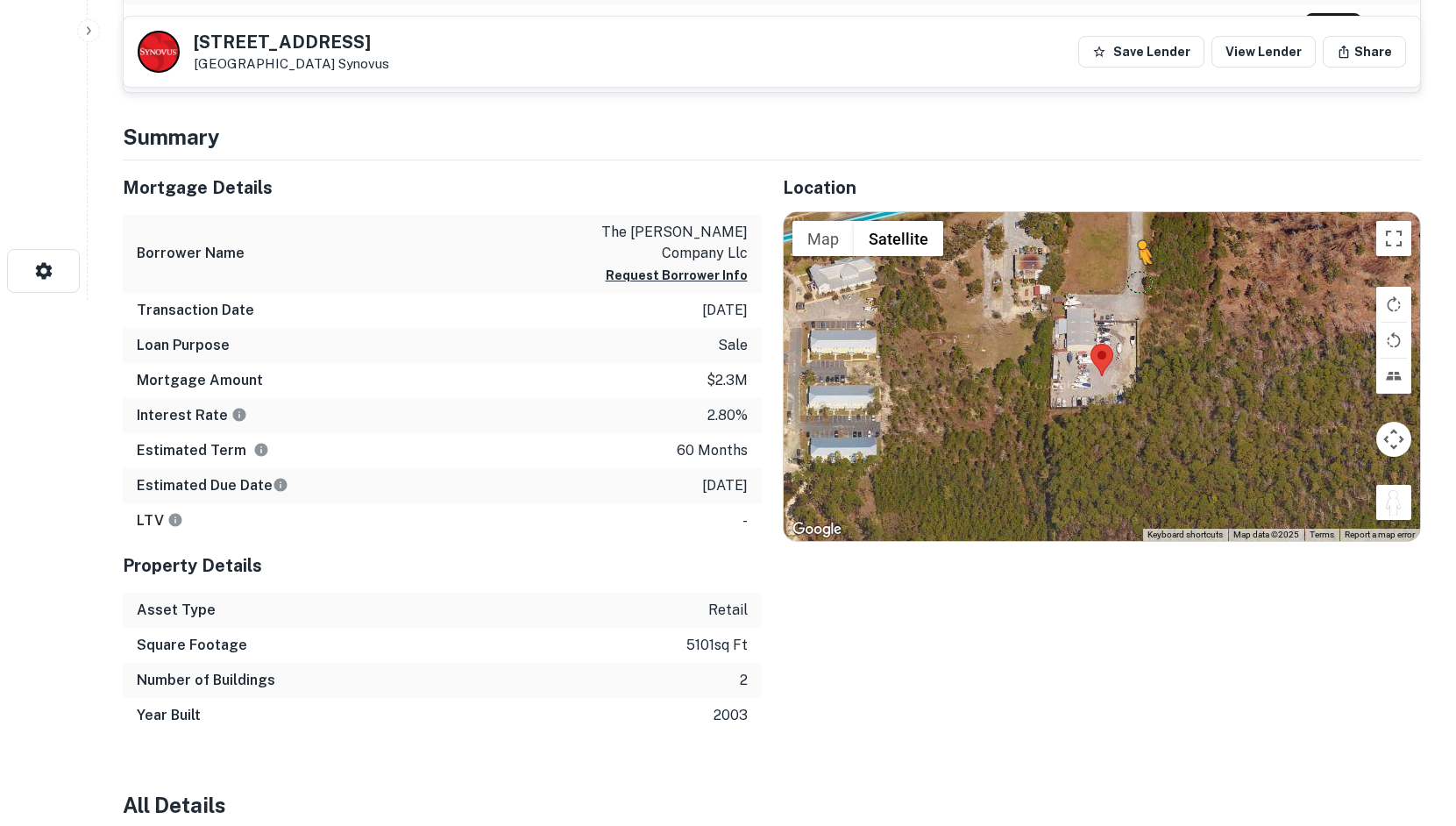
drag, startPoint x: 1392, startPoint y: 494, endPoint x: 1139, endPoint y: 277, distance: 333.3
click at [1139, 277] on div "To activate drag with keyboard, press Alt + Enter. Once in keyboard drag state,…" at bounding box center [1103, 377] width 638 height 329
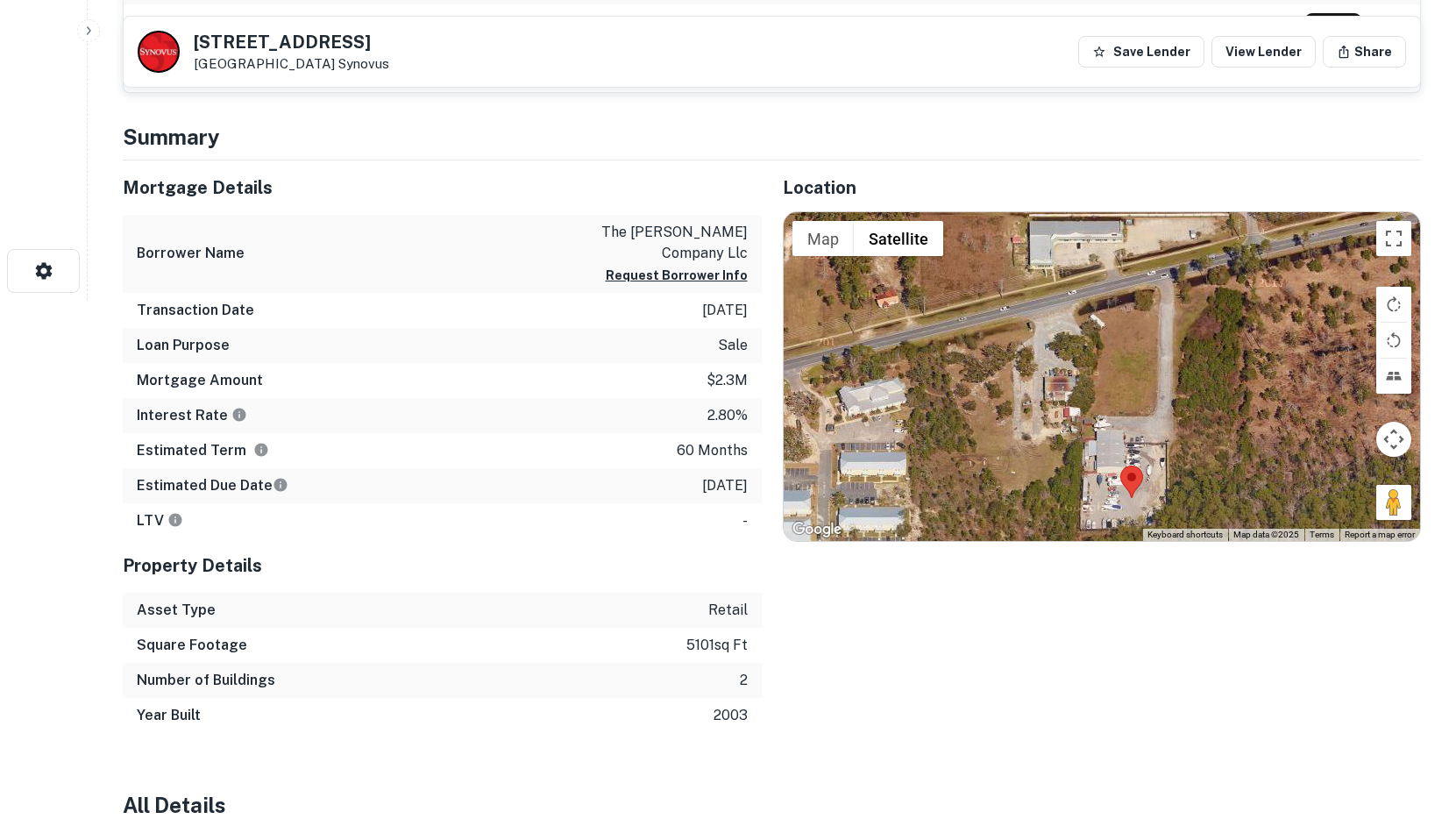
drag, startPoint x: 1122, startPoint y: 302, endPoint x: 1156, endPoint y: 443, distance: 145.0
click at [1156, 443] on div "No data available." at bounding box center [1103, 377] width 638 height 329
drag, startPoint x: 1421, startPoint y: 517, endPoint x: 1200, endPoint y: 323, distance: 294.1
click at [1200, 323] on div "← Move left → Move right ↑ Move up ↓ Move down + Zoom in - Zoom out Home Jump l…" at bounding box center [1103, 377] width 639 height 331
drag, startPoint x: 1405, startPoint y: 509, endPoint x: 1166, endPoint y: 280, distance: 331.0
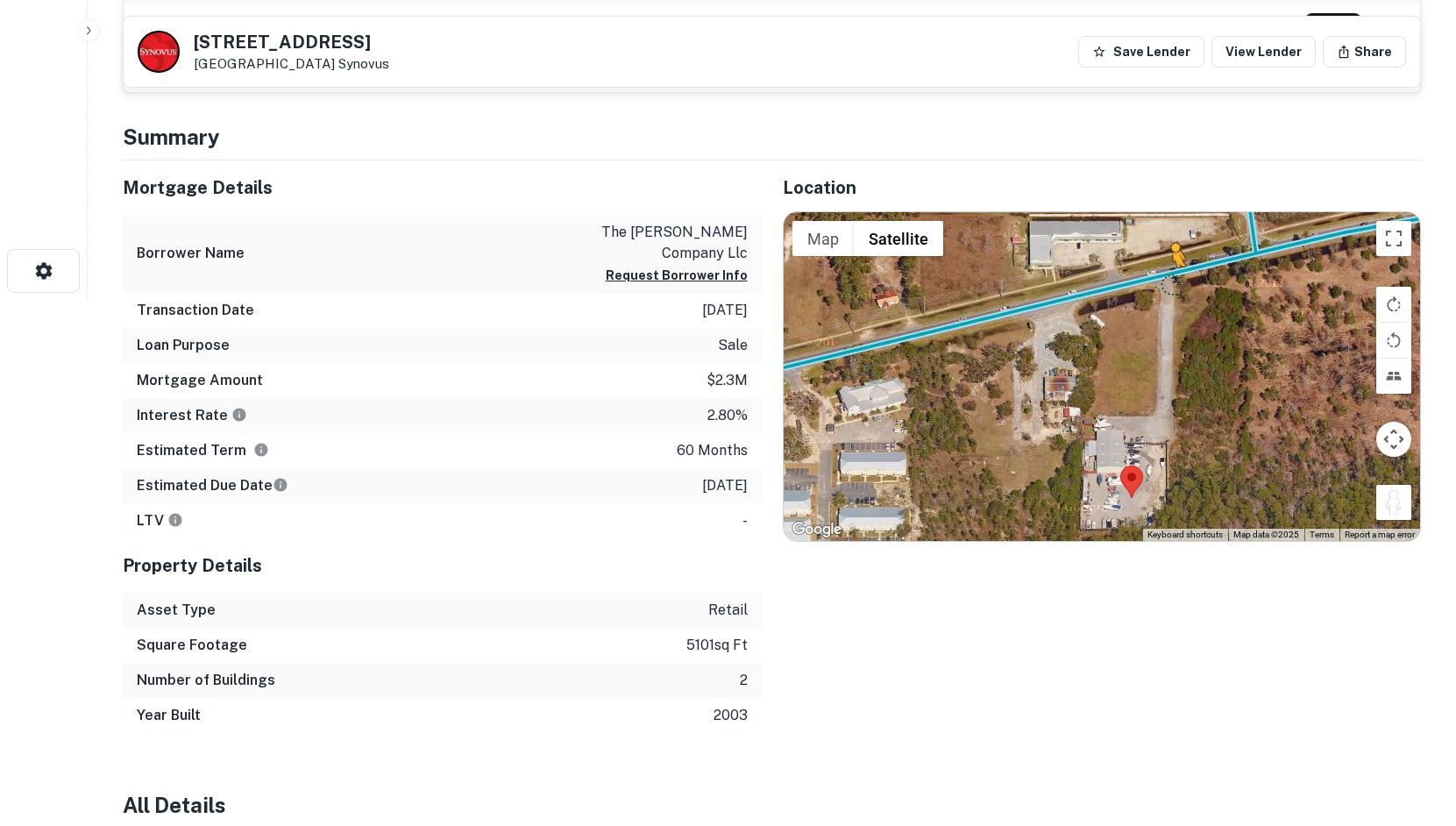
click at [1166, 280] on div "To activate drag with keyboard, press Alt + Enter. Once in keyboard drag state,…" at bounding box center [1103, 377] width 638 height 329
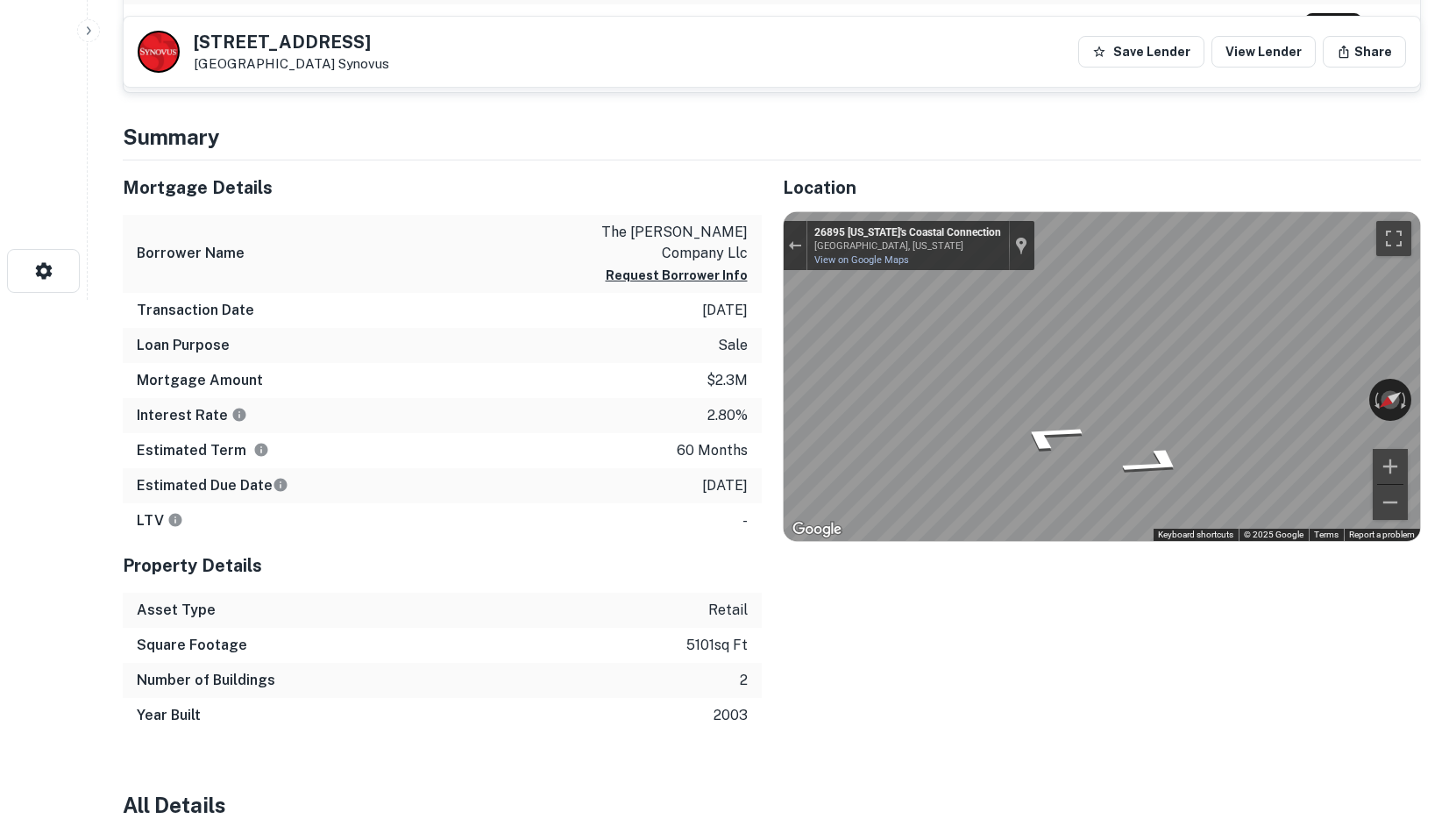
click at [757, 380] on div "Mortgage Details Borrower Name the mcinnis company llc Request Borrower Info Tr…" at bounding box center [761, 447] width 1320 height 572
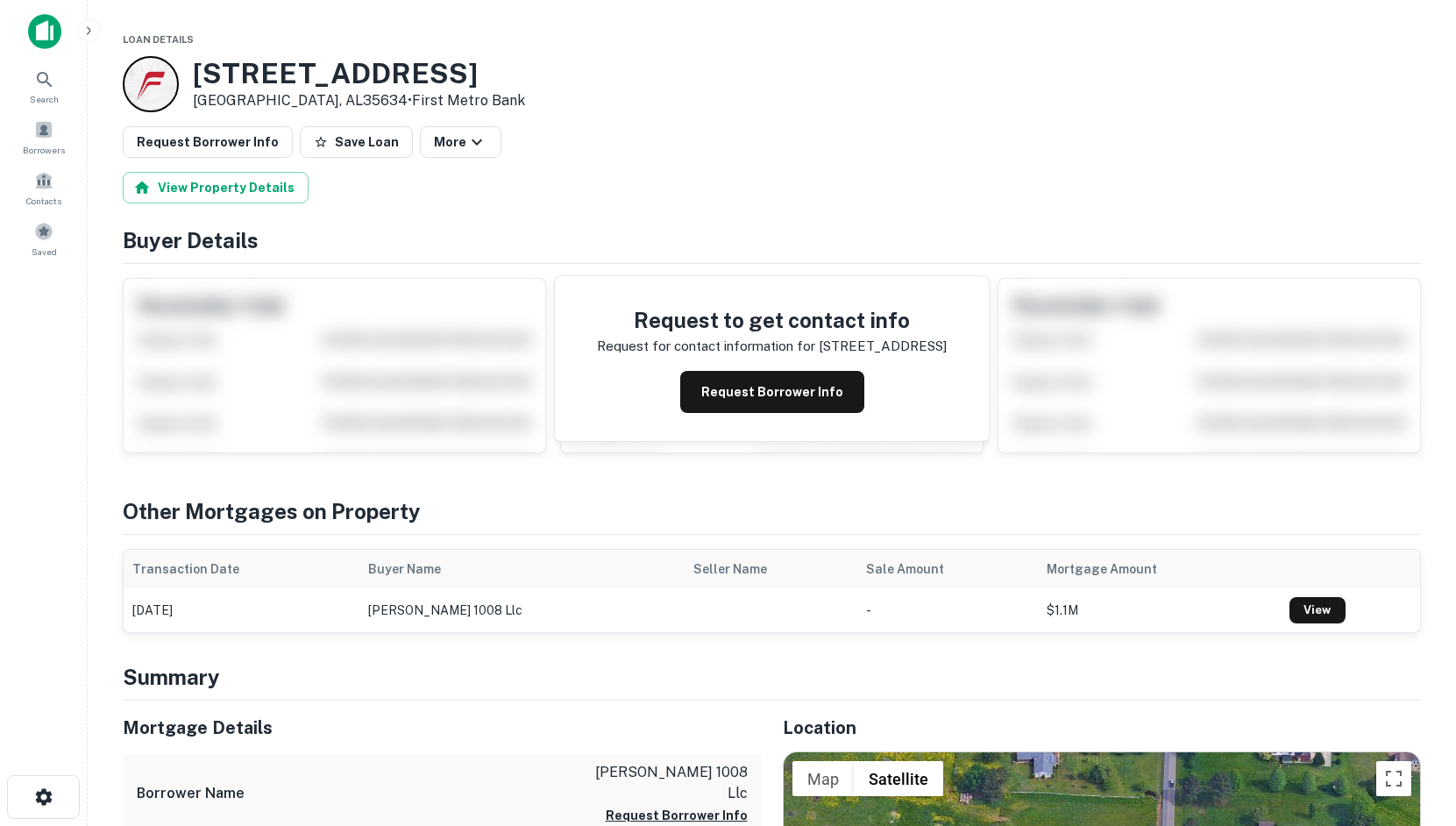
scroll to position [351, 0]
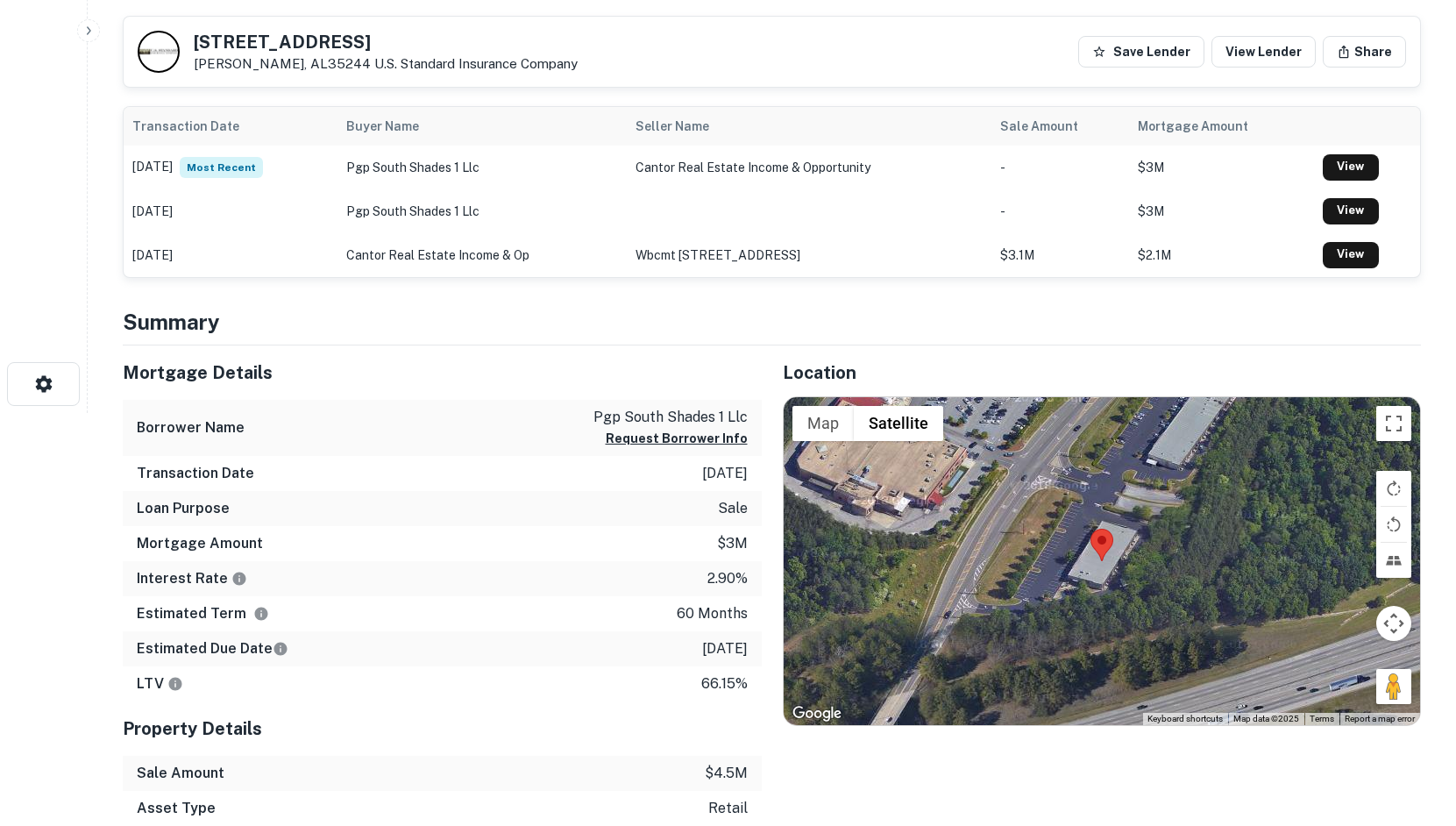
scroll to position [526, 0]
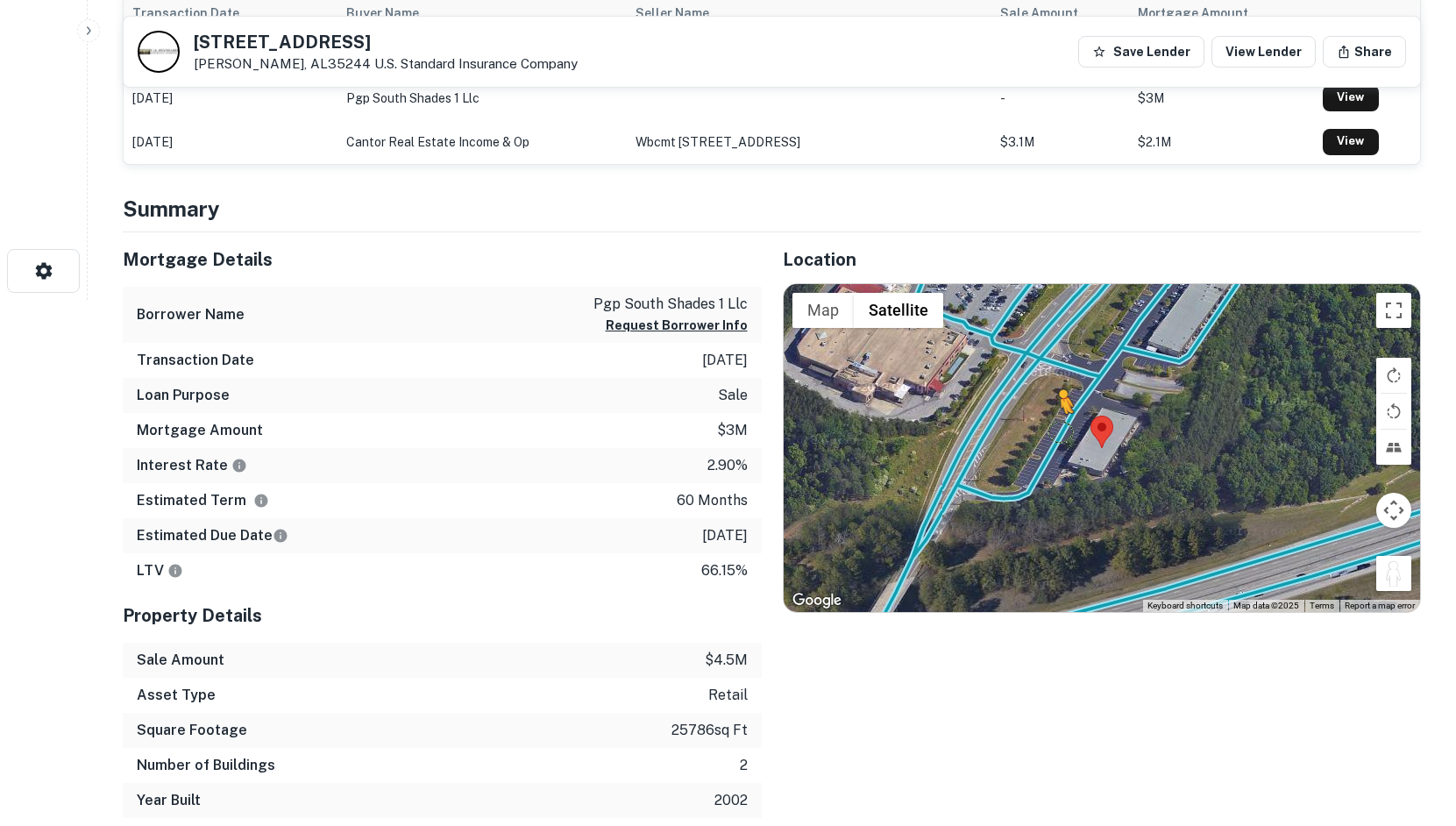
drag, startPoint x: 1391, startPoint y: 575, endPoint x: 1059, endPoint y: 429, distance: 362.7
click at [1059, 429] on div "To activate drag with keyboard, press Alt + Enter. Once in keyboard drag state,…" at bounding box center [1103, 449] width 638 height 329
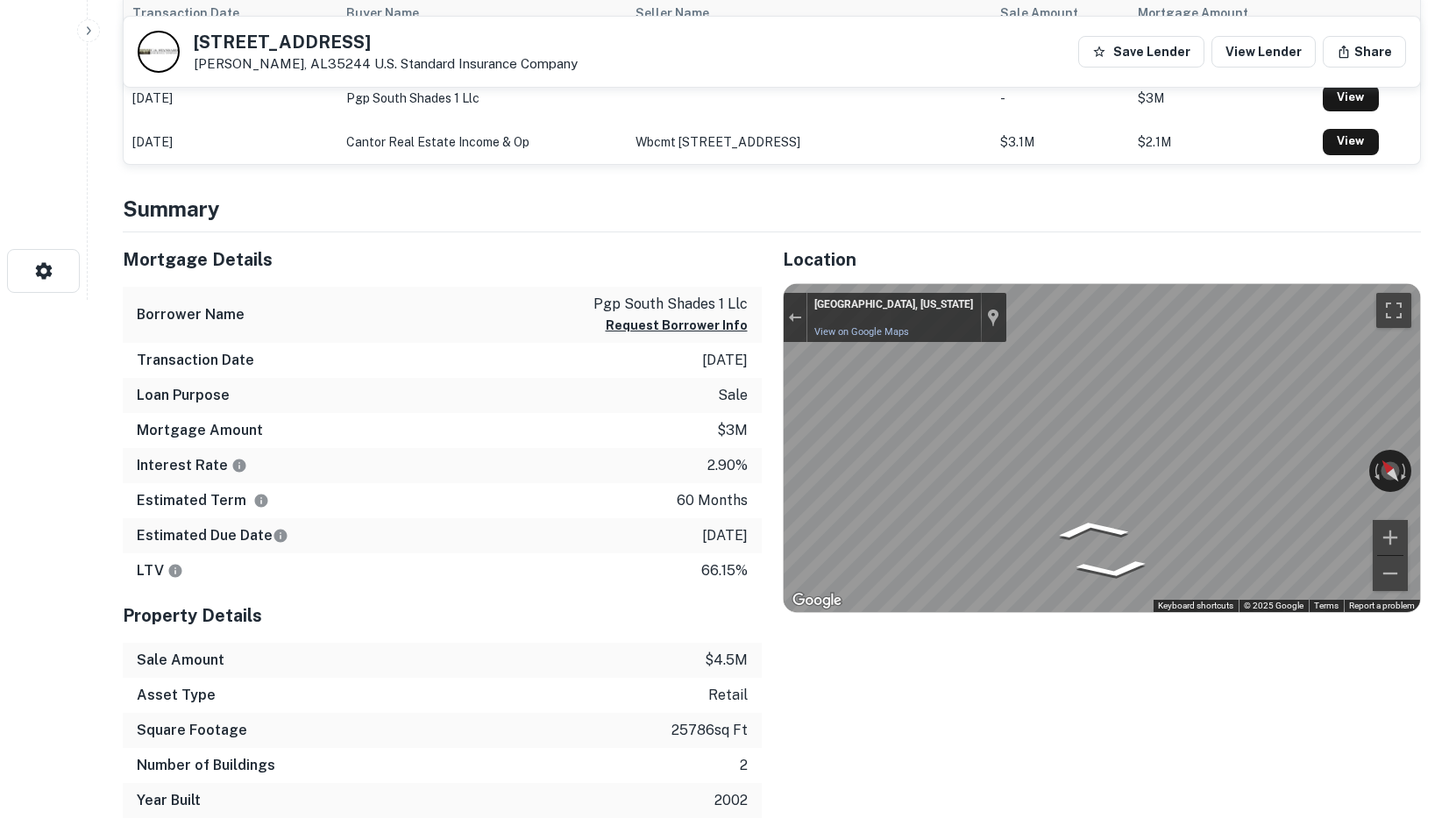
click at [668, 454] on div "Mortgage Details Borrower Name pgp south shades 1 llc Request Borrower Info Tra…" at bounding box center [761, 526] width 1320 height 587
click at [699, 431] on div "Mortgage Details Borrower Name pgp south shades 1 llc Request Borrower Info Tra…" at bounding box center [761, 526] width 1320 height 587
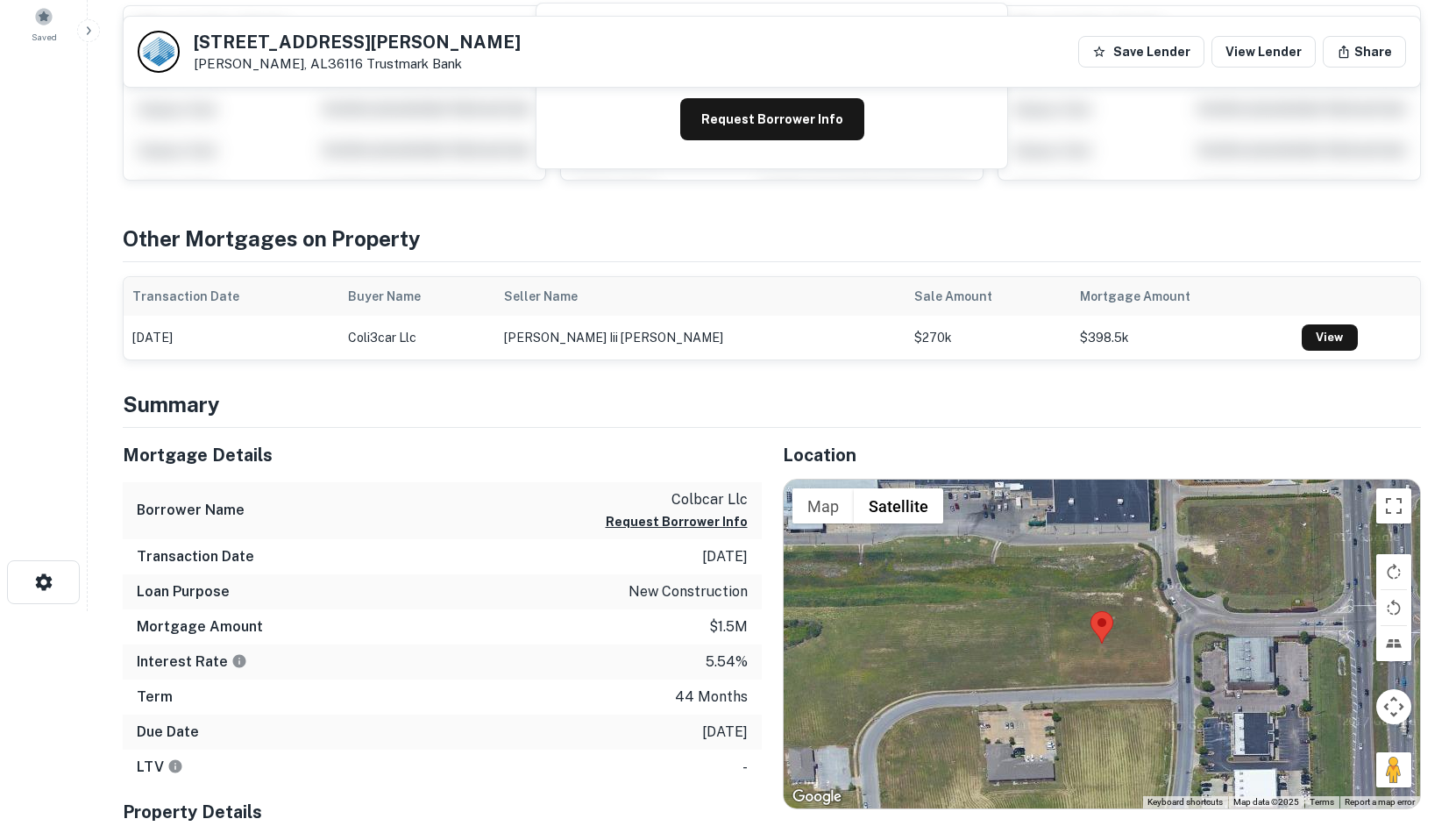
scroll to position [351, 0]
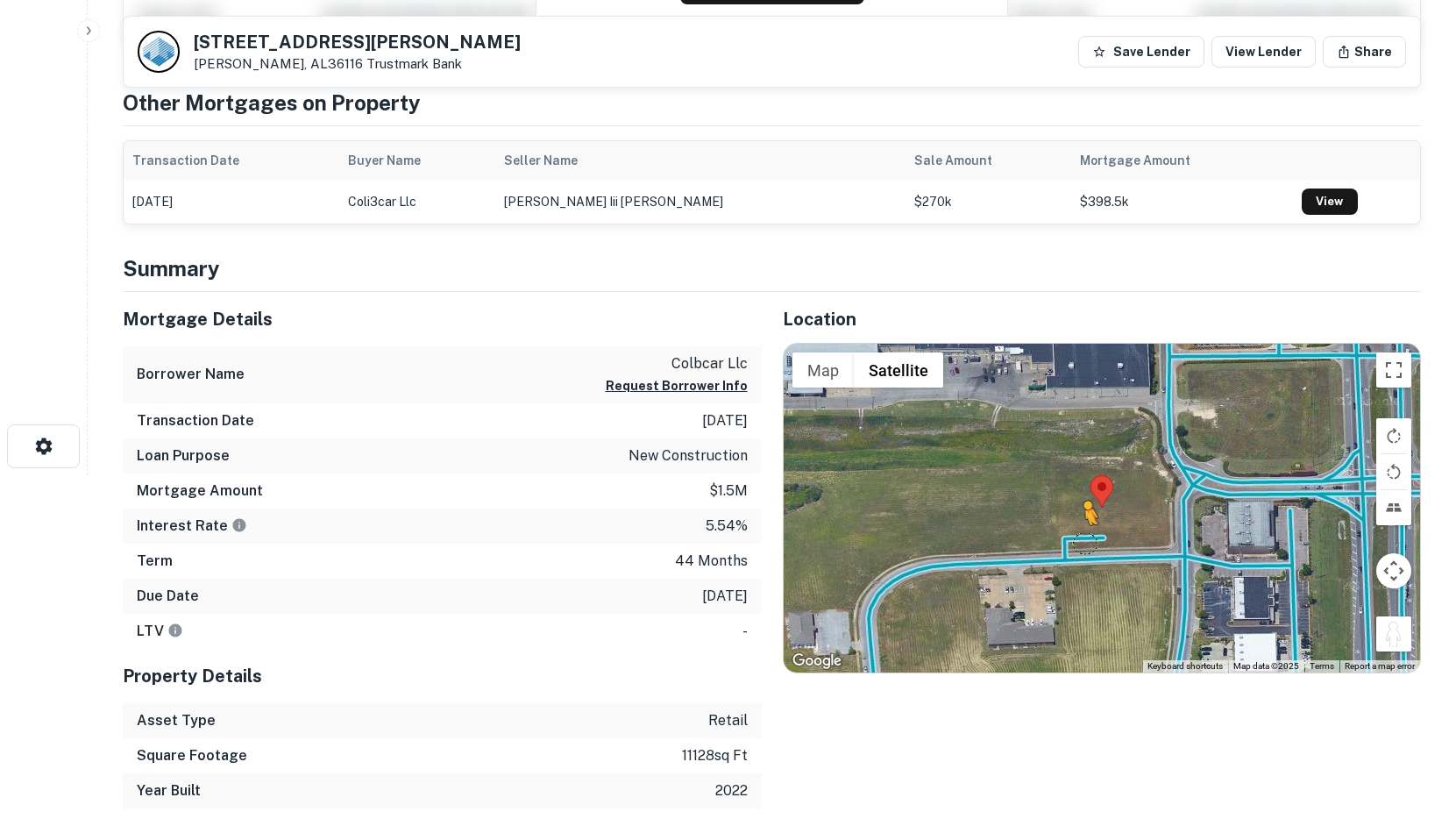
drag, startPoint x: 1386, startPoint y: 624, endPoint x: 1076, endPoint y: 540, distance: 321.2
click at [1076, 540] on div "To activate drag with keyboard, press Alt + Enter. Once in keyboard drag state,…" at bounding box center [1103, 508] width 638 height 329
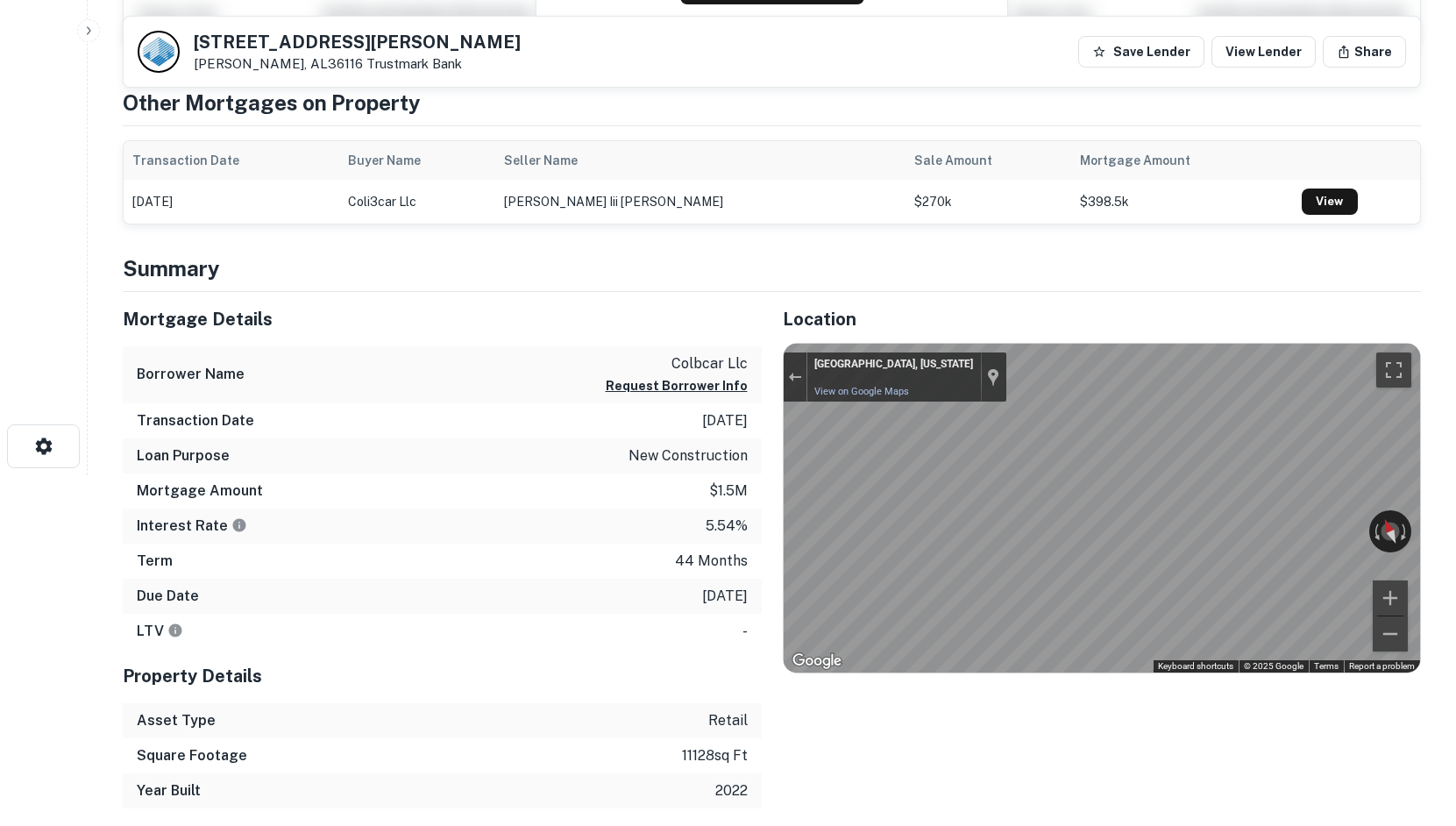
click at [1094, 681] on div "Location ← Move left → Move right ↑ Move up ↓ Move down + Zoom in - Zoom out Ho…" at bounding box center [1092, 550] width 660 height 517
click at [678, 483] on div "Mortgage Details Borrower Name colbcar llc Request Borrower Info Transaction Da…" at bounding box center [761, 550] width 1320 height 517
click at [1456, 475] on html "Search Borrowers Contacts Saved [STREET_ADDRESS][PERSON_NAME][PERSON_NAME] Trus…" at bounding box center [728, 62] width 1456 height 826
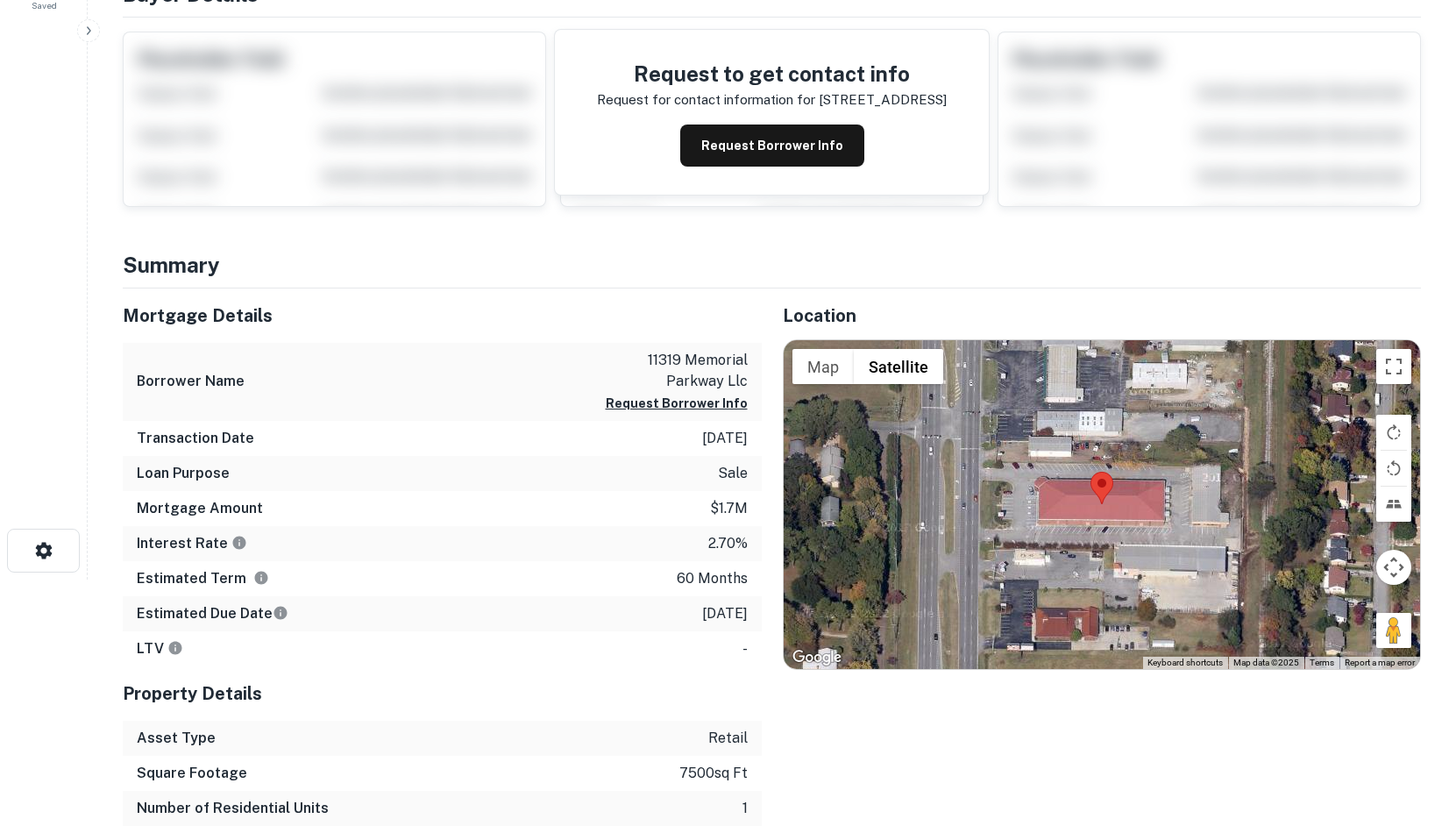
scroll to position [264, 0]
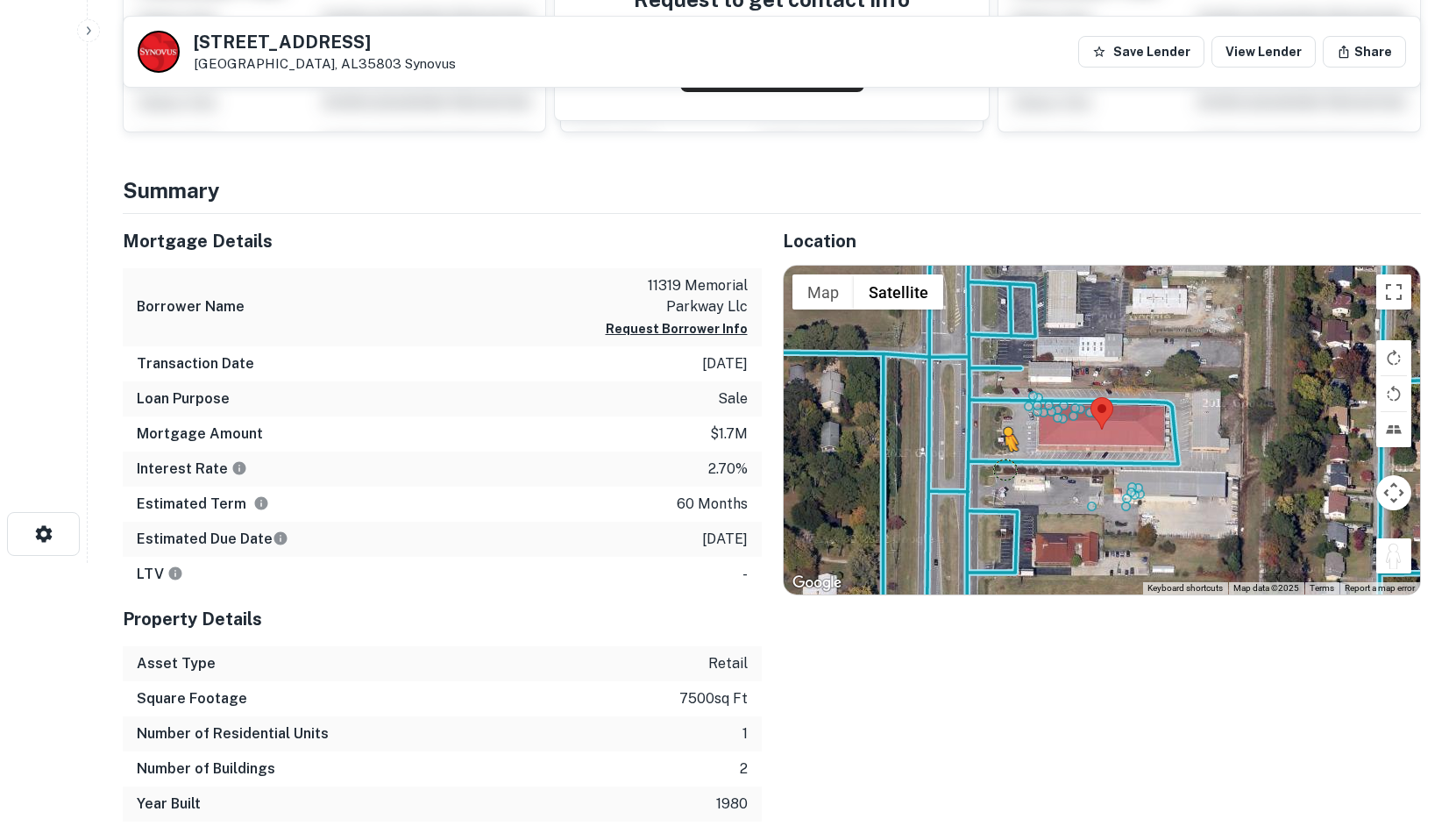
drag, startPoint x: 1404, startPoint y: 571, endPoint x: 1000, endPoint y: 468, distance: 416.9
click at [1000, 468] on div "To activate drag with keyboard, press Alt + Enter. Once in keyboard drag state,…" at bounding box center [1103, 431] width 638 height 329
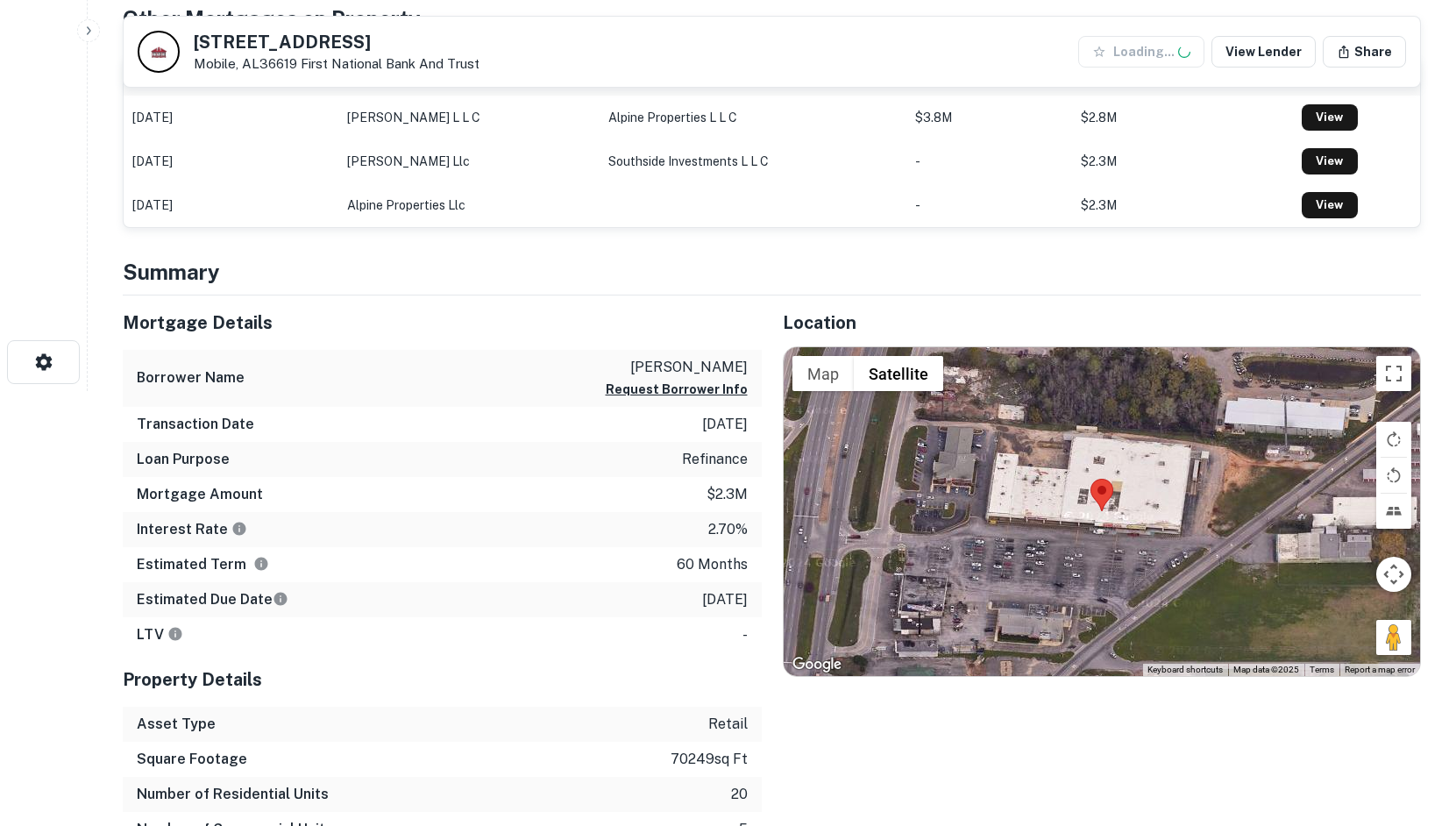
scroll to position [526, 0]
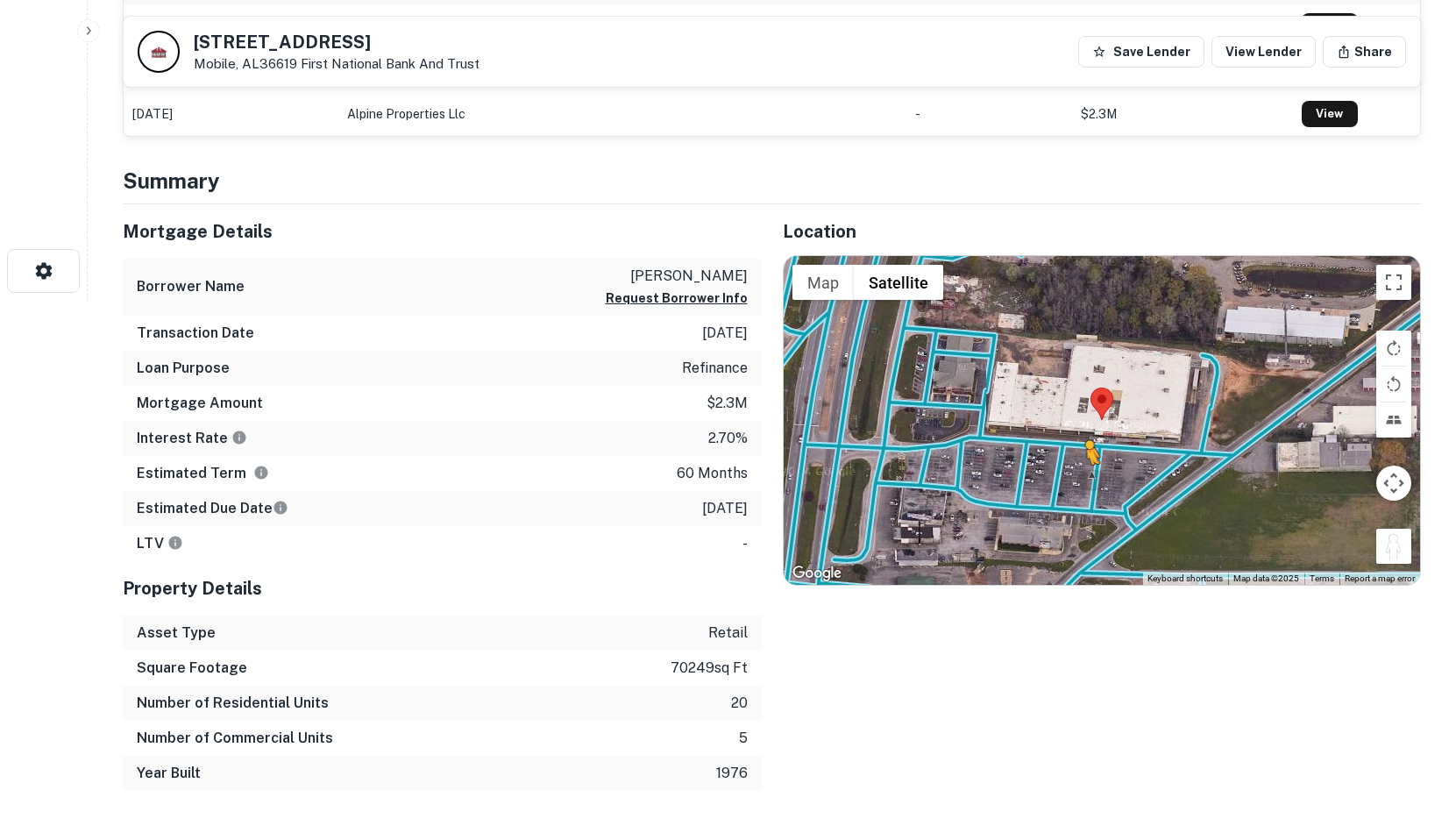
drag, startPoint x: 1393, startPoint y: 552, endPoint x: 1085, endPoint y: 483, distance: 315.6
click at [1085, 483] on div "To activate drag with keyboard, press Alt + Enter. Once in keyboard drag state,…" at bounding box center [1103, 421] width 638 height 329
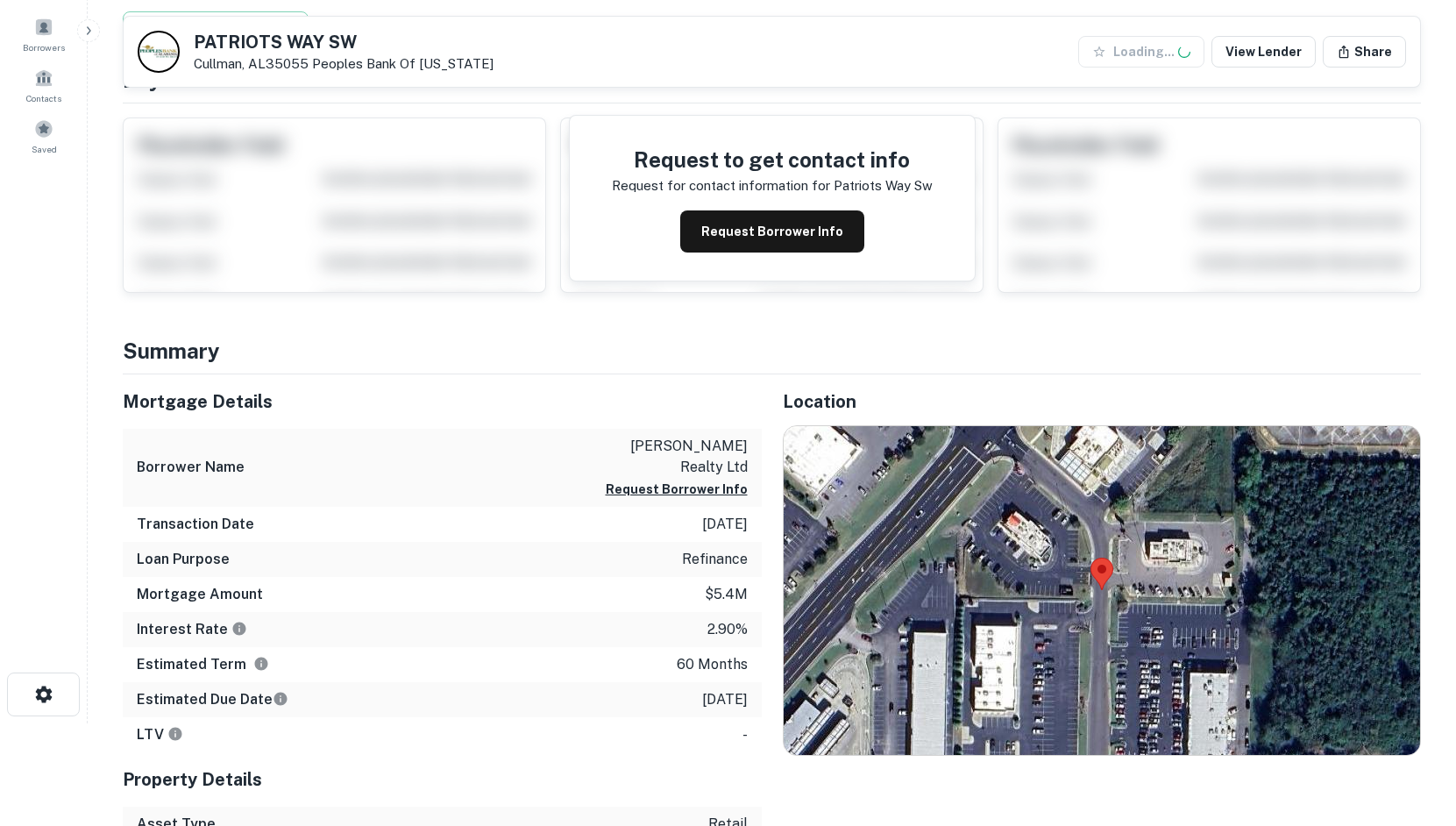
scroll to position [264, 0]
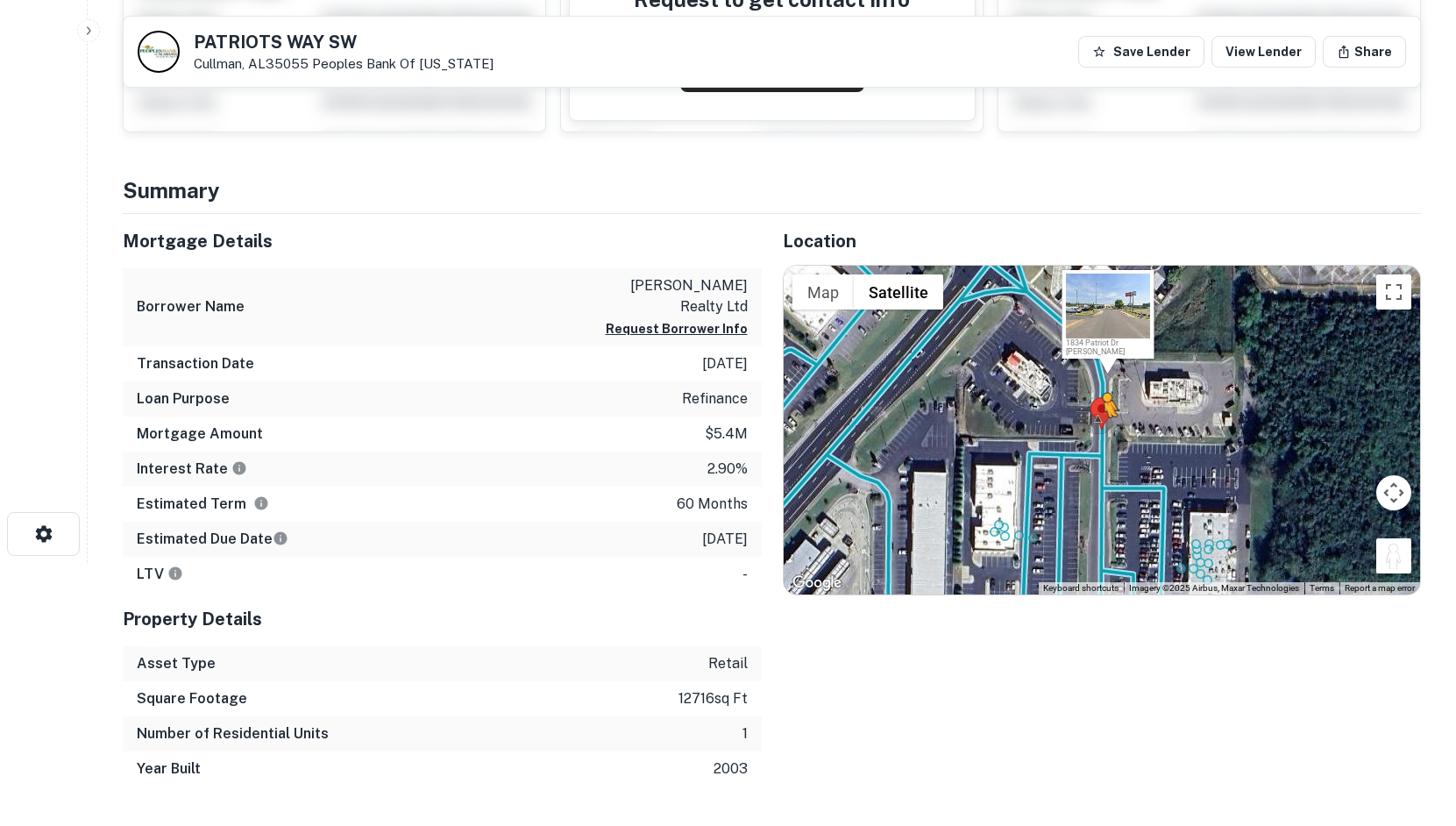
drag, startPoint x: 1398, startPoint y: 564, endPoint x: 1096, endPoint y: 428, distance: 331.2
click at [1096, 428] on div "To activate drag with keyboard, press Alt + Enter. Once in keyboard drag state,…" at bounding box center [1103, 431] width 638 height 329
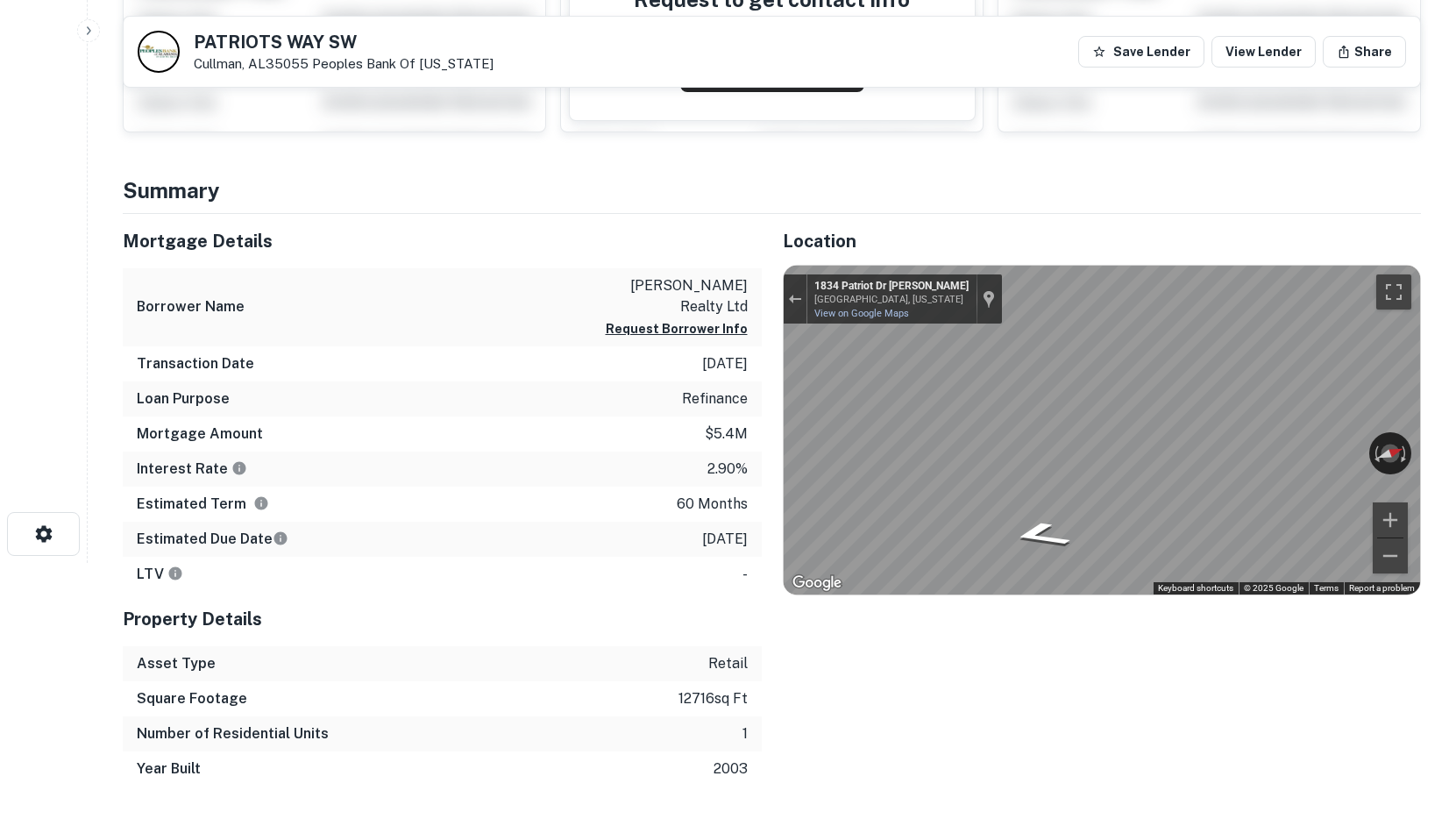
drag, startPoint x: 1283, startPoint y: 443, endPoint x: 492, endPoint y: 341, distance: 797.5
click at [492, 341] on div "Mortgage Details Borrower Name drinkard realty ltd Request Borrower Info Transa…" at bounding box center [761, 501] width 1320 height 572
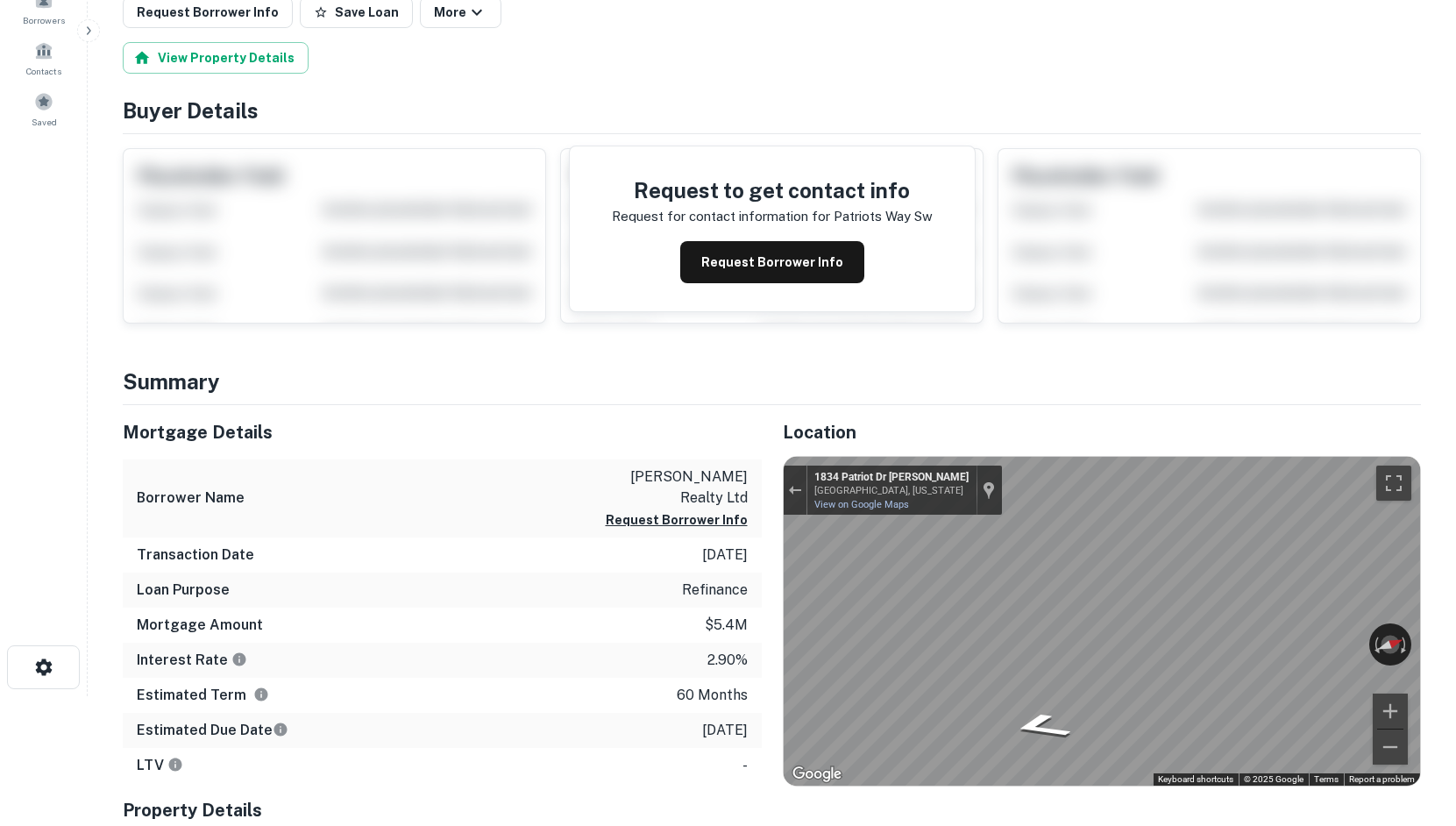
scroll to position [0, 0]
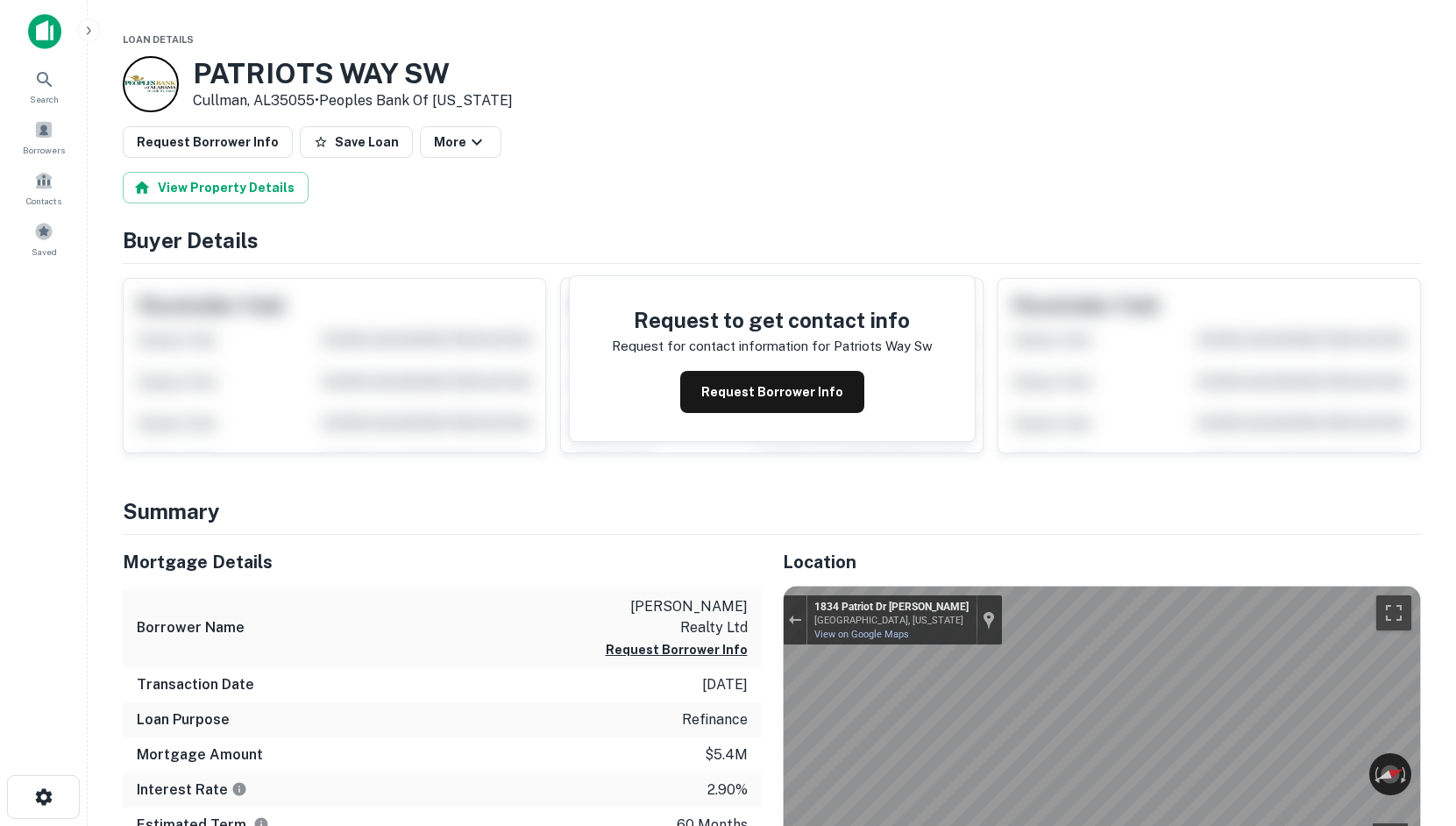
drag, startPoint x: 187, startPoint y: 64, endPoint x: 325, endPoint y: 99, distance: 142.4
click at [325, 99] on div "PATRIOTS WAY SW Cullman, AL35055 • Peoples Bank Of Alabama" at bounding box center [318, 85] width 391 height 56
copy div "PATRIOTS WAY SW Cullman, AL35055 •"
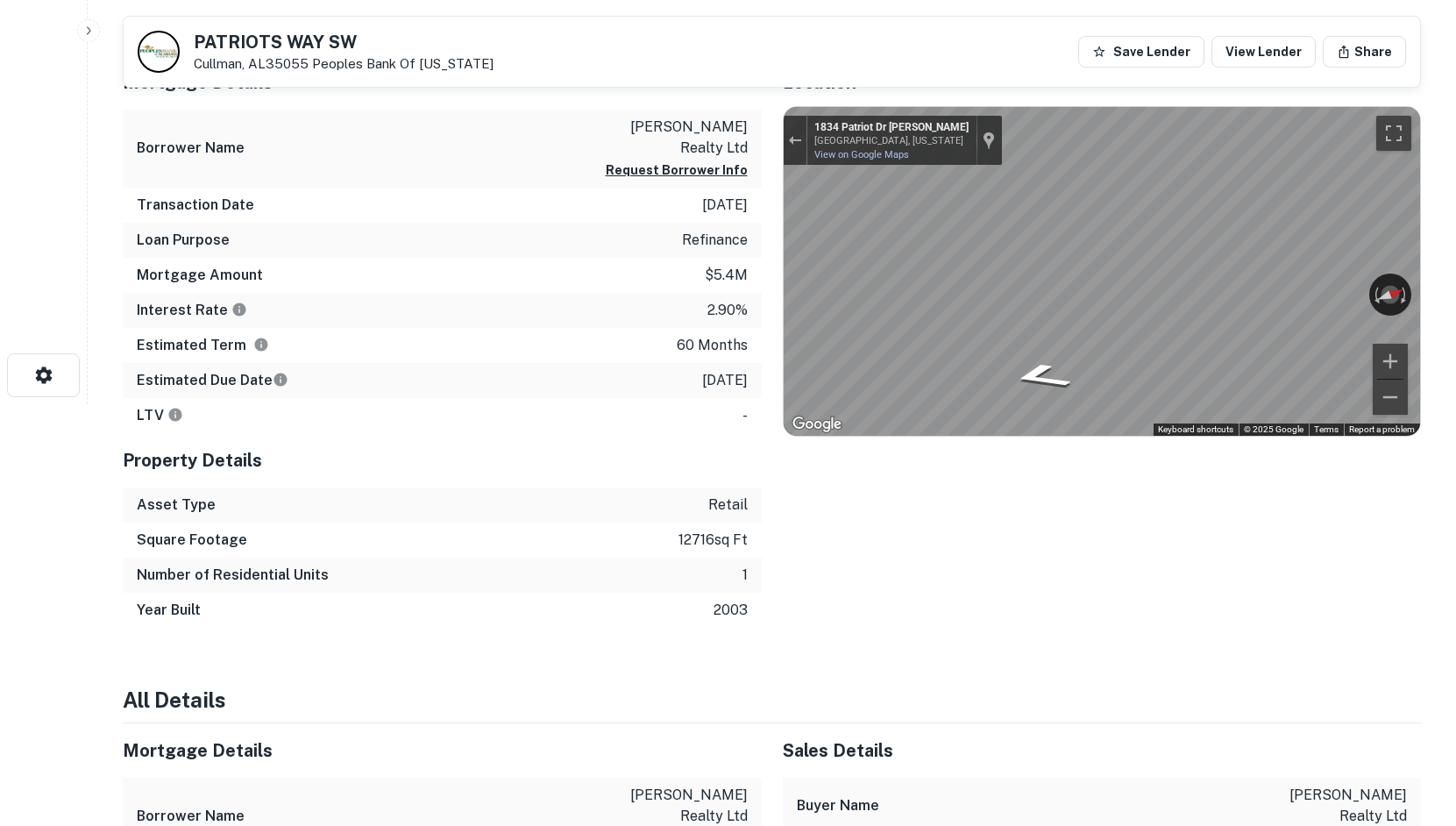
scroll to position [439, 0]
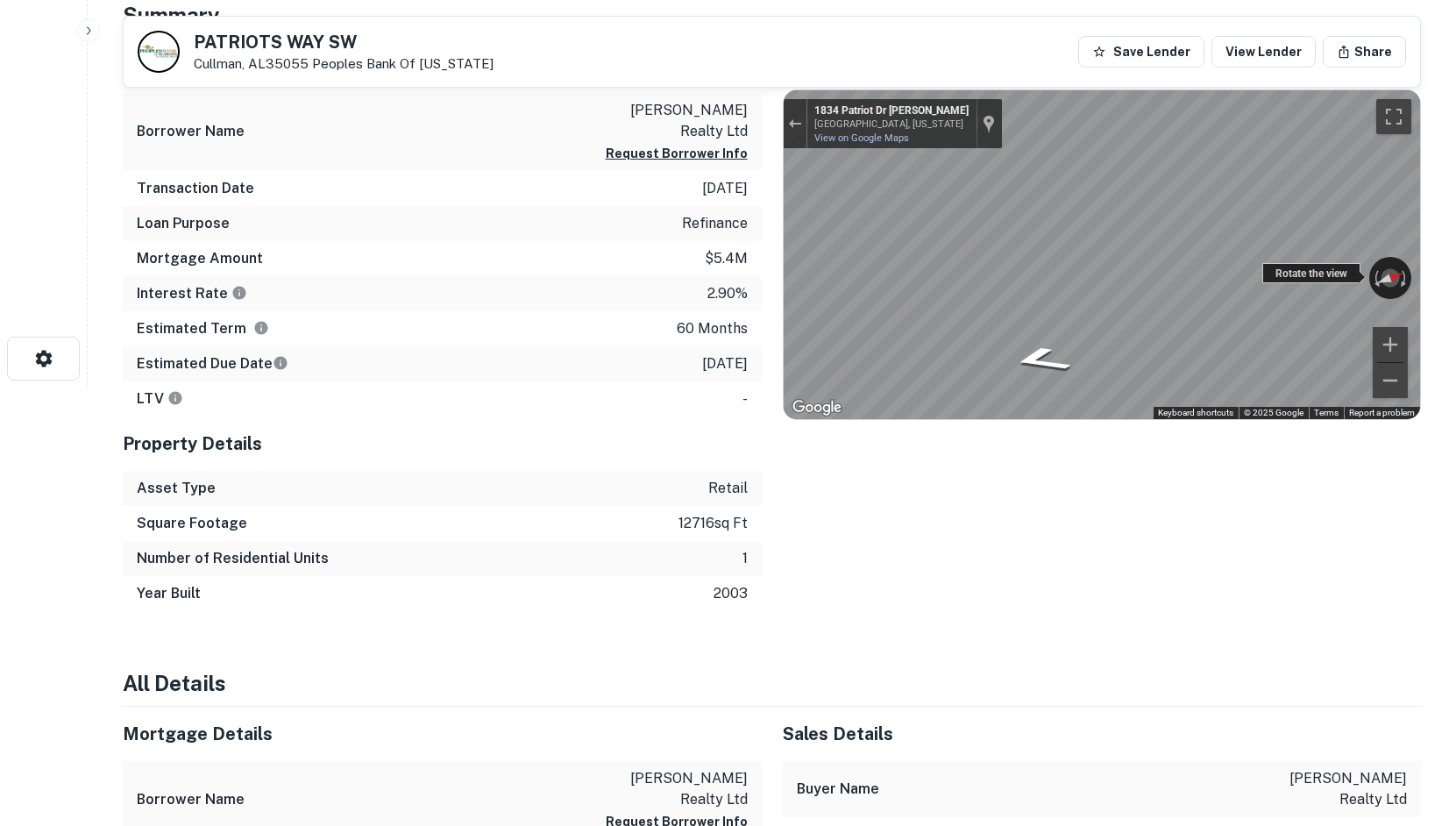
click at [1300, 275] on div "← Move left → Move right ↑ Move up ↓ Move down + Zoom in - Zoom out 1834 Patrio…" at bounding box center [1103, 254] width 638 height 329
click at [1352, 269] on div "← Move left → Move right ↑ Move up ↓ Move down + Zoom in - Zoom out 1834 Patrio…" at bounding box center [1103, 254] width 638 height 329
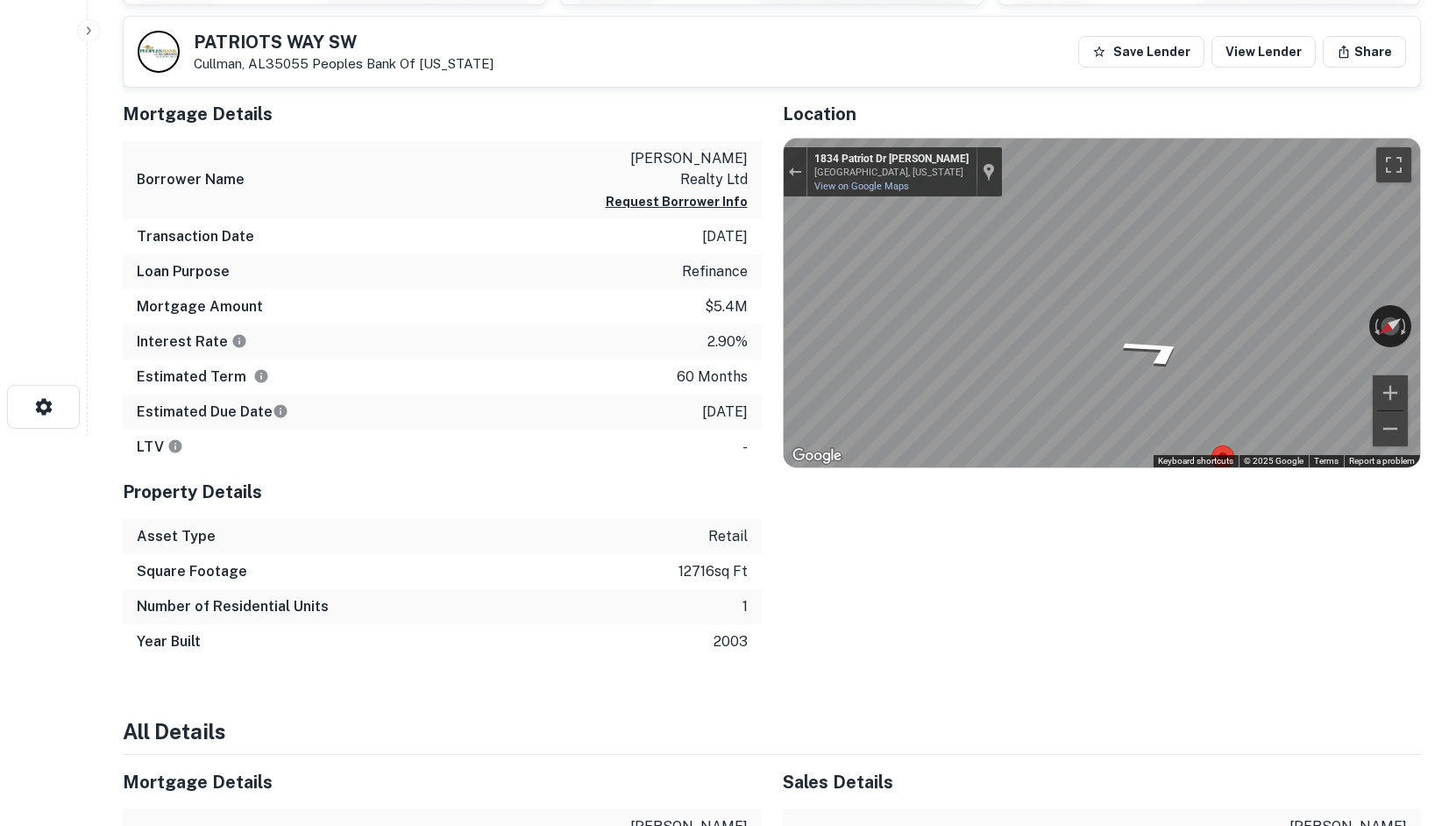
scroll to position [351, 0]
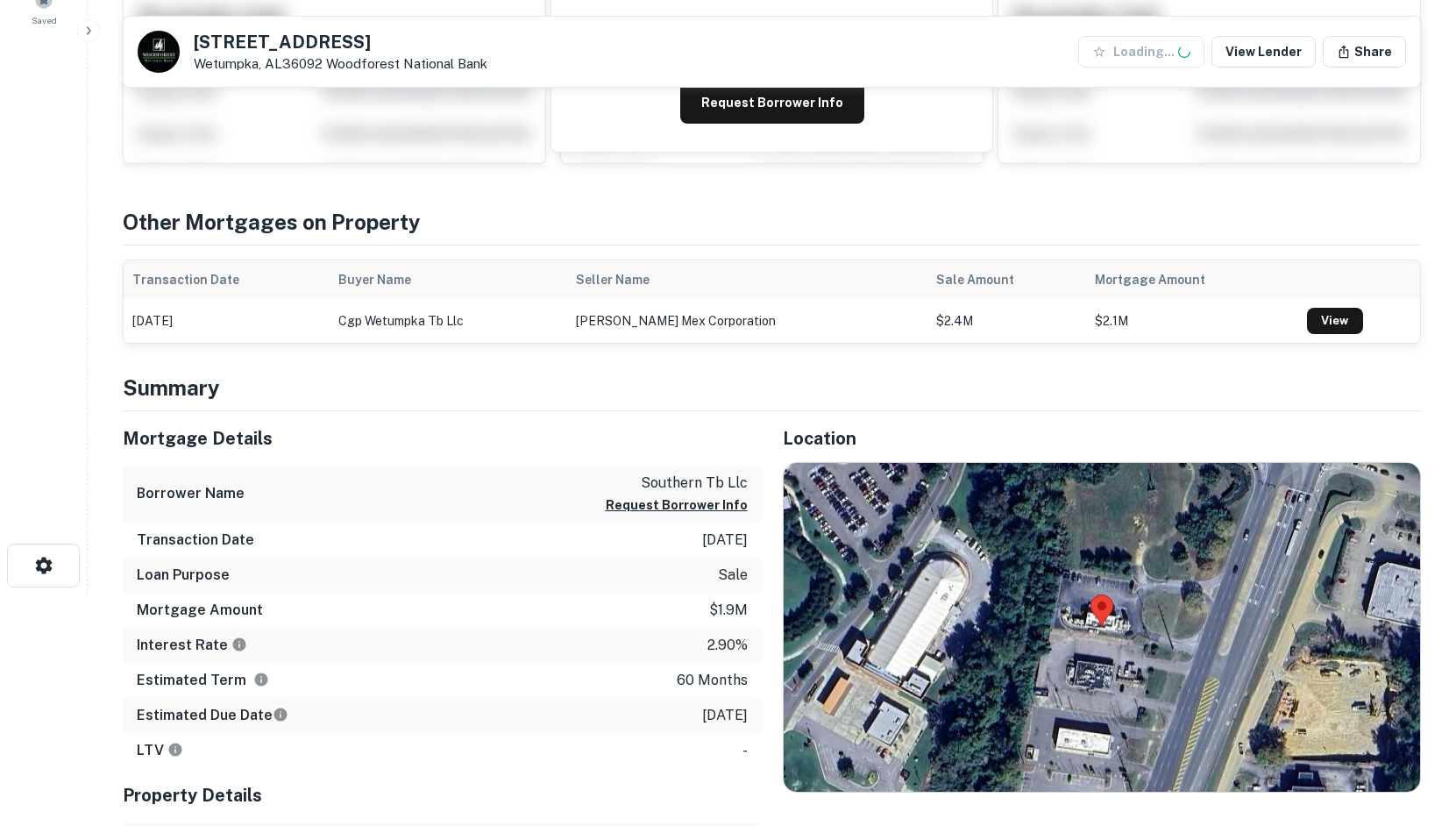
scroll to position [439, 0]
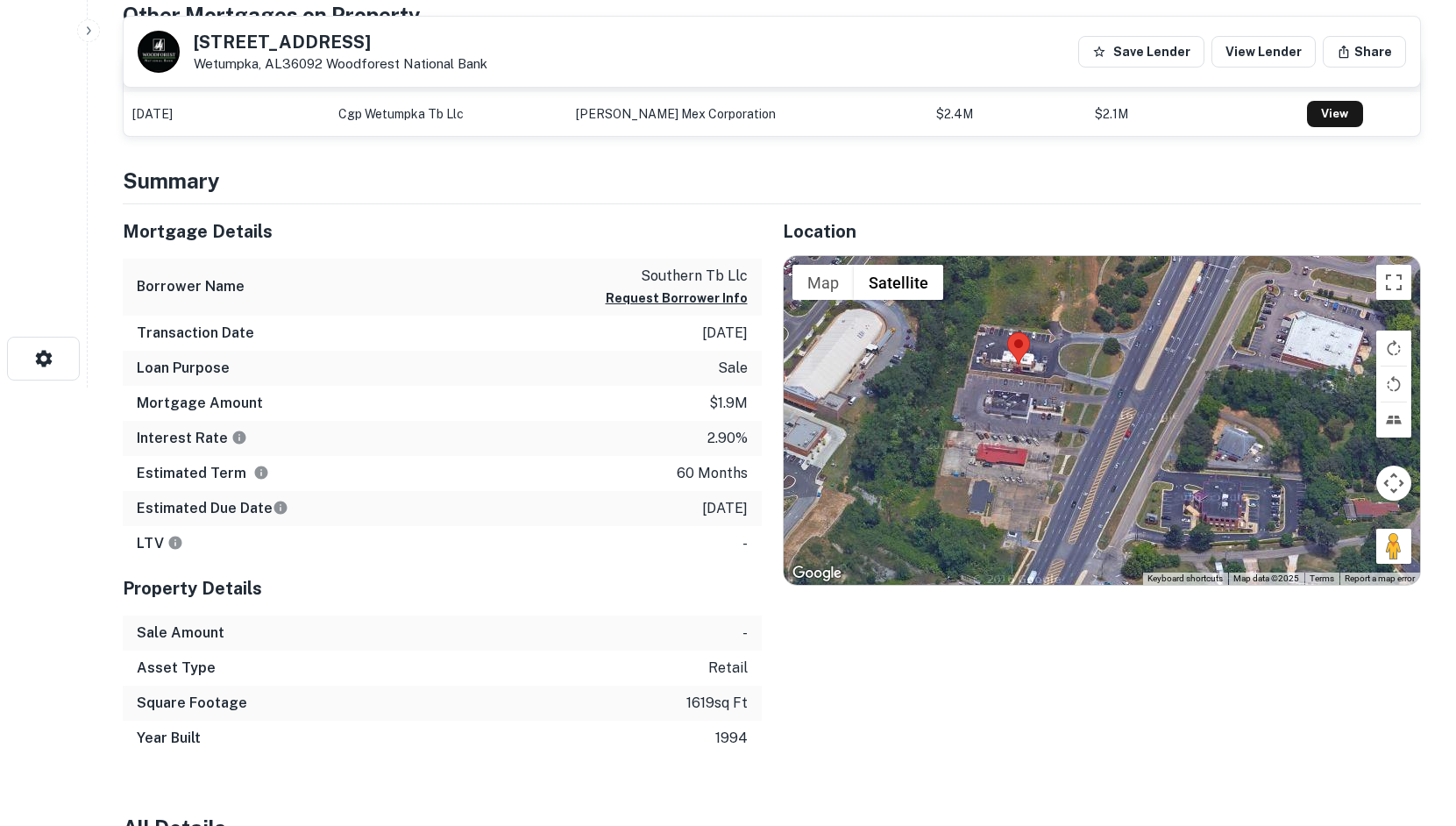
drag, startPoint x: 1417, startPoint y: 551, endPoint x: 1359, endPoint y: 561, distance: 58.9
click at [1361, 561] on div at bounding box center [1103, 421] width 638 height 329
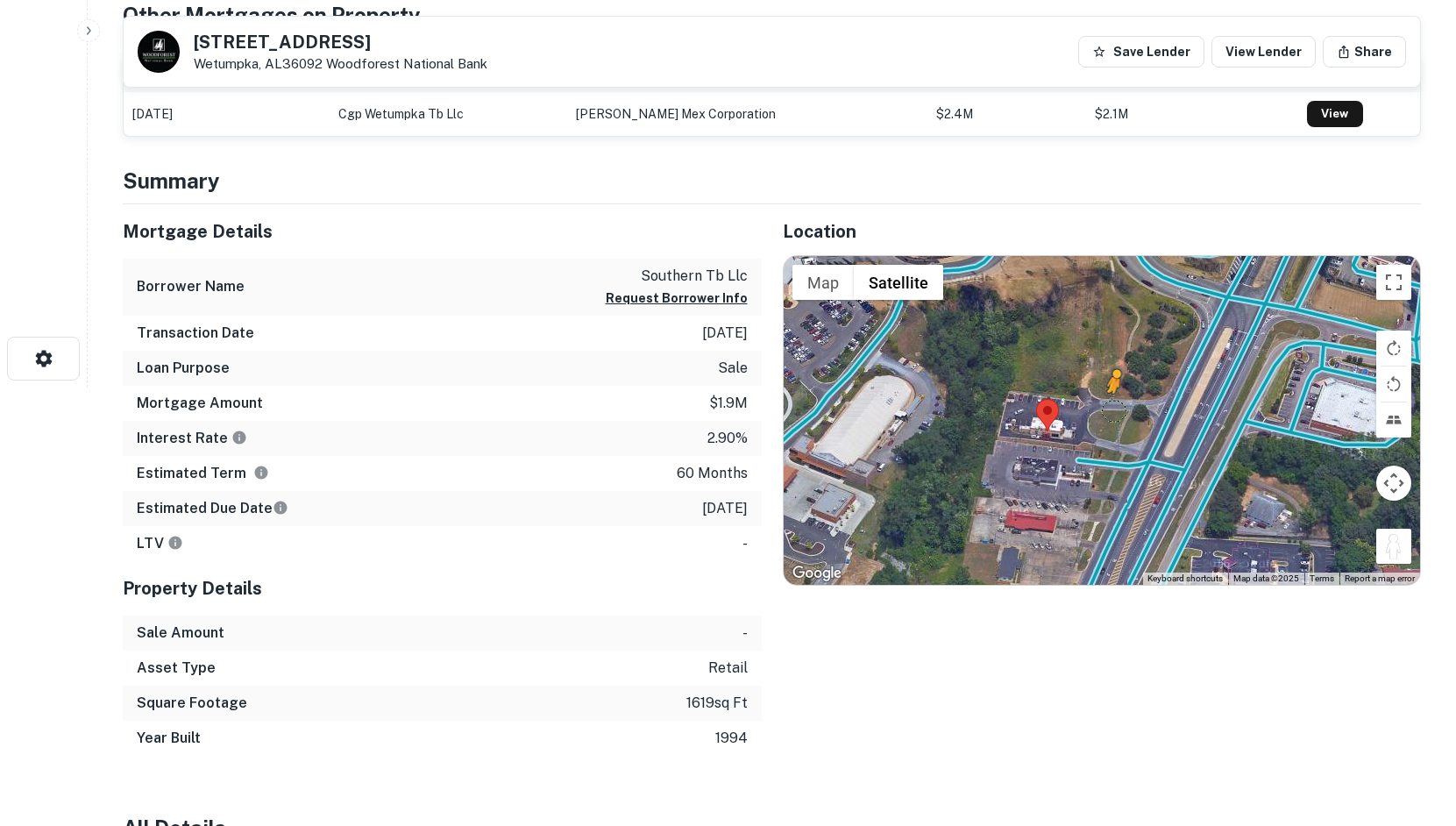
drag, startPoint x: 1397, startPoint y: 552, endPoint x: 1114, endPoint y: 411, distance: 316.2
click at [1114, 411] on div "To activate drag with keyboard, press Alt + Enter. Once in keyboard drag state,…" at bounding box center [1103, 421] width 638 height 329
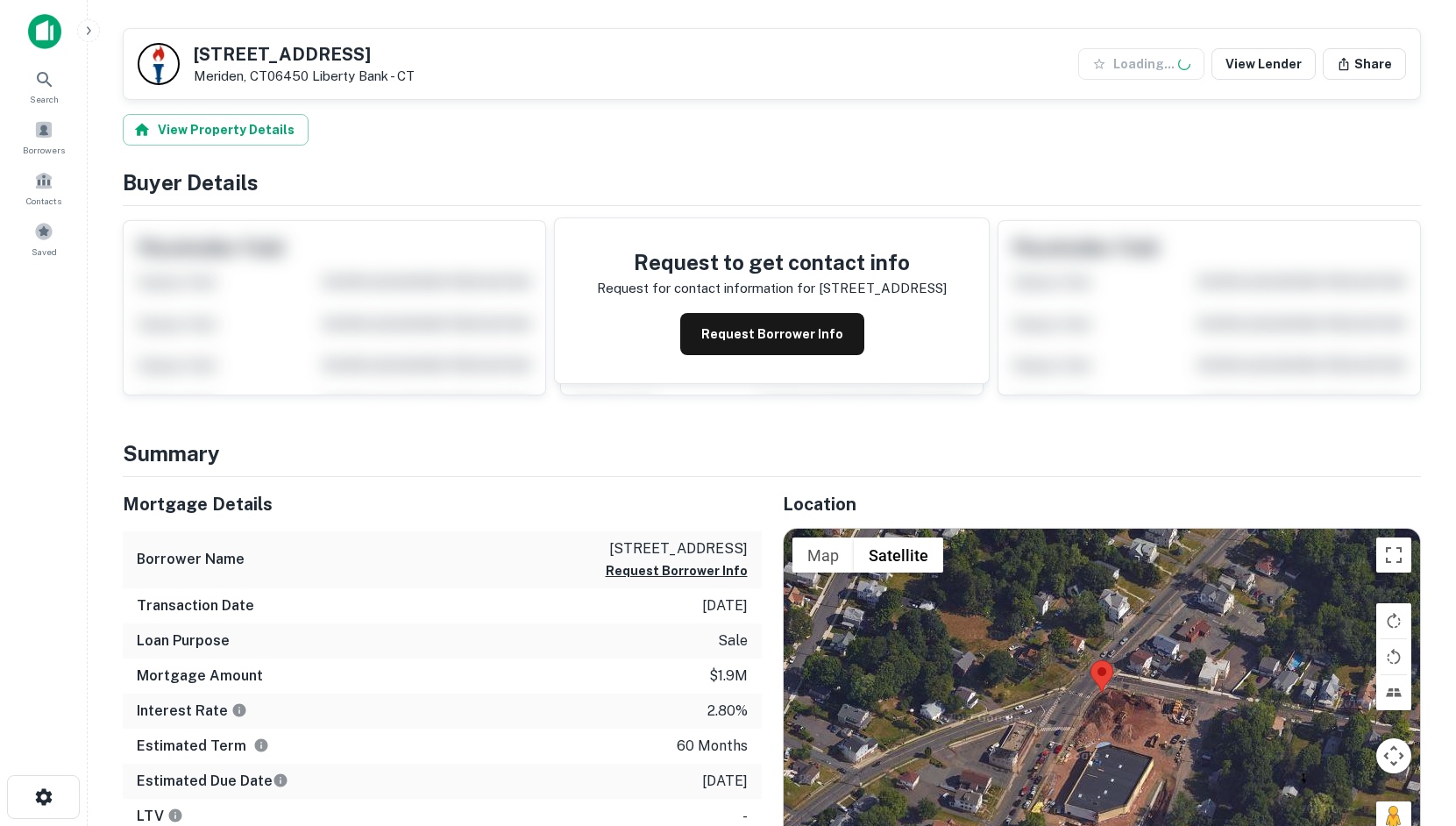
scroll to position [439, 0]
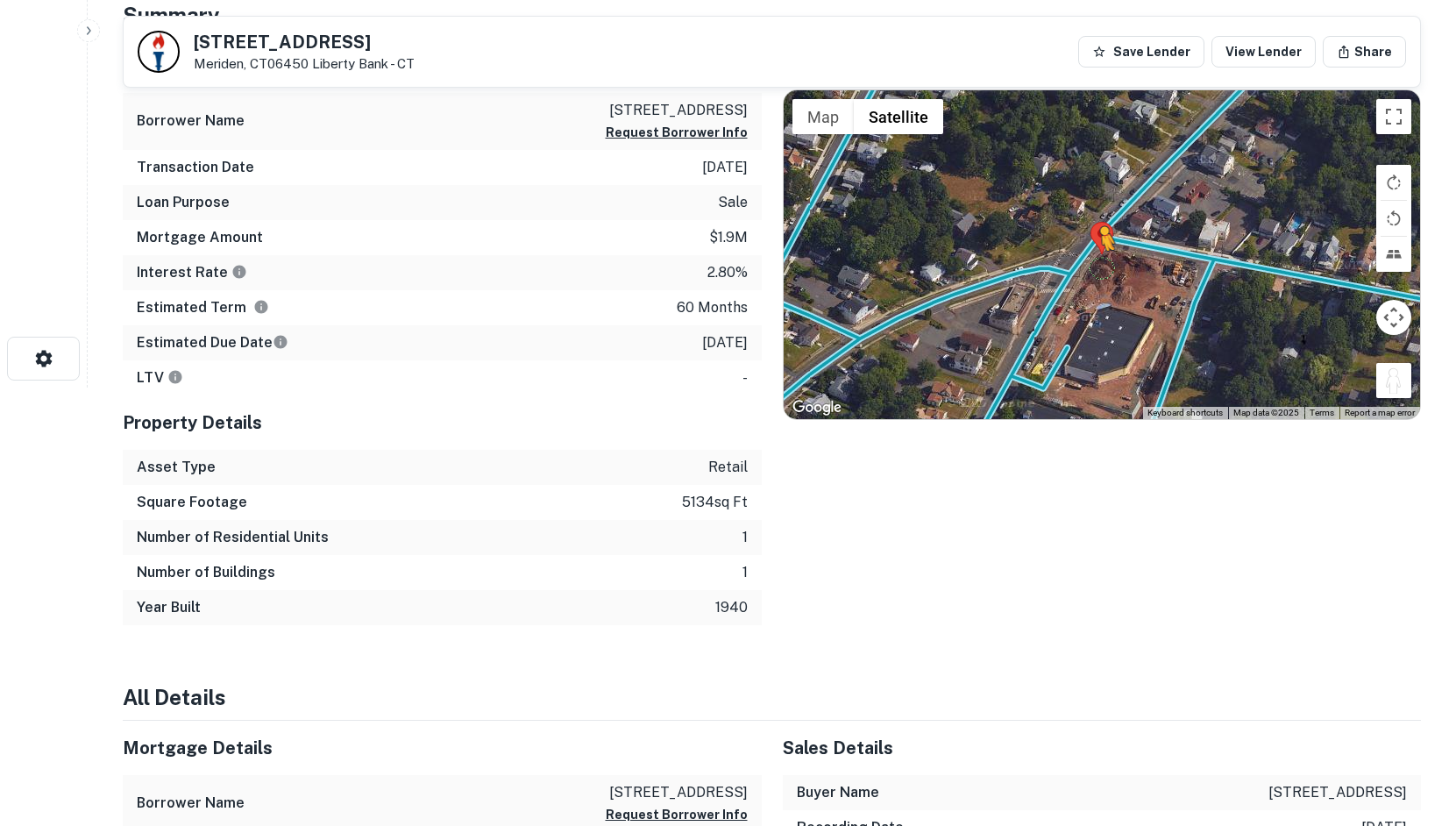
drag, startPoint x: 1402, startPoint y: 389, endPoint x: 1093, endPoint y: 266, distance: 332.6
click at [1093, 266] on div "To activate drag with keyboard, press Alt + Enter. Once in keyboard drag state,…" at bounding box center [1103, 254] width 638 height 329
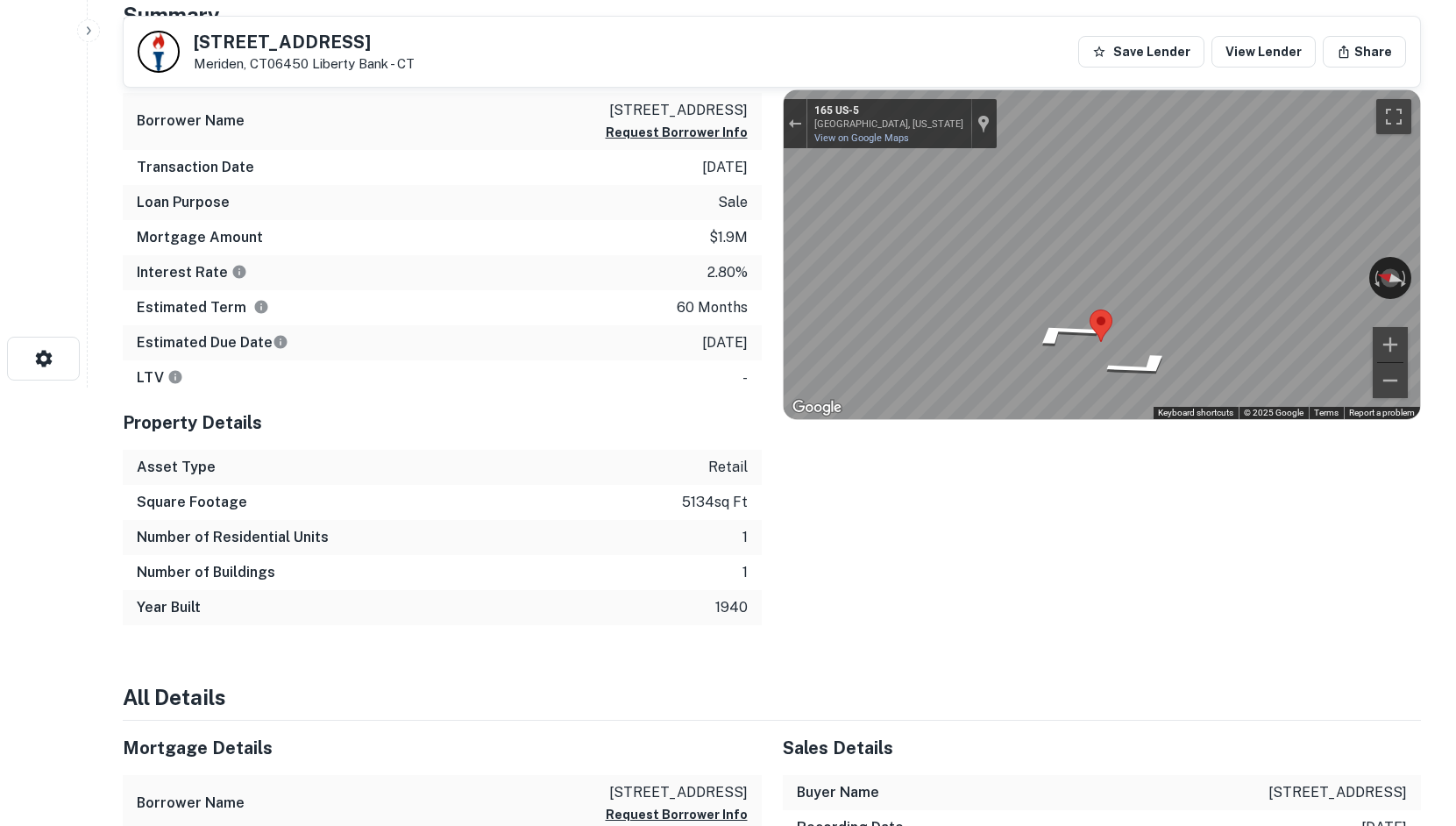
click at [641, 281] on div "Mortgage Details Borrower Name [STREET_ADDRESS] meridn Request Borrower Info Tr…" at bounding box center [761, 332] width 1320 height 587
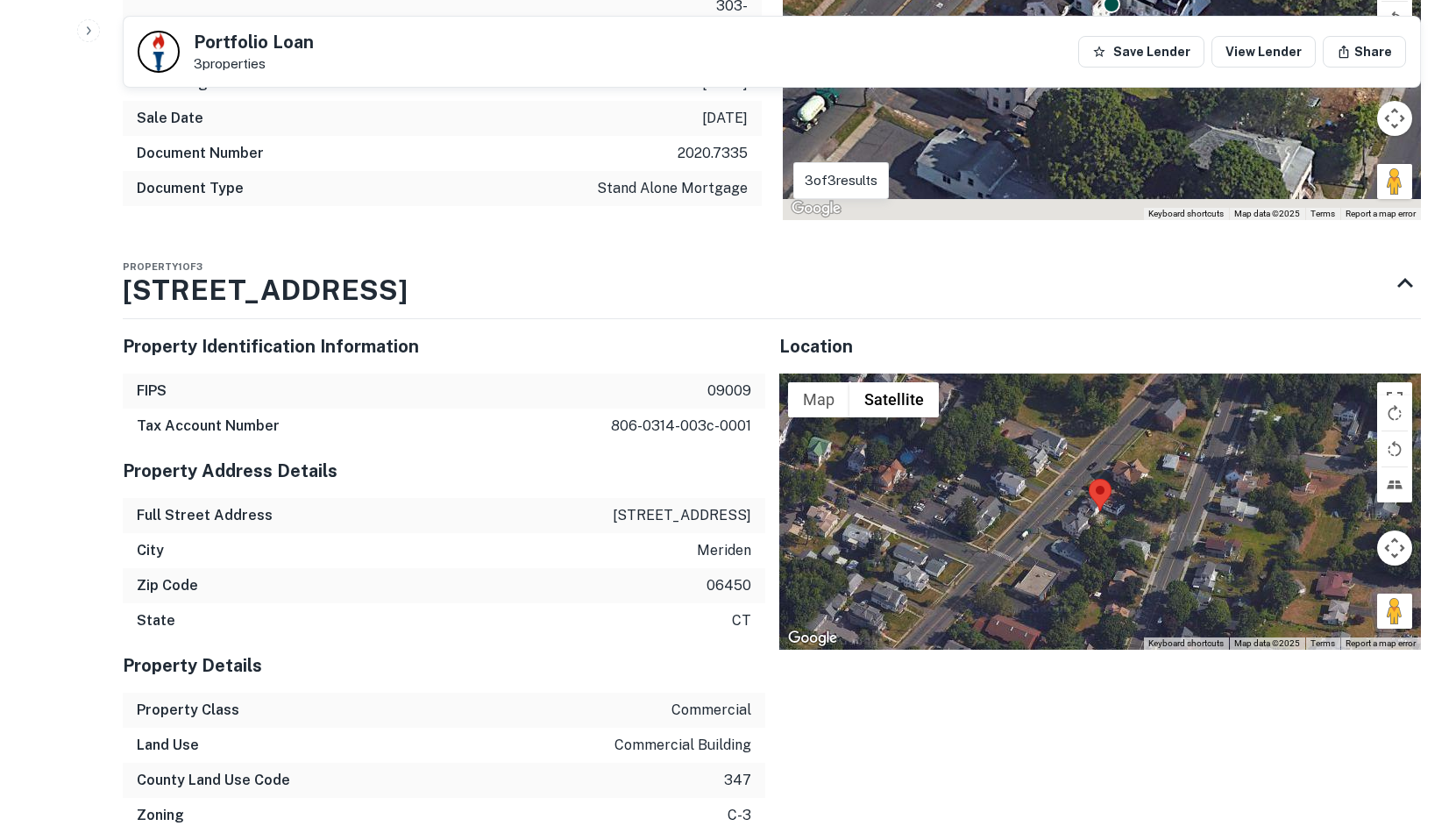
scroll to position [877, 0]
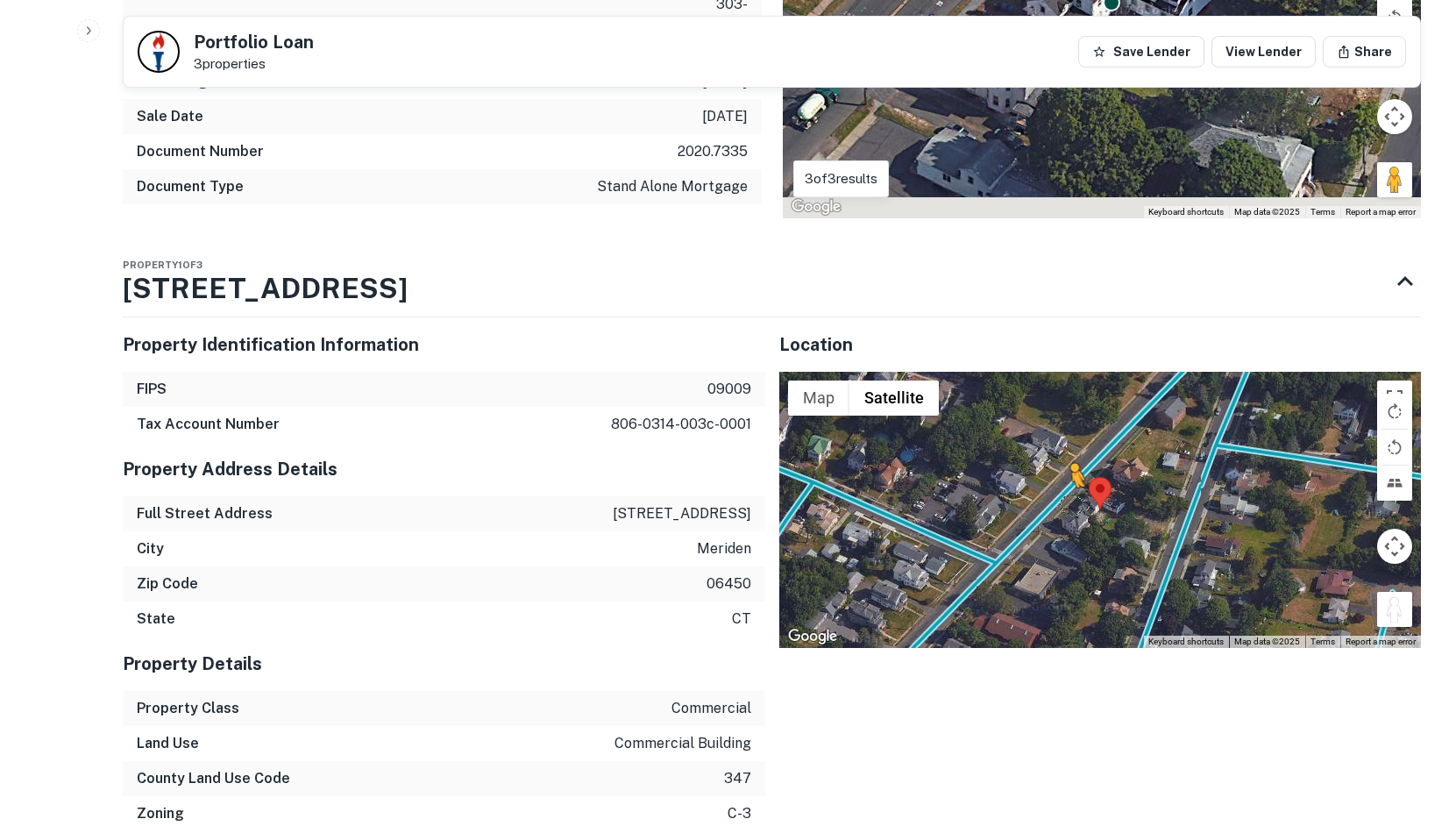
drag, startPoint x: 1396, startPoint y: 524, endPoint x: 1057, endPoint y: 412, distance: 357.0
click at [1057, 412] on div "To activate drag with keyboard, press Alt + Enter. Once in keyboard drag state,…" at bounding box center [1101, 510] width 643 height 276
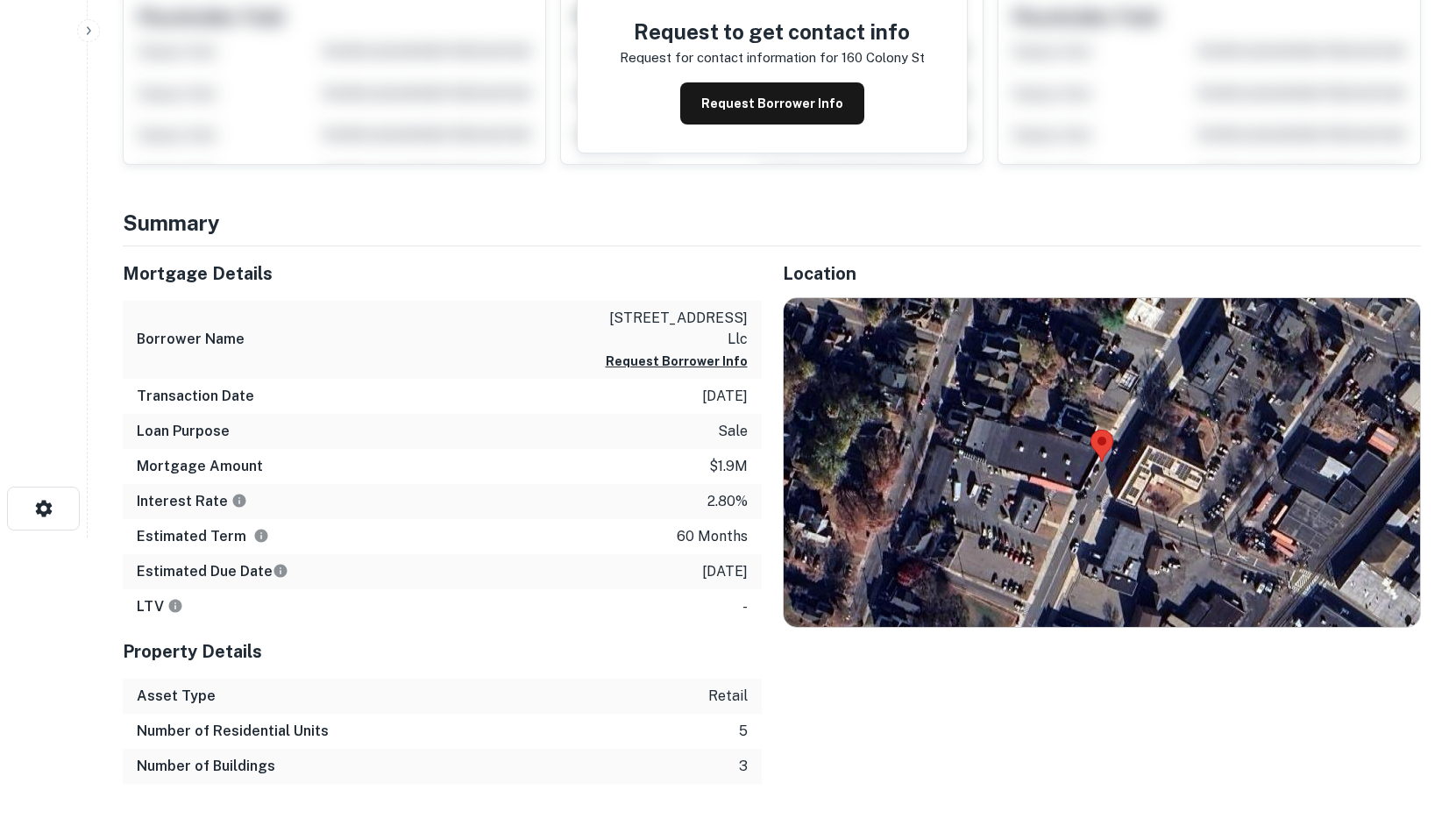
scroll to position [351, 0]
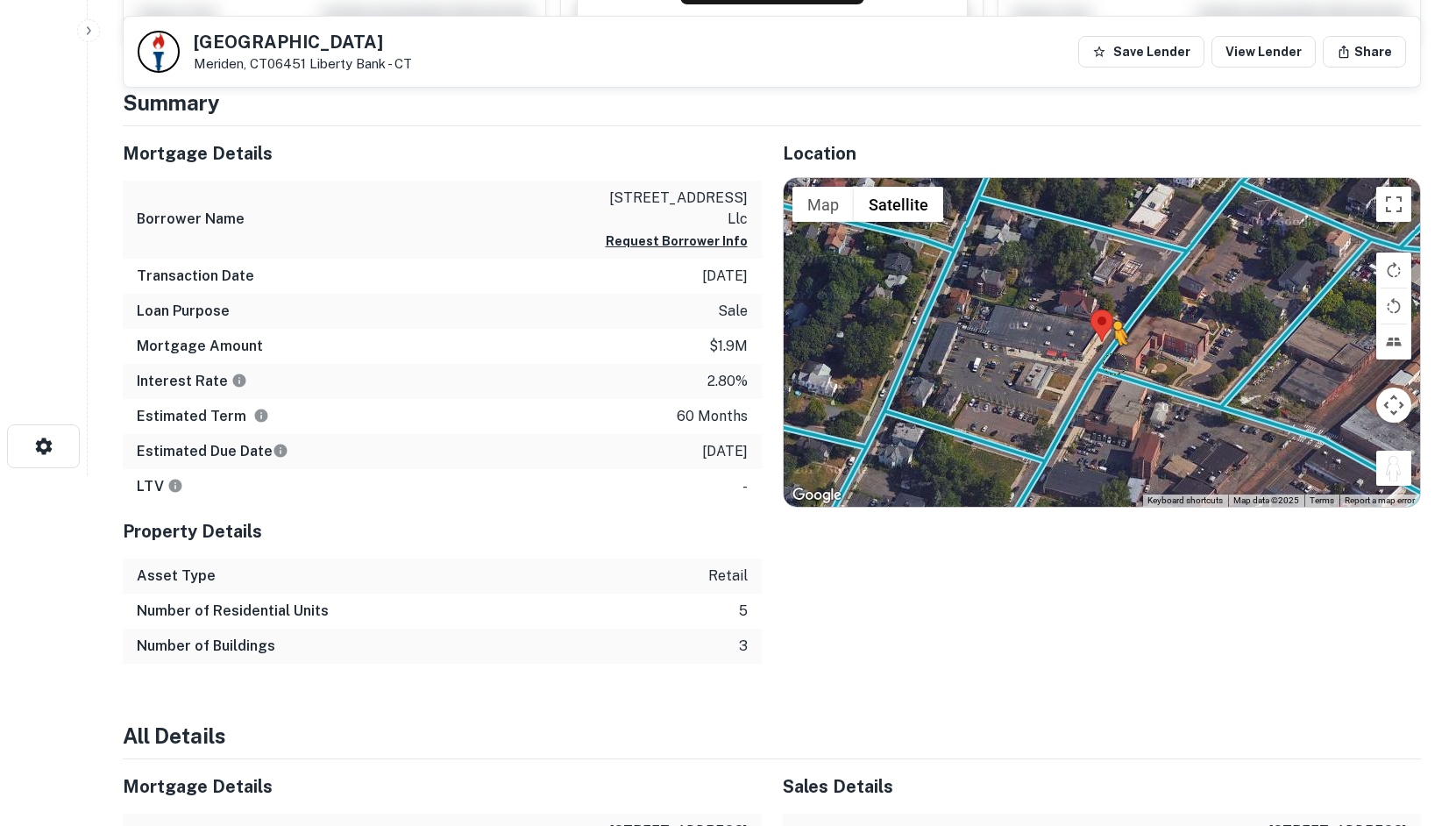
drag, startPoint x: 1383, startPoint y: 474, endPoint x: 1114, endPoint y: 363, distance: 291.0
click at [1114, 363] on div "To activate drag with keyboard, press Alt + Enter. Once in keyboard drag state,…" at bounding box center [1103, 343] width 638 height 329
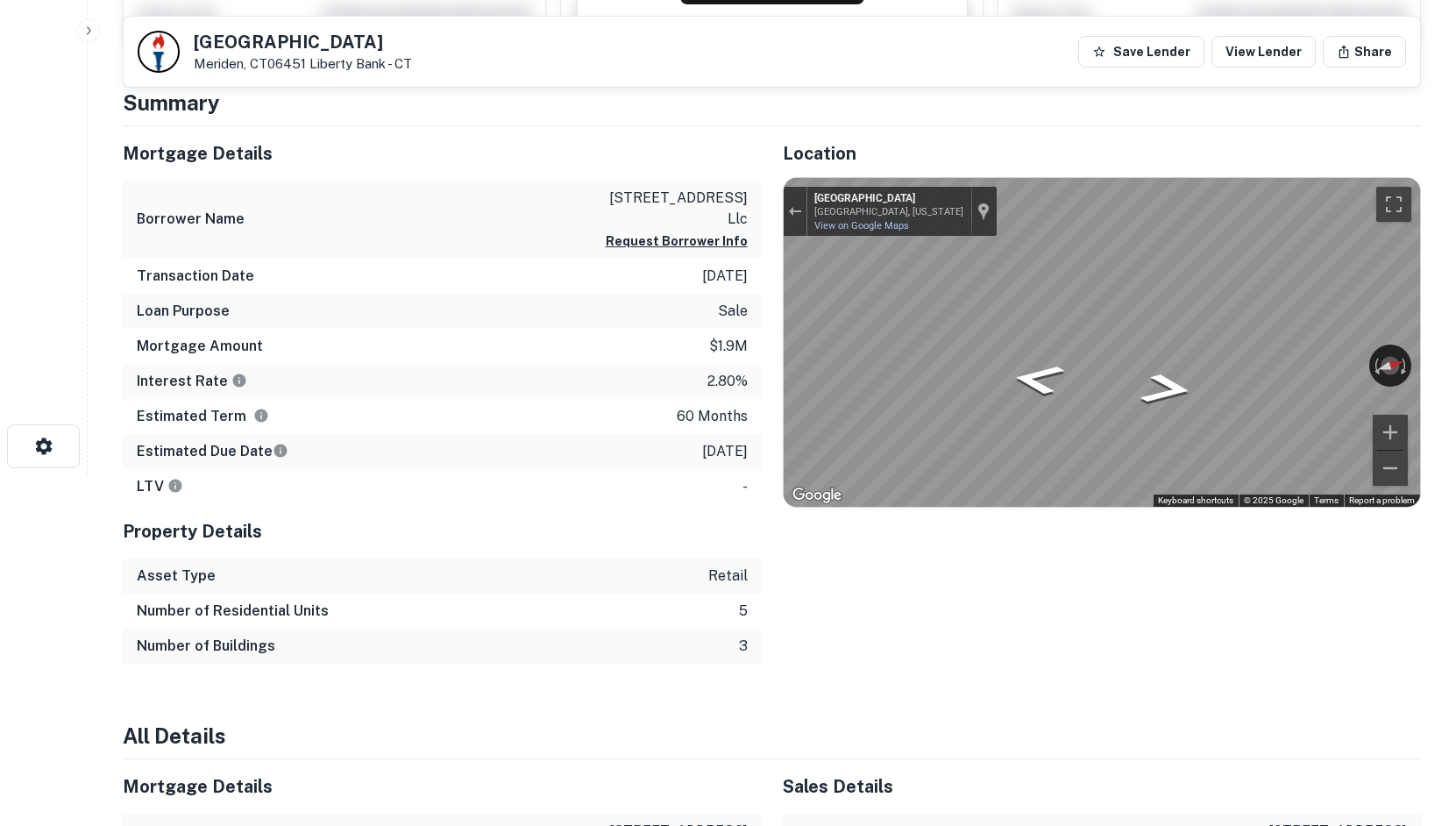
click at [764, 332] on div "Location ← Move left → Move right ↑ Move up ↓ Move down + Zoom in - Zoom out Ho…" at bounding box center [1092, 395] width 660 height 538
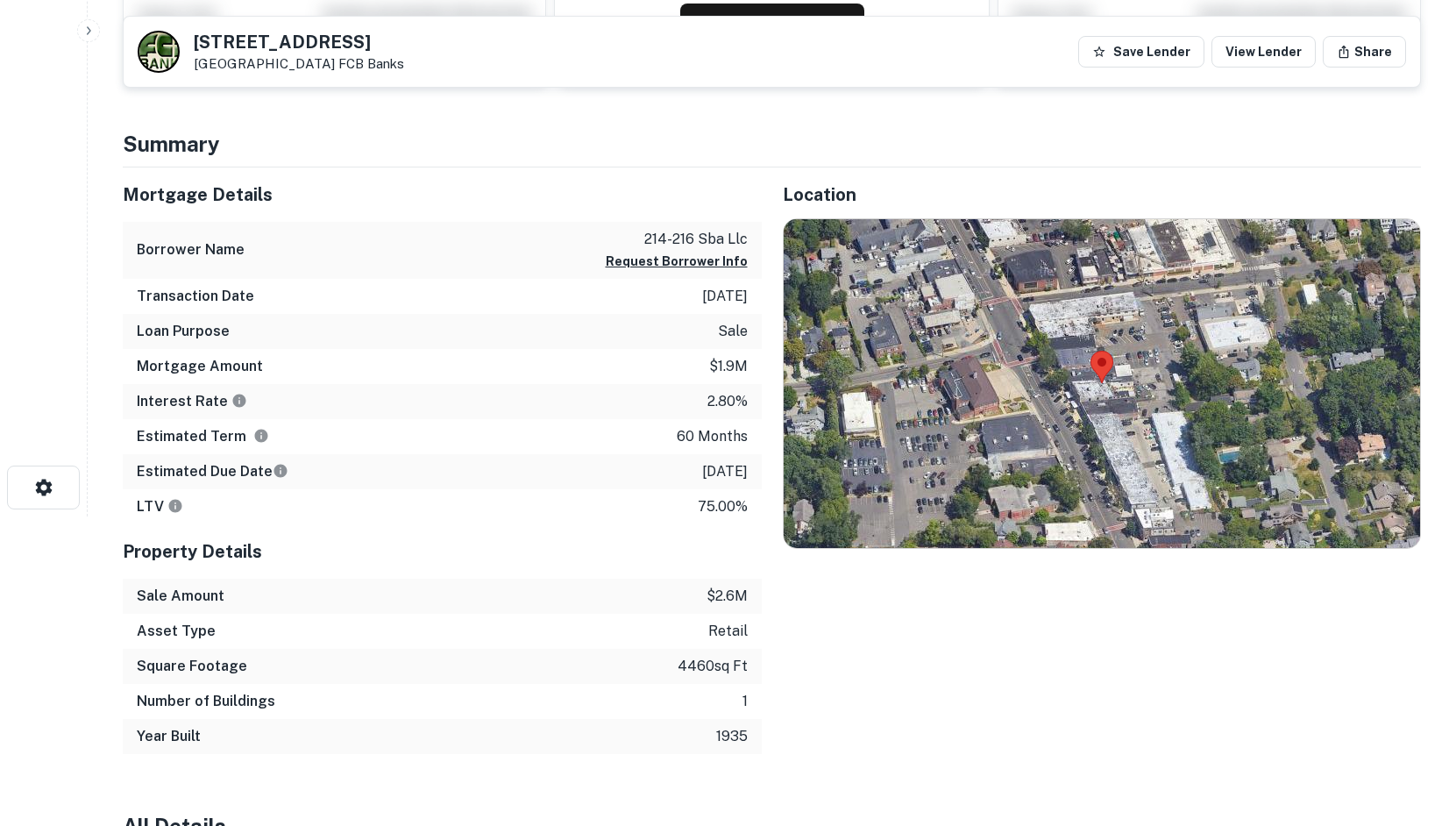
scroll to position [351, 0]
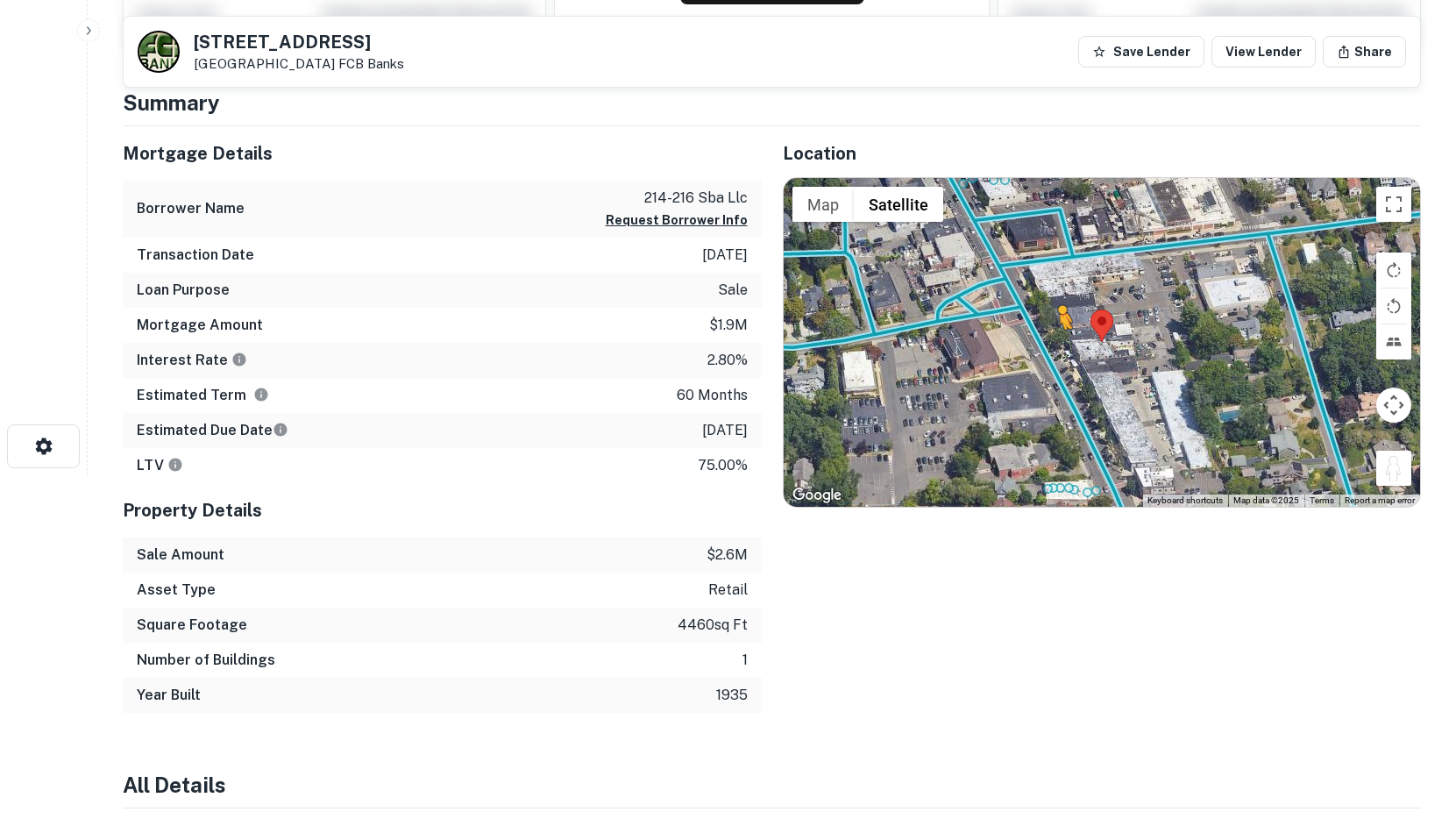
drag, startPoint x: 1399, startPoint y: 467, endPoint x: 1054, endPoint y: 344, distance: 366.3
click at [1054, 344] on div "To activate drag with keyboard, press Alt + Enter. Once in keyboard drag state,…" at bounding box center [1103, 343] width 638 height 329
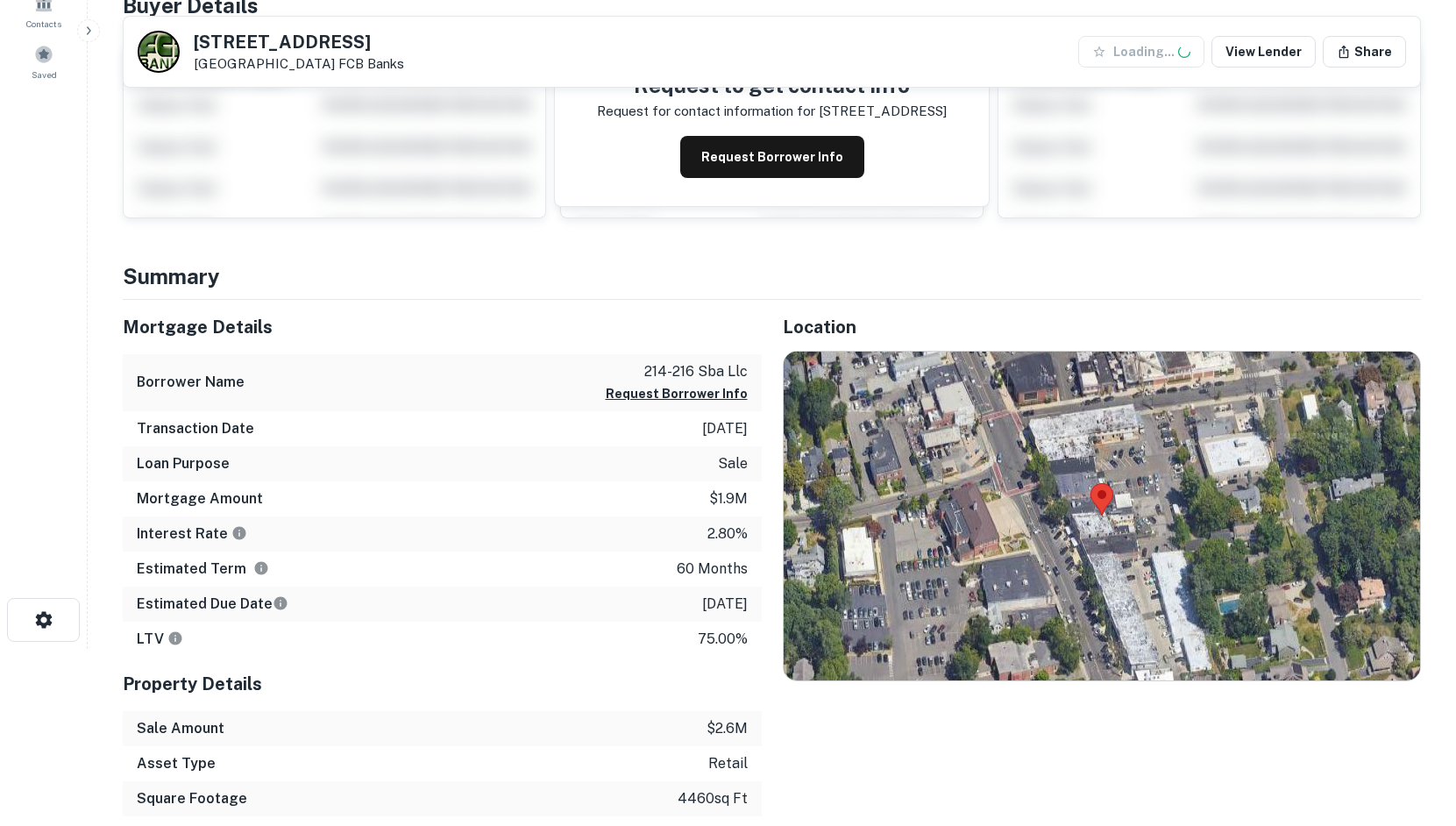
scroll to position [264, 0]
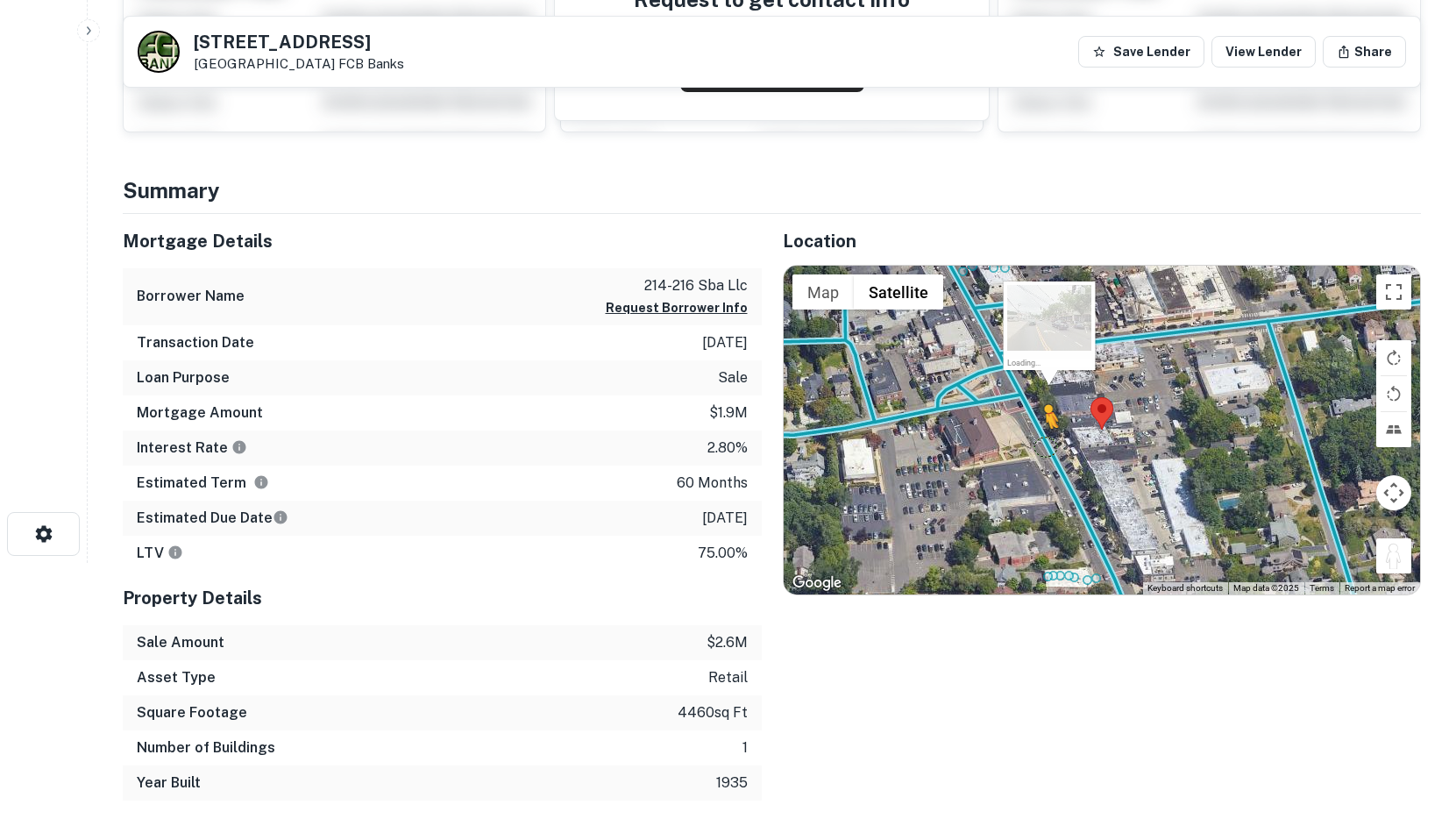
drag, startPoint x: 1386, startPoint y: 558, endPoint x: 1045, endPoint y: 446, distance: 358.9
click at [1045, 446] on div "To activate drag with keyboard, press Alt + Enter. Once in keyboard drag state,…" at bounding box center [1103, 431] width 638 height 329
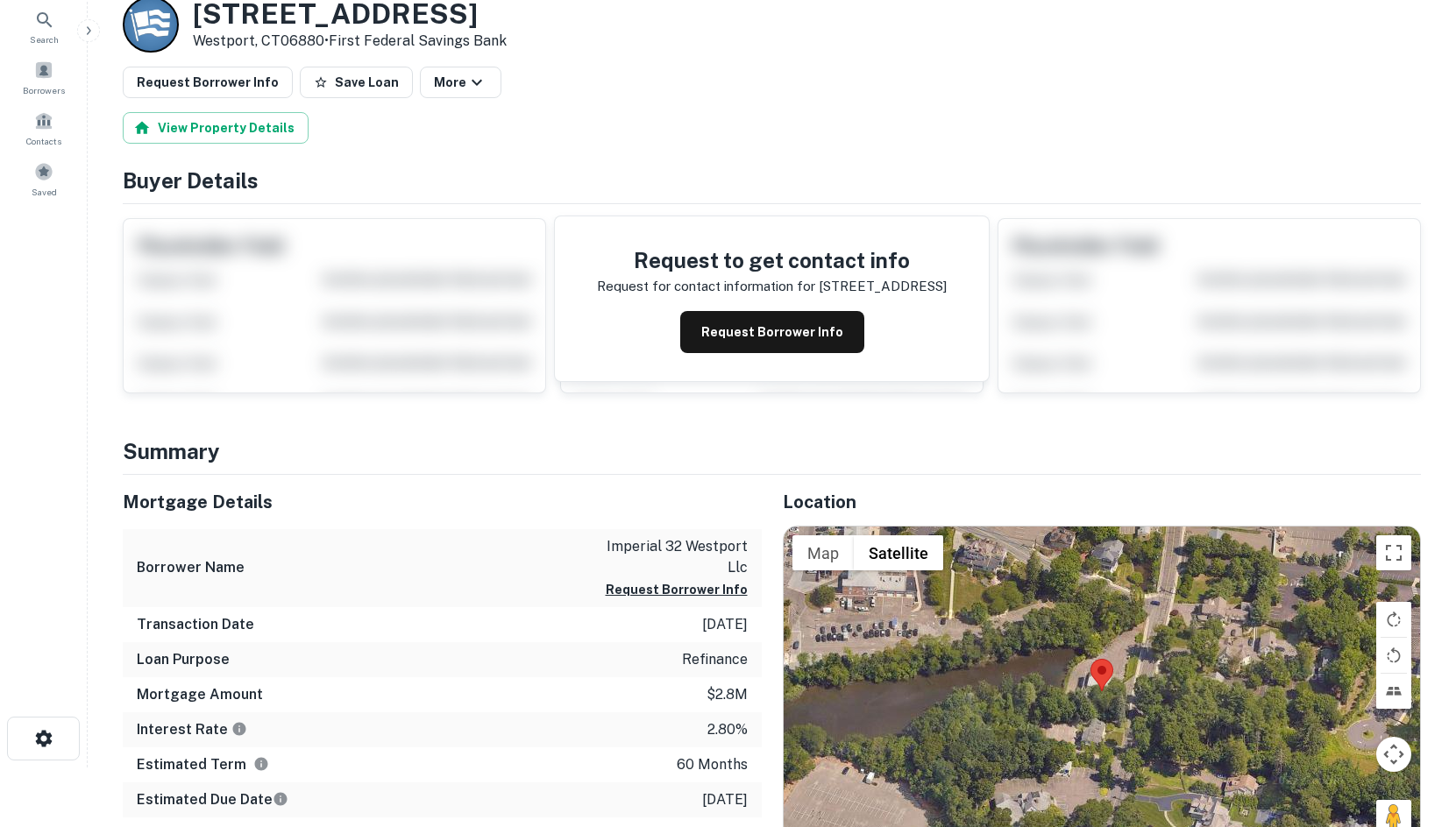
scroll to position [88, 0]
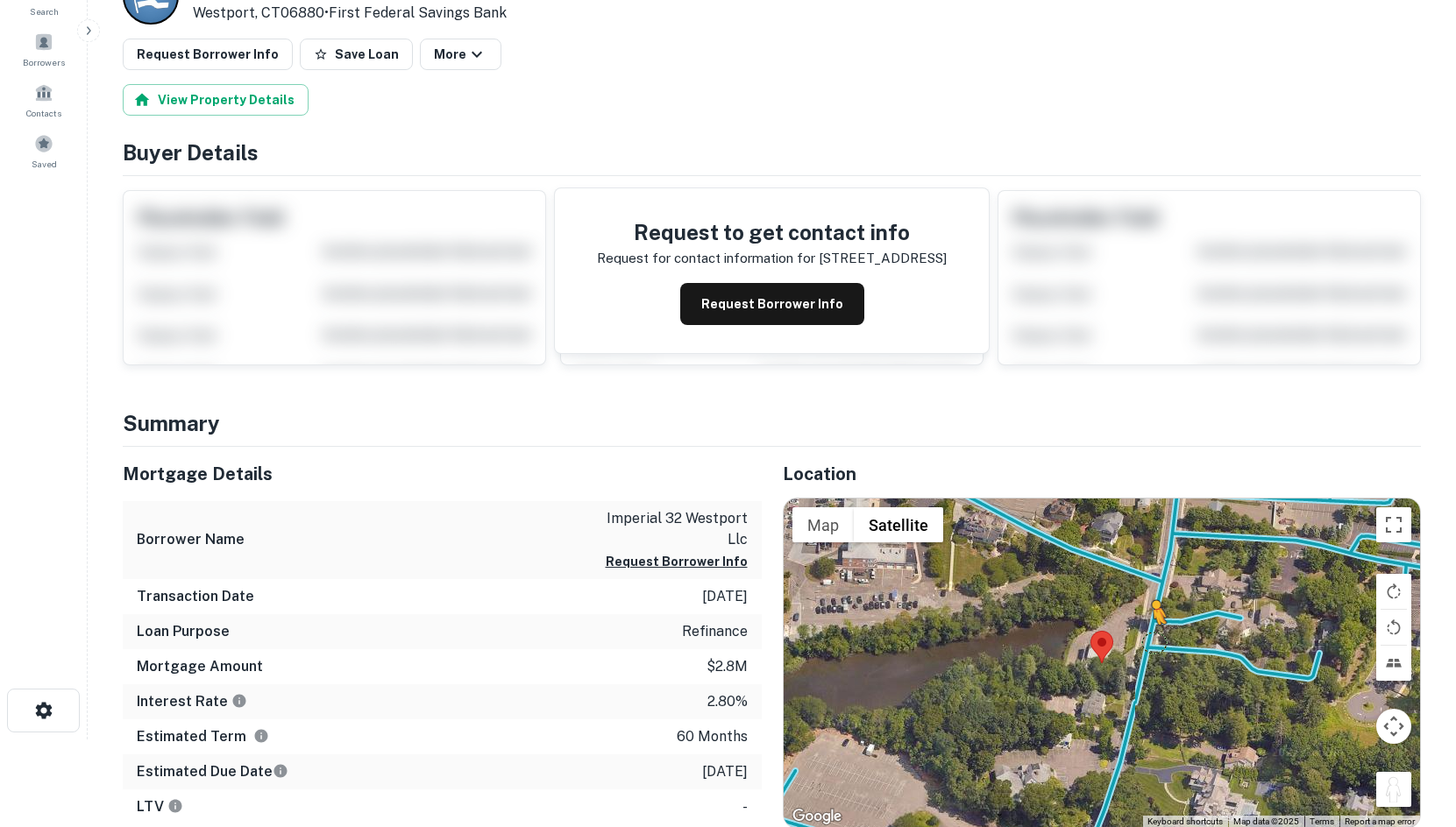
drag, startPoint x: 1405, startPoint y: 791, endPoint x: 1148, endPoint y: 637, distance: 299.6
click at [1148, 637] on div "To activate drag with keyboard, press Alt + Enter. Once in keyboard drag state,…" at bounding box center [1103, 663] width 638 height 330
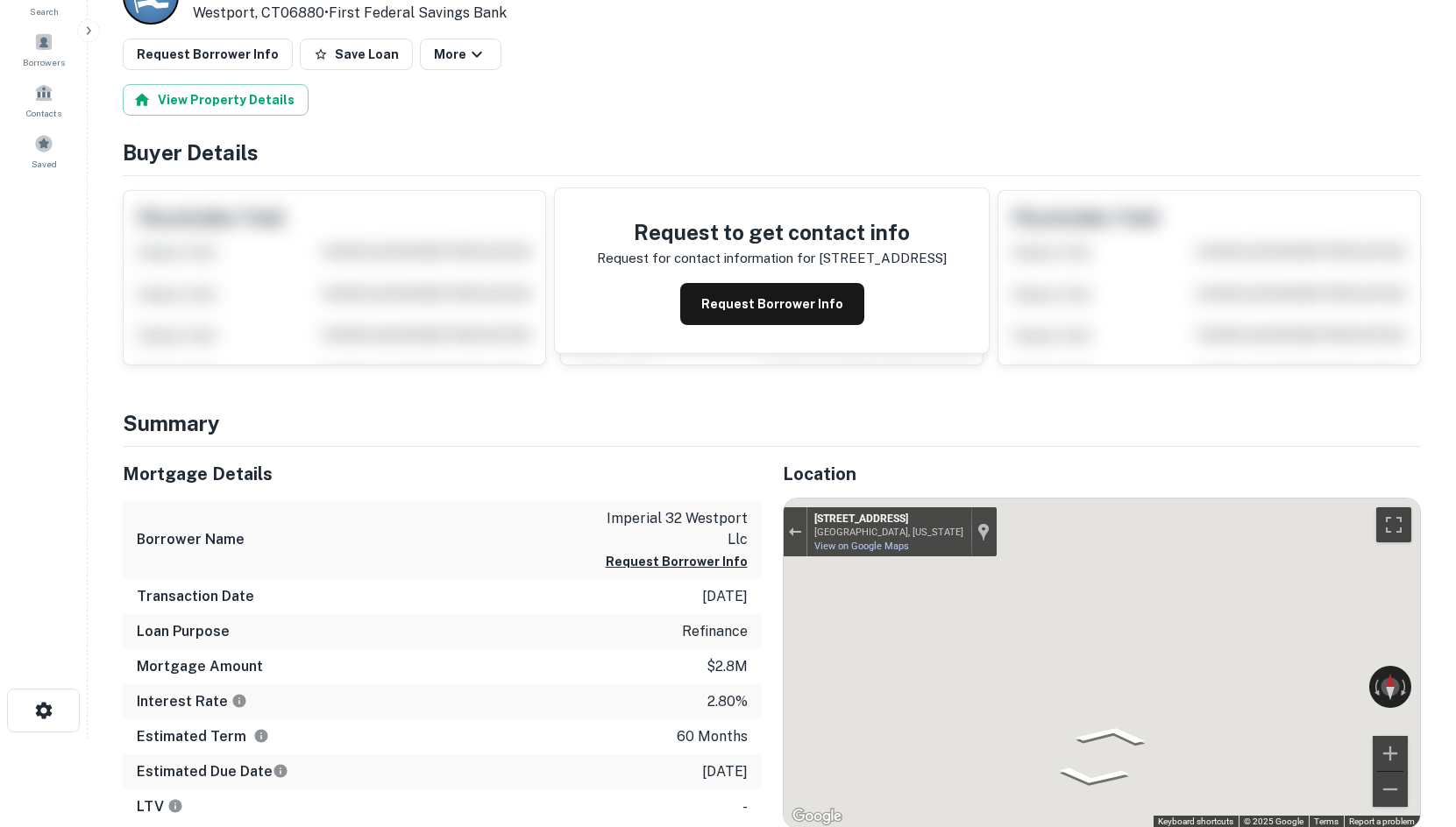
scroll to position [89, 0]
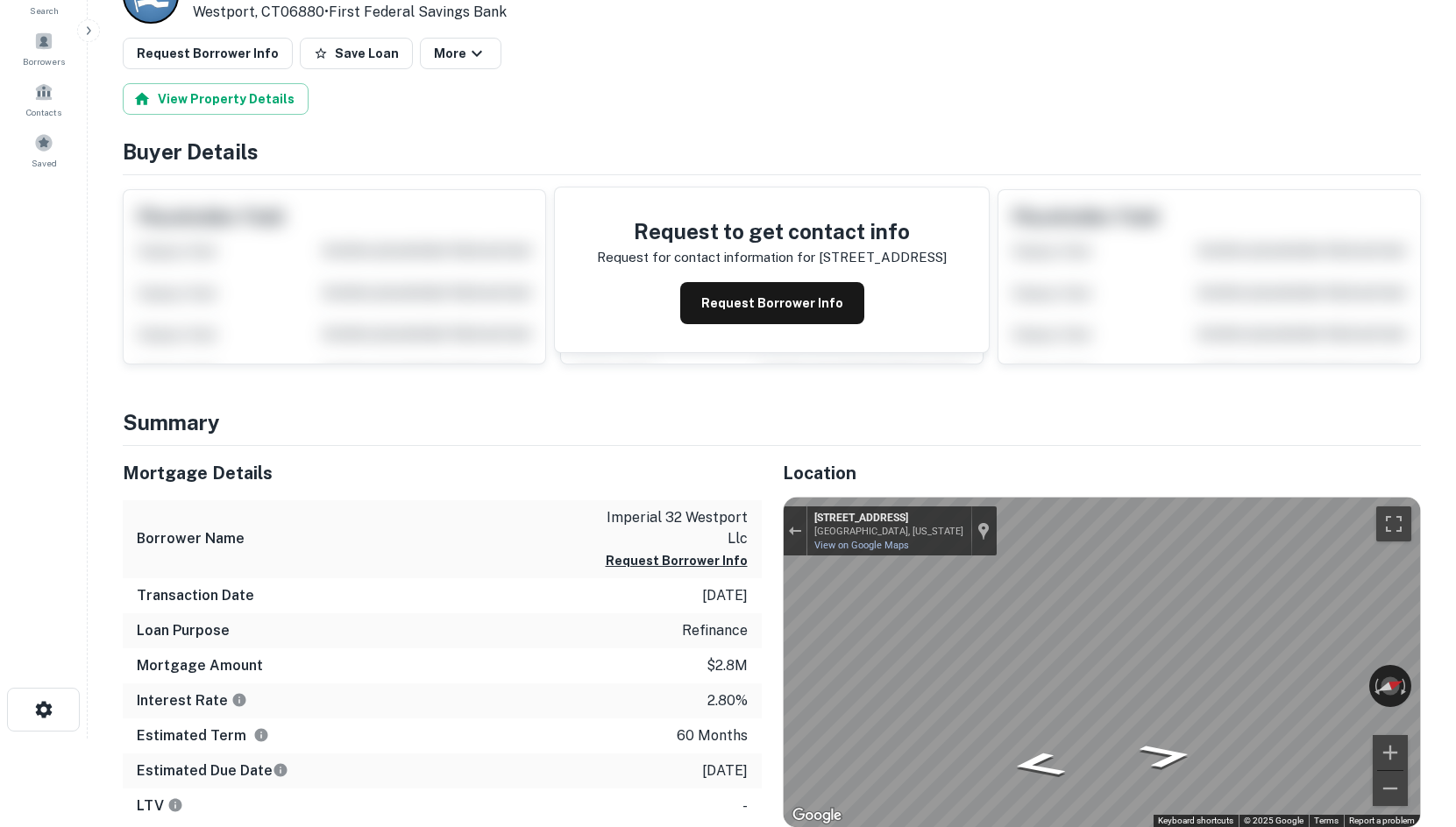
click at [1456, 645] on html "Search Borrowers Contacts Saved Loan Details [STREET_ADDRESS] • First Federal S…" at bounding box center [728, 324] width 1456 height 827
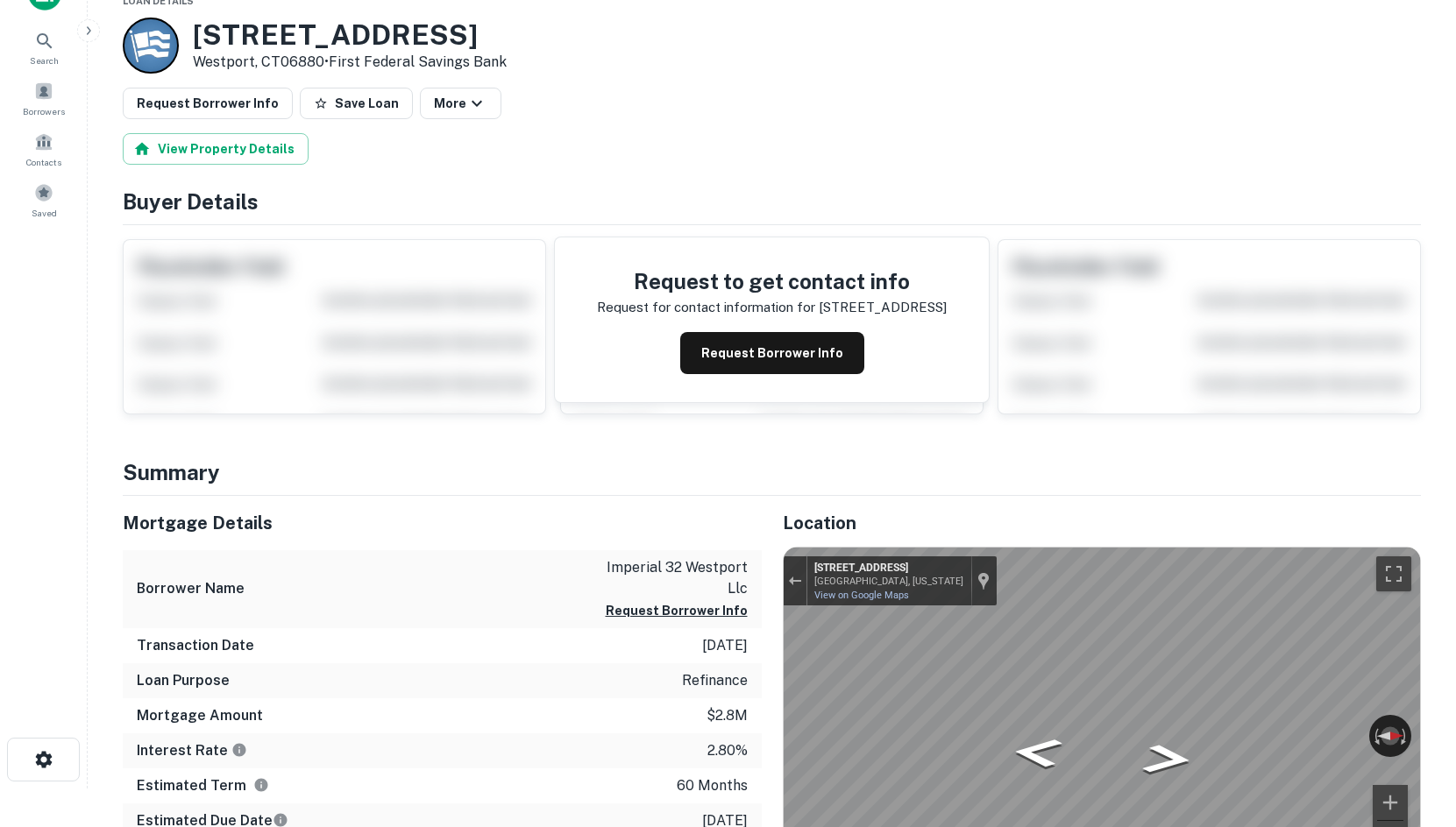
scroll to position [0, 0]
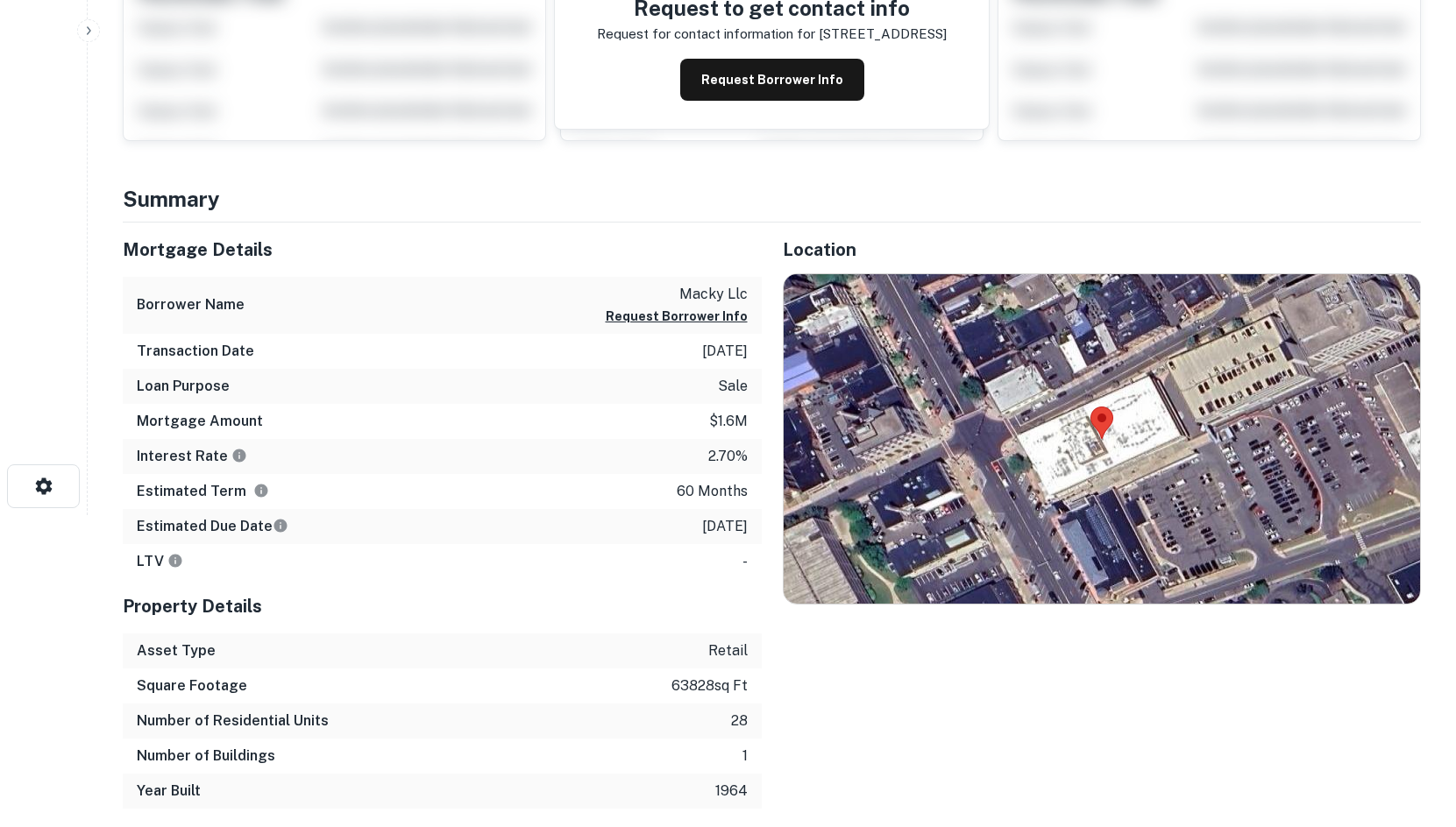
scroll to position [350, 0]
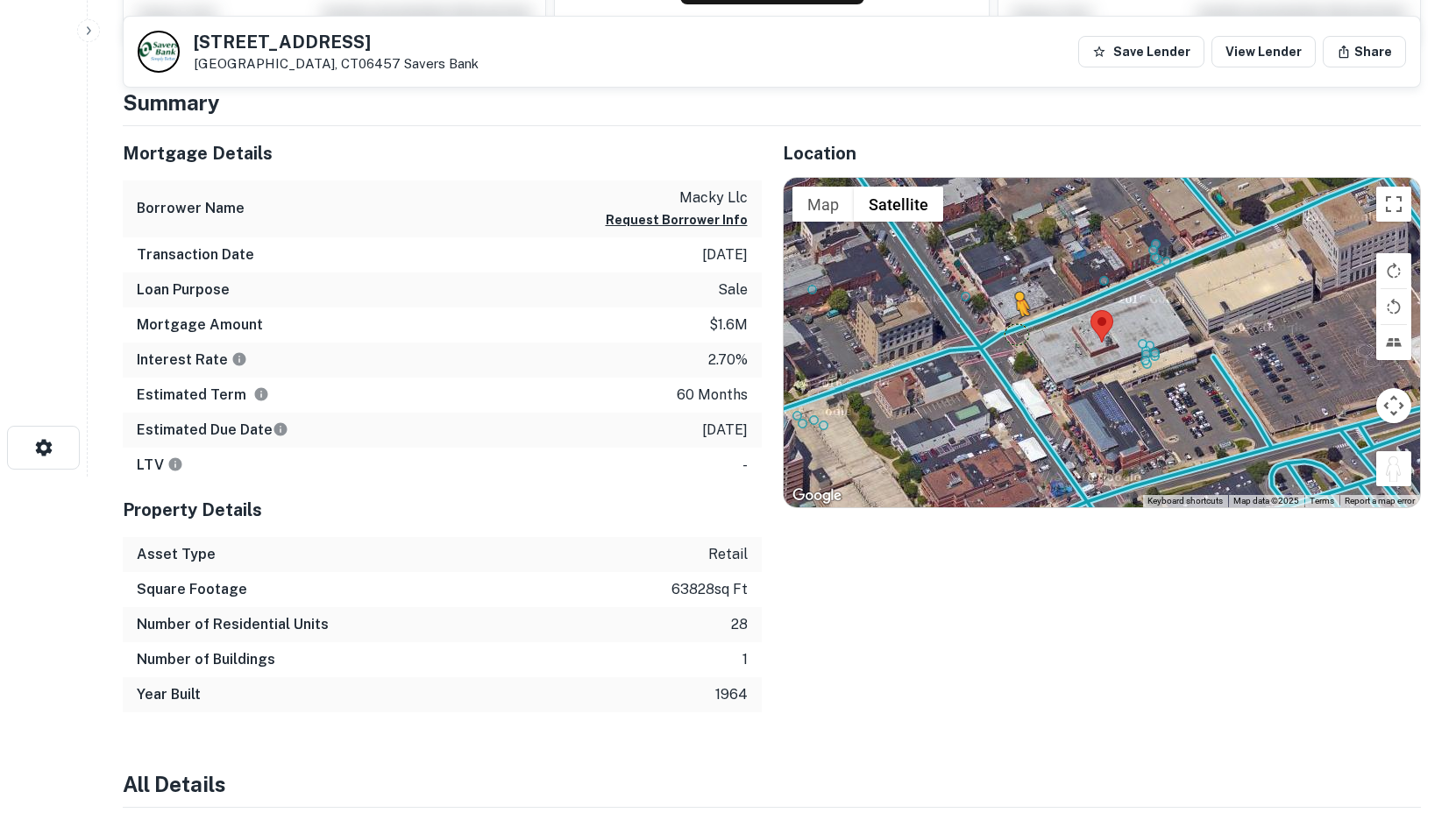
drag, startPoint x: 1382, startPoint y: 466, endPoint x: 1005, endPoint y: 329, distance: 401.1
click at [1005, 329] on div "To activate drag with keyboard, press Alt + Enter. Once in keyboard drag state,…" at bounding box center [1103, 342] width 638 height 330
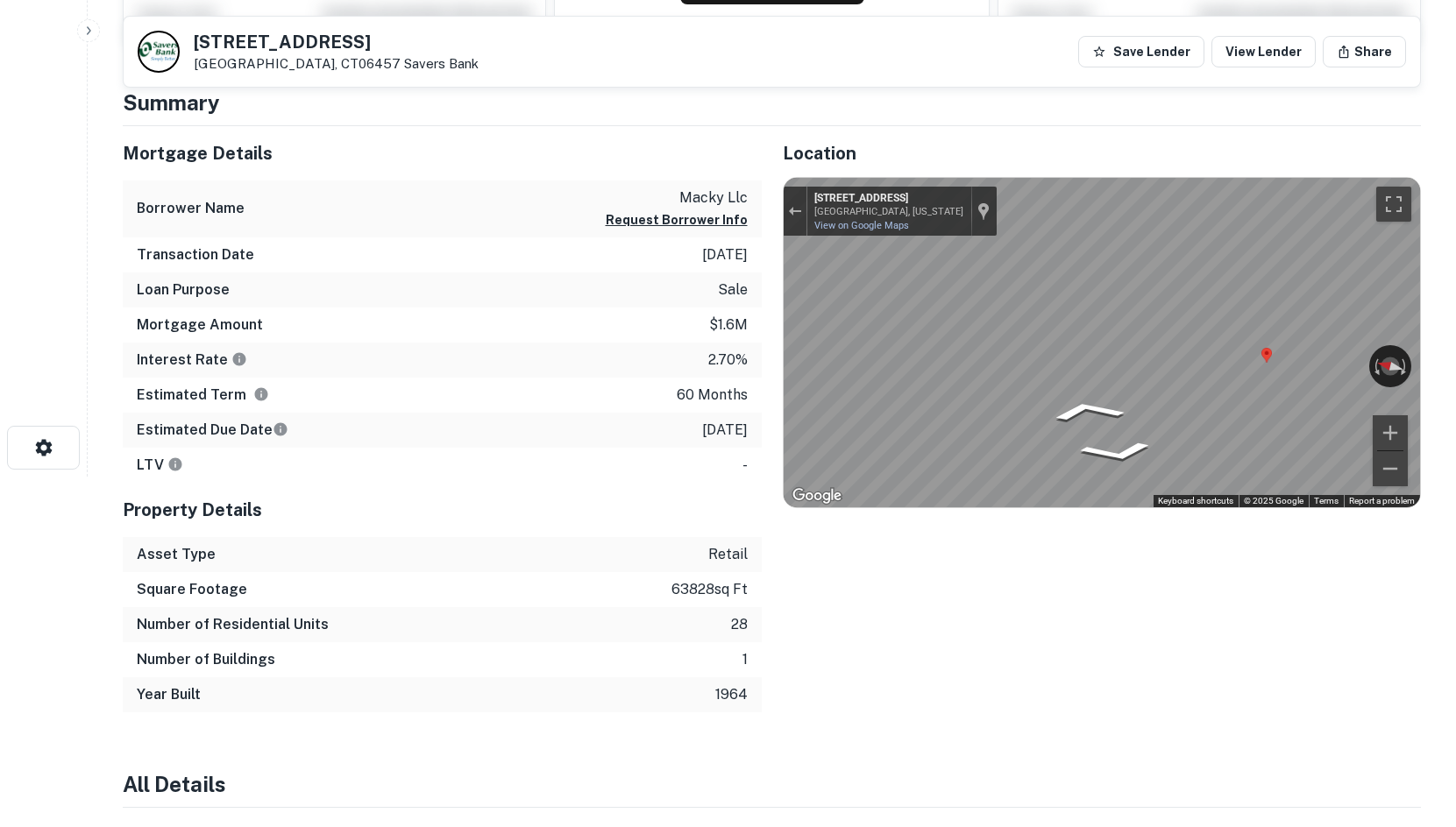
click at [659, 325] on div "Mortgage Details Borrower Name macky llc Request Borrower Info Transaction Date…" at bounding box center [761, 419] width 1320 height 586
click at [995, 378] on div "Map" at bounding box center [1103, 342] width 638 height 330
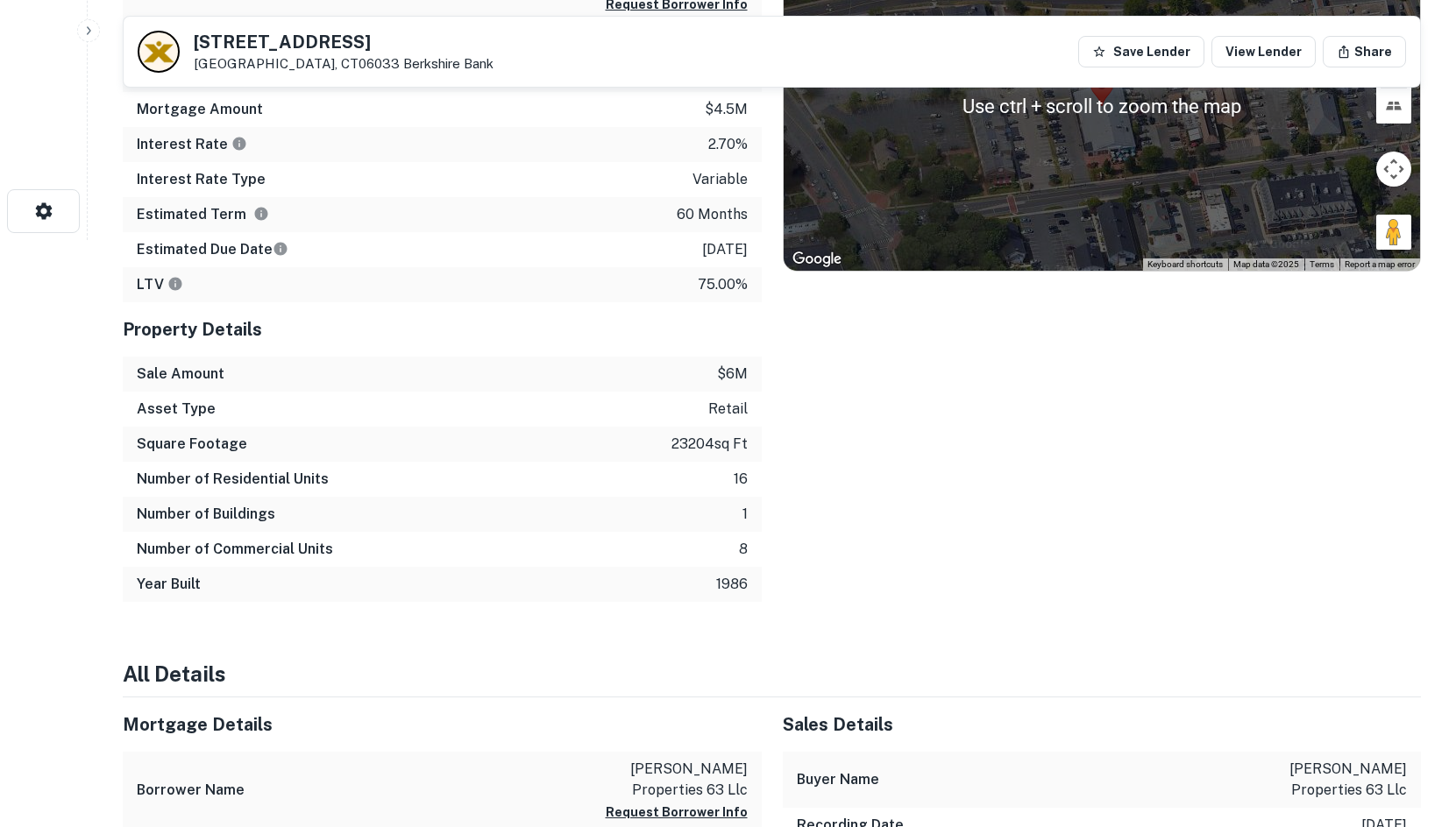
scroll to position [350, 0]
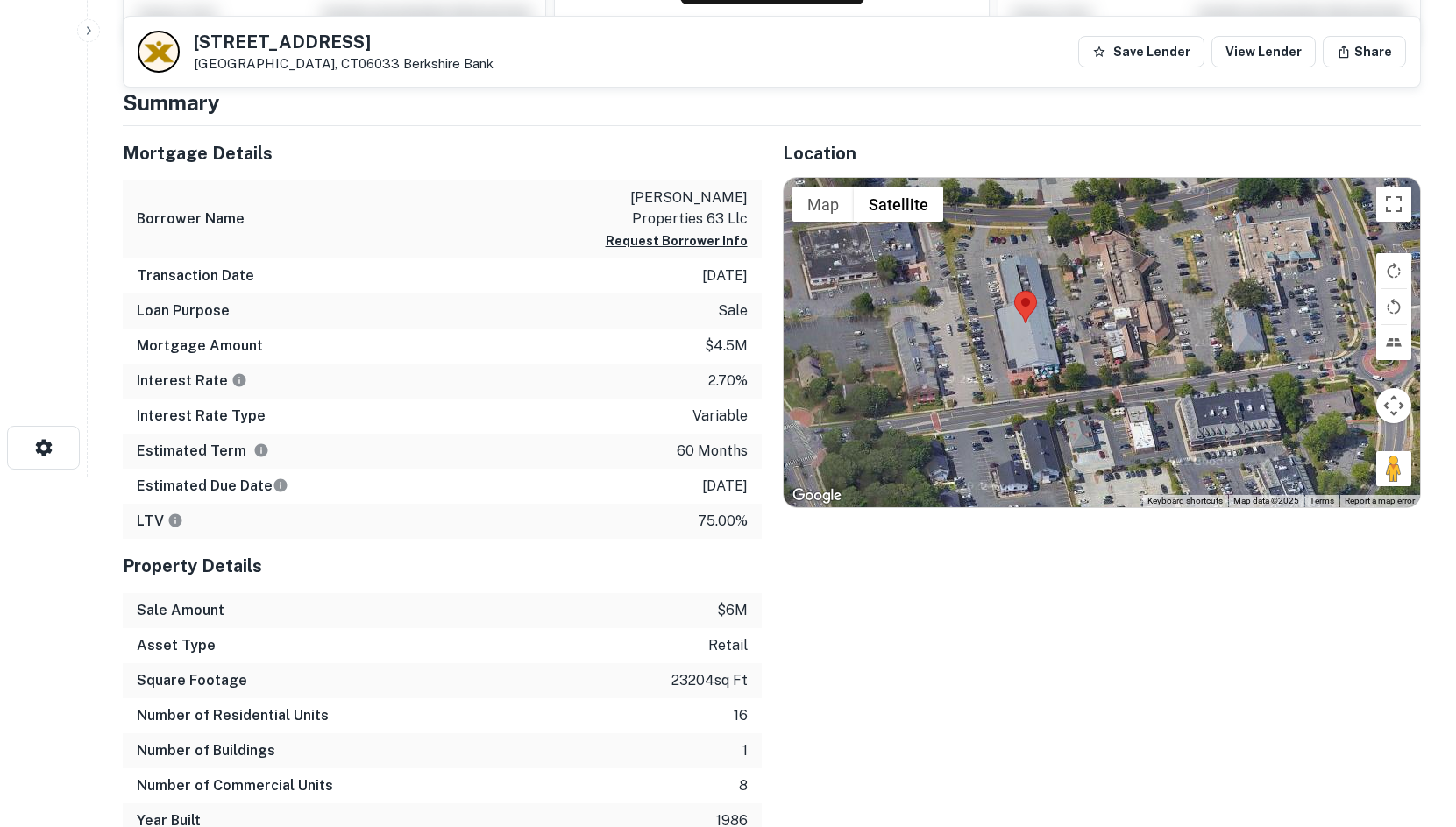
drag, startPoint x: 1372, startPoint y: 474, endPoint x: 1265, endPoint y: 460, distance: 107.9
click at [1265, 460] on div at bounding box center [1103, 342] width 638 height 330
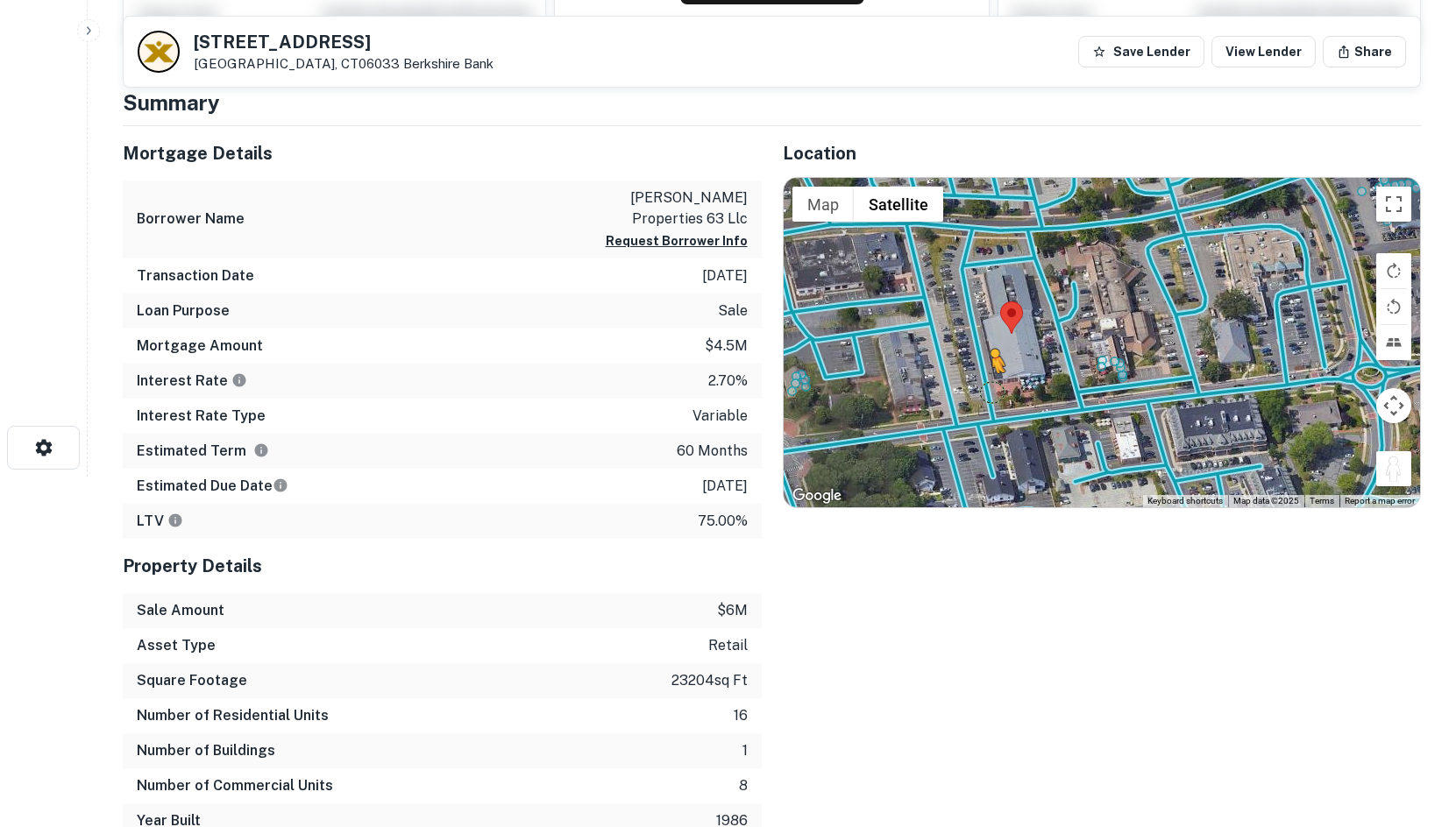
drag, startPoint x: 1404, startPoint y: 476, endPoint x: 985, endPoint y: 388, distance: 428.1
click at [985, 388] on div "To activate drag with keyboard, press Alt + Enter. Once in keyboard drag state,…" at bounding box center [1103, 342] width 638 height 330
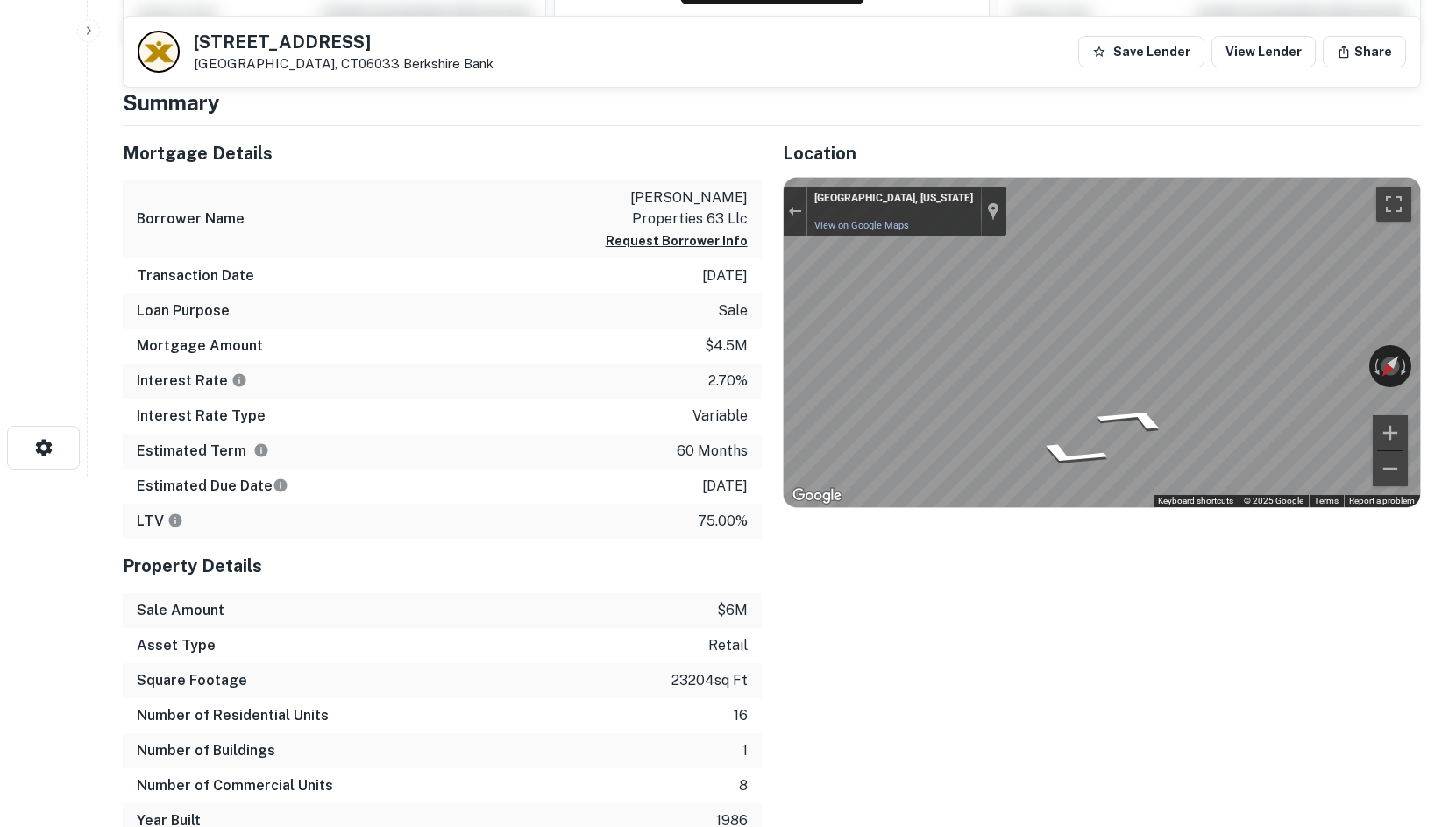
click at [1456, 253] on html "Search Borrowers Contacts Saved 63 Hebron Ave Glastonbury, CT06033 Berkshire Ba…" at bounding box center [728, 63] width 1456 height 827
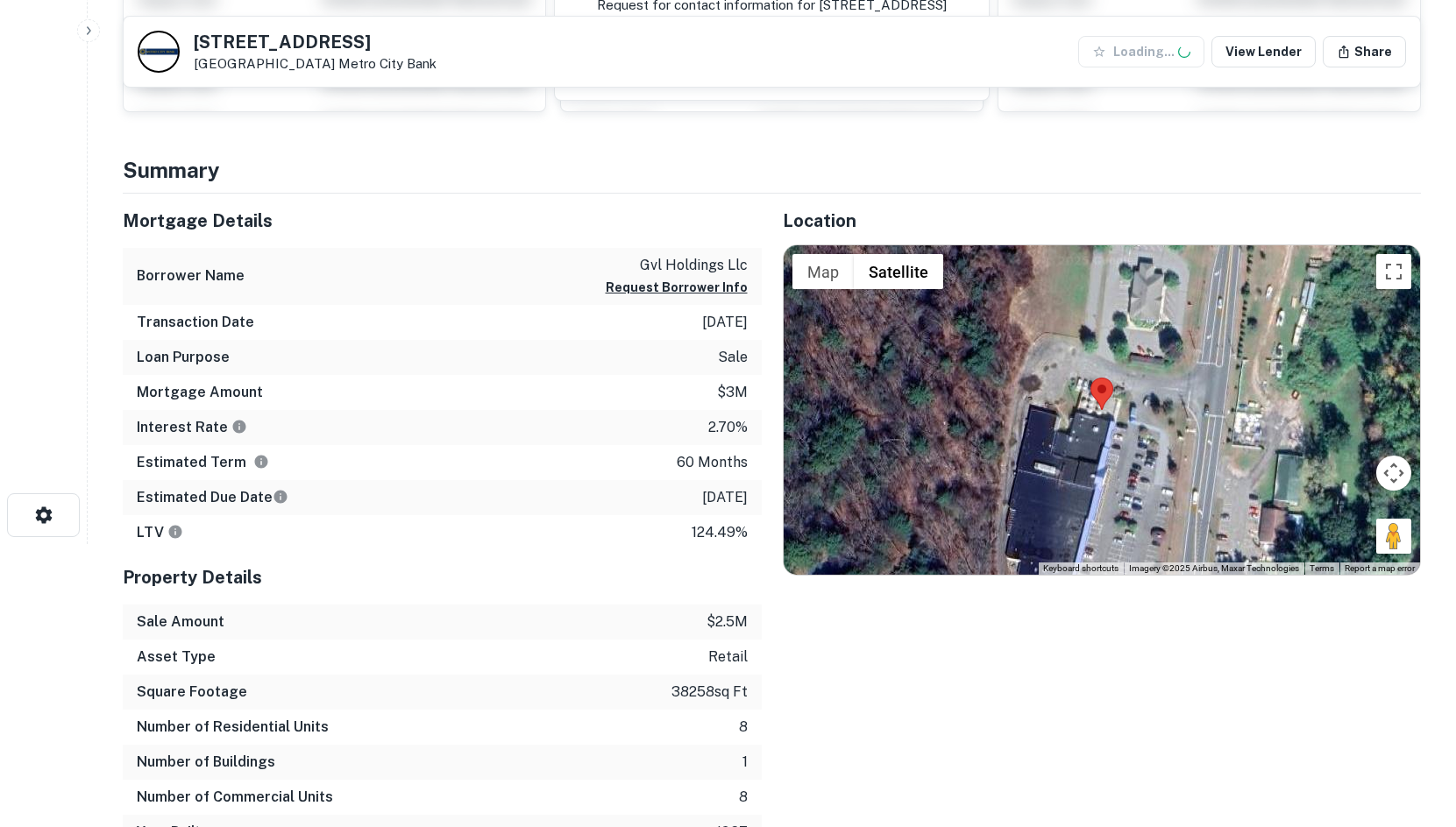
scroll to position [438, 0]
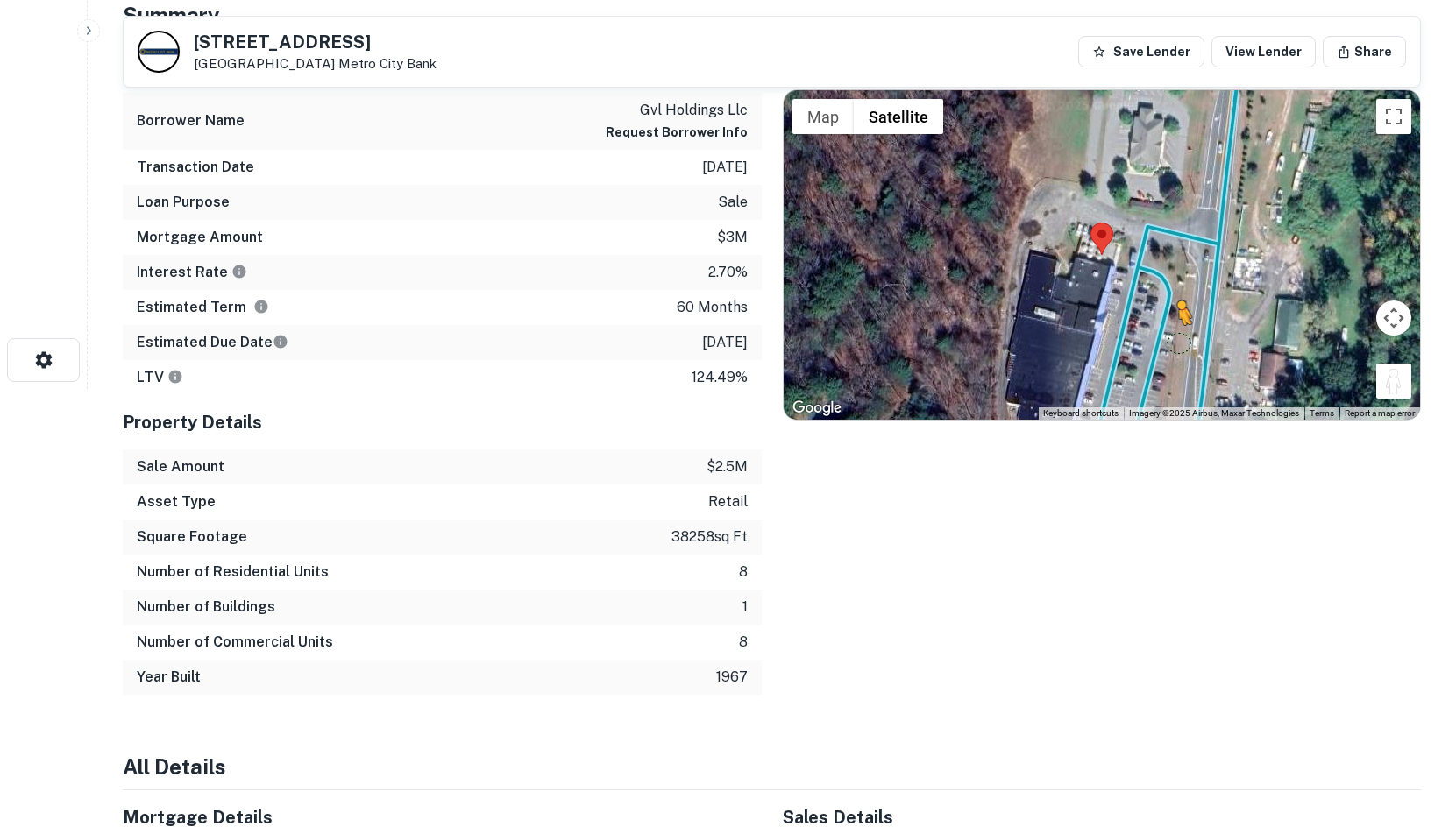
drag, startPoint x: 1394, startPoint y: 369, endPoint x: 1167, endPoint y: 341, distance: 228.7
click at [1167, 341] on div "To activate drag with keyboard, press Alt + Enter. Once in keyboard drag state,…" at bounding box center [1103, 254] width 638 height 330
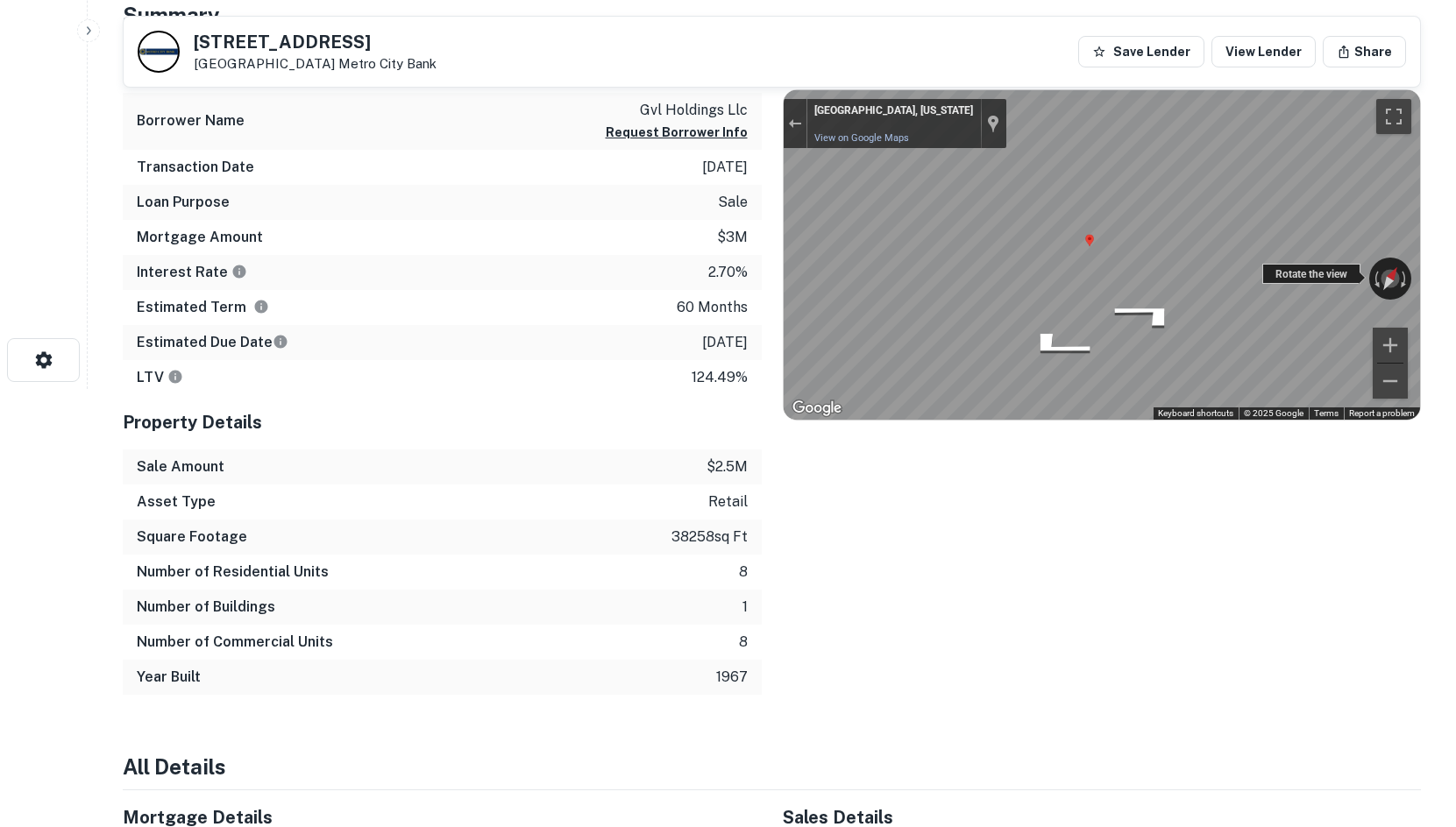
click at [1263, 268] on div "← Move left → Move right ↑ Move up ↓ Move down + Zoom in - Zoom out [GEOGRAPHIC…" at bounding box center [1103, 254] width 638 height 330
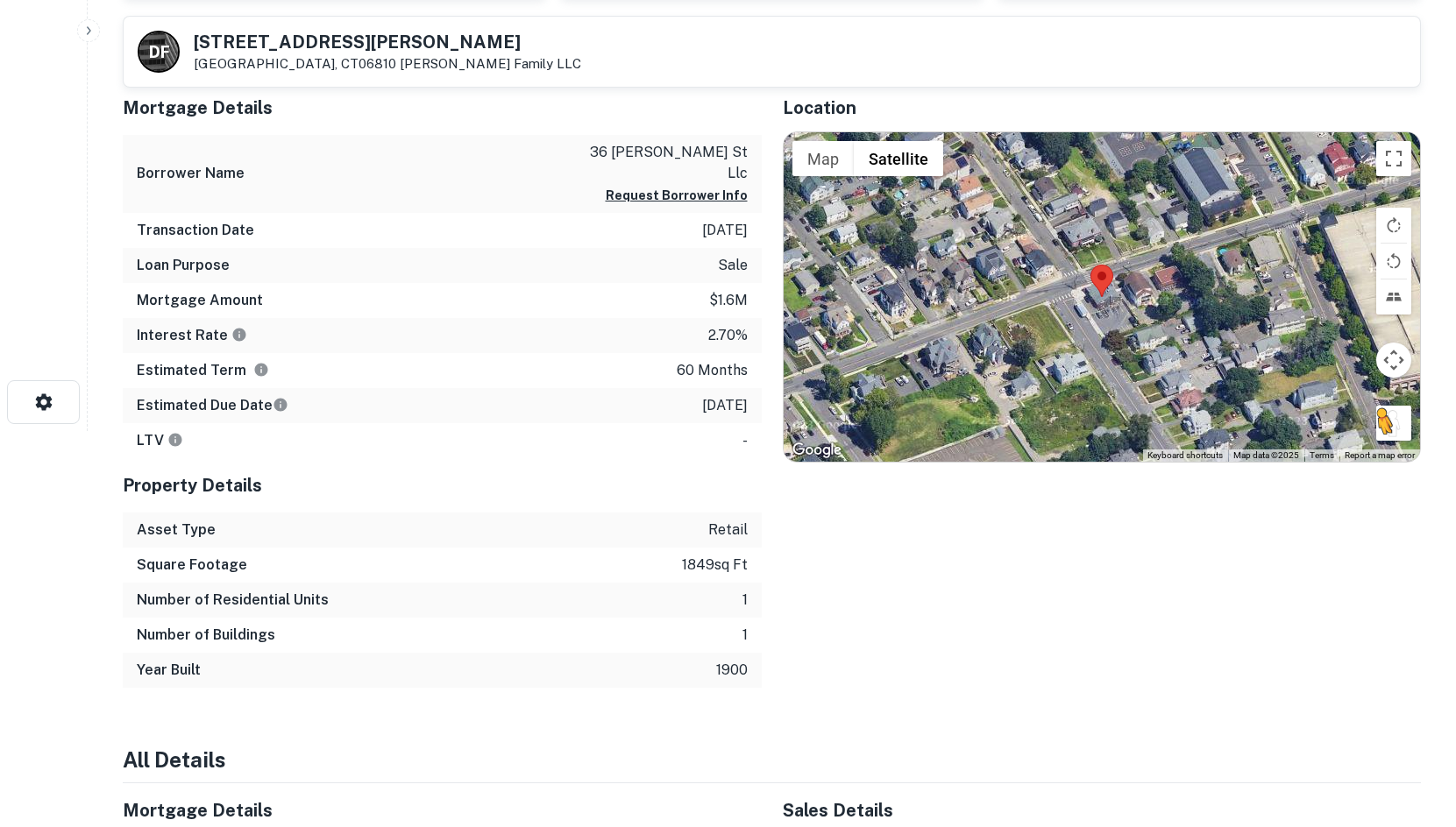
scroll to position [350, 0]
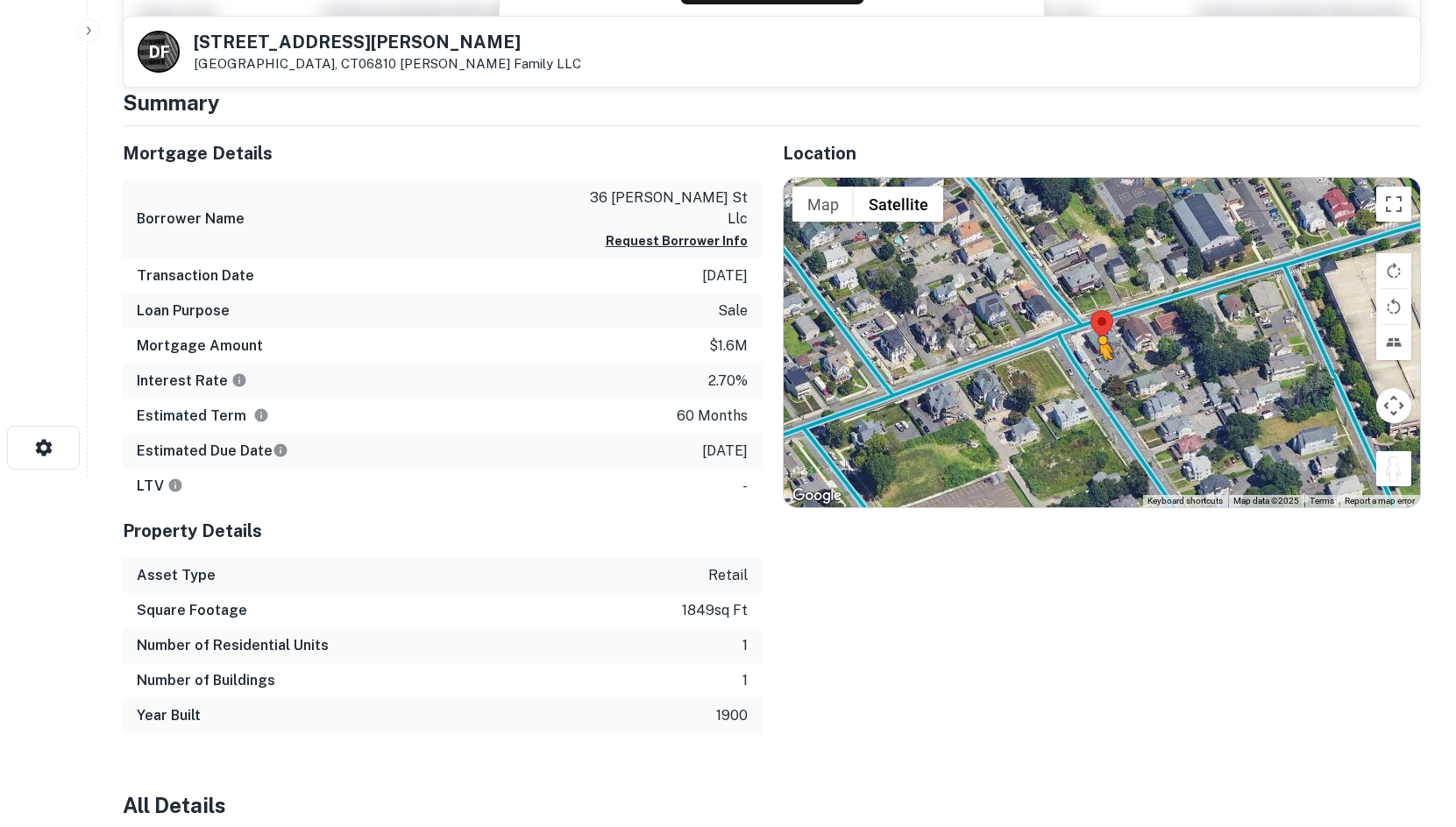
drag, startPoint x: 1380, startPoint y: 485, endPoint x: 1089, endPoint y: 380, distance: 309.4
click at [1089, 380] on div "To activate drag with keyboard, press Alt + Enter. Once in keyboard drag state,…" at bounding box center [1103, 342] width 638 height 330
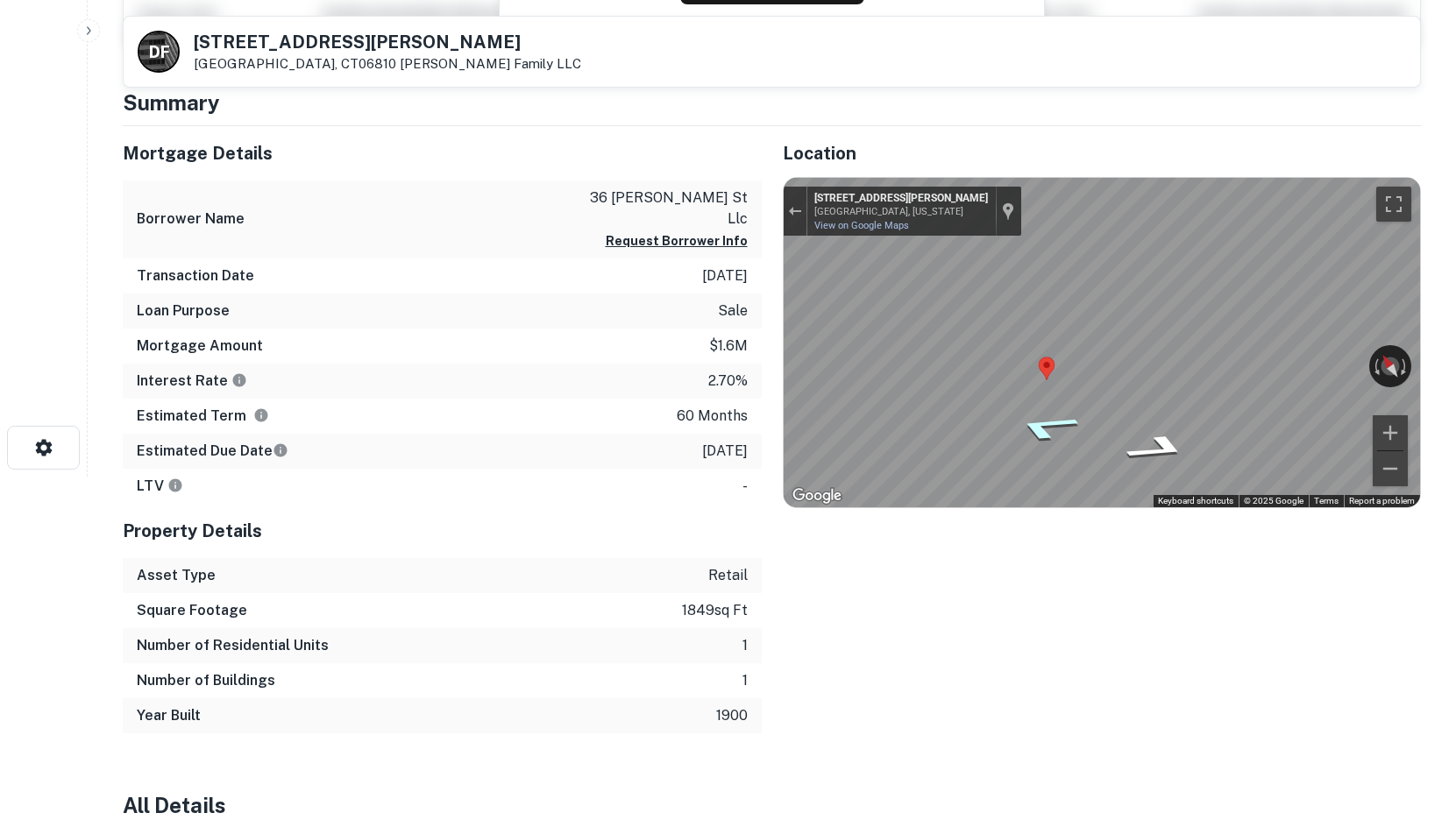
click at [1045, 422] on icon "Go Northwest, Moss Ave" at bounding box center [1045, 427] width 122 height 41
click at [1045, 422] on icon "Go Northwest, Moss Ave" at bounding box center [1047, 426] width 124 height 41
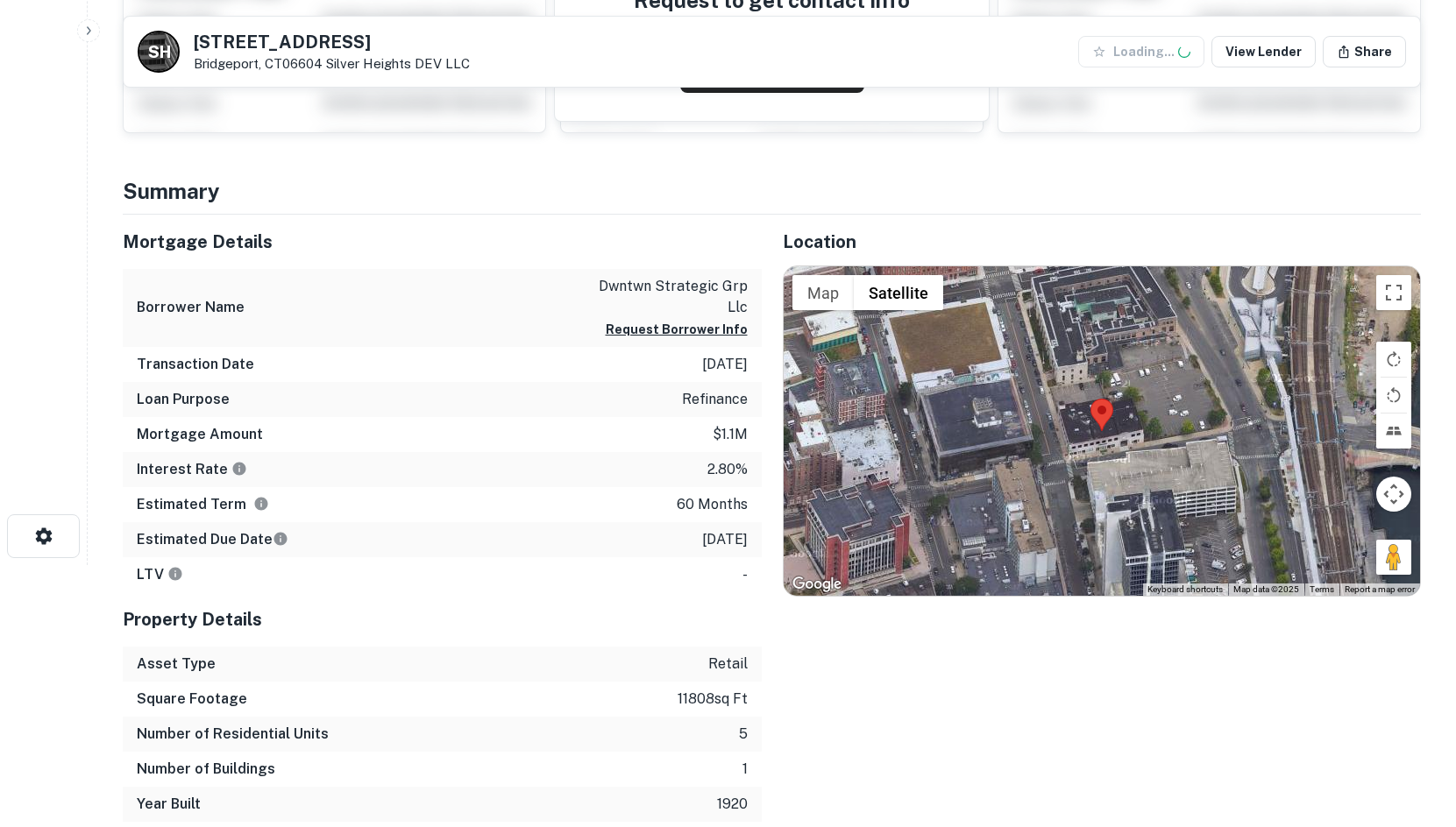
scroll to position [263, 0]
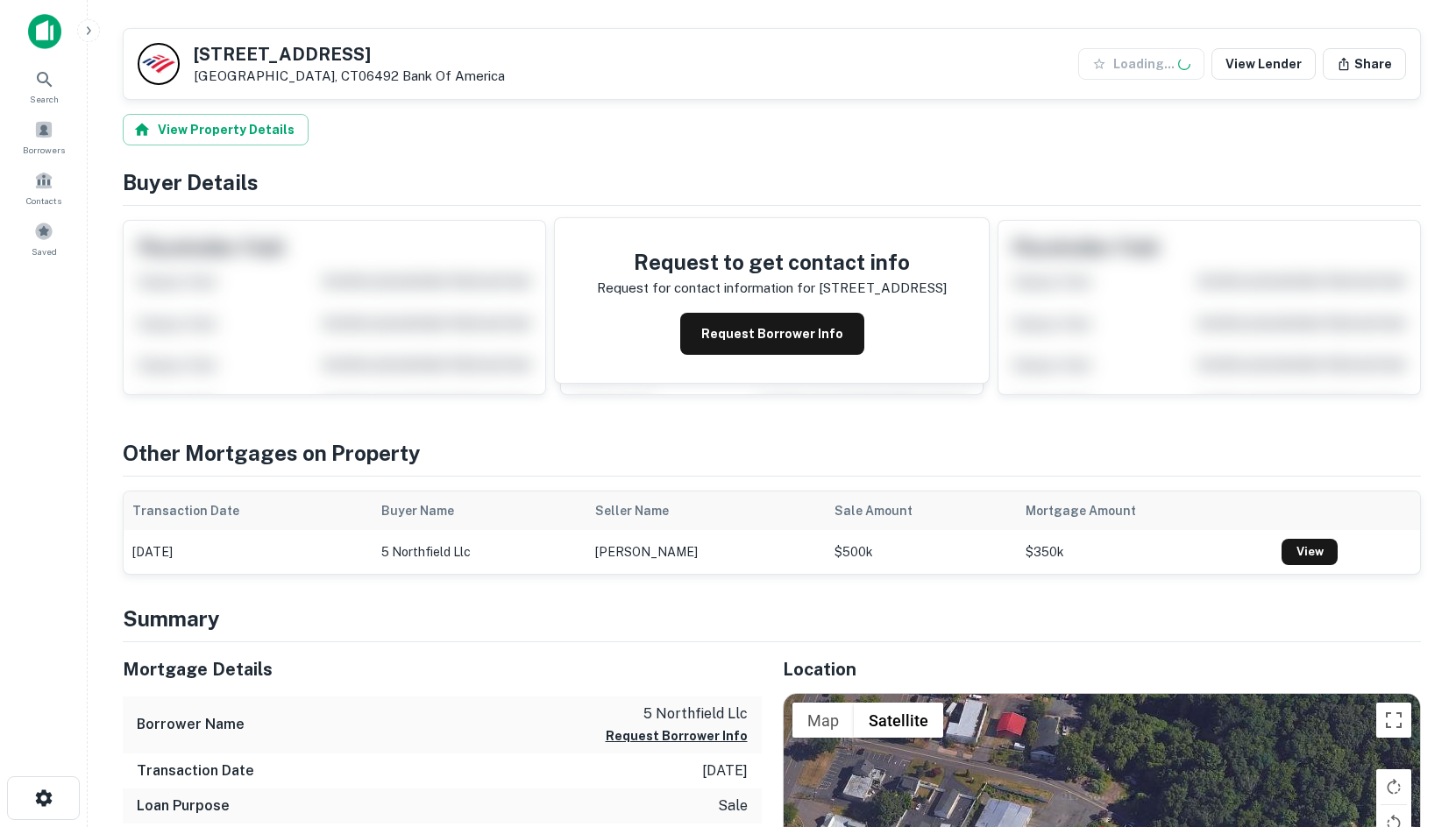
scroll to position [438, 0]
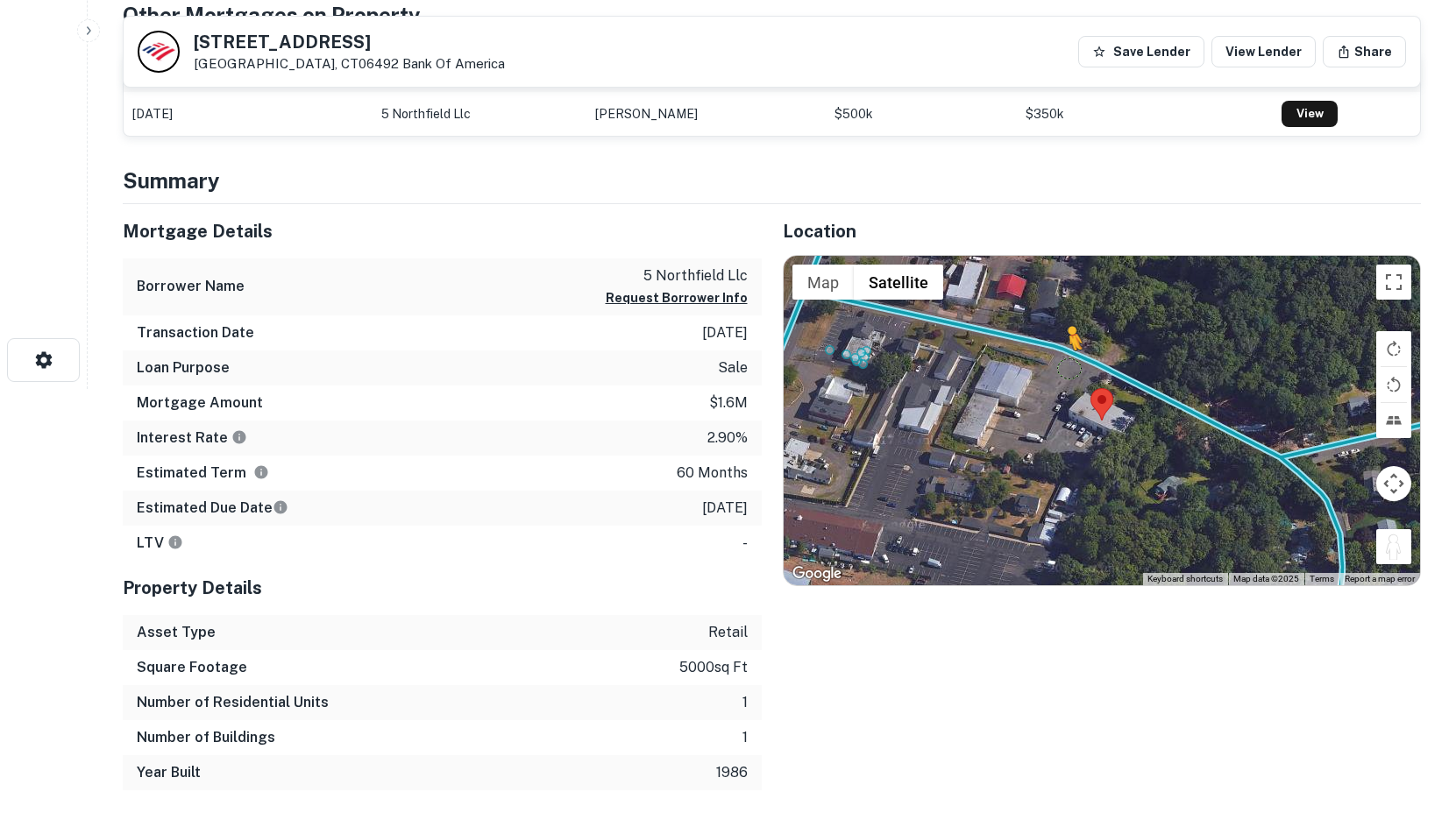
drag, startPoint x: 1385, startPoint y: 550, endPoint x: 1063, endPoint y: 365, distance: 371.4
click at [1063, 365] on div "To activate drag with keyboard, press Alt + Enter. Once in keyboard drag state,…" at bounding box center [1103, 420] width 638 height 330
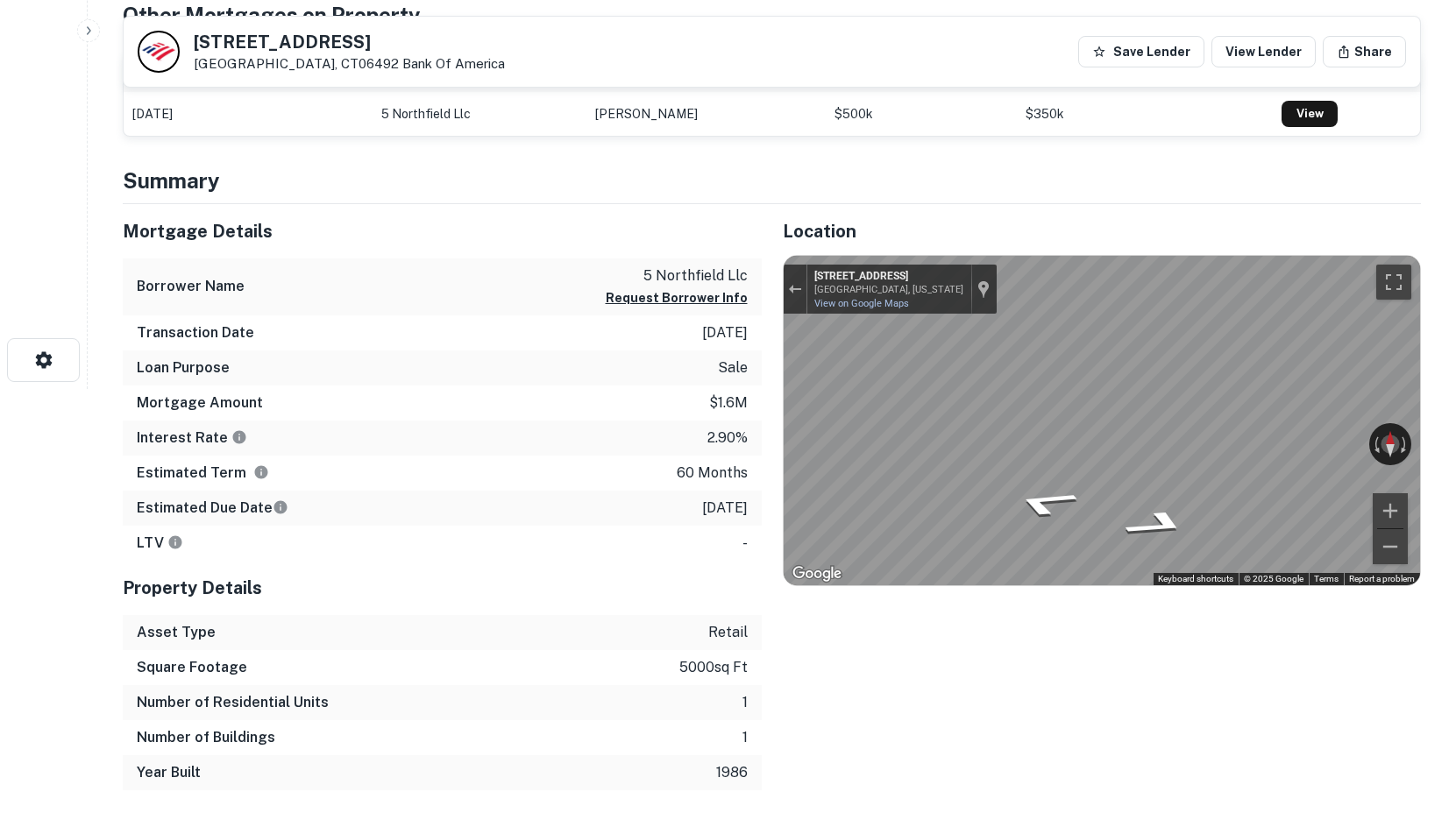
drag, startPoint x: 1282, startPoint y: 429, endPoint x: 775, endPoint y: 413, distance: 507.3
click at [775, 413] on div "Location ← Move left → Move right ↑ Move up ↓ Move down + Zoom in - Zoom out Ho…" at bounding box center [1092, 497] width 660 height 586
click at [625, 354] on div "Mortgage Details Borrower Name 5 northfield llc Request Borrower Info Transacti…" at bounding box center [761, 497] width 1320 height 586
click at [764, 377] on div "Location ← Move left → Move right ↑ Move up ↓ Move down + Zoom in - Zoom out Ho…" at bounding box center [1092, 497] width 660 height 586
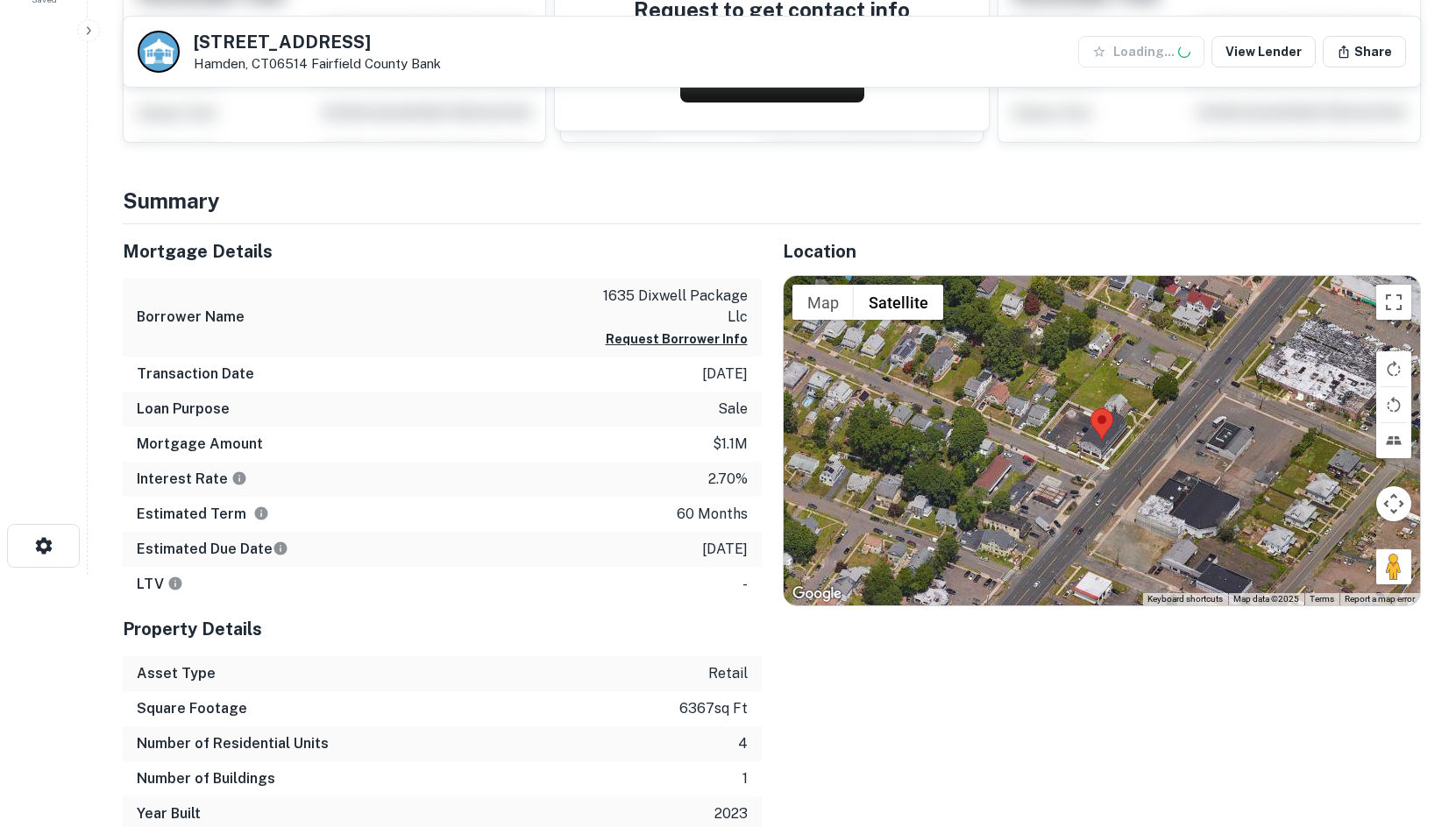
scroll to position [263, 0]
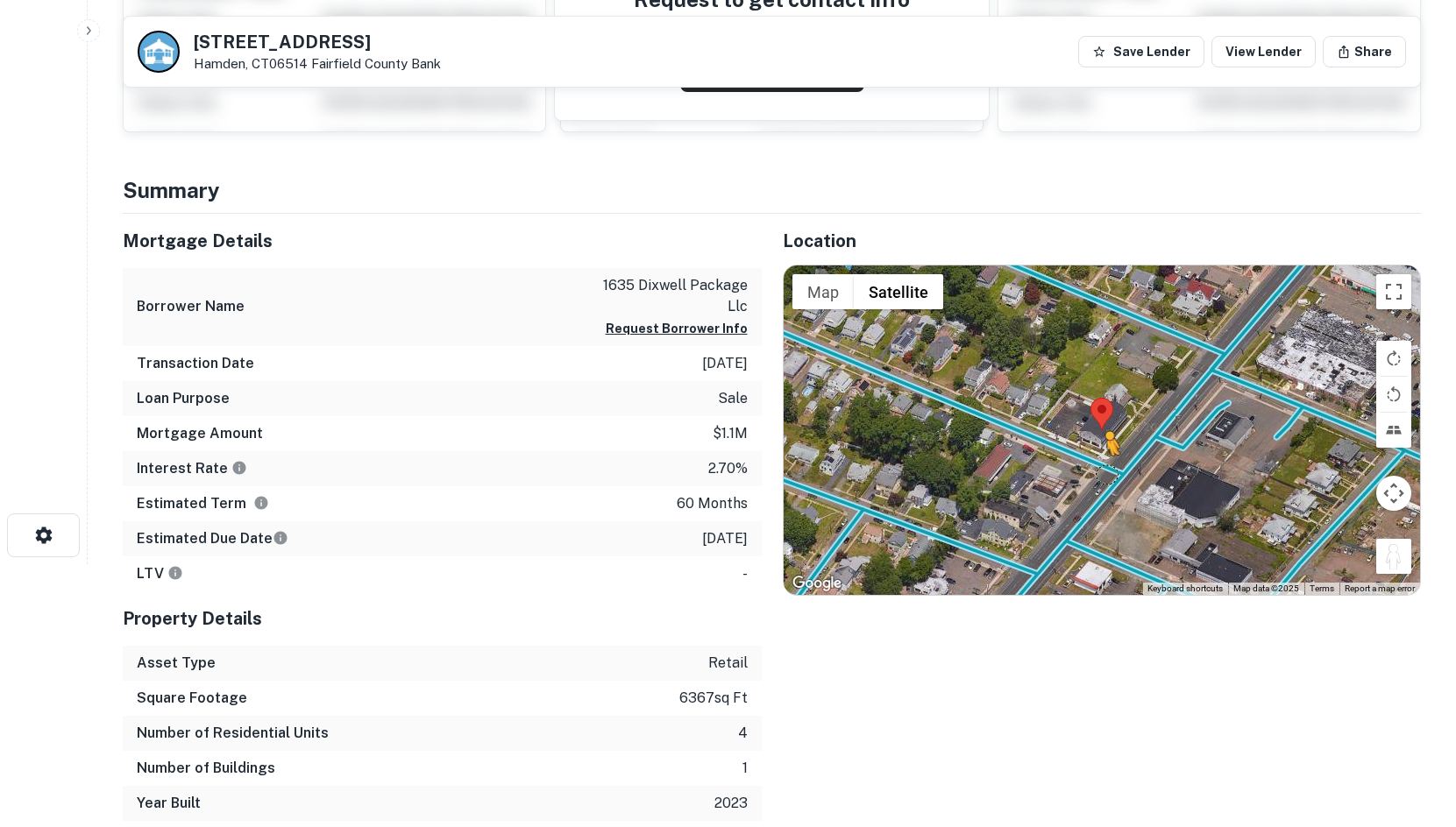
drag, startPoint x: 1385, startPoint y: 558, endPoint x: 1100, endPoint y: 467, distance: 299.2
click at [1100, 467] on div "To activate drag with keyboard, press Alt + Enter. Once in keyboard drag state,…" at bounding box center [1103, 430] width 638 height 330
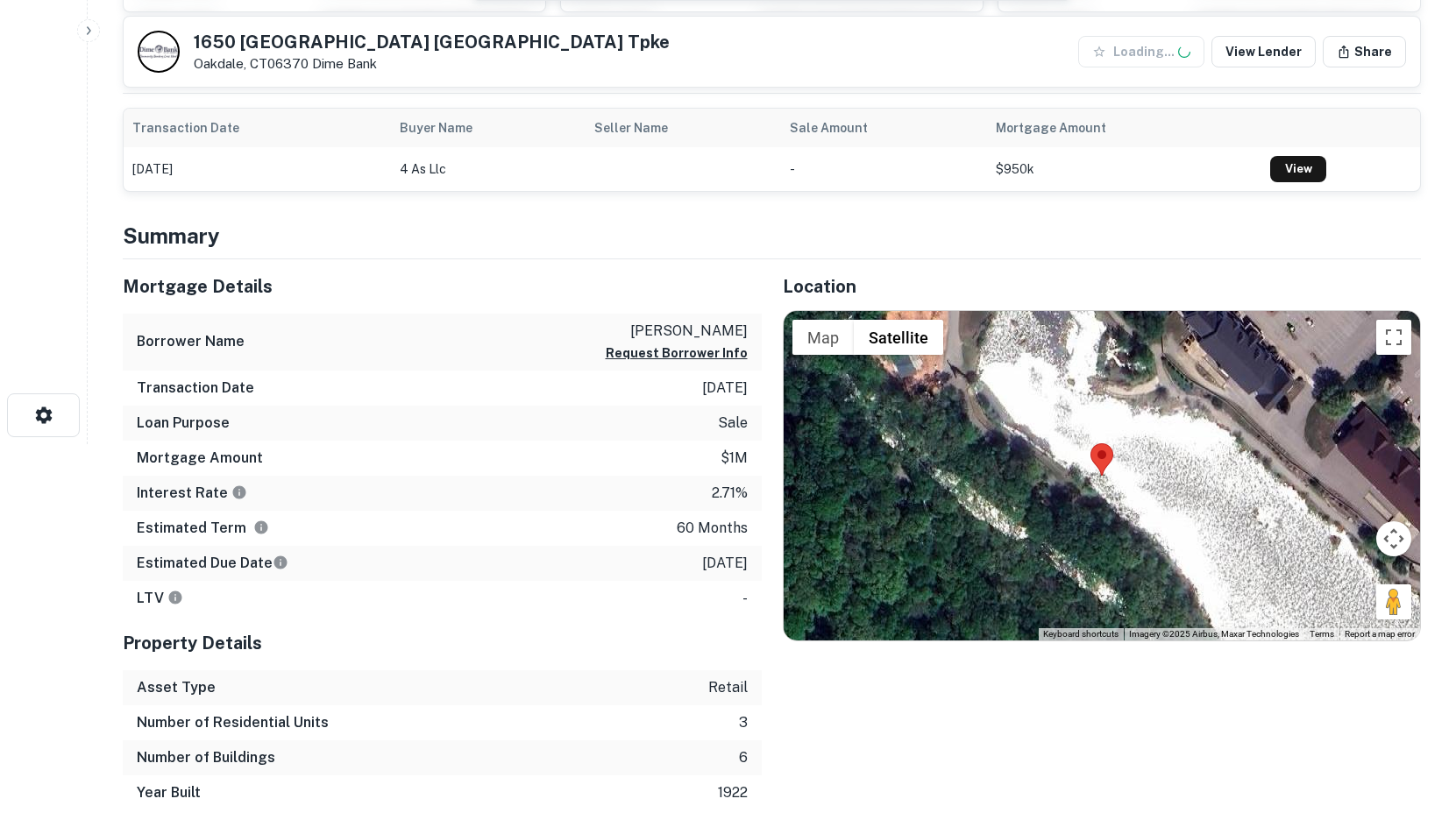
scroll to position [438, 0]
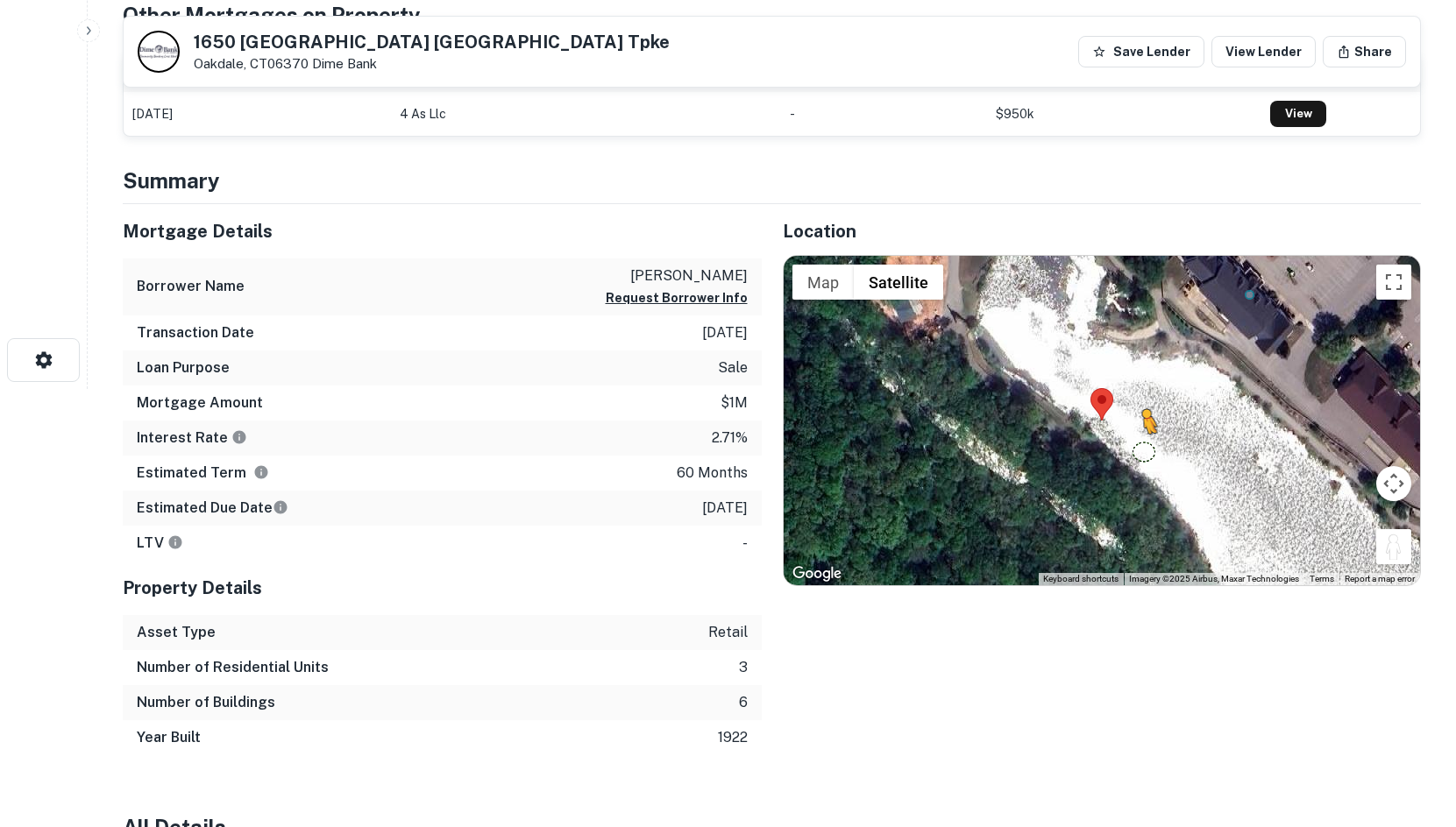
drag, startPoint x: 1402, startPoint y: 548, endPoint x: 1113, endPoint y: 439, distance: 308.9
click at [1114, 441] on div "To activate drag with keyboard, press Alt + Enter. Once in keyboard drag state,…" at bounding box center [1103, 420] width 638 height 330
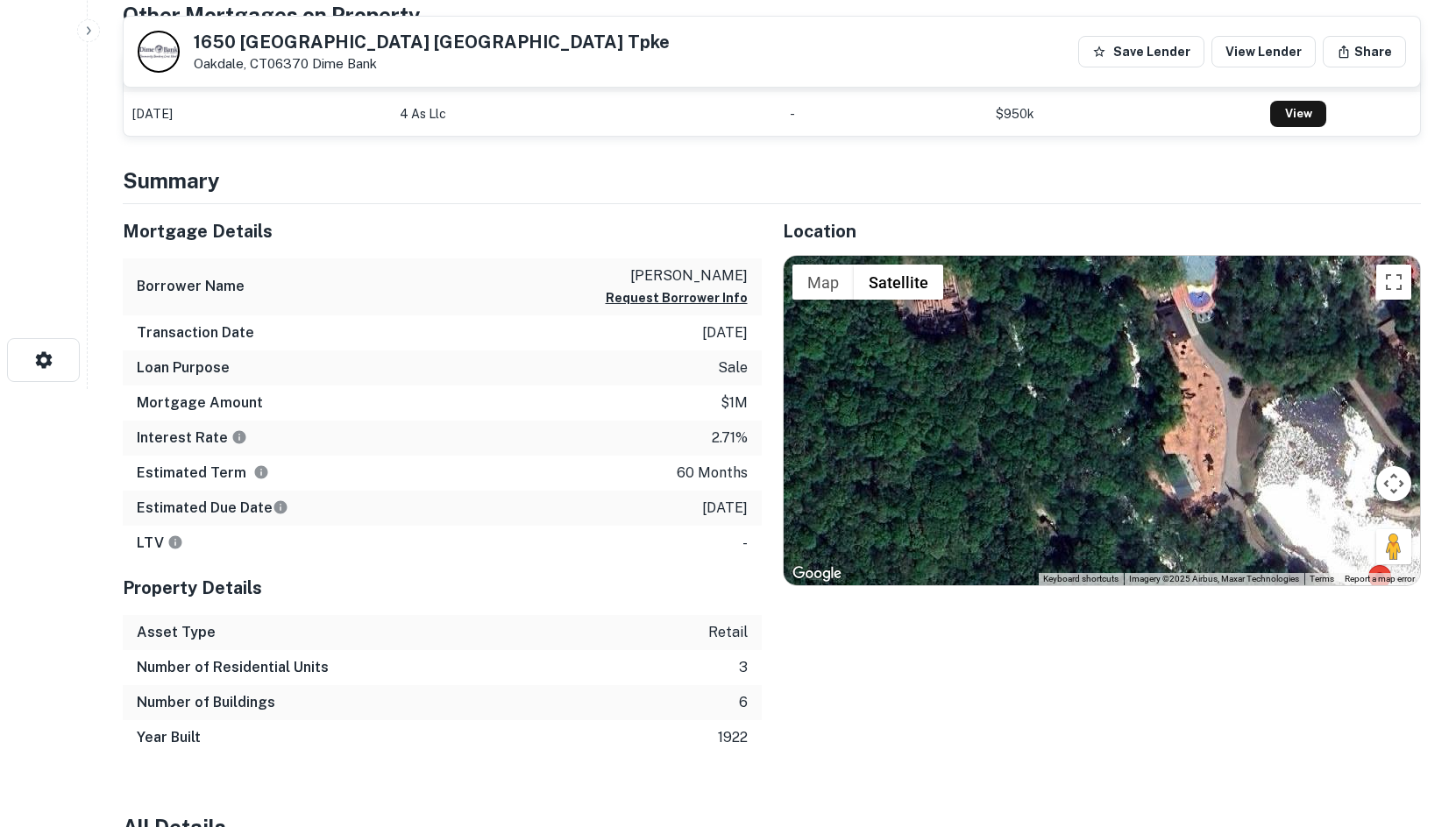
drag, startPoint x: 1154, startPoint y: 423, endPoint x: 1427, endPoint y: 604, distance: 327.6
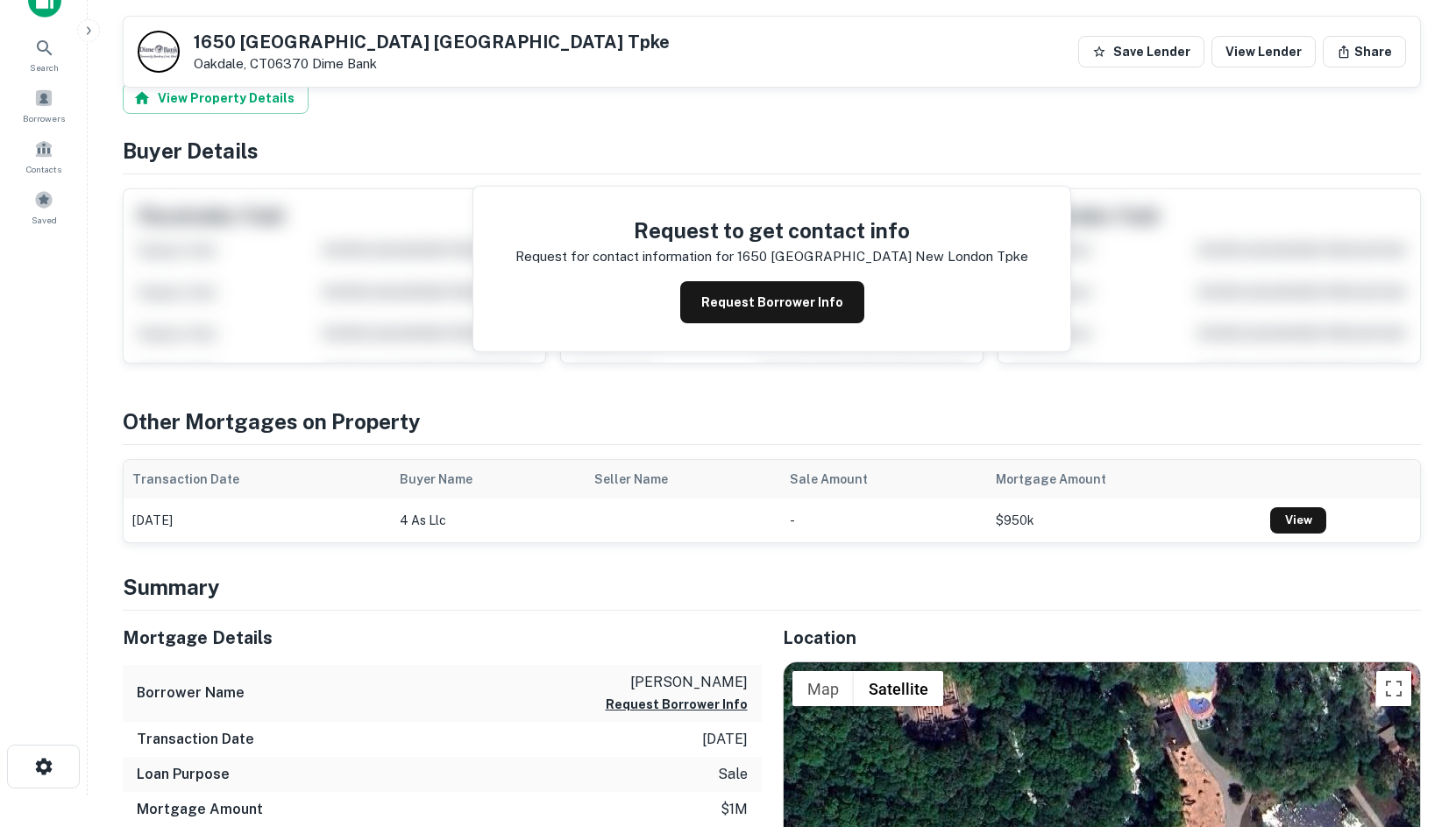
scroll to position [0, 0]
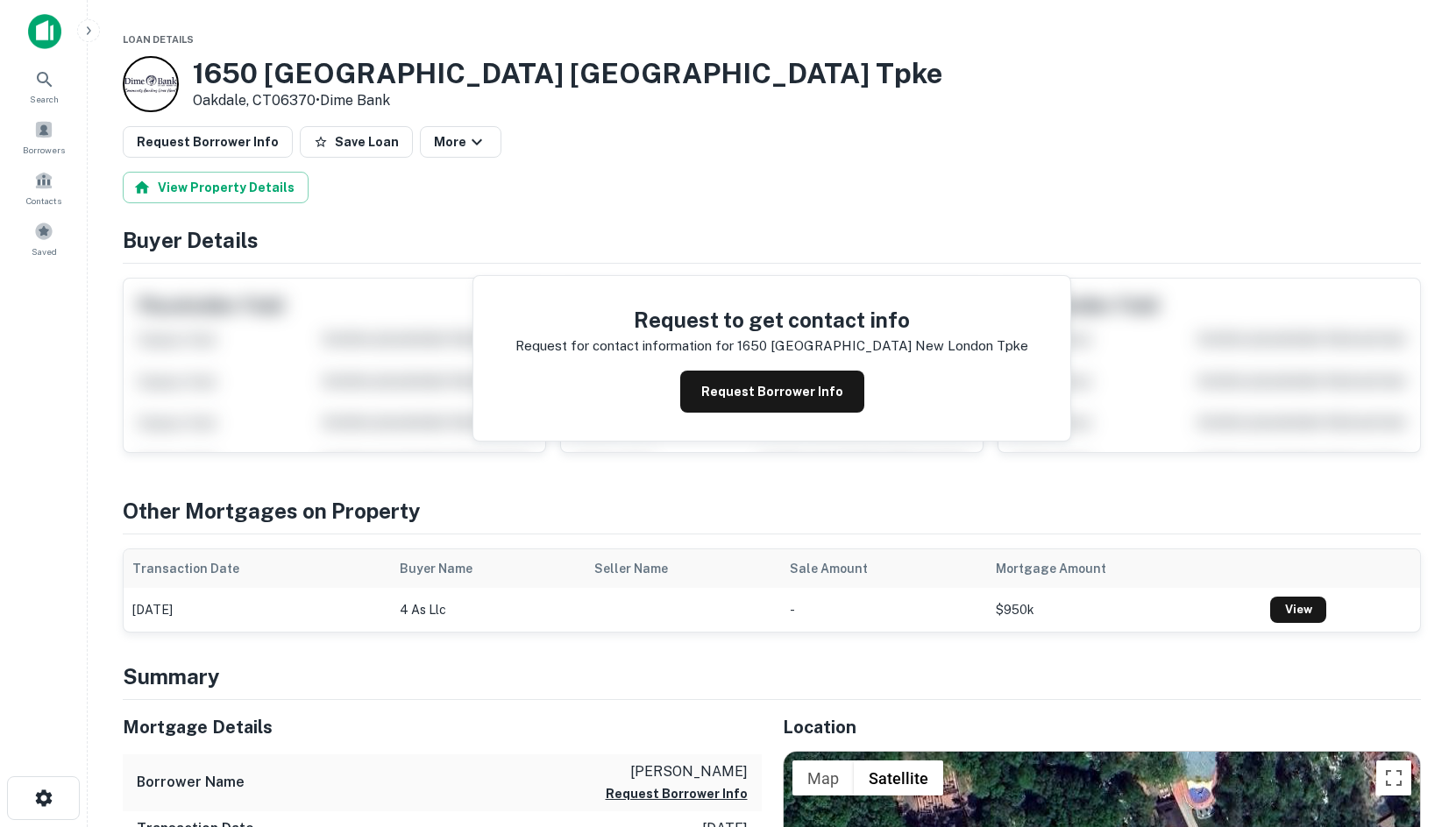
drag, startPoint x: 190, startPoint y: 69, endPoint x: 316, endPoint y: 93, distance: 128.3
click at [316, 93] on div "1650 Hartford New London Tpke Oakdale, CT06370 • Dime Bank" at bounding box center [532, 84] width 820 height 56
copy div "1650 Hartford New London Tpke Oakdale, CT06370"
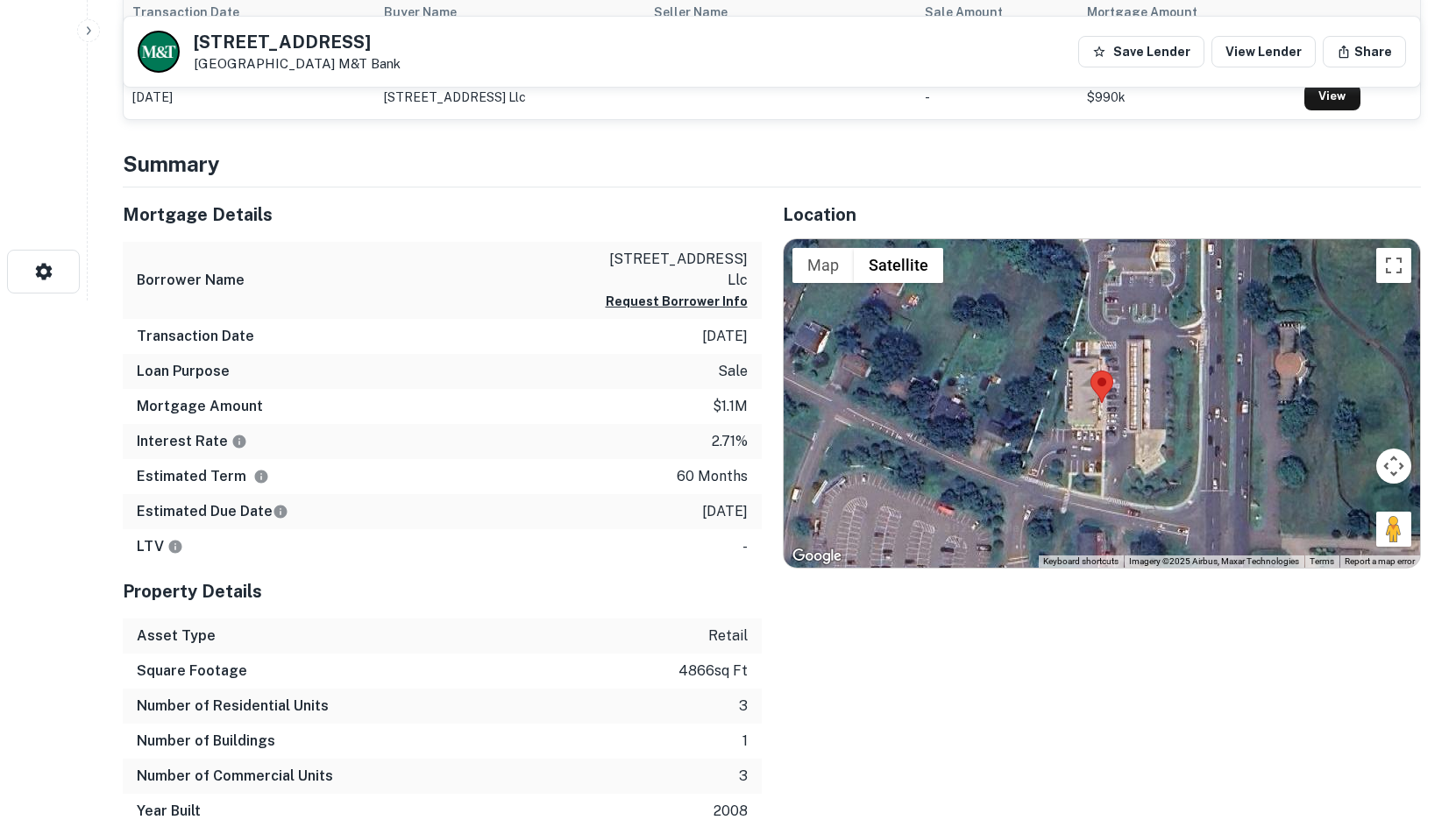
scroll to position [526, 0]
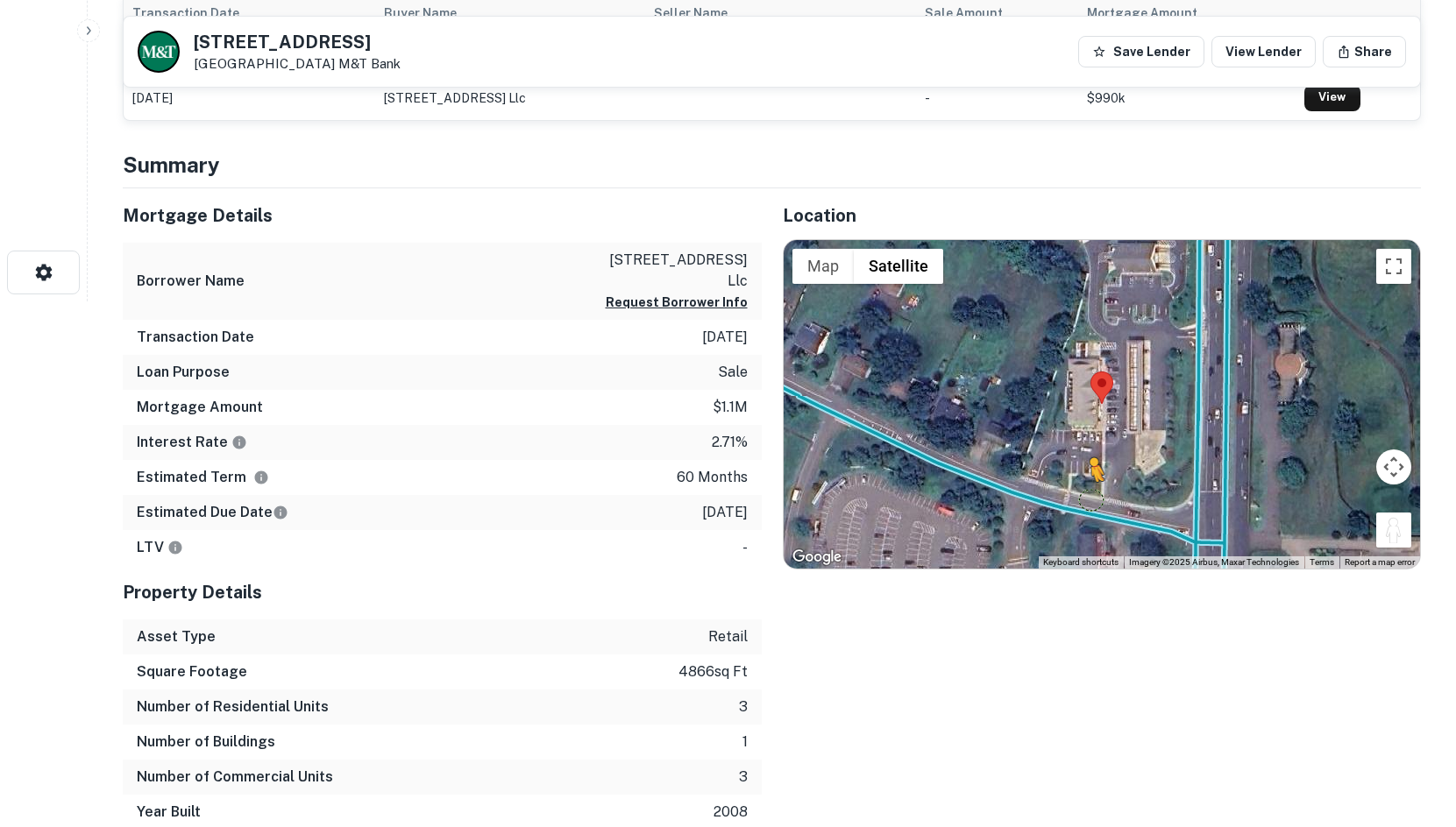
drag, startPoint x: 1406, startPoint y: 530, endPoint x: 1089, endPoint y: 499, distance: 318.5
click at [1089, 499] on div "To activate drag with keyboard, press Alt + Enter. Once in keyboard drag state,…" at bounding box center [1103, 405] width 638 height 330
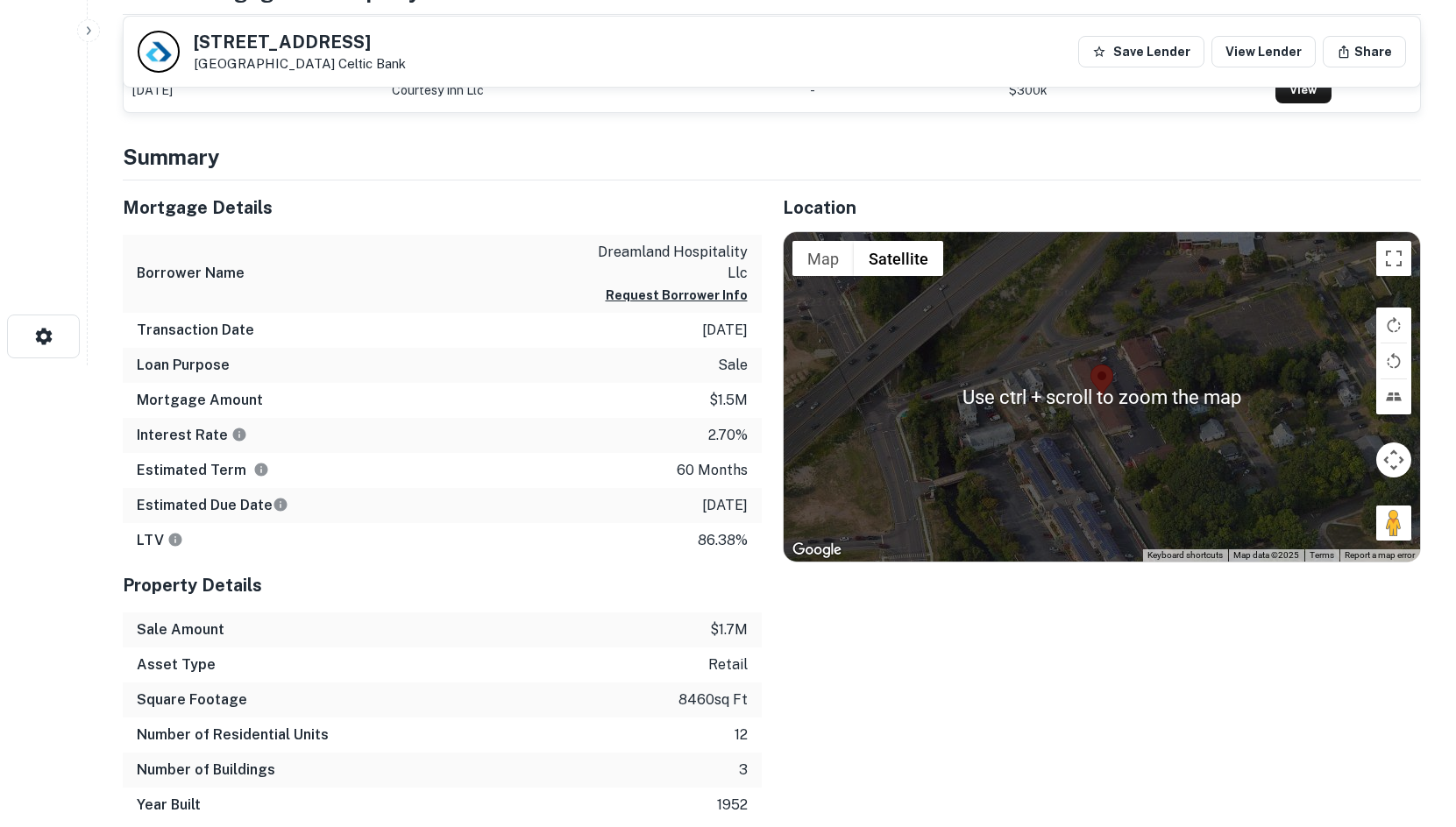
scroll to position [526, 0]
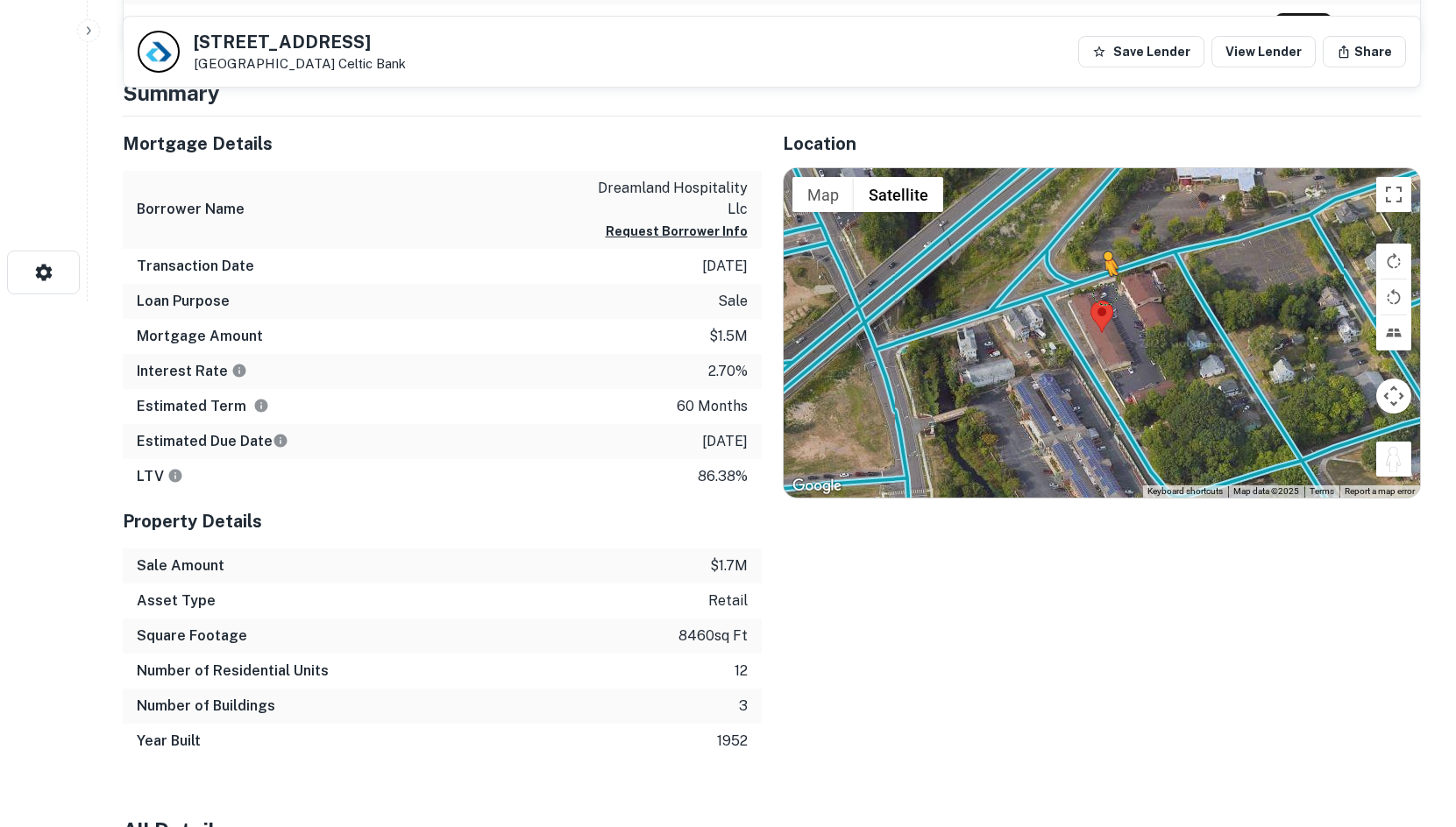
drag, startPoint x: 1399, startPoint y: 462, endPoint x: 1088, endPoint y: 277, distance: 361.9
click at [1088, 277] on div "To activate drag with keyboard, press Alt + Enter. Once in keyboard drag state,…" at bounding box center [1103, 332] width 638 height 330
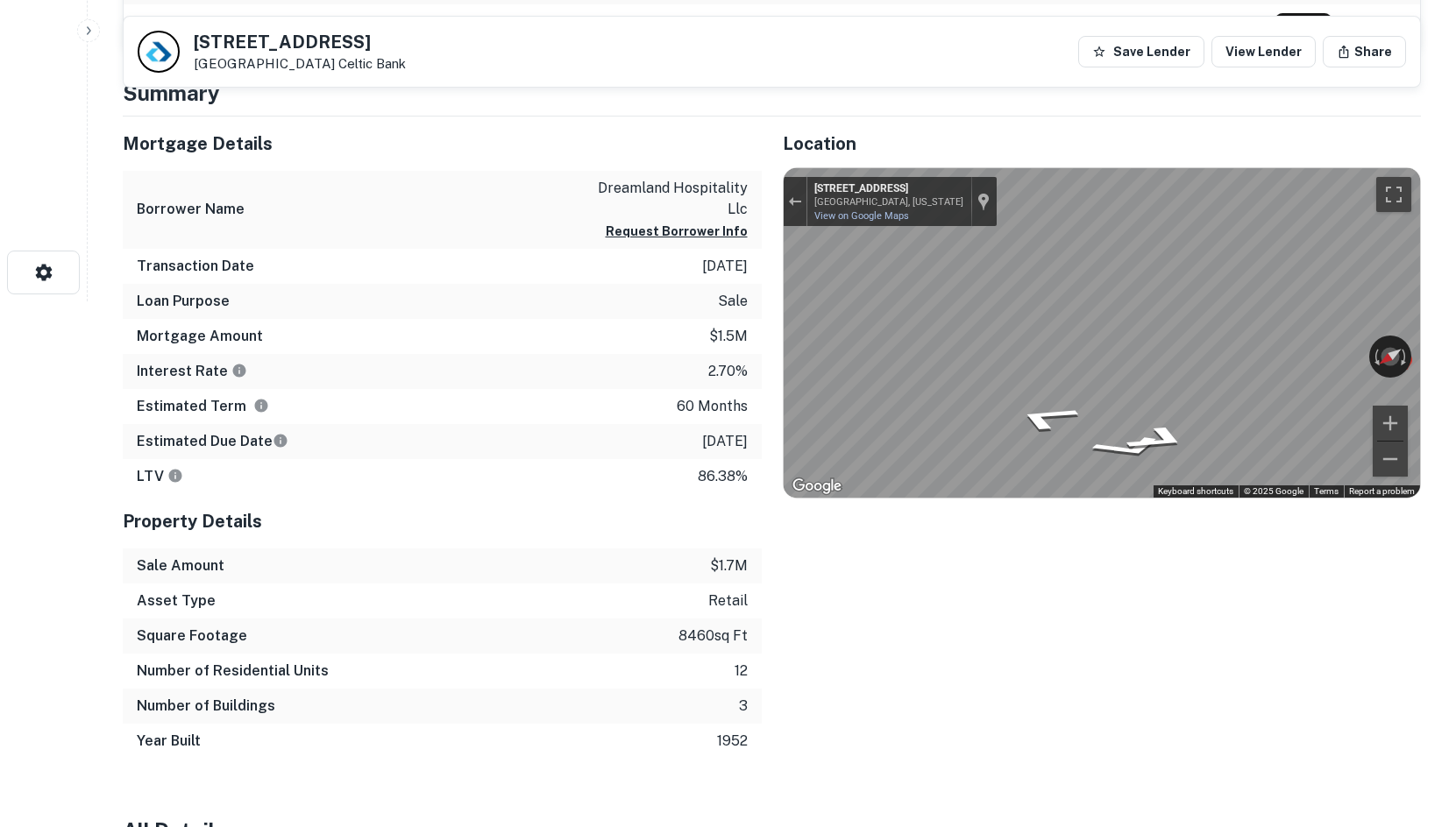
click at [624, 308] on div "Mortgage Details Borrower Name dreamland hospitality llc Request Borrower Info …" at bounding box center [761, 438] width 1320 height 643
click at [1165, 421] on icon "Go Southwest, Pond Lily Ave" at bounding box center [1164, 417] width 113 height 40
click at [1165, 421] on icon "Go Southwest, Pond Lily Ave" at bounding box center [1163, 416] width 114 height 40
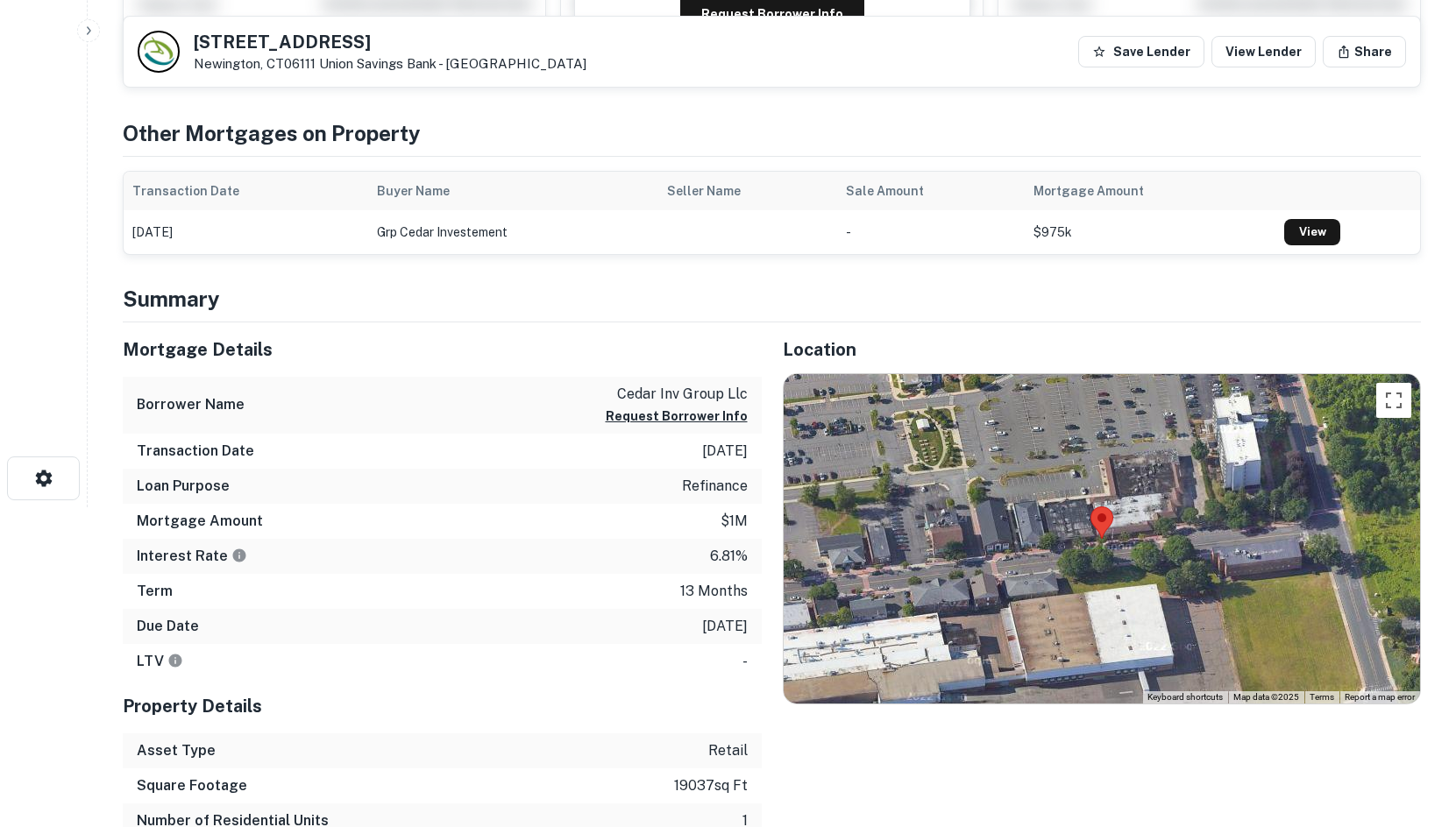
scroll to position [350, 0]
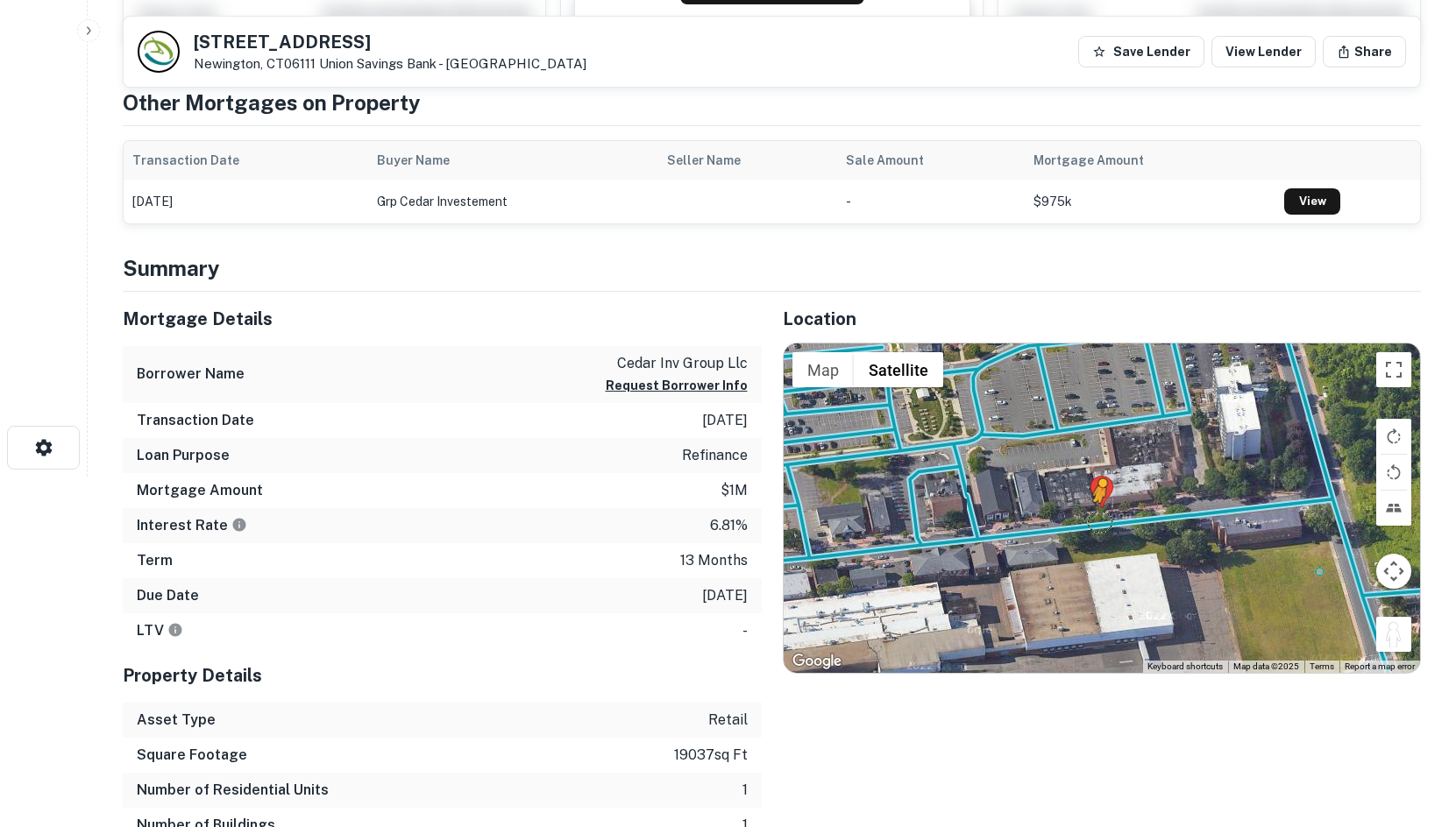
drag, startPoint x: 1392, startPoint y: 638, endPoint x: 1096, endPoint y: 521, distance: 318.3
click at [1098, 524] on div "To activate drag with keyboard, press Alt + Enter. Once in keyboard drag state,…" at bounding box center [1103, 507] width 638 height 330
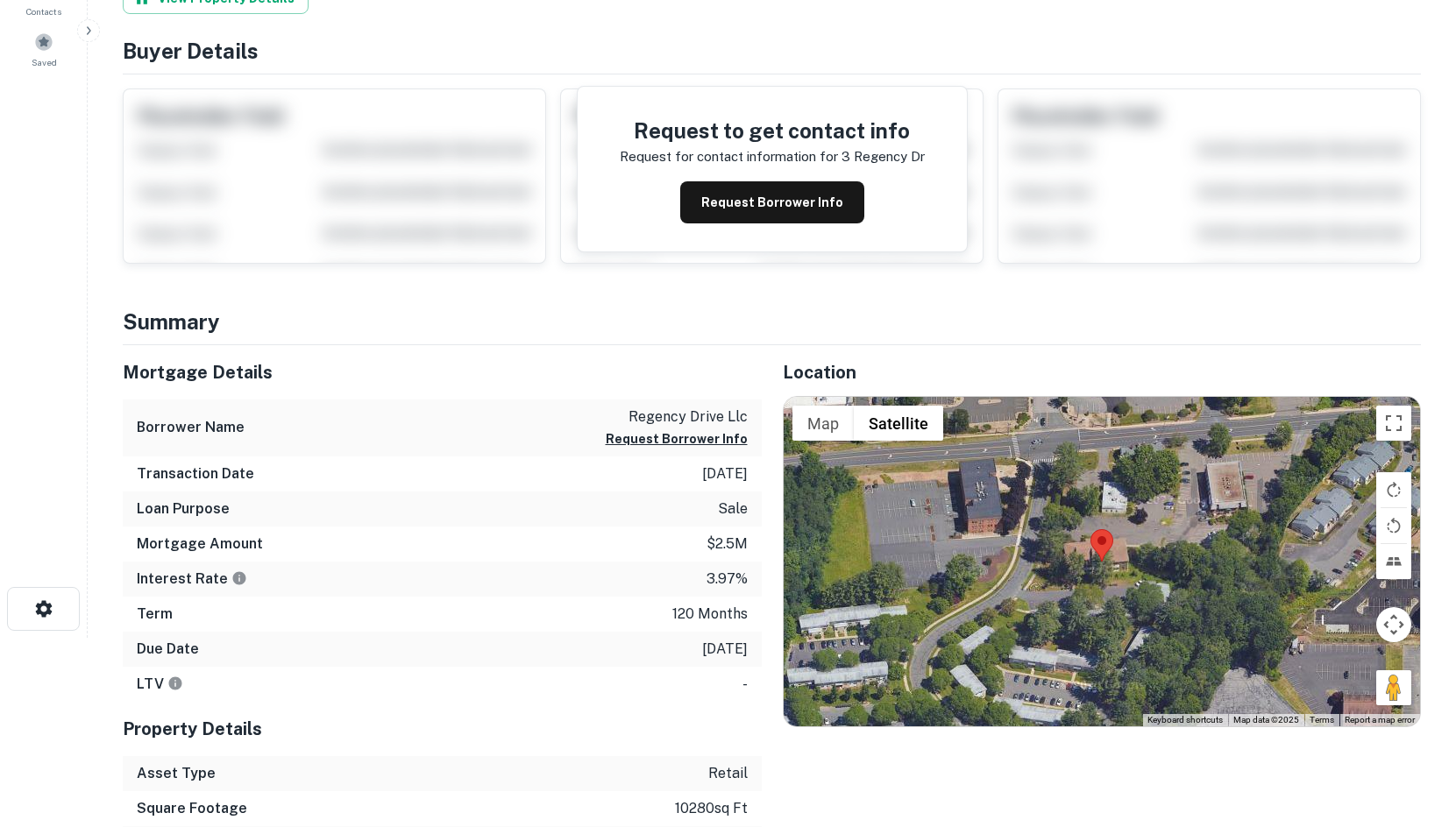
scroll to position [263, 0]
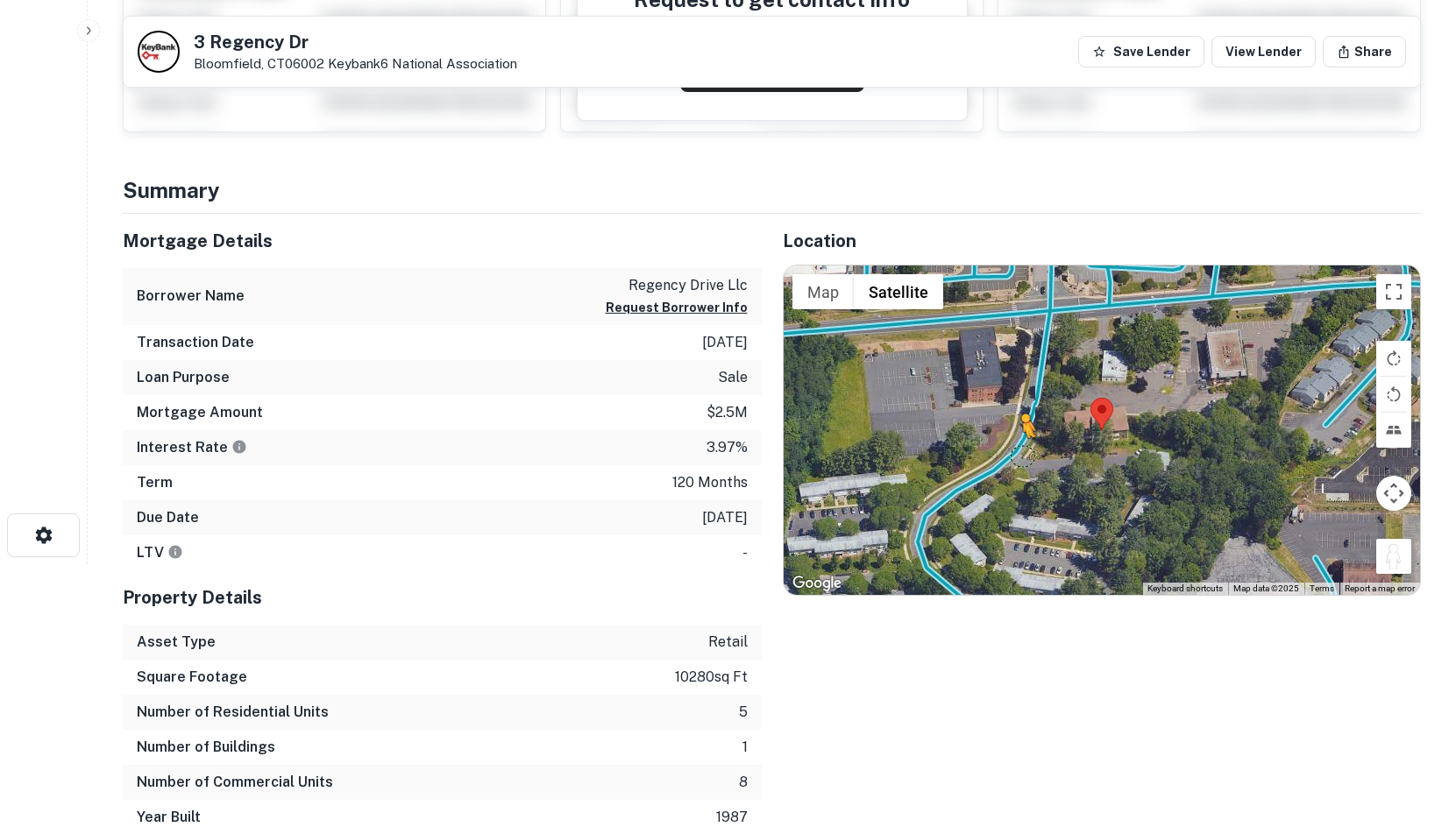
drag, startPoint x: 1391, startPoint y: 568, endPoint x: 1023, endPoint y: 456, distance: 384.7
click at [1023, 456] on div "To activate drag with keyboard, press Alt + Enter. Once in keyboard drag state,…" at bounding box center [1103, 430] width 638 height 330
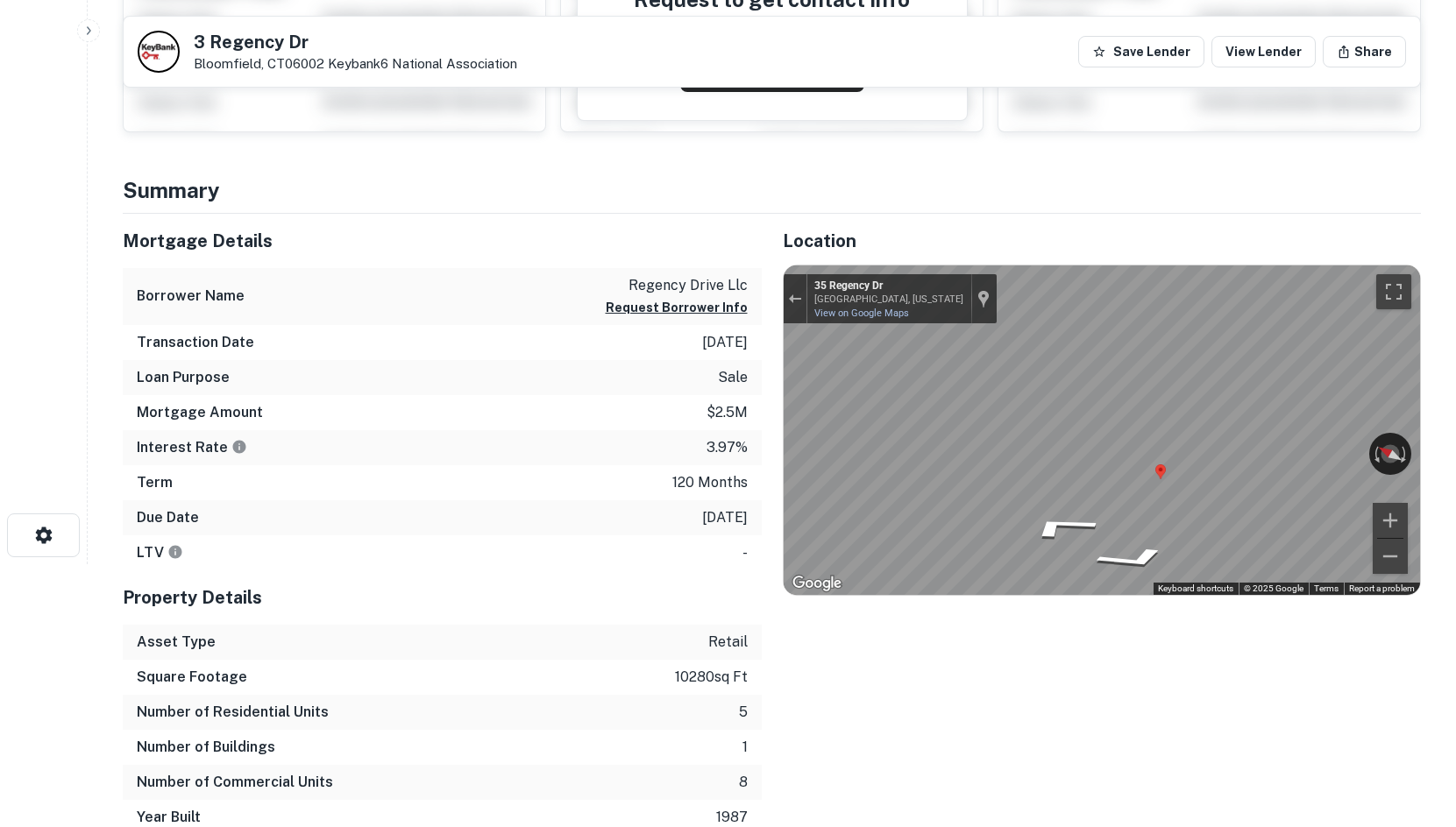
click at [728, 437] on div "Mortgage Details Borrower Name regency drive llc Request Borrower Info Transact…" at bounding box center [761, 525] width 1320 height 621
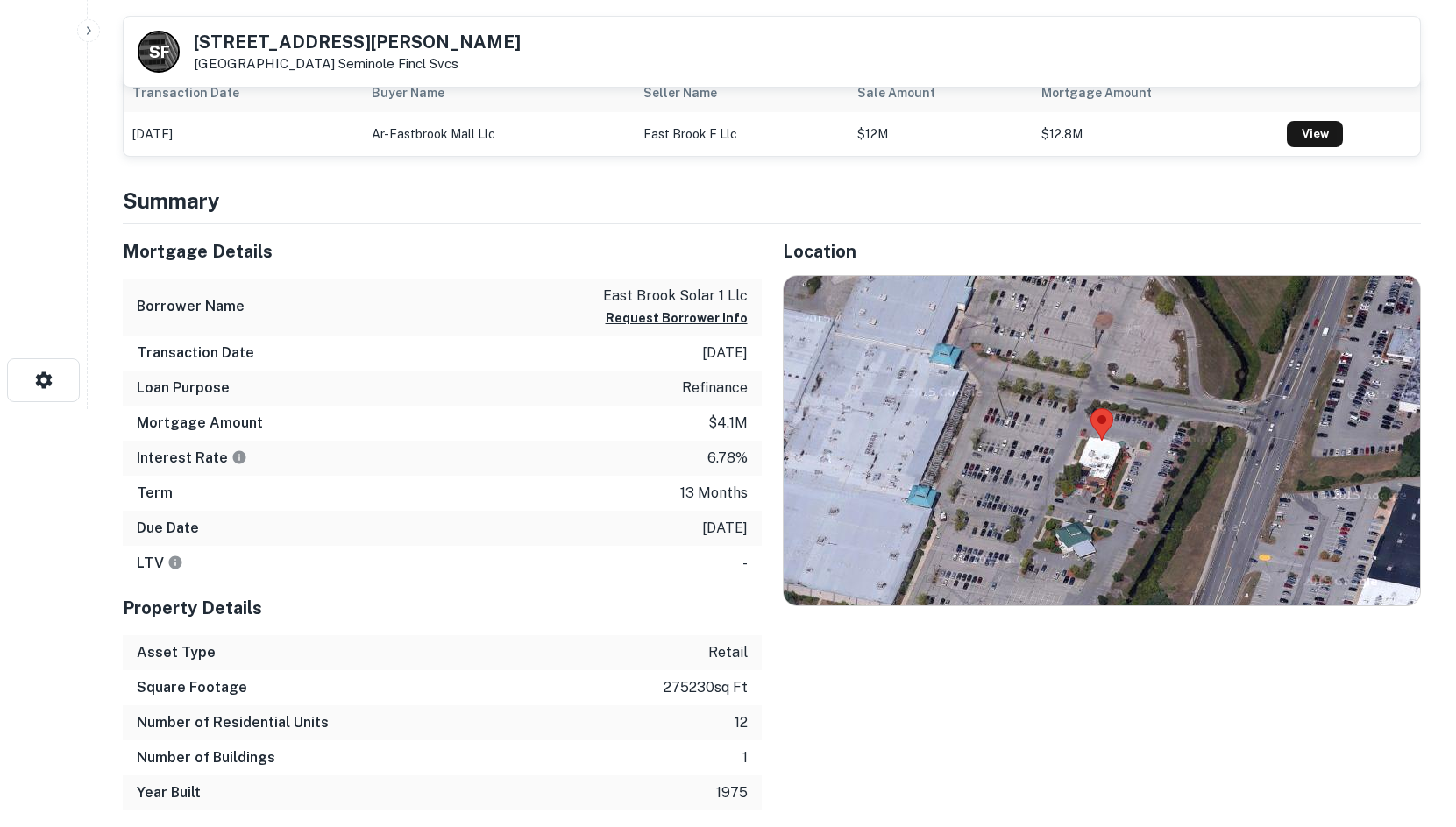
scroll to position [438, 0]
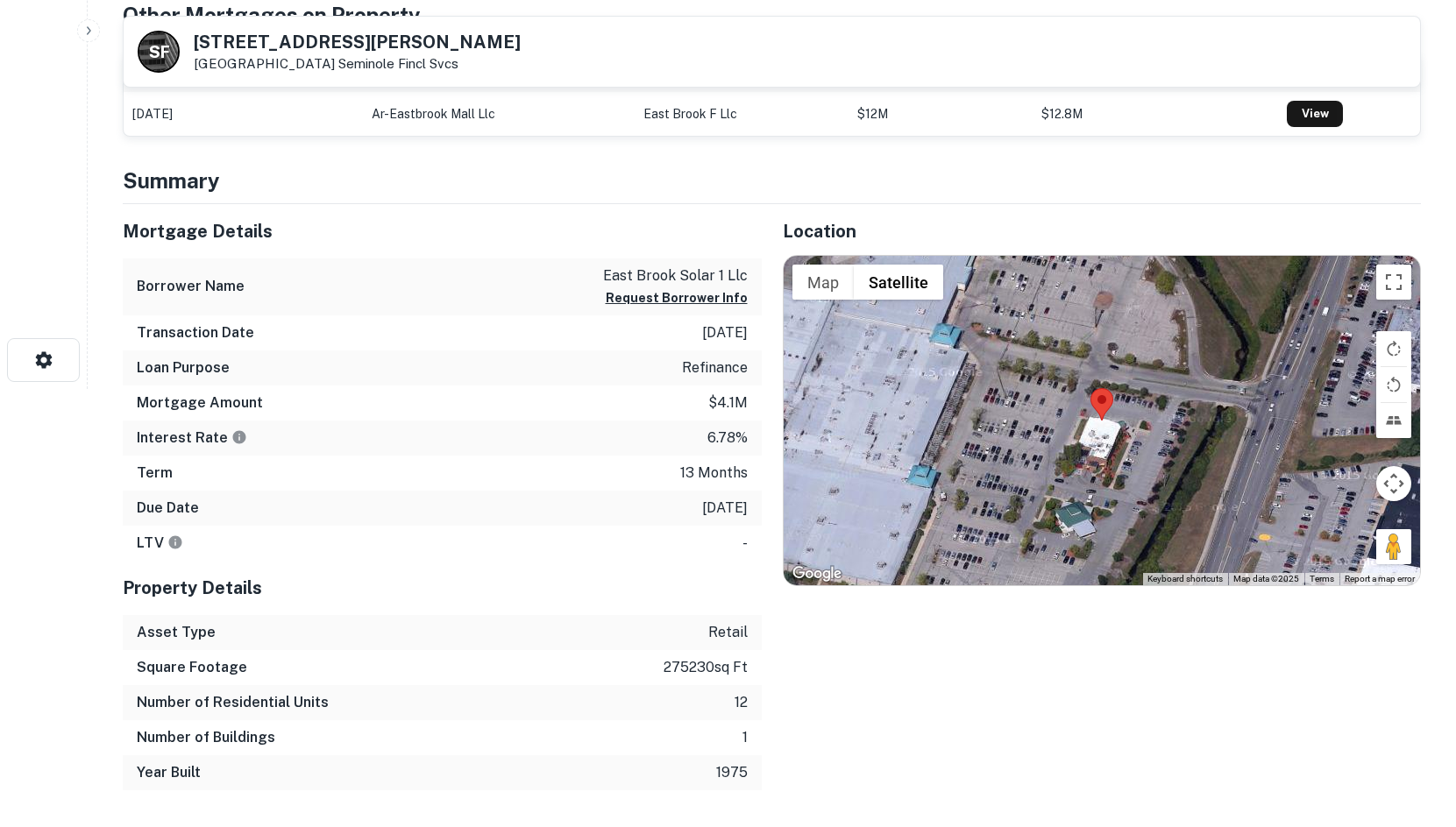
drag, startPoint x: 1390, startPoint y: 542, endPoint x: 1177, endPoint y: 439, distance: 236.6
click at [1168, 438] on div "Map Terrain Satellite Labels Keyboard shortcuts Map Data Map data ©2025 Map dat…" at bounding box center [1103, 420] width 638 height 330
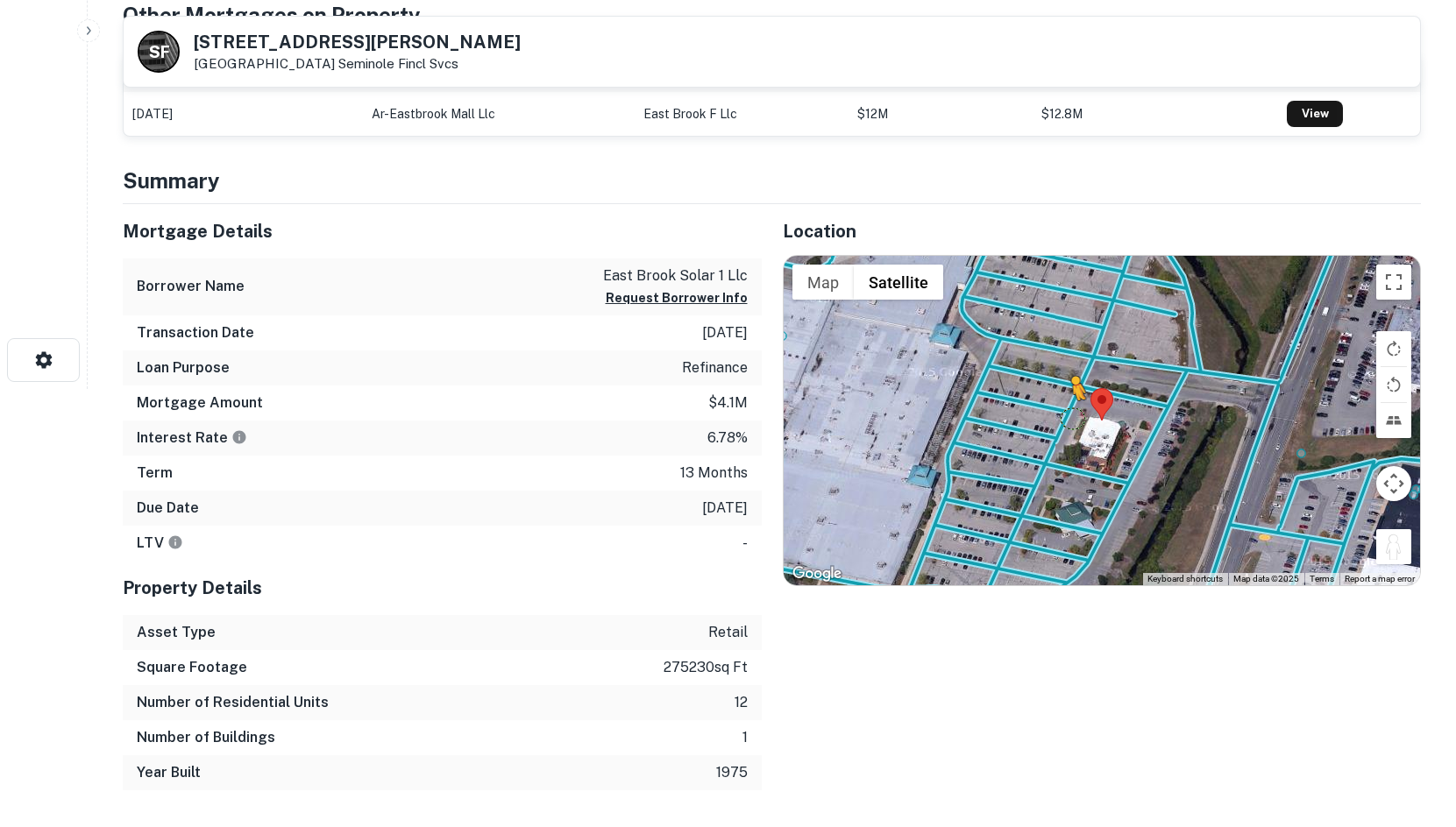
drag, startPoint x: 1388, startPoint y: 544, endPoint x: 1061, endPoint y: 416, distance: 351.2
click at [1061, 416] on div "To activate drag with keyboard, press Alt + Enter. Once in keyboard drag state,…" at bounding box center [1103, 420] width 638 height 330
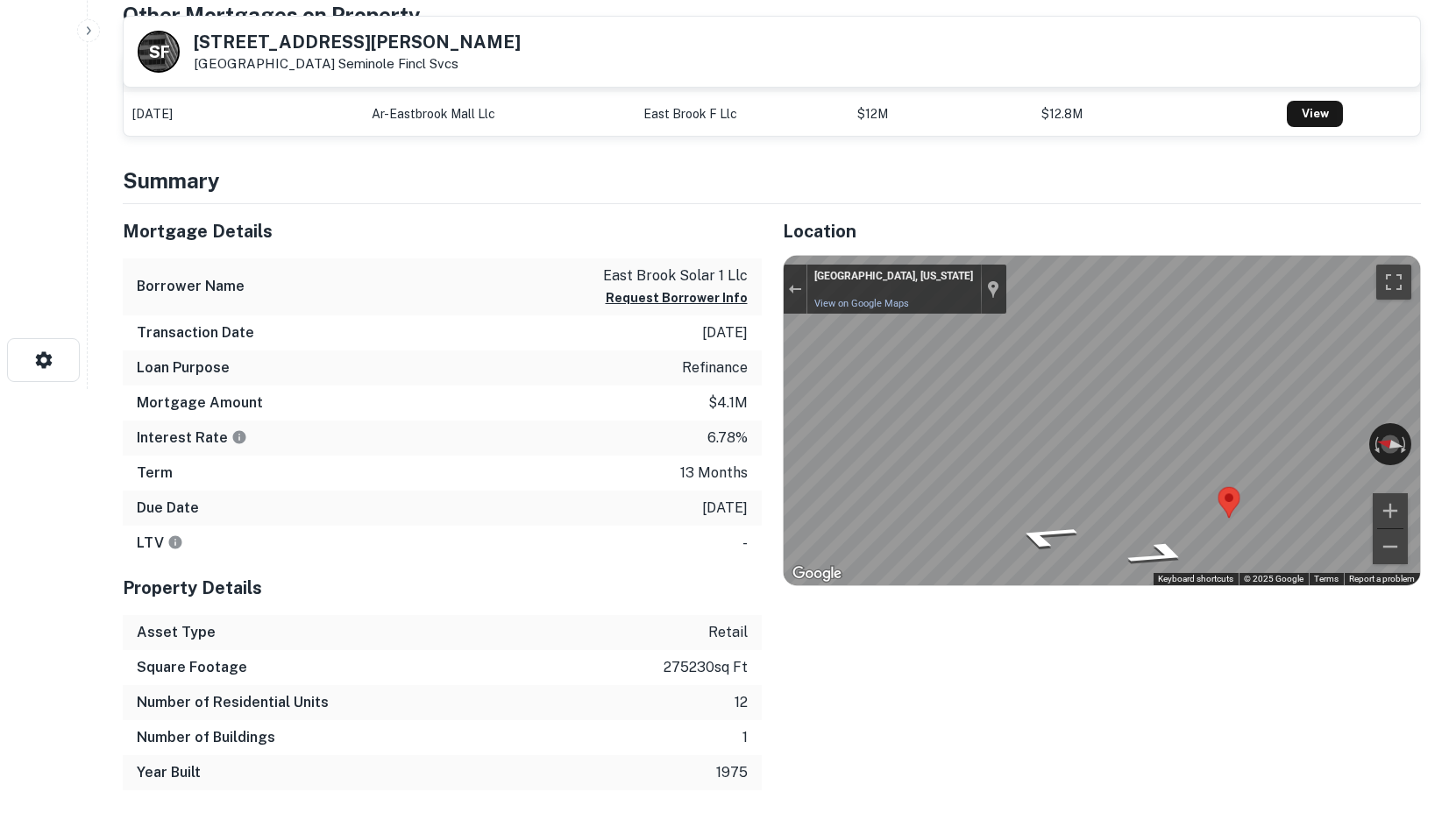
click at [584, 448] on div "Mortgage Details Borrower Name east brook solar 1 llc Request Borrower Info Tra…" at bounding box center [761, 497] width 1320 height 586
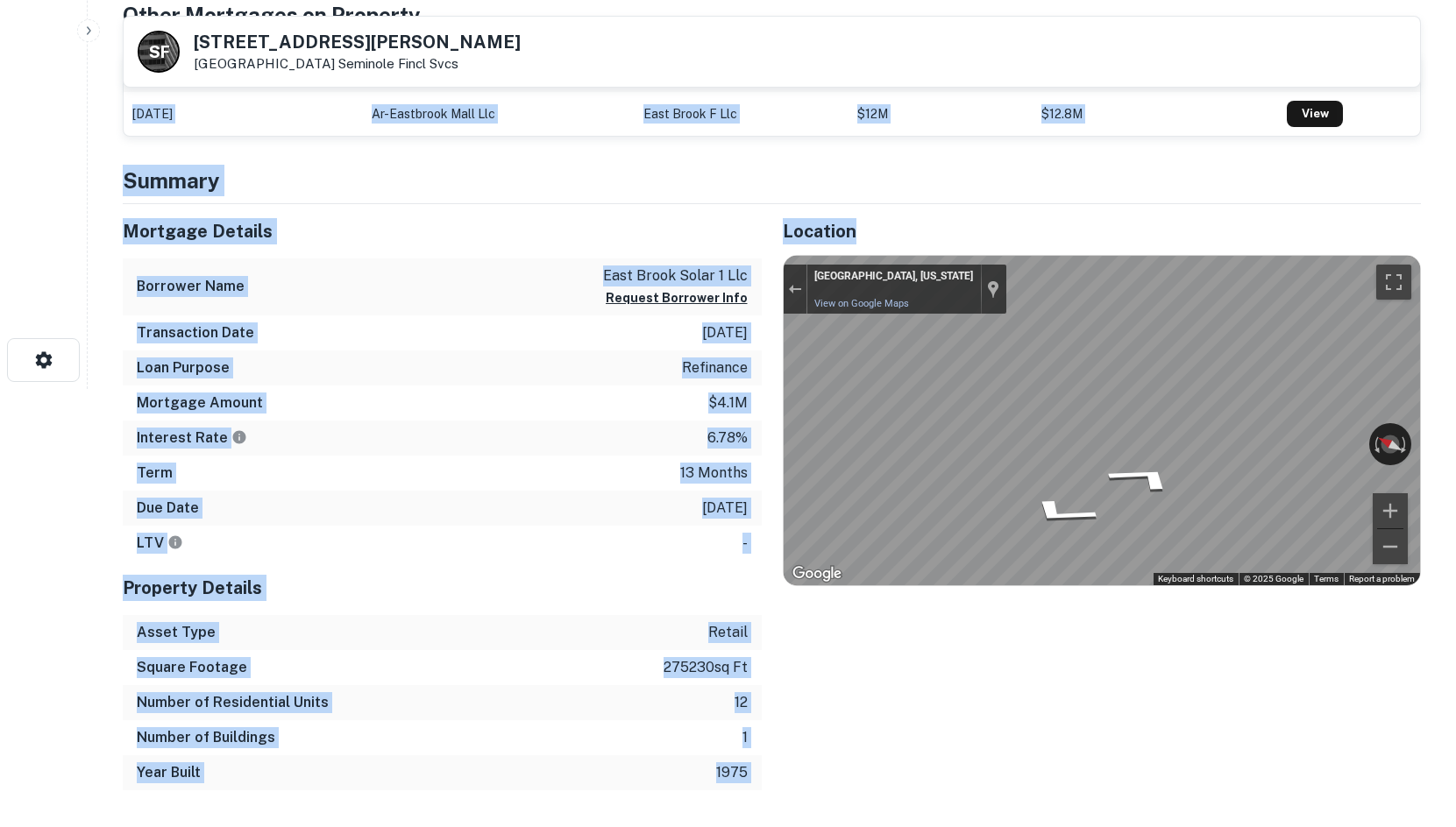
drag, startPoint x: 1453, startPoint y: 435, endPoint x: 765, endPoint y: 344, distance: 694.0
click at [1080, 230] on h5 "Location" at bounding box center [1103, 231] width 639 height 26
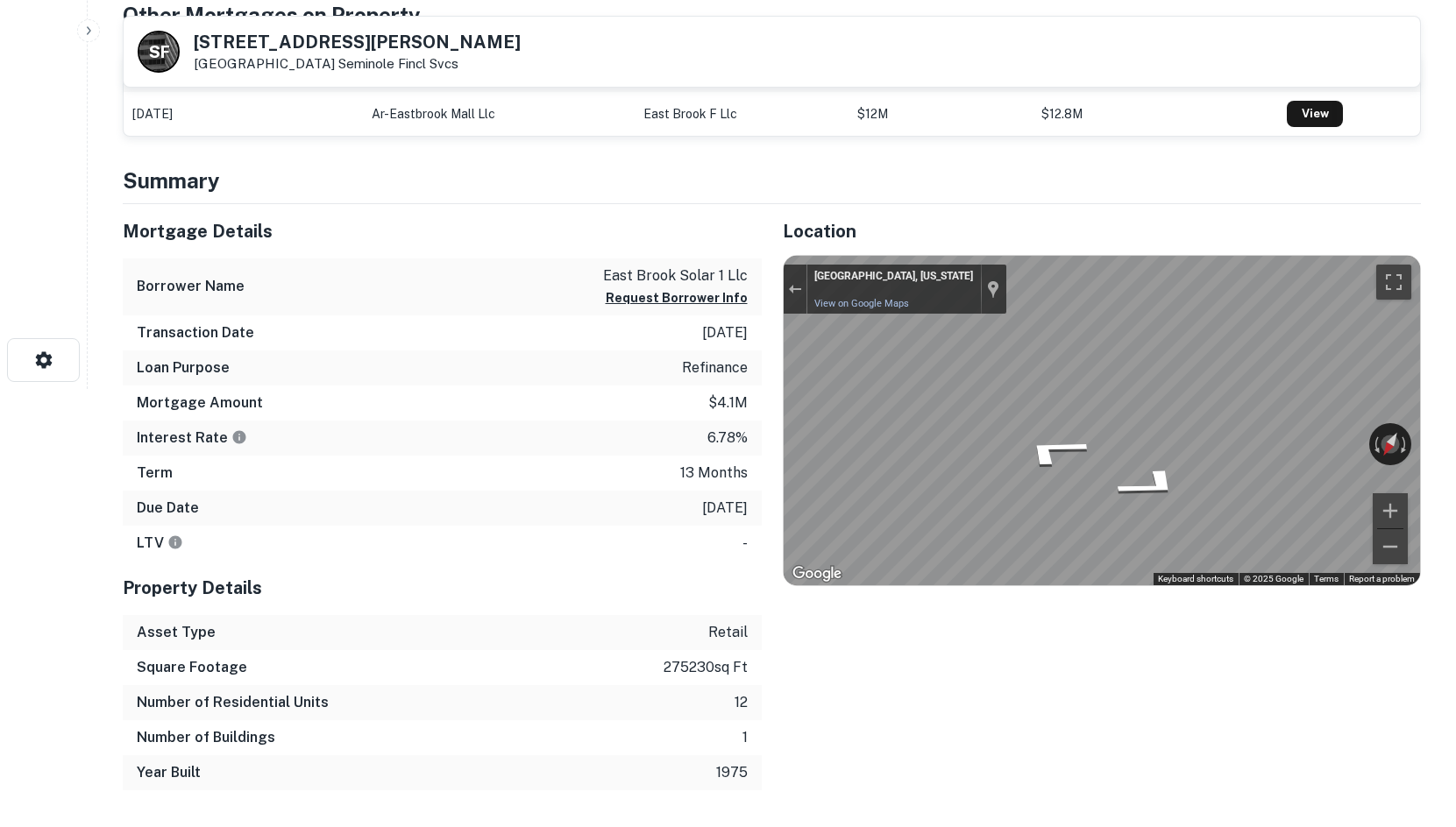
click at [665, 417] on div "Mortgage Details Borrower Name east brook solar 1 llc Request Borrower Info Tra…" at bounding box center [761, 497] width 1320 height 586
click at [601, 409] on div "Mortgage Details Borrower Name east brook solar 1 llc Request Borrower Info Tra…" at bounding box center [761, 497] width 1320 height 586
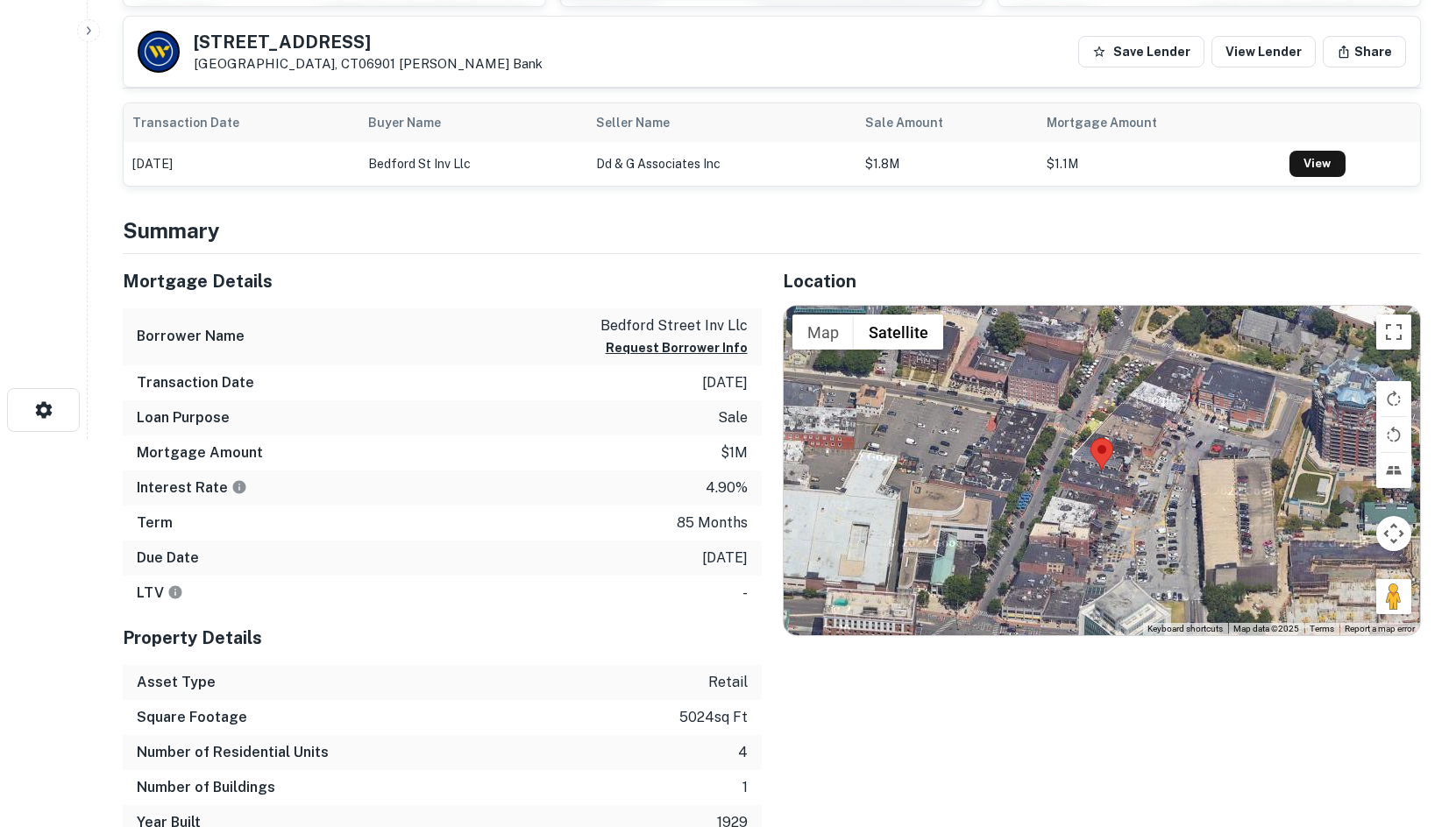
scroll to position [438, 0]
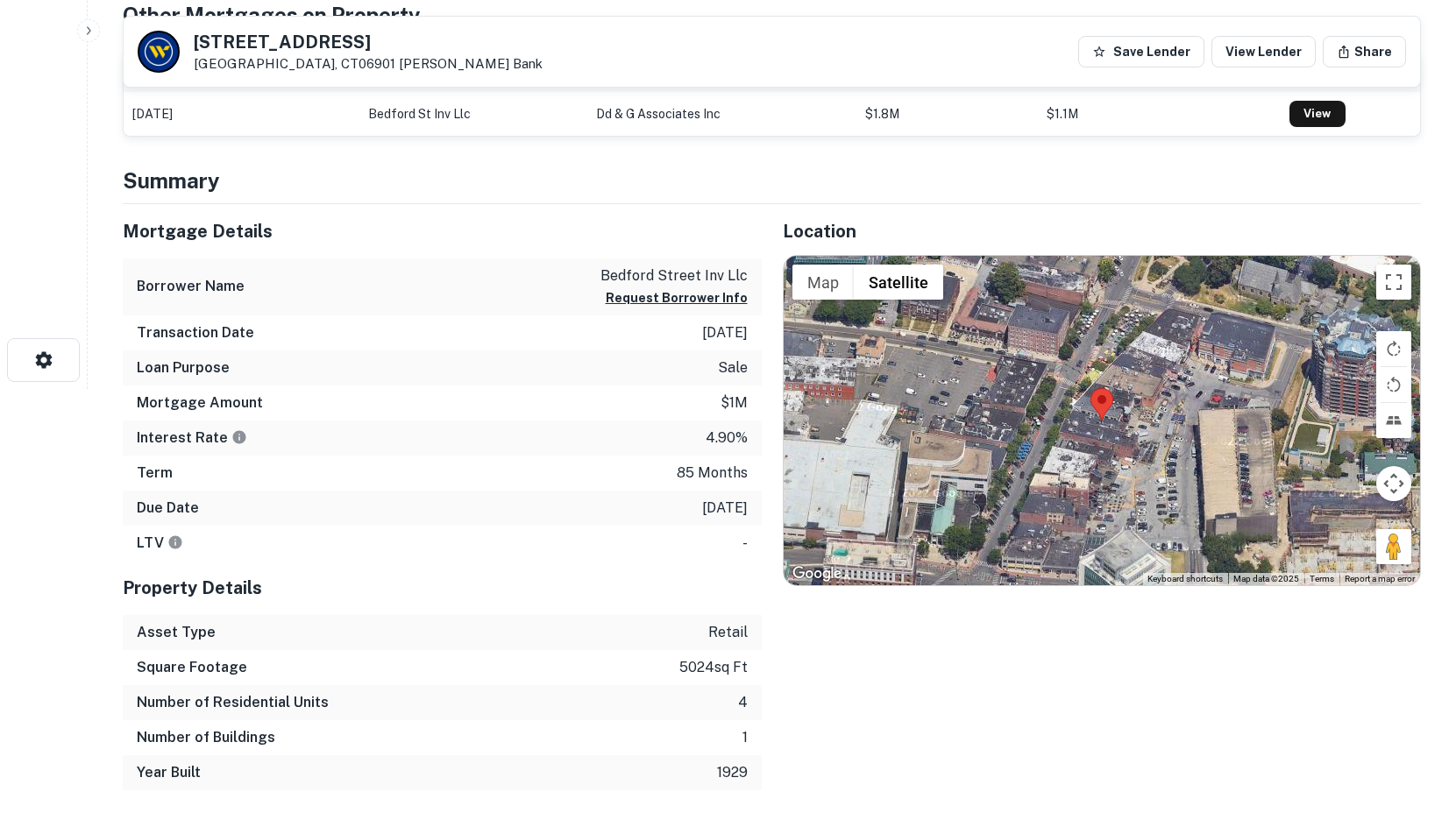
drag, startPoint x: 1405, startPoint y: 549, endPoint x: 1168, endPoint y: 458, distance: 253.9
click at [1168, 458] on div "Map Terrain Satellite Labels Keyboard shortcuts Map Data Map data ©2025 Map dat…" at bounding box center [1103, 420] width 638 height 330
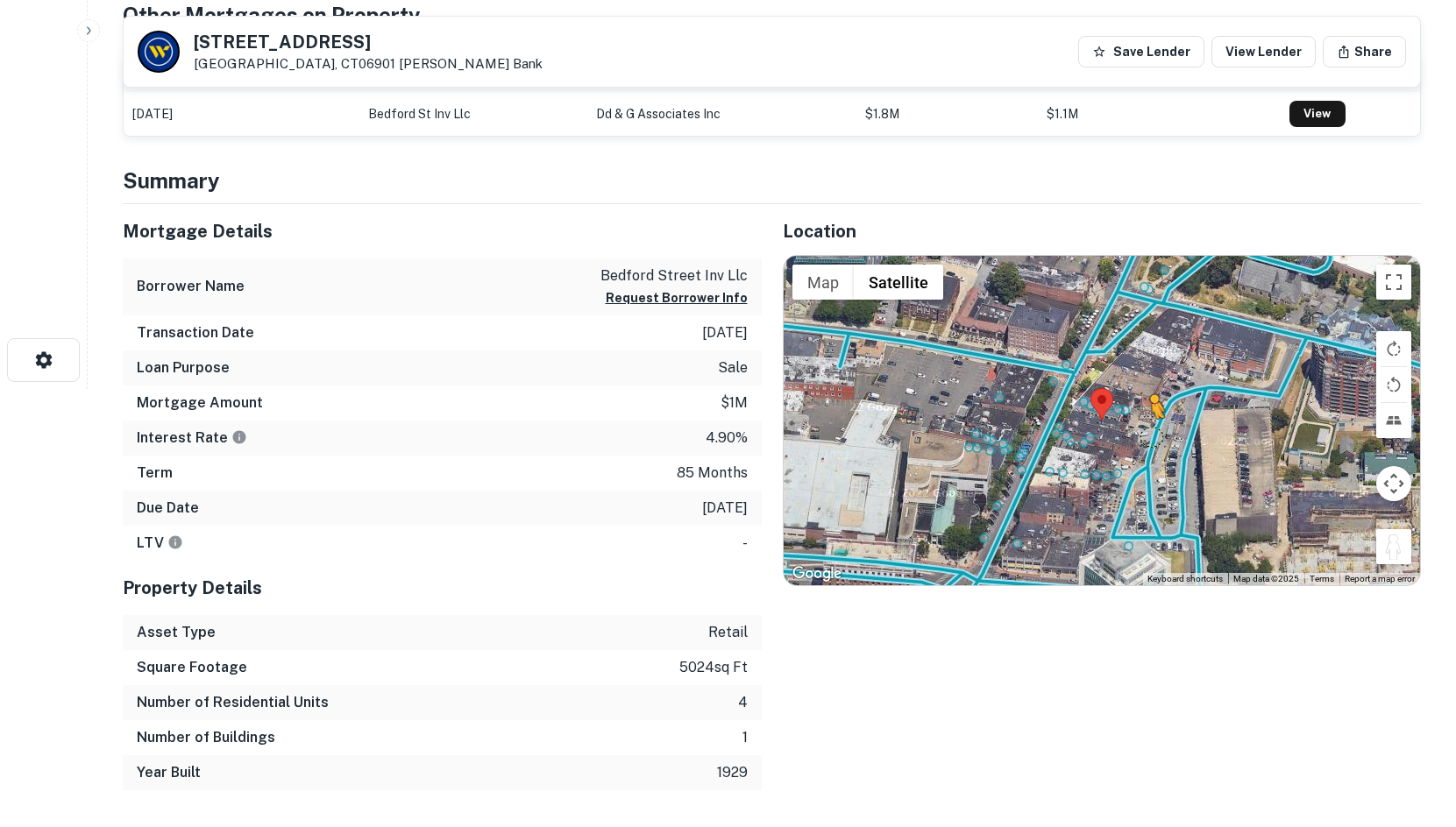
drag, startPoint x: 1395, startPoint y: 547, endPoint x: 1152, endPoint y: 437, distance: 266.7
click at [1152, 437] on div "To activate drag with keyboard, press Alt + Enter. Once in keyboard drag state,…" at bounding box center [1103, 420] width 638 height 330
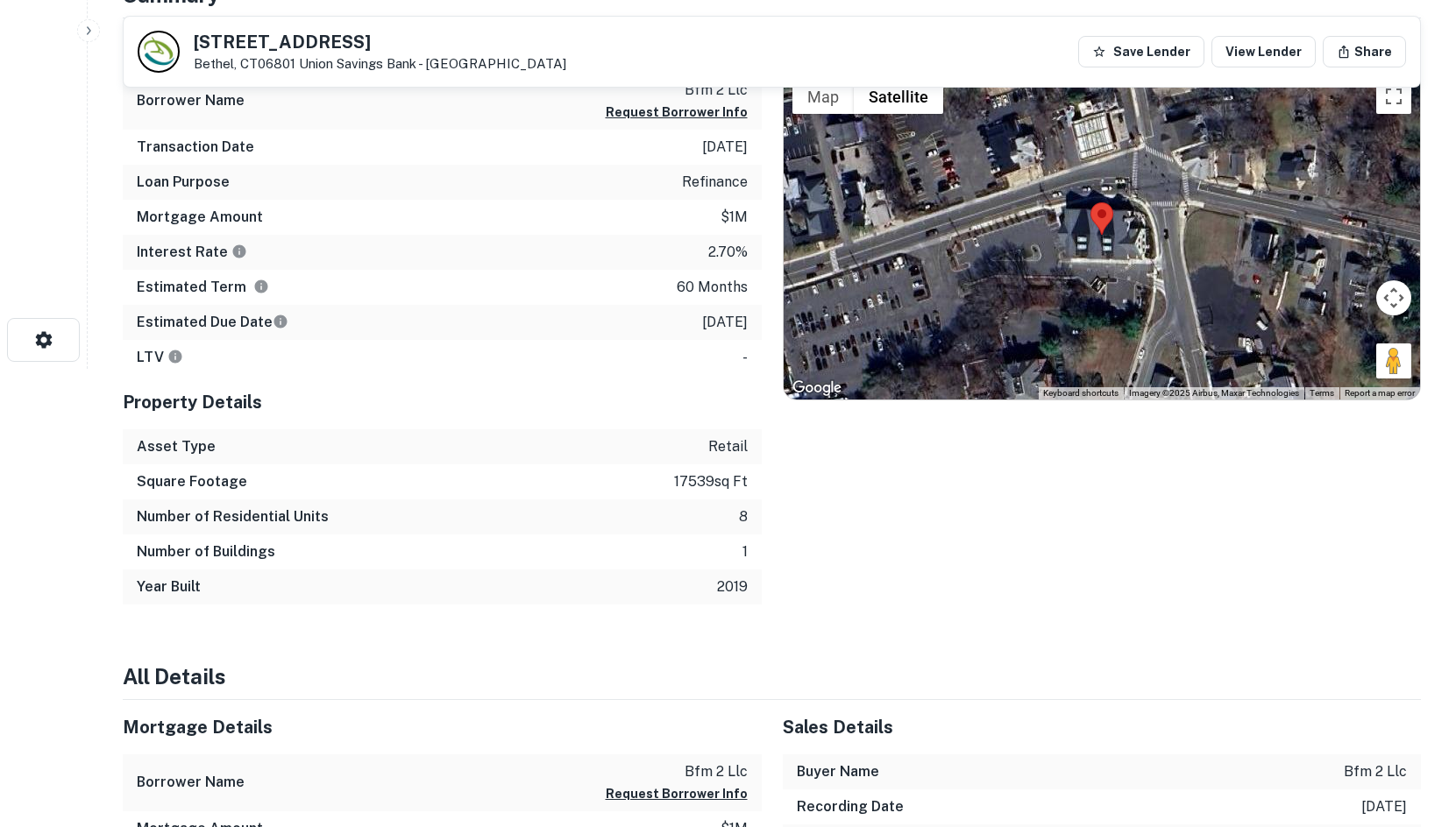
scroll to position [438, 0]
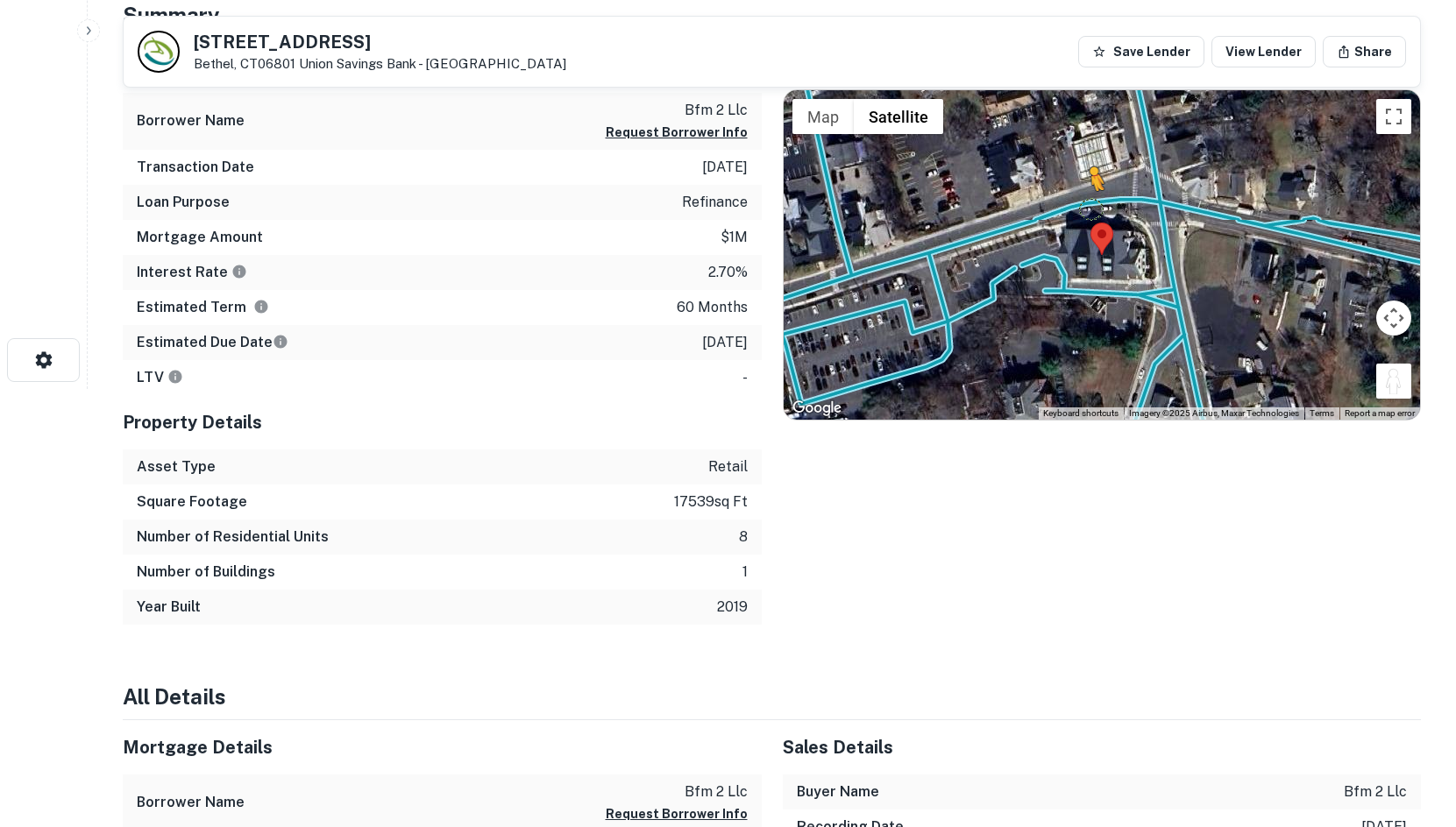
drag, startPoint x: 1381, startPoint y: 375, endPoint x: 1089, endPoint y: 208, distance: 336.4
click at [1089, 208] on div "To activate drag with keyboard, press Alt + Enter. Once in keyboard drag state,…" at bounding box center [1103, 254] width 638 height 330
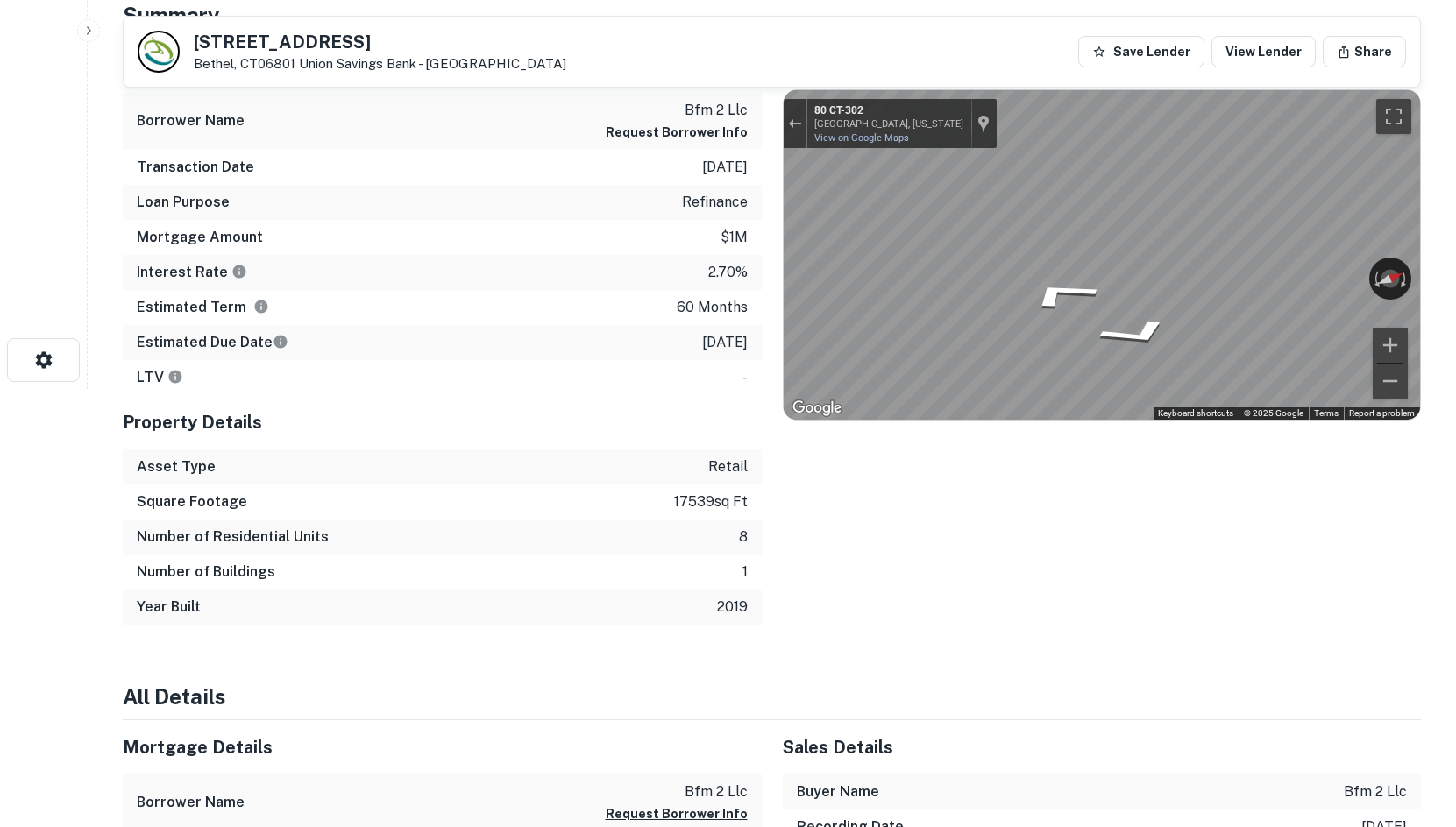
click at [1269, 283] on div "← Move left → Move right ↑ Move up ↓ Move down + Zoom in - Zoom out 80 CT-302 B…" at bounding box center [1103, 254] width 638 height 330
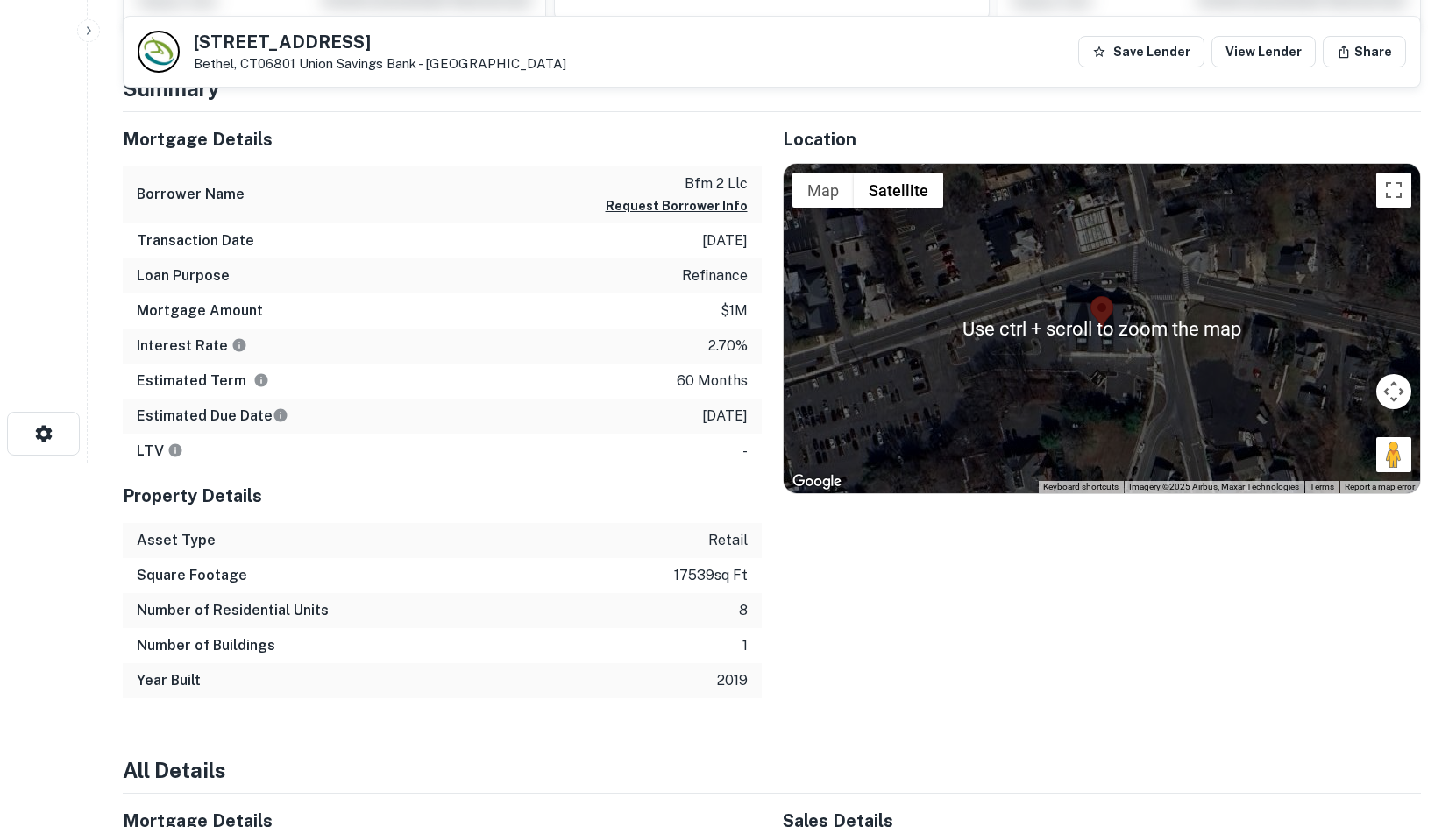
scroll to position [350, 0]
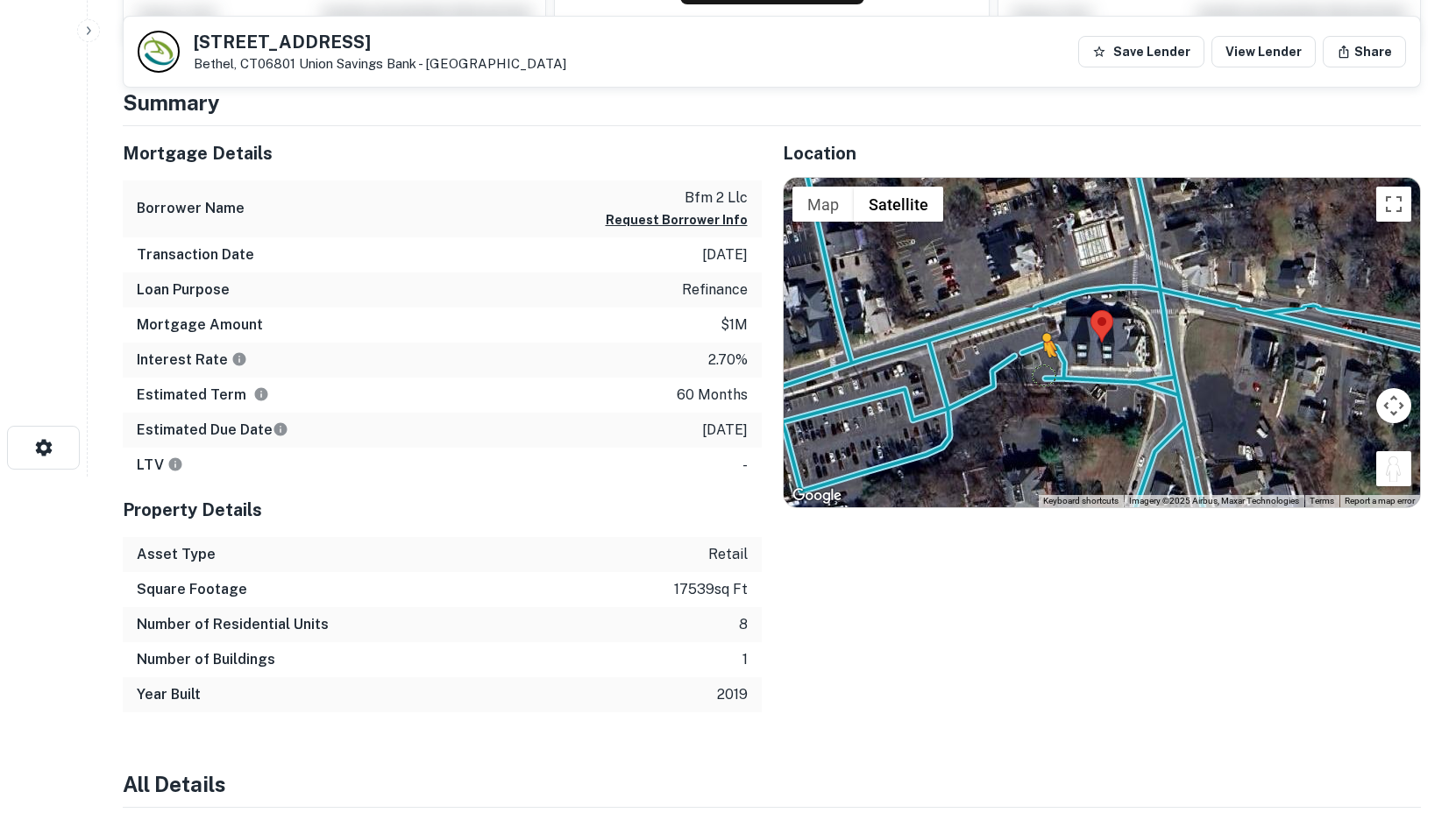
drag, startPoint x: 1387, startPoint y: 467, endPoint x: 1032, endPoint y: 361, distance: 370.5
click at [1032, 361] on div "To activate drag with keyboard, press Alt + Enter. Once in keyboard drag state,…" at bounding box center [1103, 342] width 638 height 330
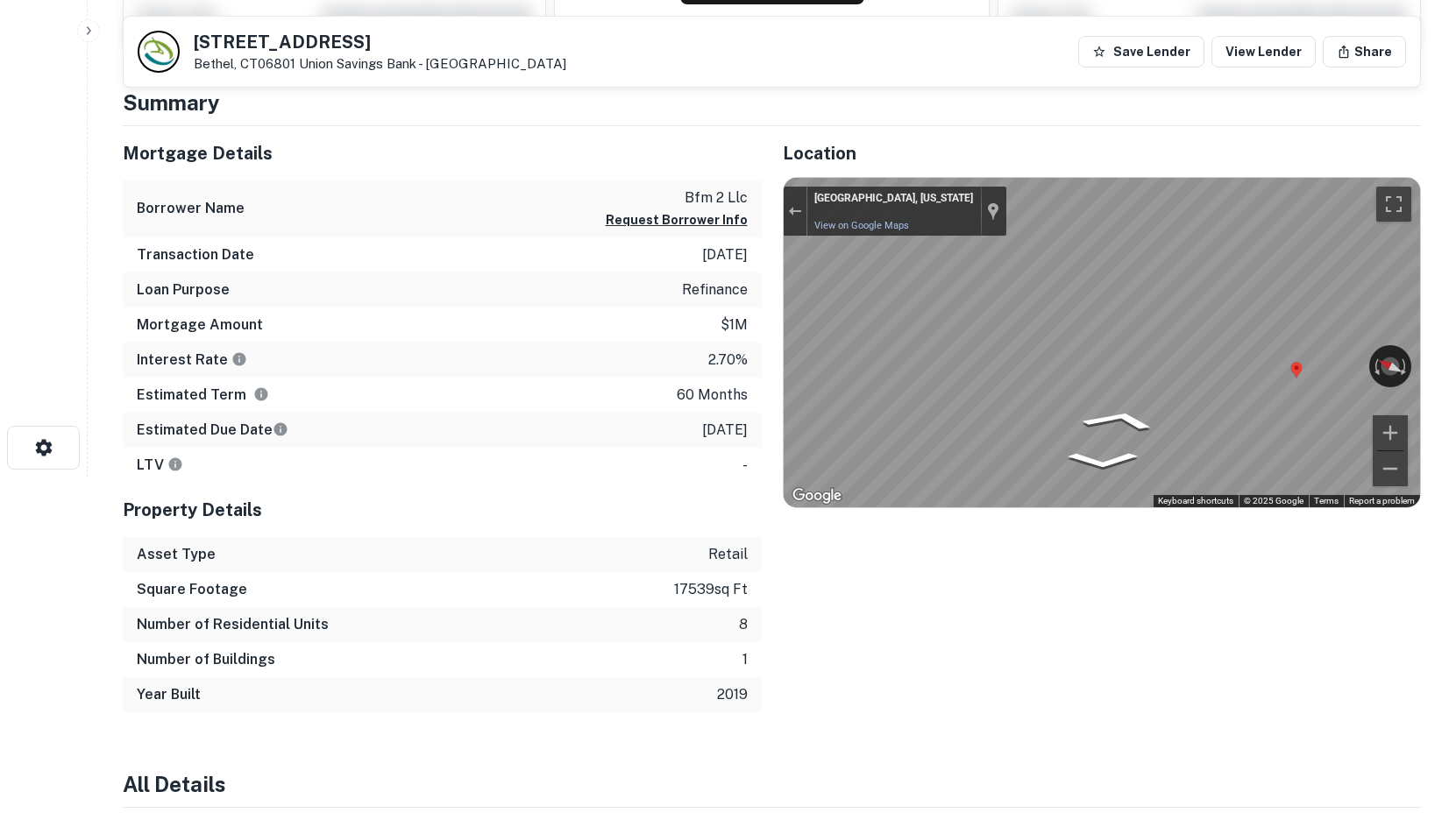
click at [614, 352] on div "Mortgage Details Borrower Name bfm 2 llc Request Borrower Info Transaction Date…" at bounding box center [761, 419] width 1320 height 586
click at [1263, 360] on div "Rotate the view" at bounding box center [1312, 361] width 98 height 20
